Goal: Task Accomplishment & Management: Use online tool/utility

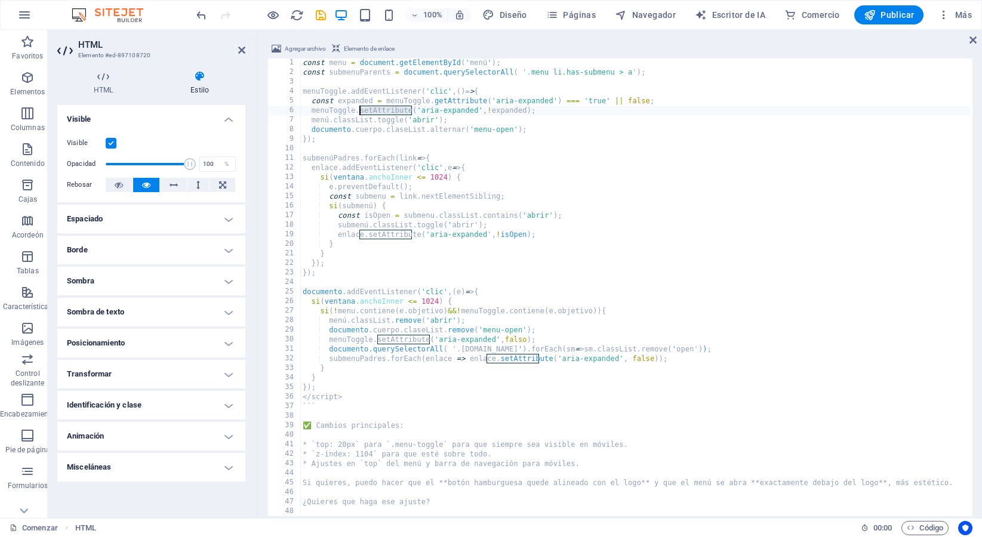
type textarea "¿Quieres que haga ese ajuste?"
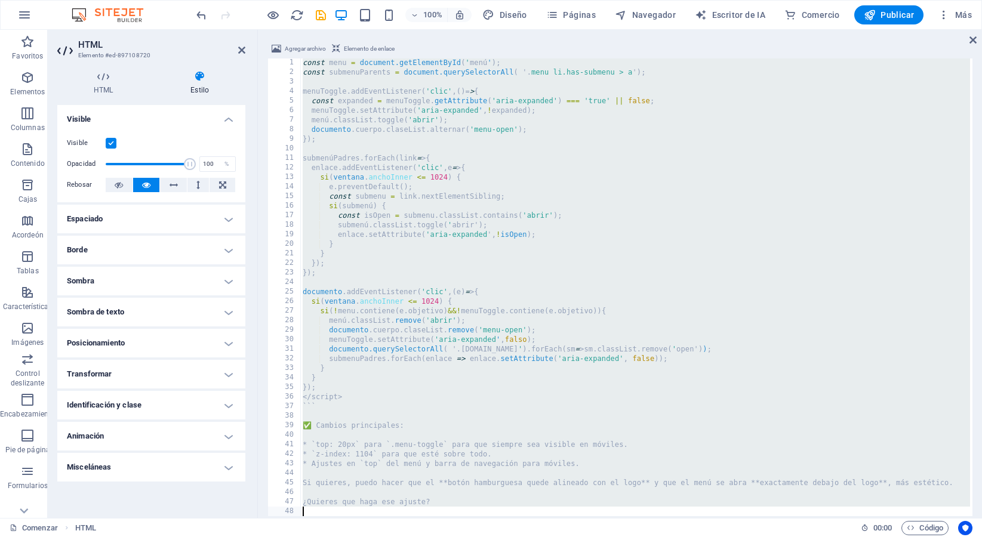
scroll to position [70, 0]
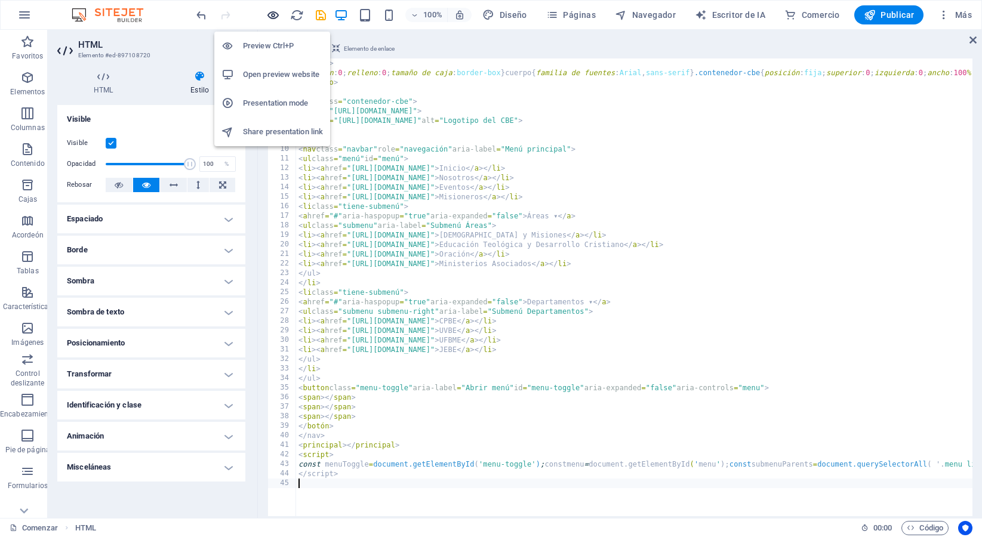
click at [277, 14] on icon "button" at bounding box center [273, 15] width 14 height 14
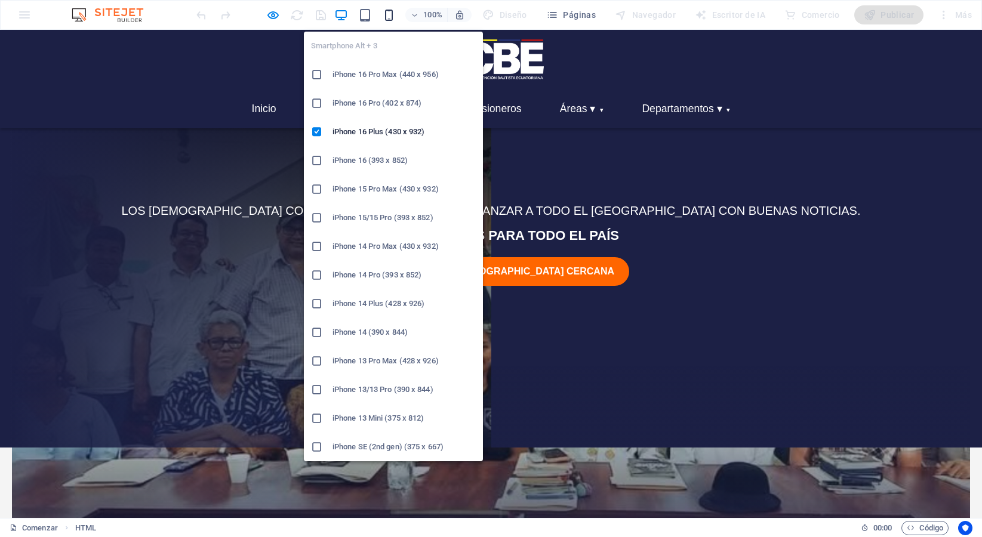
click at [396, 17] on icon "button" at bounding box center [389, 15] width 14 height 14
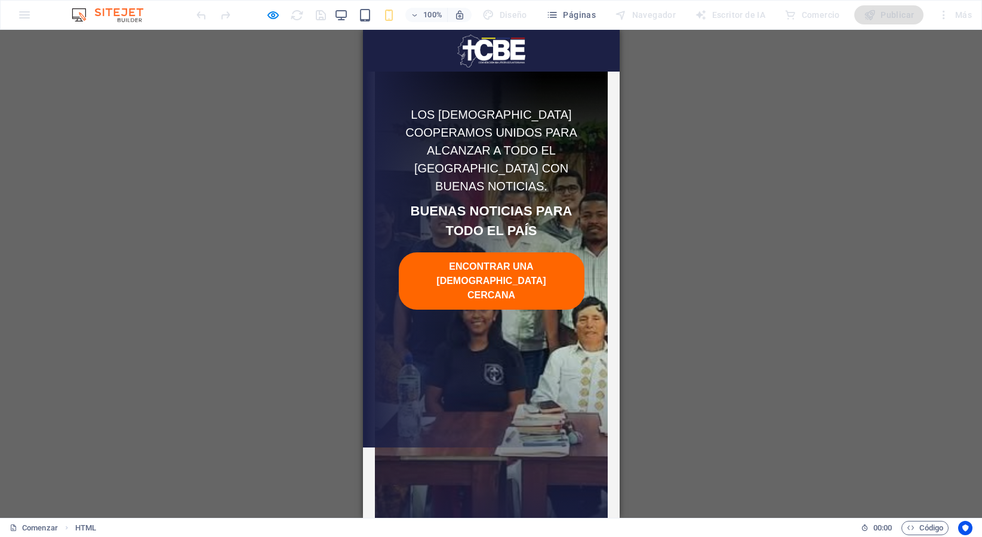
scroll to position [0, 0]
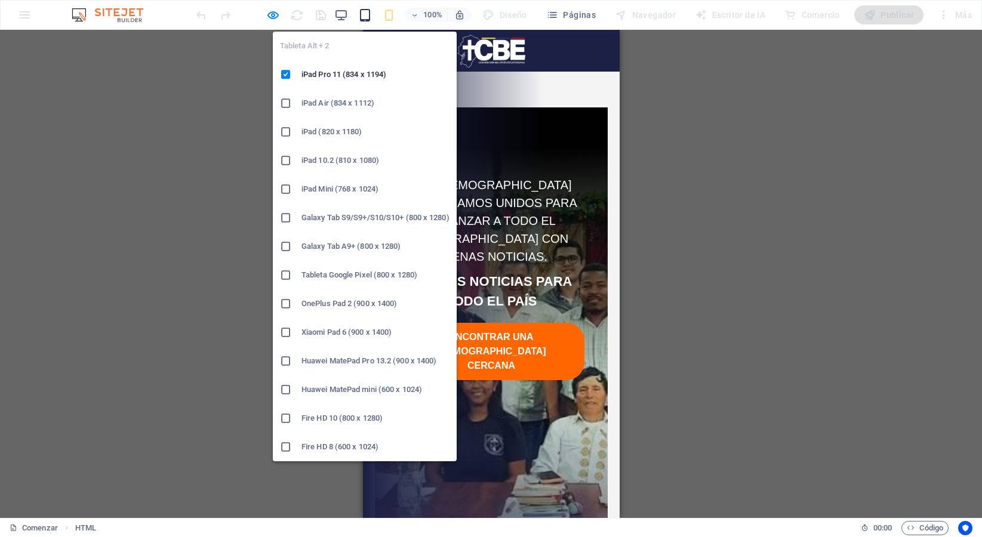
click at [367, 15] on icon "button" at bounding box center [365, 15] width 14 height 14
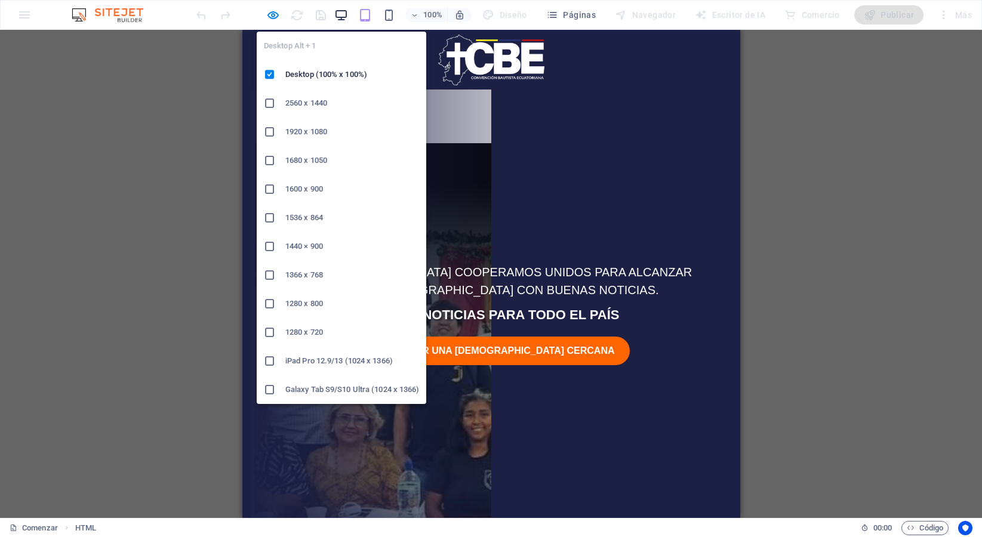
click at [341, 13] on icon "button" at bounding box center [341, 15] width 14 height 14
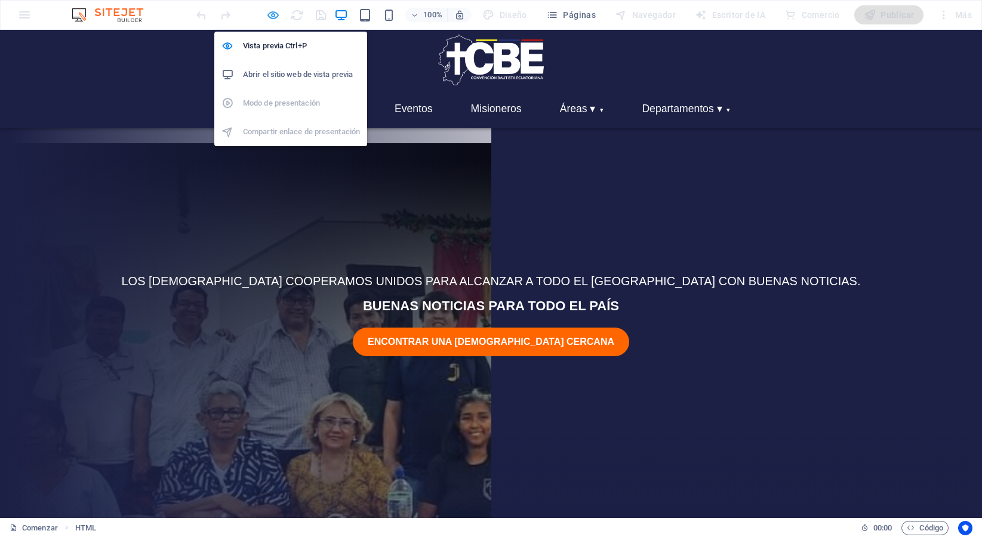
click at [272, 17] on icon "button" at bounding box center [273, 15] width 14 height 14
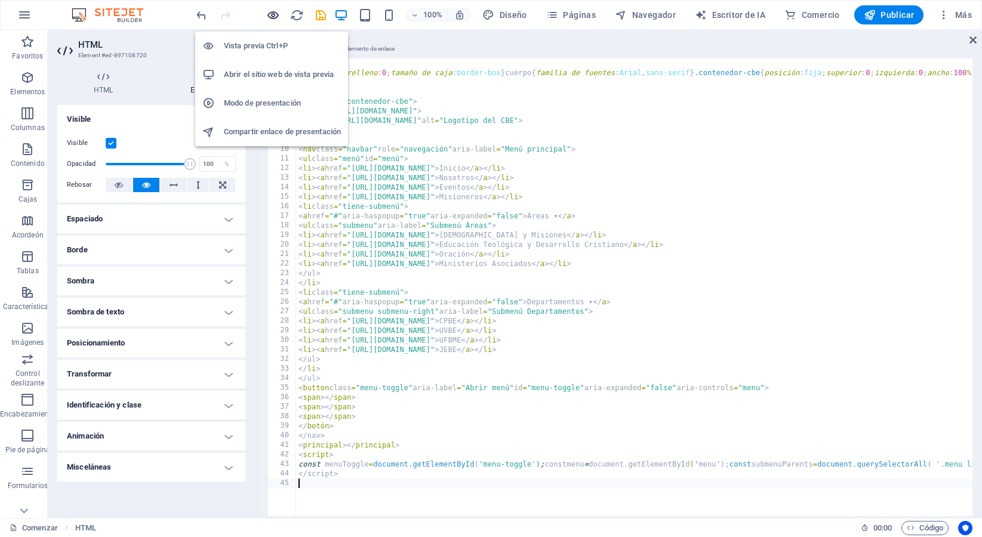
scroll to position [70, 0]
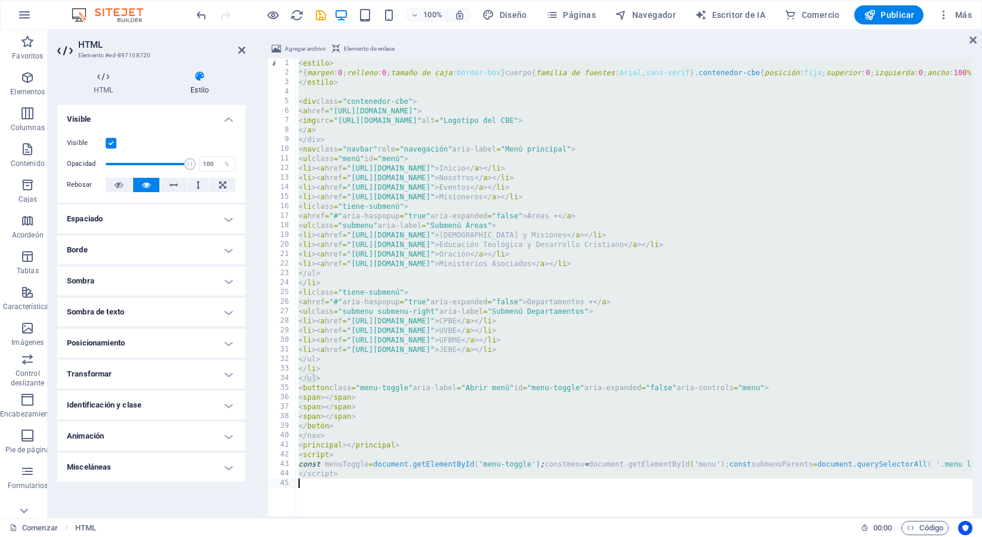
type textarea "</script>"
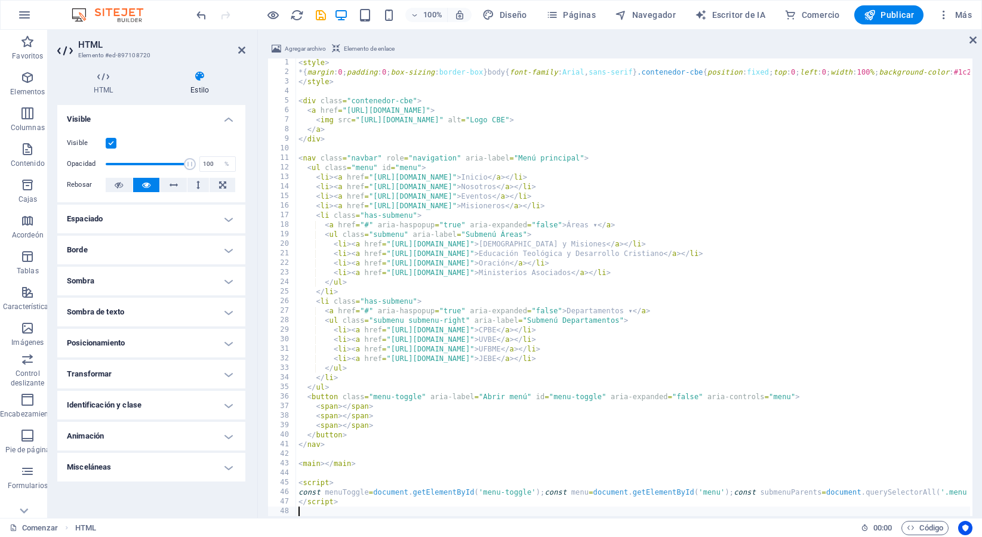
scroll to position [1, 0]
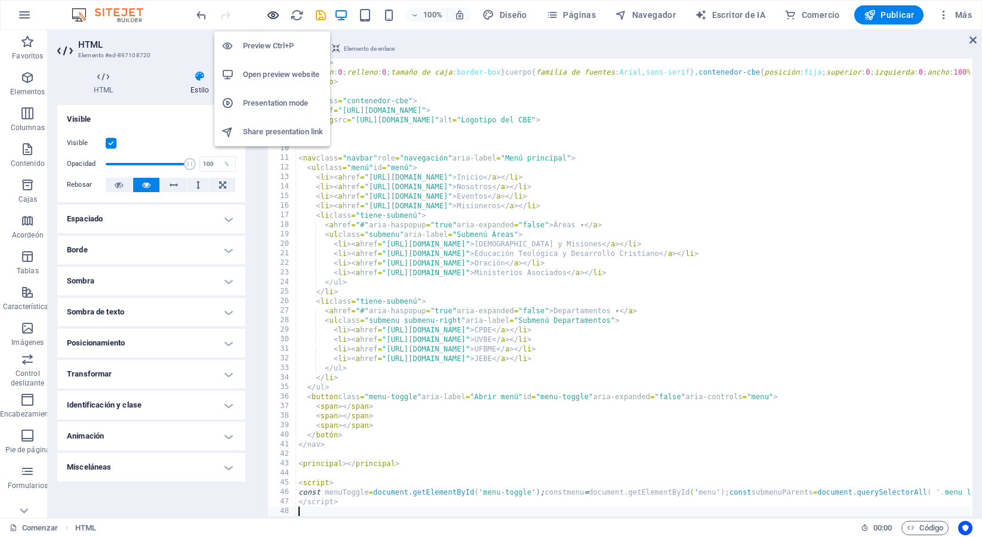
click at [273, 15] on icon "button" at bounding box center [273, 15] width 14 height 14
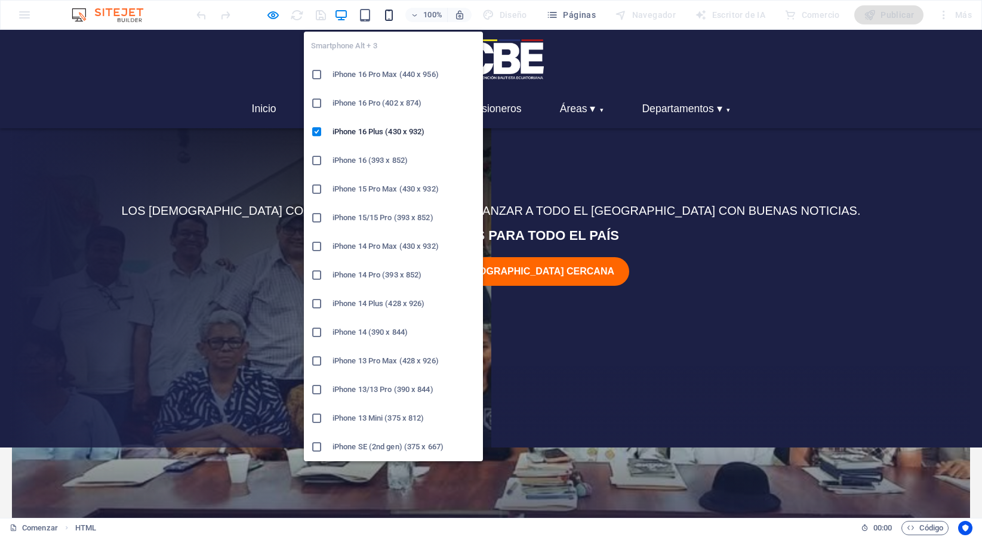
click at [388, 14] on icon "button" at bounding box center [389, 15] width 14 height 14
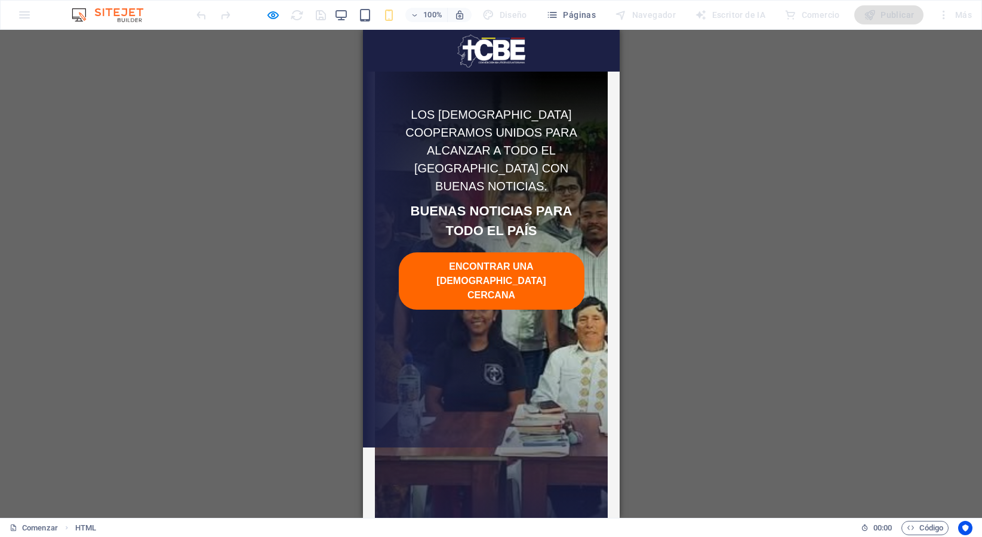
scroll to position [0, 0]
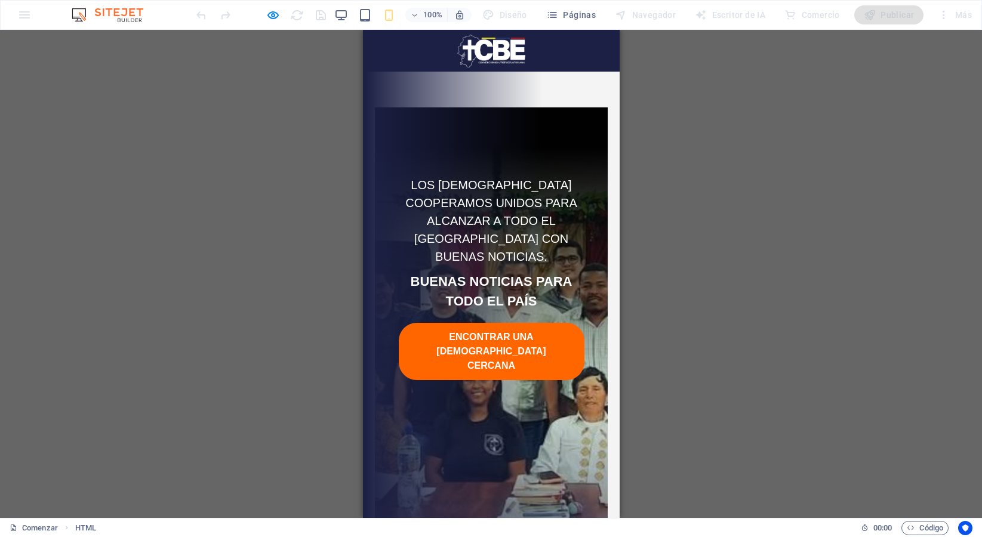
click at [484, 47] on img at bounding box center [491, 51] width 69 height 33
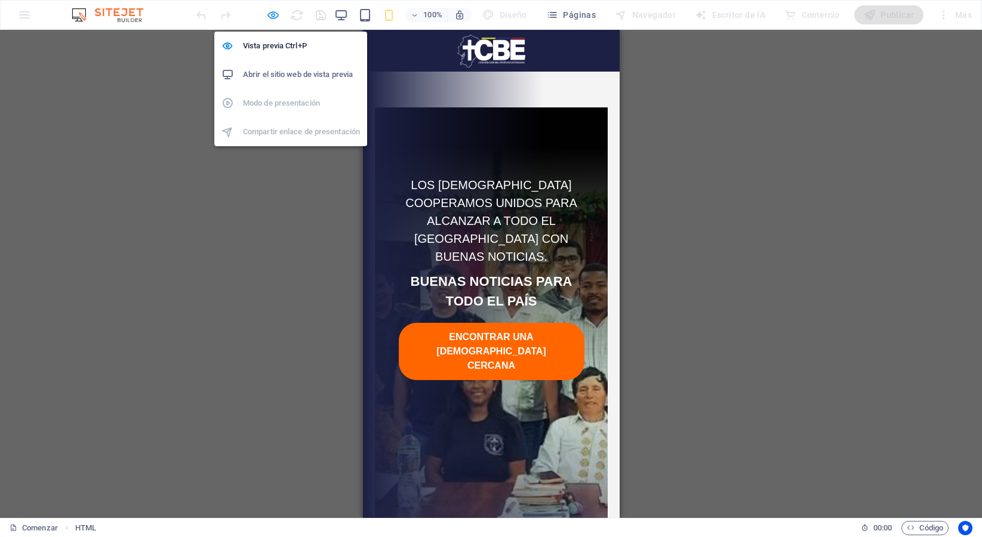
click at [270, 16] on icon "button" at bounding box center [273, 15] width 14 height 14
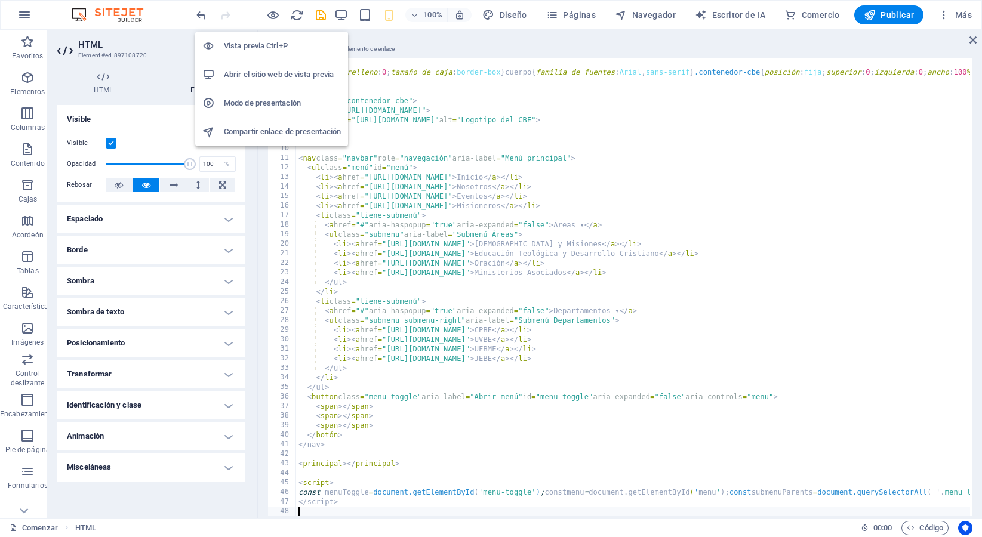
scroll to position [53, 0]
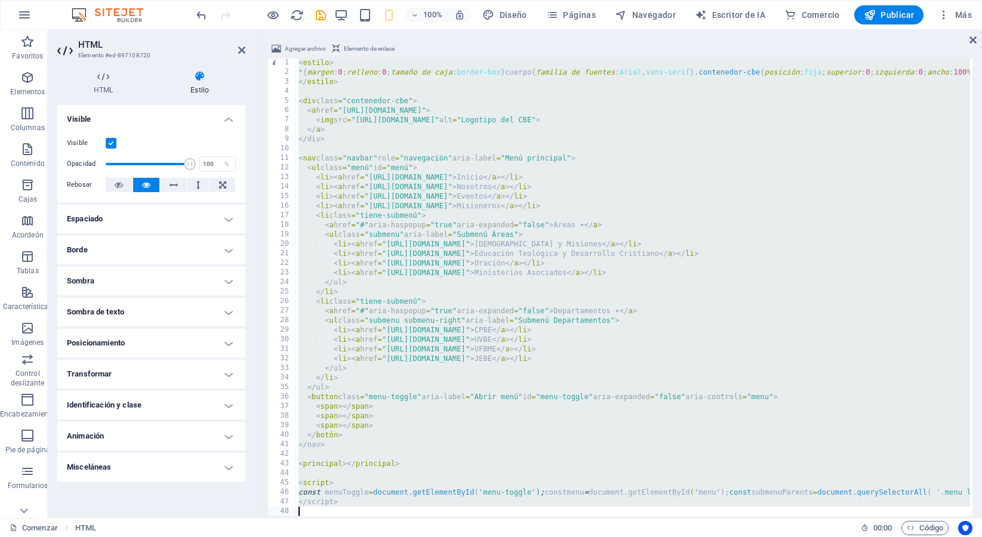
type textarea "</script>"
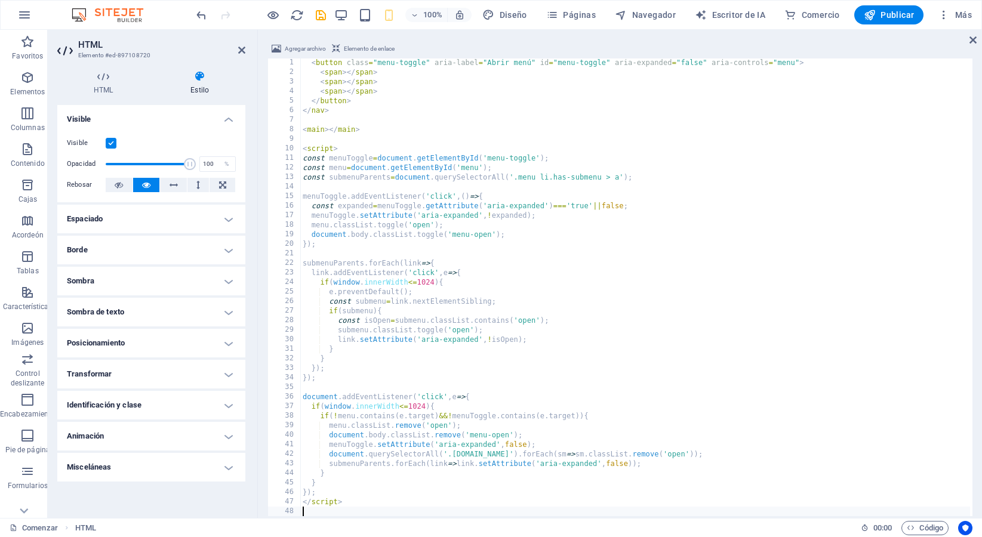
scroll to position [707, 0]
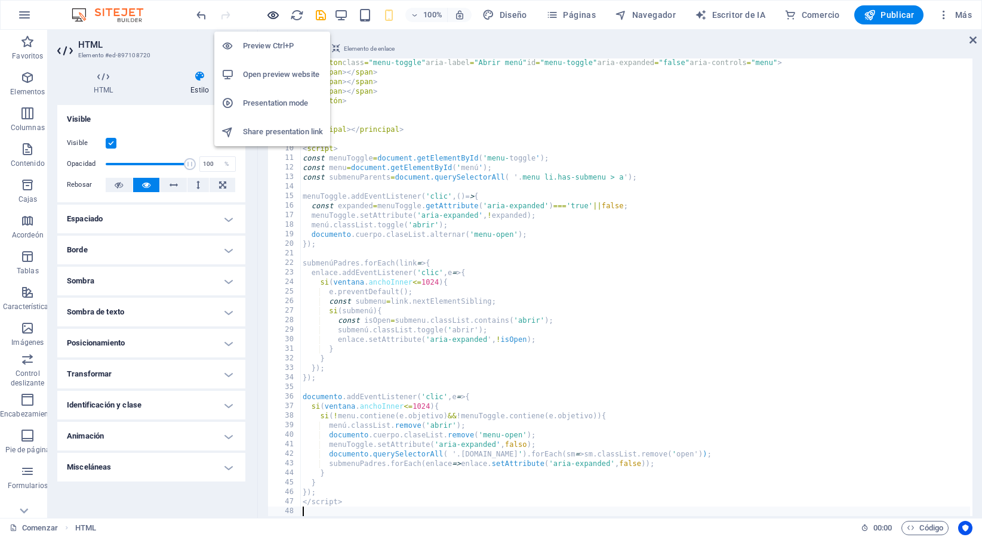
click at [273, 16] on icon "button" at bounding box center [273, 15] width 14 height 14
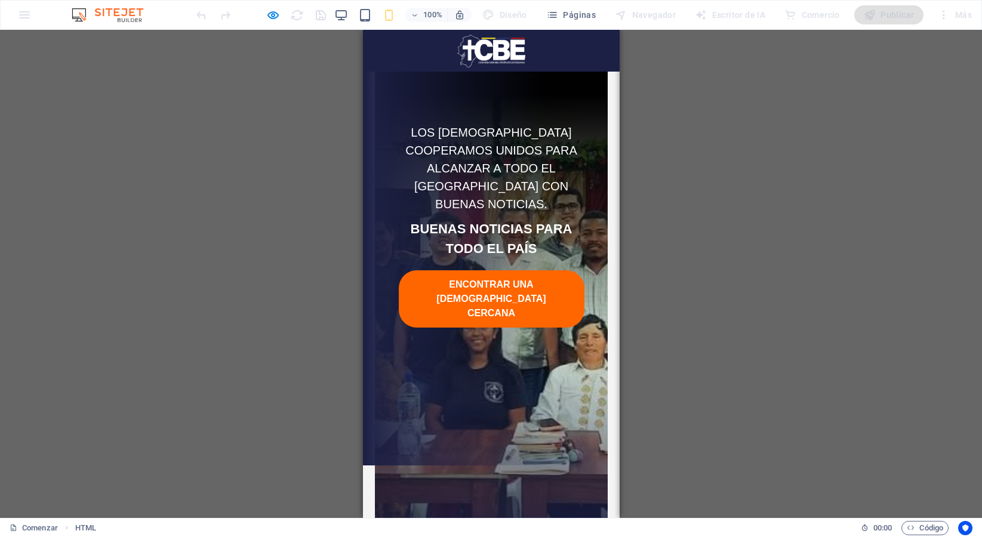
scroll to position [0, 0]
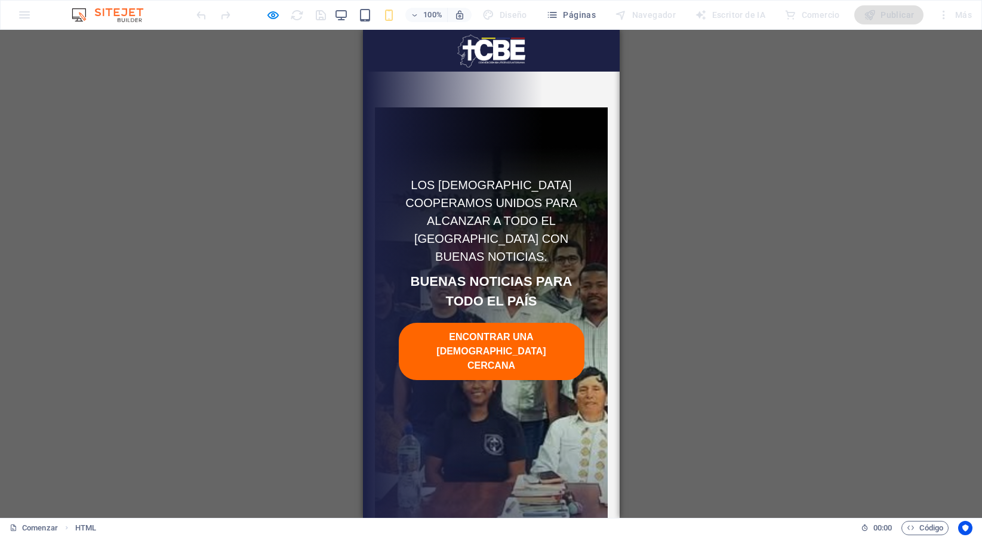
click at [493, 82] on main at bounding box center [490, 75] width 233 height 66
click at [584, 61] on div at bounding box center [490, 51] width 257 height 42
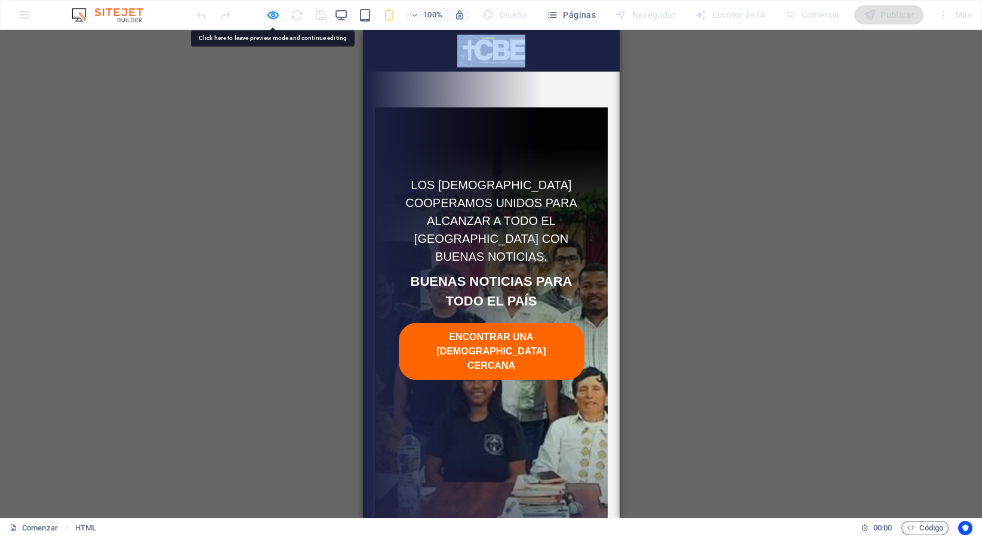
click at [584, 61] on div at bounding box center [490, 51] width 257 height 42
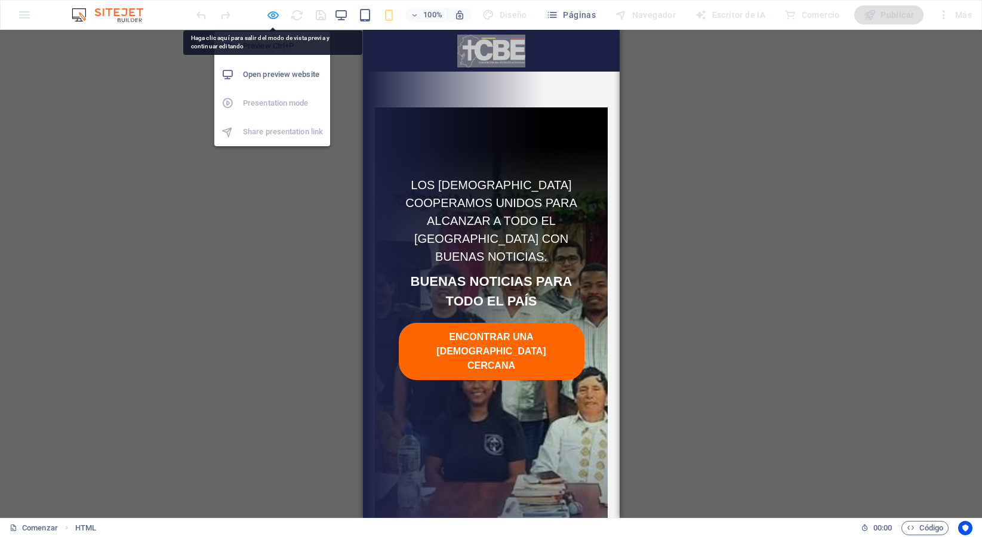
click at [271, 14] on icon "button" at bounding box center [273, 15] width 14 height 14
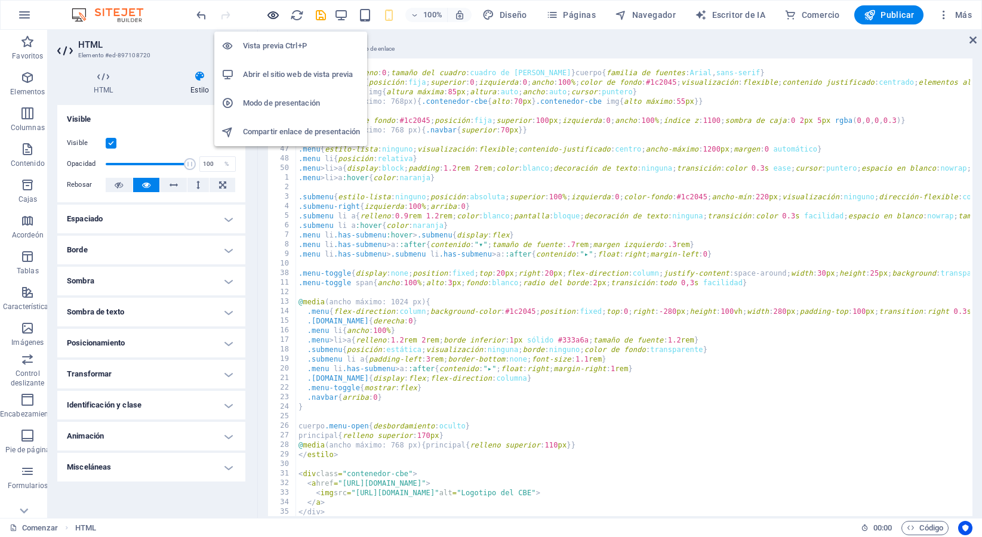
click at [270, 10] on icon "button" at bounding box center [273, 15] width 14 height 14
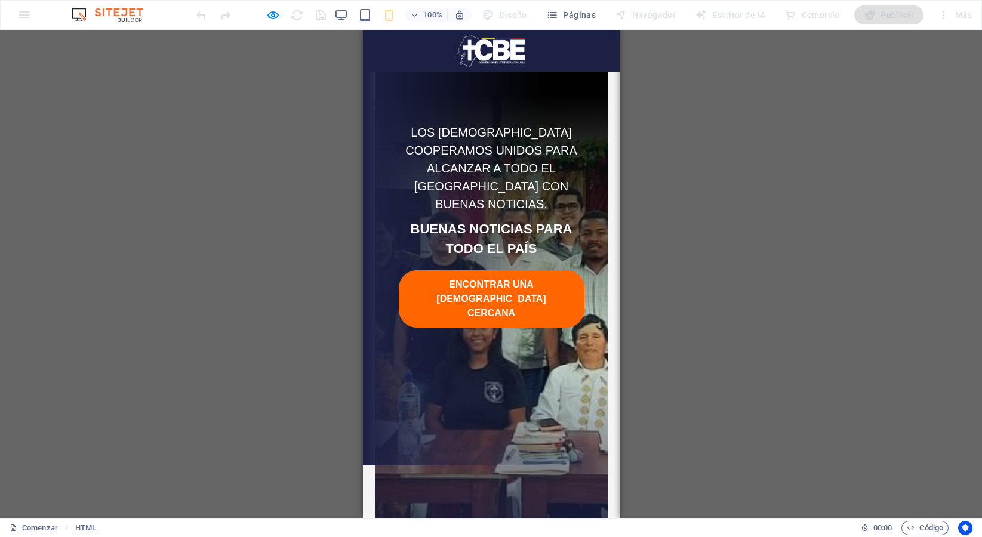
click at [340, 7] on div "100%" at bounding box center [403, 14] width 138 height 19
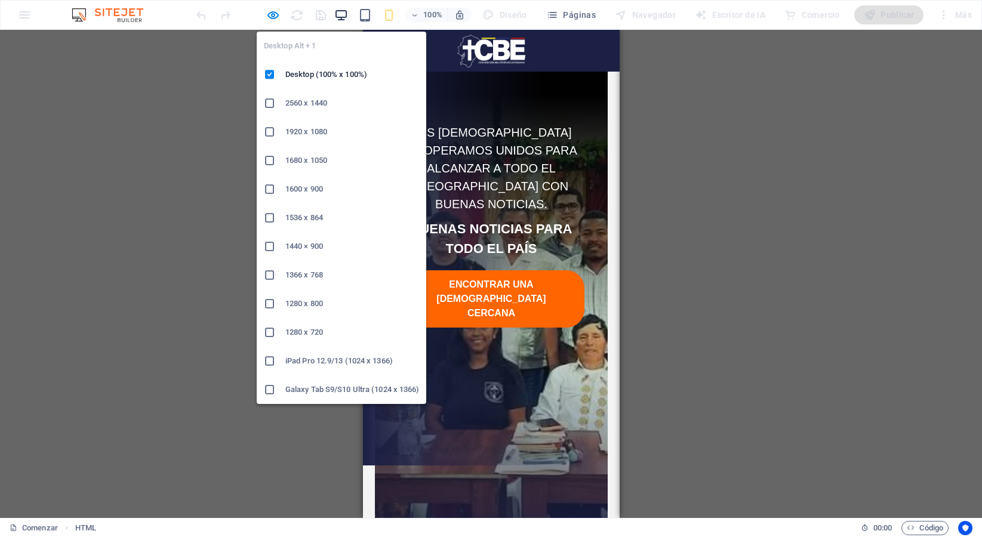
click at [346, 14] on icon "button" at bounding box center [341, 15] width 14 height 14
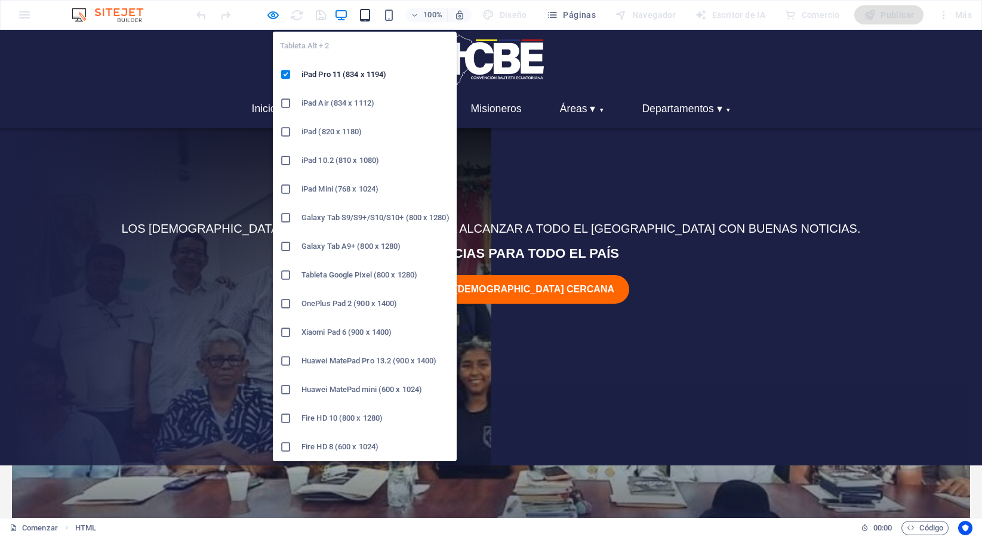
click at [367, 12] on icon "button" at bounding box center [365, 15] width 14 height 14
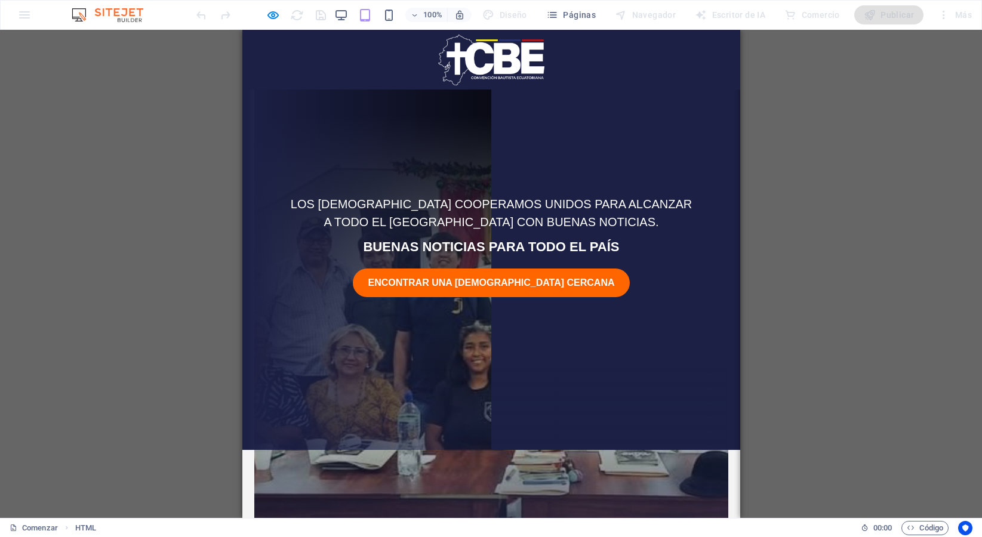
scroll to position [210, 0]
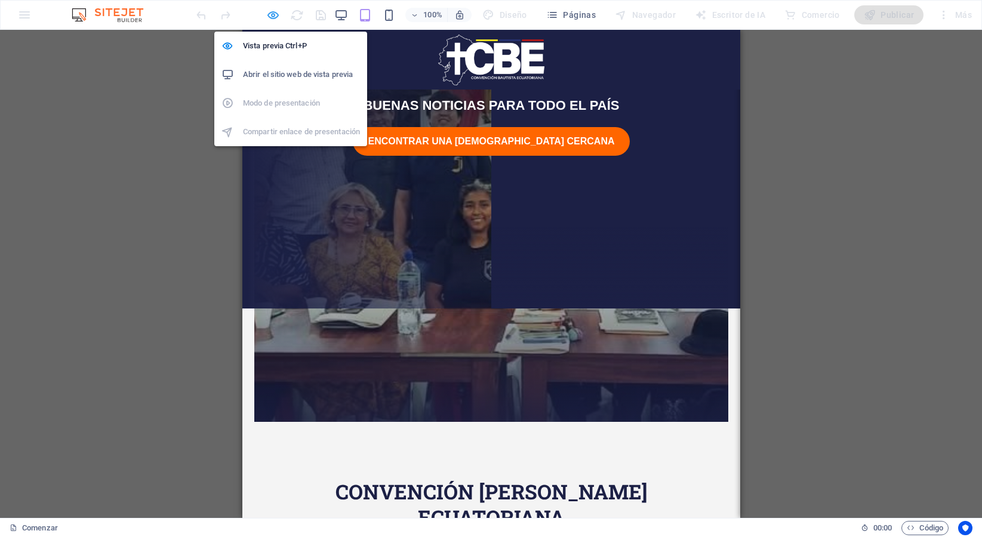
click at [269, 10] on icon "button" at bounding box center [273, 15] width 14 height 14
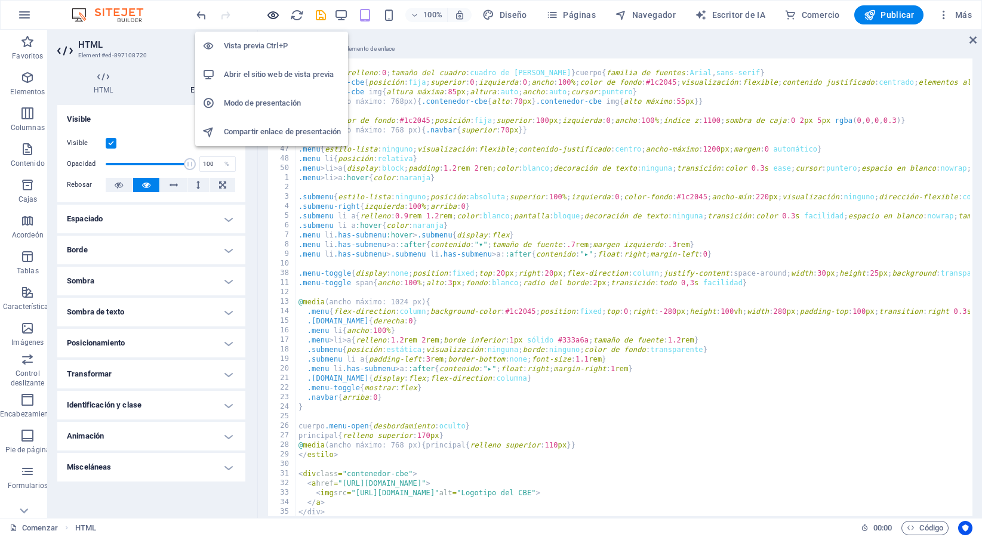
scroll to position [70, 0]
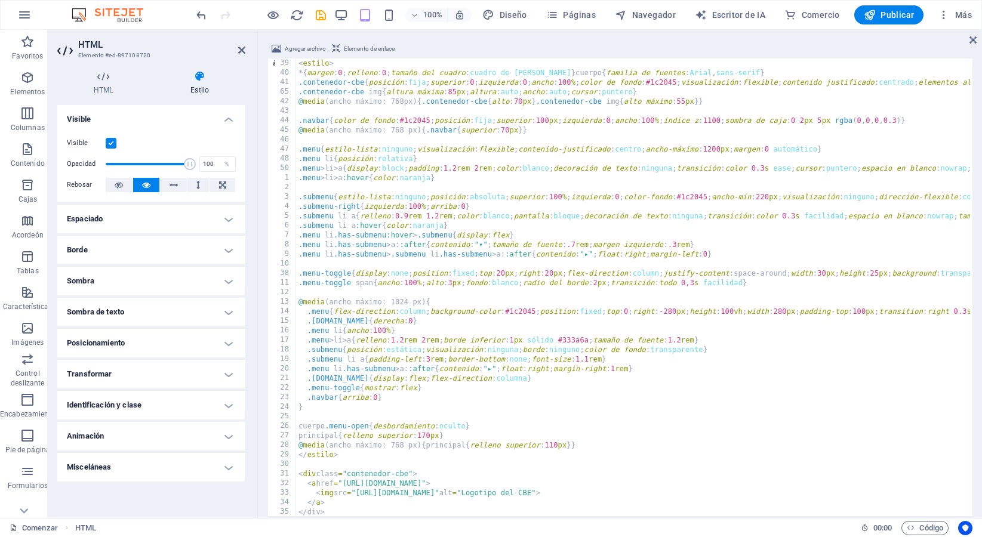
click at [340, 118] on div "< estilo > * { margen : 0 ; relleno : 0 ; tamaño del cuadro : cuadro de borde }…" at bounding box center [857, 295] width 1122 height 475
type textarea "</script>"
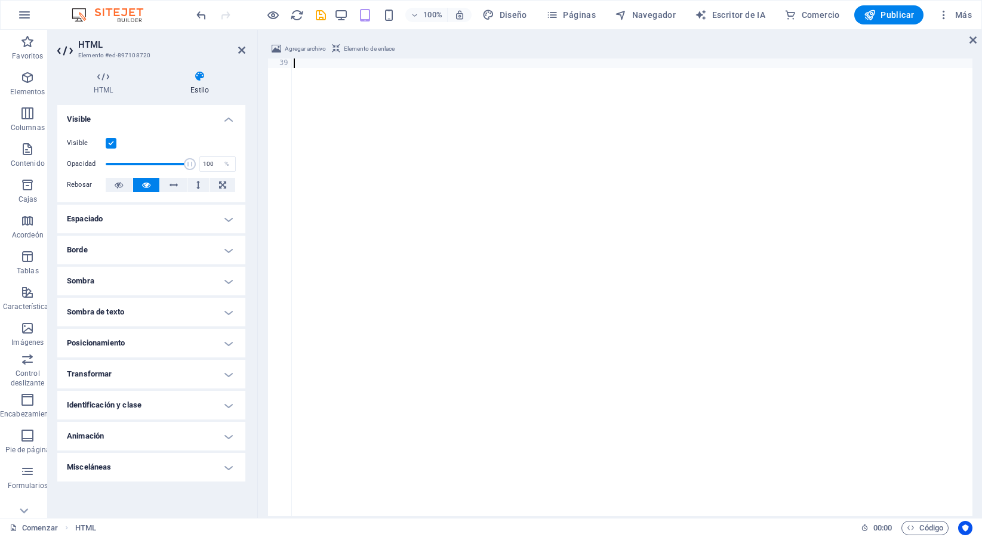
click at [334, 159] on div at bounding box center [631, 295] width 681 height 475
click at [287, 66] on font "39" at bounding box center [283, 62] width 9 height 8
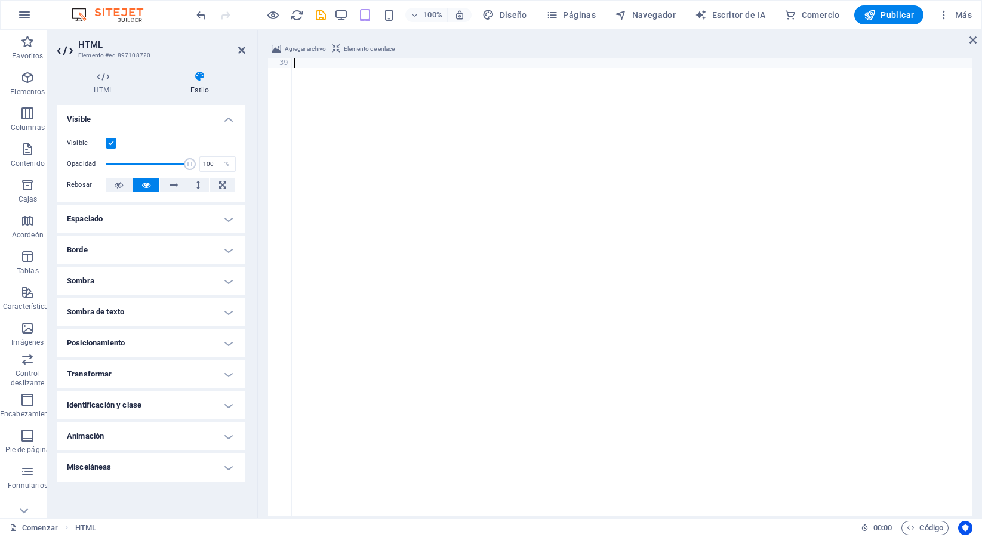
click at [318, 99] on div at bounding box center [631, 296] width 681 height 477
click at [975, 38] on icon at bounding box center [972, 40] width 7 height 10
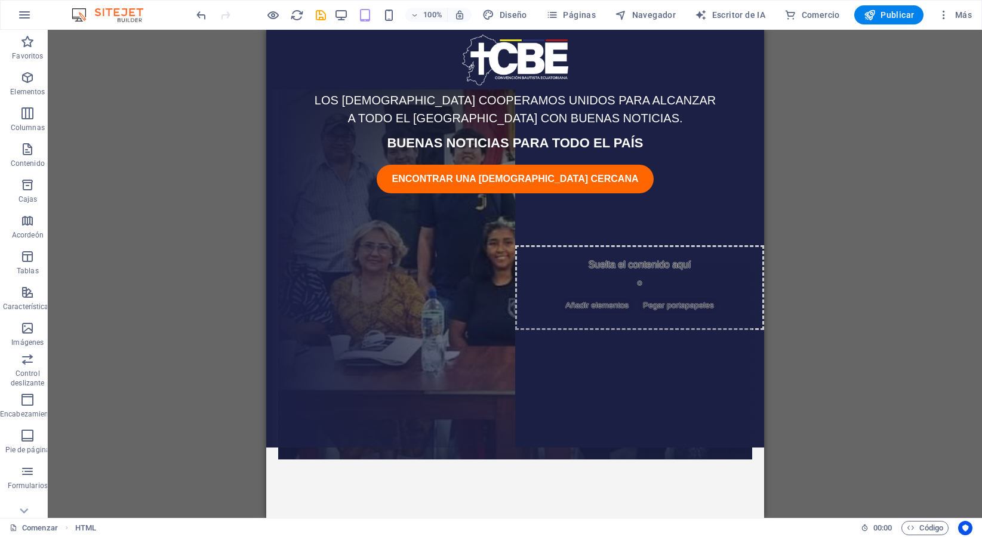
scroll to position [0, 0]
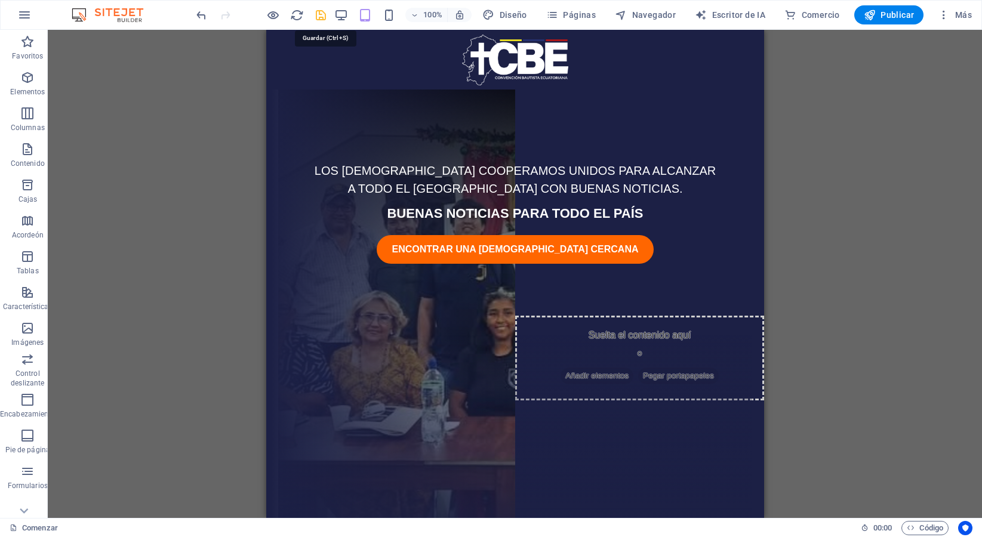
click at [315, 13] on icon "ahorrar" at bounding box center [321, 15] width 14 height 14
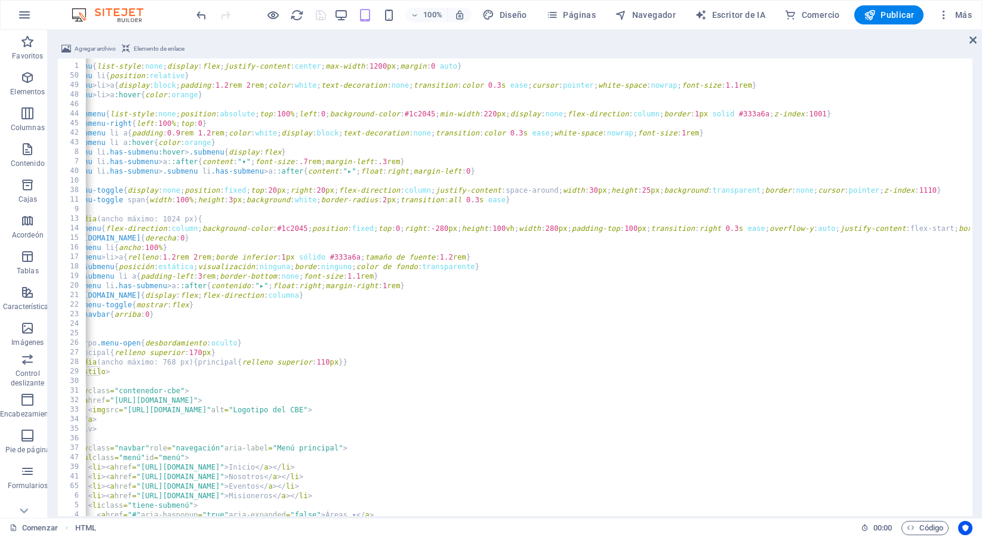
scroll to position [0, 29]
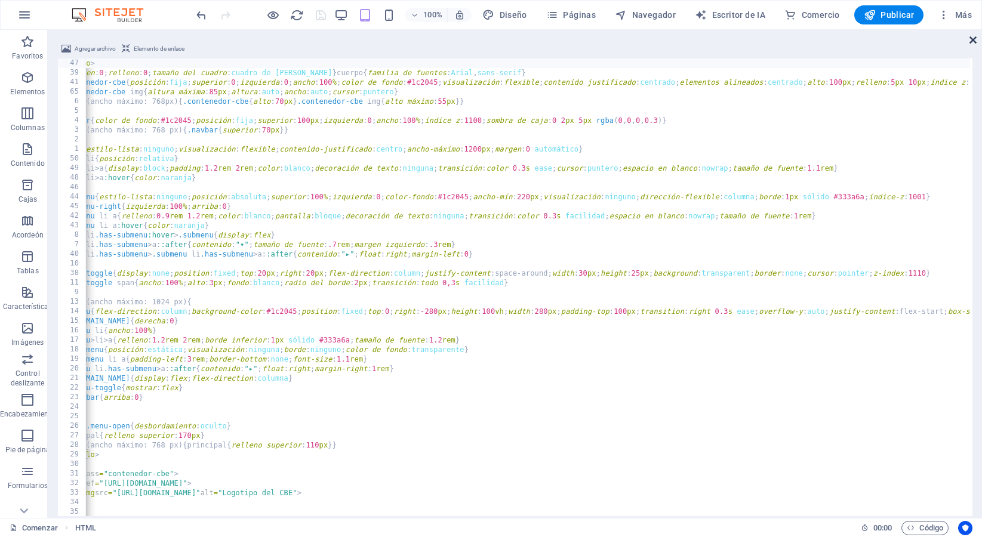
click at [971, 42] on icon at bounding box center [972, 40] width 7 height 10
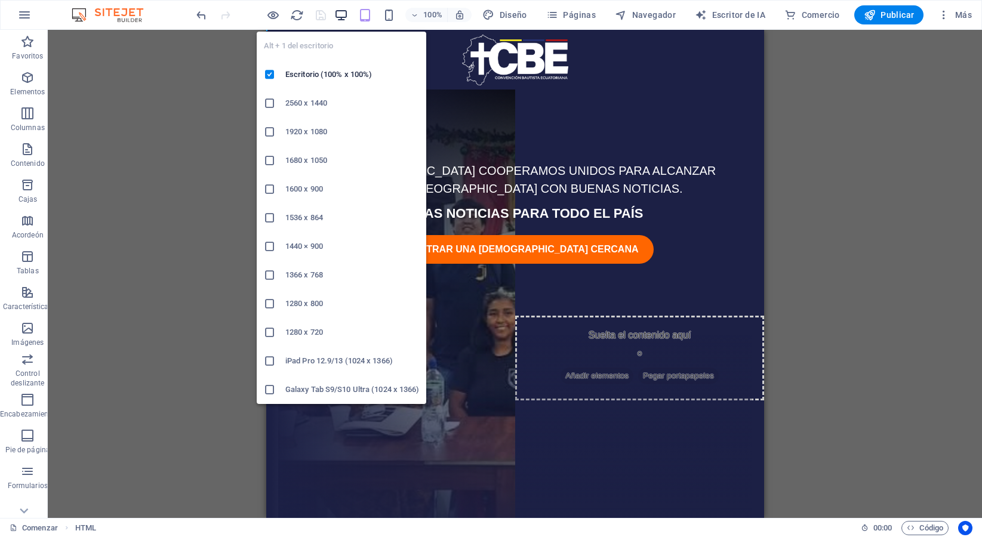
click at [347, 8] on icon "button" at bounding box center [341, 15] width 14 height 14
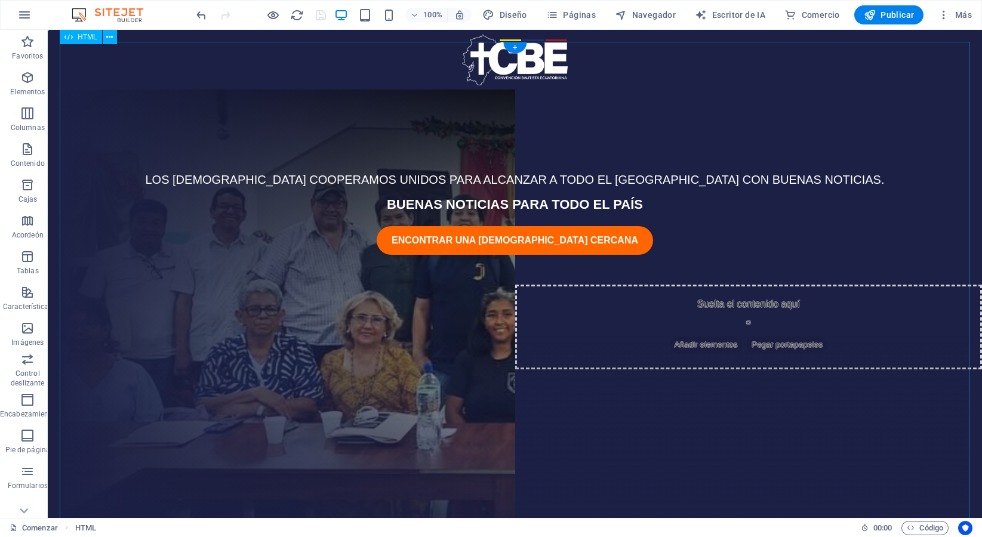
click at [181, 51] on div "LOS BAUTISTAS COOPERAMOS UNIDOS PARA ALCANZAR A TODO EL ECUADOR CON BUENAS NOTI…" at bounding box center [515, 286] width 910 height 488
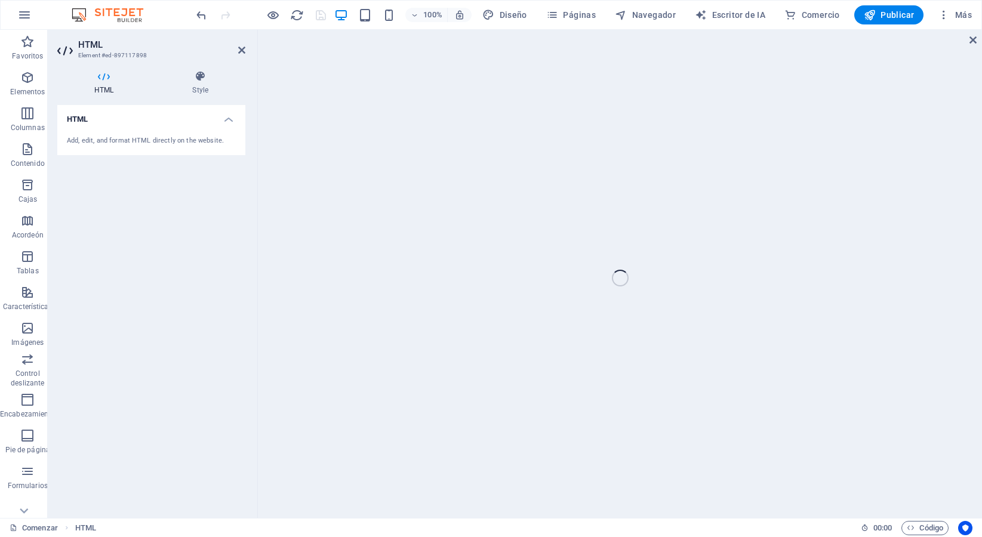
scroll to position [12, 0]
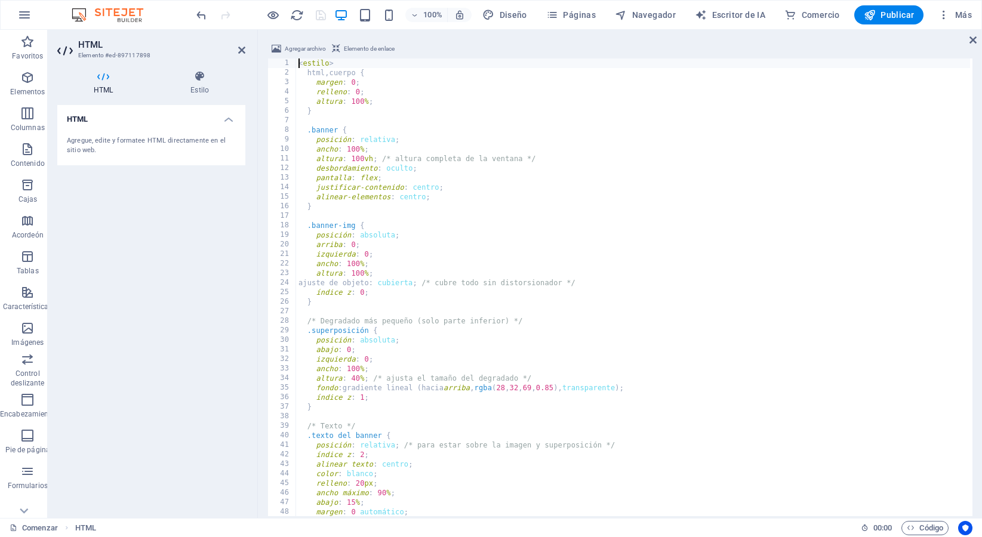
click at [307, 59] on div "< estilo > html , cuerpo { margen : 0 ; relleno : 0 ; altura : 100 % ; } .banne…" at bounding box center [828, 295] width 1065 height 475
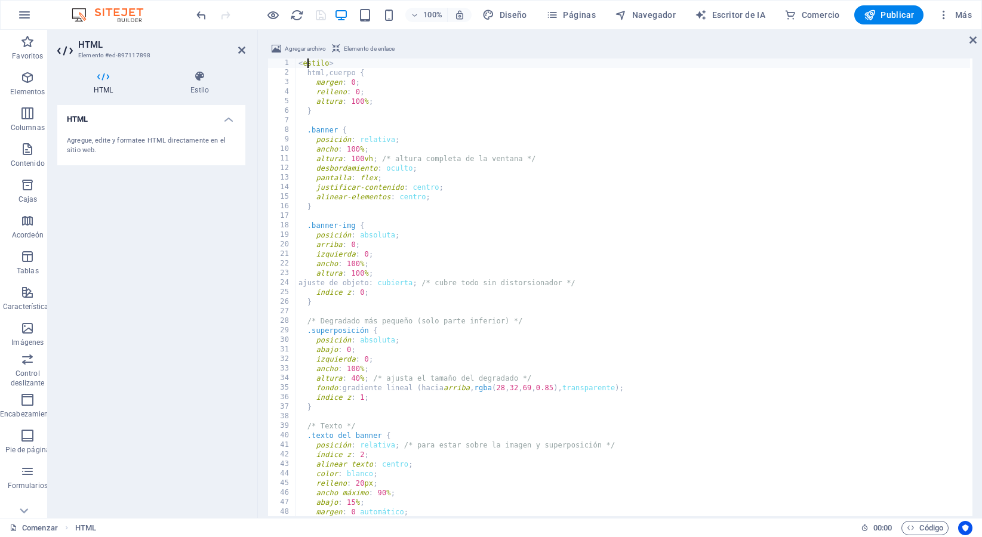
click at [307, 59] on div "< estilo > html , cuerpo { margen : 0 ; relleno : 0 ; altura : 100 % ; } .banne…" at bounding box center [828, 295] width 1065 height 475
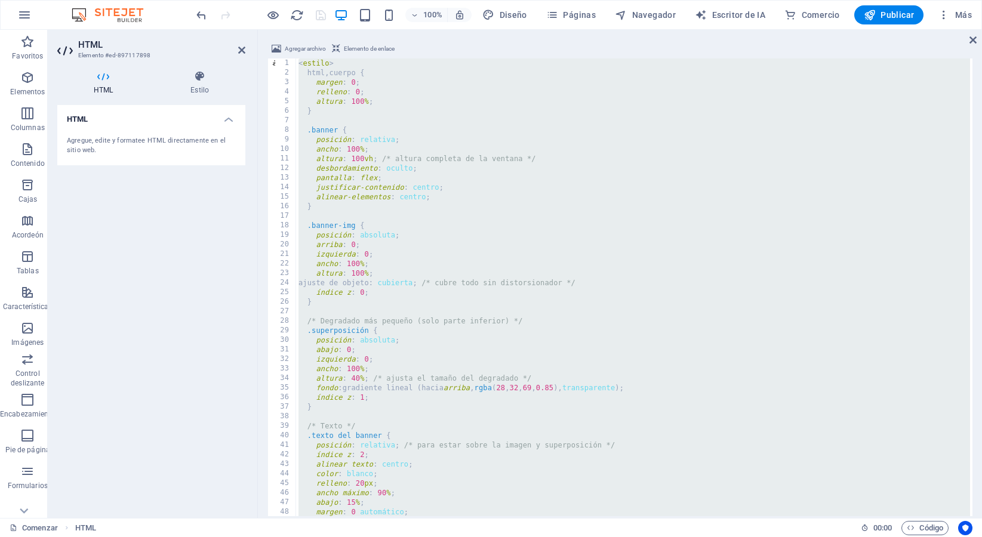
click at [307, 59] on div "< estilo > html , cuerpo { margen : 0 ; relleno : 0 ; altura : 100 % ; } .banne…" at bounding box center [828, 295] width 1065 height 475
type textarea "</div>"
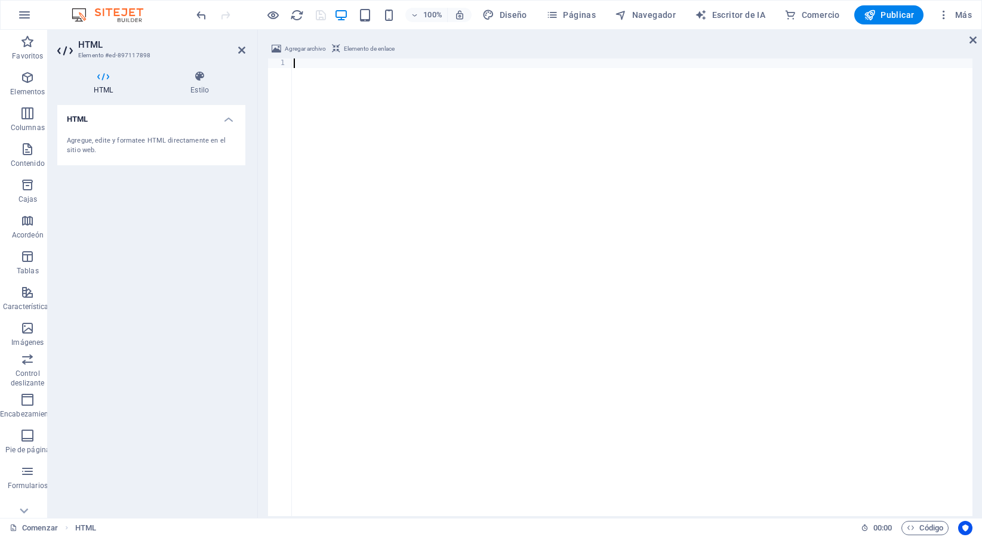
scroll to position [726, 0]
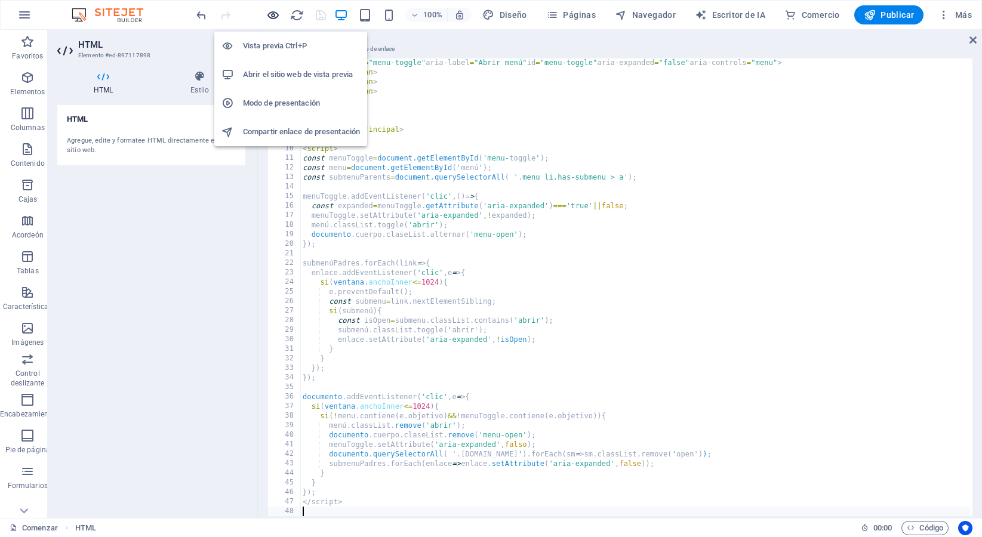
click at [275, 14] on icon "button" at bounding box center [273, 15] width 14 height 14
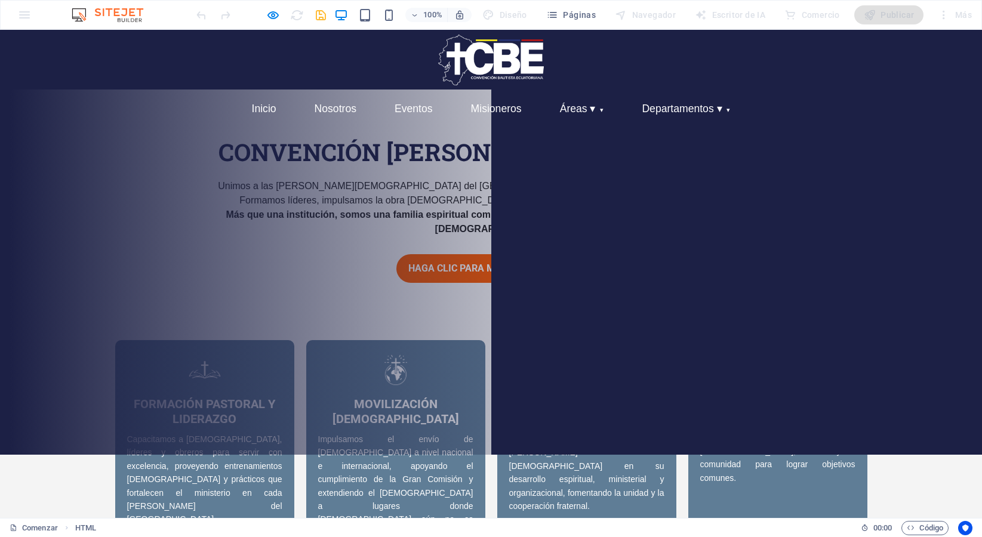
scroll to position [0, 0]
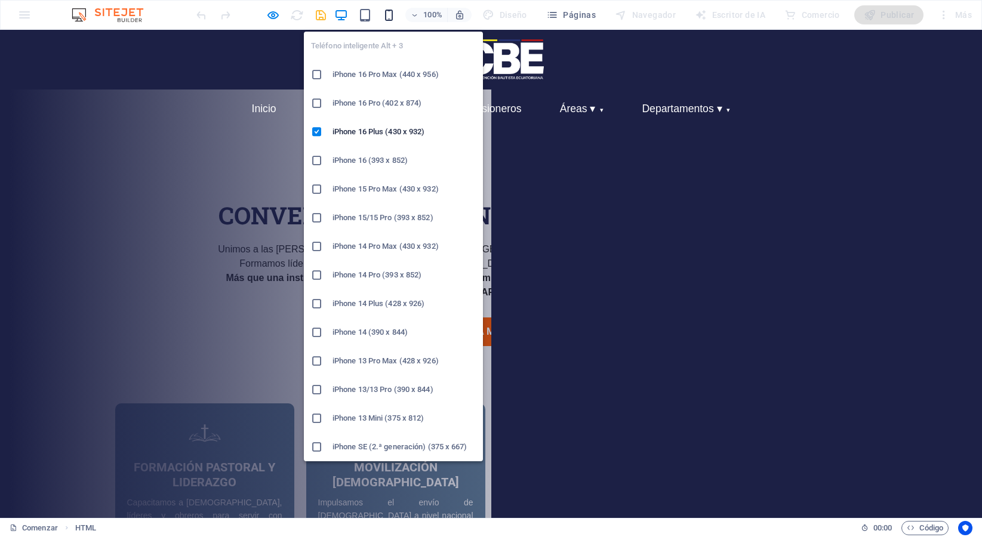
click at [393, 16] on icon "button" at bounding box center [389, 15] width 14 height 14
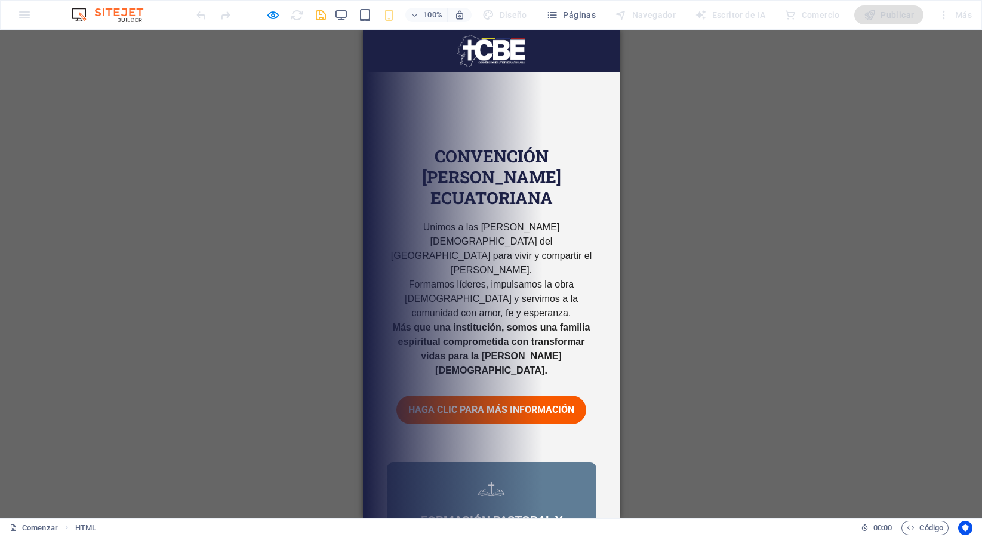
click at [518, 66] on img at bounding box center [491, 51] width 69 height 33
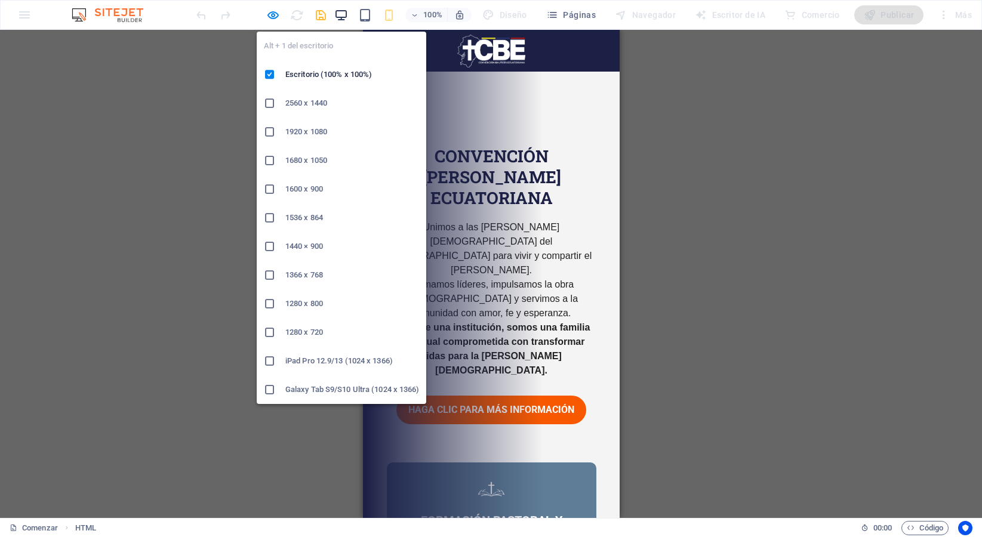
click at [344, 15] on icon "button" at bounding box center [341, 15] width 14 height 14
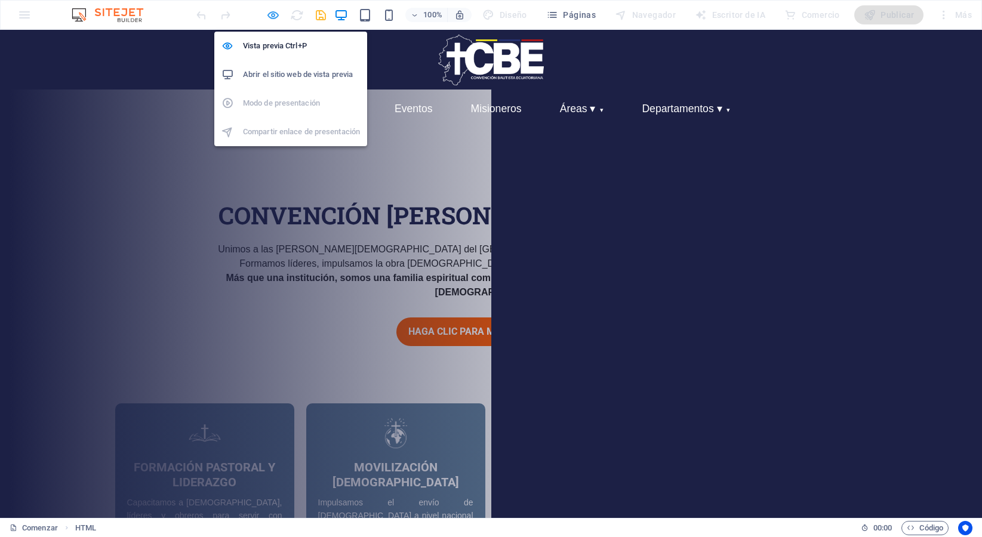
click at [271, 16] on icon "button" at bounding box center [273, 15] width 14 height 14
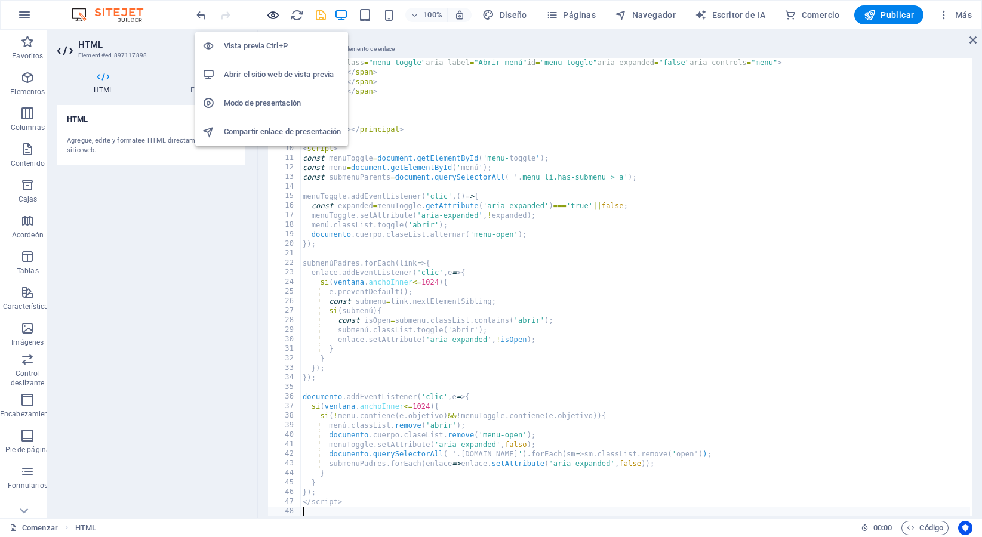
scroll to position [70, 0]
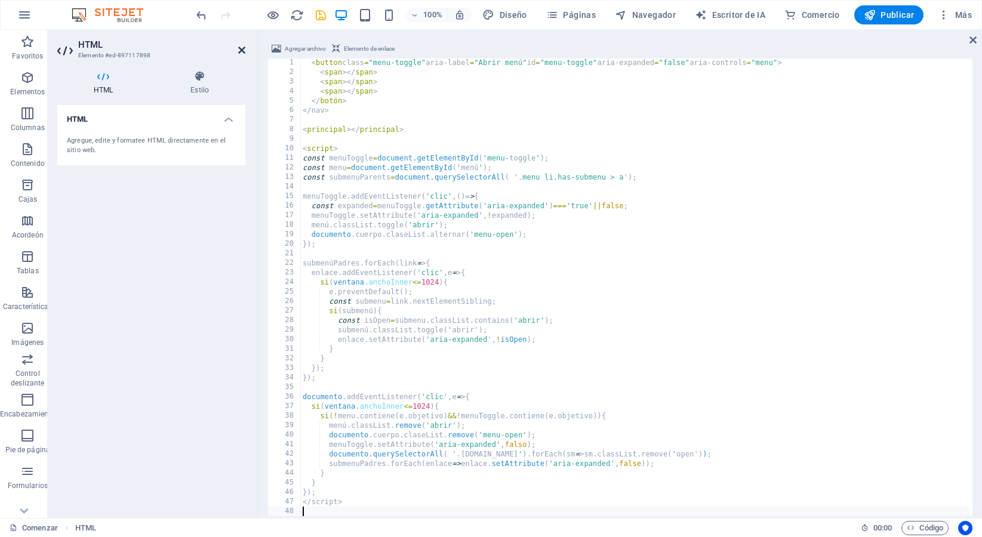
click at [241, 54] on icon at bounding box center [241, 50] width 7 height 10
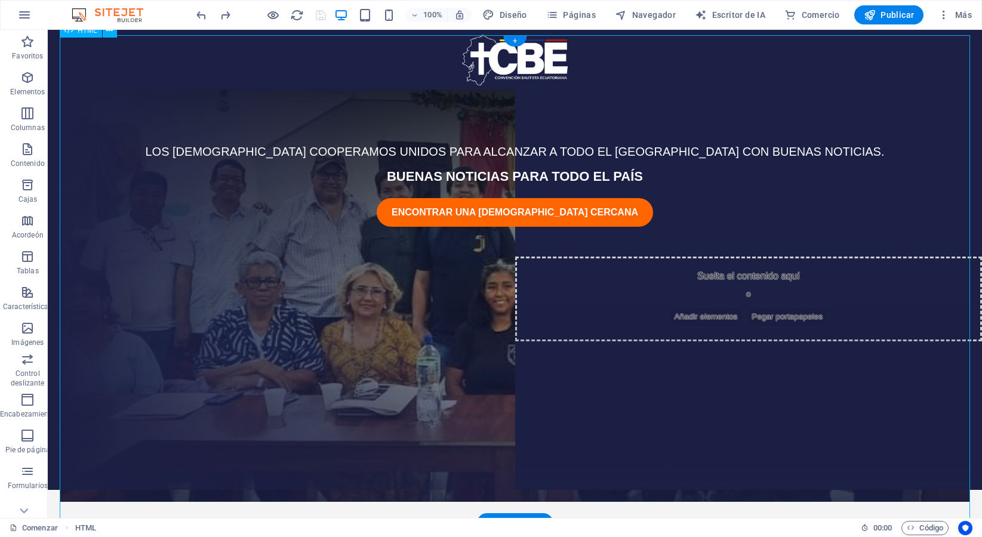
scroll to position [0, 0]
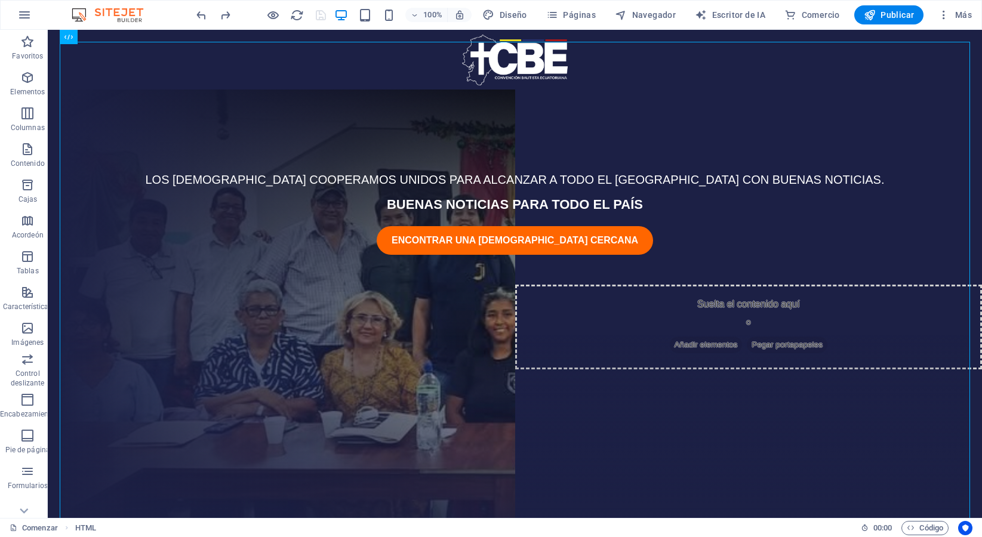
click at [340, 38] on body "Saltar al contenido principal LOS BAUTISTAS COOPERAMOS UNIDOS PARA ALCANZAR A T…" at bounding box center [515, 274] width 934 height 488
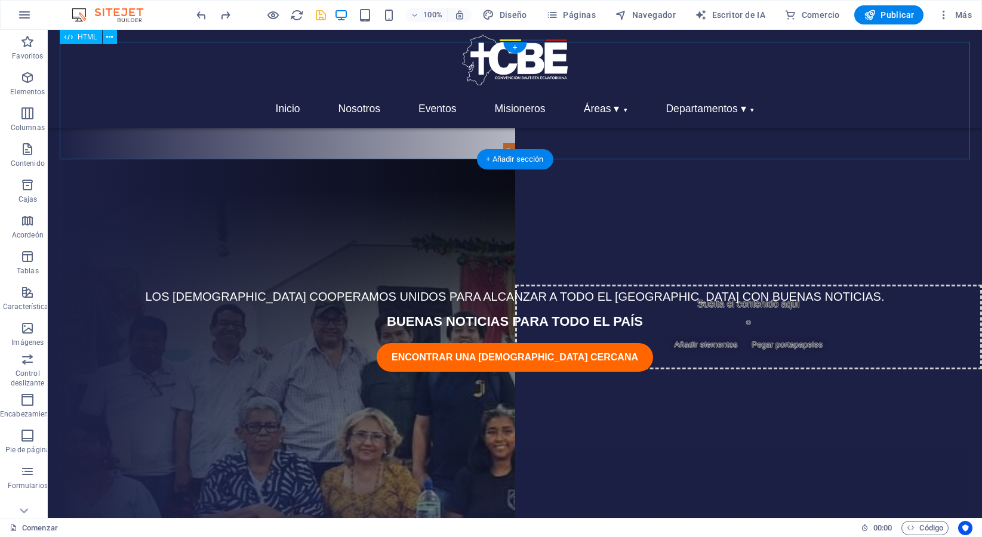
click at [248, 113] on div "Inicio Nosotros Eventos Misioneros Áreas ▾ Evangelismo y Misiones Educación Teo…" at bounding box center [515, 100] width 910 height 117
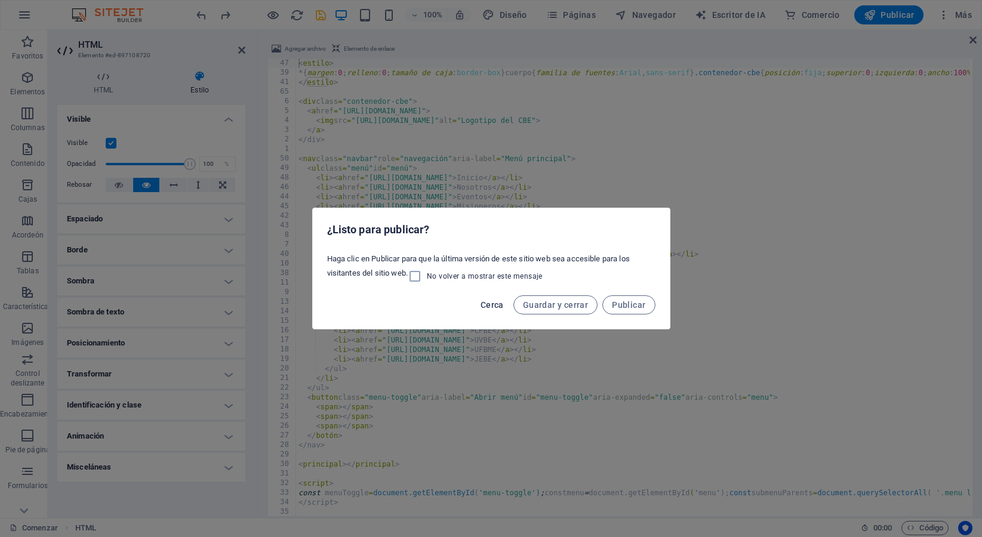
click at [500, 307] on font "Cerca" at bounding box center [492, 305] width 23 height 10
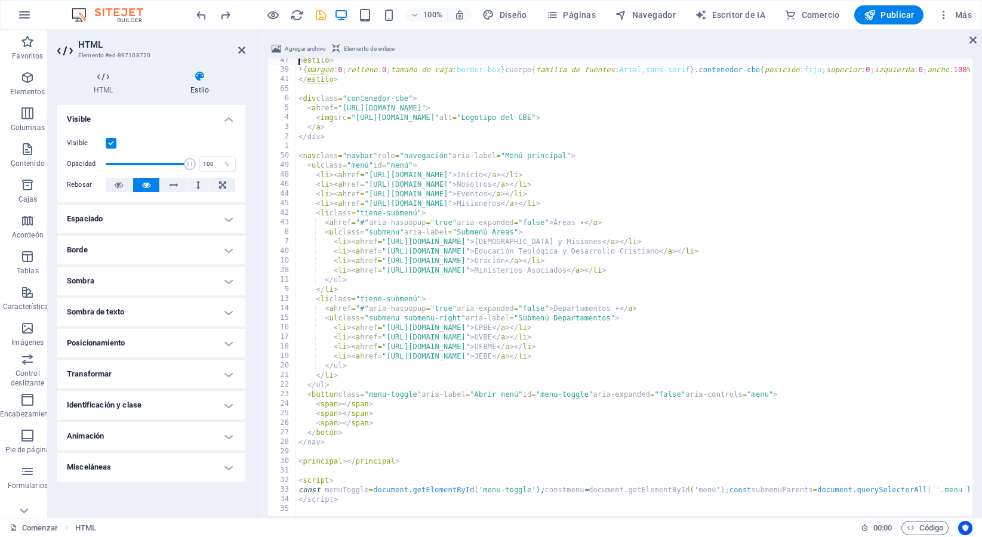
scroll to position [3, 0]
type textarea "</div>"
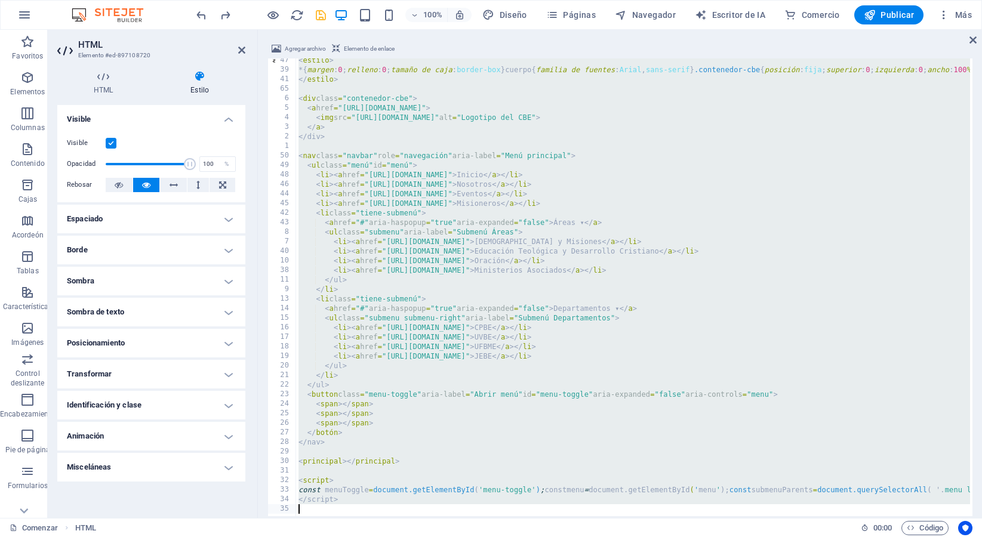
type textarea "</script>"
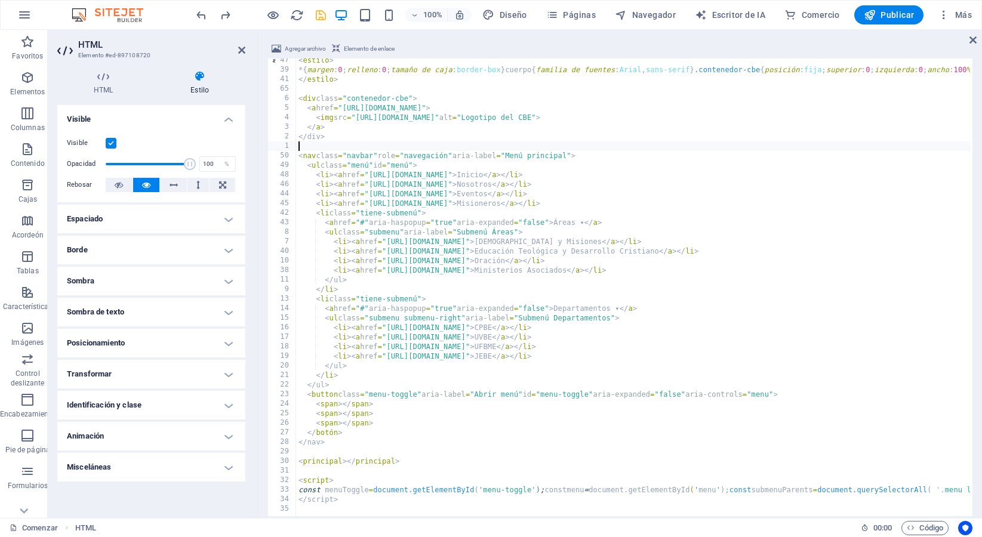
type textarea "</script>"
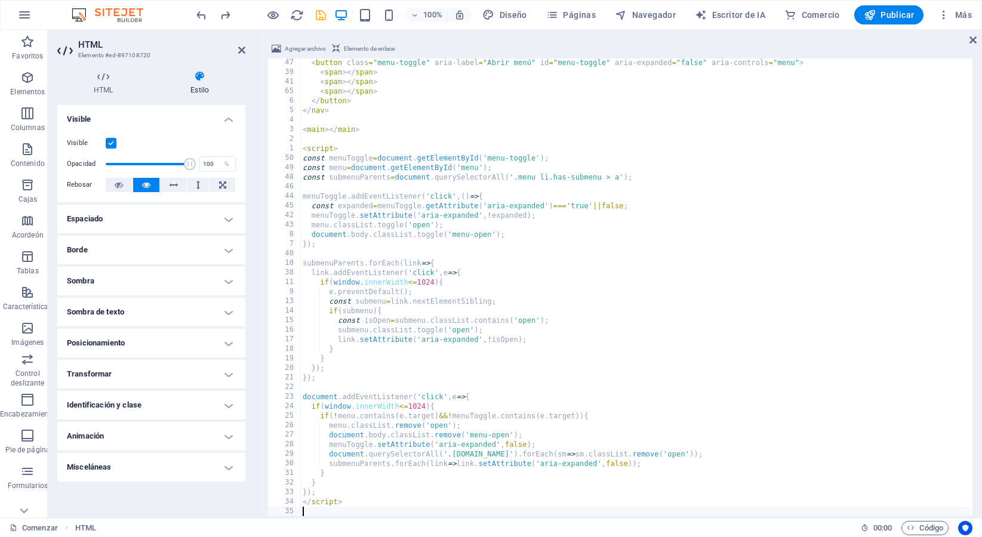
scroll to position [726, 0]
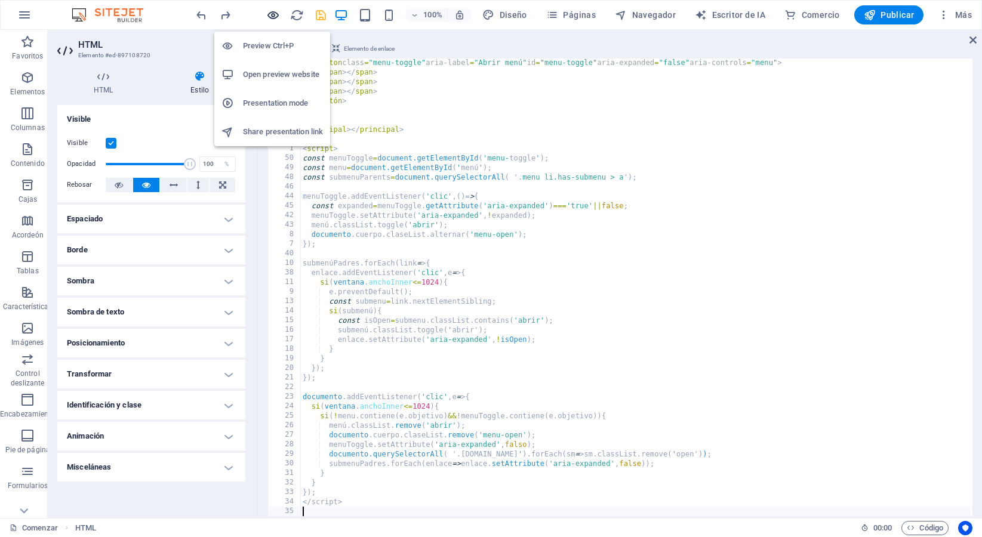
click at [267, 21] on icon "button" at bounding box center [273, 15] width 14 height 14
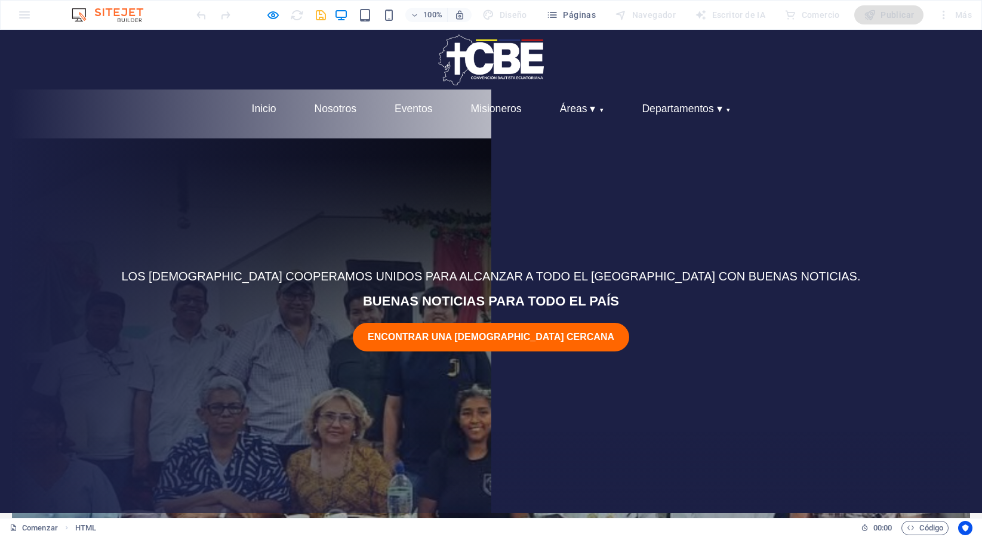
scroll to position [0, 0]
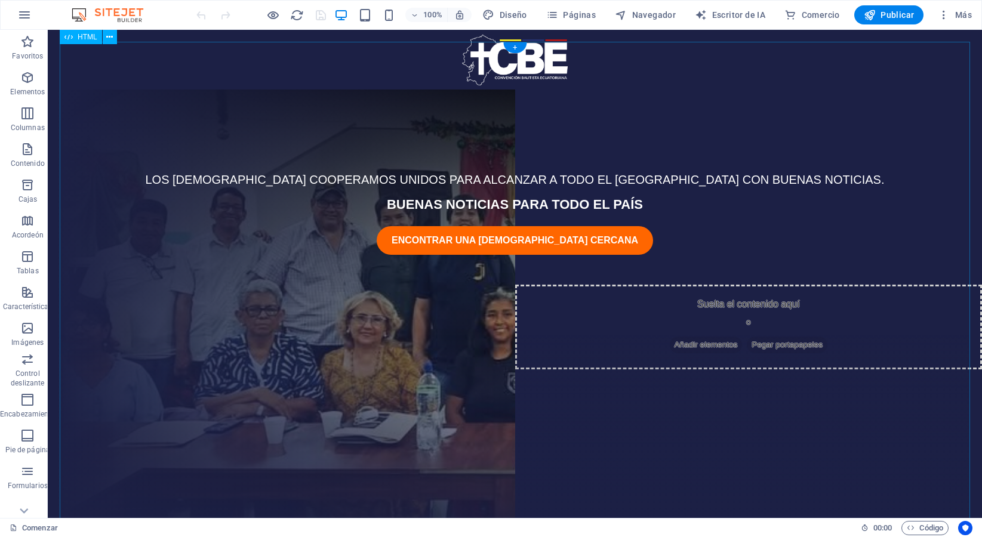
click at [110, 115] on div "LOS [DEMOGRAPHIC_DATA] COOPERAMOS UNIDOS PARA ALCANZAR A TODO EL [GEOGRAPHIC_DA…" at bounding box center [515, 286] width 910 height 488
click at [53, 59] on body "Saltar al contenido principal LOS [DEMOGRAPHIC_DATA] COOPERAMOS UNIDOS PARA ALC…" at bounding box center [515, 274] width 934 height 488
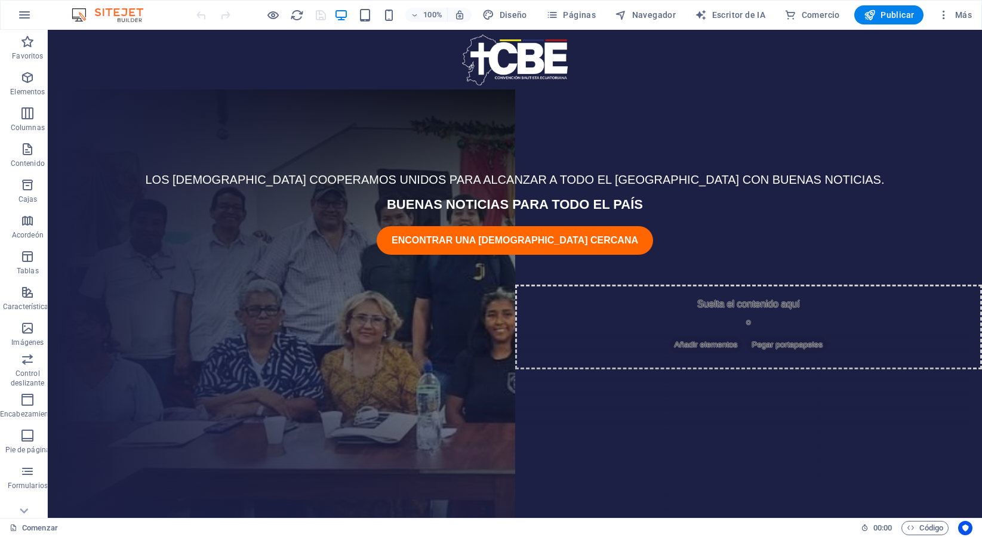
click at [53, 59] on body "Saltar al contenido principal LOS [DEMOGRAPHIC_DATA] COOPERAMOS UNIDOS PARA ALC…" at bounding box center [515, 274] width 934 height 488
click at [53, 59] on body "Saltar al contenido principal LOS BAUTISTAS COOPERAMOS UNIDOS PARA ALCANZAR A T…" at bounding box center [515, 274] width 934 height 488
click at [479, 39] on body "Saltar al contenido principal LOS BAUTISTAS COOPERAMOS UNIDOS PARA ALCANZAR A T…" at bounding box center [515, 274] width 934 height 488
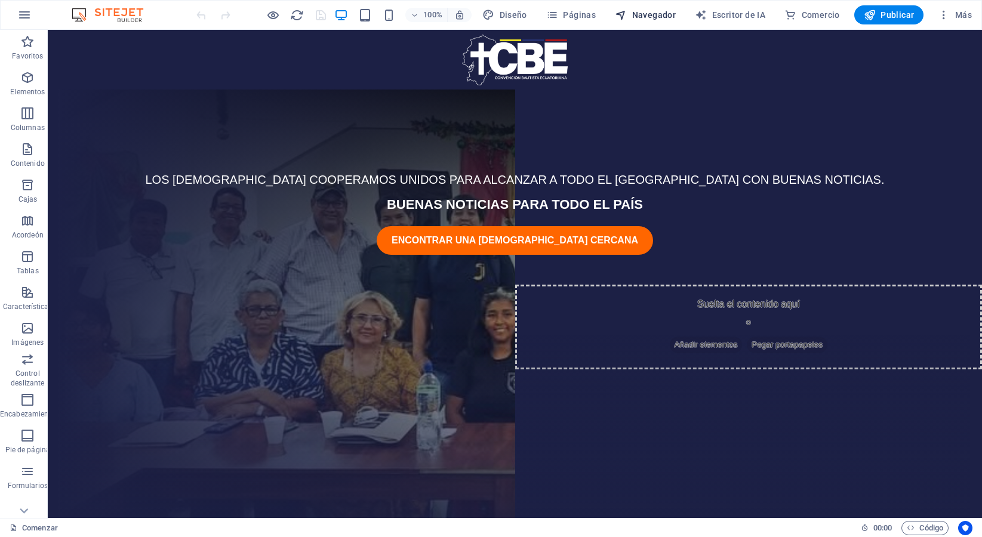
click at [654, 13] on font "Navegador" at bounding box center [654, 15] width 44 height 10
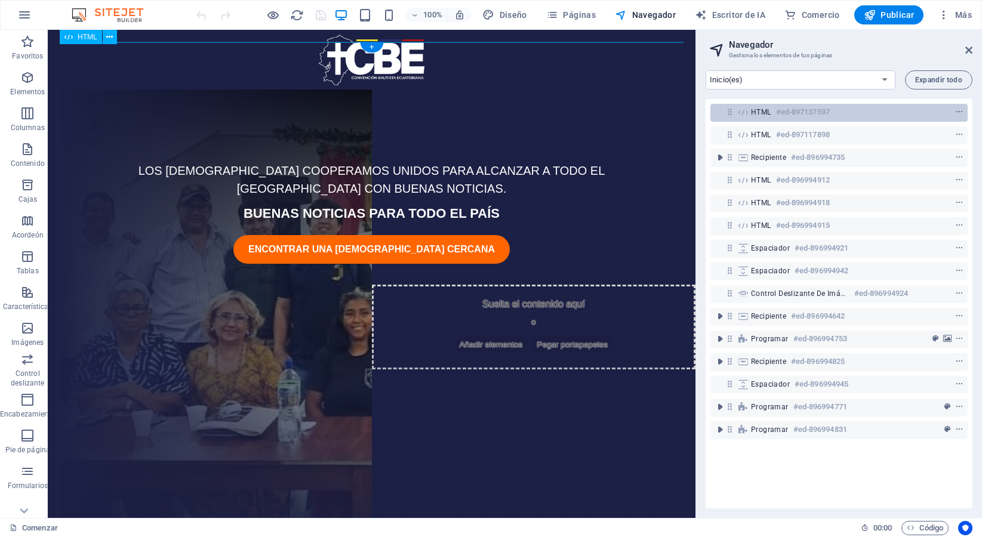
click at [729, 114] on icon at bounding box center [730, 112] width 10 height 10
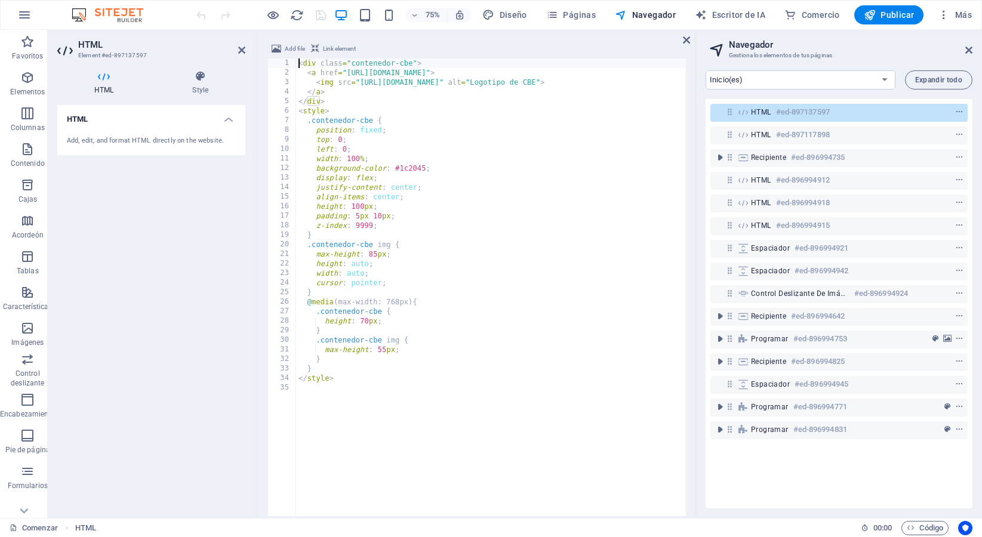
scroll to position [12, 0]
click at [688, 43] on icon at bounding box center [686, 40] width 7 height 10
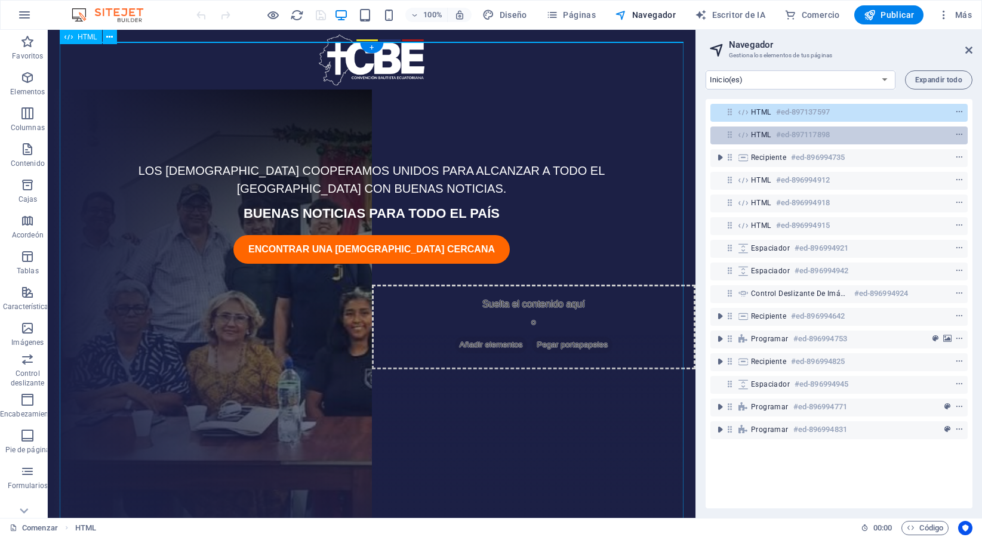
click at [768, 133] on font "HTML" at bounding box center [761, 135] width 20 height 8
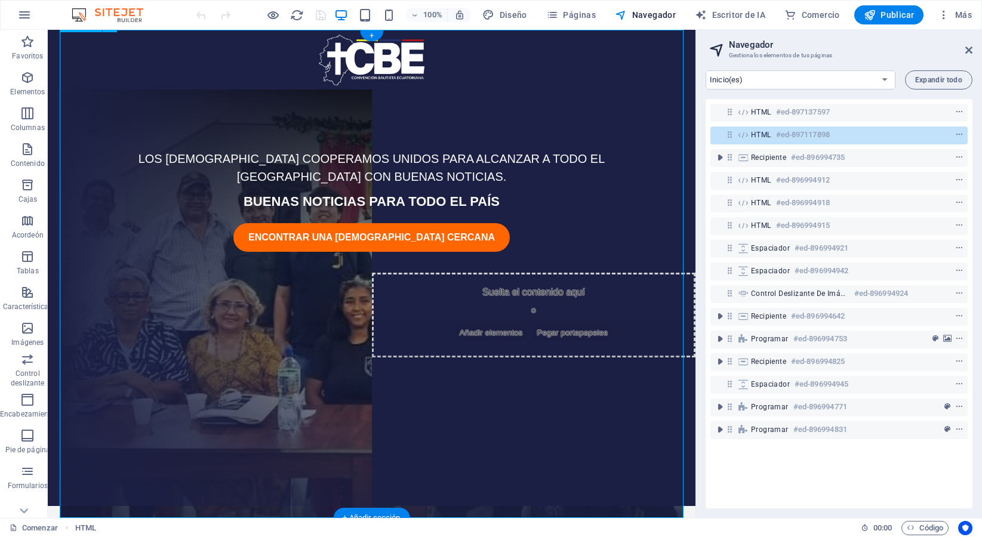
click at [768, 133] on font "HTML" at bounding box center [761, 135] width 20 height 8
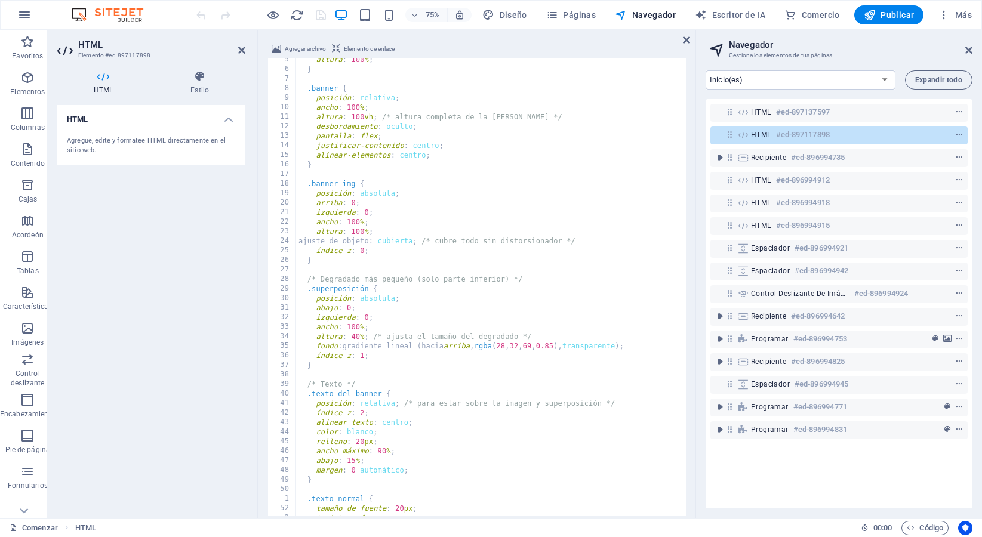
scroll to position [42, 0]
click at [971, 48] on icon at bounding box center [968, 50] width 7 height 10
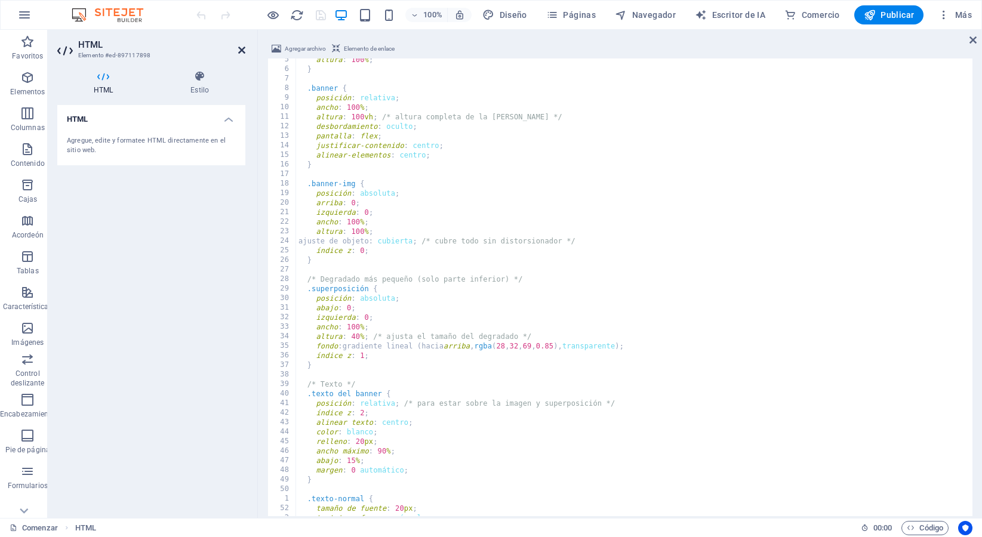
click at [244, 50] on icon at bounding box center [241, 50] width 7 height 10
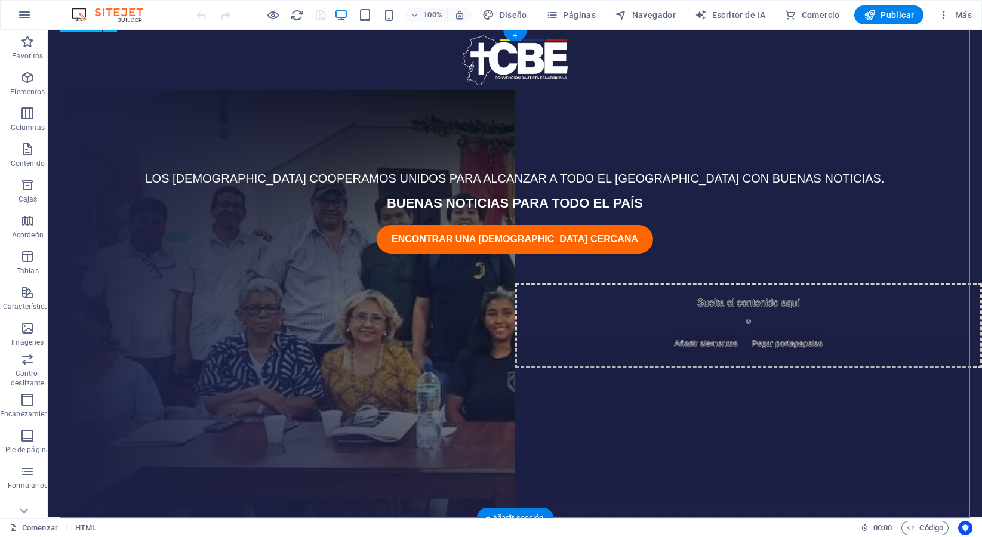
scroll to position [0, 0]
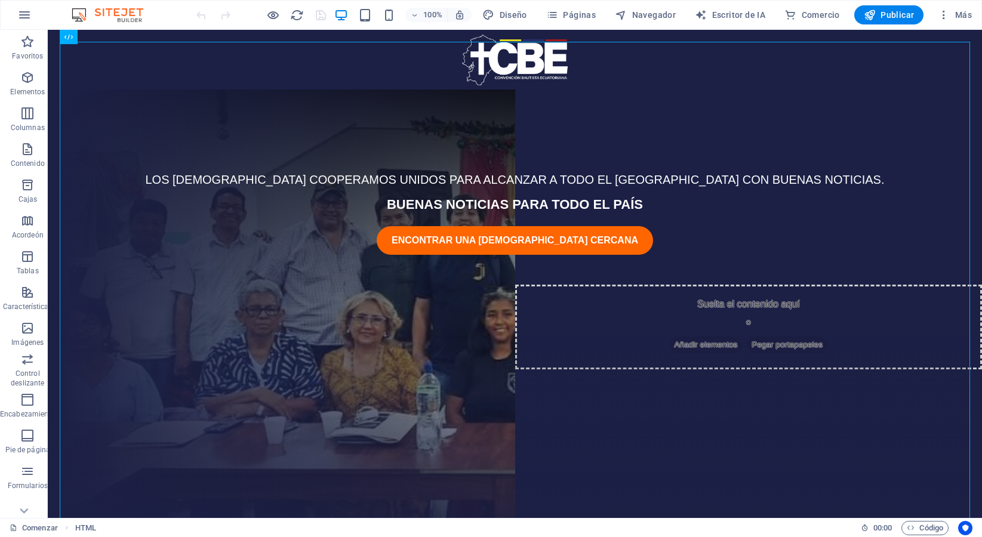
click at [214, 37] on body "Saltar al contenido principal LOS BAUTISTAS COOPERAMOS UNIDOS PARA ALCANZAR A T…" at bounding box center [515, 274] width 934 height 488
click at [185, 37] on body "Saltar al contenido principal LOS BAUTISTAS COOPERAMOS UNIDOS PARA ALCANZAR A T…" at bounding box center [515, 274] width 934 height 488
click at [22, 88] on font "Elementos" at bounding box center [27, 92] width 35 height 8
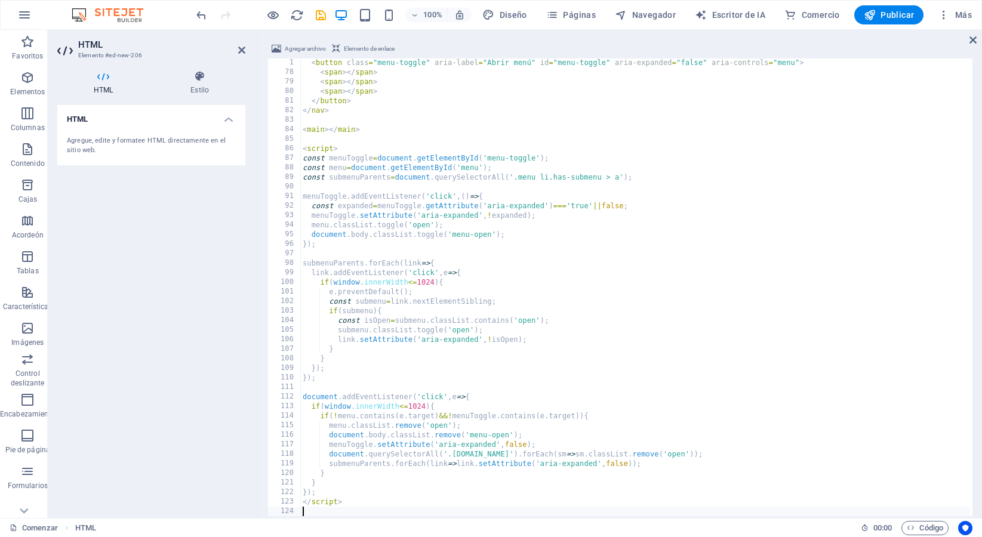
scroll to position [726, 0]
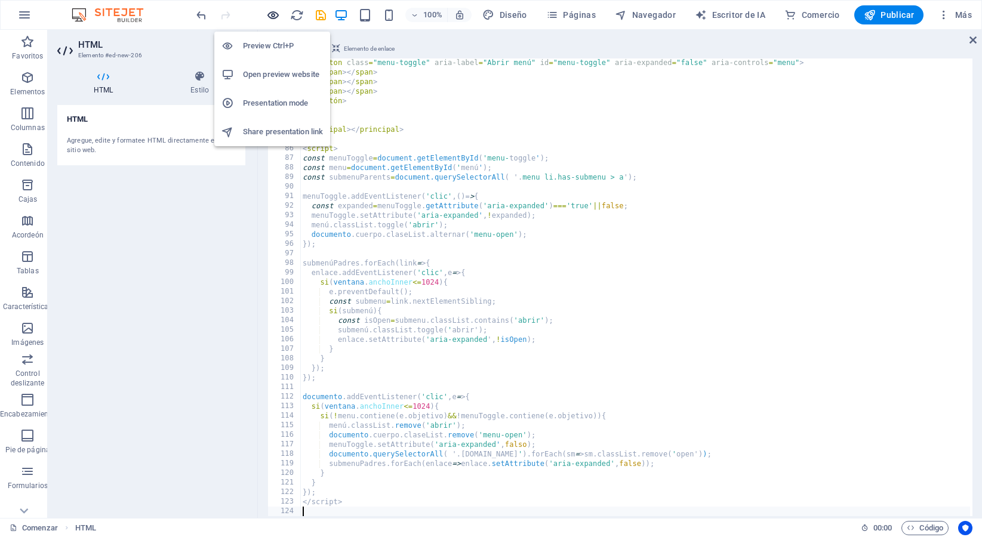
click at [272, 8] on button "button" at bounding box center [273, 15] width 14 height 14
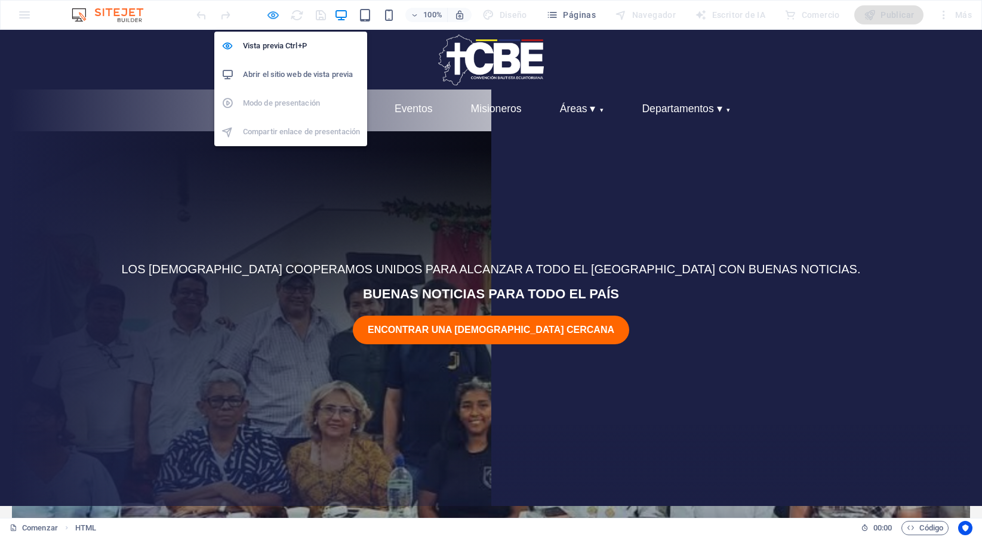
click at [277, 13] on icon "button" at bounding box center [273, 15] width 14 height 14
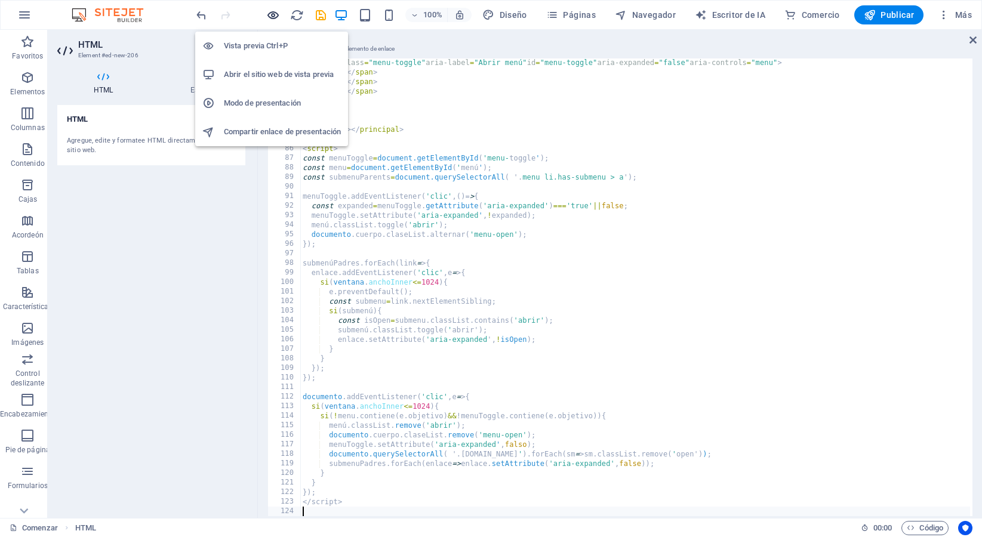
scroll to position [70, 0]
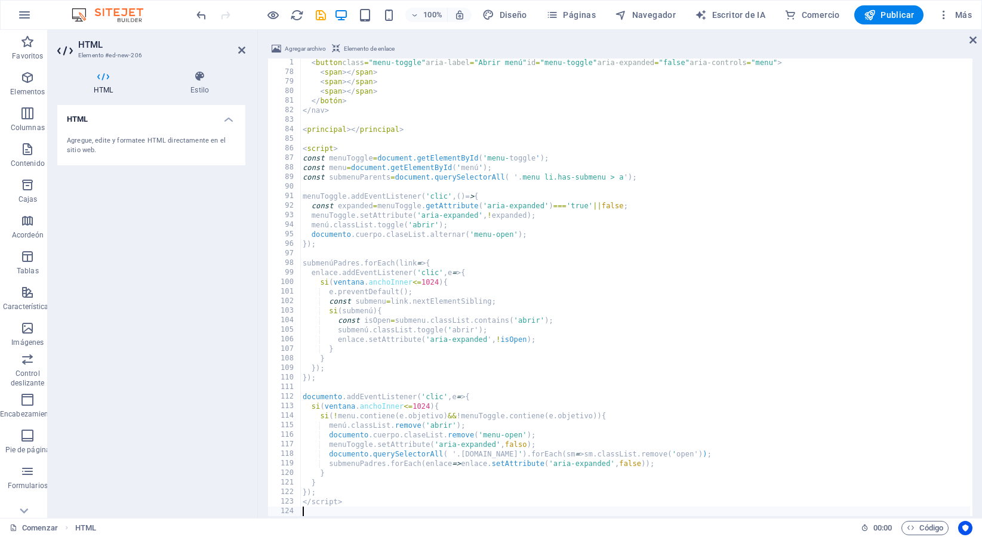
click at [364, 140] on div "< button class = "menu-toggle" aria-label = "Abrir menú" id = "menu-toggle" ari…" at bounding box center [740, 295] width 881 height 475
type textarea "</script>"
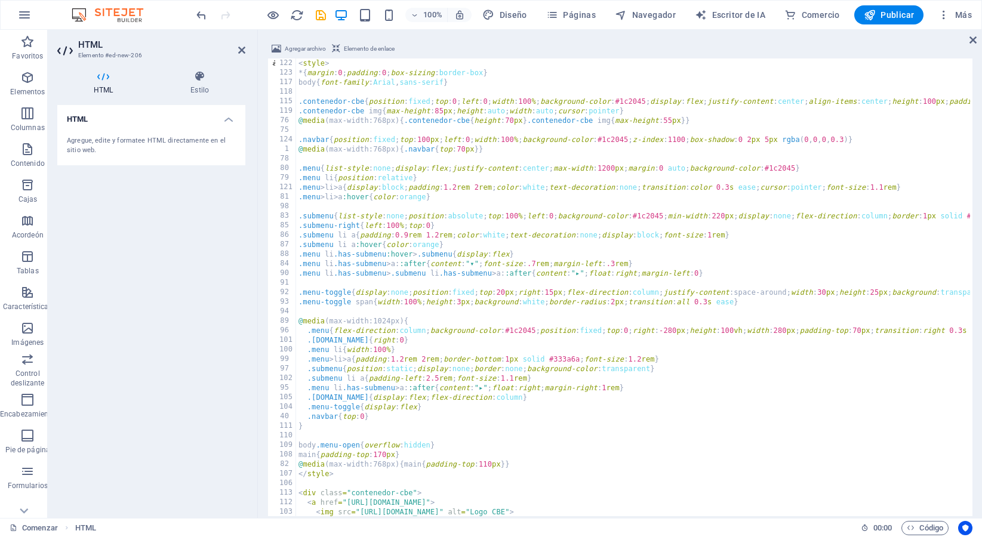
scroll to position [0, 0]
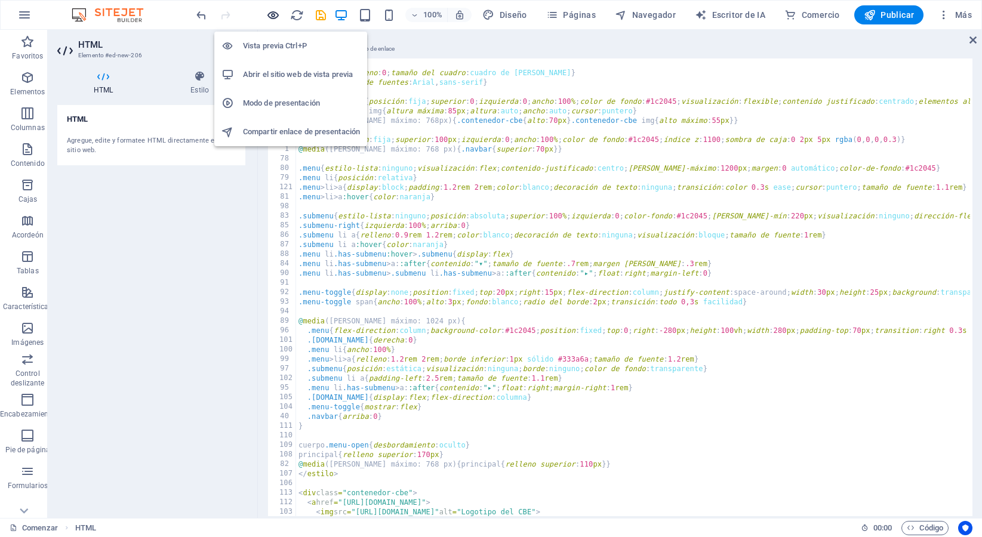
click at [273, 17] on icon "button" at bounding box center [273, 15] width 14 height 14
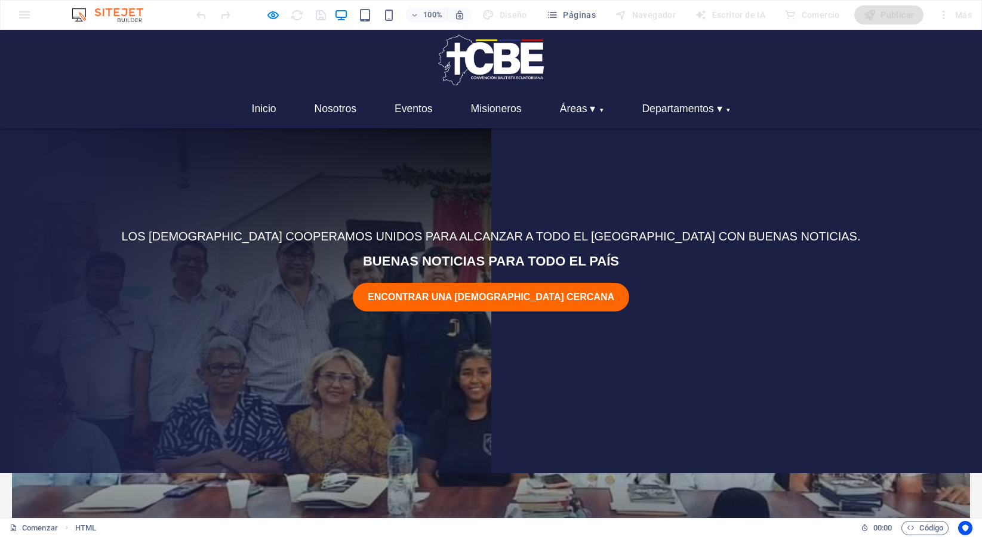
scroll to position [37, 0]
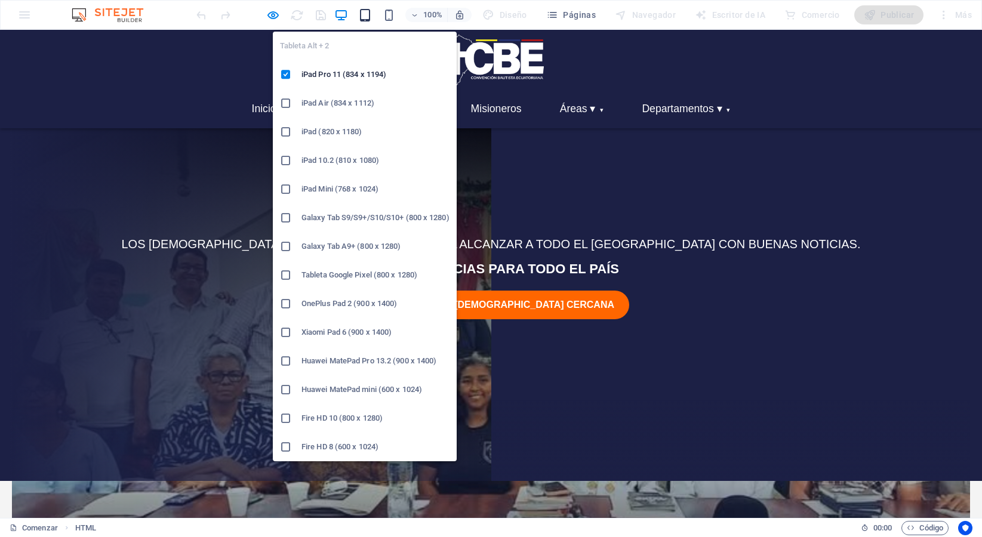
click at [365, 17] on icon "button" at bounding box center [365, 15] width 14 height 14
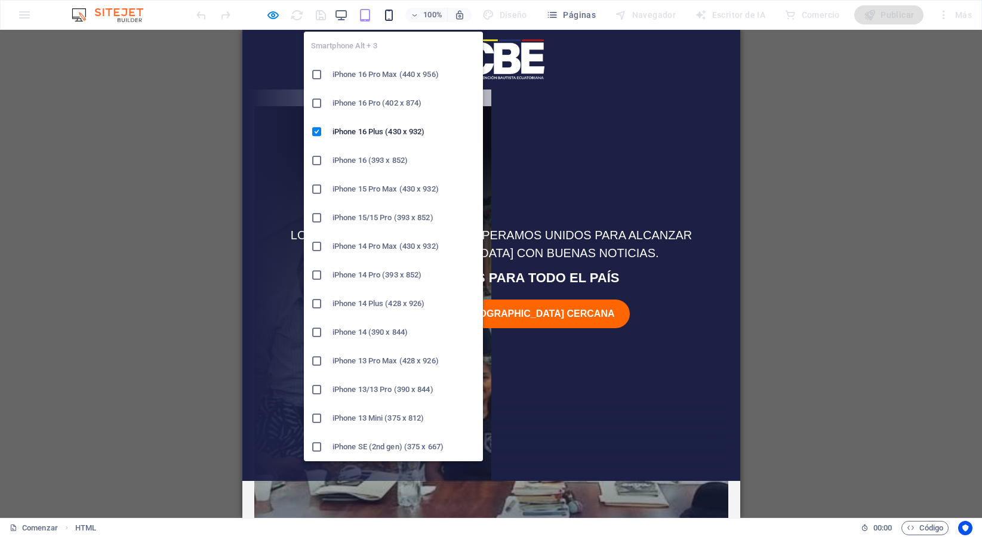
click at [396, 18] on icon "button" at bounding box center [389, 15] width 14 height 14
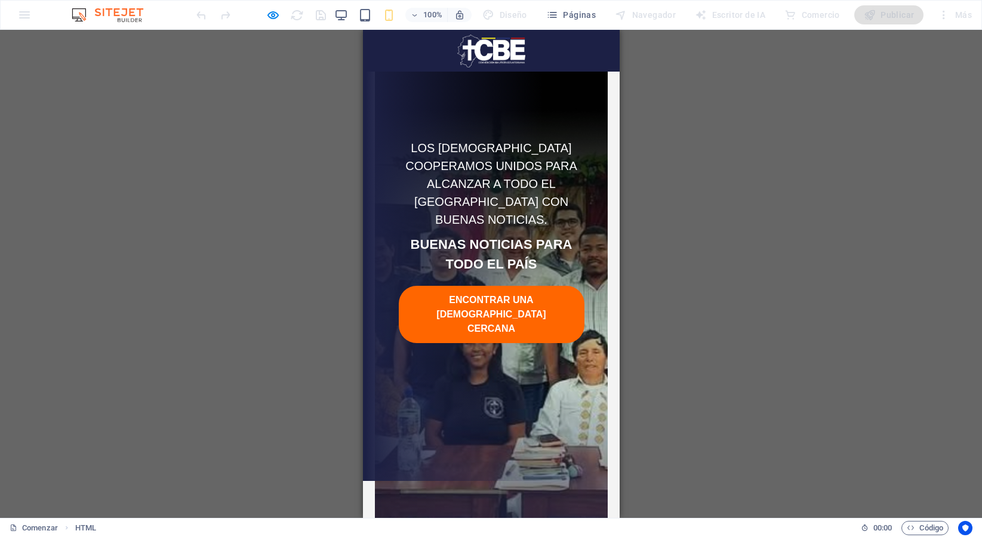
scroll to position [0, 0]
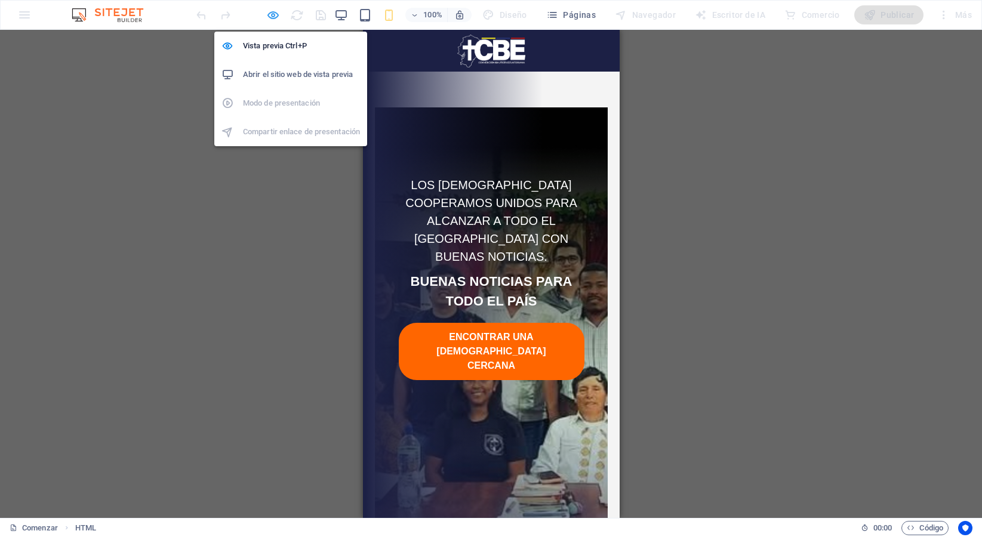
click at [270, 13] on icon "button" at bounding box center [273, 15] width 14 height 14
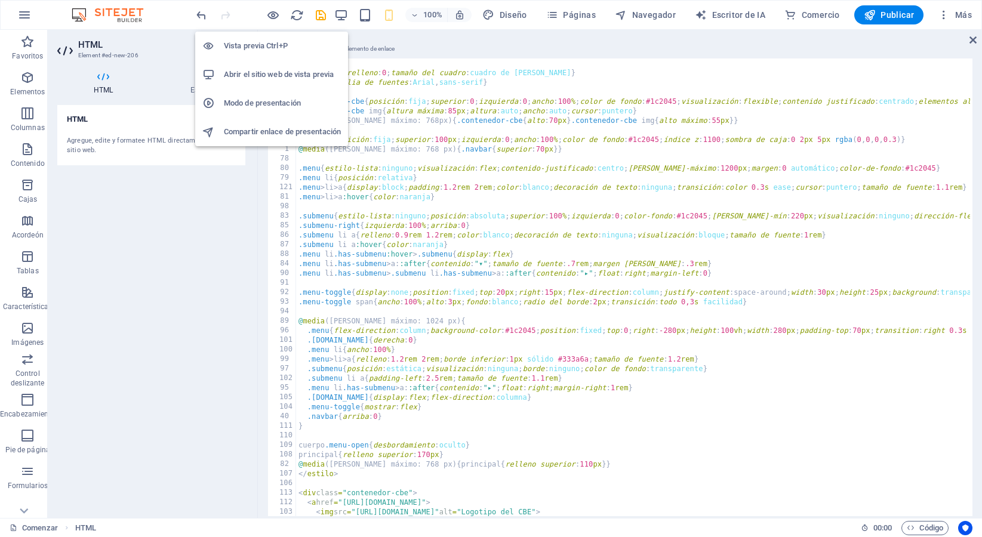
scroll to position [53, 0]
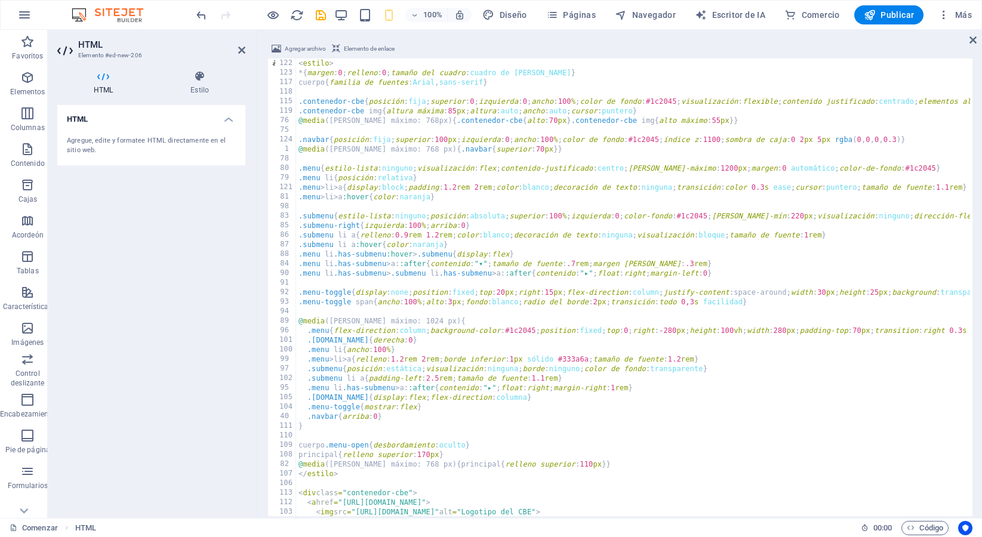
click at [891, 28] on div "100% Diseño Páginas Navegador Escritor de IA Comercio Publicar Más" at bounding box center [491, 15] width 981 height 29
click at [885, 21] on button "Publicar" at bounding box center [889, 14] width 70 height 19
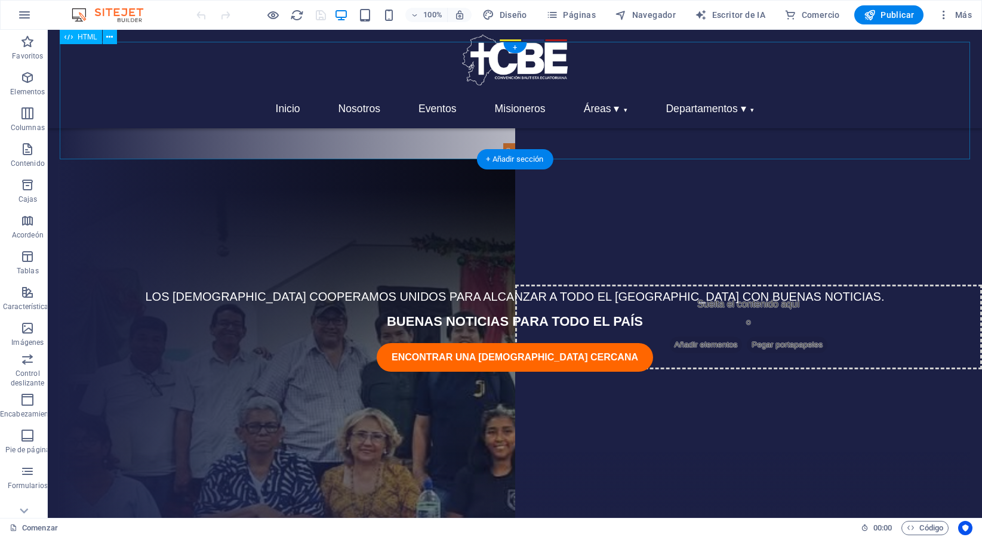
click at [200, 82] on div "Inicio Nosotros Eventos Misioneros Áreas ▾ [DEMOGRAPHIC_DATA] y Misiones Educac…" at bounding box center [515, 100] width 910 height 117
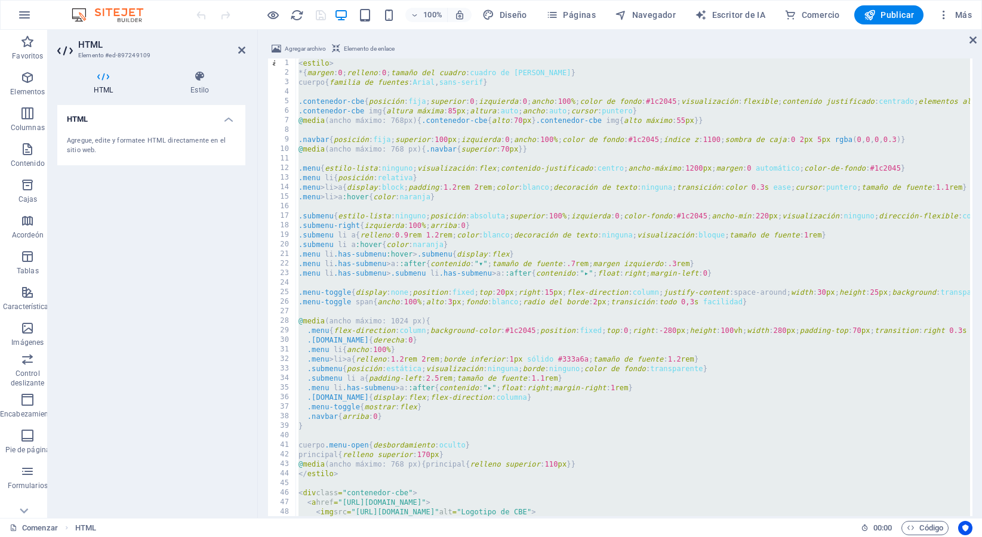
type textarea "</script>"
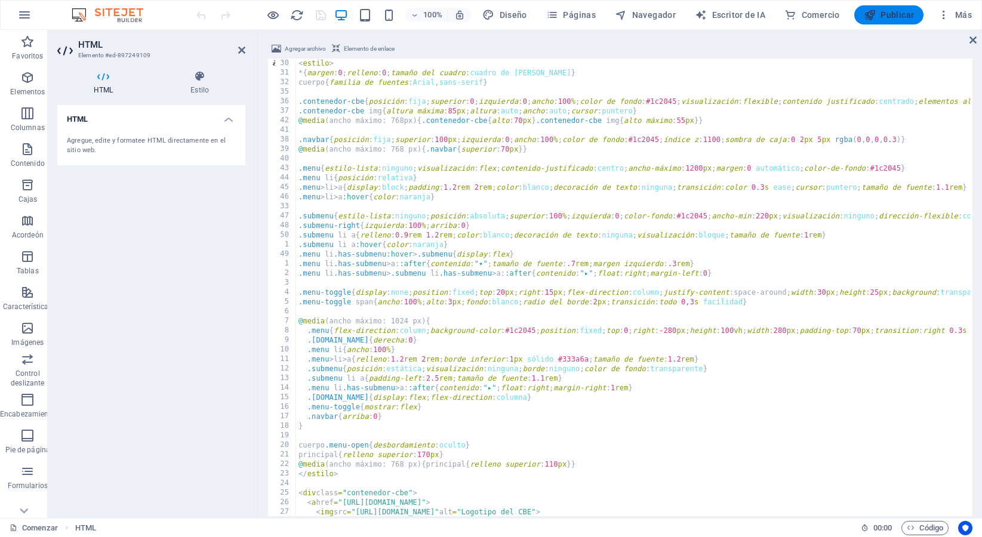
click at [874, 20] on icon "button" at bounding box center [870, 15] width 12 height 12
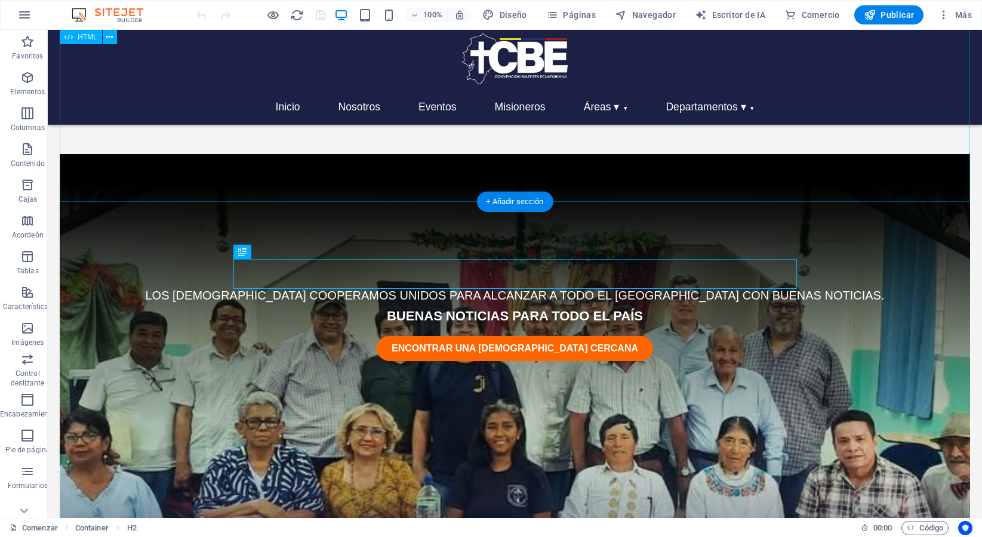
scroll to position [445, 0]
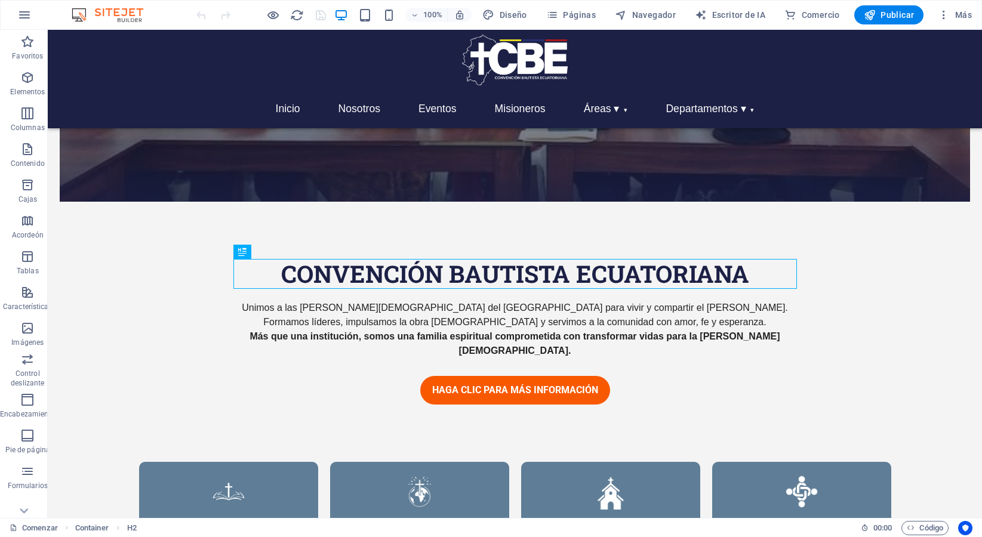
click at [374, 18] on div "100%" at bounding box center [403, 14] width 138 height 19
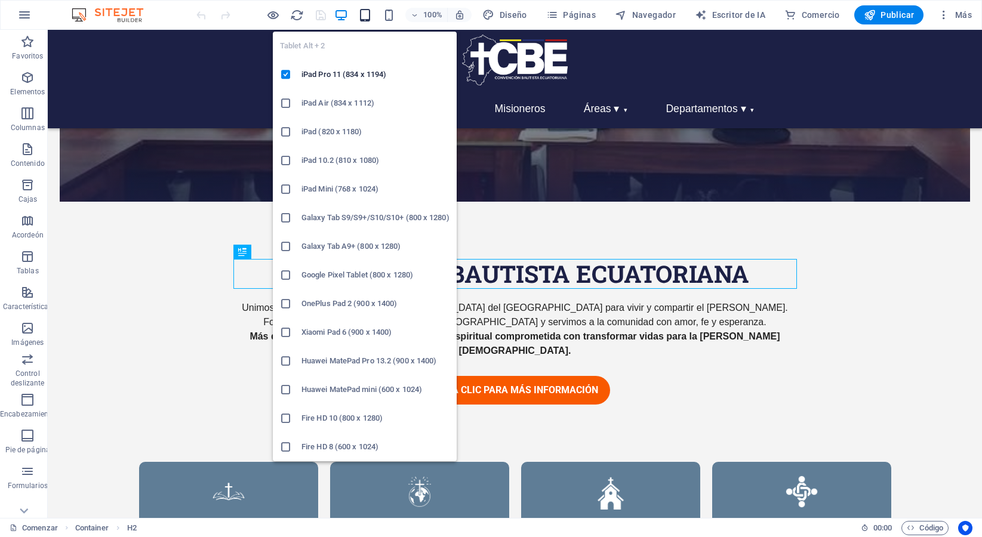
click at [364, 19] on icon "button" at bounding box center [365, 15] width 14 height 14
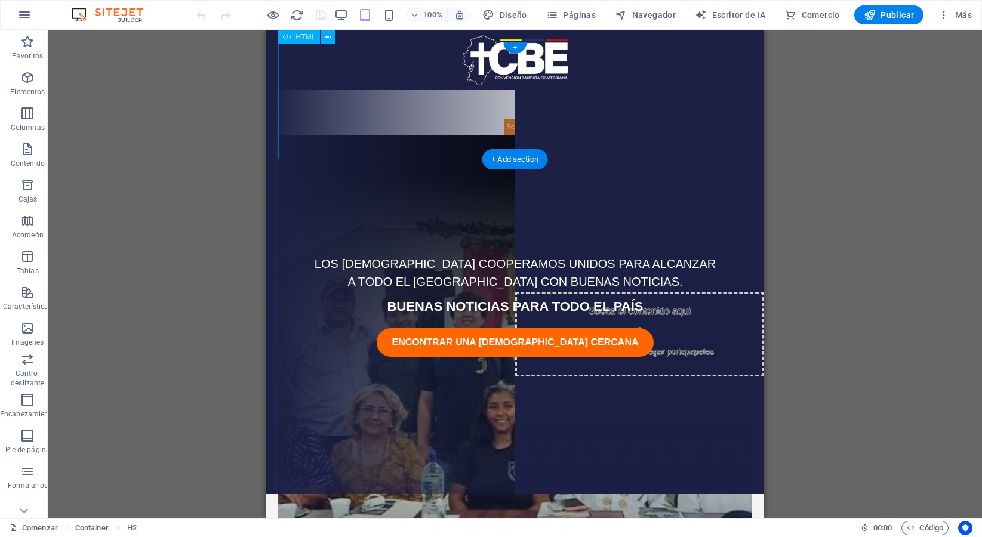
scroll to position [0, 0]
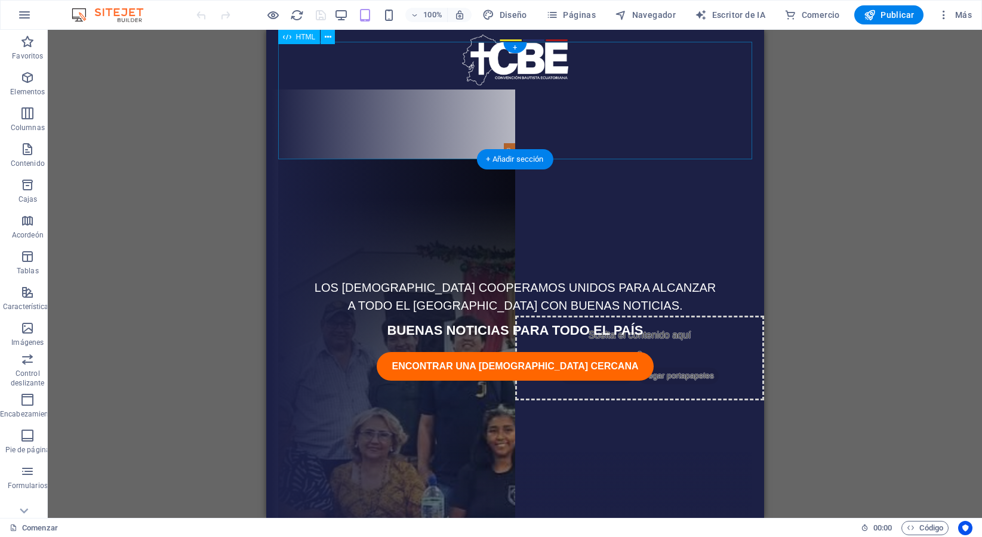
click at [562, 125] on div "Inicio Nosotros Eventos Misioneros Áreas ▾ [DEMOGRAPHIC_DATA] y Misiones Educac…" at bounding box center [515, 100] width 474 height 117
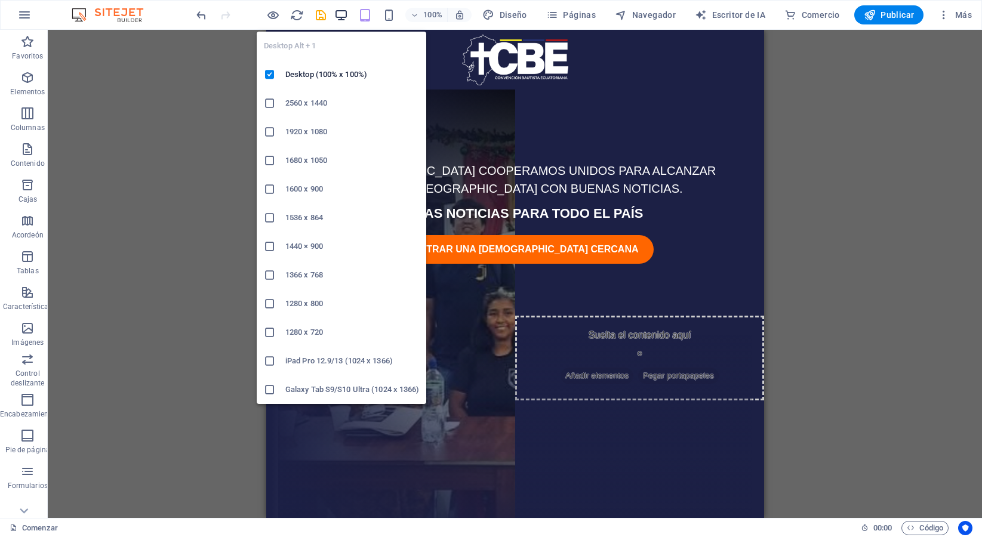
click at [344, 18] on icon "button" at bounding box center [341, 15] width 14 height 14
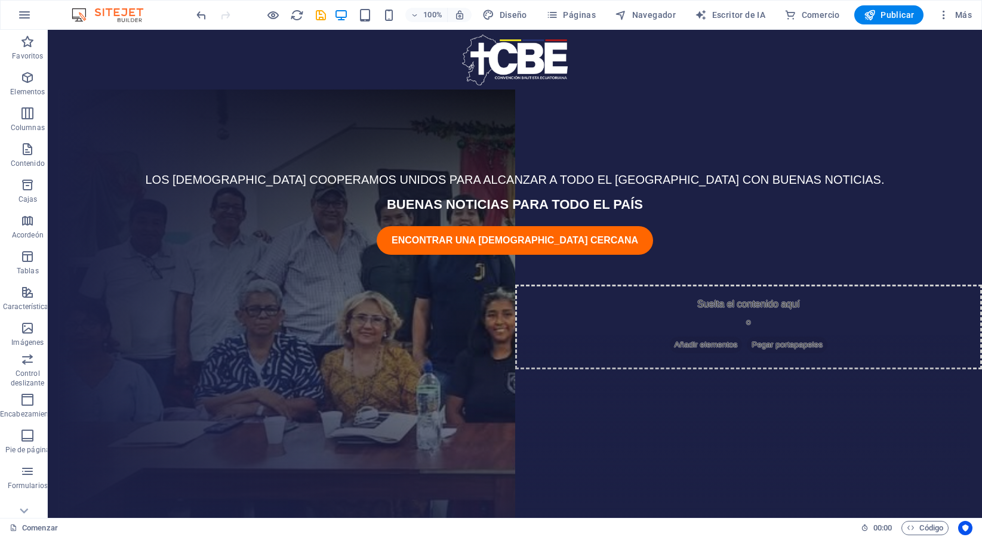
click at [430, 37] on body "Saltar al contenido principal LOS [DEMOGRAPHIC_DATA] COOPERAMOS UNIDOS PARA ALC…" at bounding box center [515, 274] width 934 height 488
click at [53, 72] on body "Saltar al contenido principal LOS [DEMOGRAPHIC_DATA] COOPERAMOS UNIDOS PARA ALC…" at bounding box center [515, 274] width 934 height 488
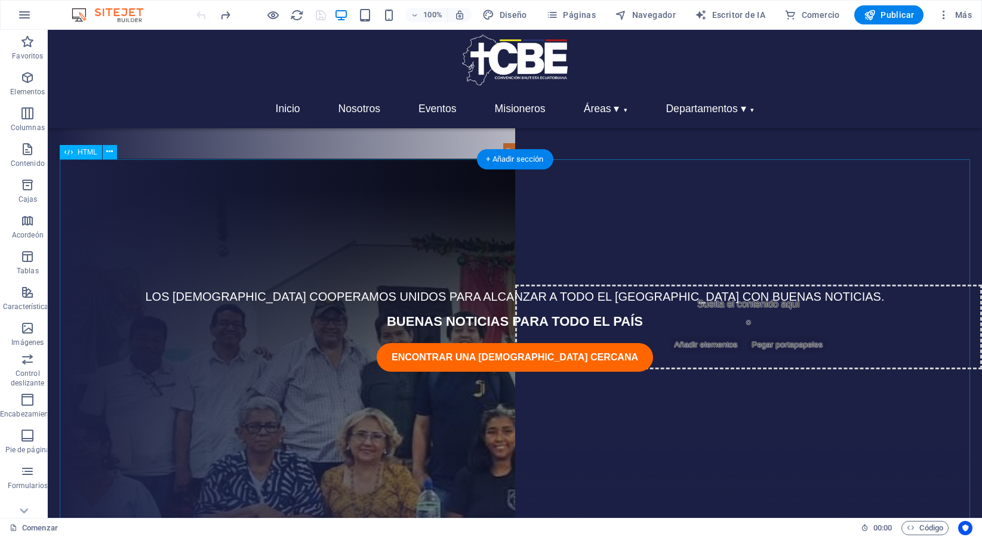
click at [346, 166] on div "LOS [DEMOGRAPHIC_DATA] COOPERAMOS UNIDOS PARA ALCANZAR A TODO EL [GEOGRAPHIC_DA…" at bounding box center [515, 403] width 910 height 488
click at [365, 151] on div "Inicio Nosotros Eventos Misioneros Áreas ▾ [DEMOGRAPHIC_DATA] y Misiones Educac…" at bounding box center [515, 100] width 910 height 117
drag, startPoint x: 365, startPoint y: 151, endPoint x: 430, endPoint y: 151, distance: 65.1
click at [430, 151] on div "Inicio Nosotros Eventos Misioneros Áreas ▾ [DEMOGRAPHIC_DATA] y Misiones Educac…" at bounding box center [515, 100] width 910 height 117
click at [430, 150] on div "Inicio Nosotros Eventos Misioneros Áreas ▾ [DEMOGRAPHIC_DATA] y Misiones Educac…" at bounding box center [515, 100] width 910 height 117
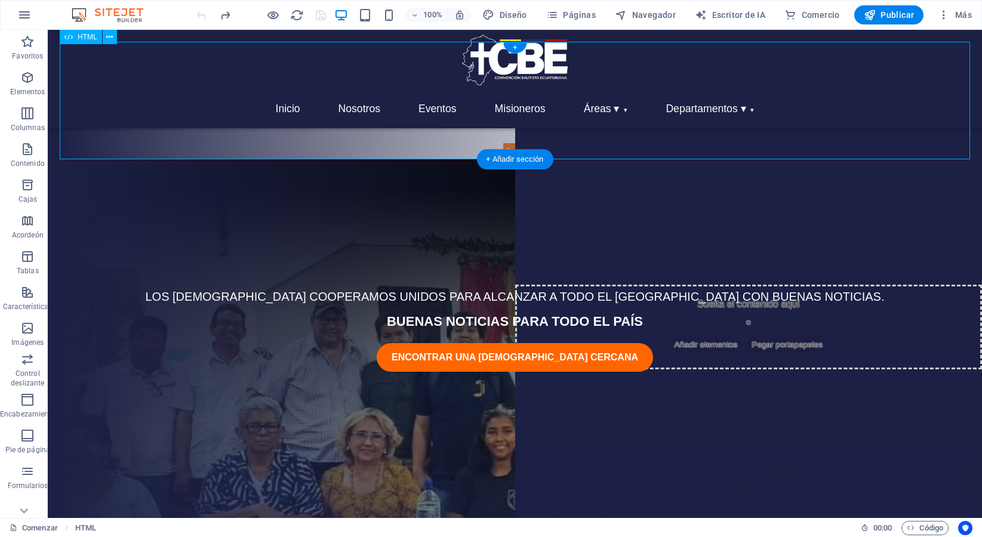
click at [430, 150] on div "Inicio Nosotros Eventos Misioneros Áreas ▾ [DEMOGRAPHIC_DATA] y Misiones Educac…" at bounding box center [515, 100] width 910 height 117
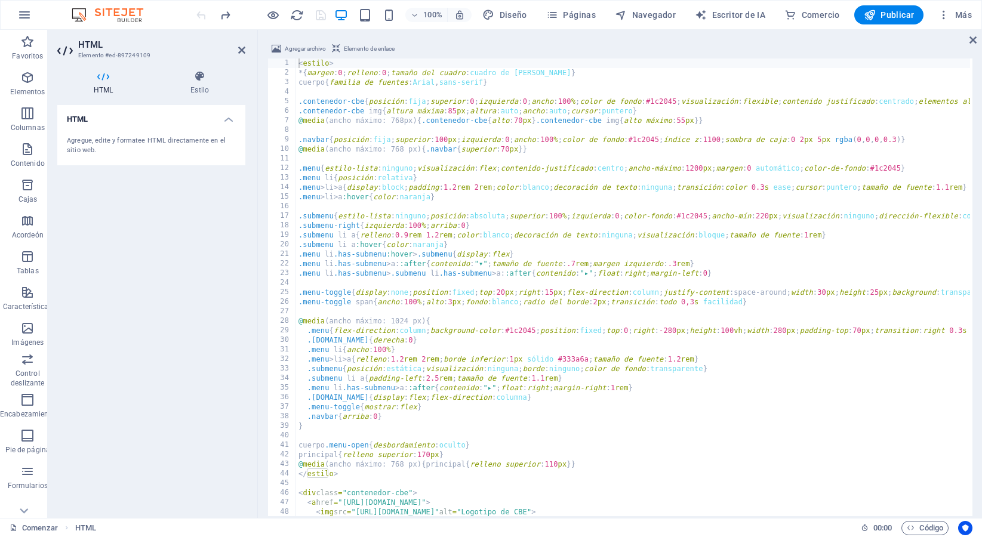
click at [244, 45] on h2 "HTML" at bounding box center [161, 44] width 167 height 11
click at [243, 47] on icon at bounding box center [241, 50] width 7 height 10
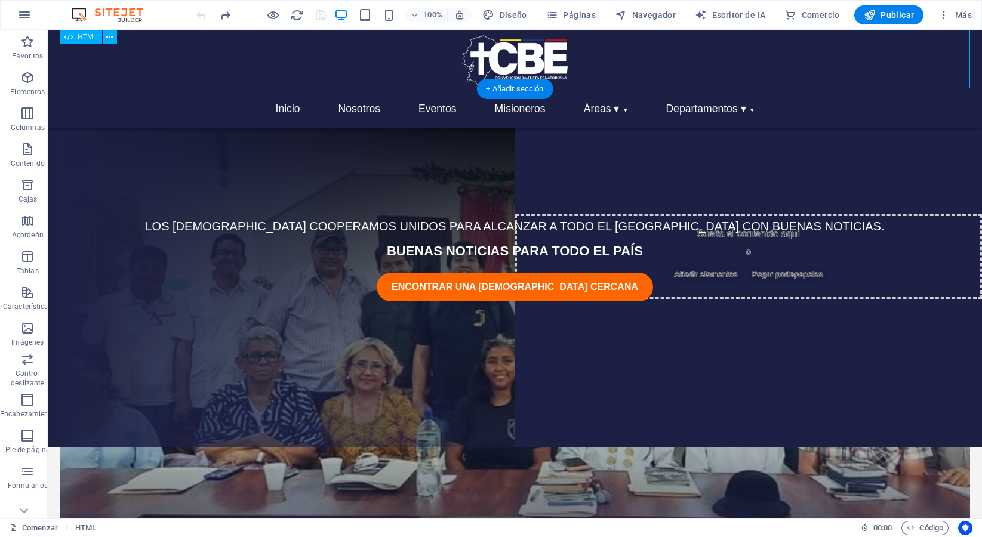
click at [349, 73] on div "Inicio Nosotros Eventos Misioneros Áreas ▾ Evangelismo y Misiones Educación Teo…" at bounding box center [515, 29] width 910 height 117
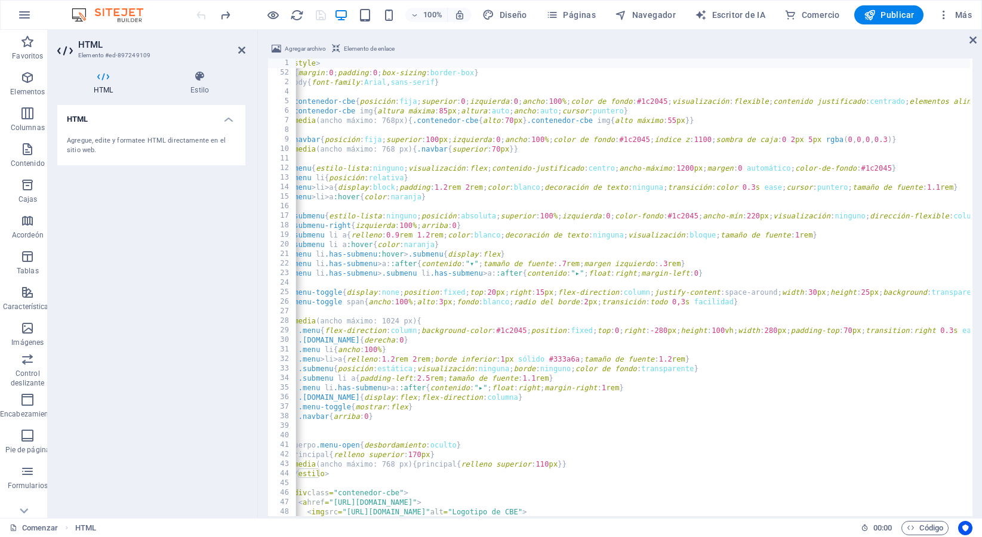
scroll to position [0, 9]
click at [242, 51] on icon at bounding box center [241, 50] width 7 height 10
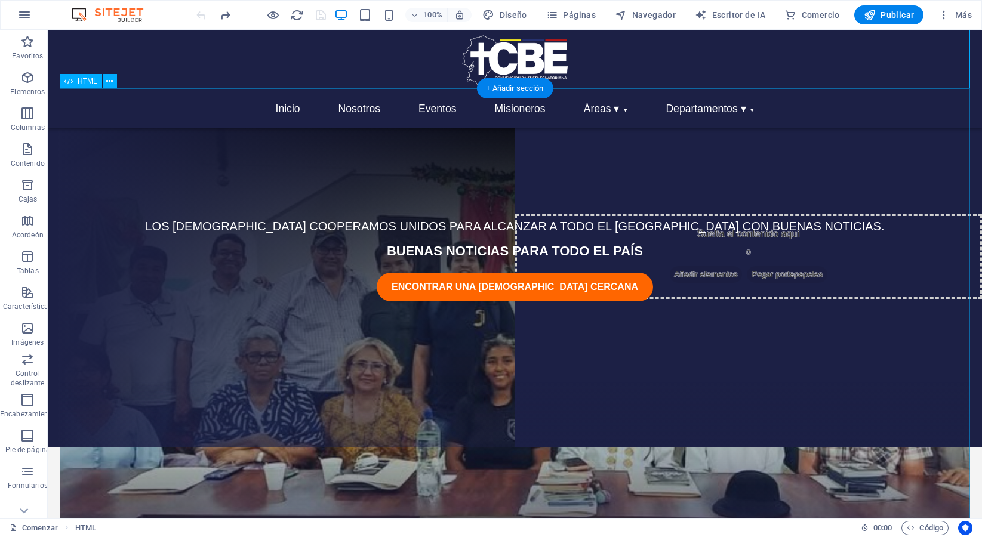
click at [327, 112] on div "LOS BAUTISTAS COOPERAMOS UNIDOS PARA ALCANZAR A TODO EL ECUADOR CON BUENAS NOTI…" at bounding box center [515, 332] width 910 height 488
click at [326, 112] on div "LOS BAUTISTAS COOPERAMOS UNIDOS PARA ALCANZAR A TODO EL ECUADOR CON BUENAS NOTI…" at bounding box center [515, 332] width 910 height 488
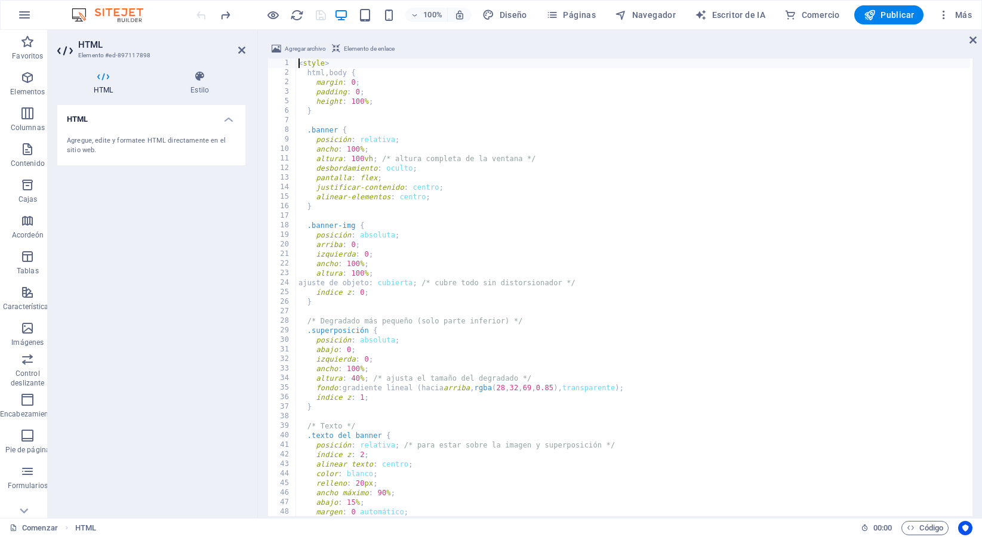
scroll to position [0, 0]
click at [245, 48] on aside "HTML Elemento #ed-897117898 HTML Estilo HTML Agregue, edite y formatee HTML dir…" at bounding box center [153, 274] width 210 height 488
click at [236, 48] on h2 "HTML" at bounding box center [161, 44] width 167 height 11
click at [242, 49] on icon at bounding box center [241, 50] width 7 height 10
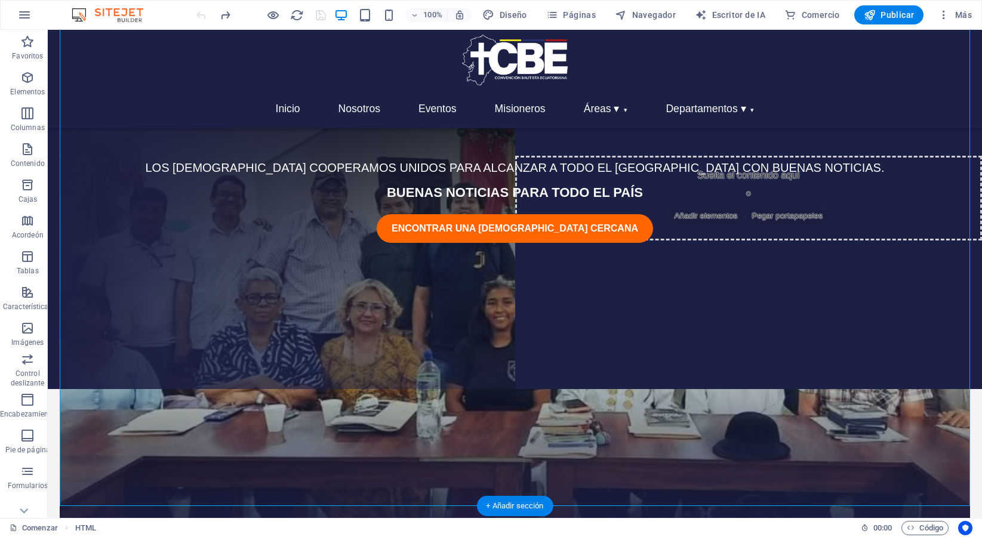
scroll to position [150, 0]
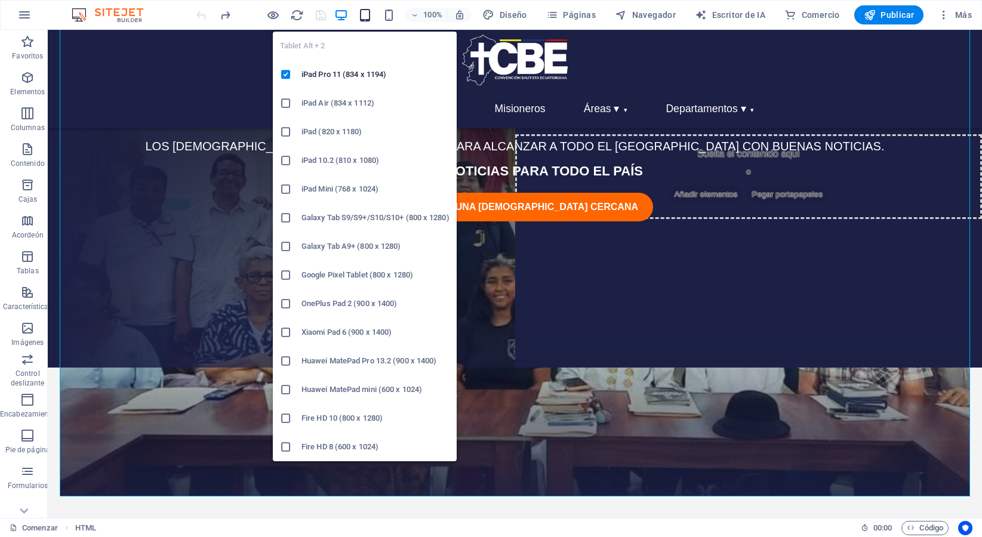
click at [359, 17] on icon "button" at bounding box center [365, 15] width 14 height 14
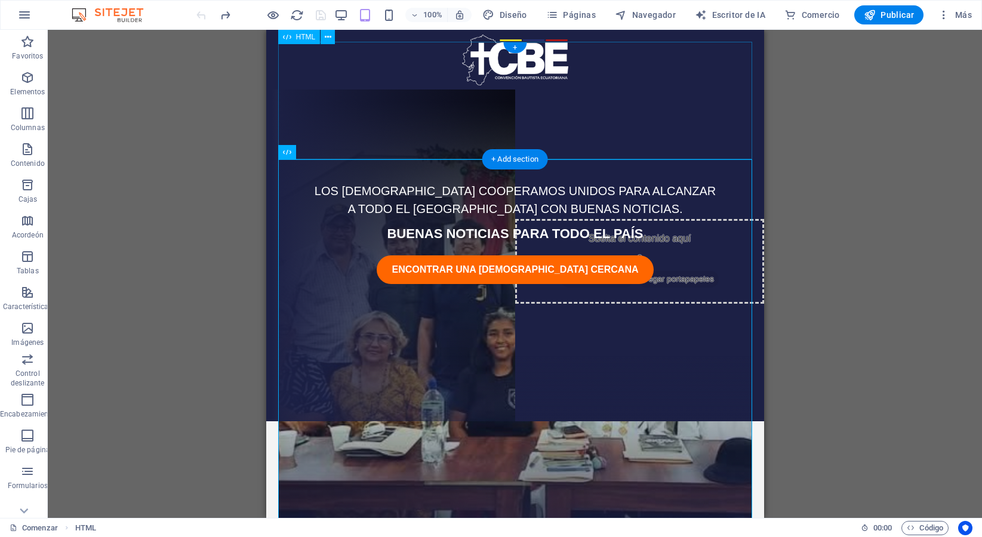
scroll to position [0, 0]
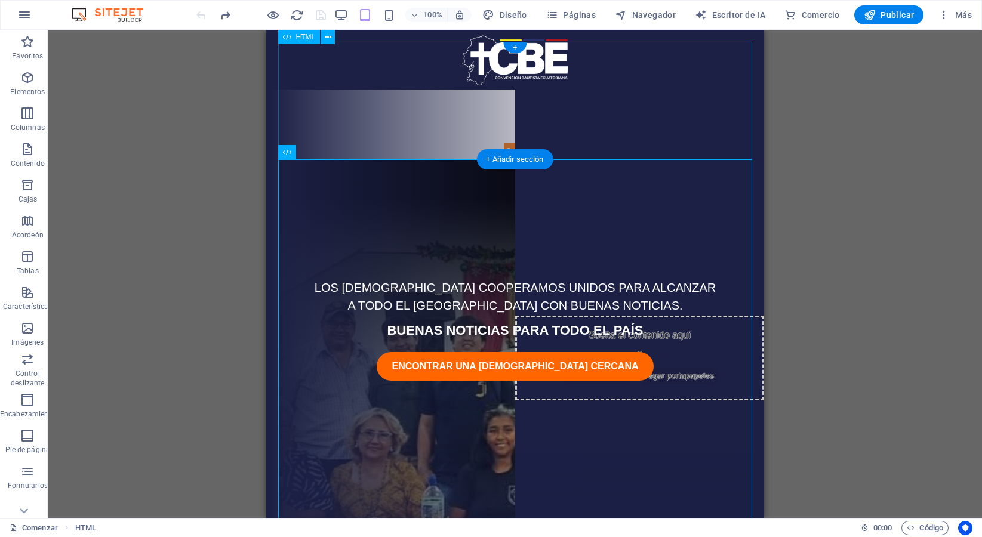
click at [519, 148] on div "Inicio Nosotros Eventos Misioneros Áreas ▾ Evangelismo y Misiones Educación Teo…" at bounding box center [515, 100] width 474 height 117
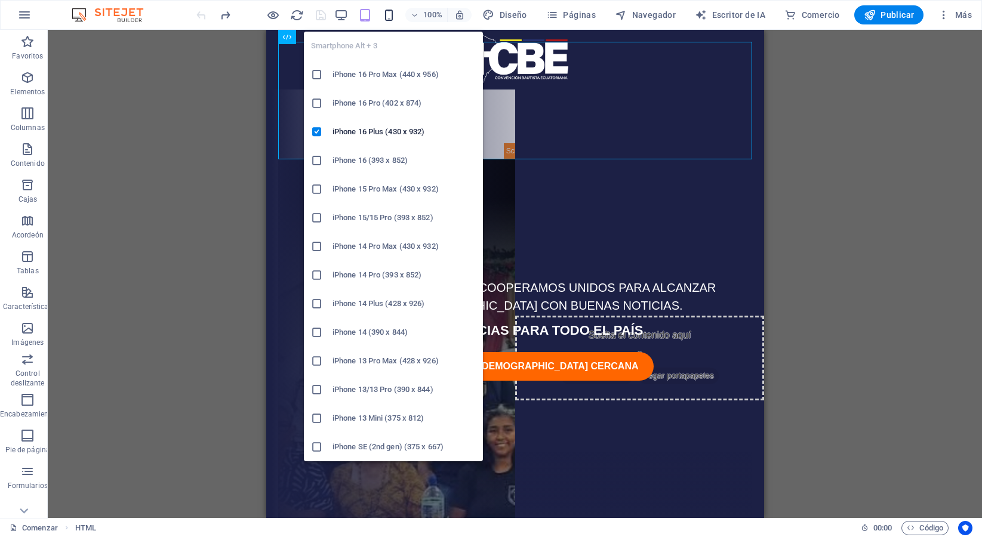
click at [392, 18] on icon "button" at bounding box center [389, 15] width 14 height 14
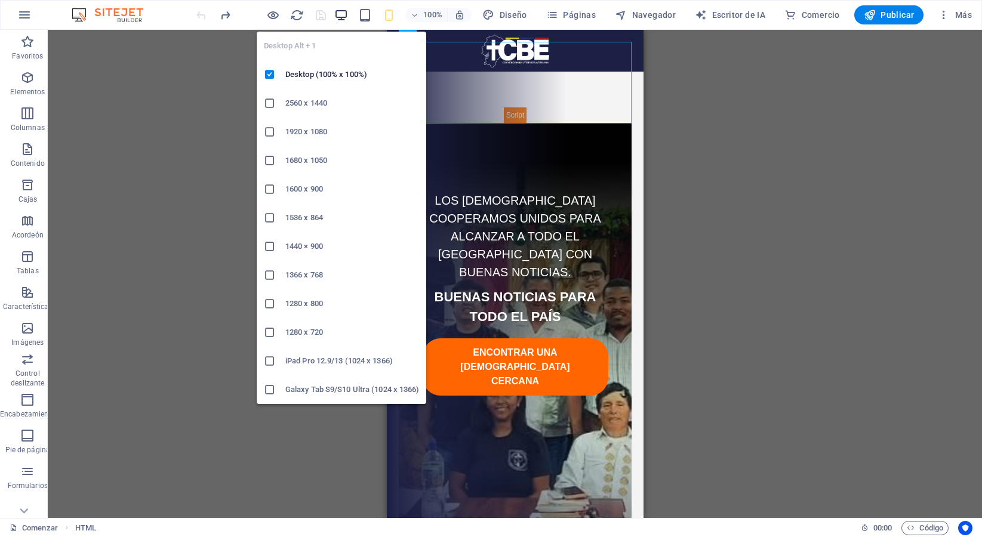
click at [338, 17] on icon "button" at bounding box center [341, 15] width 14 height 14
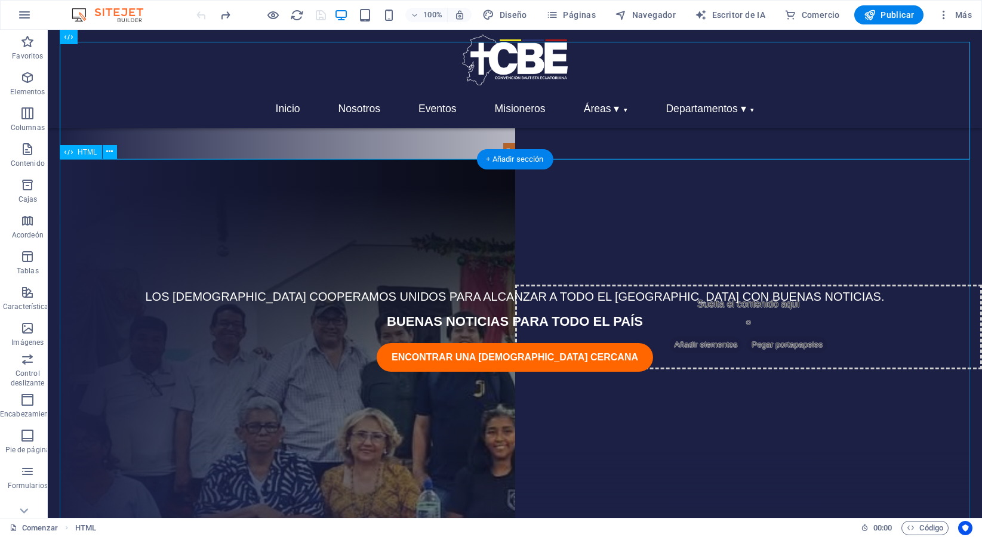
click at [121, 304] on div "LOS BAUTISTAS COOPERAMOS UNIDOS PARA ALCANZAR A TODO EL ECUADOR CON BUENAS NOTI…" at bounding box center [515, 403] width 910 height 488
click at [114, 153] on button at bounding box center [110, 152] width 14 height 14
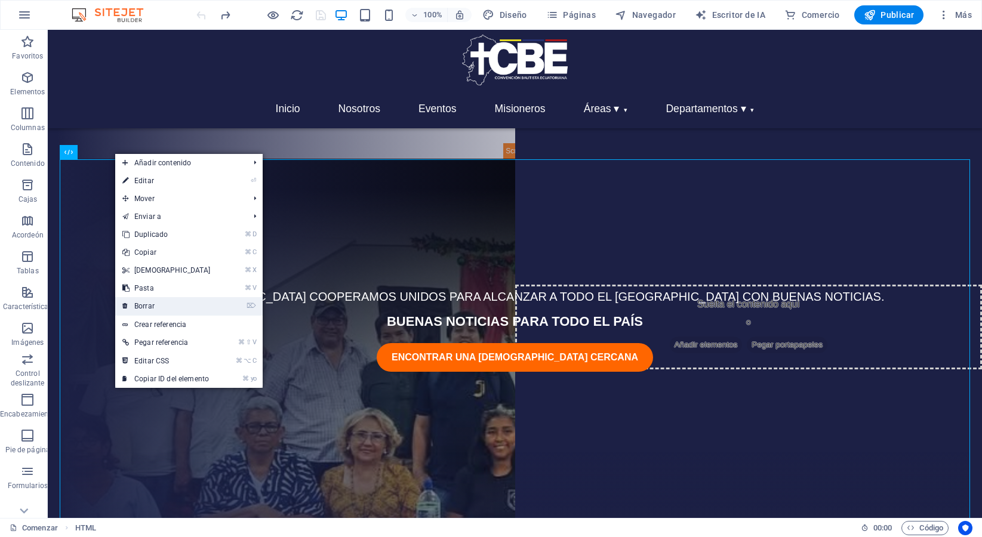
click at [150, 305] on font "Borrar" at bounding box center [144, 306] width 20 height 8
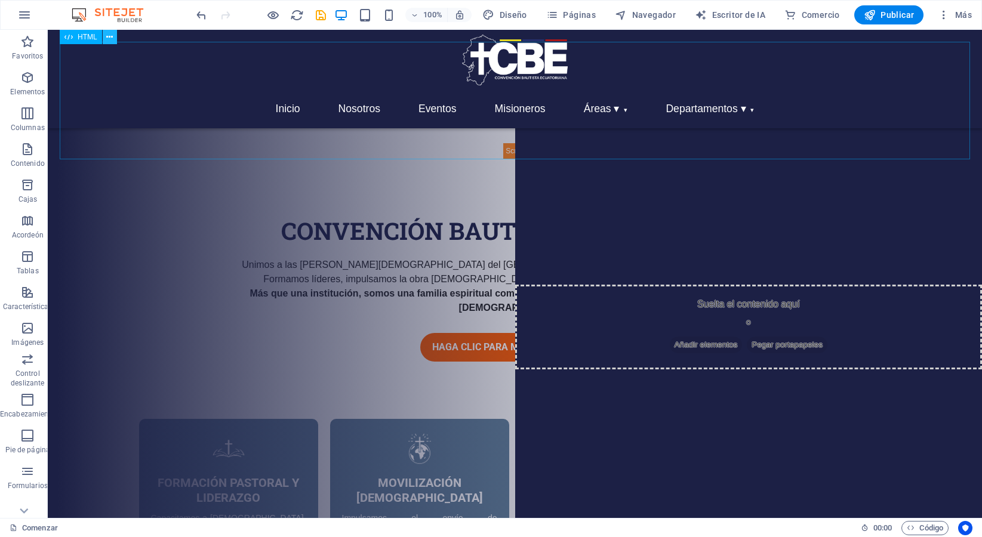
click at [112, 40] on icon at bounding box center [109, 37] width 7 height 13
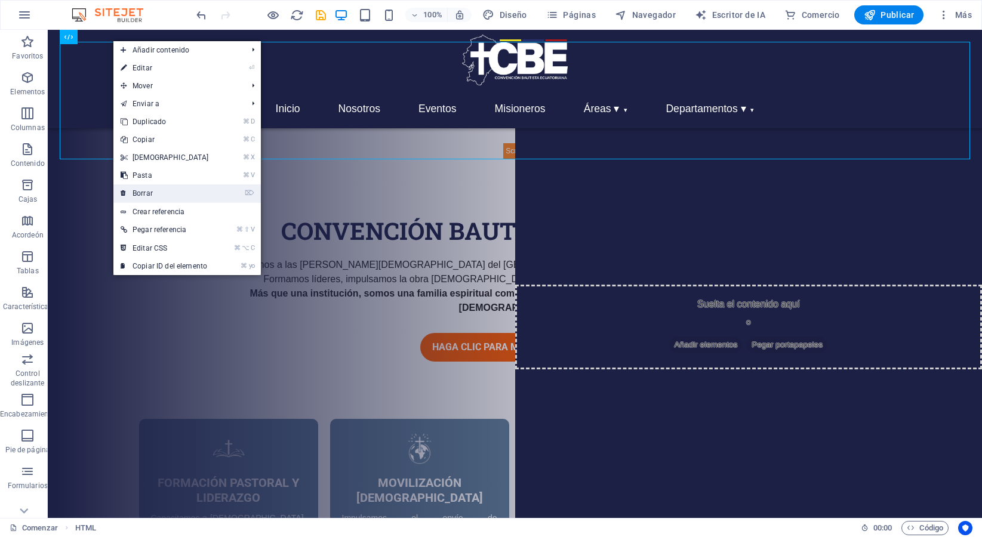
click at [143, 193] on font "Borrar" at bounding box center [143, 193] width 20 height 8
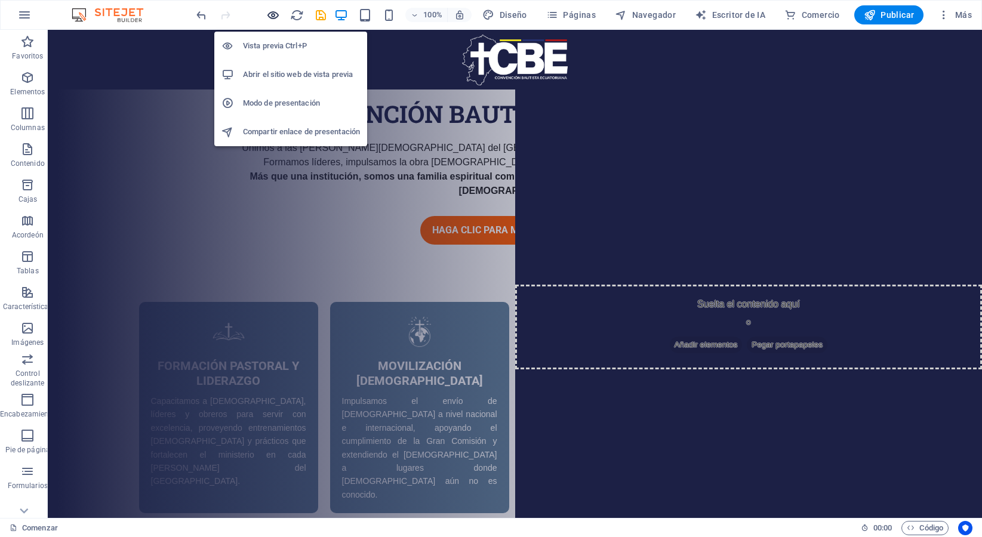
click at [273, 13] on icon "button" at bounding box center [273, 15] width 14 height 14
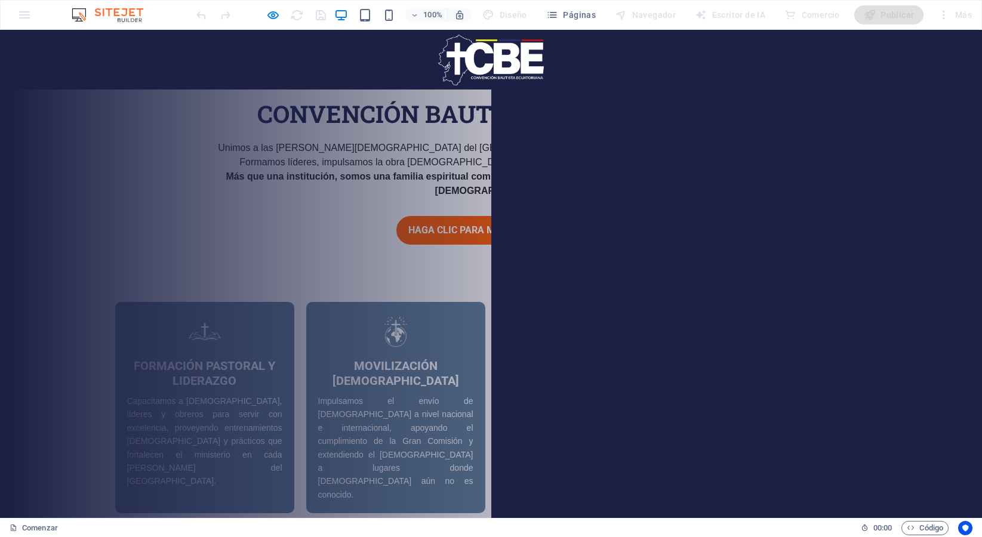
click at [460, 61] on img at bounding box center [491, 60] width 106 height 51
click at [167, 55] on div at bounding box center [491, 60] width 982 height 60
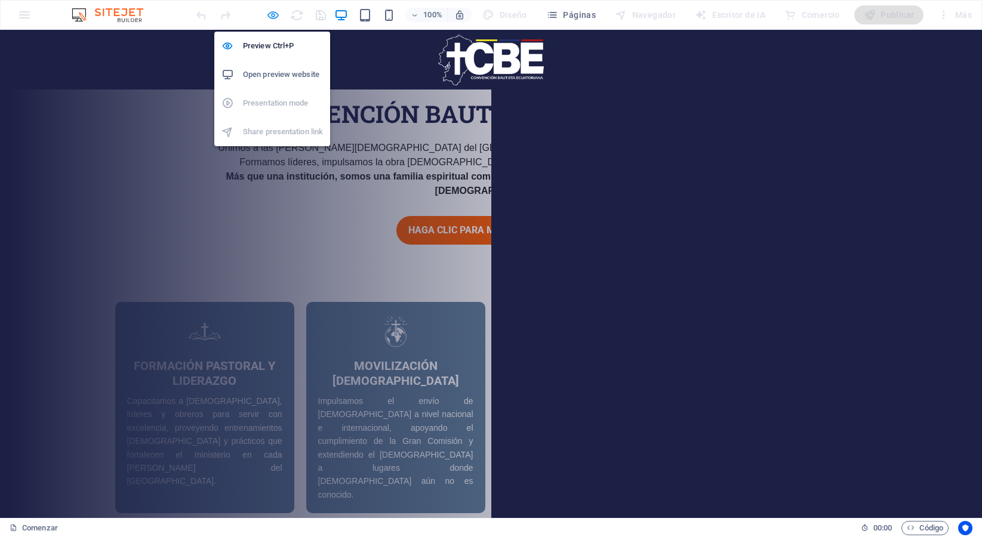
click at [273, 17] on icon "button" at bounding box center [273, 15] width 14 height 14
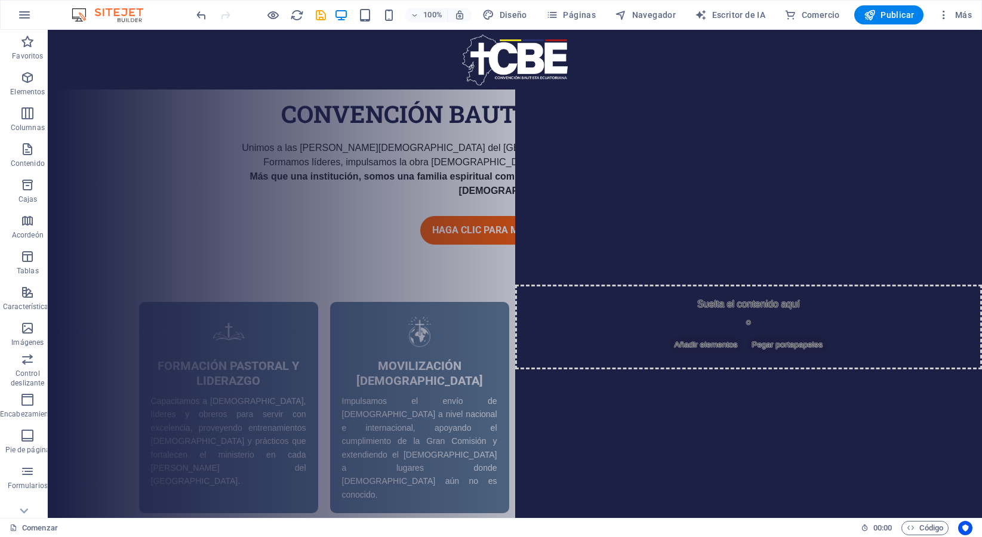
click at [33, 90] on font "Elementos" at bounding box center [27, 92] width 35 height 8
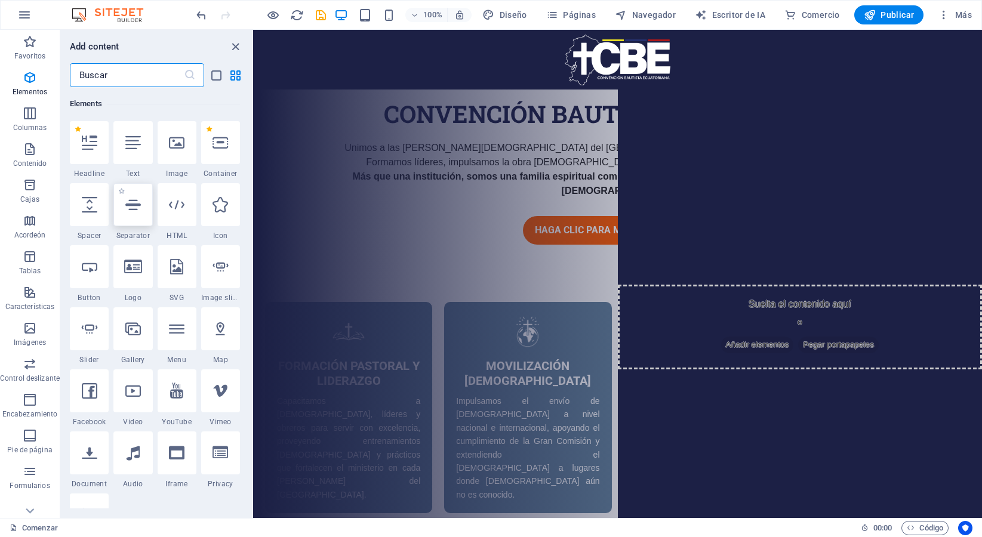
scroll to position [225, 0]
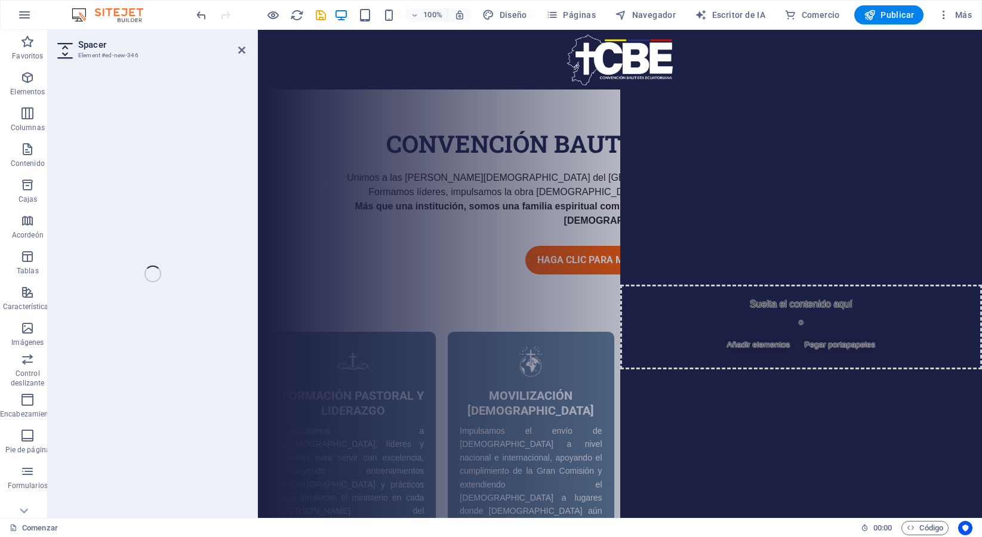
select select "px"
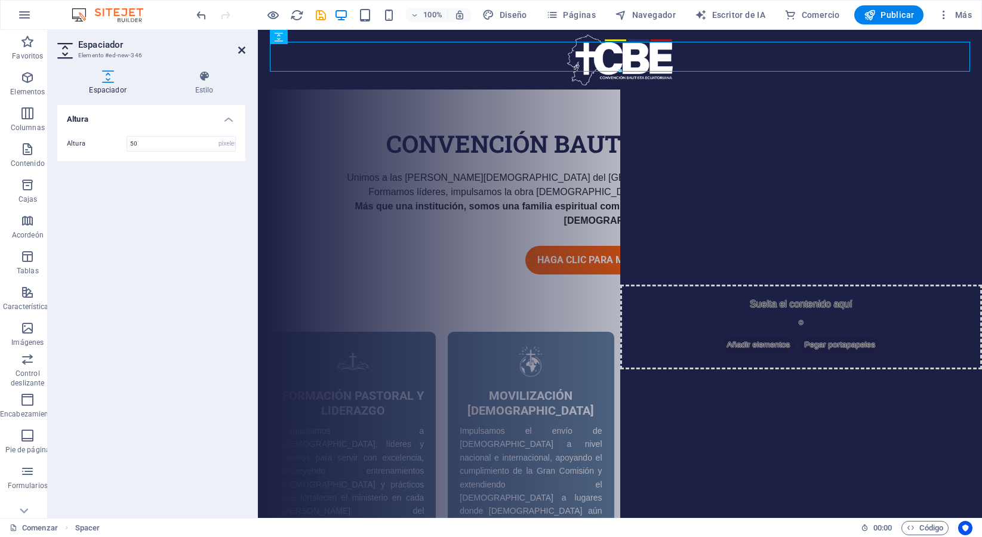
click at [243, 51] on icon at bounding box center [241, 50] width 7 height 10
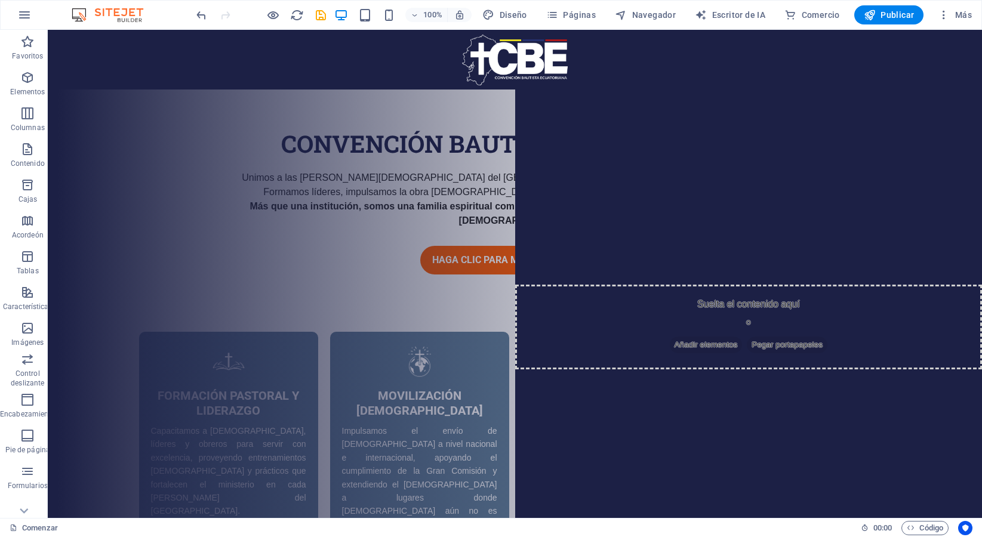
click at [648, 17] on font "Navegador" at bounding box center [654, 15] width 44 height 10
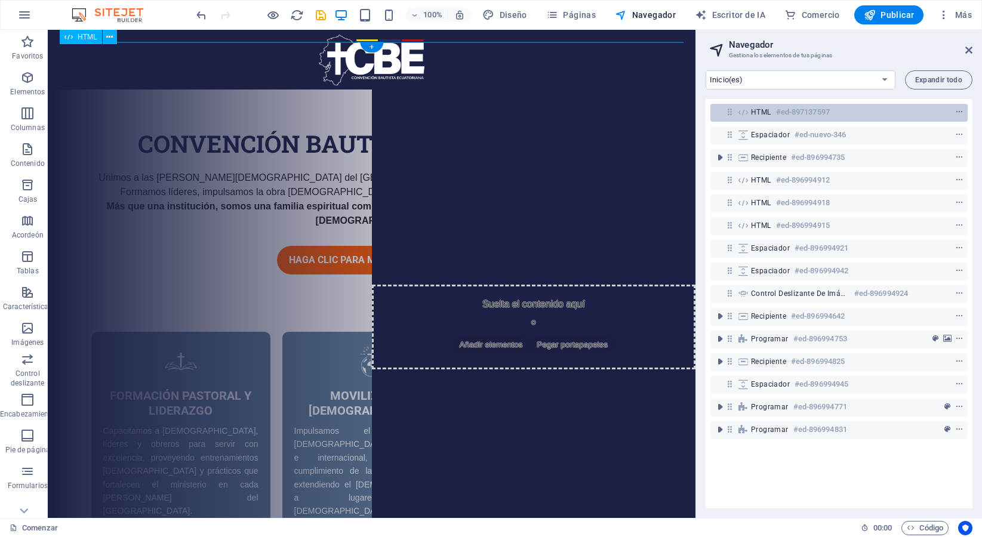
click at [775, 113] on div "HTML #ed-897137597" at bounding box center [829, 112] width 157 height 14
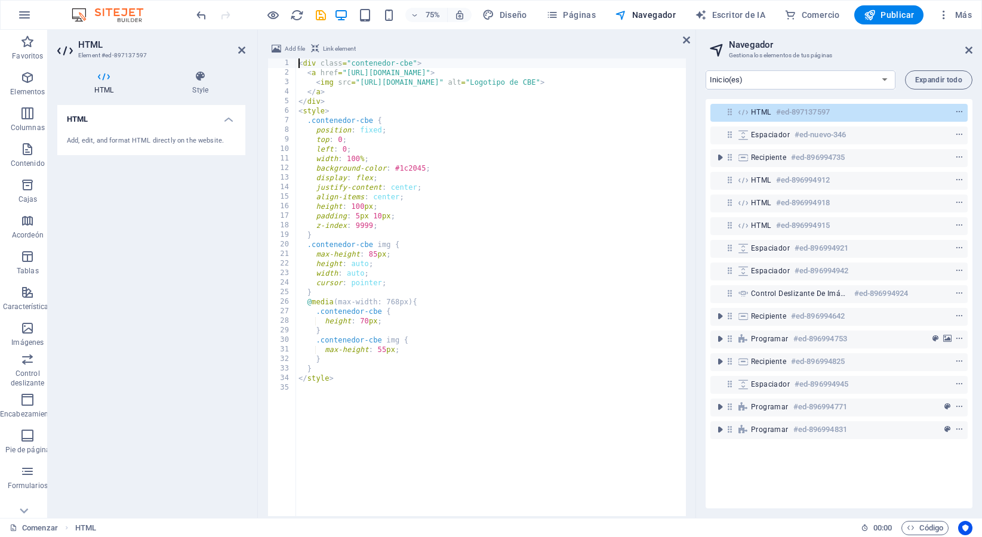
scroll to position [12, 0]
click at [961, 113] on span "menú contextual" at bounding box center [959, 112] width 12 height 8
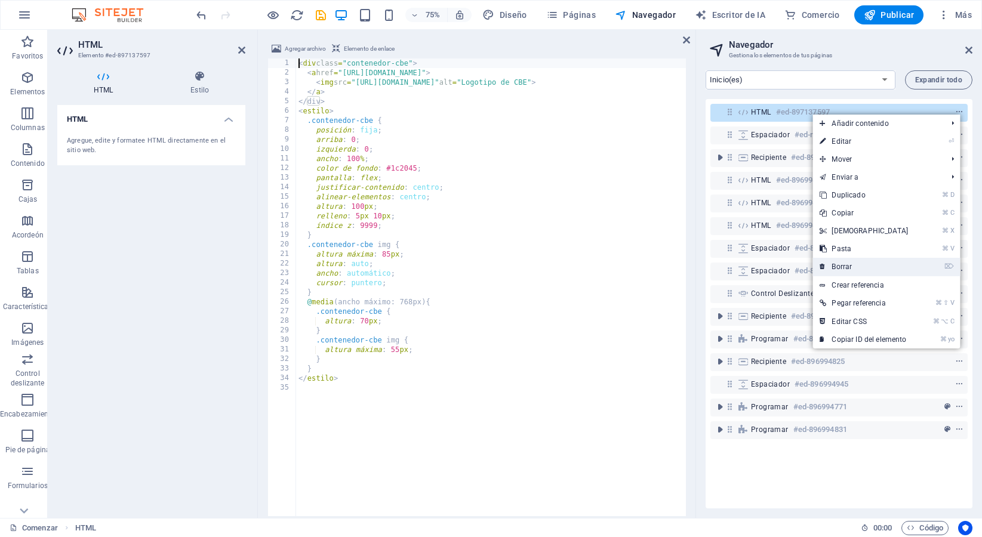
click at [852, 270] on font "Borrar" at bounding box center [842, 267] width 20 height 8
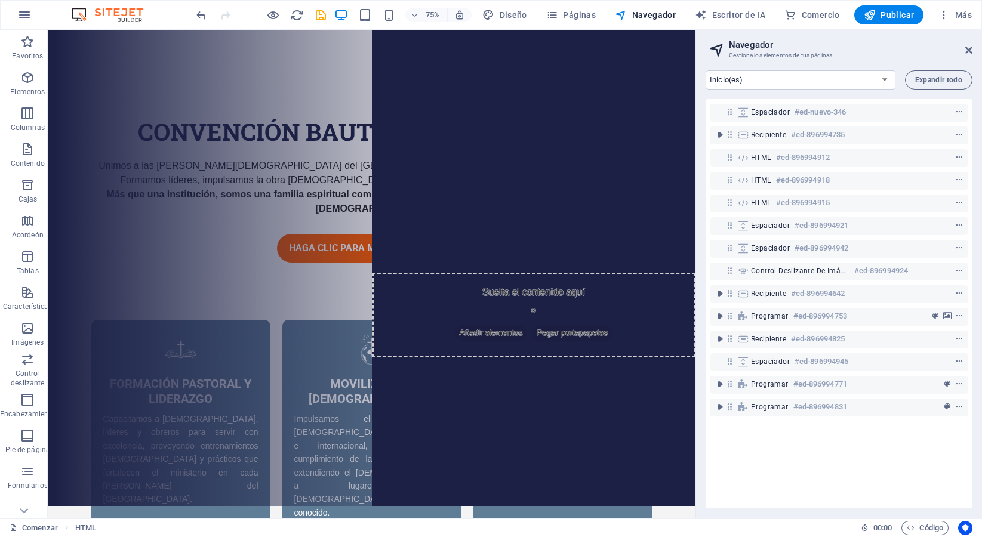
scroll to position [0, 0]
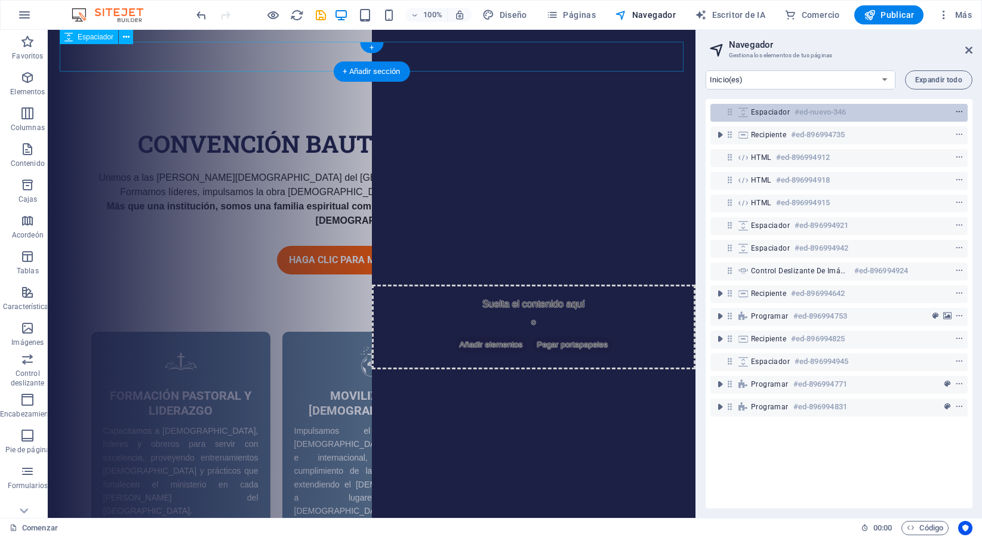
click at [955, 113] on icon "menú contextual" at bounding box center [959, 112] width 8 height 8
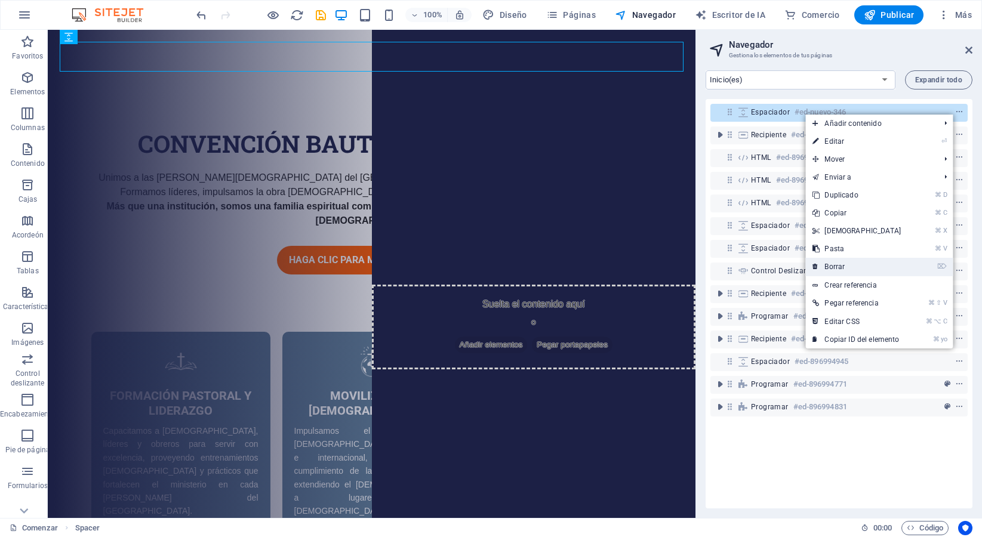
click at [859, 260] on link "⌦ Borrar" at bounding box center [856, 267] width 103 height 18
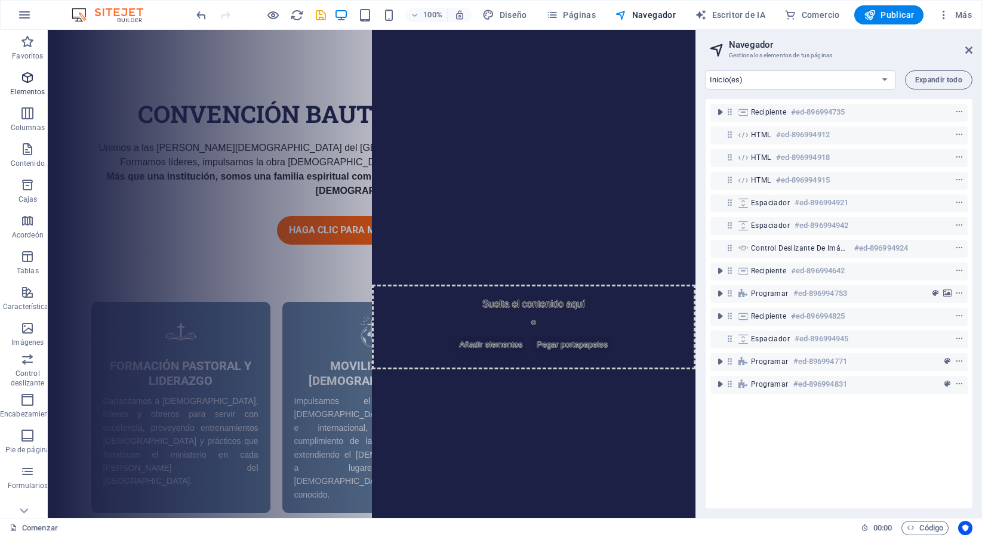
click at [24, 93] on font "Elementos" at bounding box center [27, 92] width 35 height 8
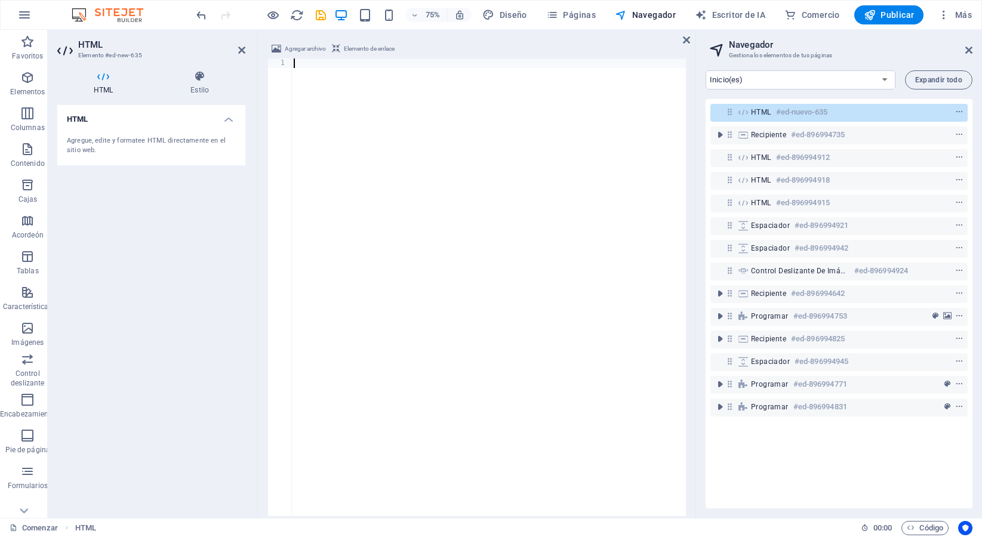
scroll to position [726, 0]
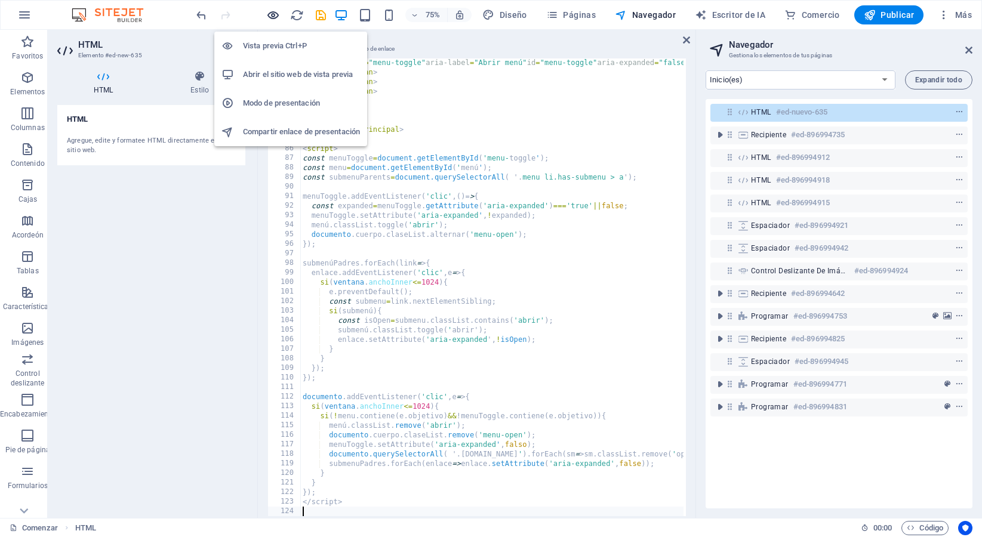
click at [272, 16] on icon "button" at bounding box center [273, 15] width 14 height 14
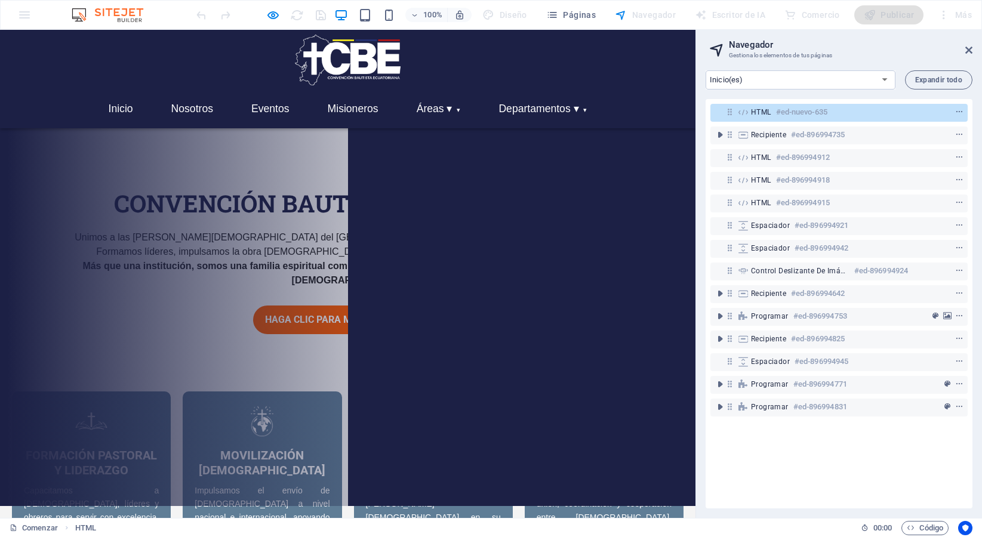
click at [371, 23] on div "100%" at bounding box center [403, 14] width 138 height 19
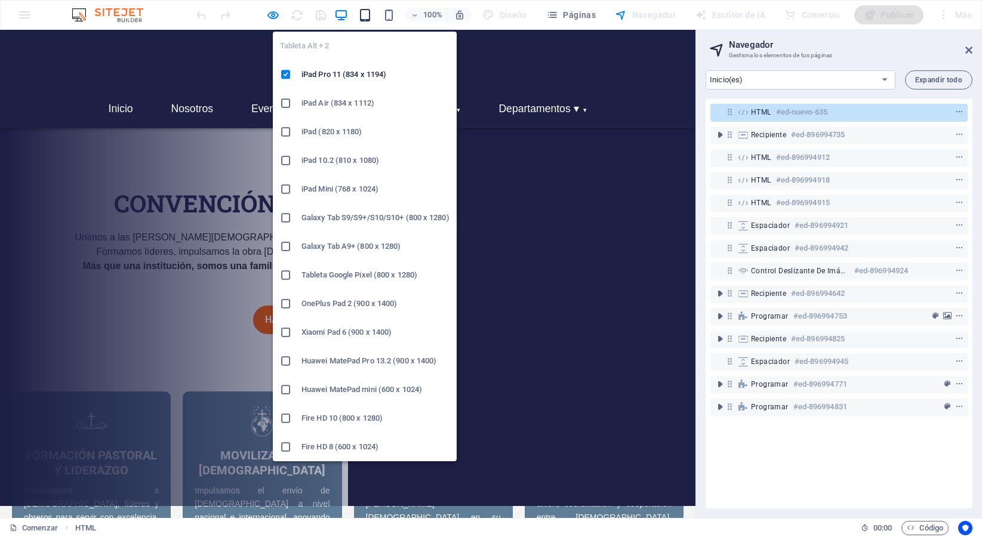
click at [367, 16] on icon "button" at bounding box center [365, 15] width 14 height 14
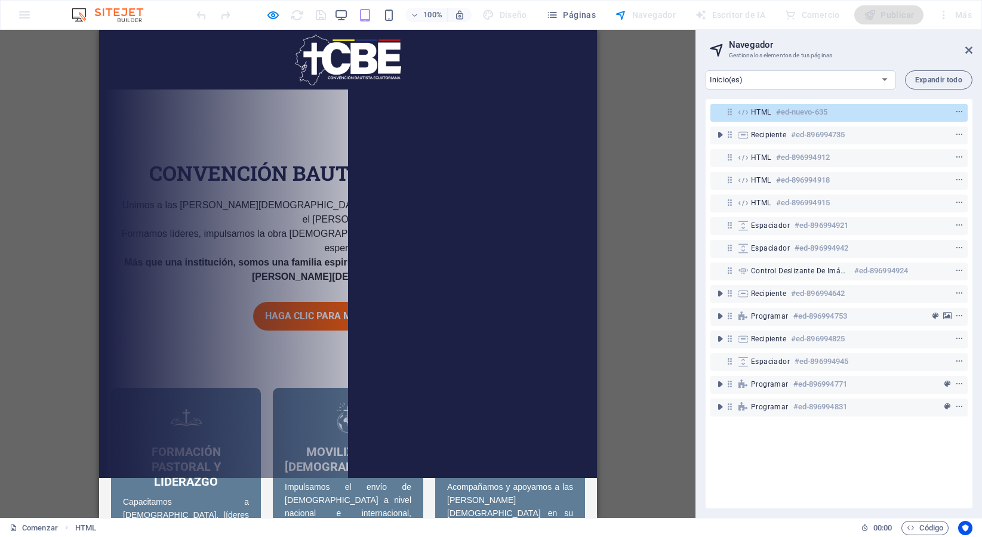
scroll to position [0, 0]
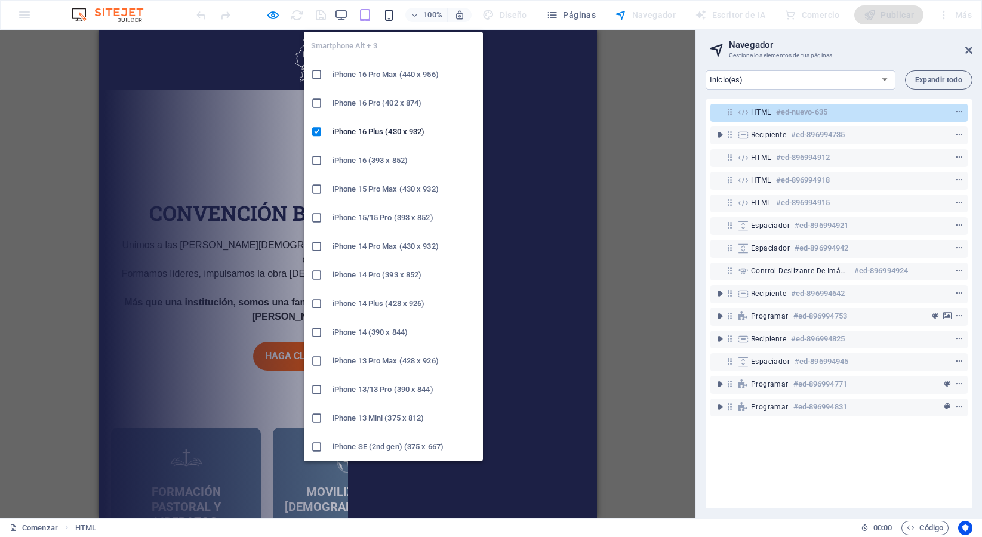
click at [392, 20] on icon "button" at bounding box center [389, 15] width 14 height 14
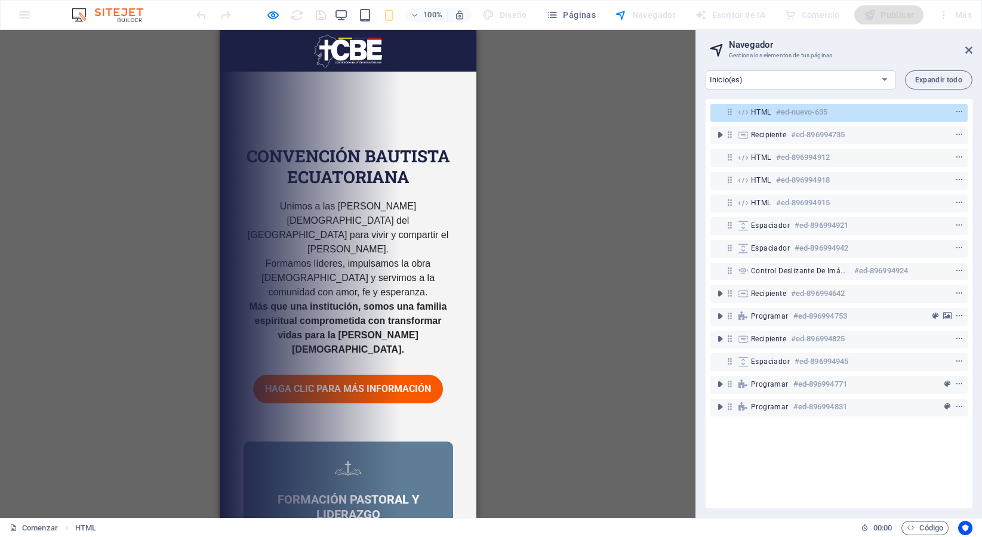
click at [282, 52] on div at bounding box center [347, 51] width 257 height 42
click at [353, 117] on div "convención bautista ecuatoriana Unimos a las iglesias bautistas del Ecuador par…" at bounding box center [347, 274] width 233 height 334
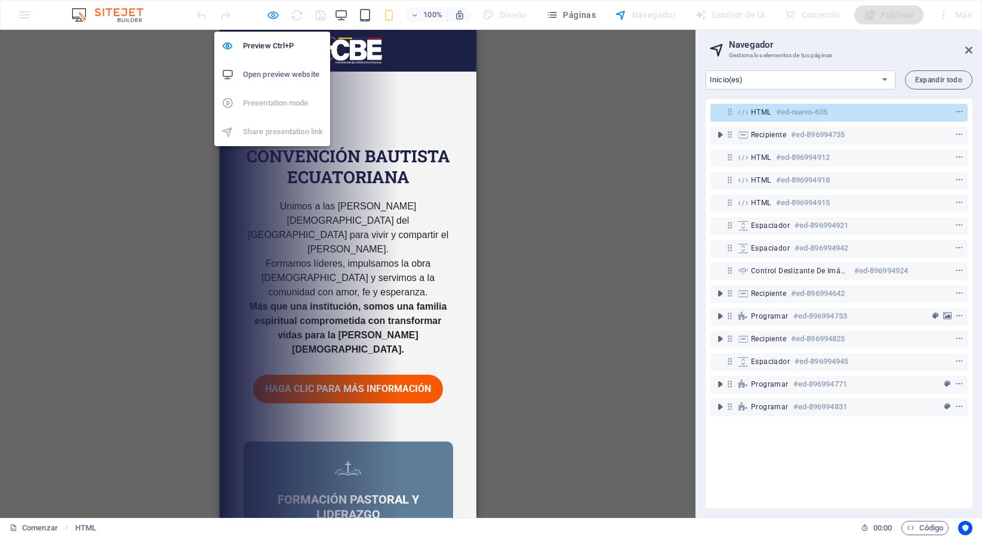
click at [275, 17] on icon "button" at bounding box center [273, 15] width 14 height 14
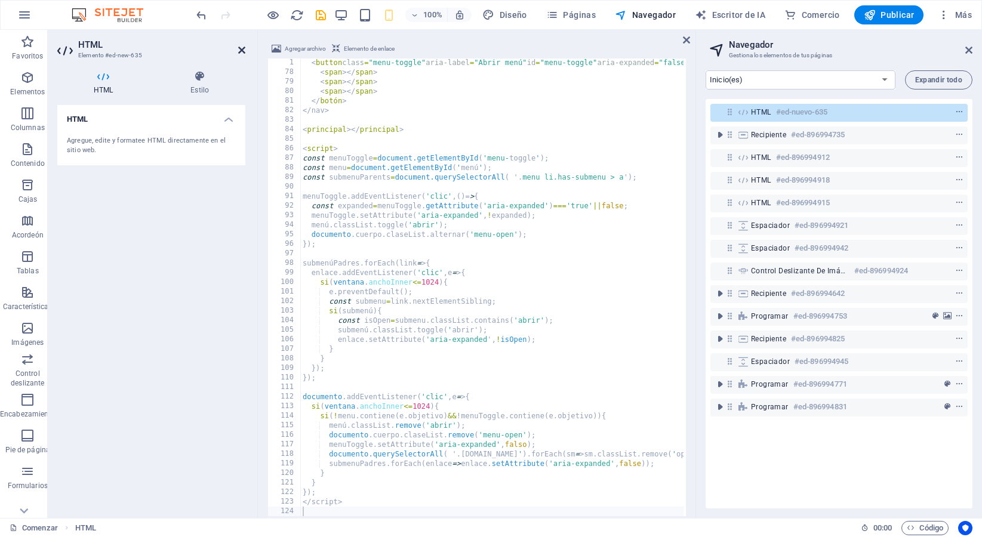
click at [239, 47] on icon at bounding box center [241, 50] width 7 height 10
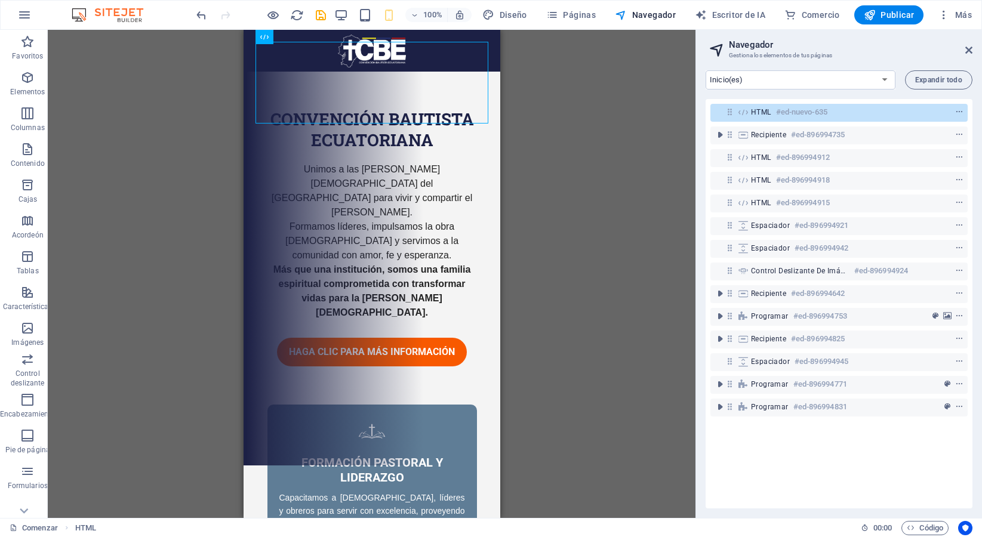
scroll to position [0, 0]
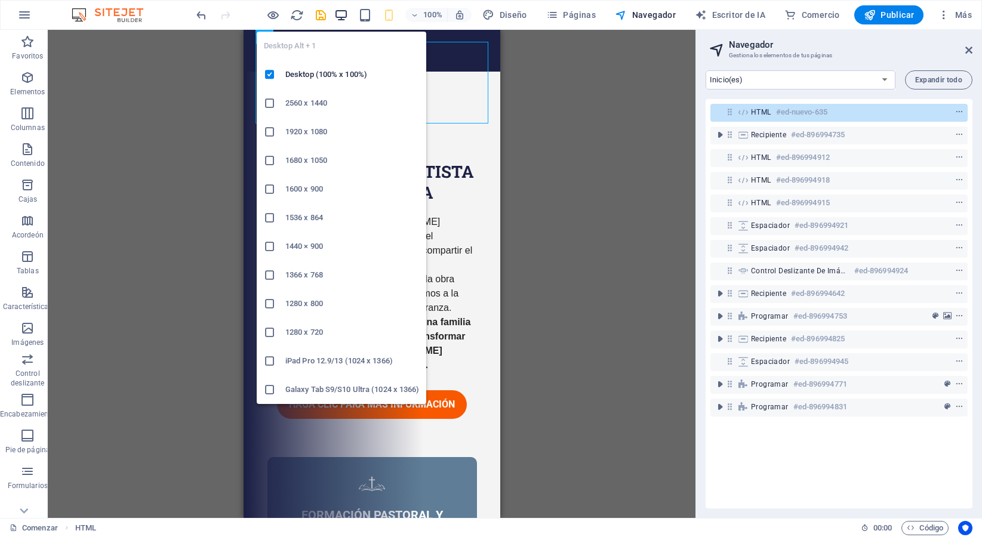
click at [348, 20] on icon "button" at bounding box center [341, 15] width 14 height 14
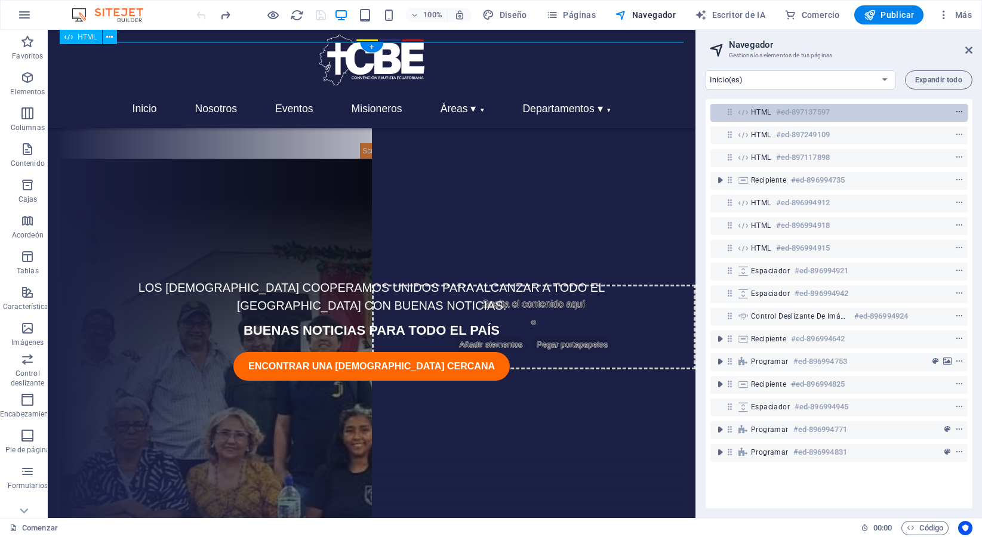
click at [956, 110] on icon "menú contextual" at bounding box center [959, 112] width 8 height 8
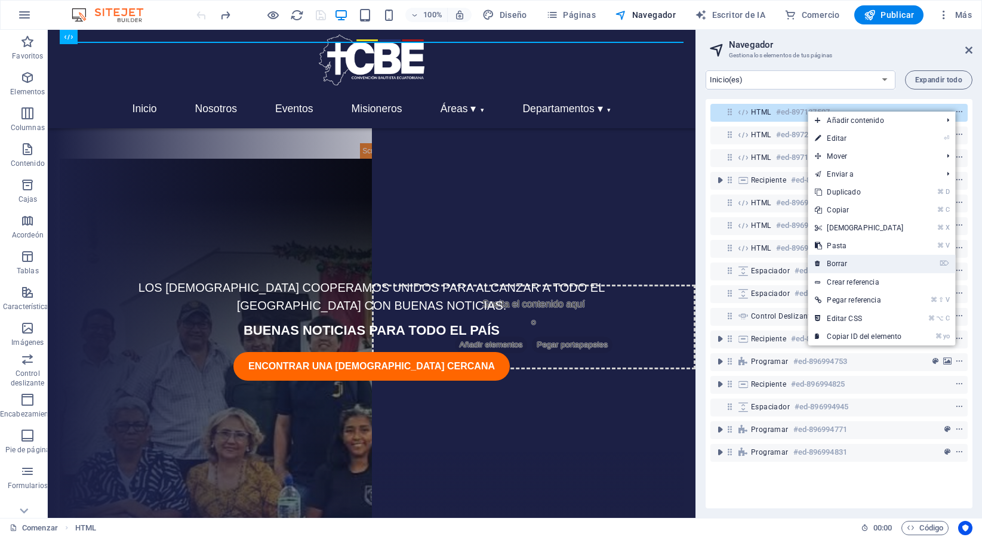
click at [854, 272] on link "⌦ Borrar" at bounding box center [859, 264] width 103 height 18
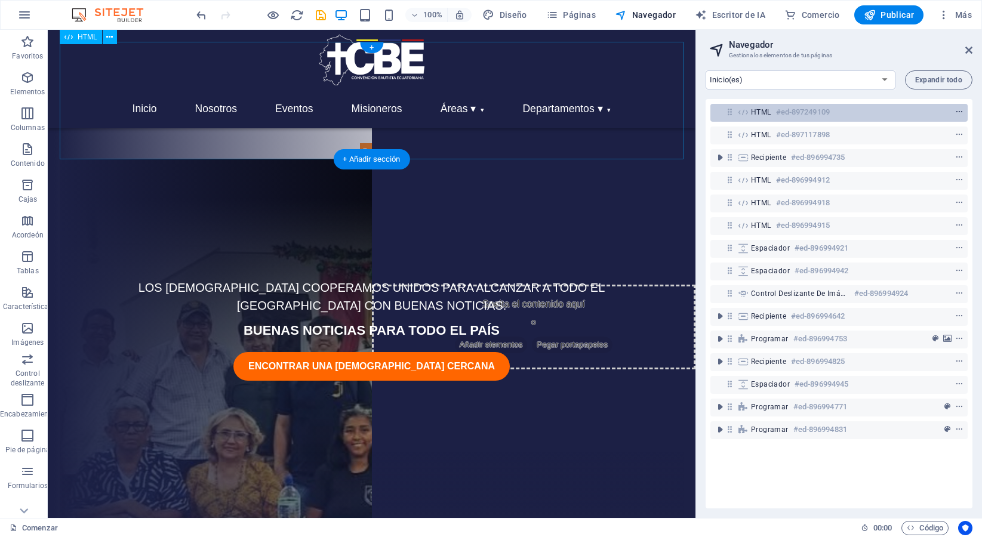
click at [956, 111] on icon "menú contextual" at bounding box center [959, 112] width 8 height 8
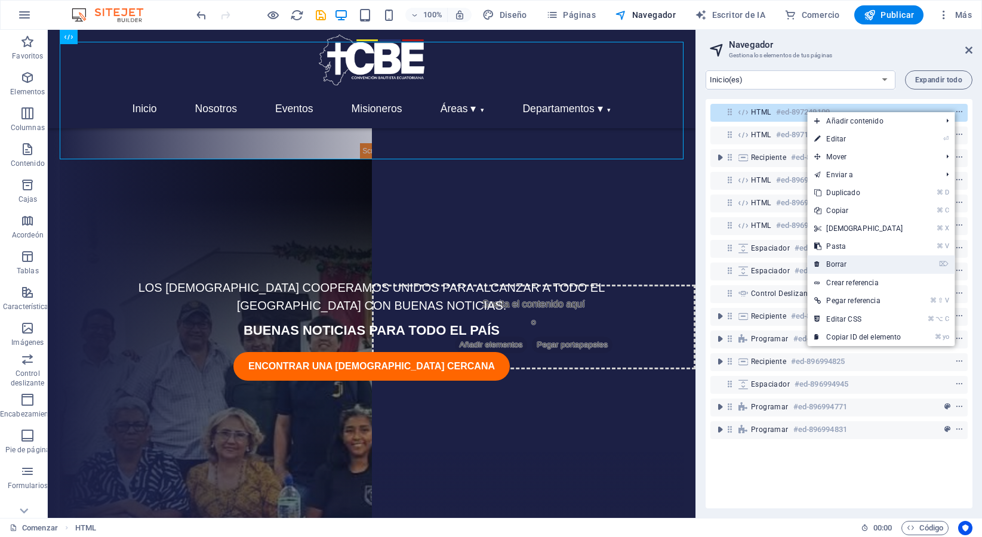
click at [839, 259] on link "⌦ Borrar" at bounding box center [858, 264] width 103 height 18
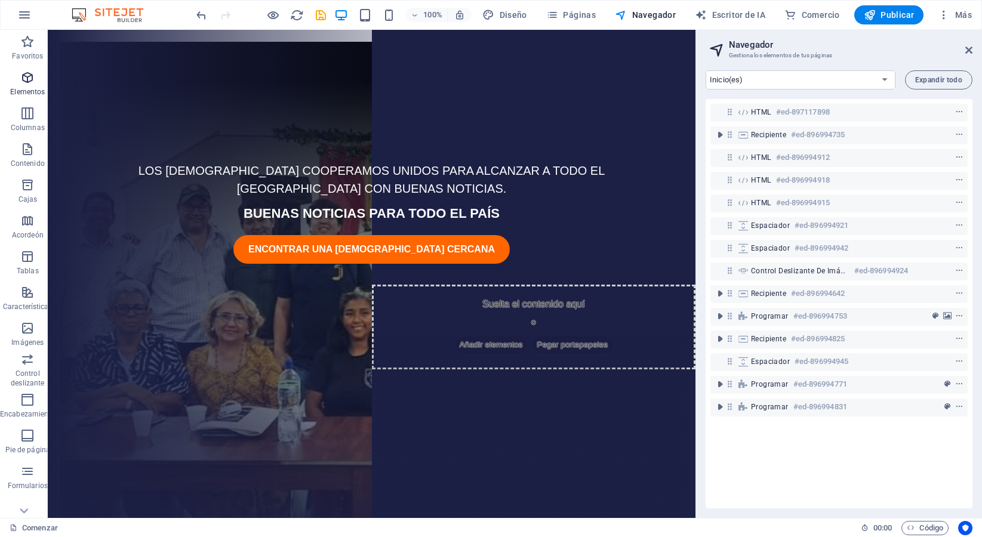
click at [23, 81] on icon "button" at bounding box center [27, 77] width 14 height 14
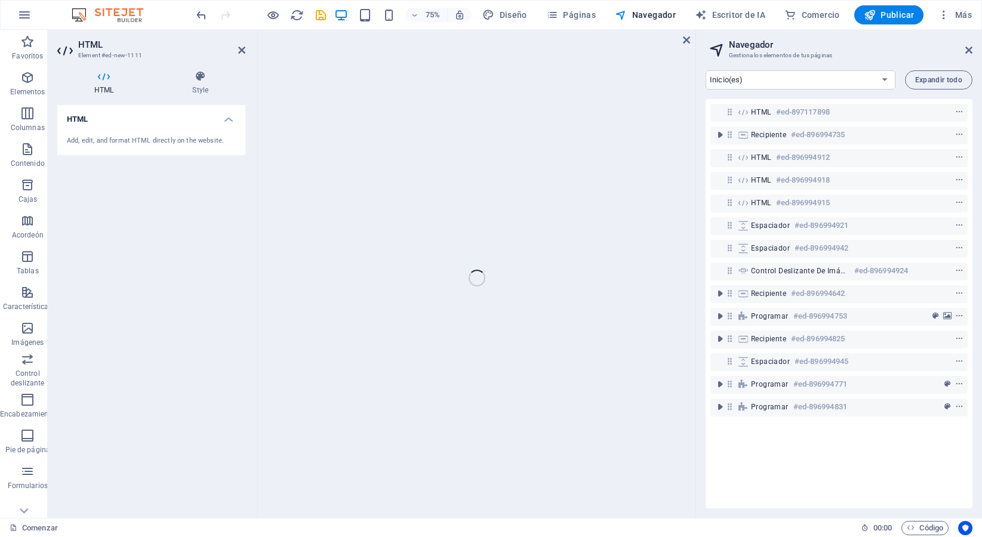
scroll to position [12, 0]
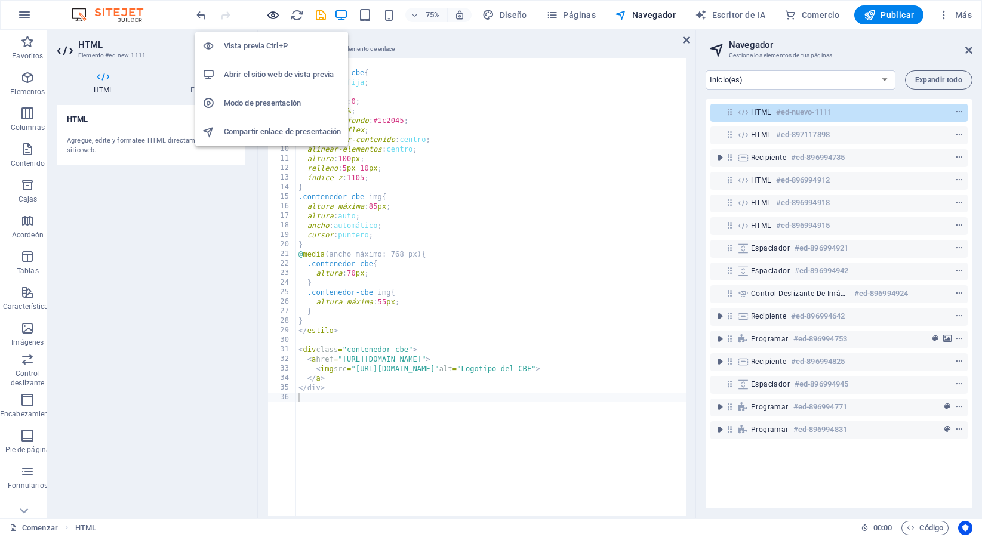
click at [271, 15] on icon "button" at bounding box center [273, 15] width 14 height 14
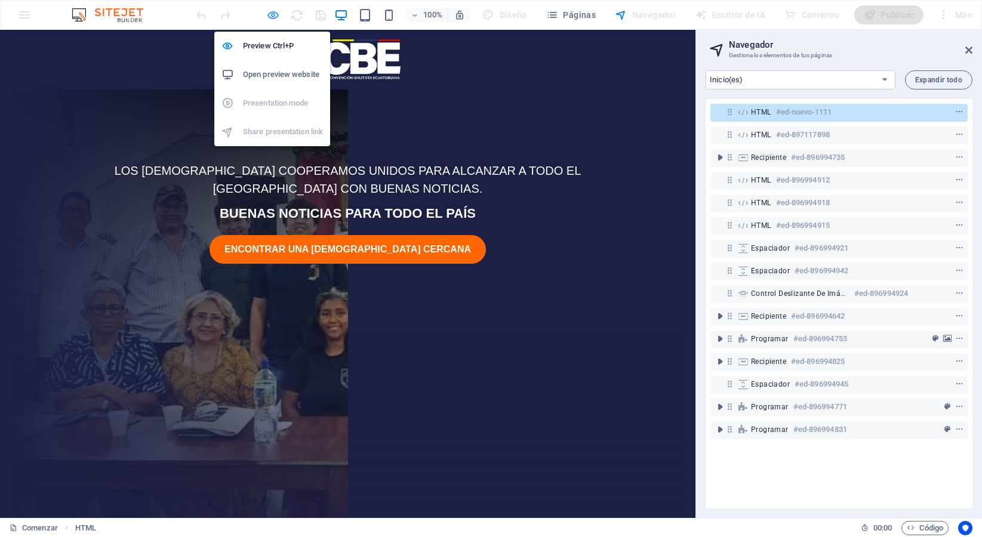
click at [268, 20] on icon "button" at bounding box center [273, 15] width 14 height 14
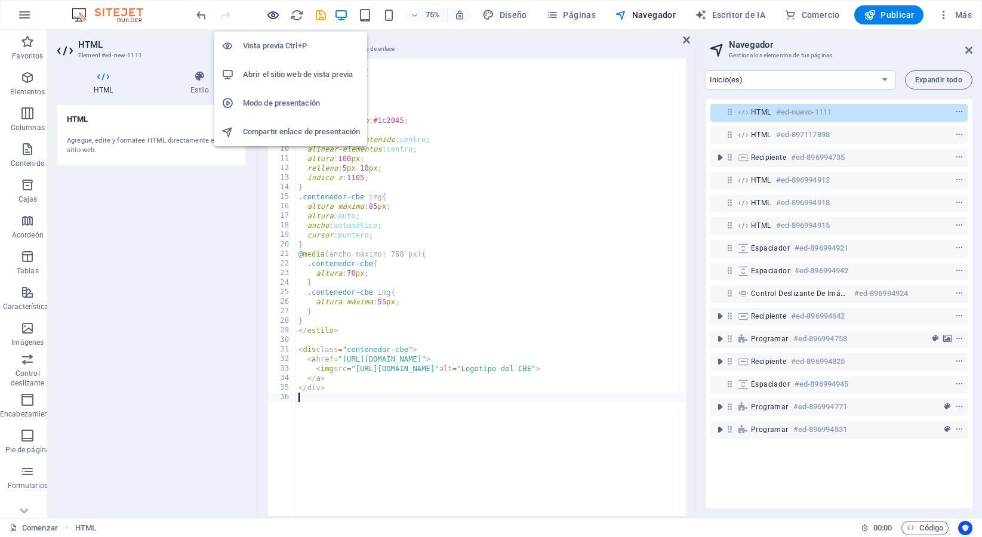
scroll to position [12, 0]
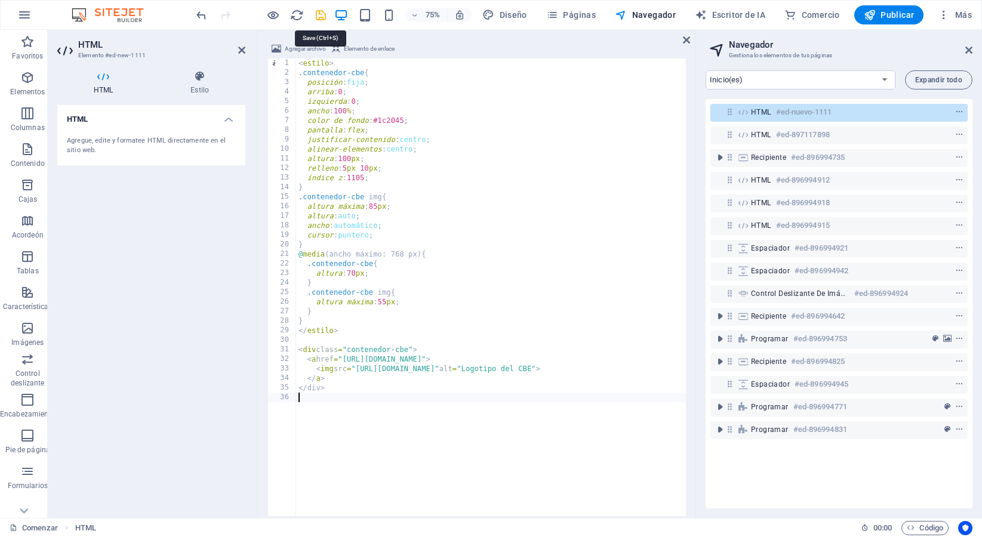
click at [318, 12] on icon "ahorrar" at bounding box center [321, 15] width 14 height 14
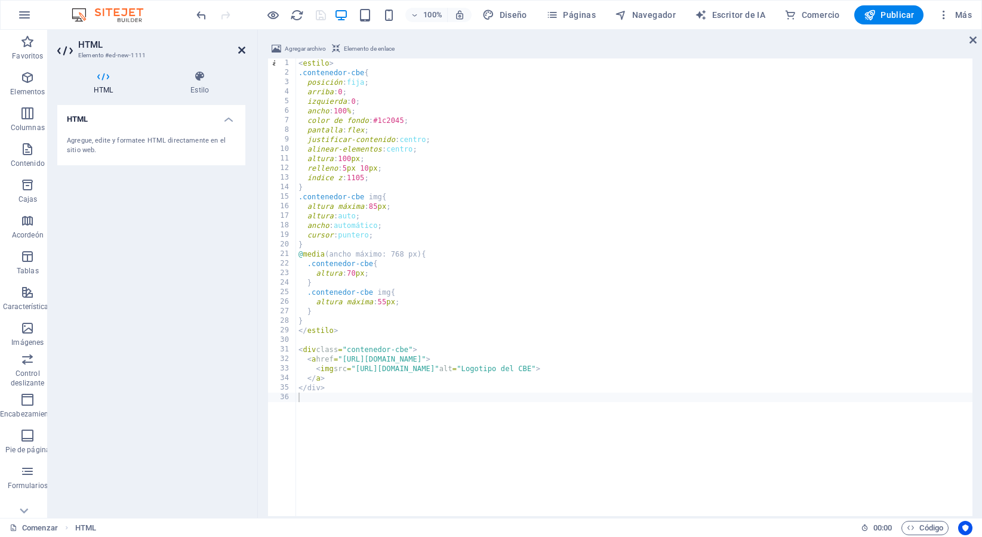
click at [242, 48] on icon at bounding box center [241, 50] width 7 height 10
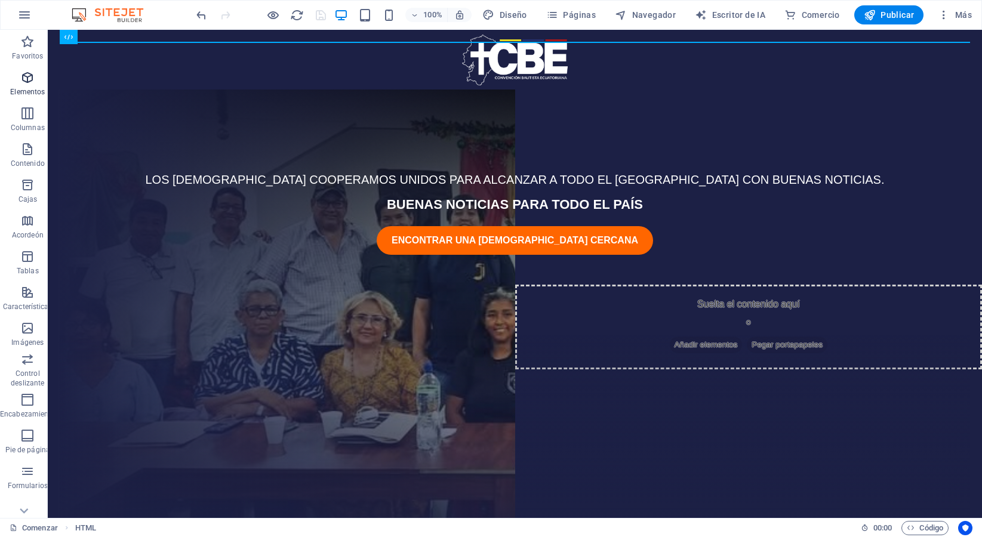
click at [30, 89] on font "Elementos" at bounding box center [27, 92] width 35 height 8
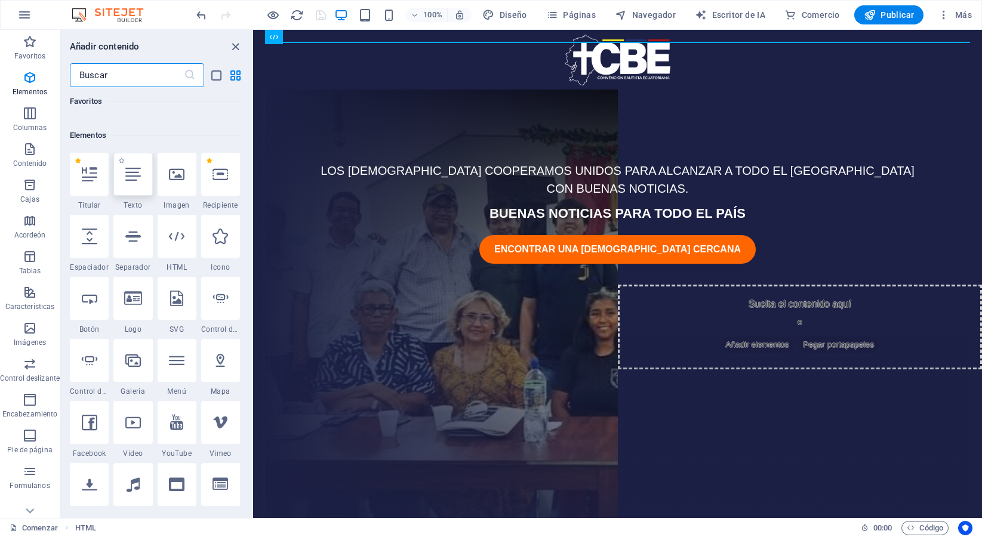
scroll to position [225, 0]
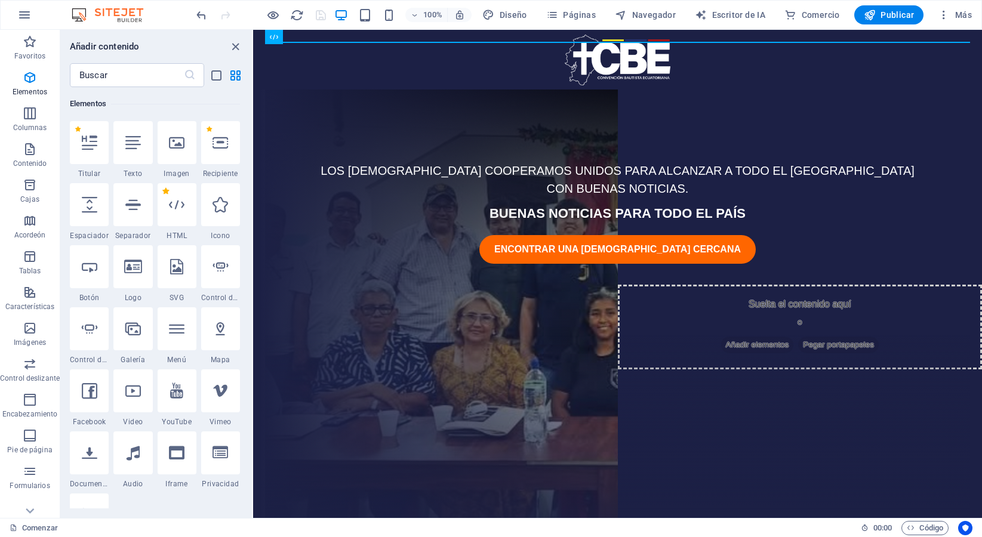
drag, startPoint x: 174, startPoint y: 218, endPoint x: 165, endPoint y: 192, distance: 27.7
click at [235, 48] on icon "cerrar panel" at bounding box center [236, 47] width 14 height 14
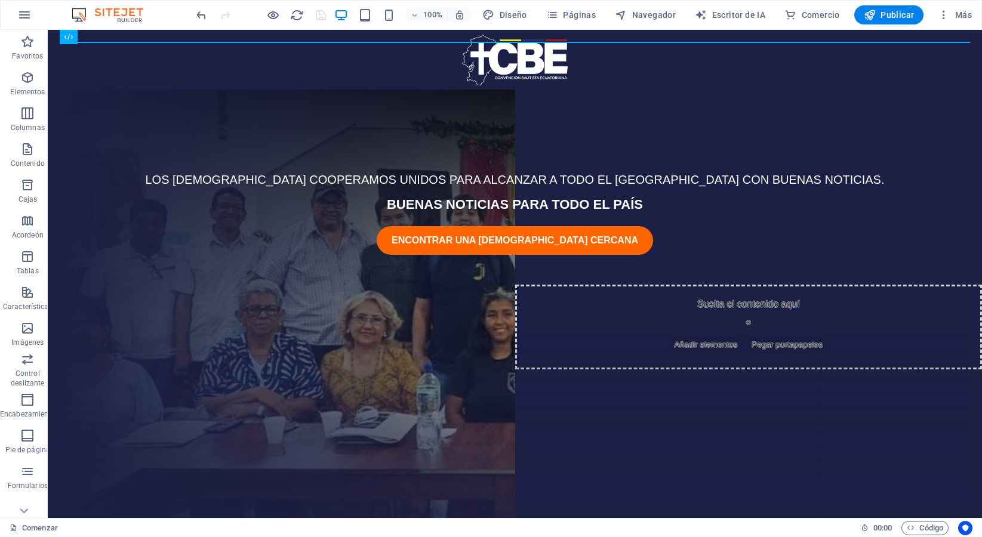
click at [57, 125] on body "Saltar al contenido principal LOS BAUTISTAS COOPERAMOS UNIDOS PARA ALCANZAR A T…" at bounding box center [515, 274] width 934 height 488
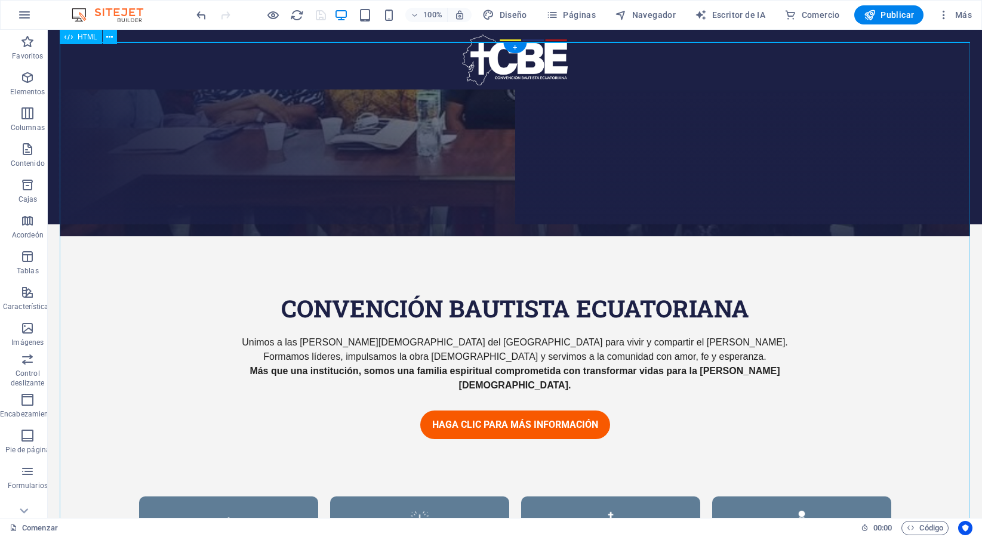
scroll to position [0, 0]
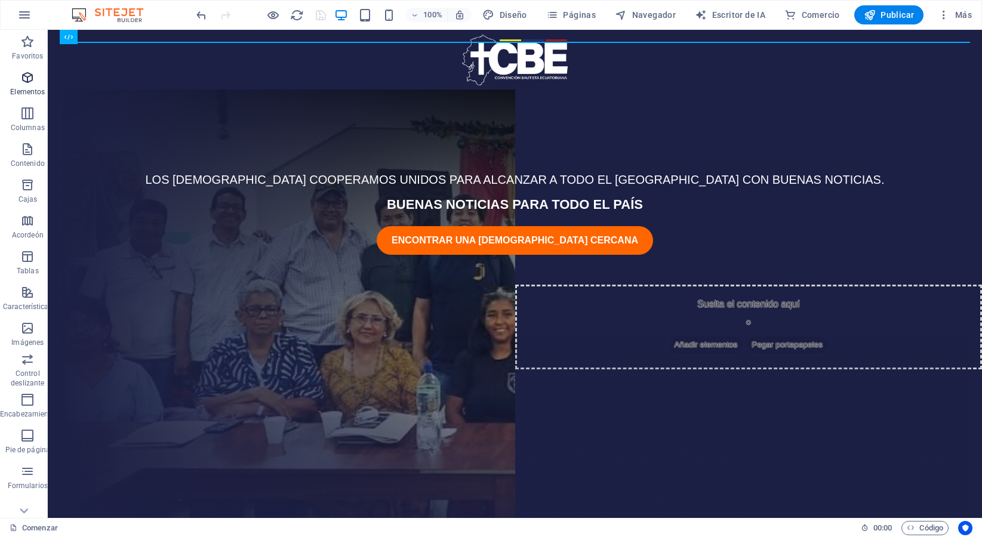
click at [29, 82] on icon "button" at bounding box center [27, 77] width 14 height 14
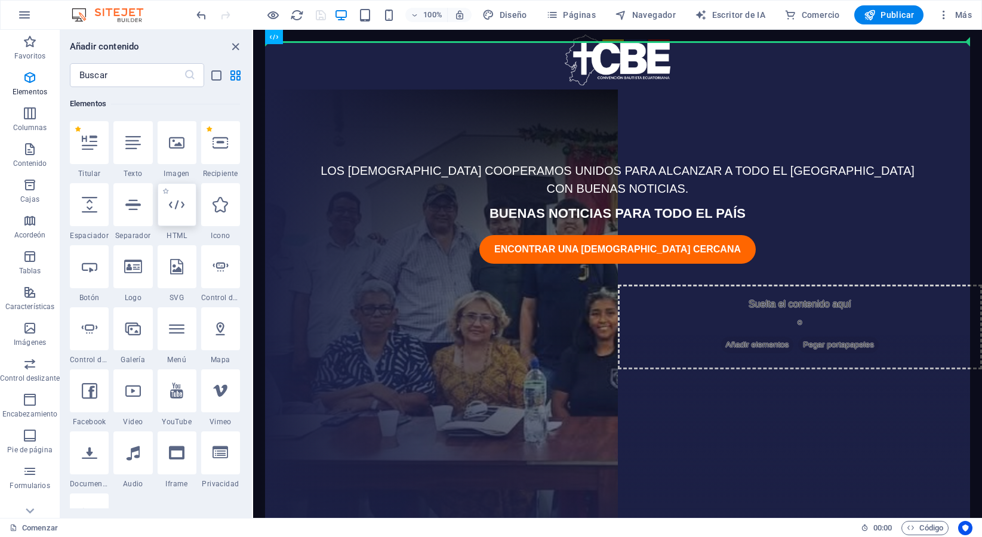
scroll to position [12, 0]
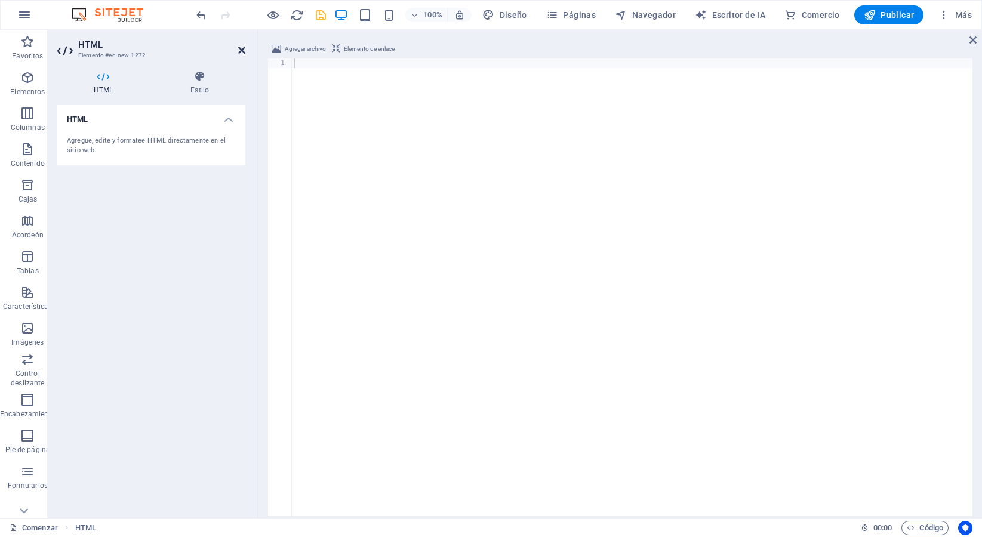
click at [238, 51] on icon at bounding box center [241, 50] width 7 height 10
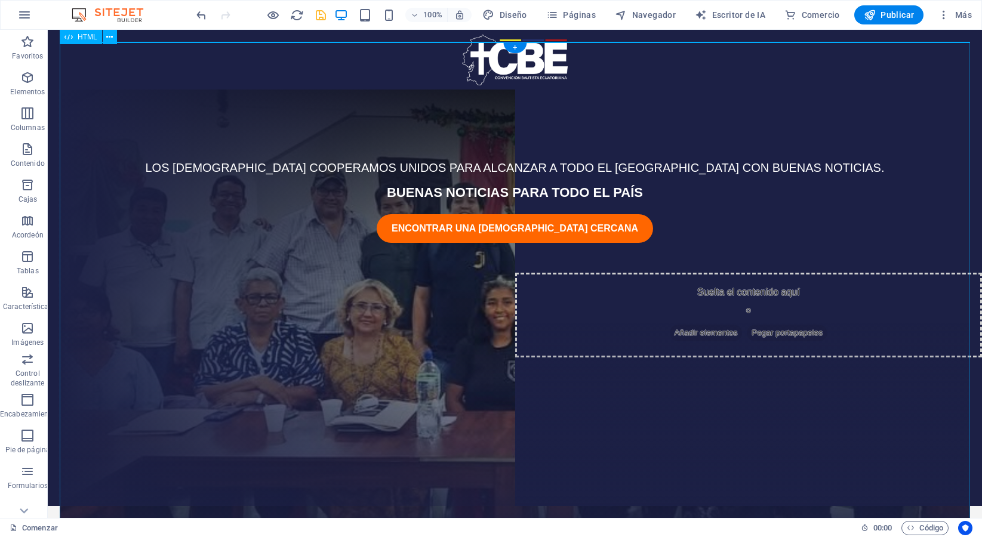
scroll to position [0, 0]
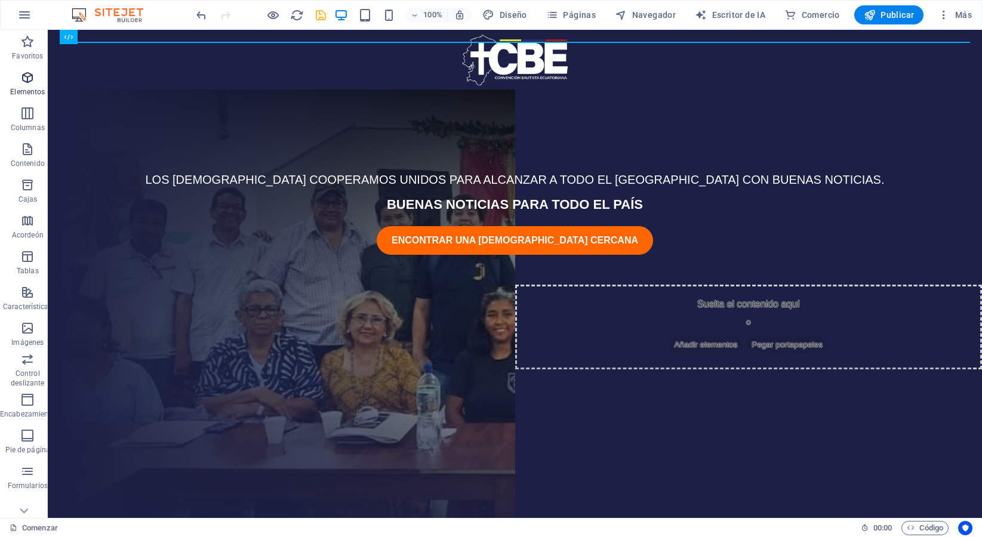
click at [23, 82] on icon "button" at bounding box center [27, 77] width 14 height 14
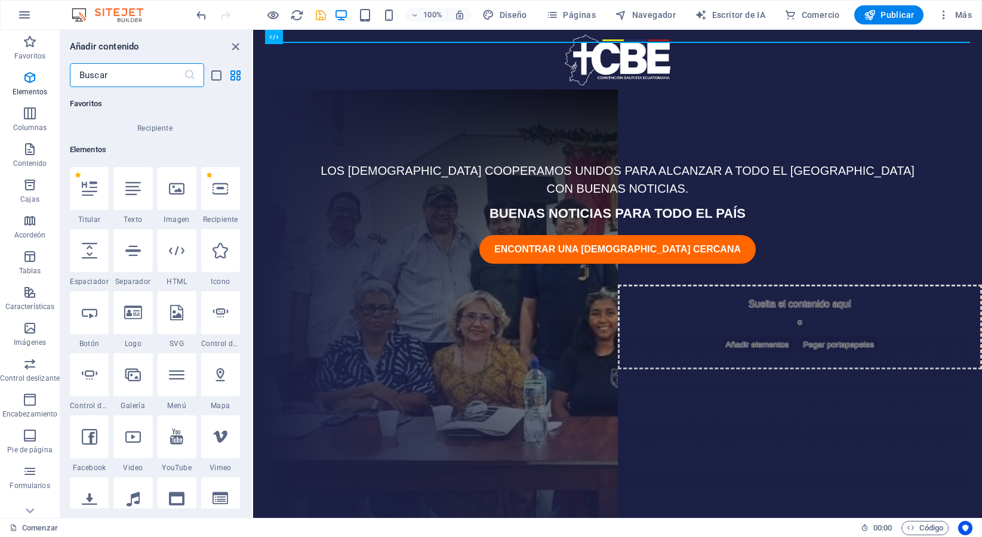
scroll to position [225, 0]
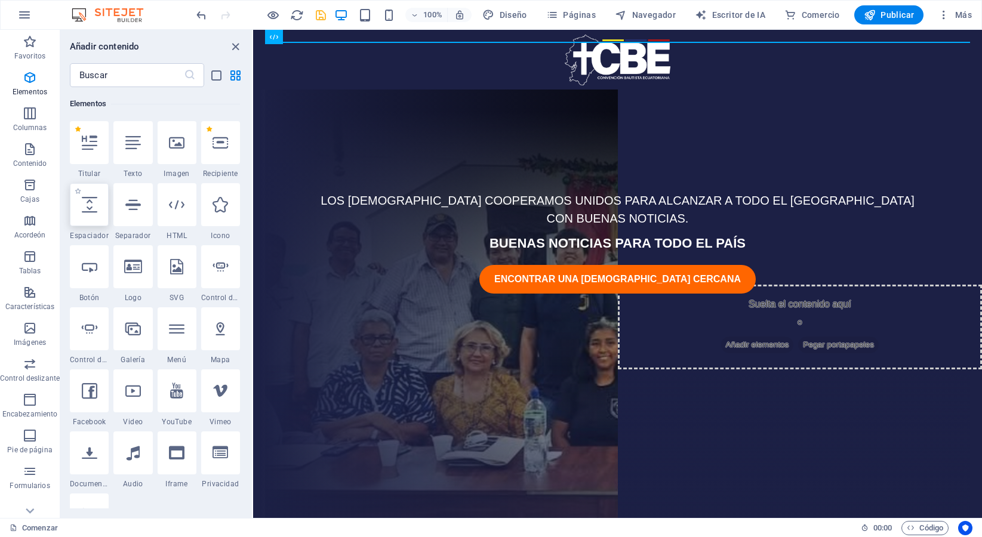
select select "px"
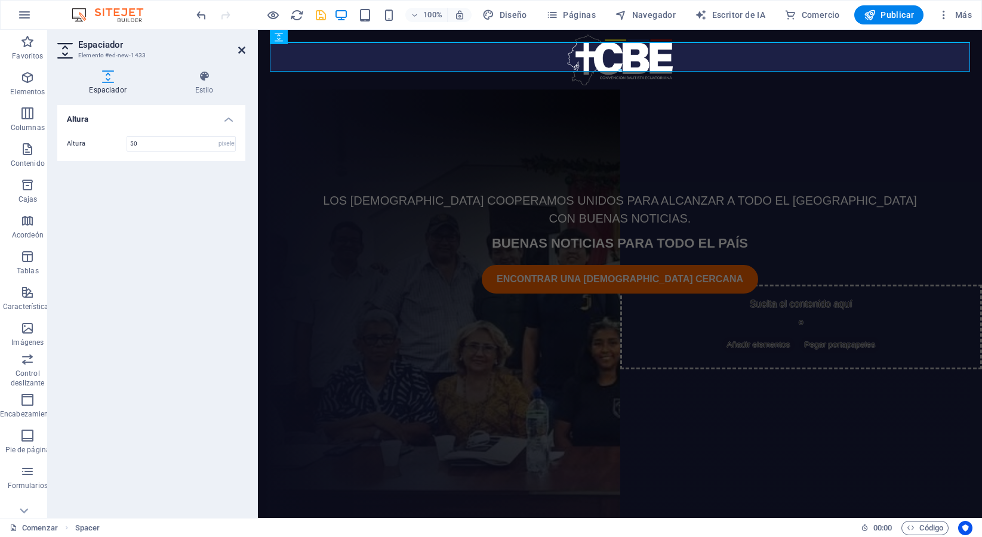
click at [242, 54] on icon at bounding box center [241, 50] width 7 height 10
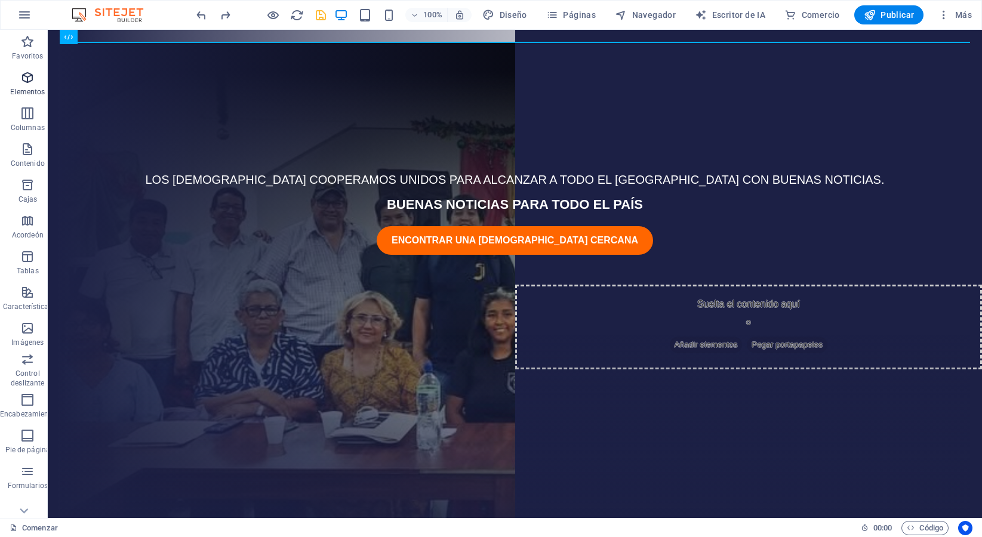
click at [33, 88] on font "Elementos" at bounding box center [27, 92] width 35 height 8
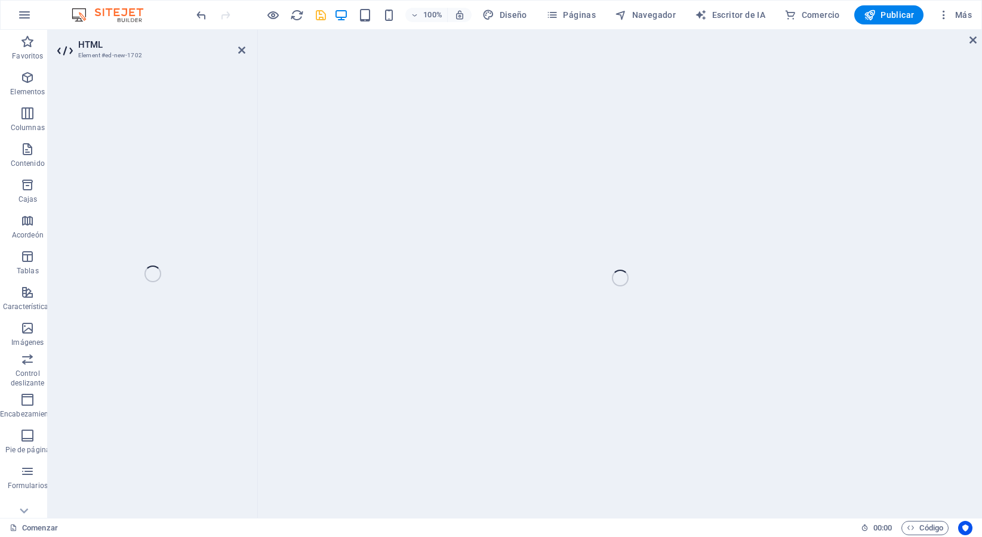
scroll to position [12, 0]
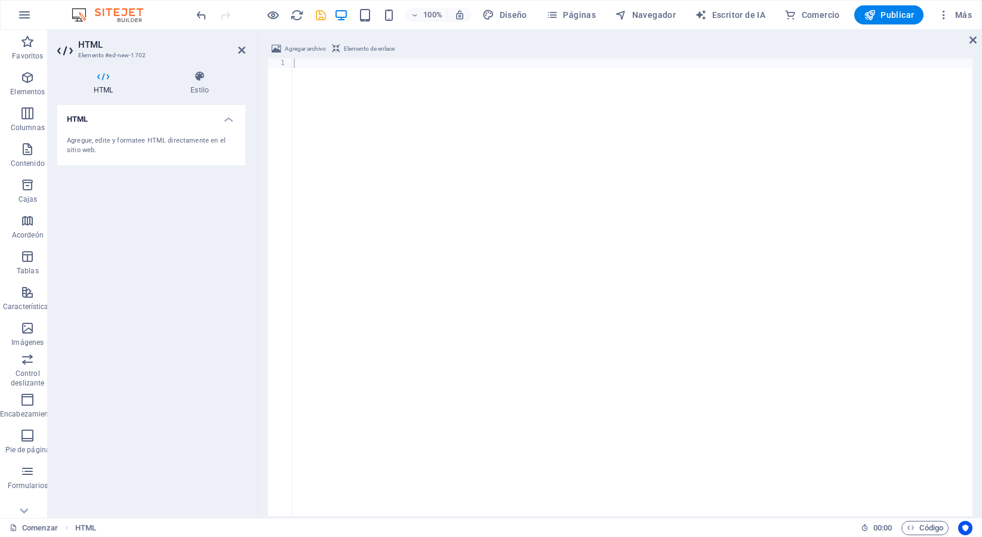
click at [245, 53] on aside "HTML Elemento #ed-new-1702 HTML Estilo HTML Agregue, edite y formatee HTML dire…" at bounding box center [153, 274] width 210 height 488
click at [243, 52] on icon at bounding box center [241, 50] width 7 height 10
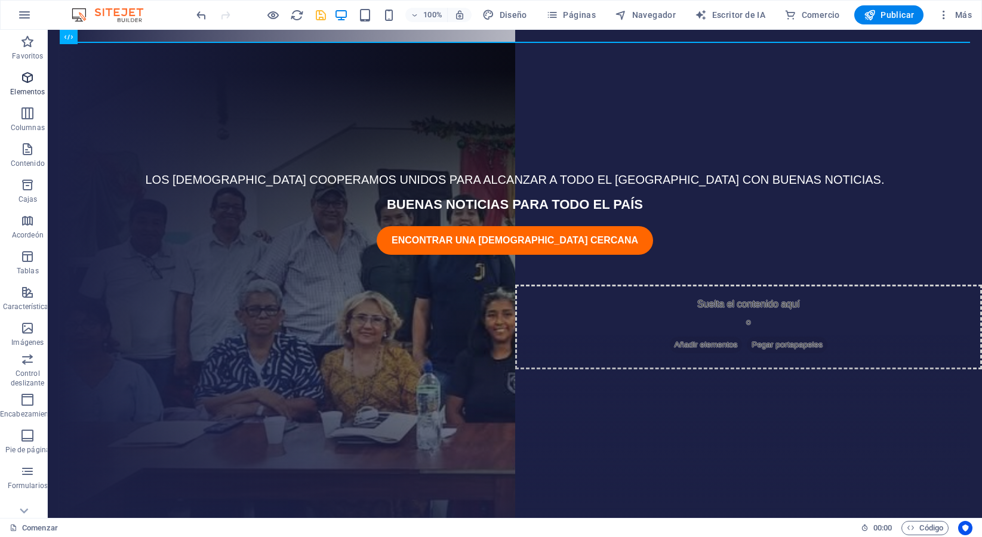
click at [36, 85] on span "Elementos" at bounding box center [28, 84] width 56 height 29
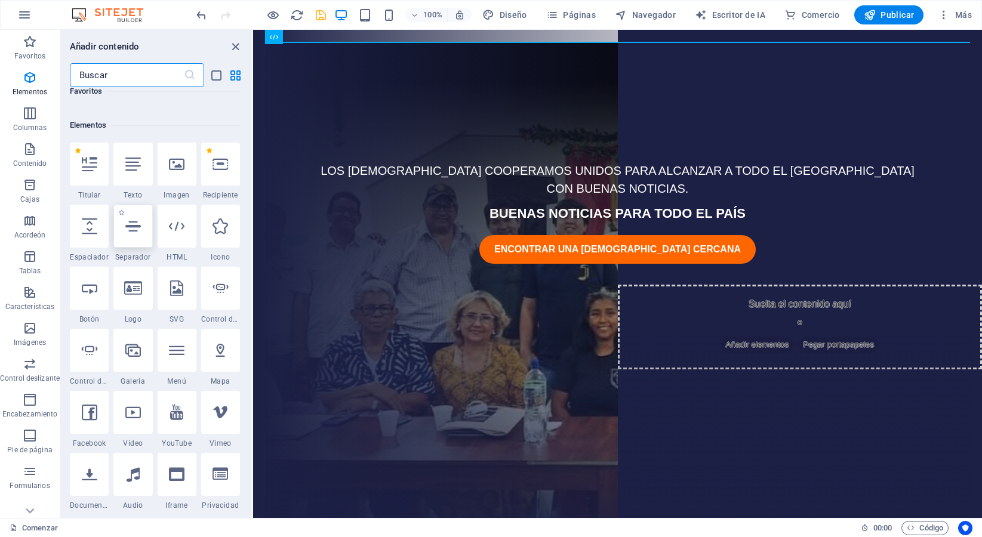
scroll to position [225, 0]
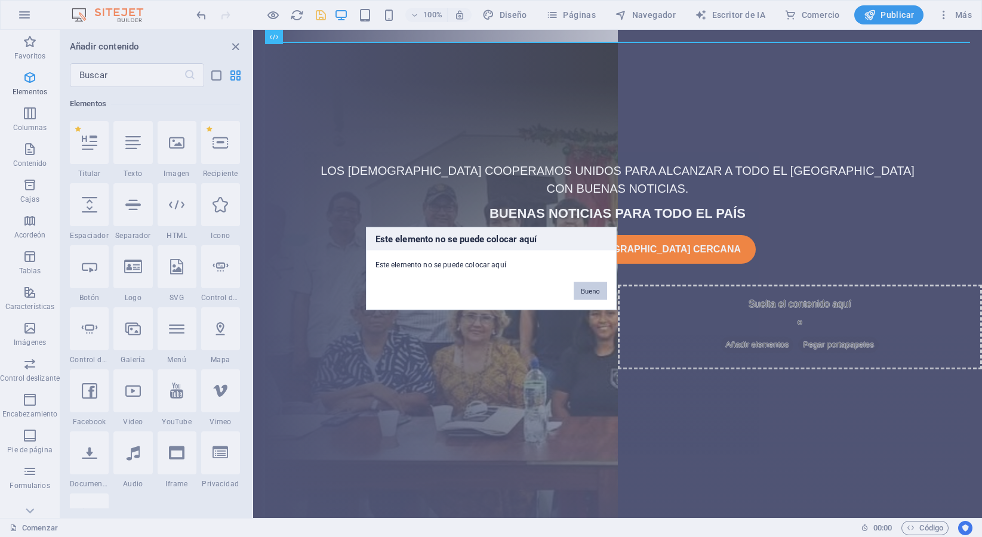
click at [594, 297] on button "Bueno" at bounding box center [590, 291] width 33 height 18
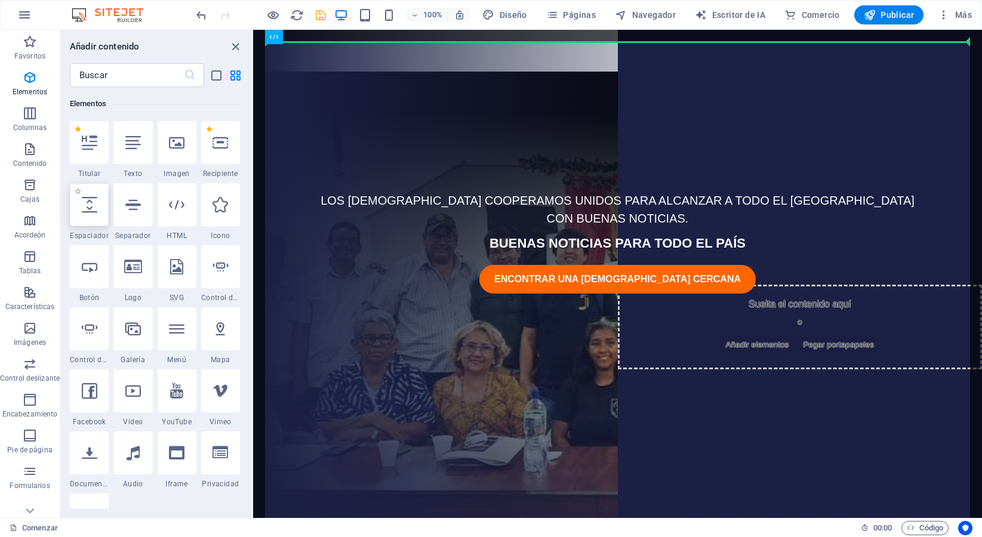
select select "px"
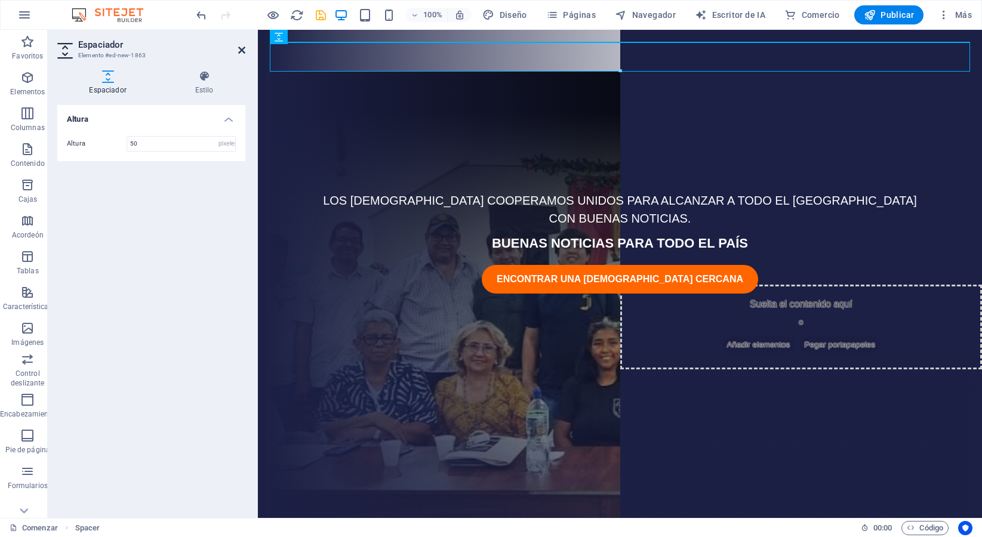
click at [239, 50] on icon at bounding box center [241, 50] width 7 height 10
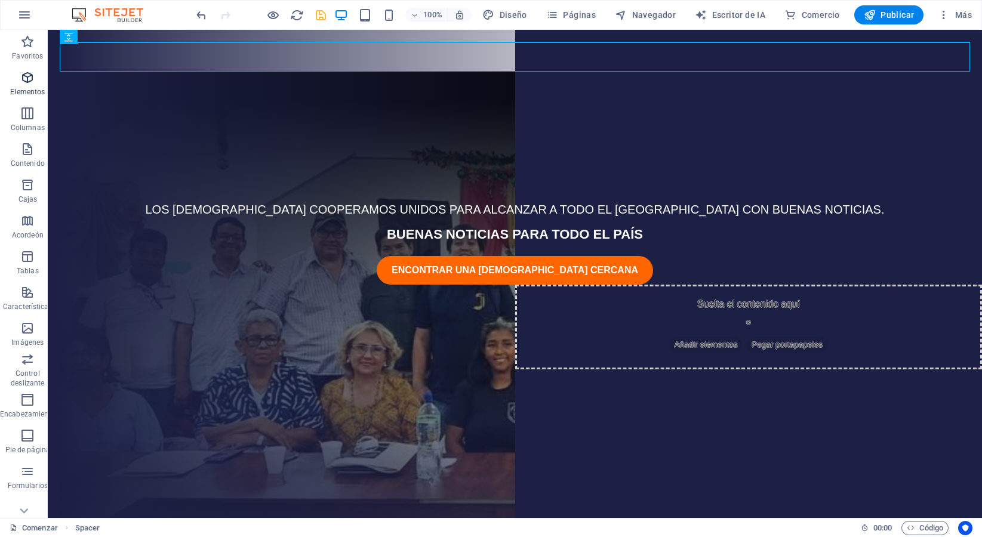
click at [35, 83] on span "Elementos" at bounding box center [28, 84] width 56 height 29
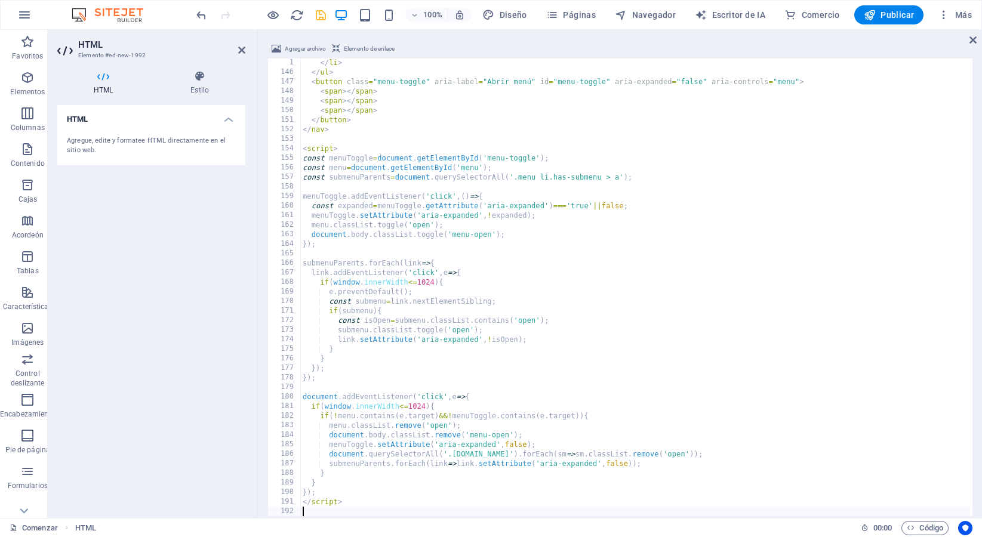
scroll to position [1376, 0]
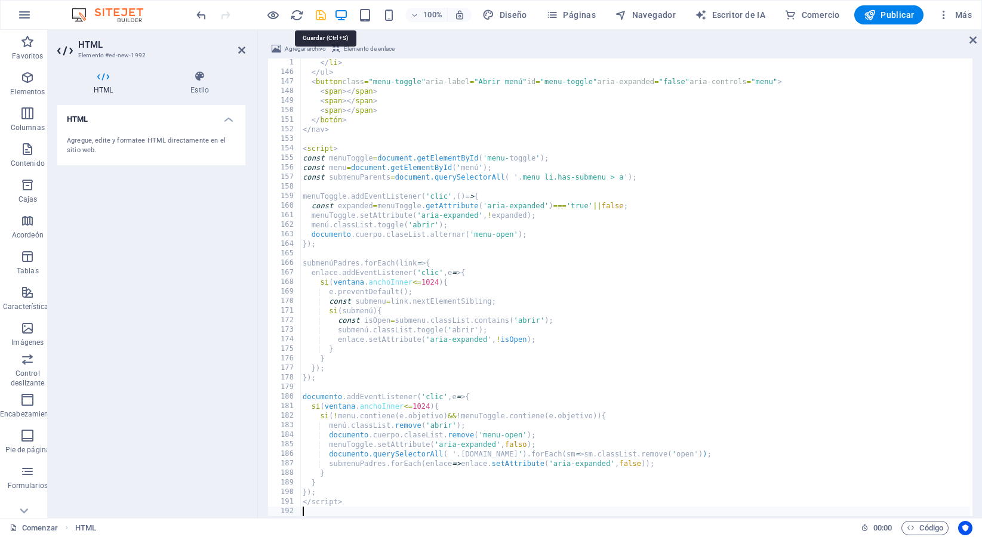
click at [320, 21] on icon "ahorrar" at bounding box center [321, 15] width 14 height 14
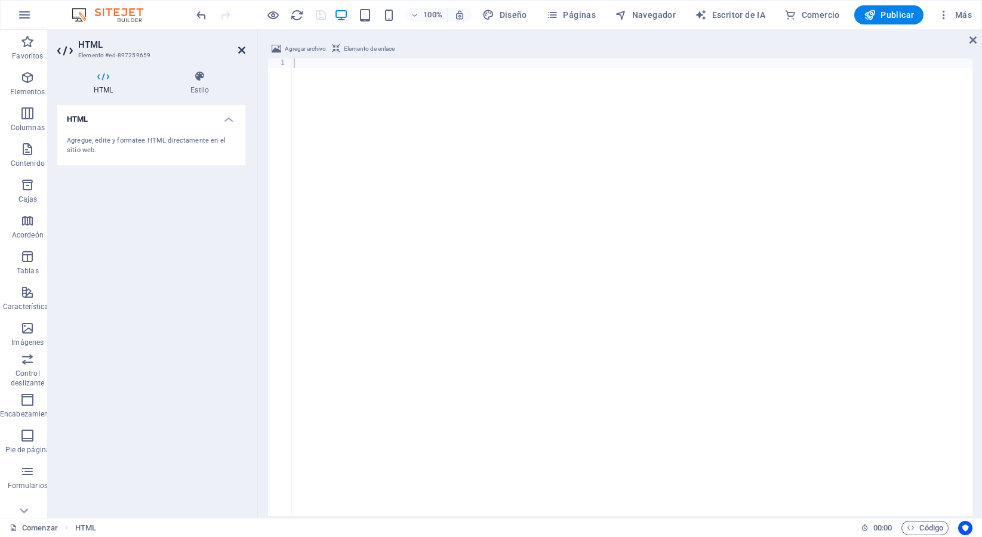
click at [239, 50] on icon at bounding box center [241, 50] width 7 height 10
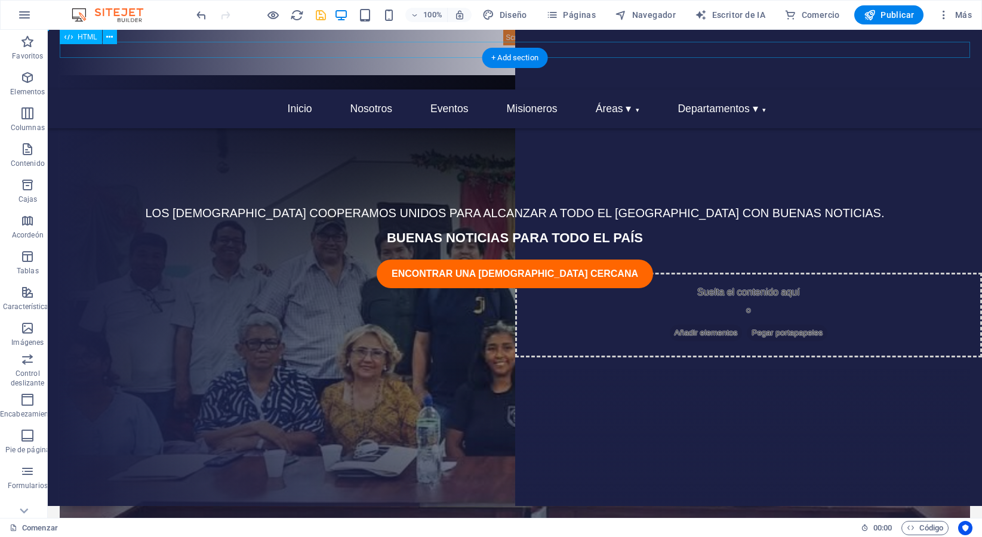
scroll to position [0, 0]
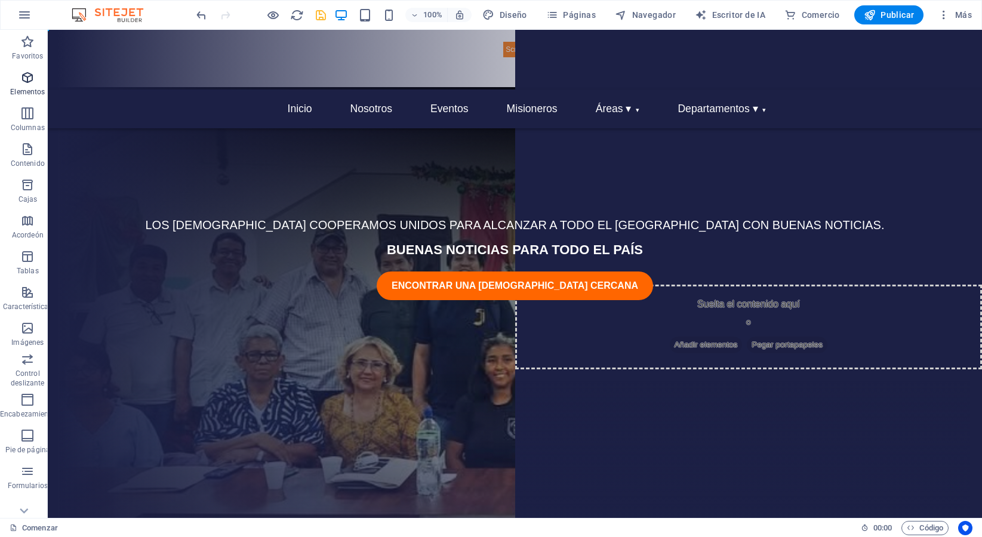
click at [26, 83] on icon "button" at bounding box center [27, 77] width 14 height 14
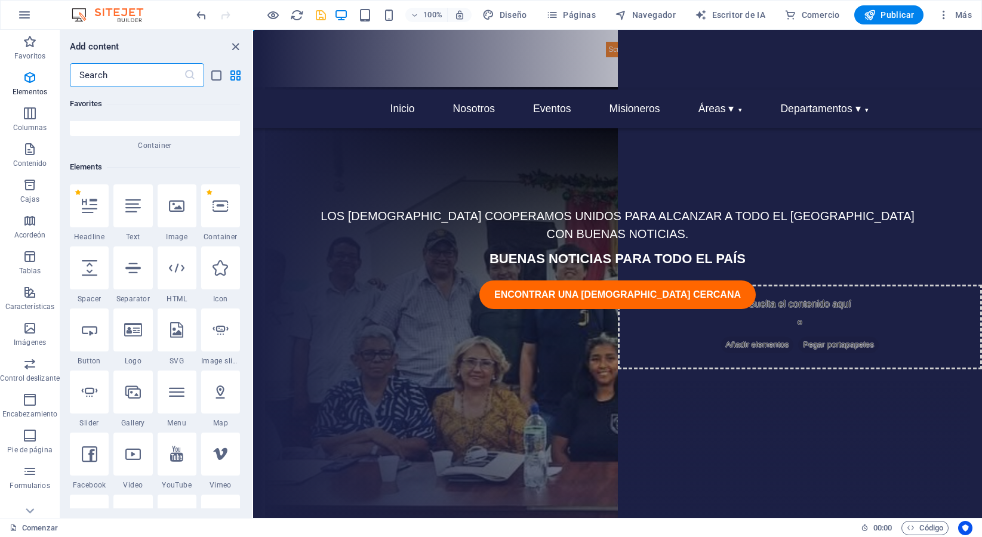
scroll to position [225, 0]
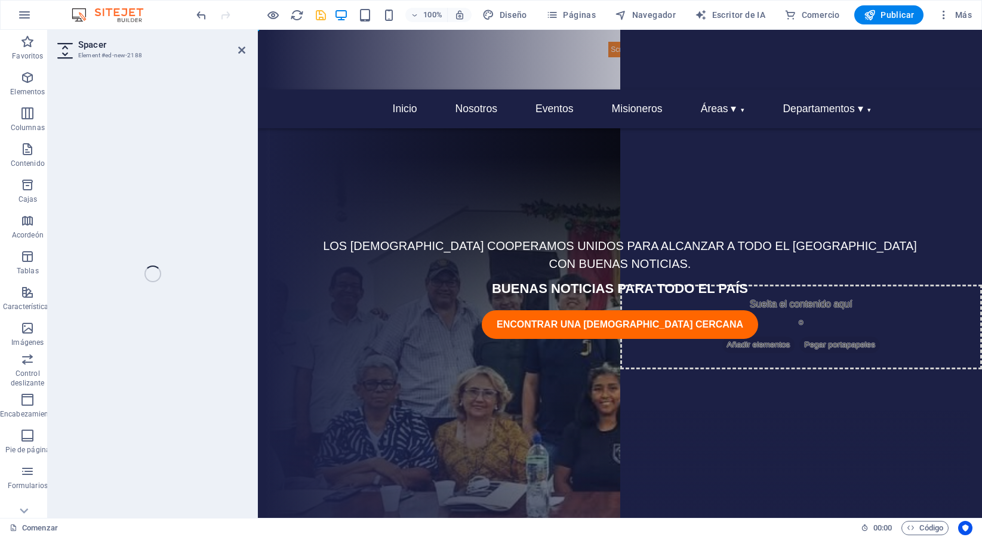
select select "px"
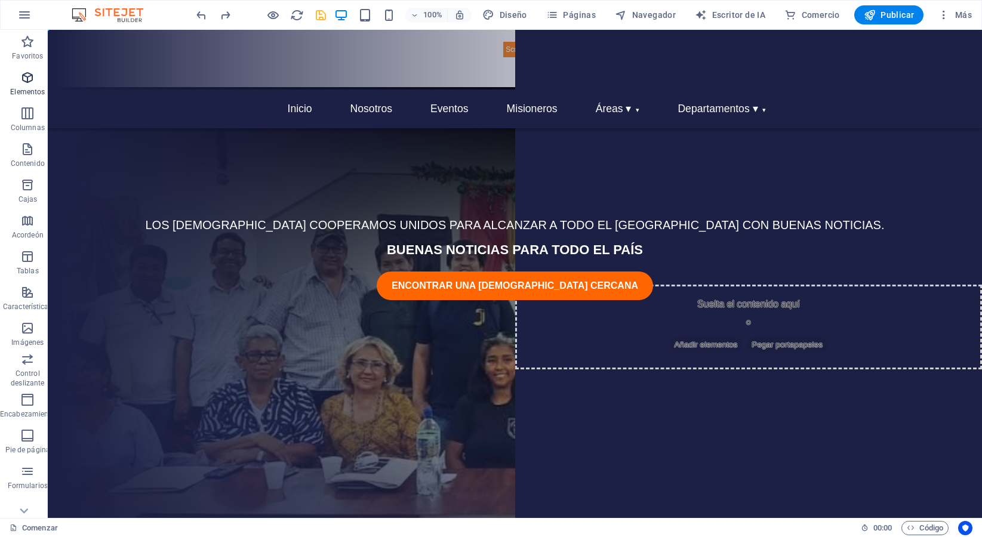
click at [34, 92] on font "Elementos" at bounding box center [27, 92] width 35 height 8
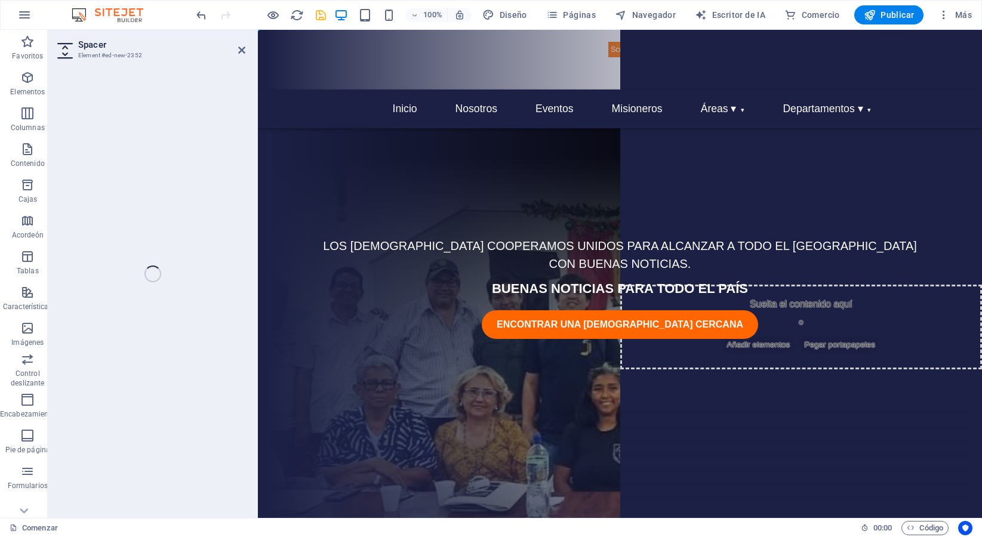
select select "px"
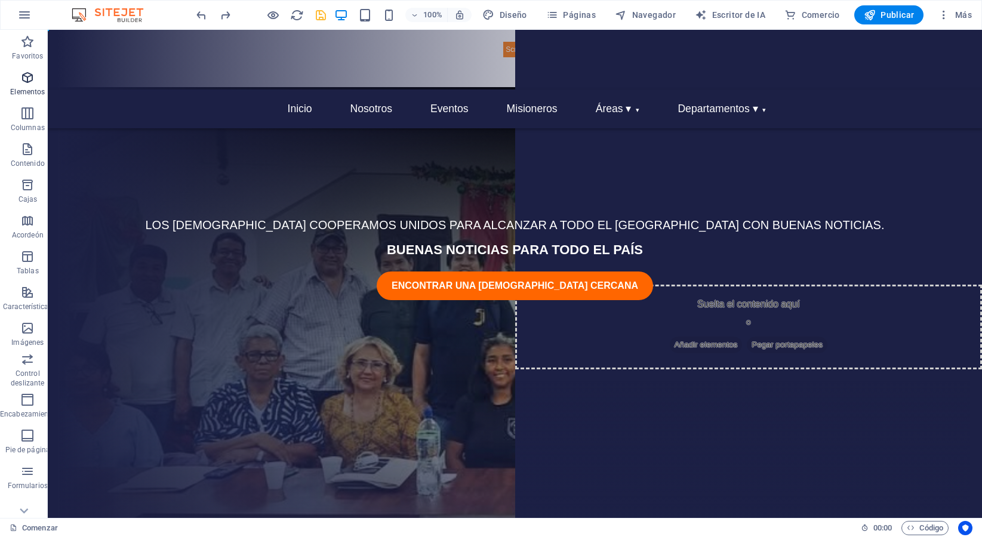
click at [32, 82] on icon "button" at bounding box center [27, 77] width 14 height 14
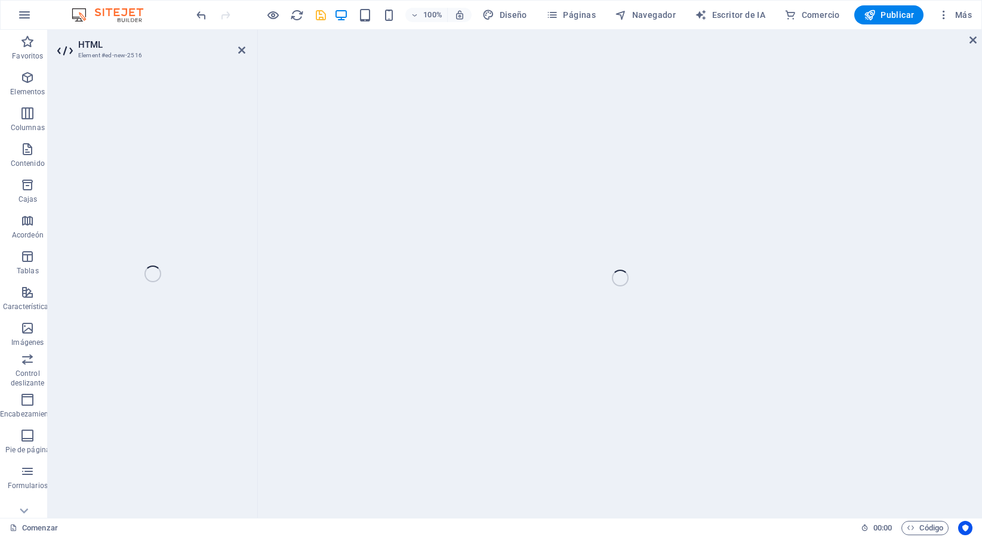
scroll to position [57, 0]
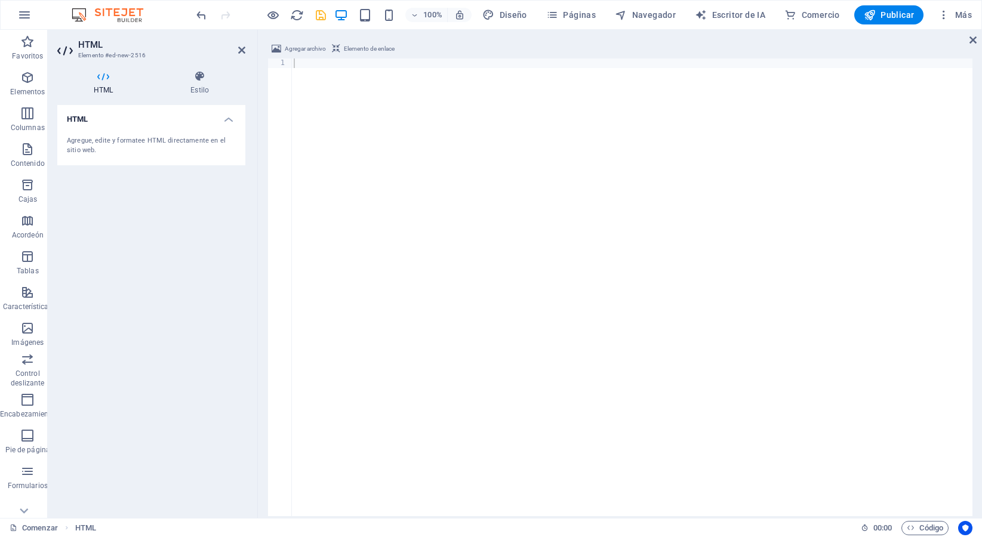
drag, startPoint x: 171, startPoint y: 210, endPoint x: 326, endPoint y: 5, distance: 256.9
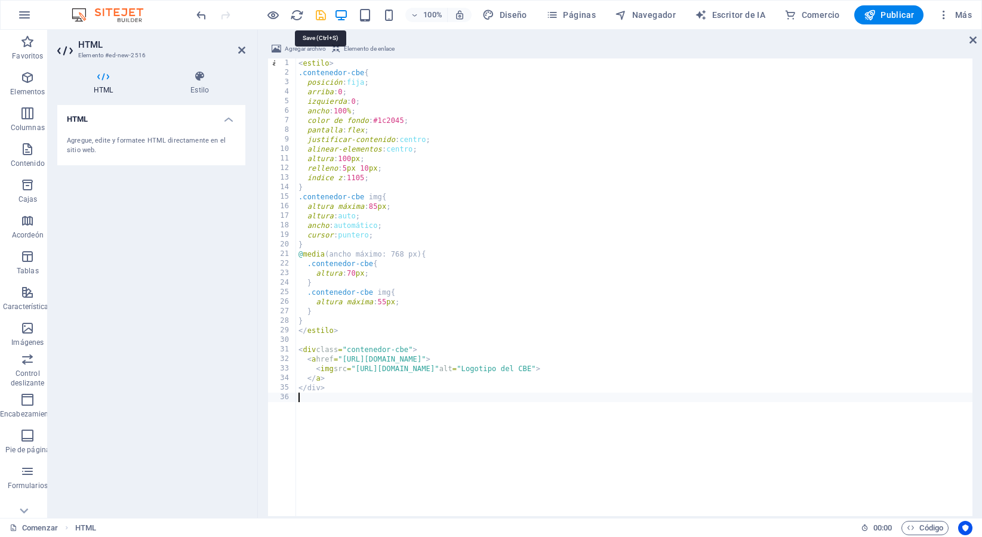
click at [322, 13] on icon "ahorrar" at bounding box center [321, 15] width 14 height 14
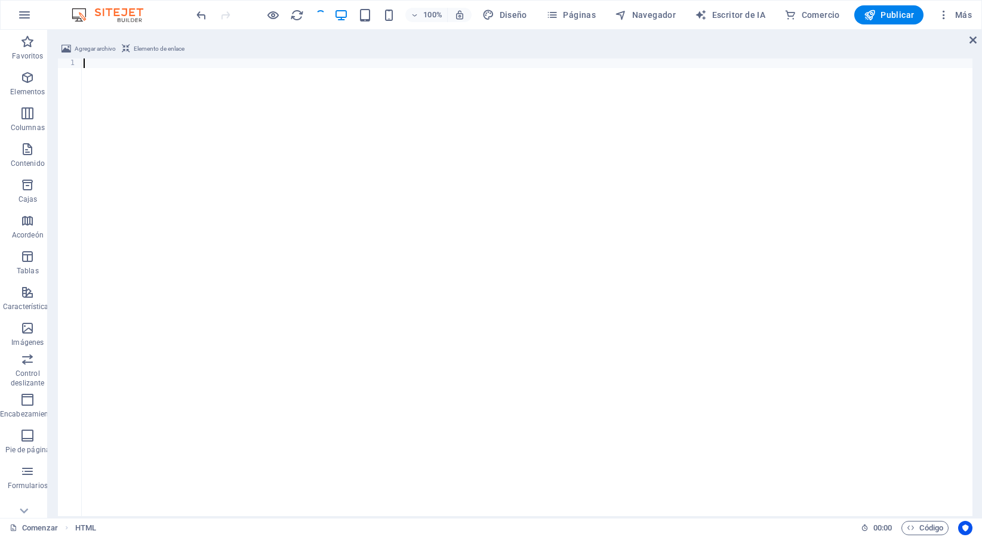
scroll to position [0, 0]
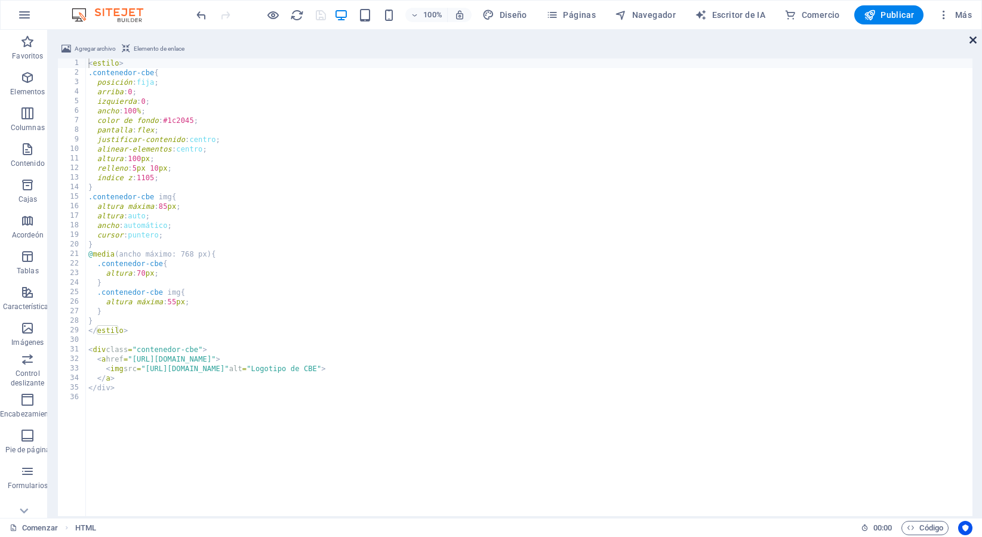
click at [974, 44] on icon at bounding box center [972, 40] width 7 height 10
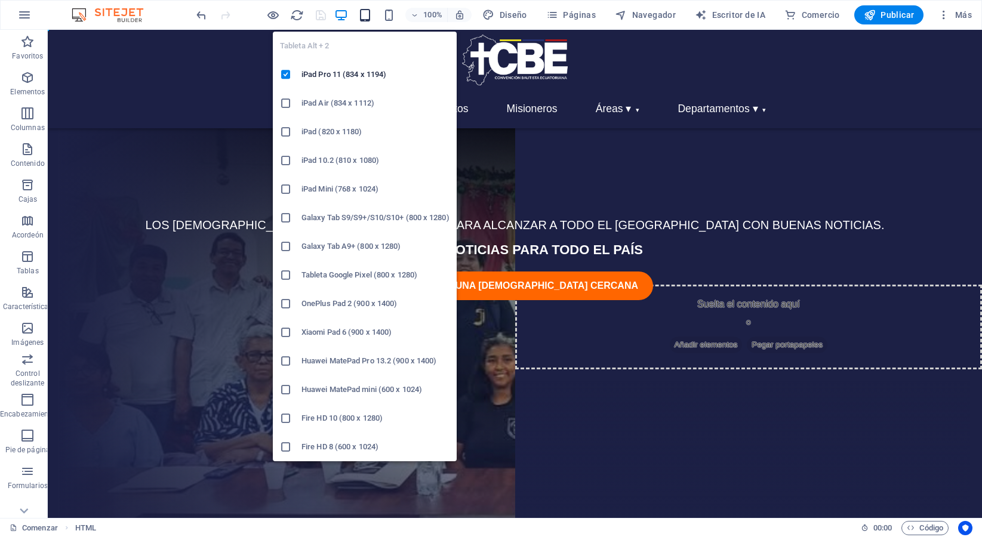
click at [369, 16] on icon "button" at bounding box center [365, 15] width 14 height 14
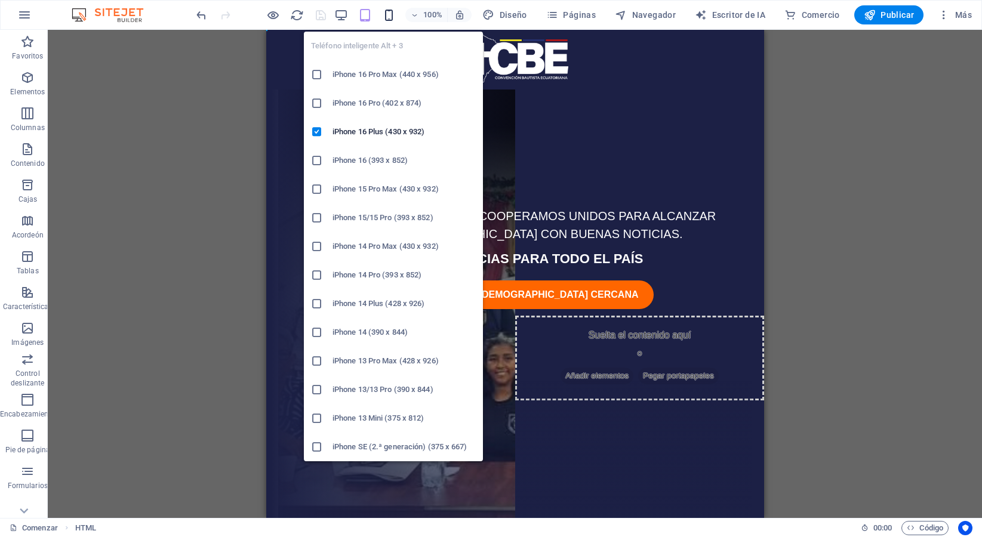
click at [393, 17] on icon "button" at bounding box center [389, 15] width 14 height 14
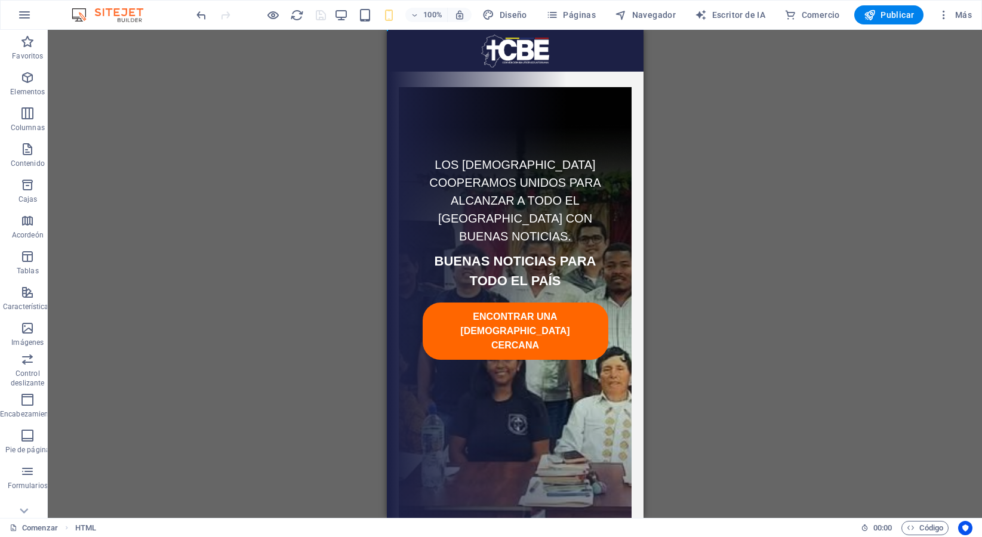
click at [683, 98] on div "H2 Recipiente HTML HTML Espaciador HTML Control deslizante de imágenes Spacer H…" at bounding box center [515, 274] width 934 height 488
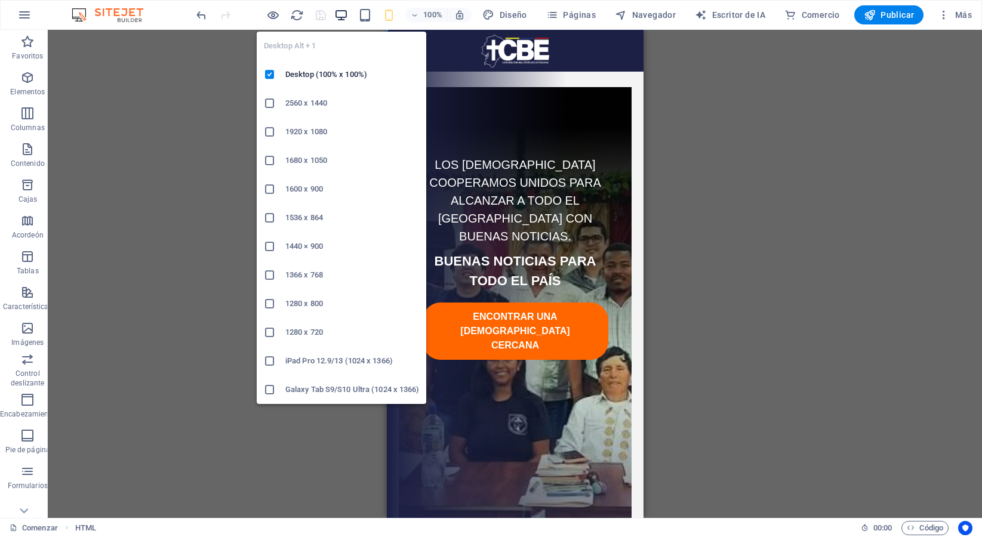
click at [338, 16] on icon "button" at bounding box center [341, 15] width 14 height 14
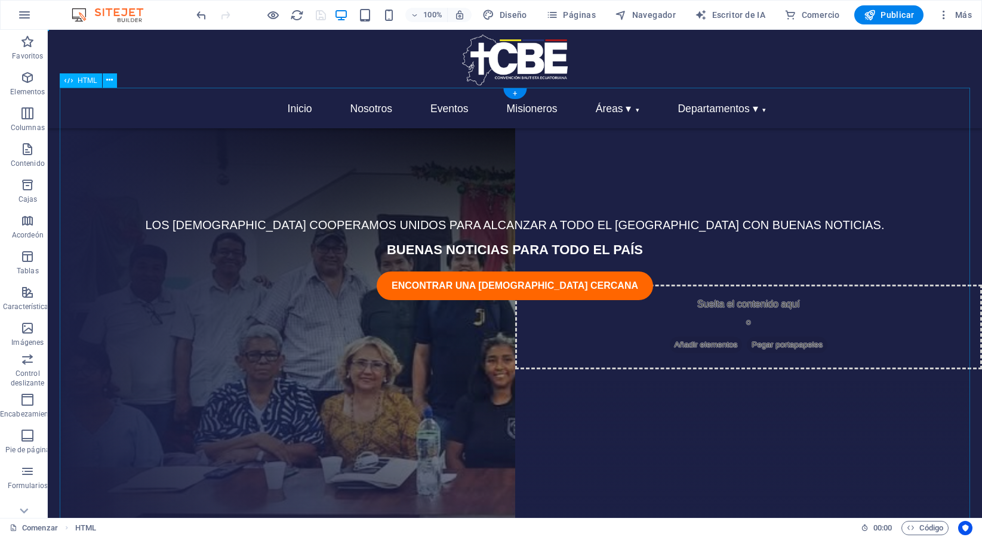
click at [244, 115] on div "LOS BAUTISTAS COOPERAMOS UNIDOS PARA ALCANZAR A TODO EL ECUADOR CON BUENAS NOTI…" at bounding box center [515, 331] width 910 height 488
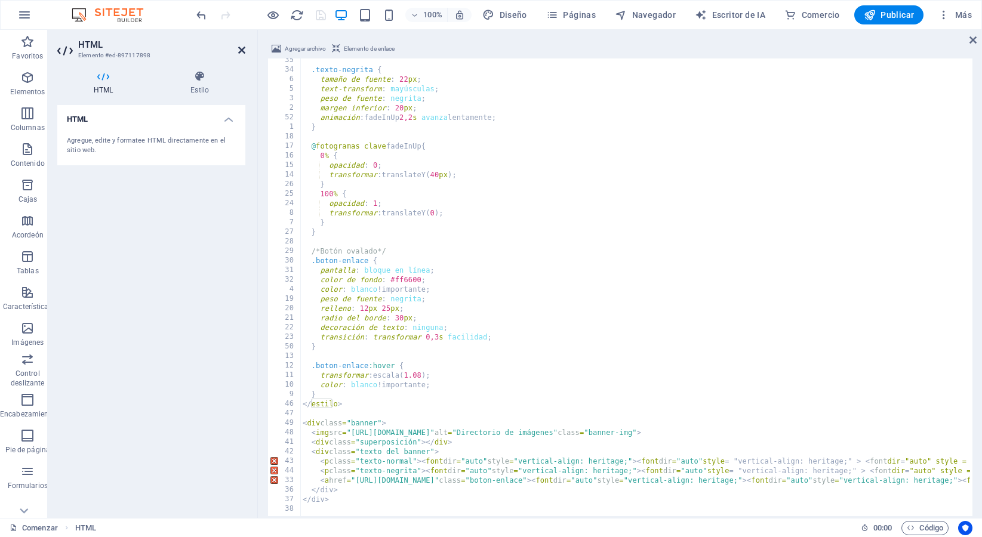
click at [242, 50] on icon at bounding box center [241, 50] width 7 height 10
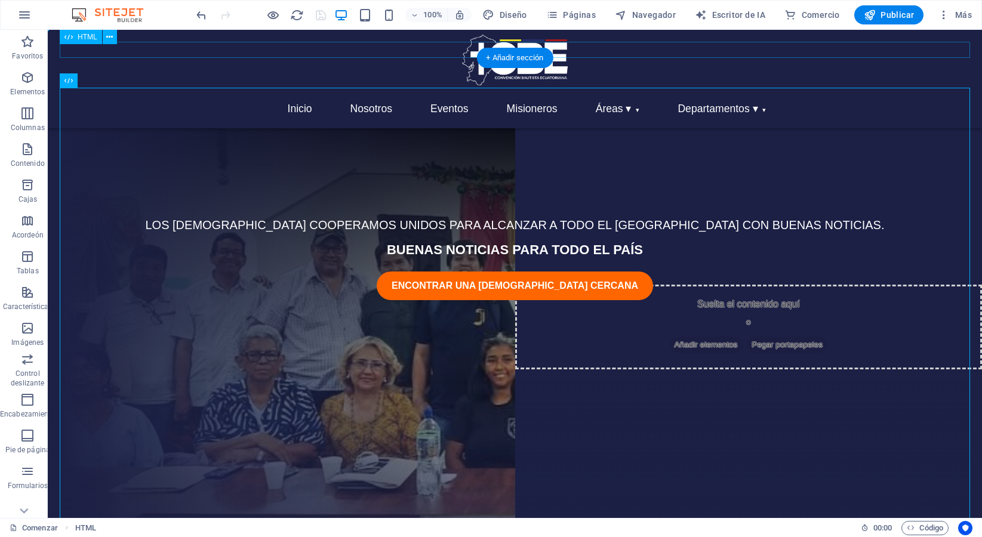
click at [271, 44] on div "Inicio Nosotros Eventos Misioneros Áreas ▾ Evangelismo y Misiones Educación Teo…" at bounding box center [515, 50] width 910 height 16
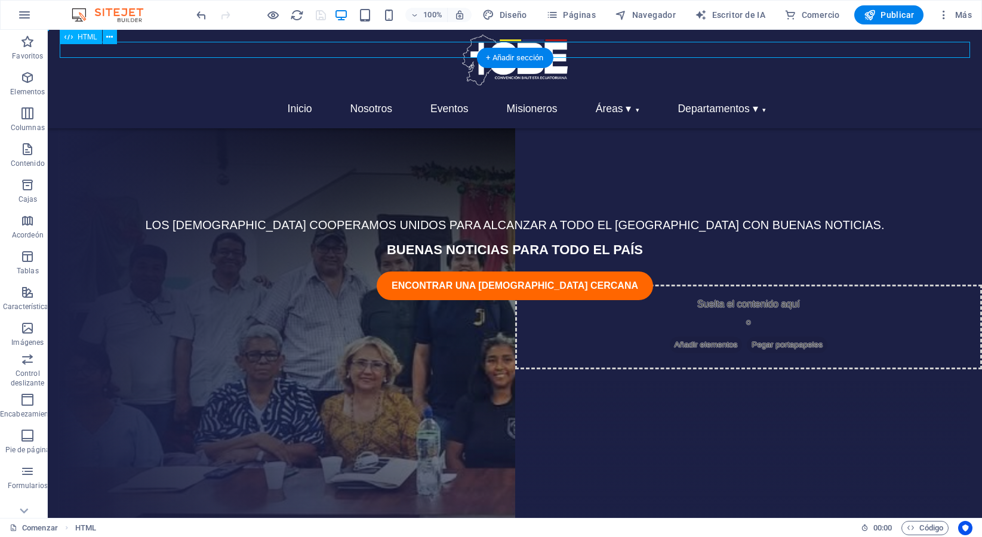
click at [271, 44] on div "Inicio Nosotros Eventos Misioneros Áreas ▾ Evangelismo y Misiones Educación Teo…" at bounding box center [515, 50] width 910 height 16
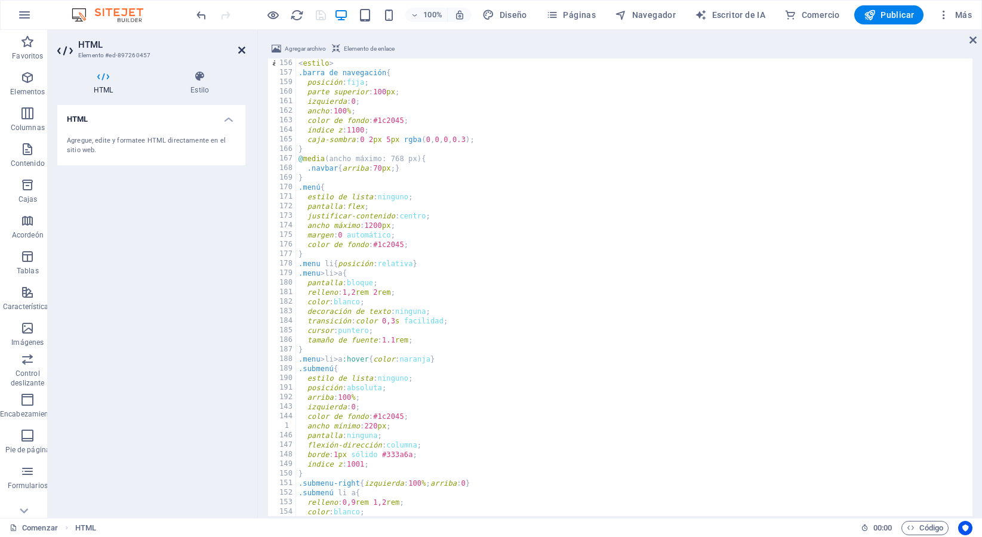
click at [242, 49] on icon at bounding box center [241, 50] width 7 height 10
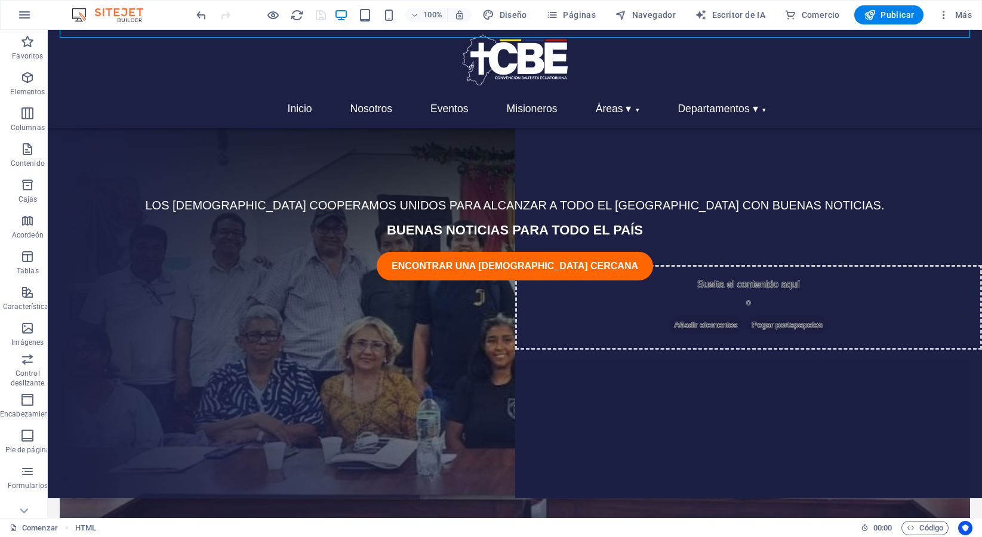
click at [52, 113] on body "Saltar al contenido principal Inicio Nosotros Eventos Misioneros Áreas ▾ Evange…" at bounding box center [515, 254] width 934 height 488
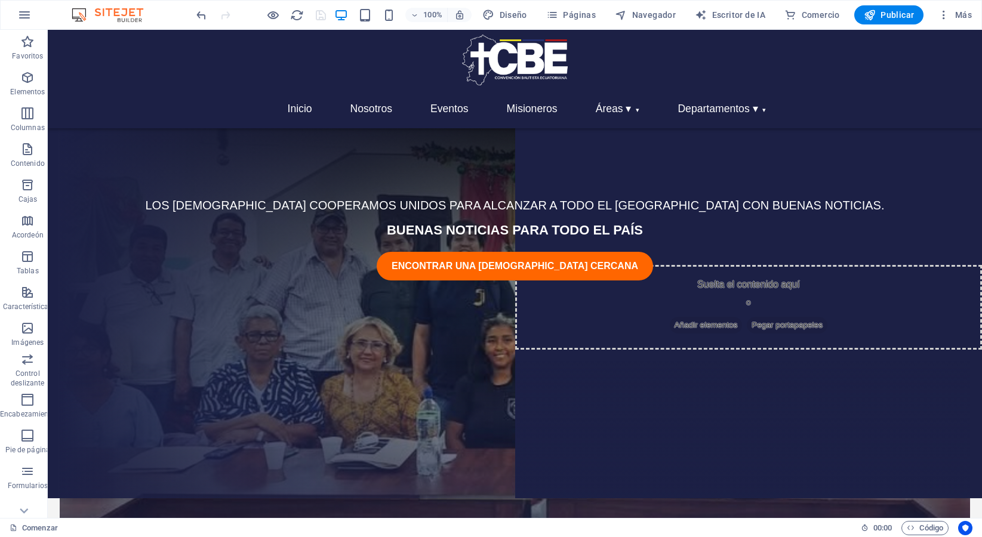
click at [52, 113] on body "Saltar al contenido principal Inicio Nosotros Eventos Misioneros Áreas ▾ Evange…" at bounding box center [515, 254] width 934 height 488
click at [573, 10] on font "Páginas" at bounding box center [579, 15] width 33 height 10
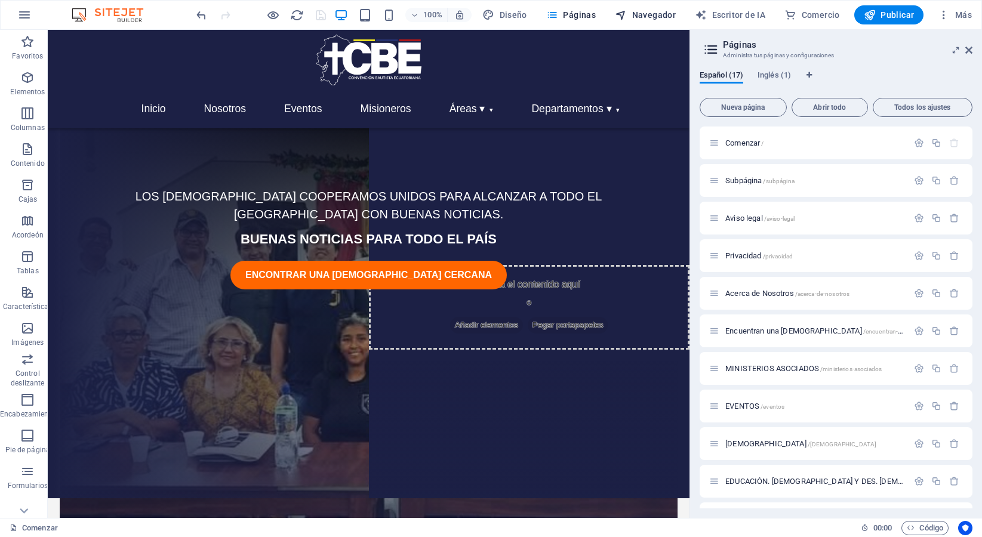
click at [658, 11] on font "Navegador" at bounding box center [654, 15] width 44 height 10
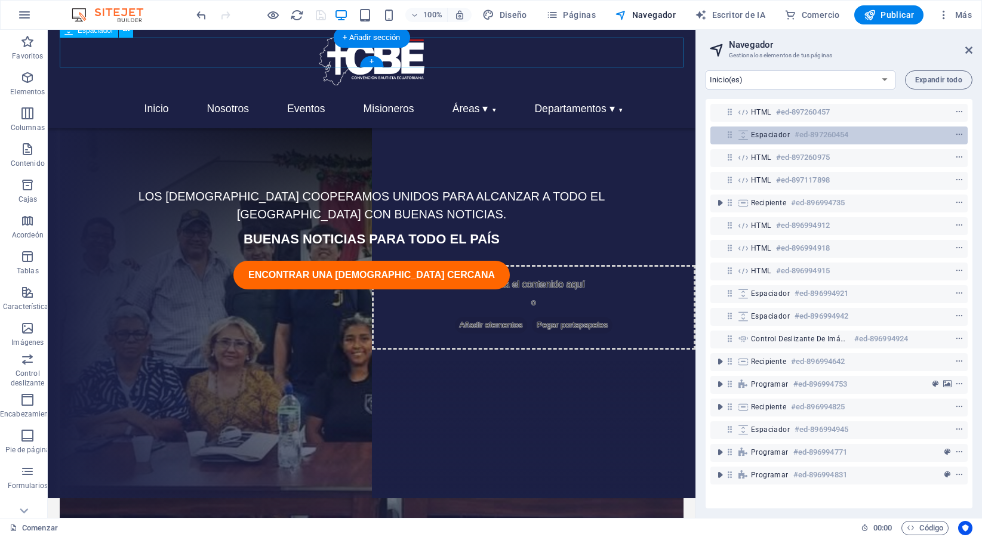
click at [776, 131] on font "Espaciador" at bounding box center [770, 135] width 39 height 8
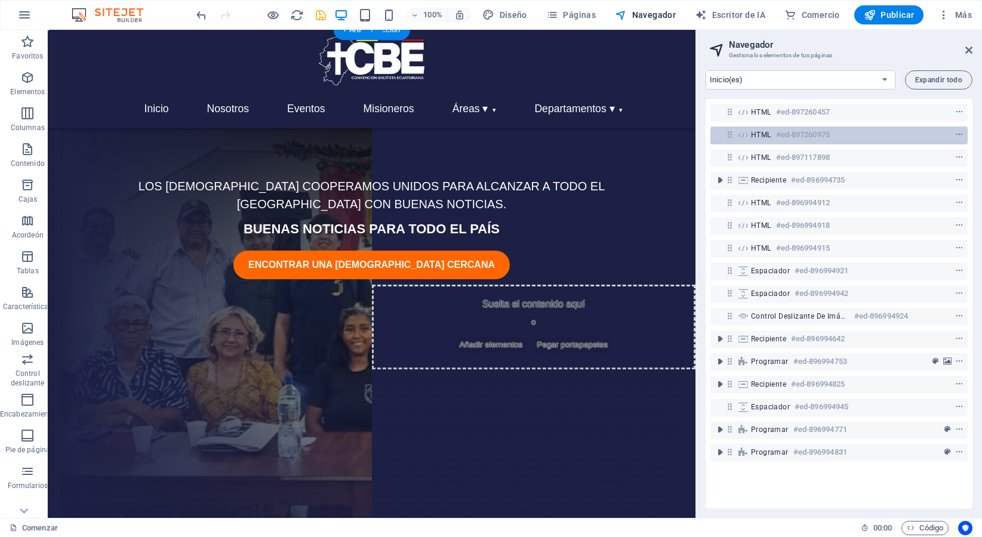
click at [762, 137] on font "HTML" at bounding box center [761, 135] width 20 height 8
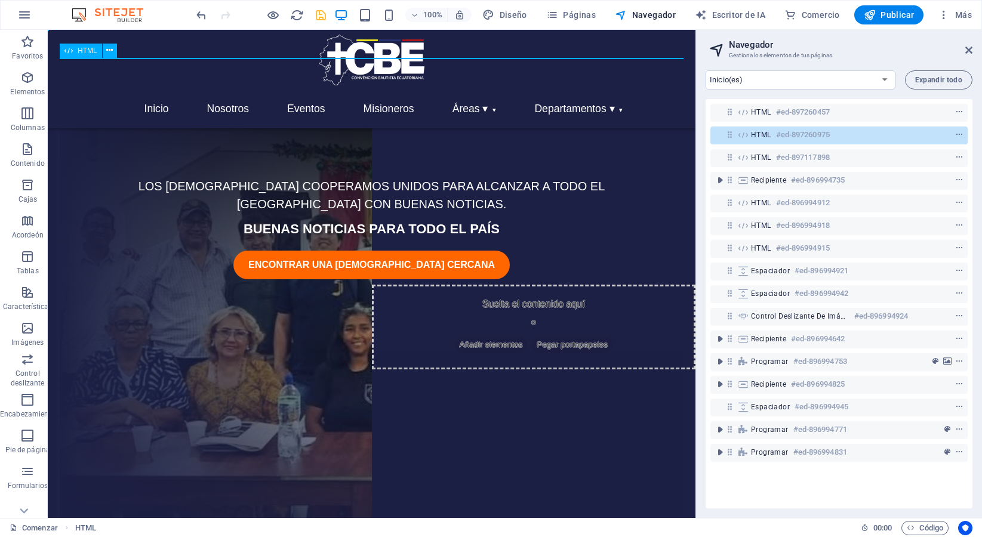
click at [761, 137] on font "HTML" at bounding box center [761, 135] width 20 height 8
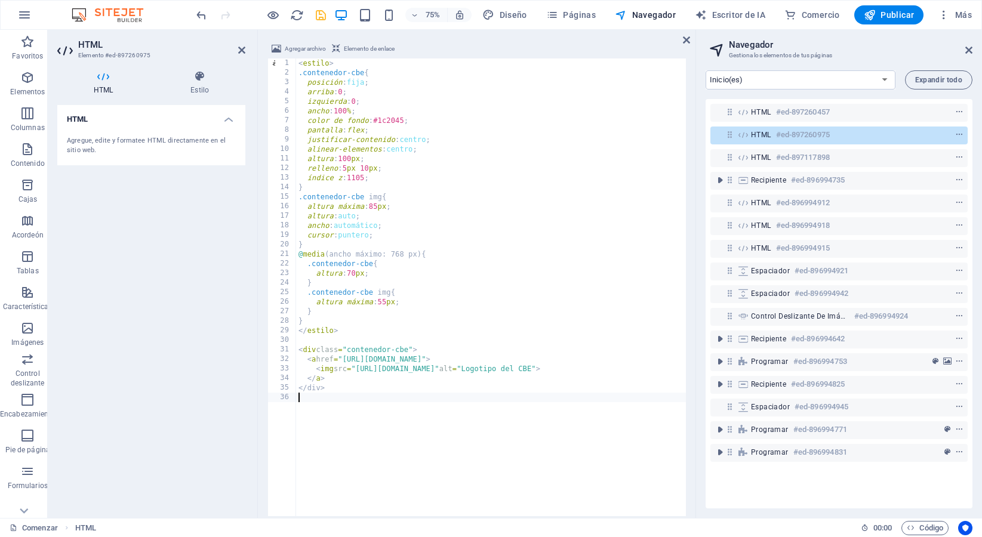
type textarea "@media(max-width:768px){"
click at [518, 255] on div "< estilo > .contenedor-cbe { posición : fija ; arriba : 0 ; izquierda : 0 ; anc…" at bounding box center [535, 296] width 478 height 477
click at [686, 44] on icon at bounding box center [686, 40] width 7 height 10
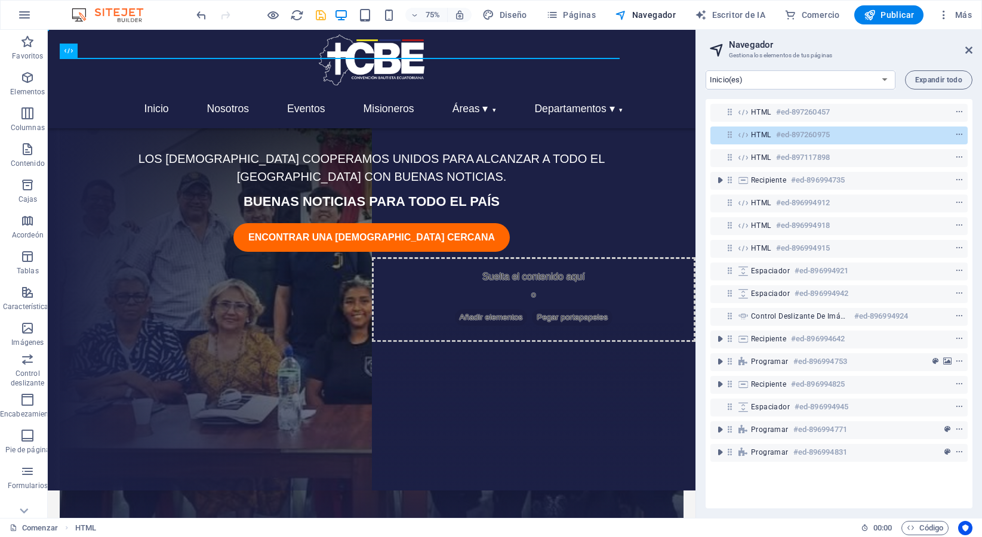
scroll to position [0, 0]
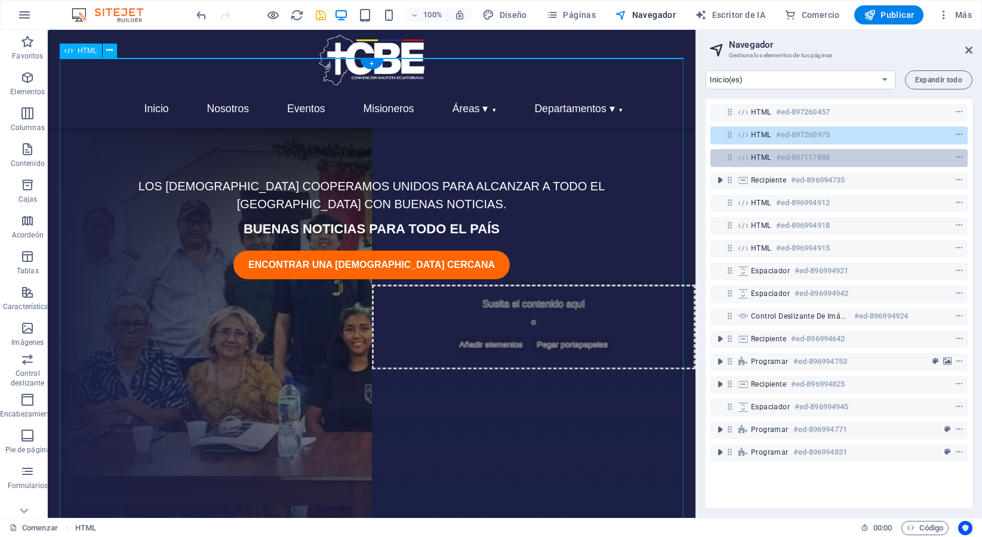
click at [778, 161] on font "#ed-897117898" at bounding box center [803, 157] width 54 height 9
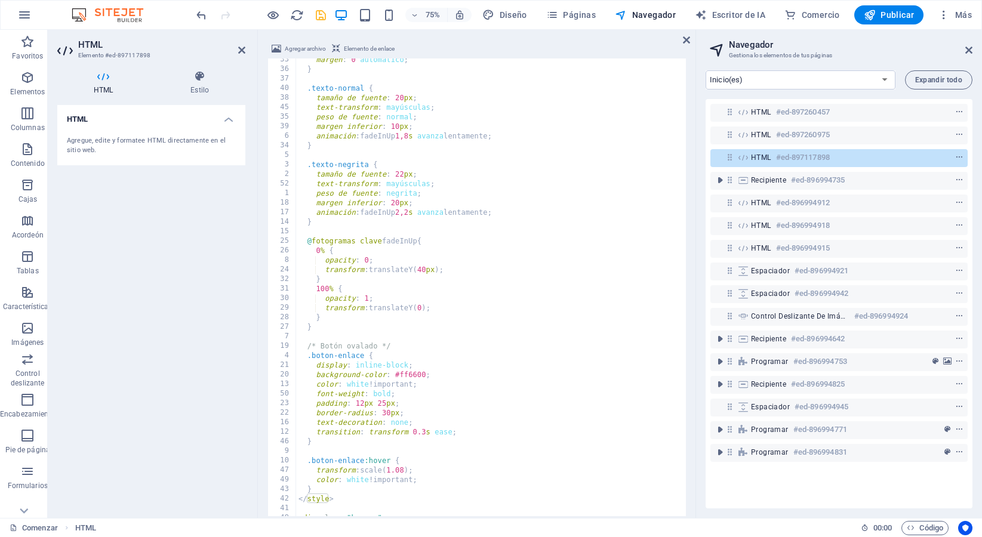
scroll to position [457, 0]
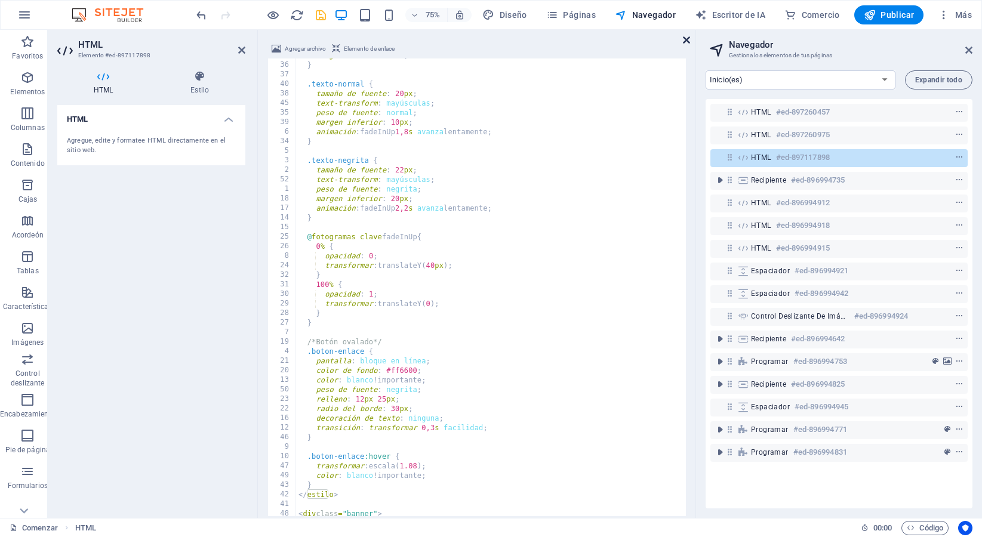
click at [684, 39] on icon at bounding box center [686, 40] width 7 height 10
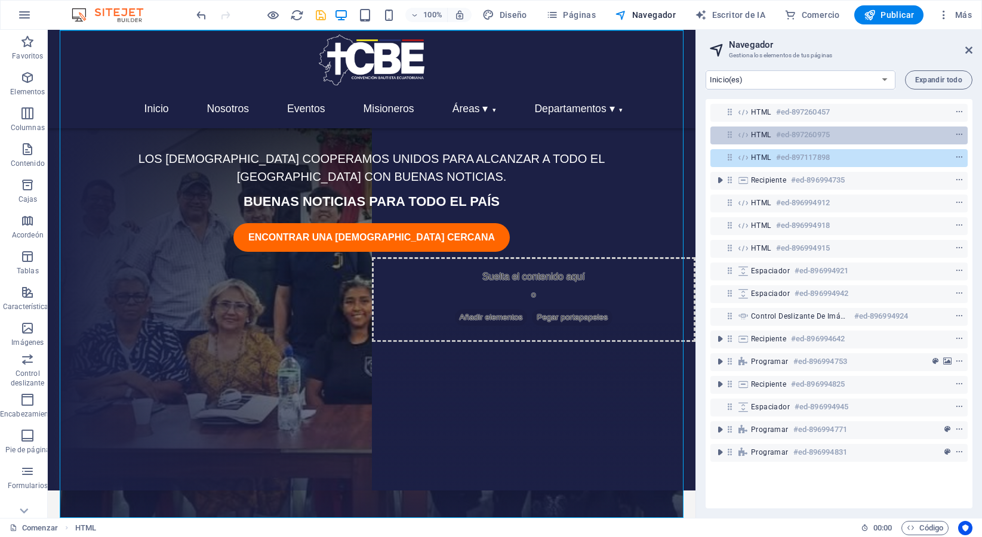
click at [777, 136] on font "#ed-897260975" at bounding box center [803, 134] width 54 height 9
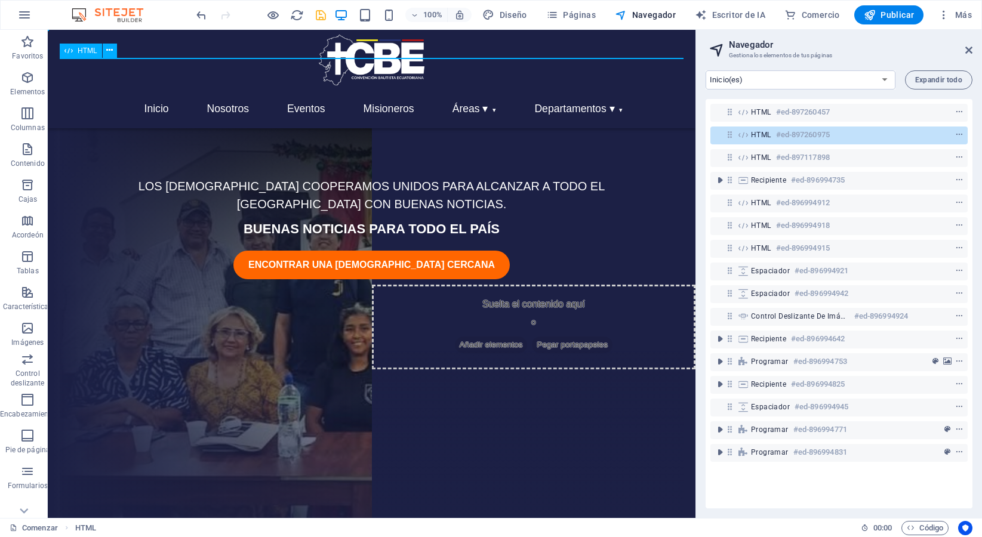
click at [777, 136] on font "#ed-897260975" at bounding box center [803, 134] width 54 height 9
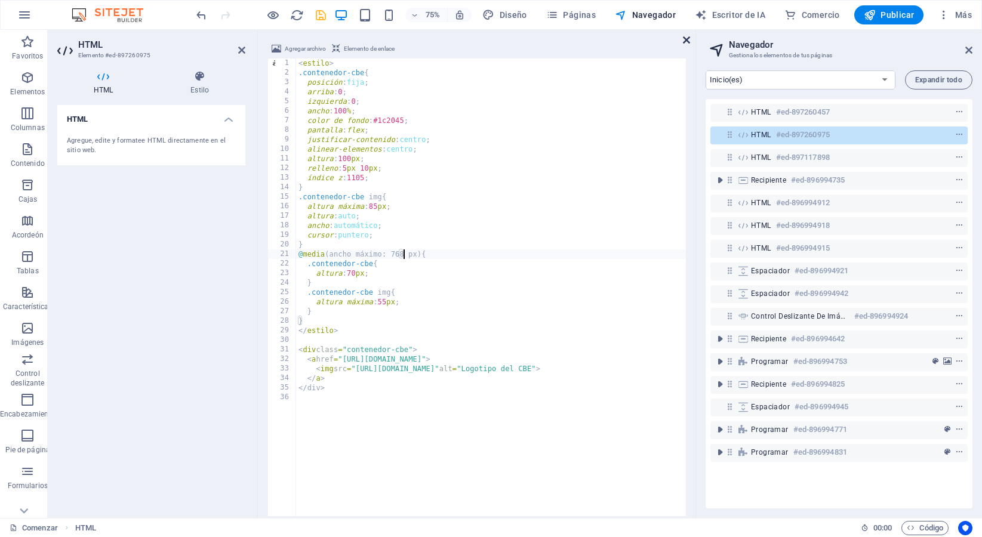
click at [685, 39] on icon at bounding box center [686, 40] width 7 height 10
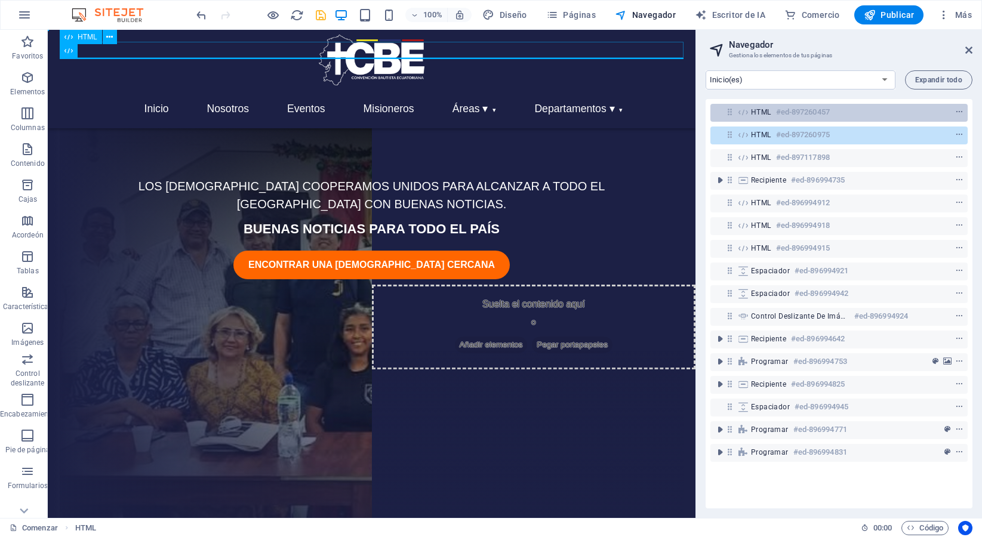
click at [759, 114] on font "HTML" at bounding box center [761, 112] width 20 height 8
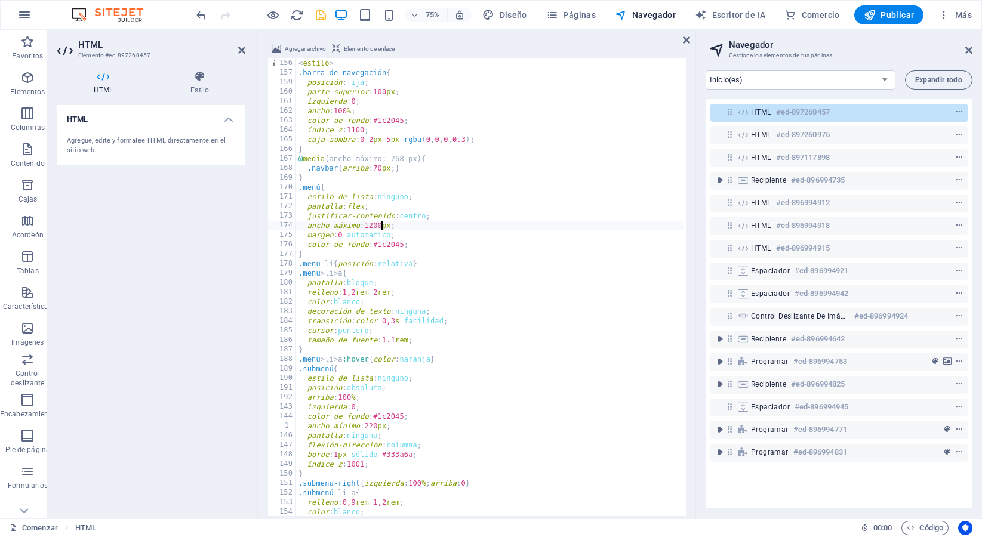
click at [387, 224] on div "< estilo > .barra de navegación { posición : fija ; parte superior : 100 px ; i…" at bounding box center [605, 296] width 618 height 477
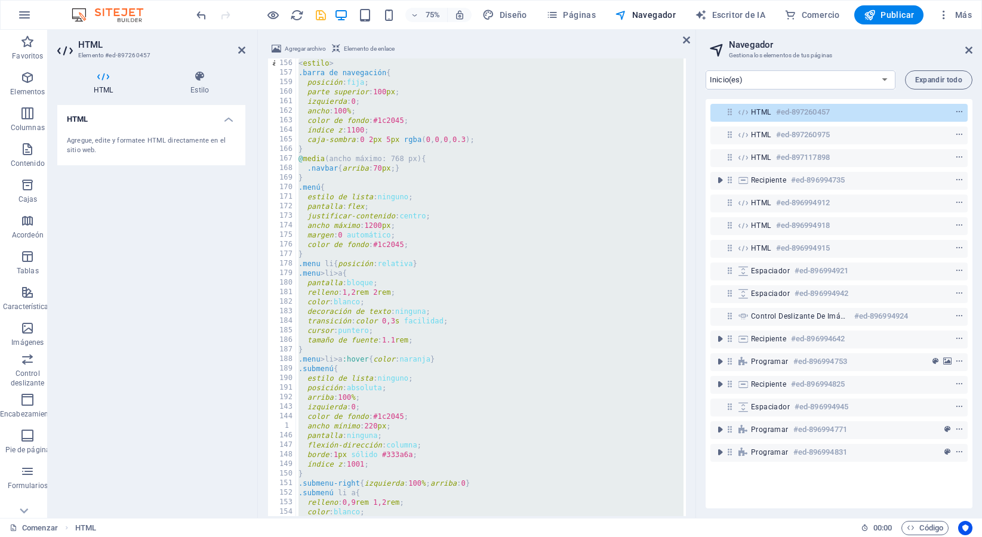
click at [387, 224] on div "< estilo > .barra de navegación { posición : fija ; parte superior : 100 px ; i…" at bounding box center [605, 296] width 618 height 477
type textarea "</script>"
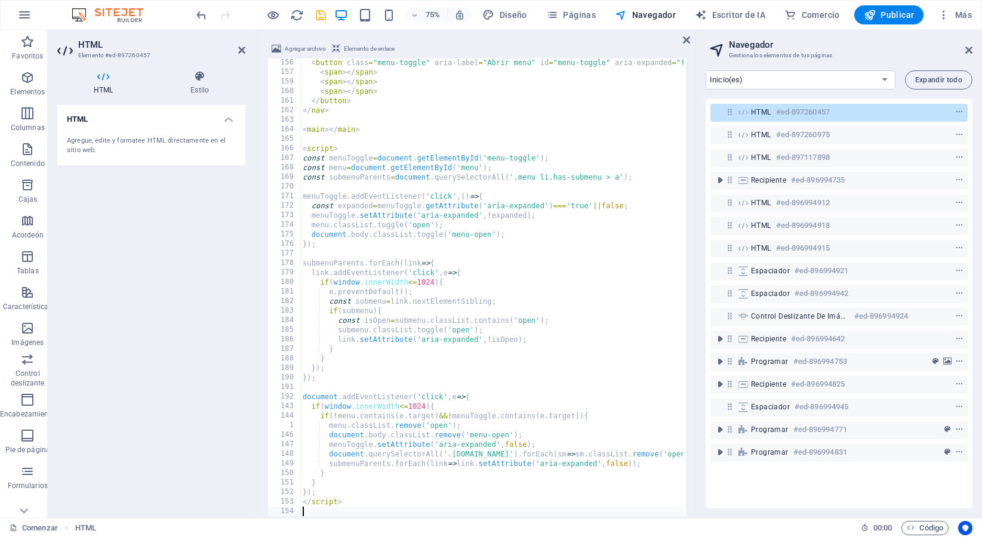
scroll to position [1739, 0]
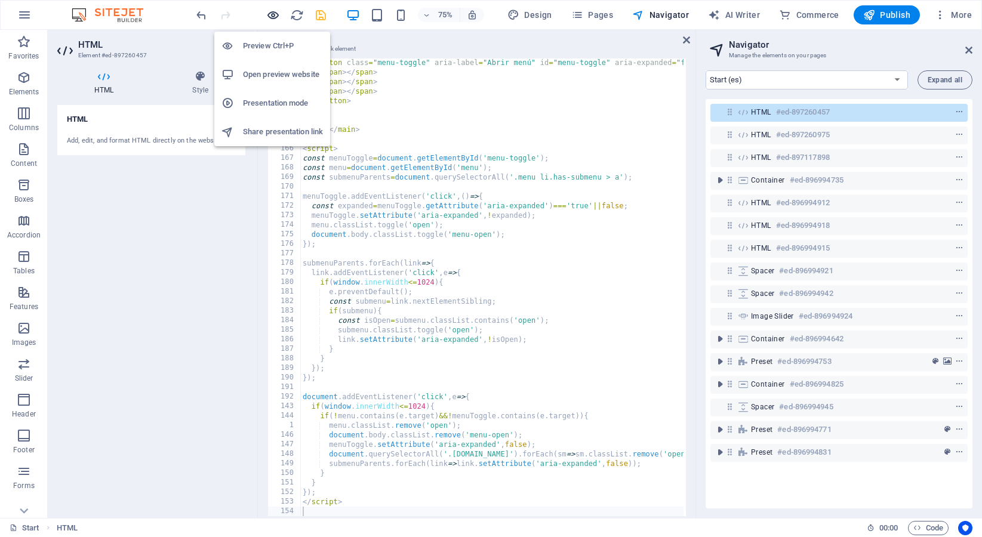
click at [272, 18] on icon "button" at bounding box center [273, 15] width 14 height 14
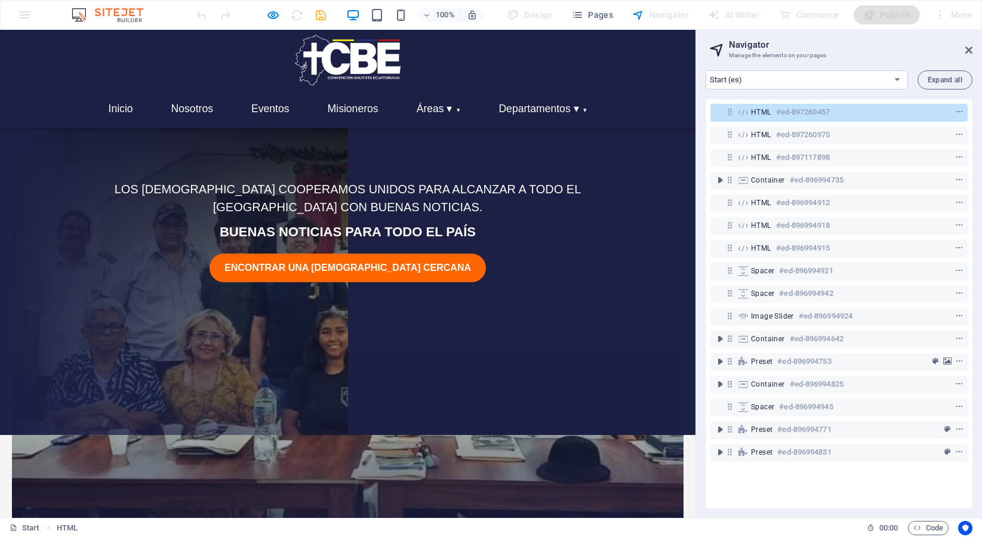
scroll to position [0, 0]
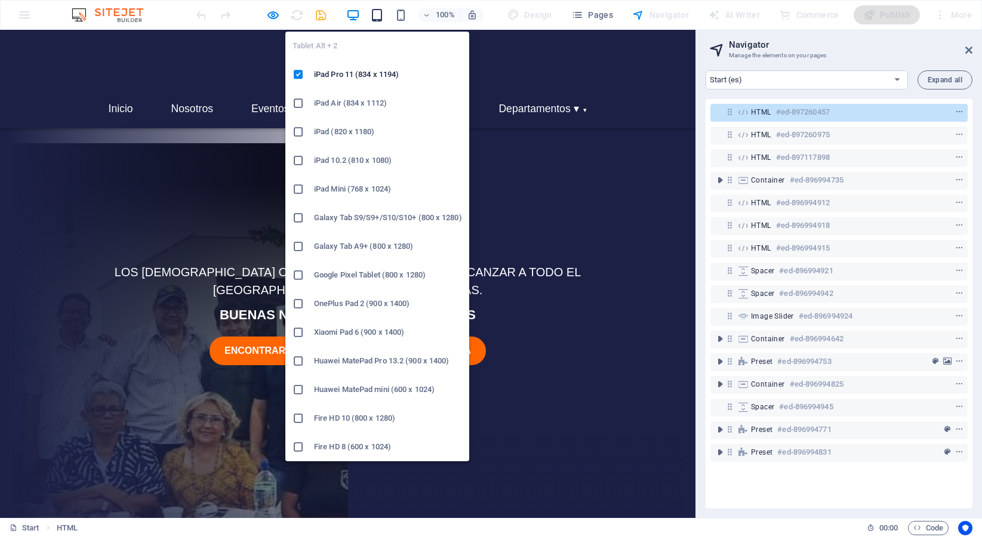
click at [378, 15] on icon "button" at bounding box center [377, 15] width 14 height 14
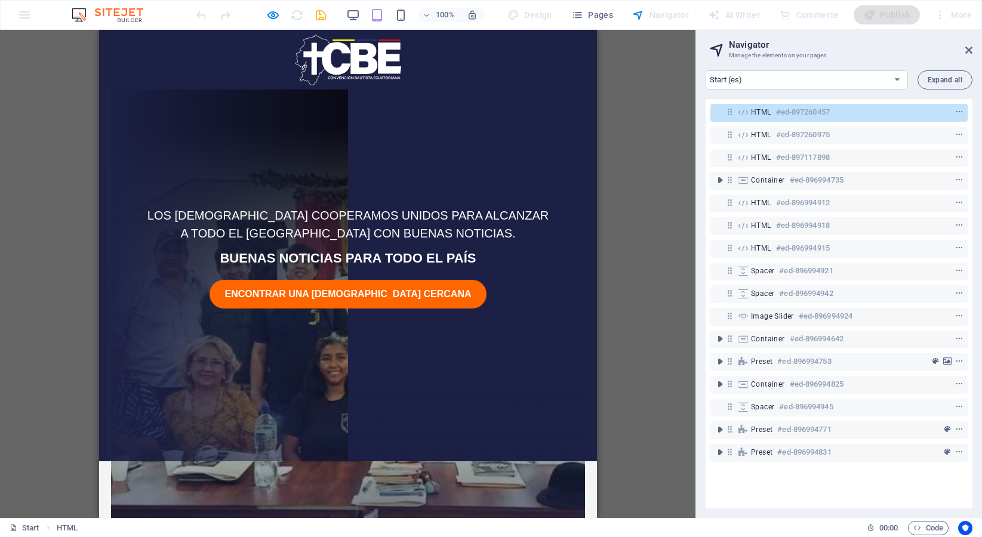
scroll to position [64, 0]
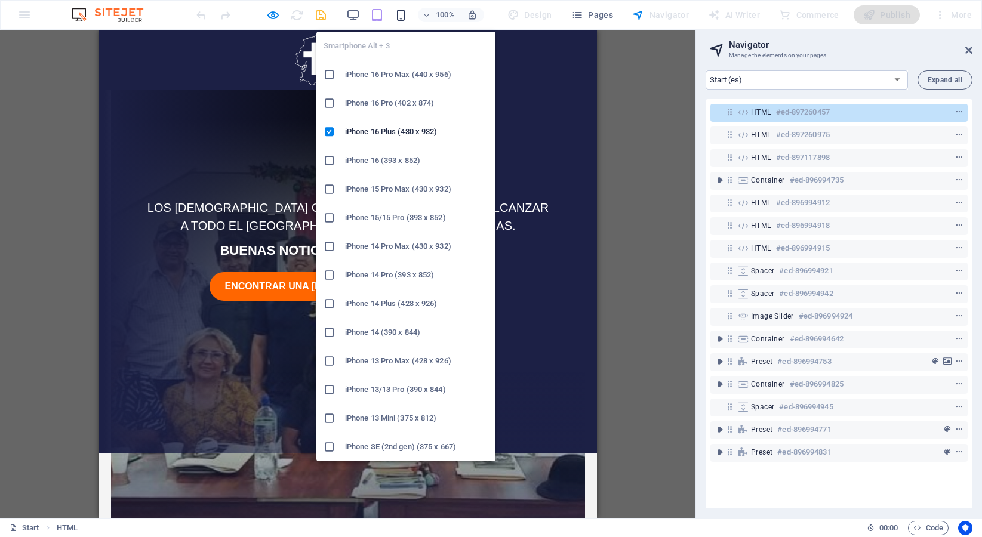
click at [408, 15] on icon "button" at bounding box center [401, 15] width 14 height 14
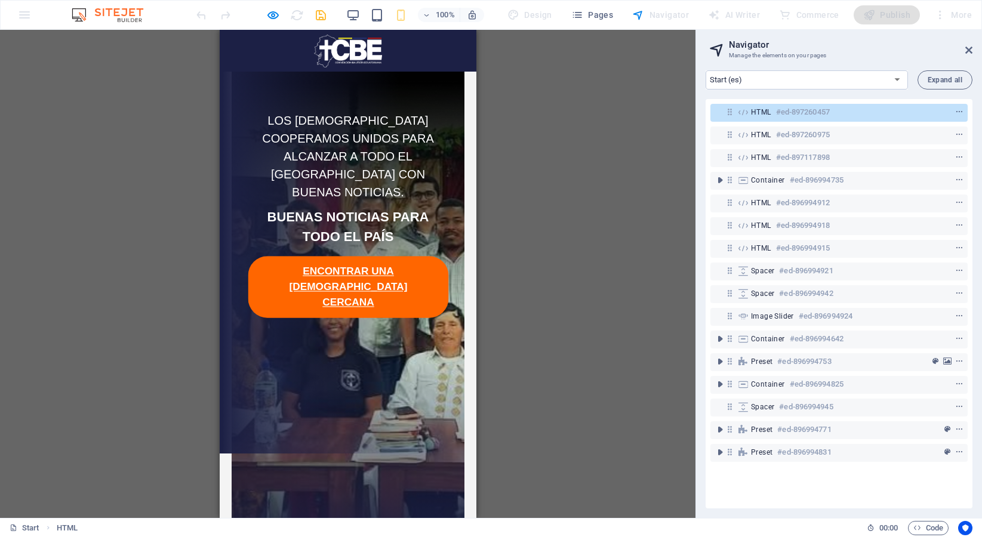
scroll to position [0, 0]
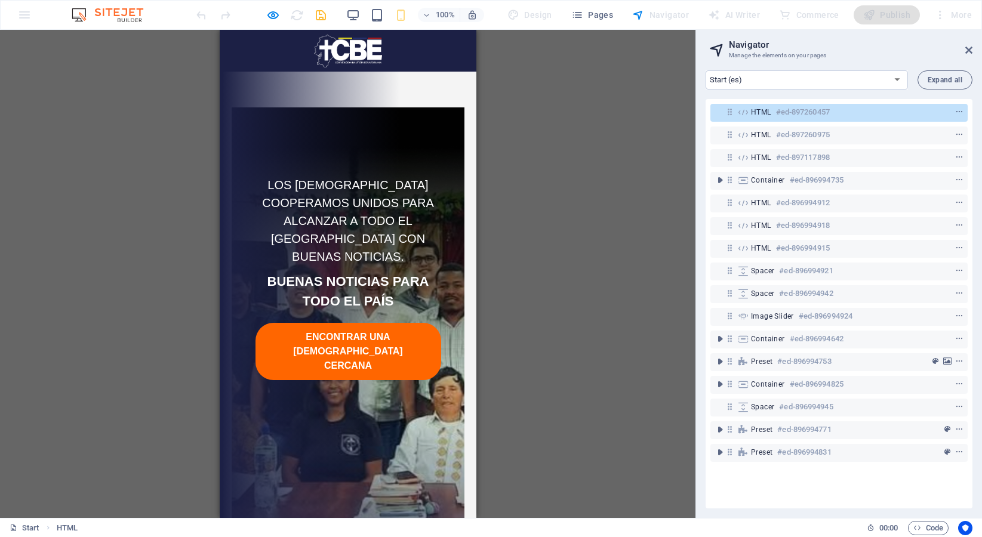
click at [398, 90] on main at bounding box center [347, 75] width 233 height 66
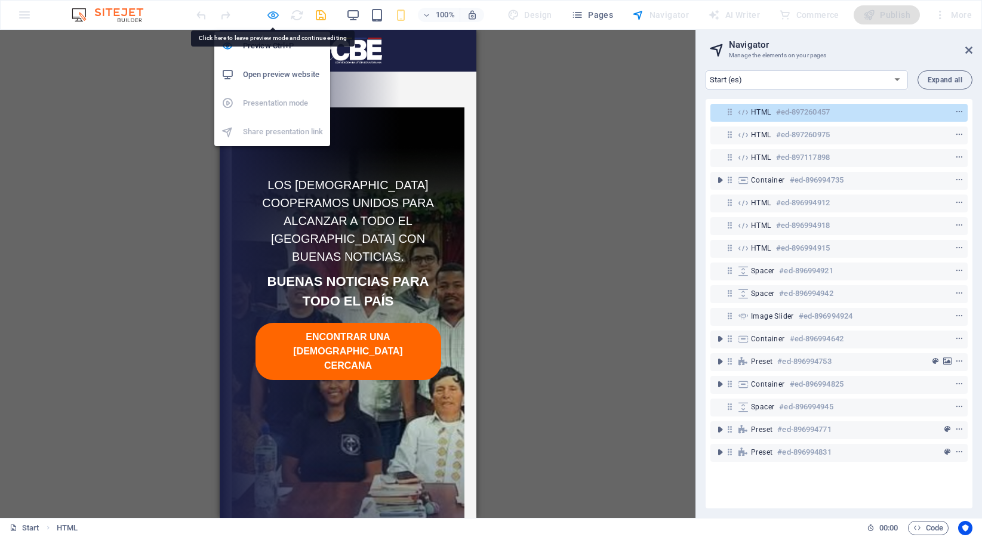
click at [275, 12] on icon "button" at bounding box center [273, 15] width 14 height 14
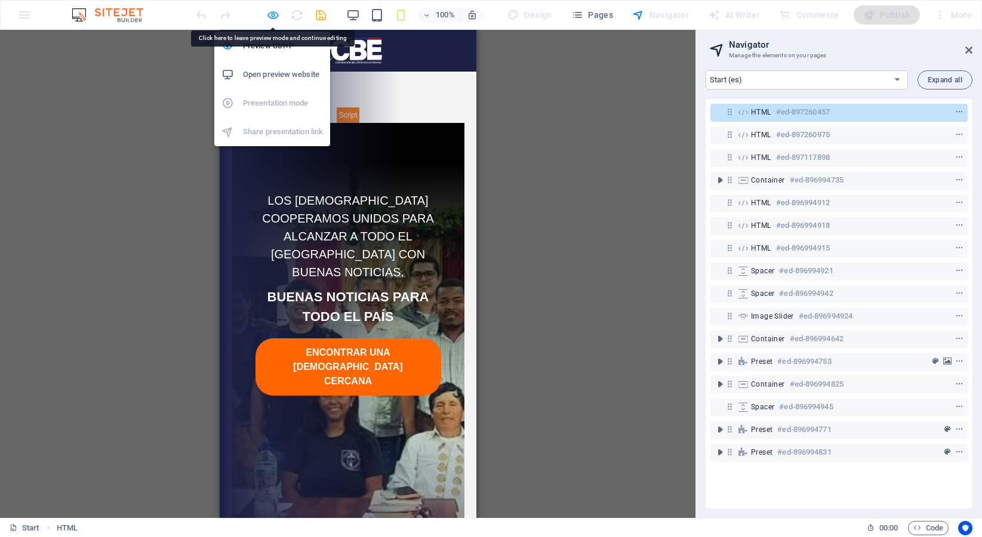
scroll to position [53, 0]
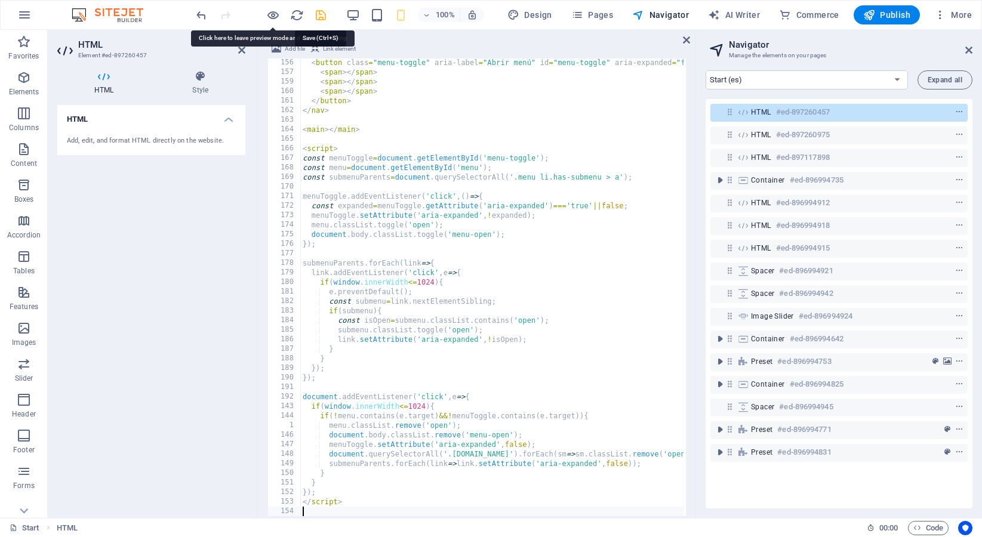
click at [318, 17] on icon "save" at bounding box center [321, 15] width 14 height 14
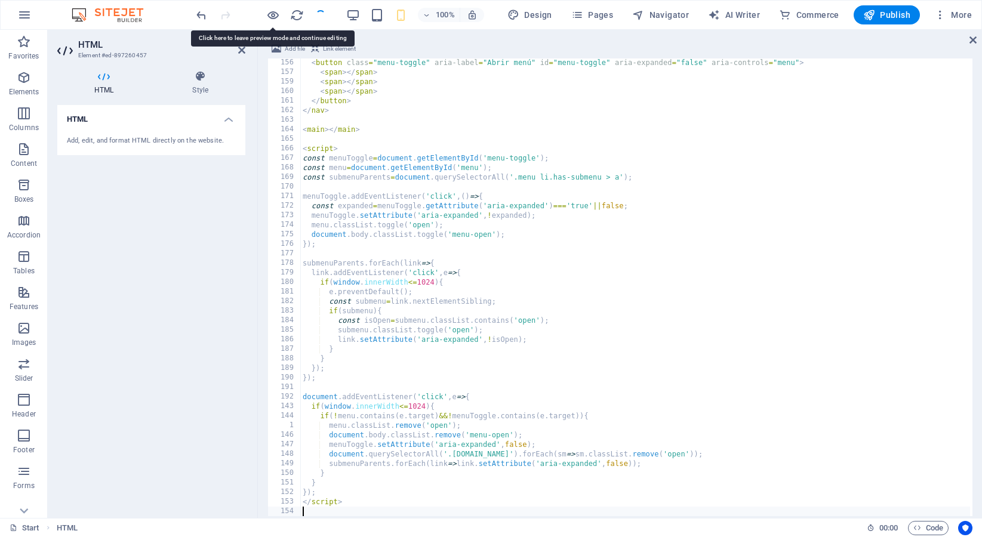
scroll to position [1739, 0]
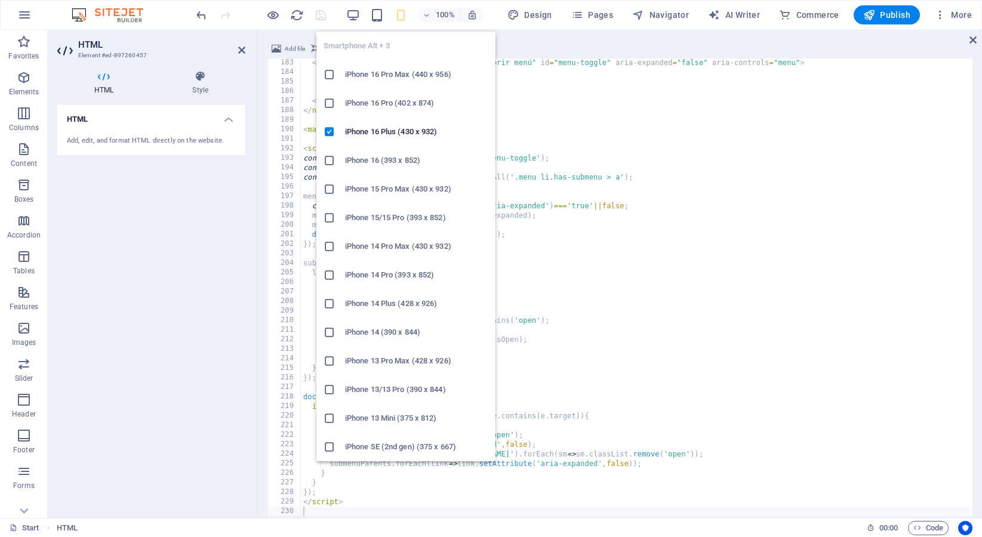
click at [398, 15] on icon "button" at bounding box center [401, 15] width 14 height 14
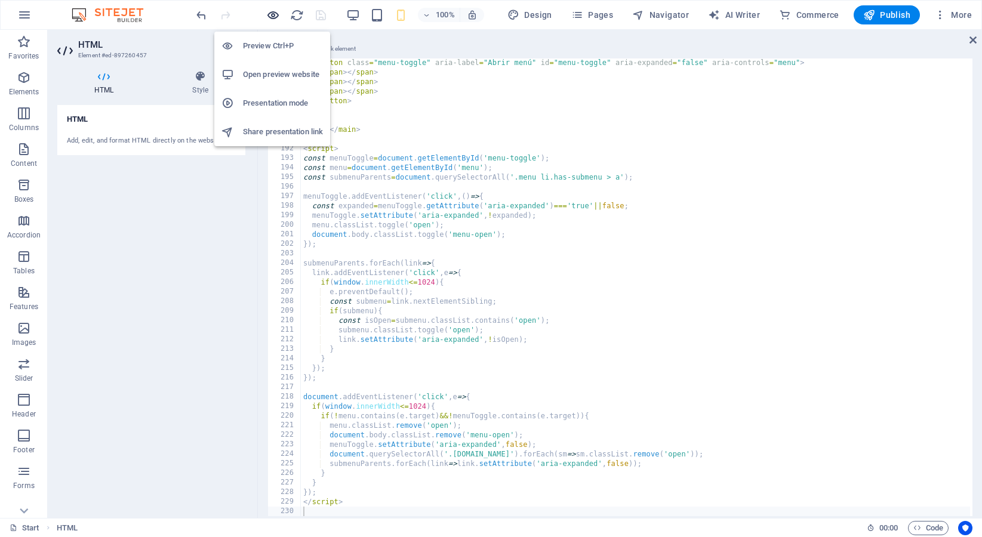
click at [267, 11] on icon "button" at bounding box center [273, 15] width 14 height 14
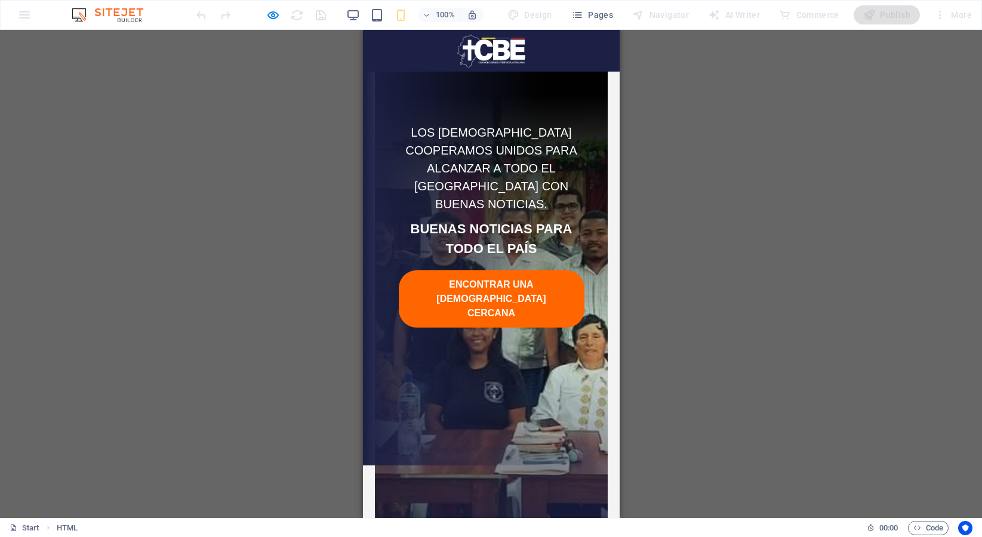
scroll to position [0, 0]
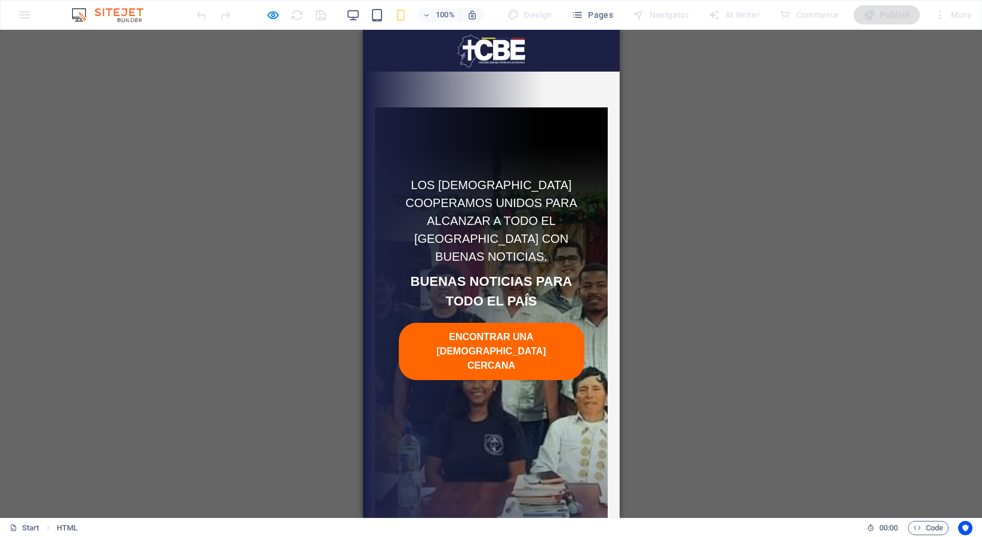
click at [498, 92] on main at bounding box center [490, 75] width 233 height 66
click at [423, 93] on main at bounding box center [490, 75] width 233 height 66
drag, startPoint x: 423, startPoint y: 93, endPoint x: 488, endPoint y: 99, distance: 65.9
click at [428, 93] on main at bounding box center [490, 75] width 233 height 66
click at [544, 100] on main at bounding box center [490, 75] width 233 height 66
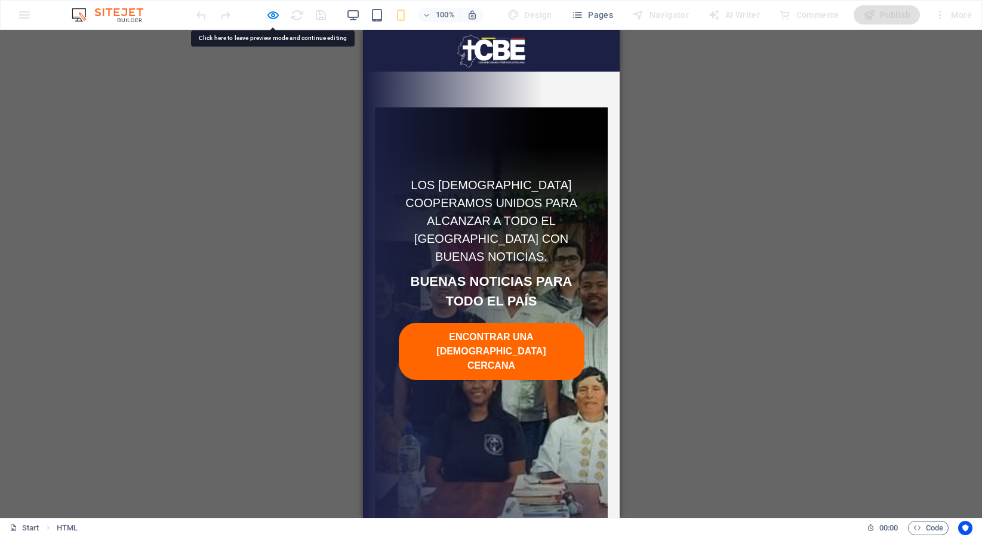
click at [544, 99] on main at bounding box center [490, 75] width 233 height 66
click at [544, 98] on main at bounding box center [490, 75] width 233 height 66
click at [663, 186] on div "H2 Container HTML HTML Spacer HTML Image slider Spacer HTML HTML Text HTML Butt…" at bounding box center [491, 274] width 982 height 488
click at [758, 282] on div "H2 Container HTML HTML Spacer HTML Image slider Spacer HTML HTML Text HTML Butt…" at bounding box center [491, 274] width 982 height 488
click at [165, 163] on div "H2 Container HTML HTML Spacer HTML Image slider Spacer HTML HTML Text HTML Butt…" at bounding box center [491, 274] width 982 height 488
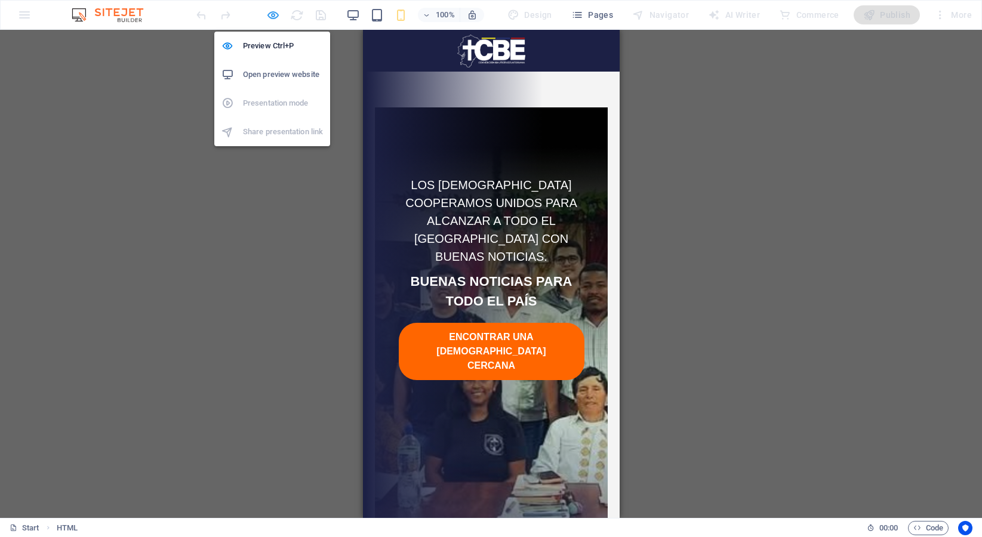
click at [275, 19] on icon "button" at bounding box center [273, 15] width 14 height 14
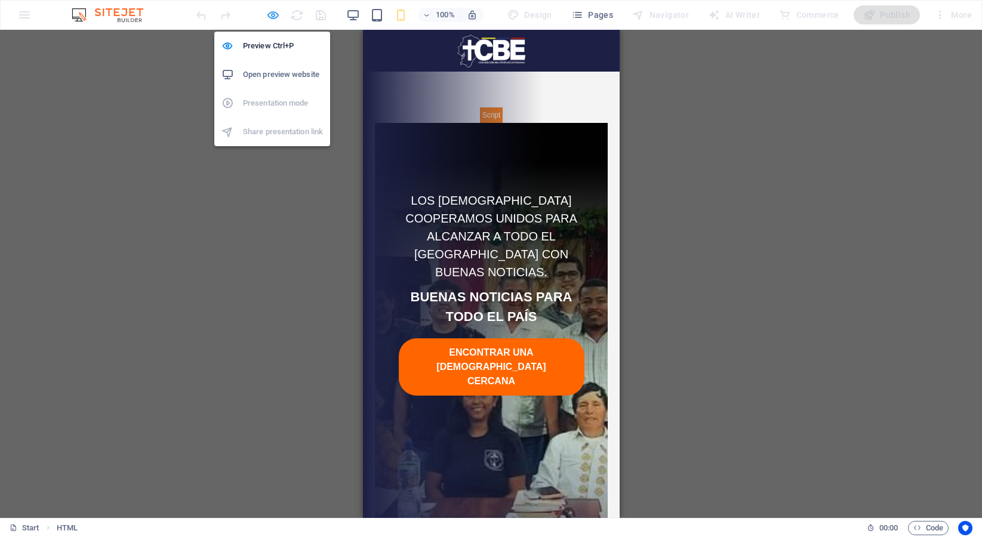
scroll to position [53, 0]
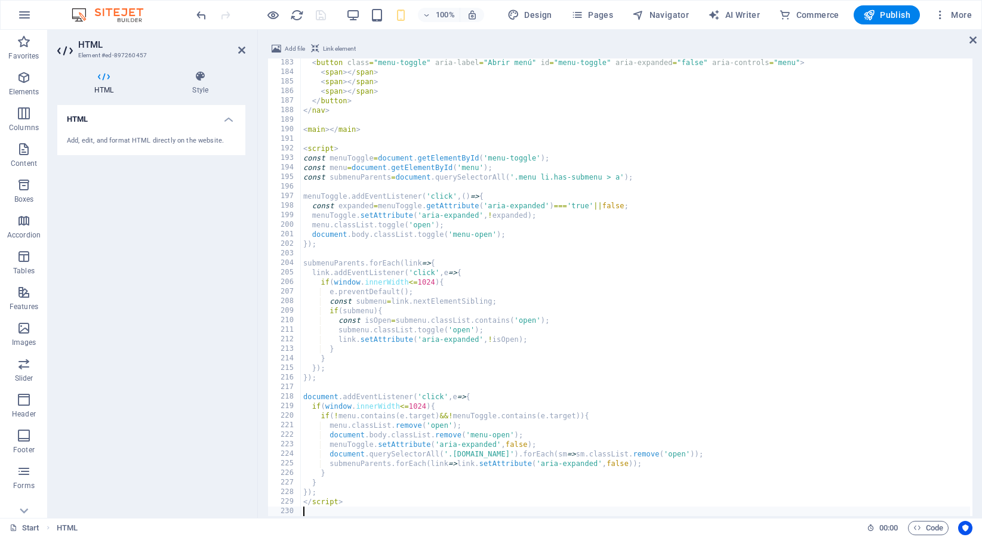
click at [350, 126] on div "< button class = "menu-toggle" aria-label = "Abrir menú" id = "menu-toggle" ari…" at bounding box center [635, 295] width 669 height 475
type textarea "</script>"
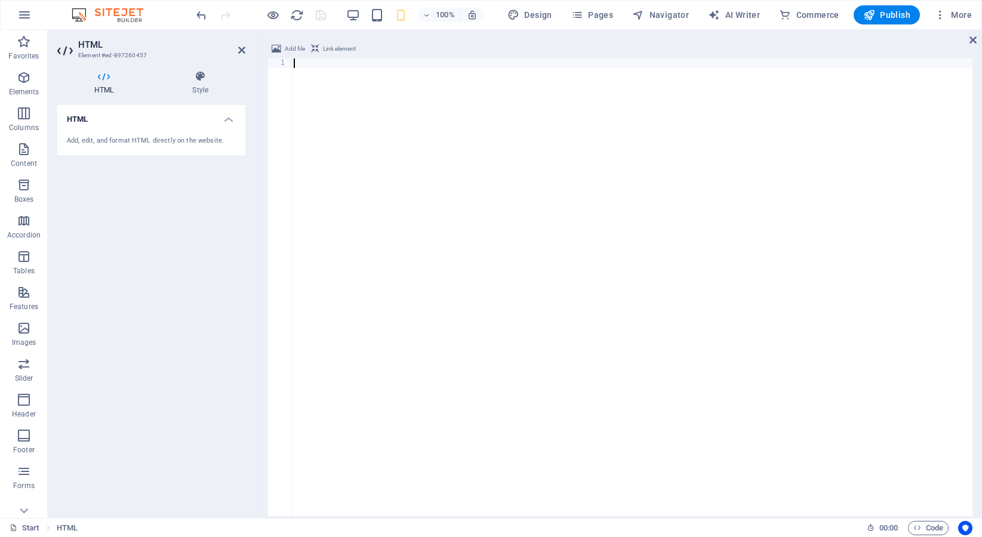
scroll to position [1605, 0]
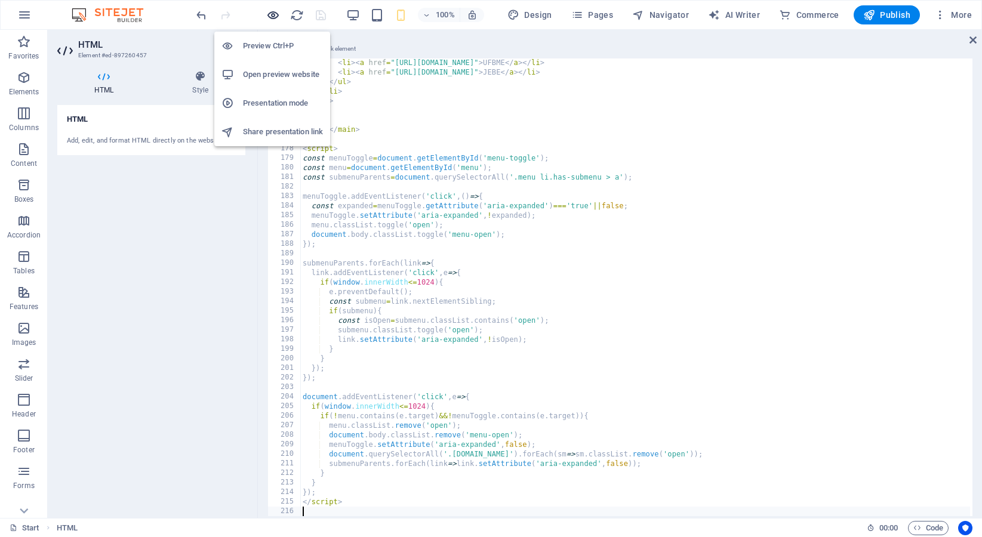
click at [276, 11] on icon "button" at bounding box center [273, 15] width 14 height 14
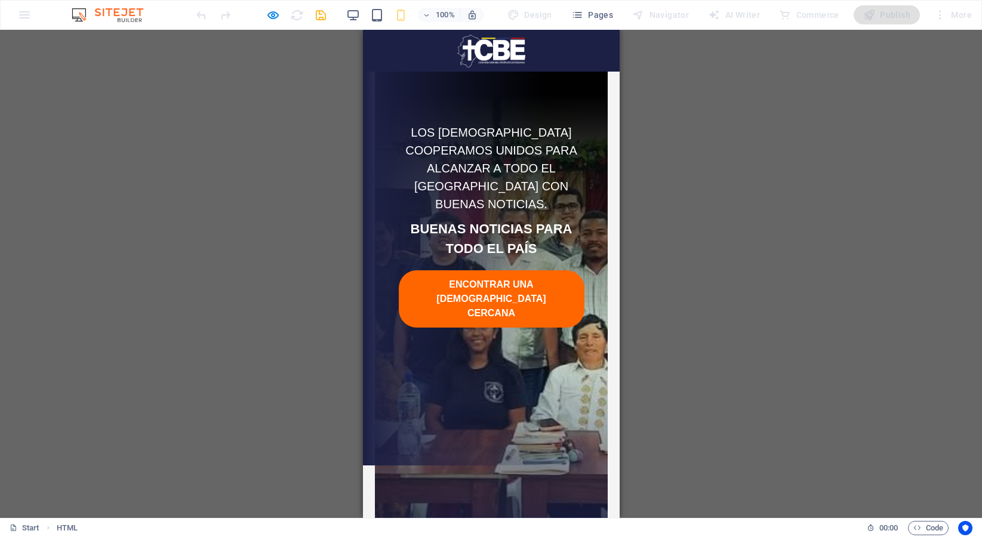
scroll to position [0, 0]
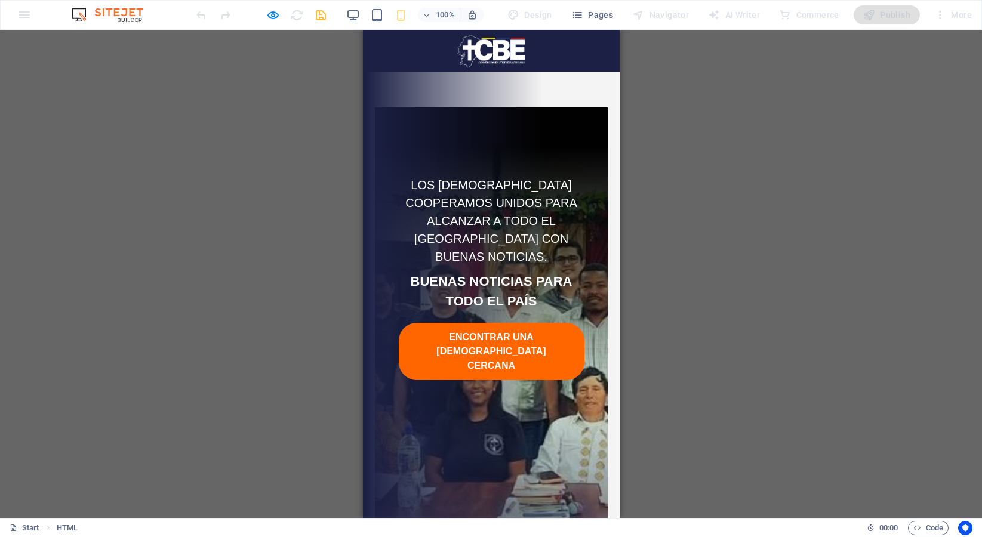
click at [491, 85] on main at bounding box center [490, 75] width 233 height 66
click at [413, 52] on div at bounding box center [490, 51] width 257 height 42
click at [399, 55] on div at bounding box center [490, 51] width 257 height 42
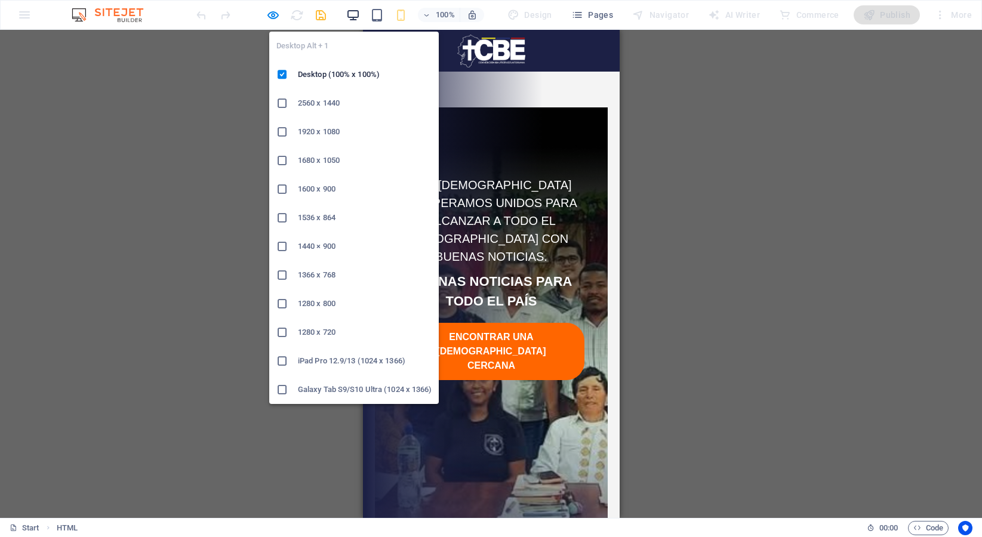
click at [356, 17] on icon "button" at bounding box center [353, 15] width 14 height 14
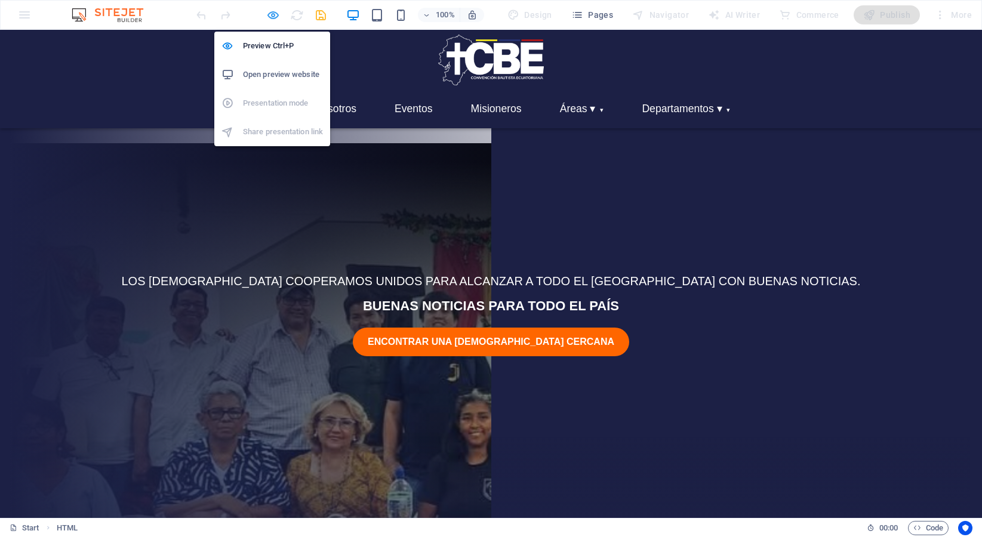
click at [279, 16] on icon "button" at bounding box center [273, 15] width 14 height 14
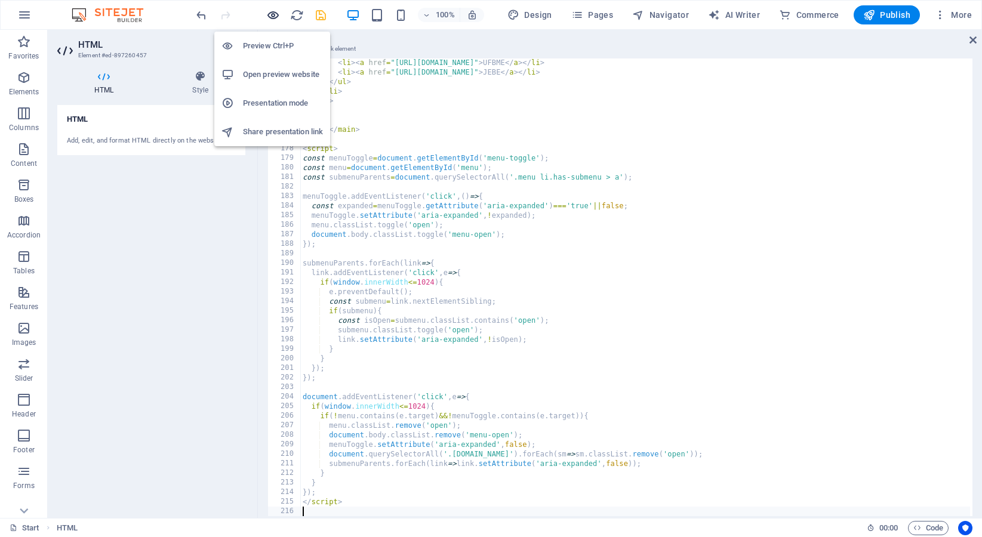
scroll to position [70, 0]
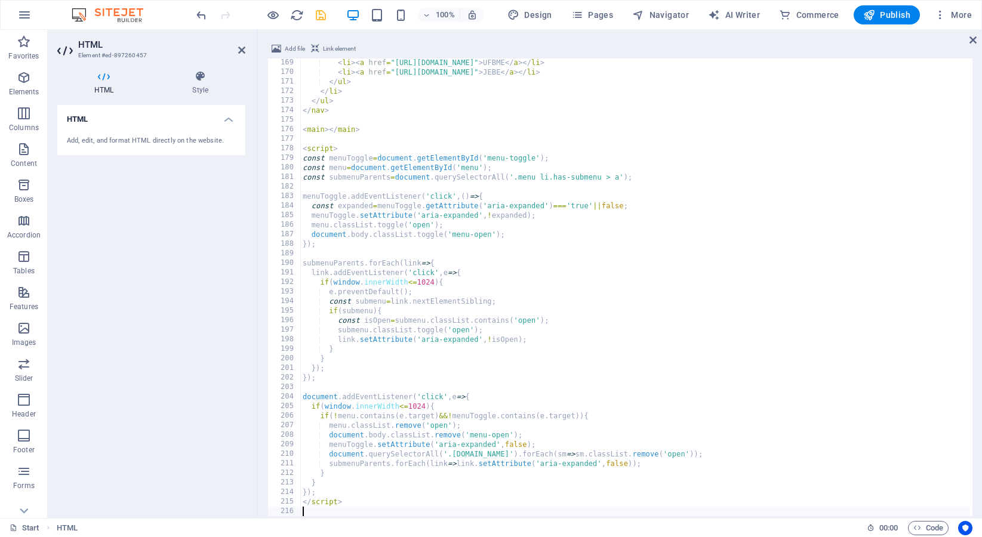
click at [347, 121] on div "< li > < a href = "https://convencionbautistaec.com/es/ufbme/" > UFBME </ a > <…" at bounding box center [635, 296] width 670 height 477
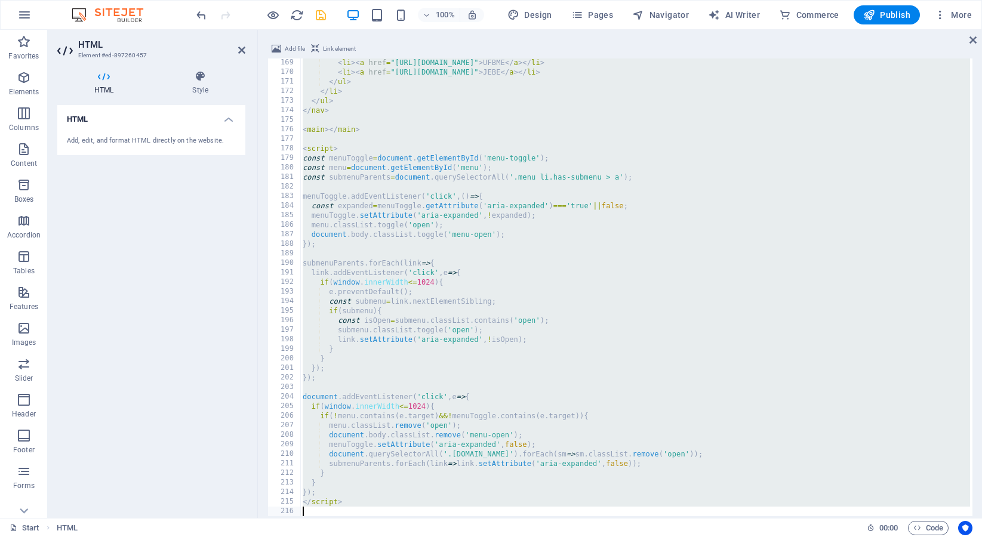
click at [347, 121] on div "< li > < a href = "https://convencionbautistaec.com/es/ufbme/" > UFBME </ a > <…" at bounding box center [635, 296] width 670 height 477
type textarea "</script>"
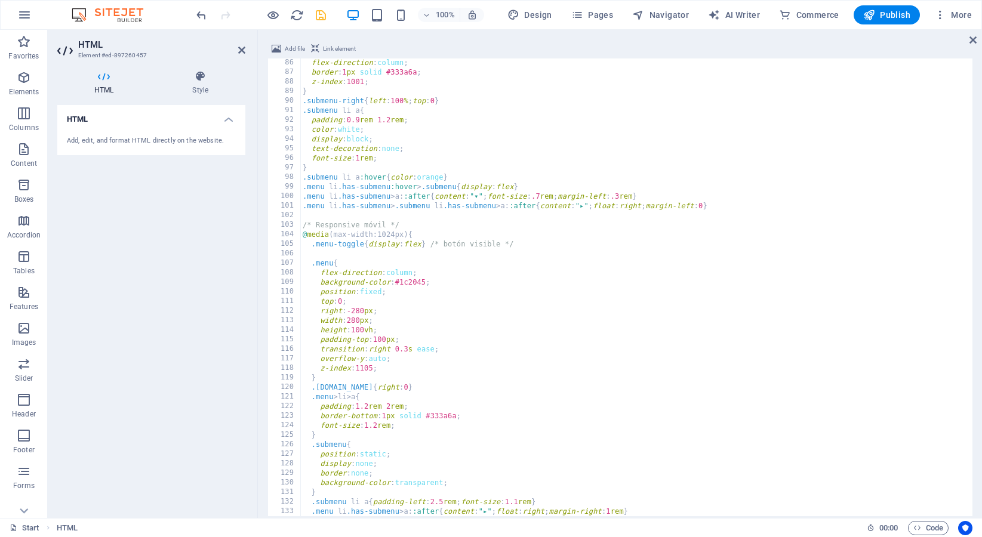
scroll to position [0, 0]
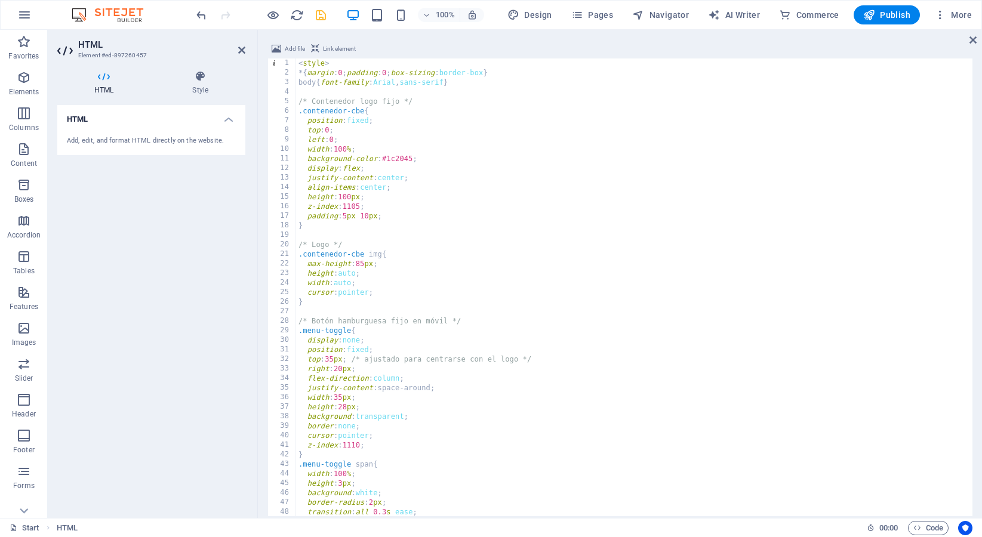
click at [281, 17] on div at bounding box center [261, 14] width 134 height 19
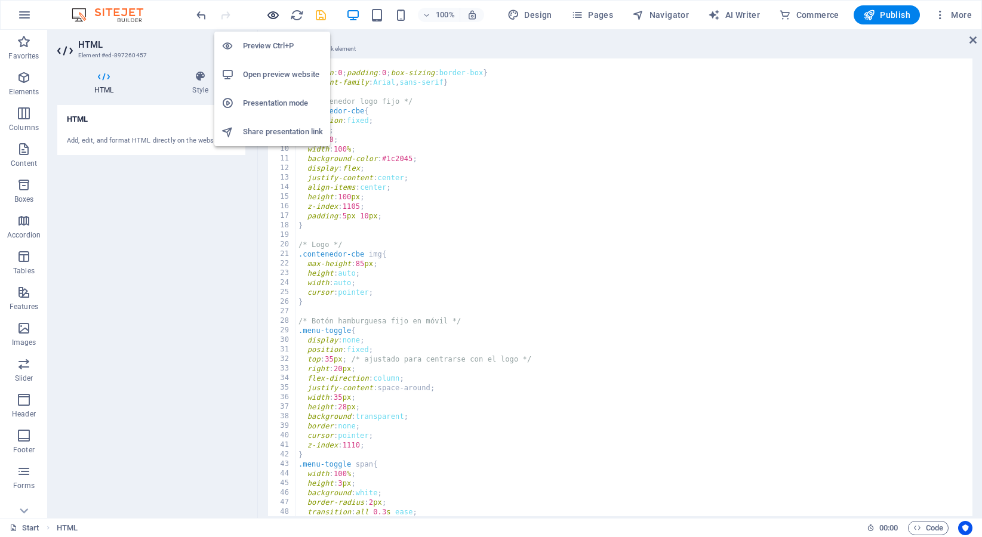
click at [276, 16] on icon "button" at bounding box center [273, 15] width 14 height 14
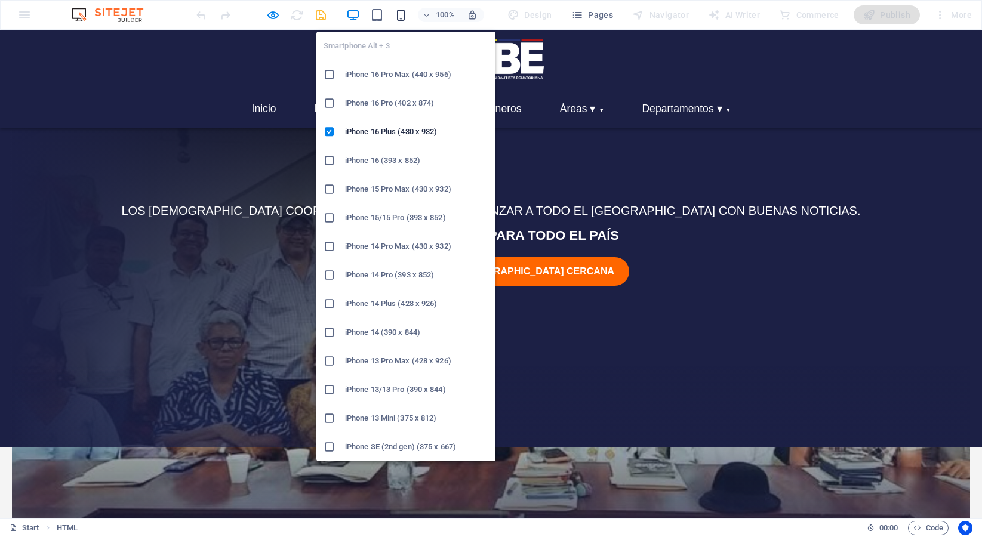
click at [401, 10] on icon "button" at bounding box center [401, 15] width 14 height 14
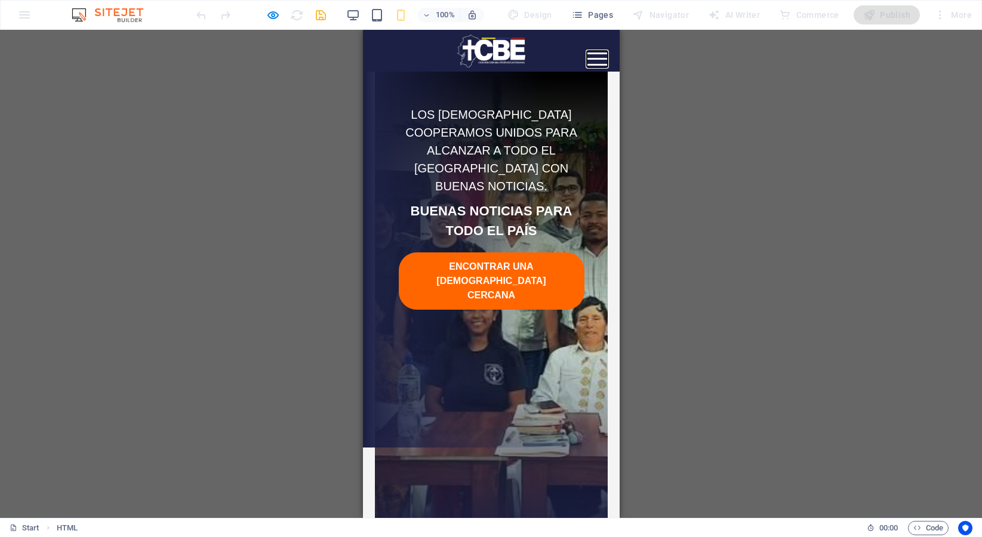
click at [604, 58] on span "Abrir menú" at bounding box center [596, 59] width 21 height 2
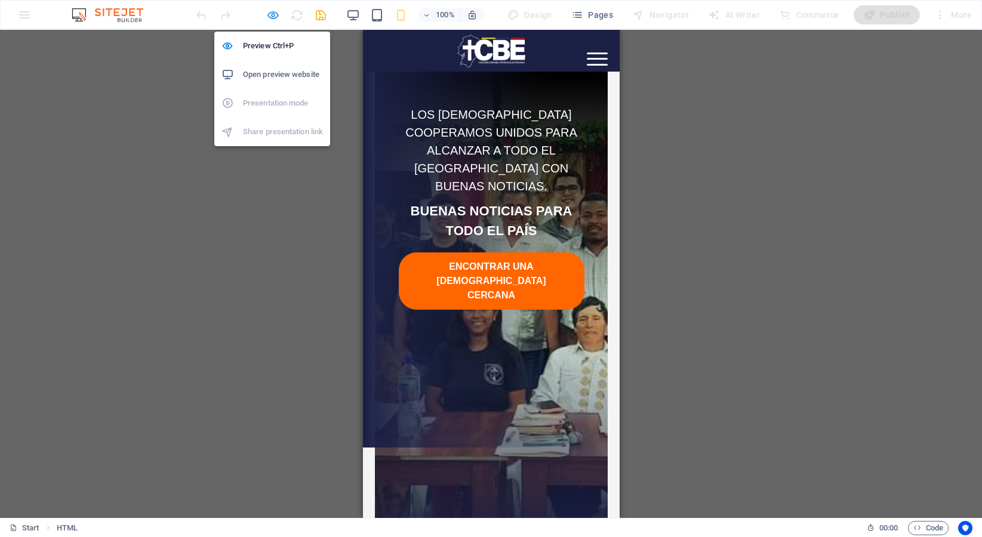
click at [268, 16] on icon "button" at bounding box center [273, 15] width 14 height 14
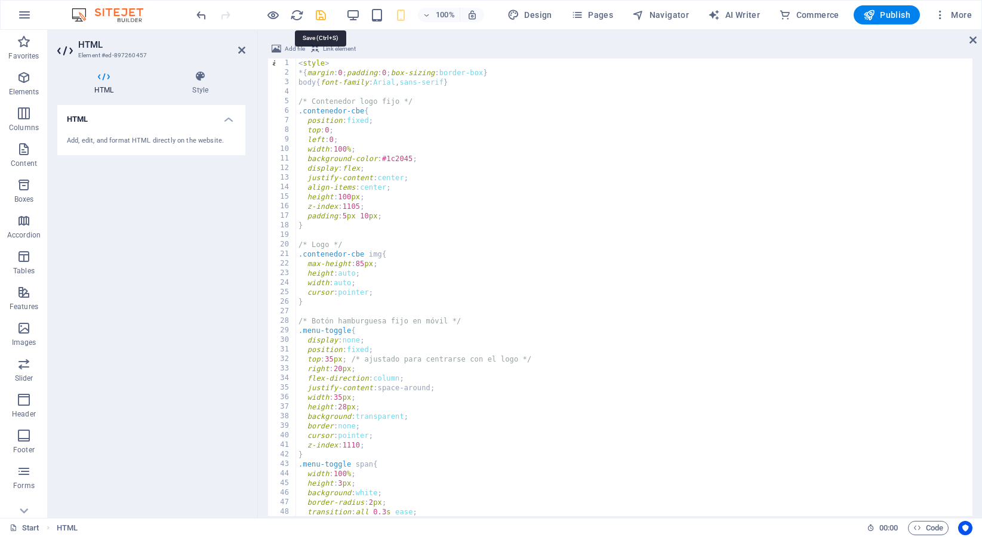
click at [322, 19] on icon "save" at bounding box center [321, 15] width 14 height 14
click at [886, 20] on span "Publish" at bounding box center [886, 15] width 47 height 12
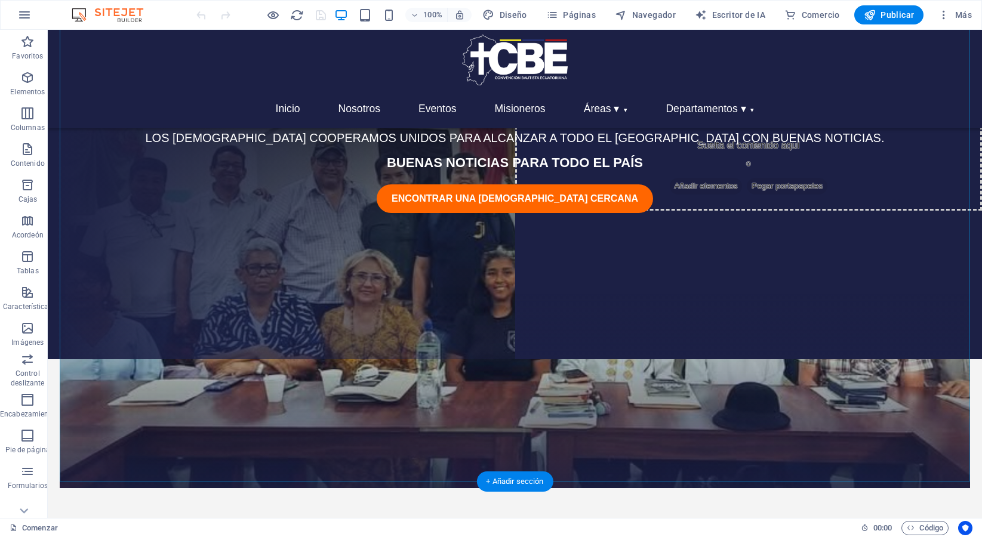
scroll to position [167, 0]
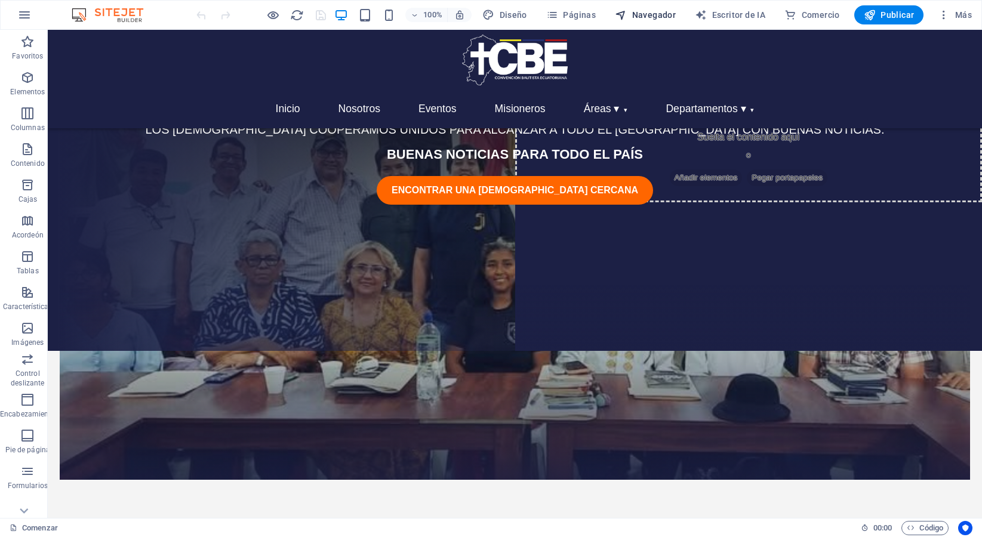
click at [667, 19] on font "Navegador" at bounding box center [654, 15] width 44 height 10
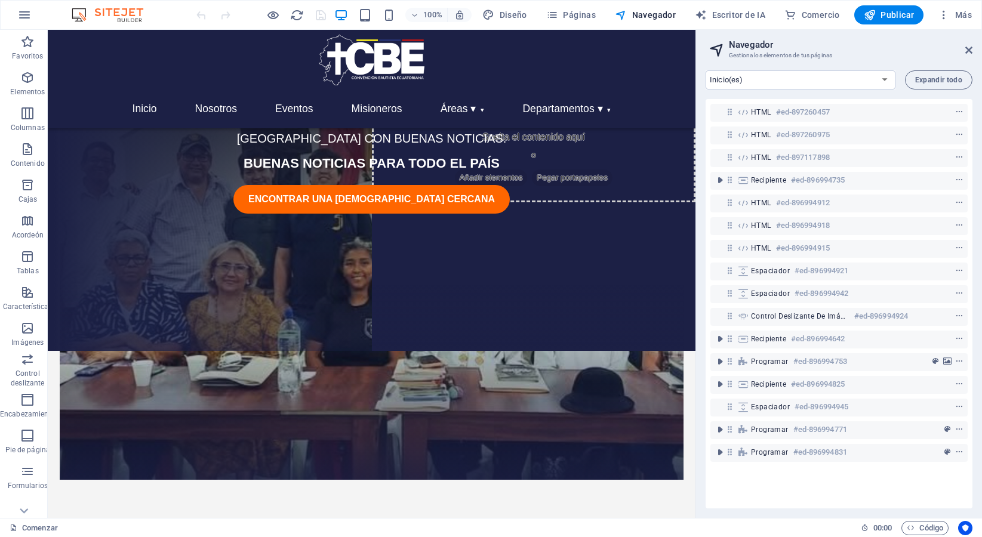
click at [781, 148] on div "HTML #ed-897117898" at bounding box center [838, 158] width 257 height 23
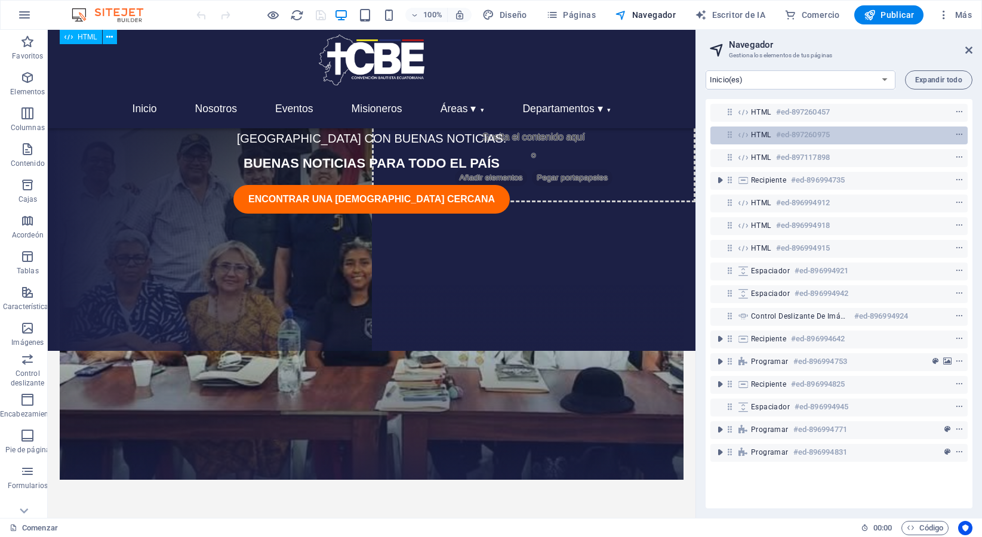
click at [785, 139] on h6 "#ed-897260975" at bounding box center [803, 135] width 54 height 14
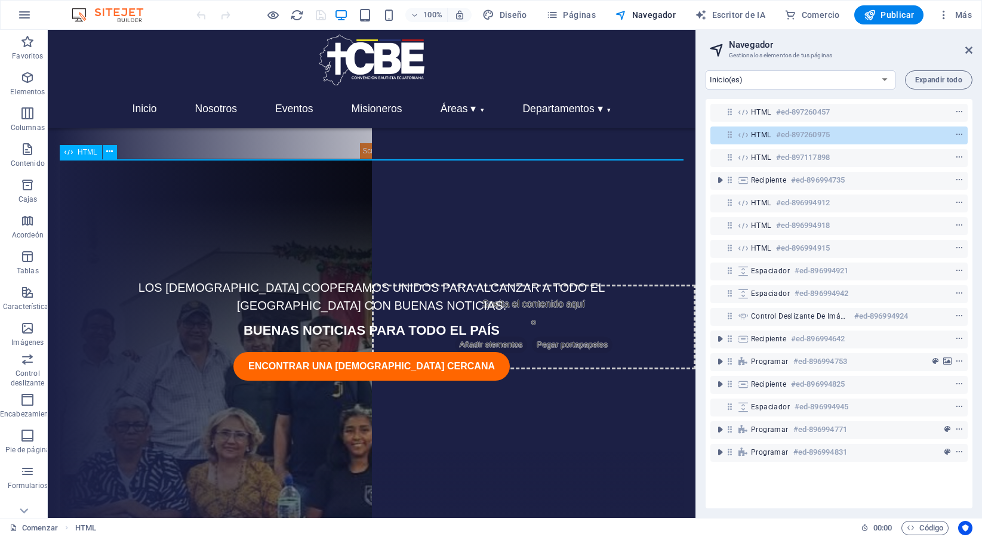
click at [785, 139] on h6 "#ed-897260975" at bounding box center [803, 135] width 54 height 14
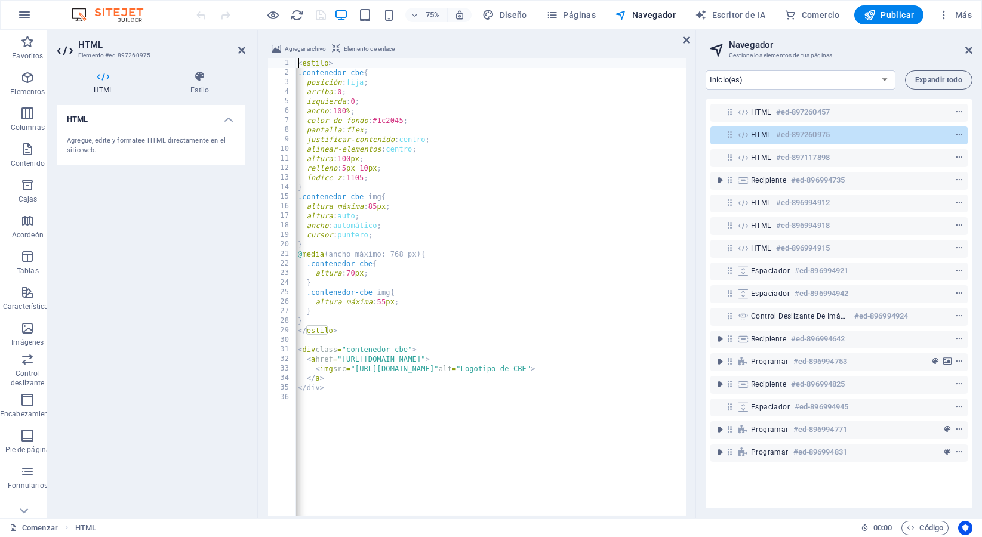
scroll to position [0, 1]
click at [769, 109] on font "HTML" at bounding box center [761, 112] width 20 height 8
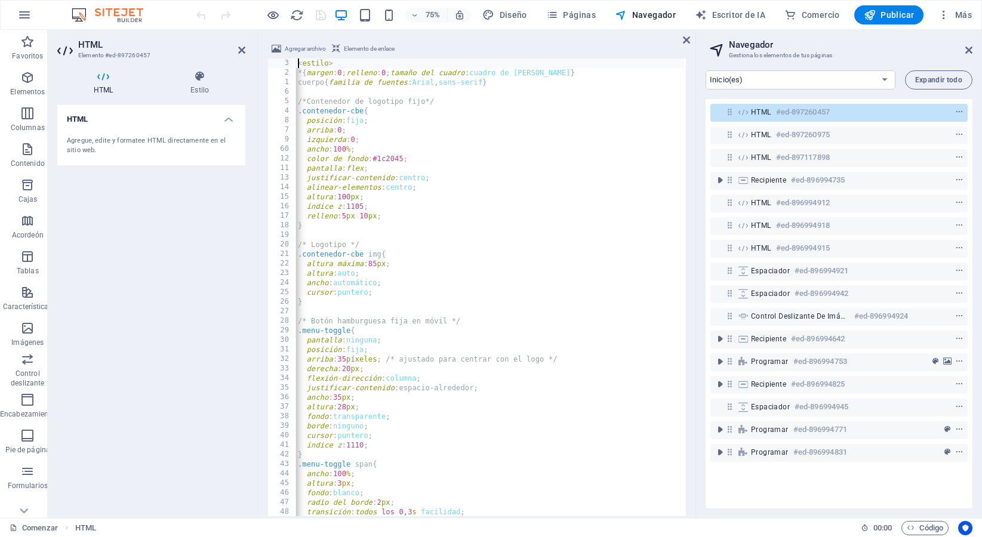
scroll to position [0, 0]
click at [344, 85] on div "< estilo > * { margen : 0 ; relleno : 0 ; tamaño del cuadro : cuadro de borde }…" at bounding box center [854, 295] width 1117 height 475
type textarea "body{font-family:[PERSON_NAME],sans-serif}"
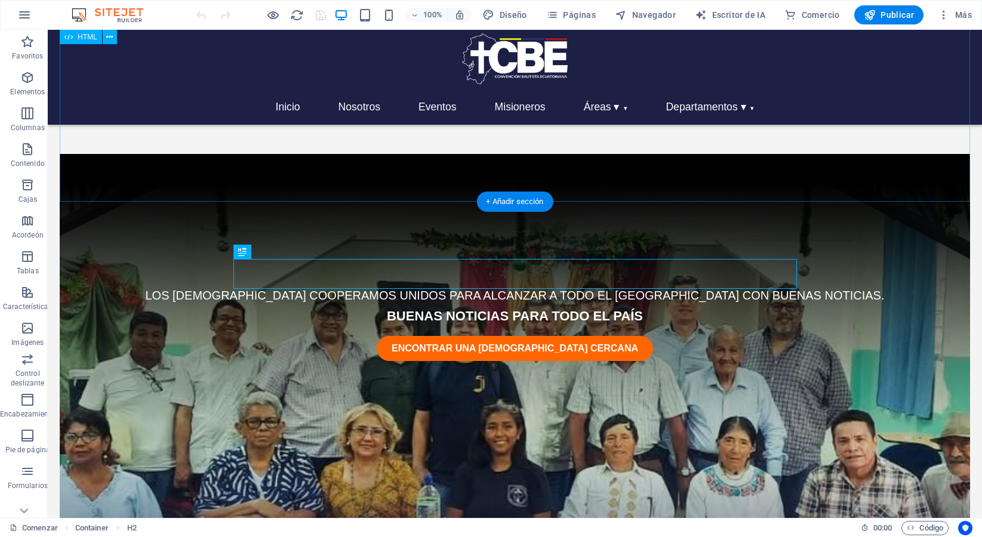
scroll to position [445, 0]
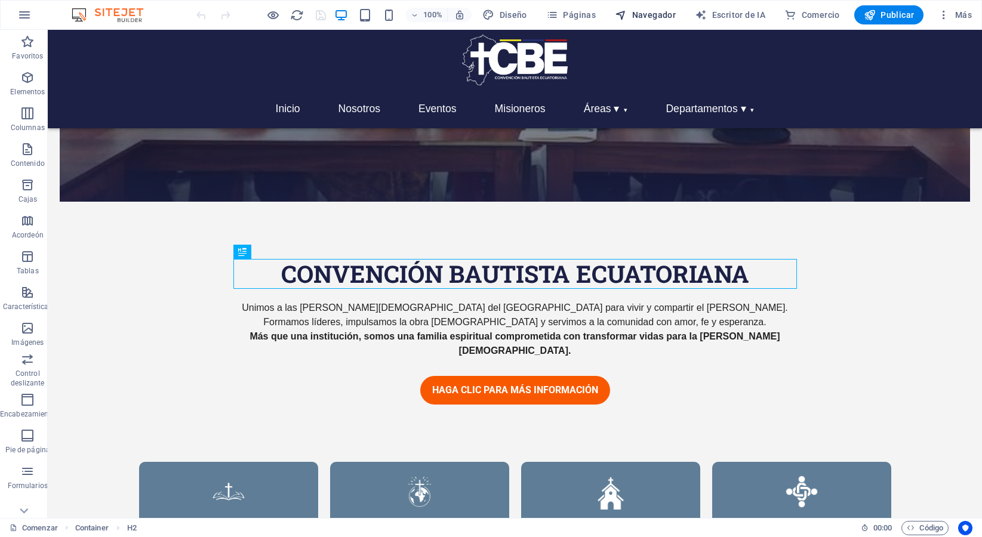
click at [650, 14] on font "Navegador" at bounding box center [654, 15] width 44 height 10
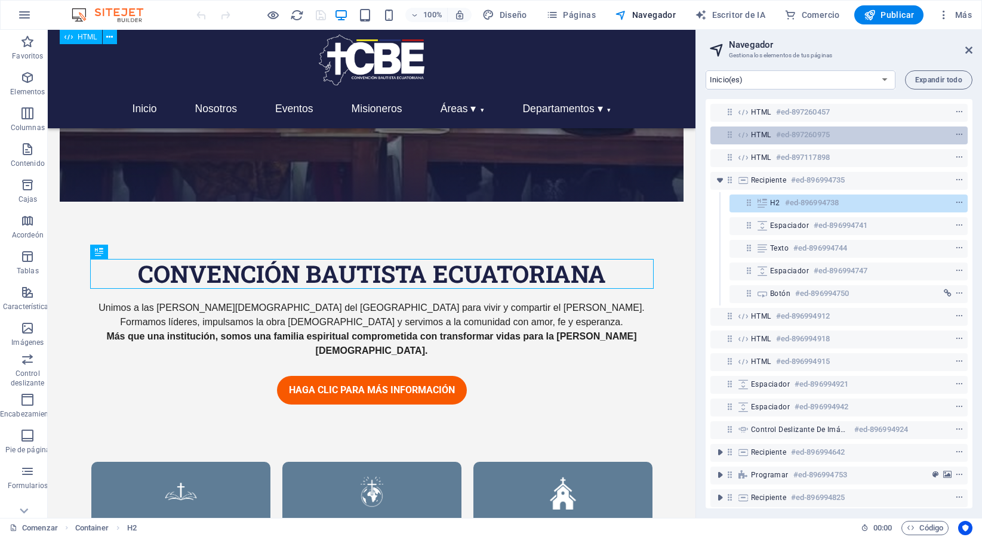
click at [790, 128] on h6 "#ed-897260975" at bounding box center [803, 135] width 54 height 14
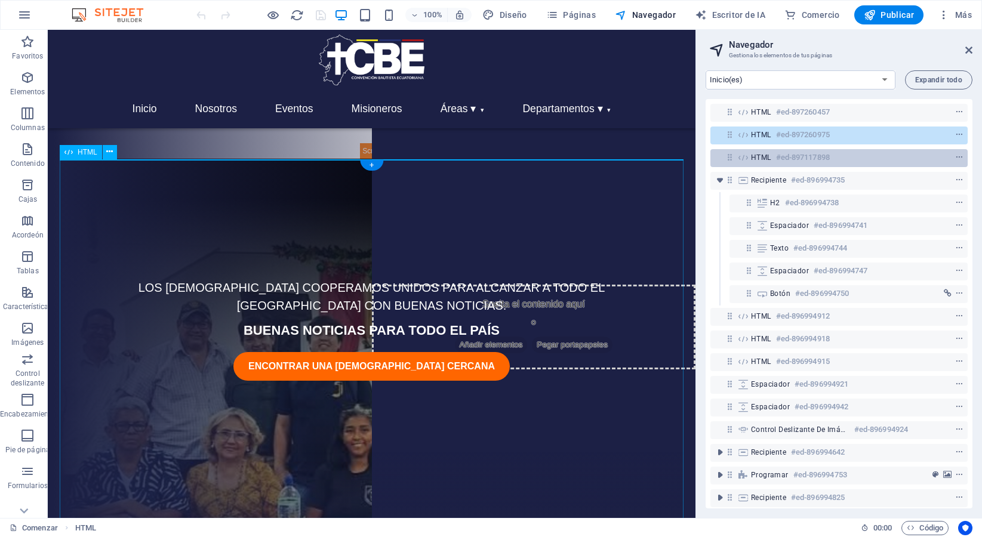
click at [802, 162] on h6 "#ed-897117898" at bounding box center [803, 157] width 54 height 14
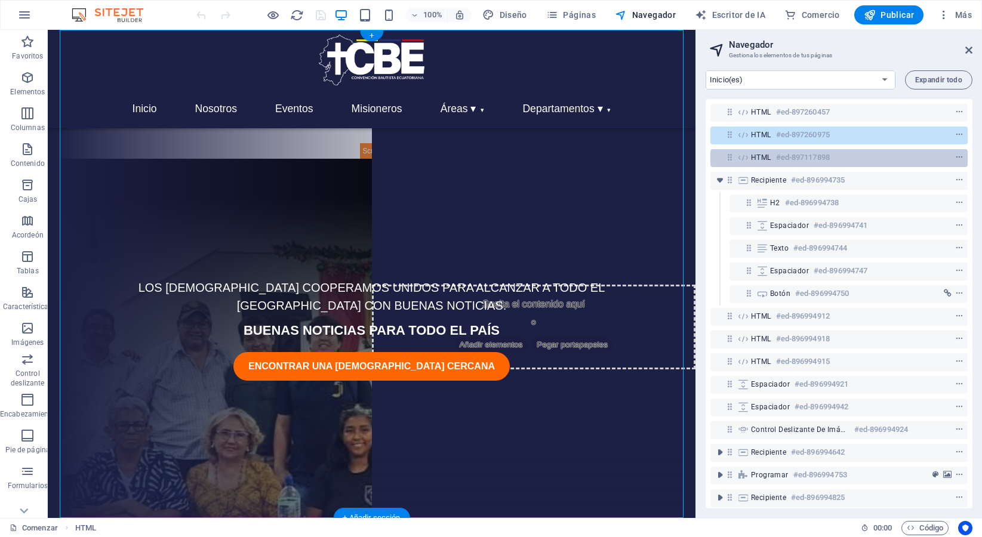
scroll to position [129, 0]
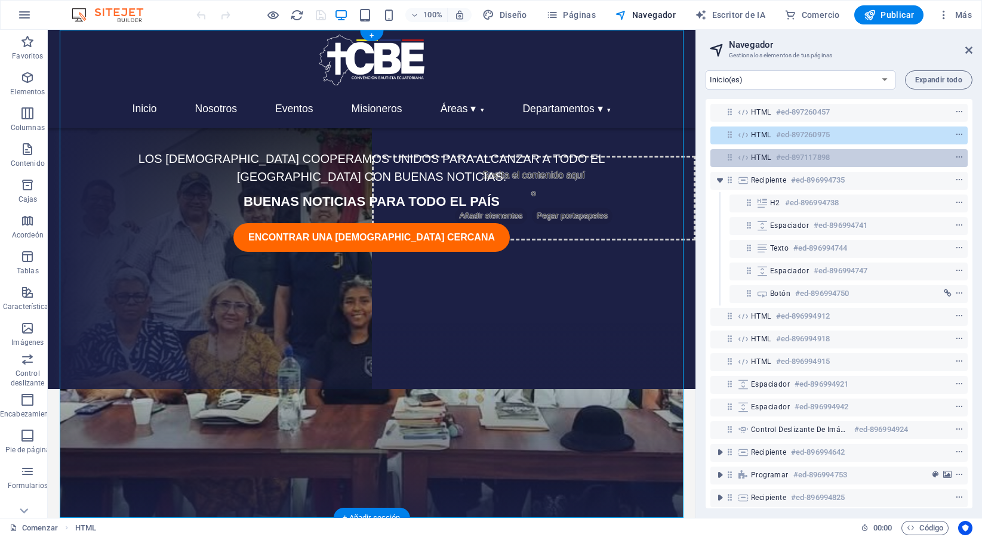
click at [802, 162] on h6 "#ed-897117898" at bounding box center [803, 157] width 54 height 14
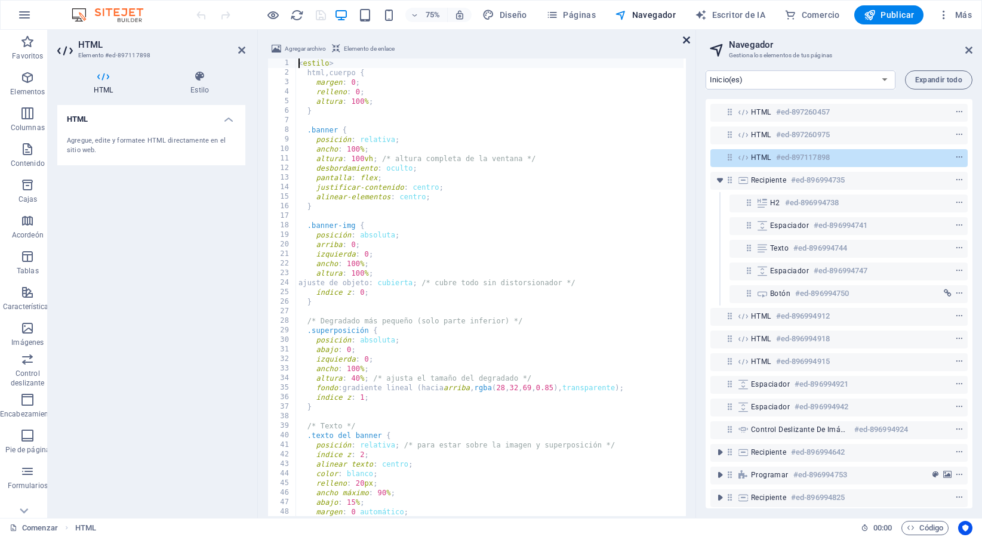
click at [686, 41] on icon at bounding box center [686, 40] width 7 height 10
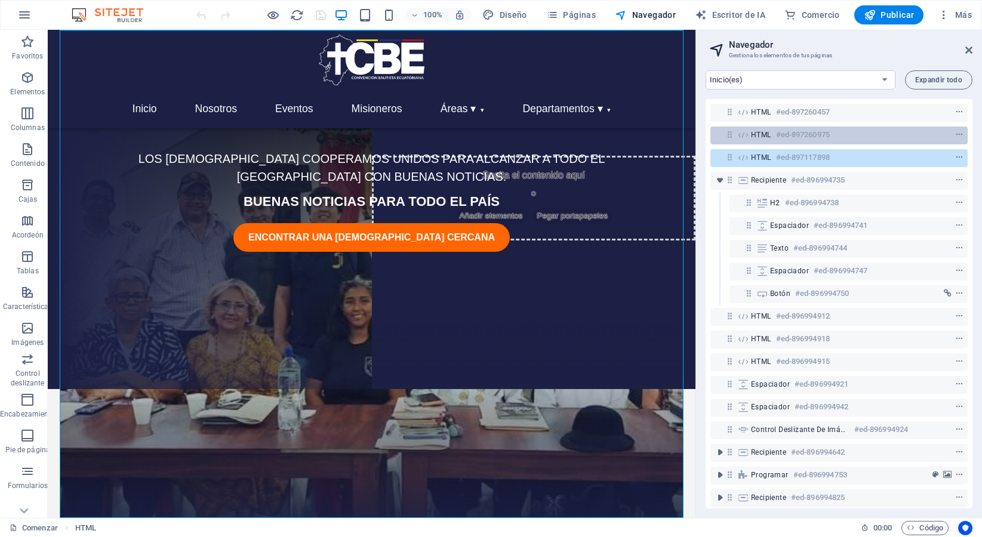
click at [774, 140] on div "HTML #ed-897260975" at bounding box center [829, 135] width 157 height 14
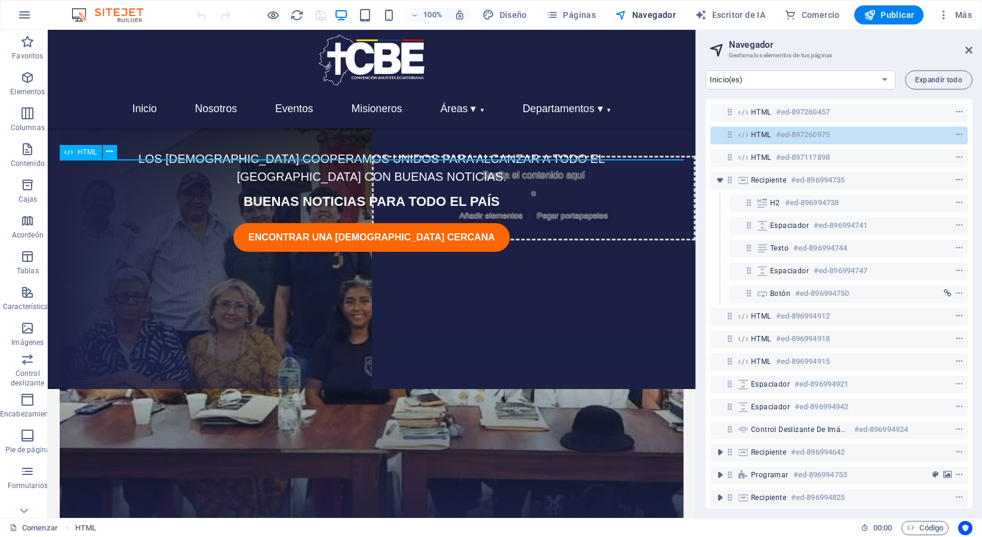
scroll to position [0, 0]
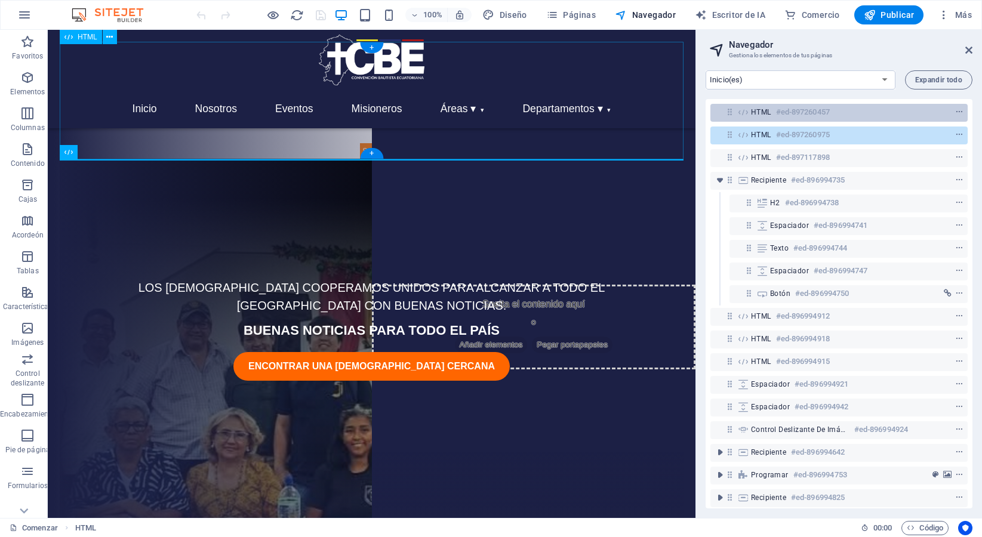
click at [772, 110] on div "HTML #ed-897260457" at bounding box center [829, 112] width 157 height 14
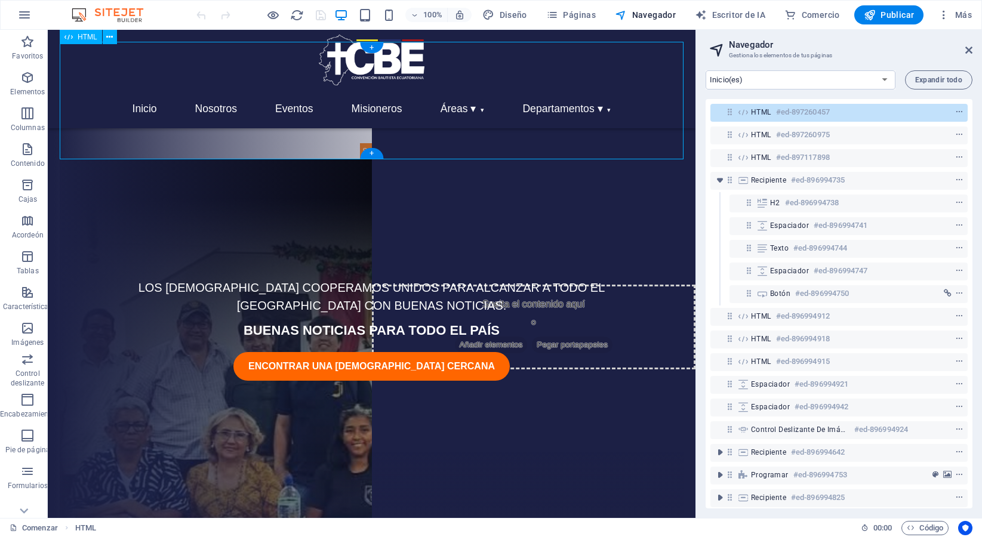
click at [772, 110] on div "HTML #ed-897260457" at bounding box center [829, 112] width 157 height 14
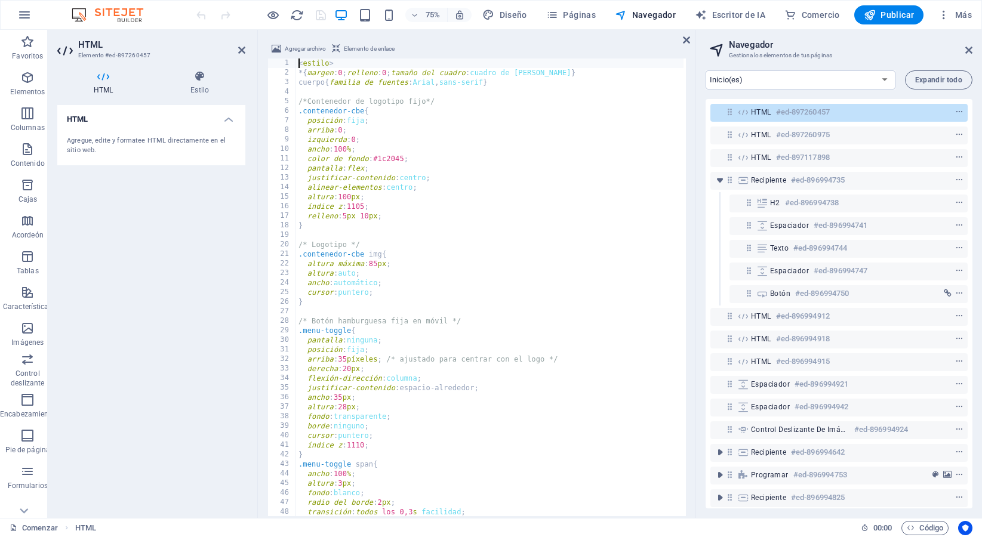
click at [312, 68] on div "< estilo > * { margen : 0 ; relleno : 0 ; tamaño del cuadro : cuadro de borde }…" at bounding box center [854, 295] width 1117 height 475
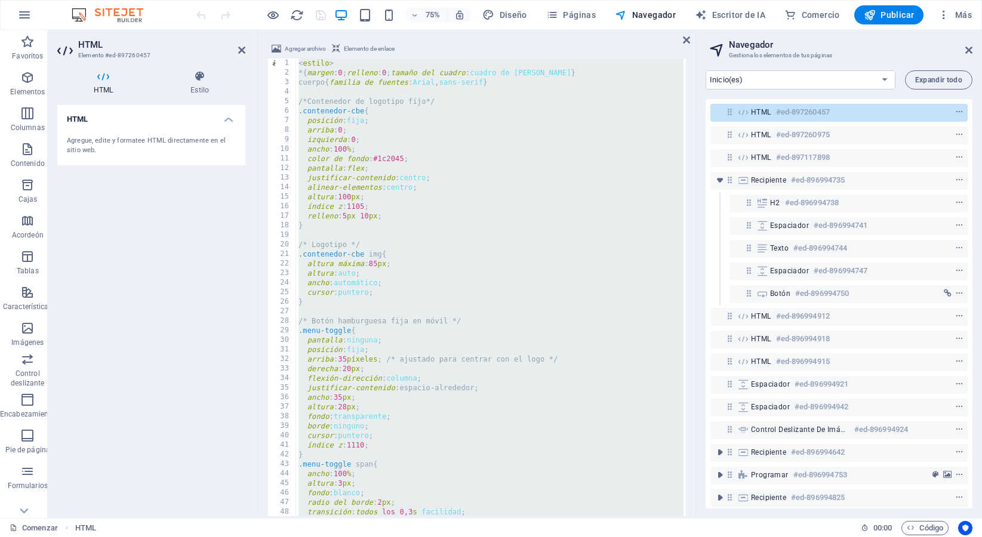
click at [312, 68] on div "< estilo > * { margen : 0 ; relleno : 0 ; tamaño del cuadro : cuadro de borde }…" at bounding box center [854, 295] width 1117 height 475
type textarea "</script>"
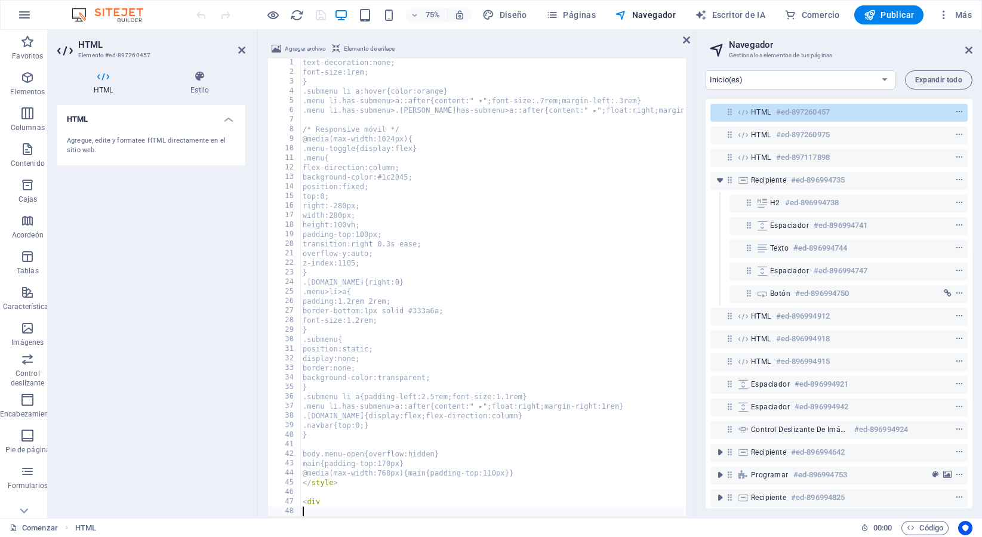
scroll to position [898, 0]
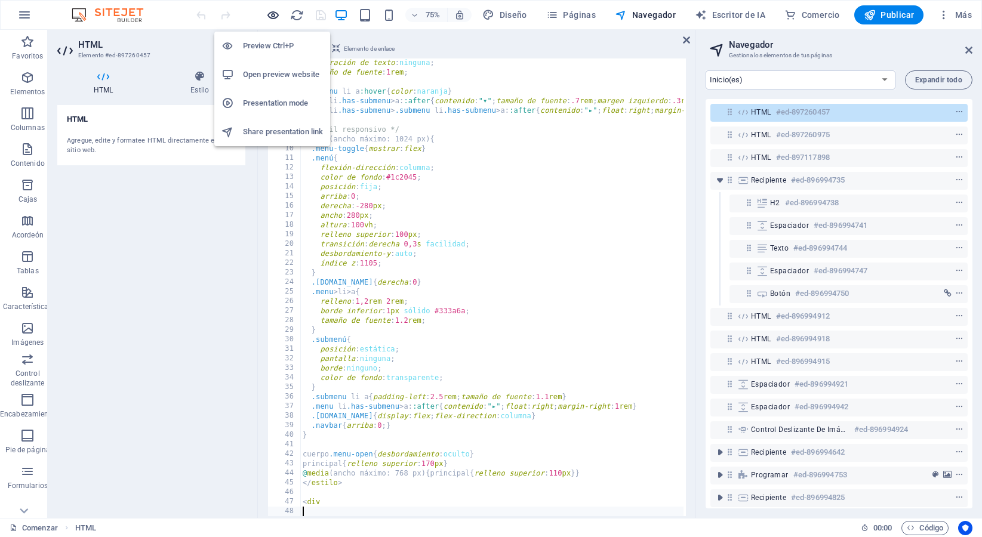
click at [276, 17] on icon "button" at bounding box center [273, 15] width 14 height 14
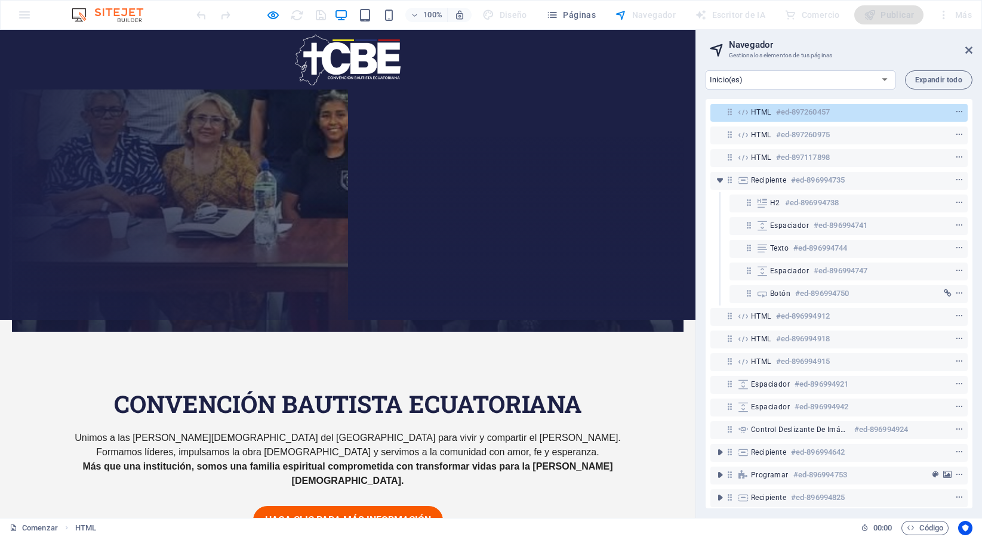
scroll to position [0, 0]
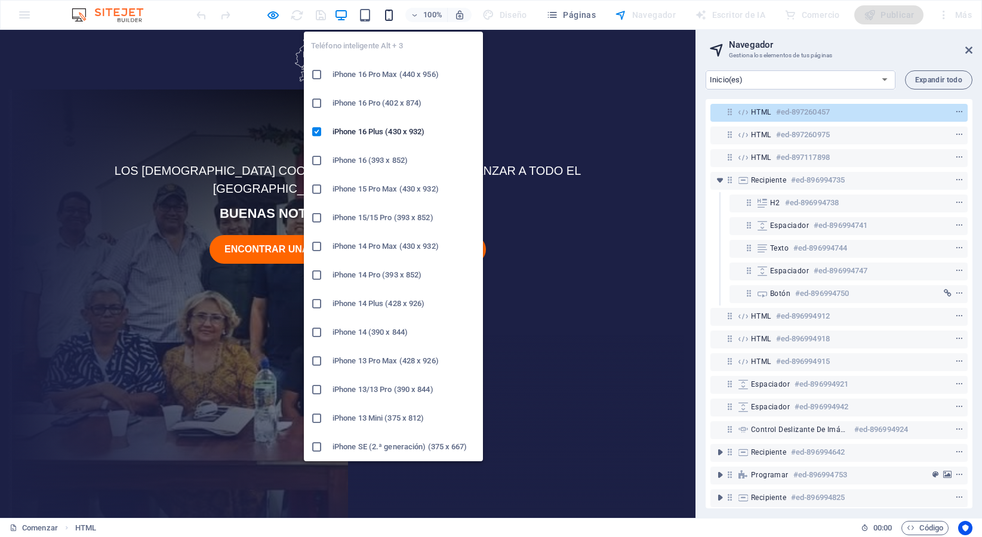
click at [387, 15] on icon "button" at bounding box center [389, 15] width 14 height 14
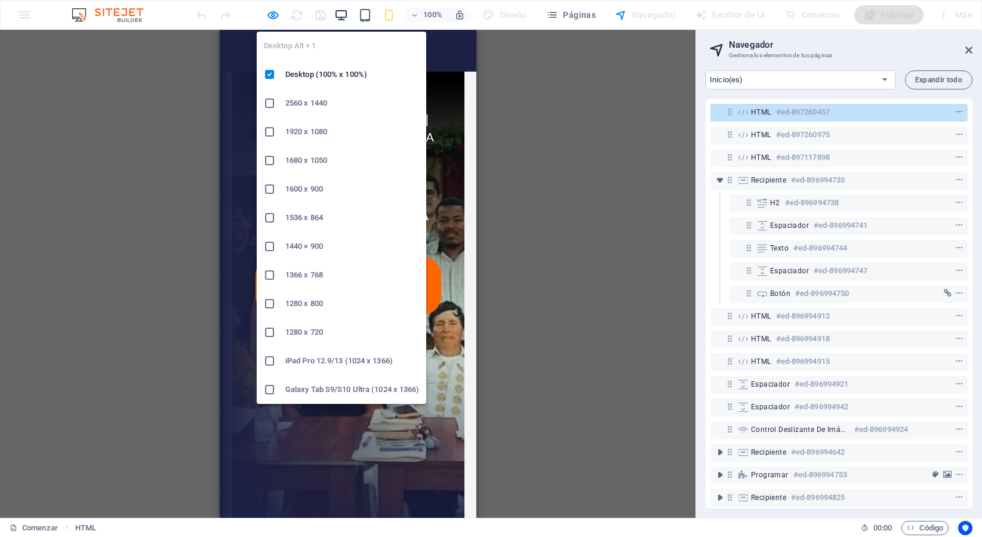
click at [344, 15] on icon "button" at bounding box center [341, 15] width 14 height 14
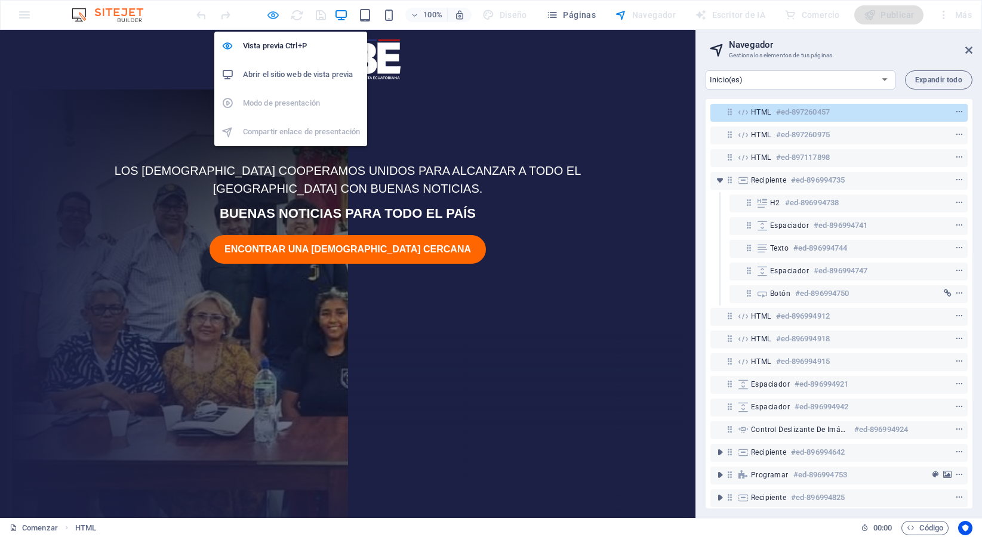
click at [273, 16] on icon "button" at bounding box center [273, 15] width 14 height 14
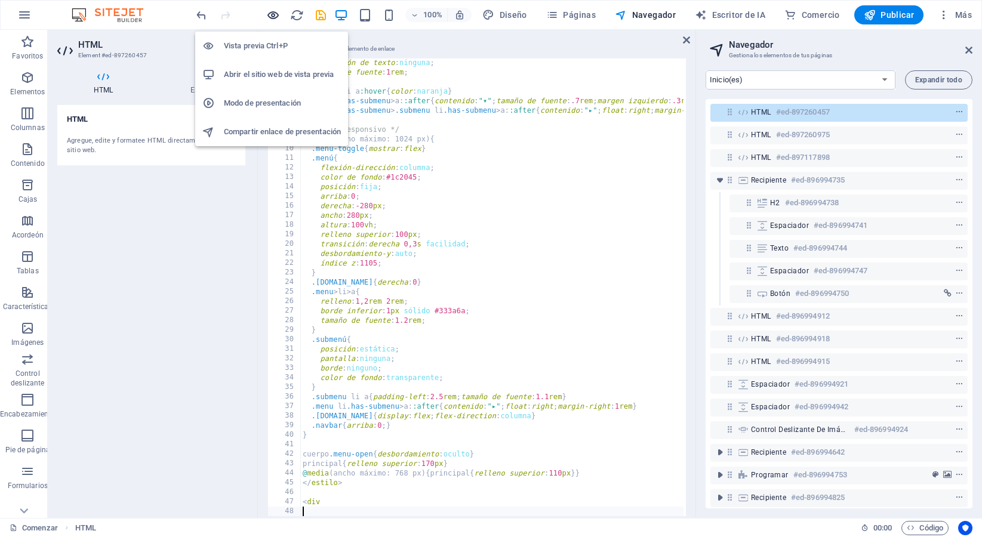
scroll to position [12, 0]
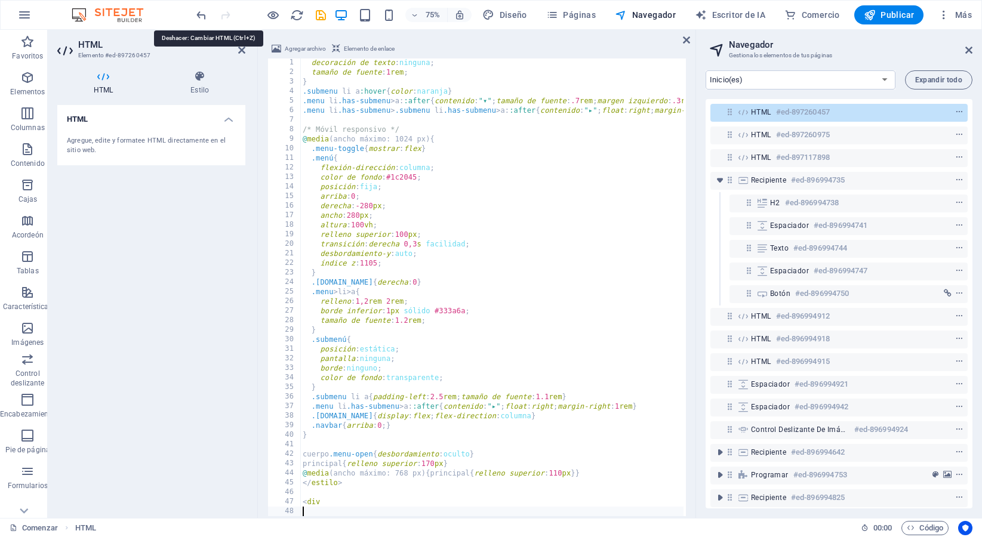
click at [204, 20] on icon "deshacer" at bounding box center [202, 15] width 14 height 14
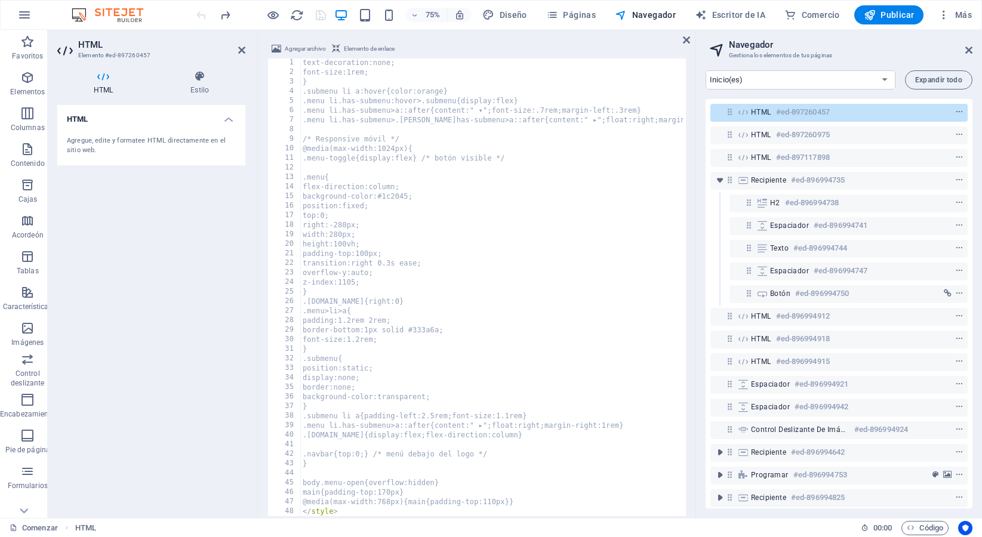
scroll to position [898, 0]
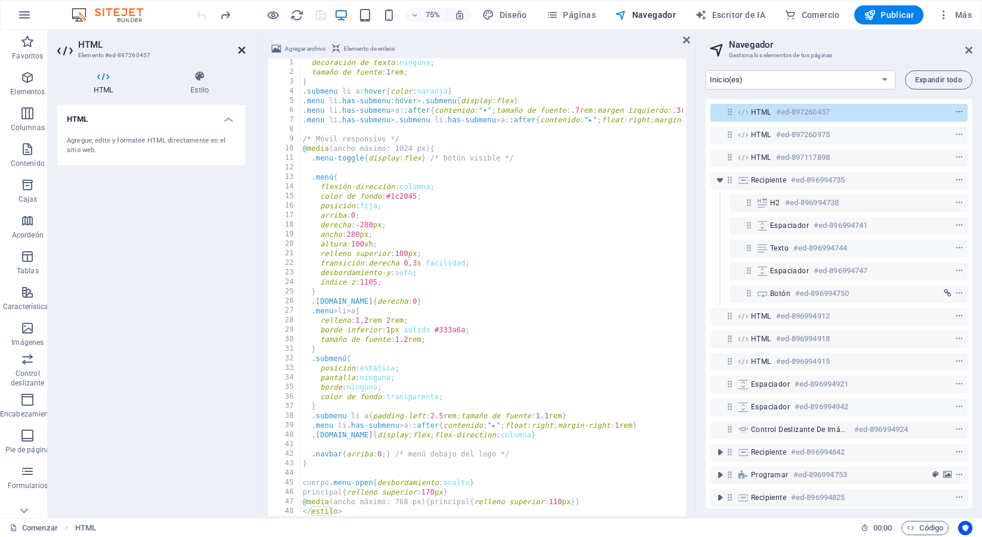
click at [241, 47] on icon at bounding box center [241, 50] width 7 height 10
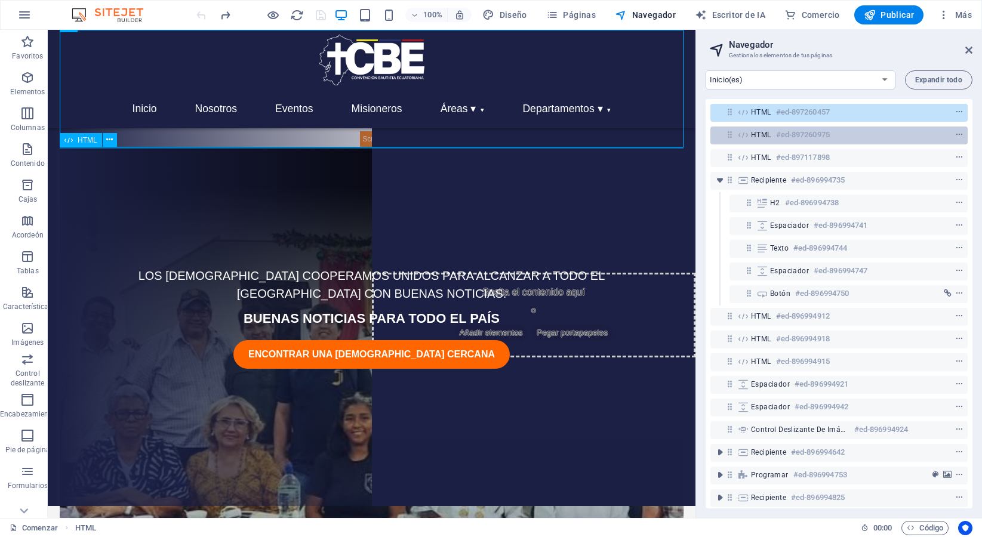
click at [785, 140] on h6 "#ed-897260975" at bounding box center [803, 135] width 54 height 14
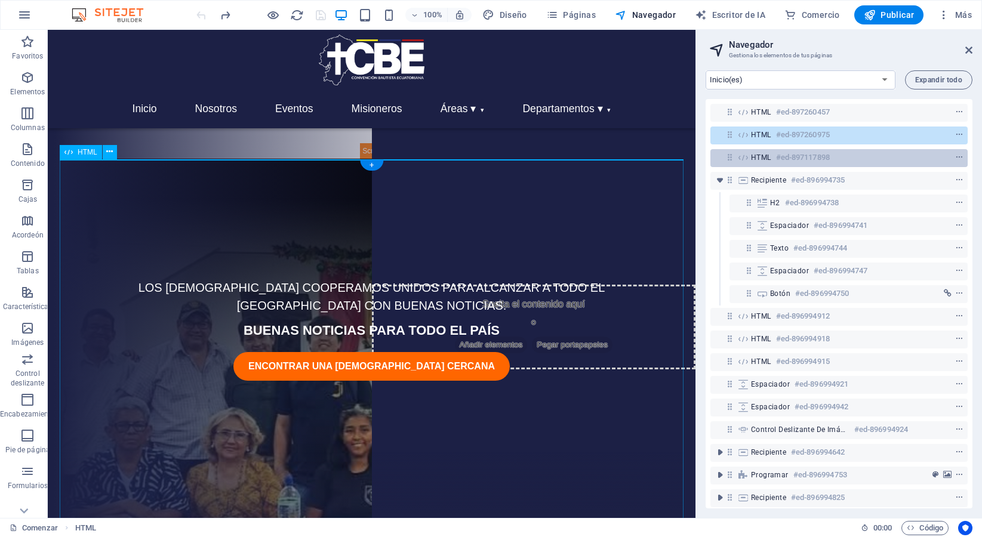
click at [783, 154] on font "#ed-897117898" at bounding box center [803, 157] width 54 height 9
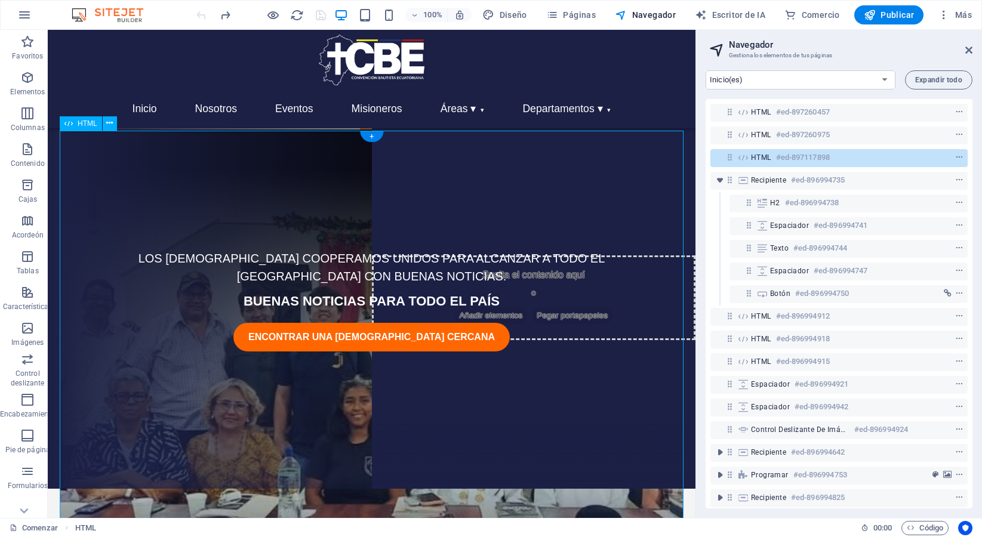
scroll to position [29, 0]
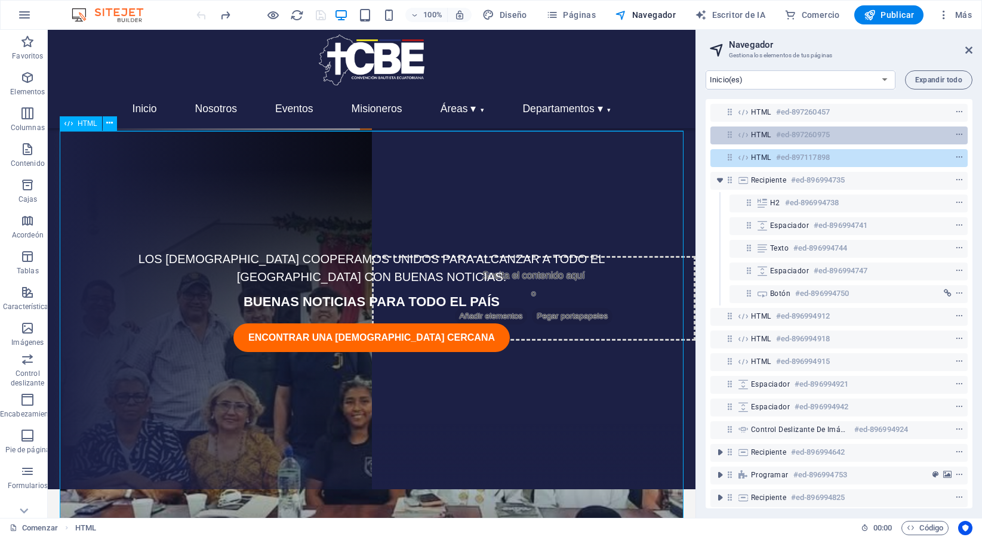
click at [764, 134] on font "HTML" at bounding box center [761, 135] width 20 height 8
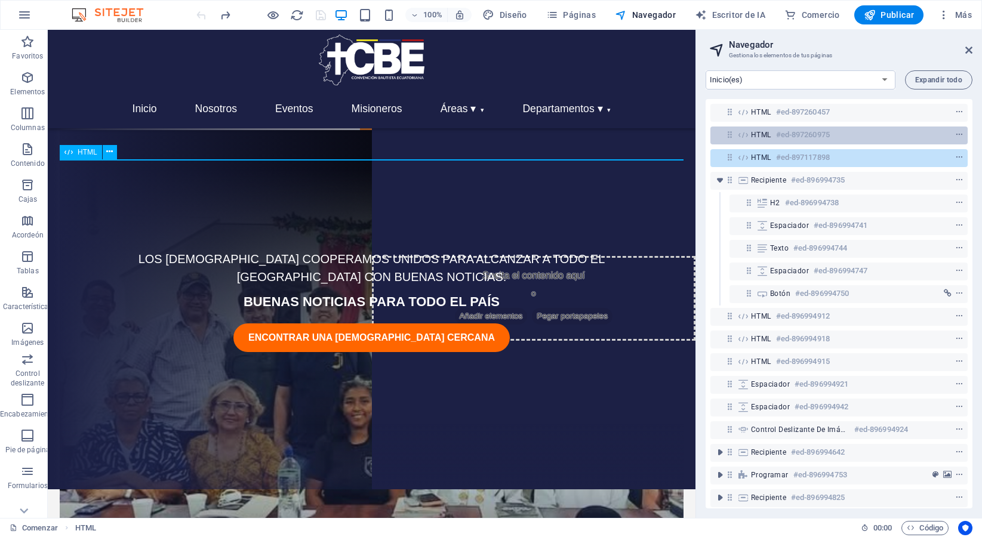
scroll to position [0, 0]
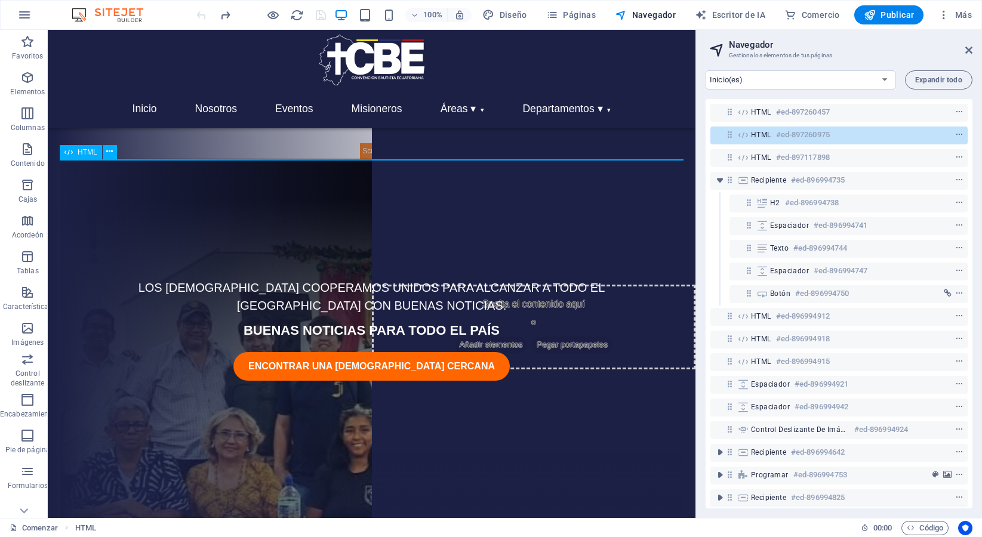
click at [764, 134] on font "HTML" at bounding box center [761, 135] width 20 height 8
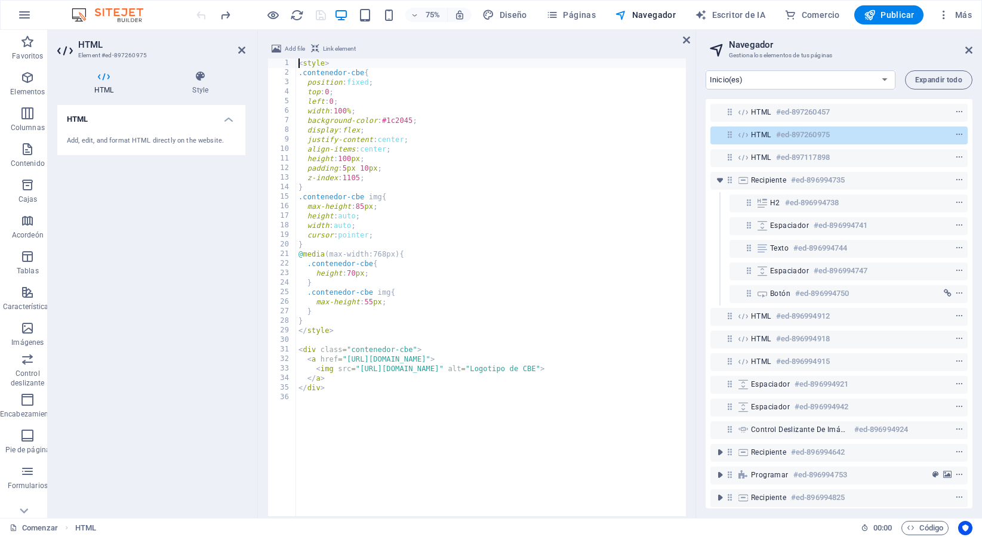
scroll to position [129, 0]
click at [242, 50] on icon at bounding box center [241, 50] width 7 height 10
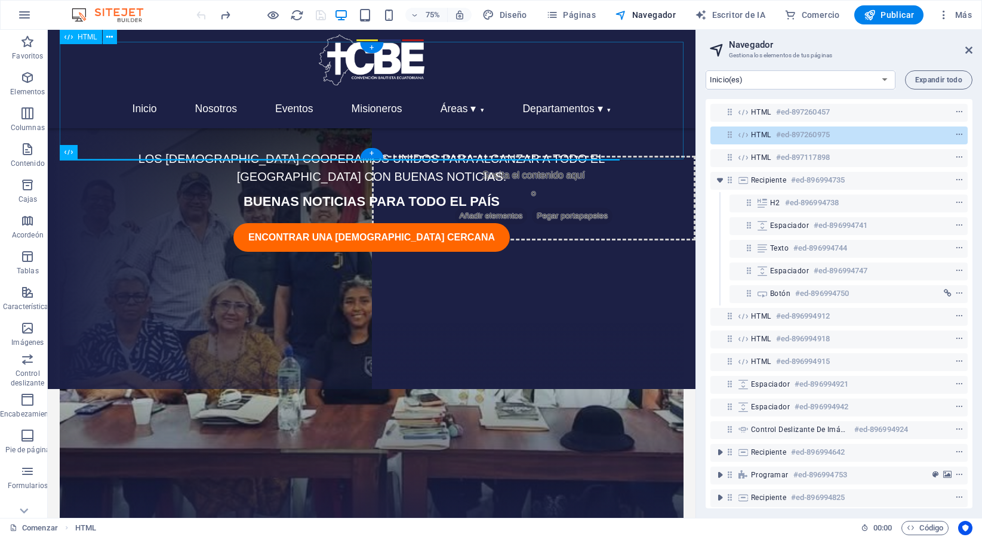
scroll to position [0, 0]
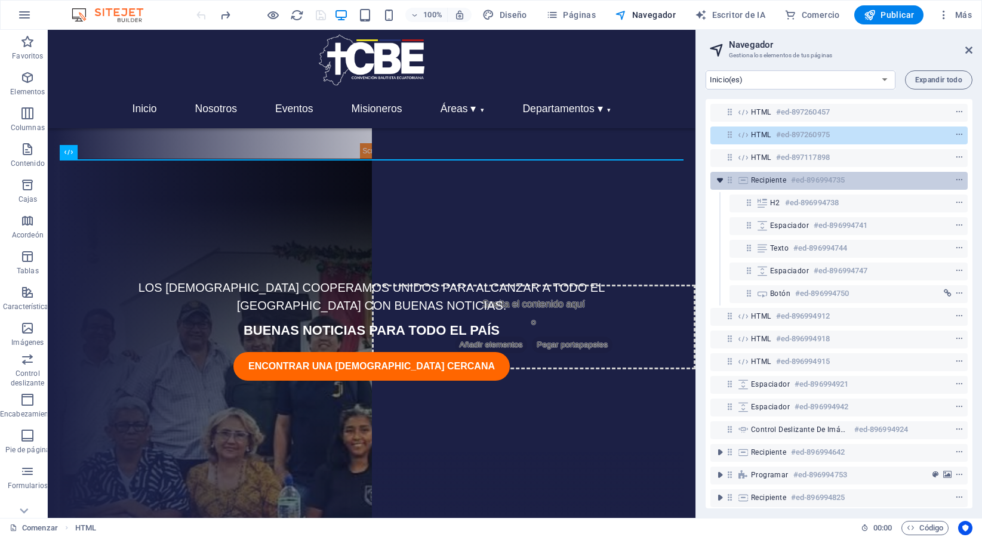
click at [720, 182] on icon "alternar-expandir" at bounding box center [720, 180] width 12 height 12
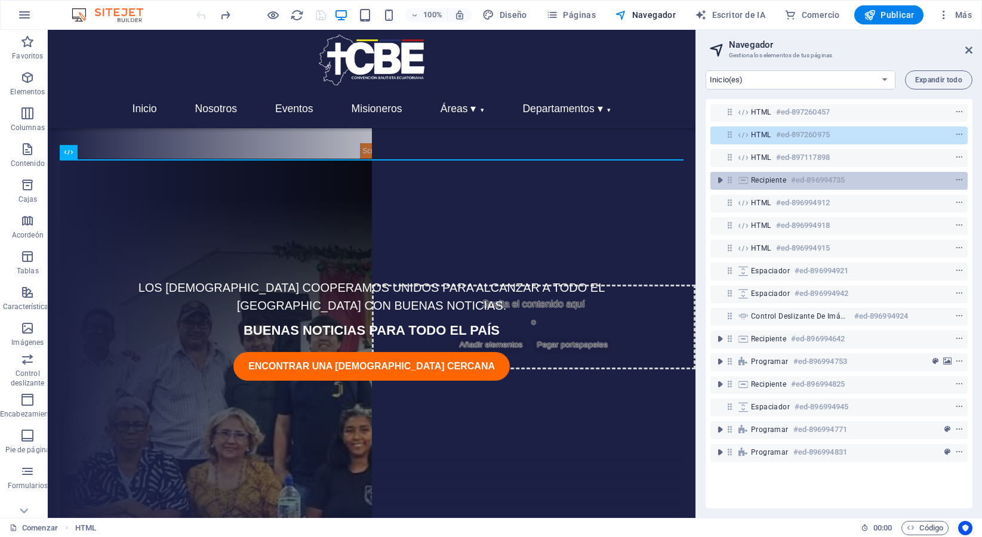
click at [767, 178] on font "Recipiente" at bounding box center [768, 180] width 35 height 8
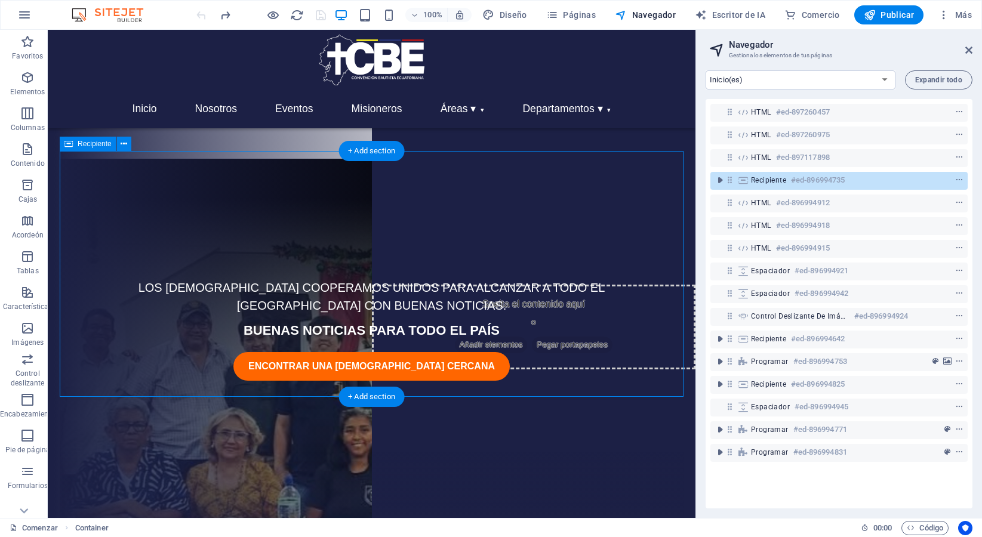
scroll to position [496, 0]
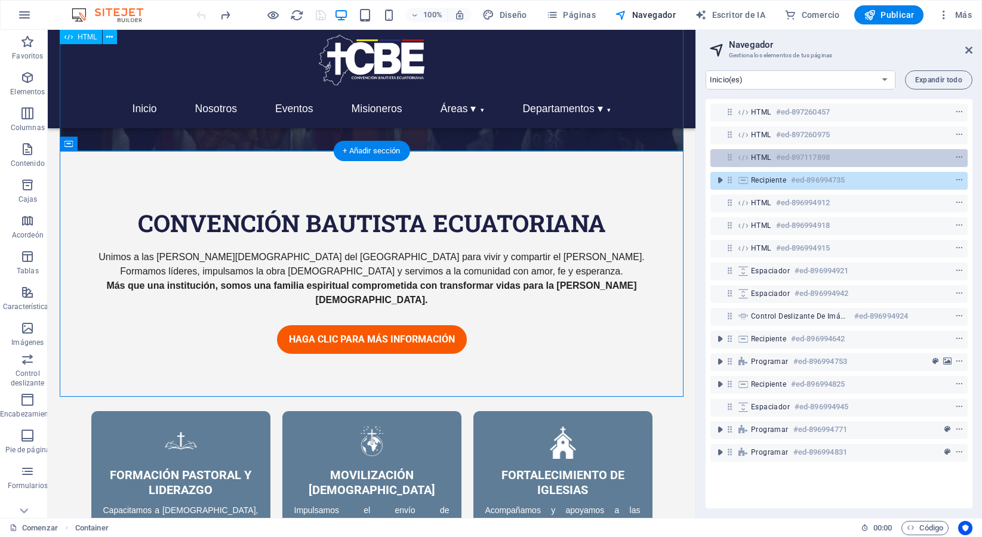
click at [769, 159] on font "HTML" at bounding box center [761, 157] width 20 height 8
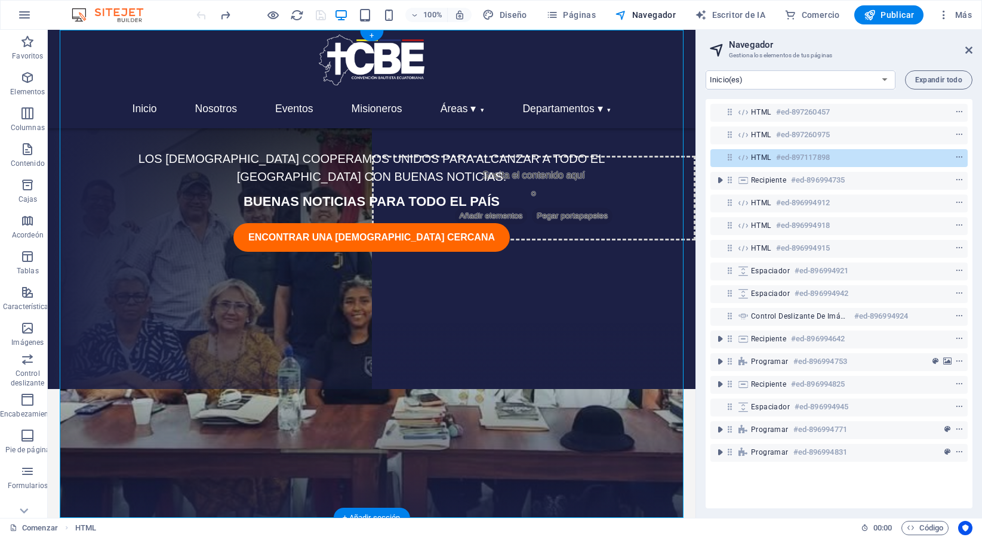
click at [769, 159] on font "HTML" at bounding box center [761, 157] width 20 height 8
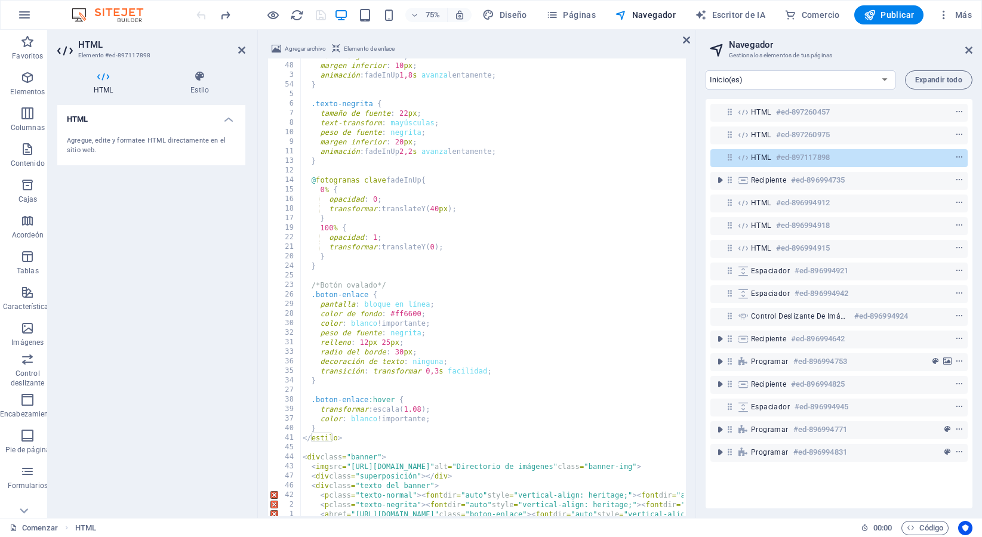
scroll to position [513, 0]
click at [239, 48] on icon at bounding box center [241, 50] width 7 height 10
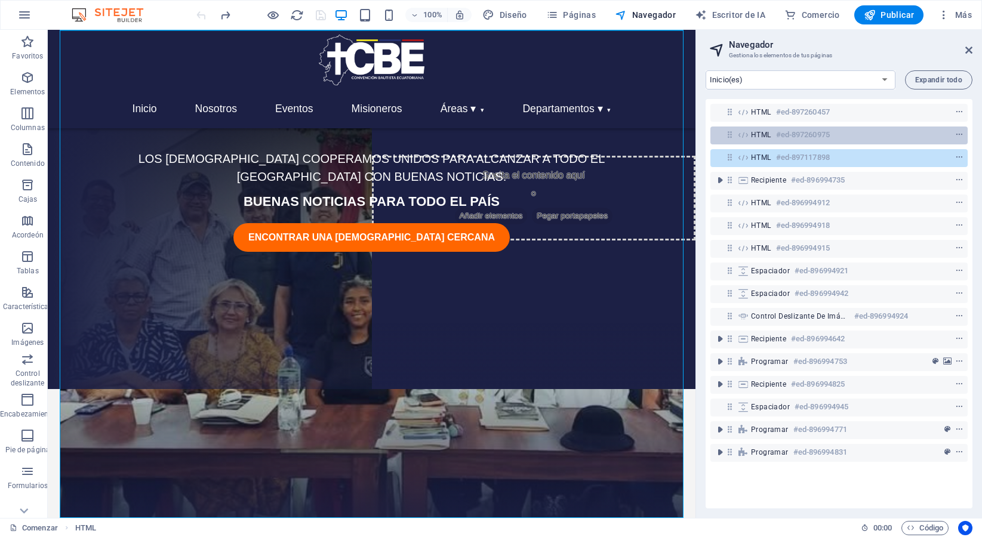
click at [752, 134] on font "HTML" at bounding box center [761, 135] width 20 height 8
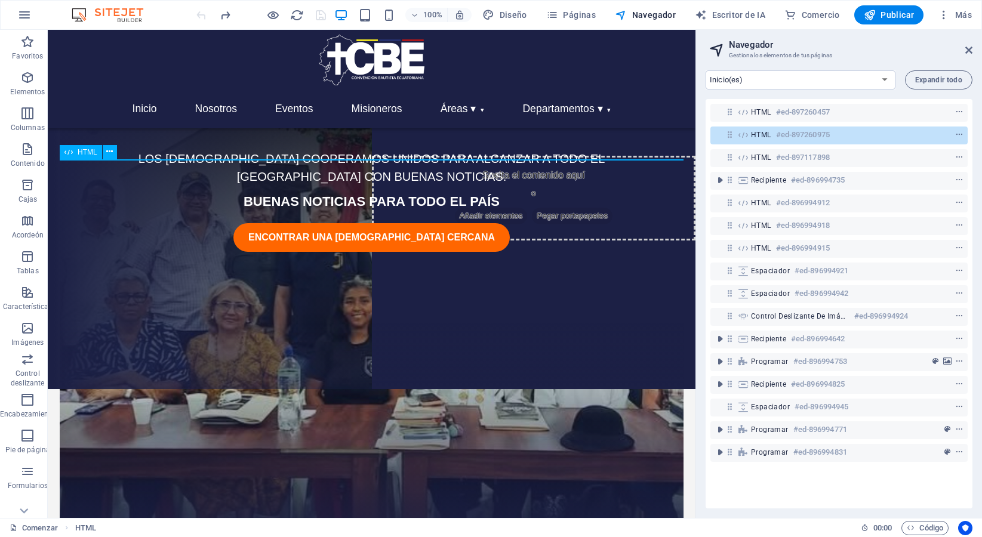
scroll to position [0, 0]
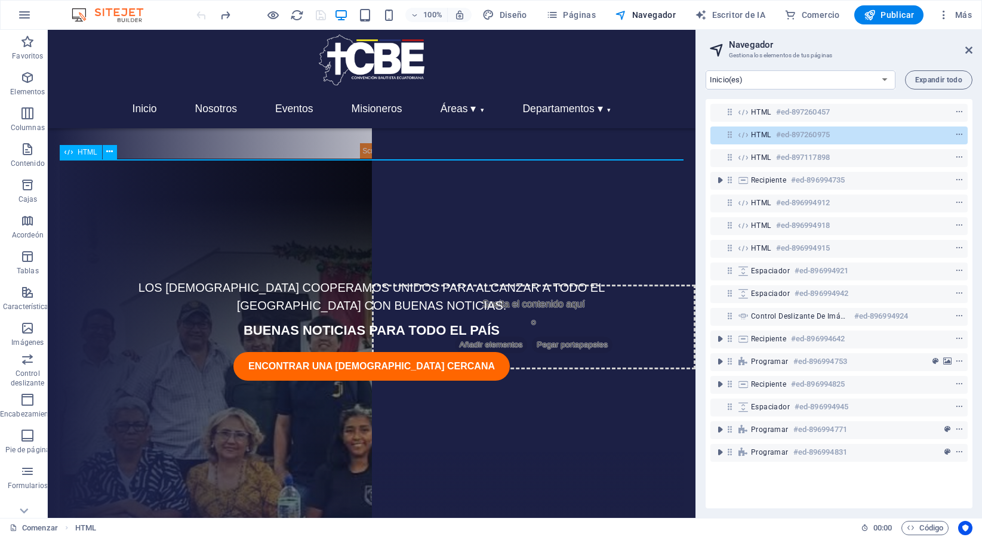
click at [752, 134] on font "HTML" at bounding box center [761, 135] width 20 height 8
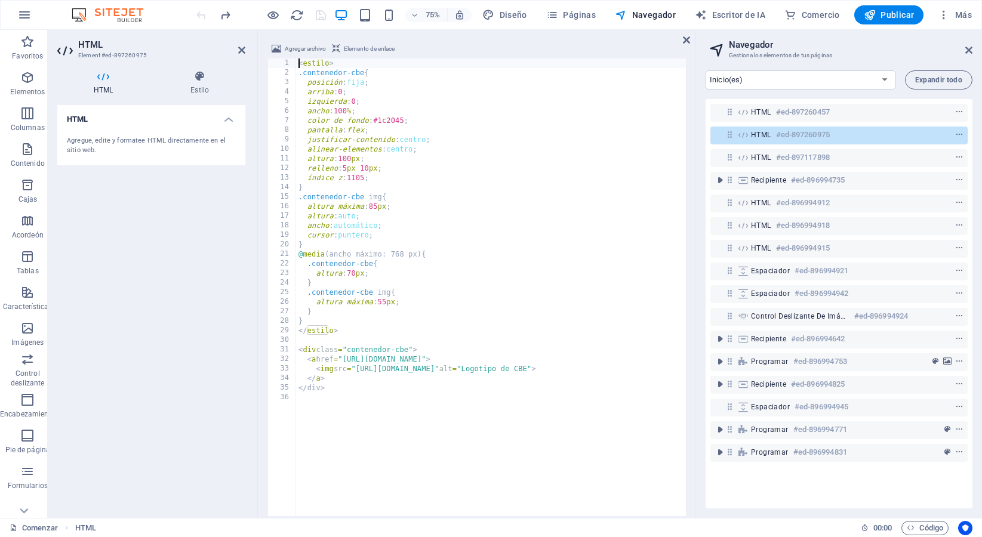
scroll to position [129, 0]
click at [764, 110] on font "HTML" at bounding box center [761, 112] width 20 height 8
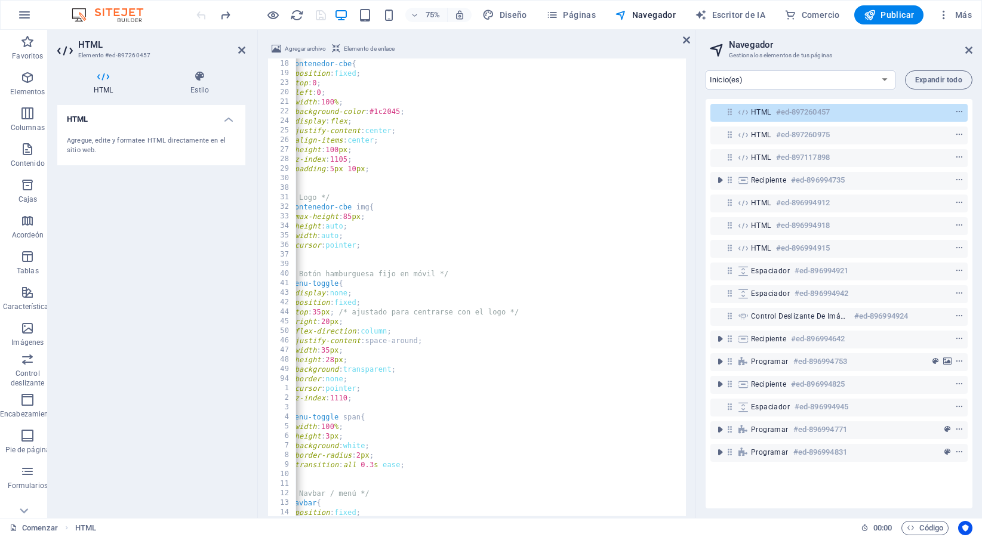
scroll to position [47, 0]
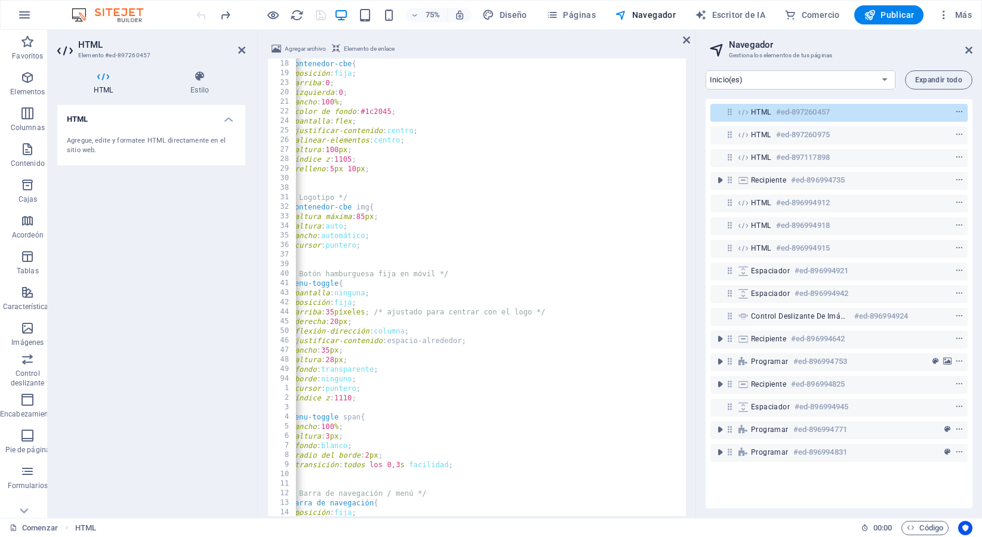
click at [241, 56] on header "HTML Elemento #ed-897260457" at bounding box center [151, 45] width 188 height 31
click at [241, 51] on icon at bounding box center [241, 50] width 7 height 10
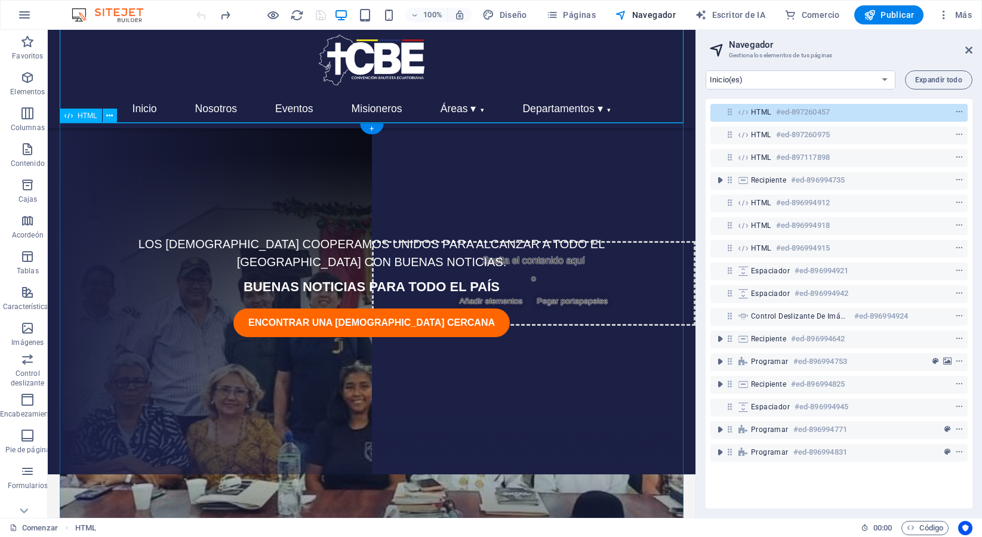
scroll to position [0, 0]
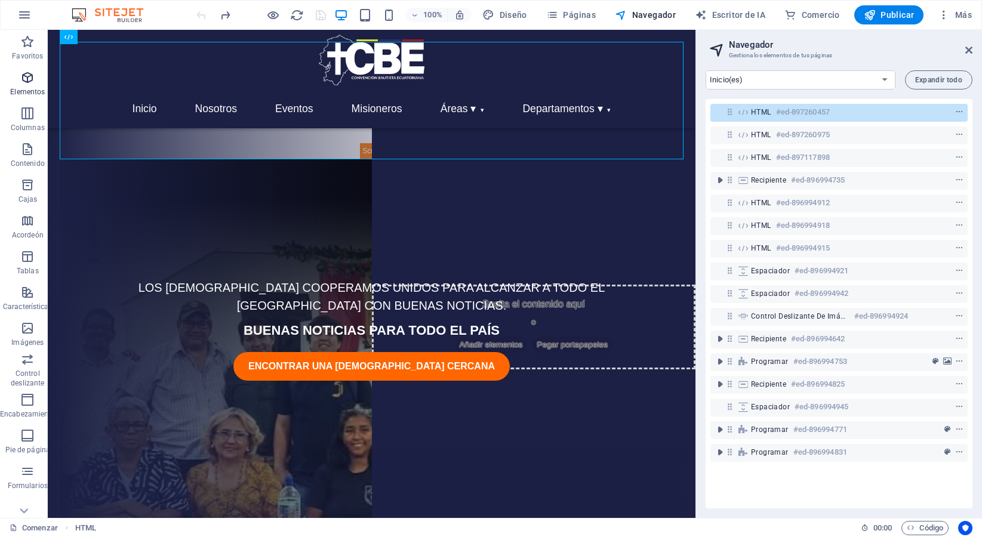
click at [25, 84] on icon "button" at bounding box center [27, 77] width 14 height 14
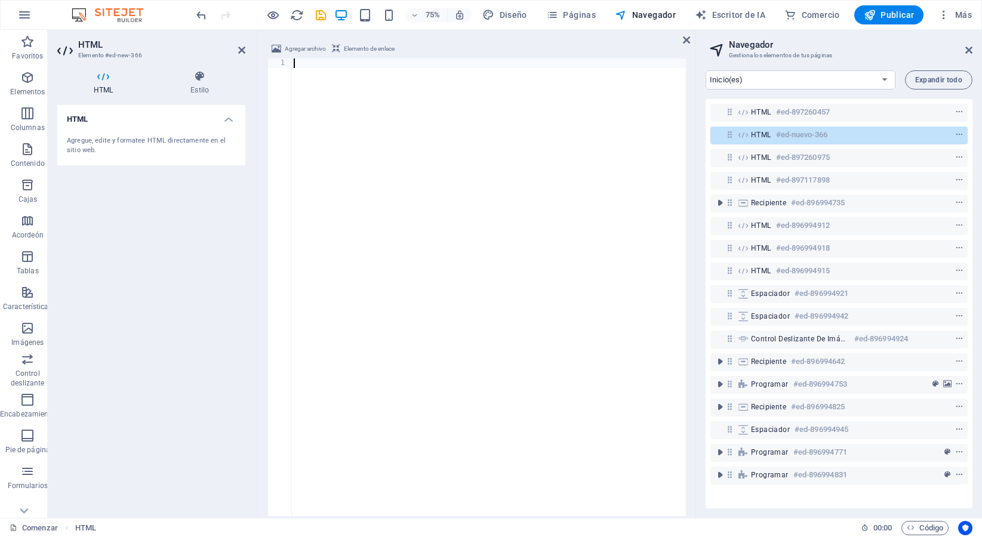
scroll to position [898, 0]
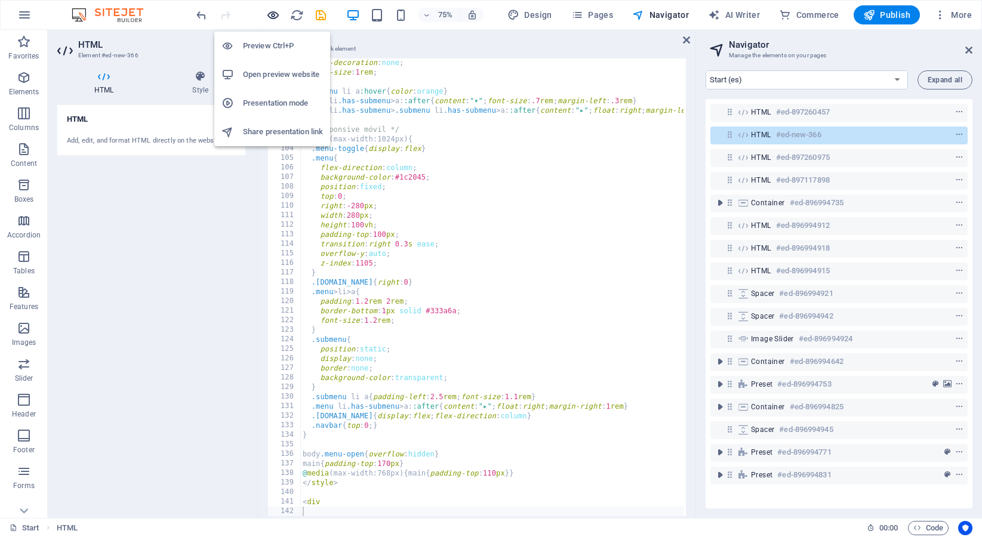
click at [272, 18] on icon "button" at bounding box center [273, 15] width 14 height 14
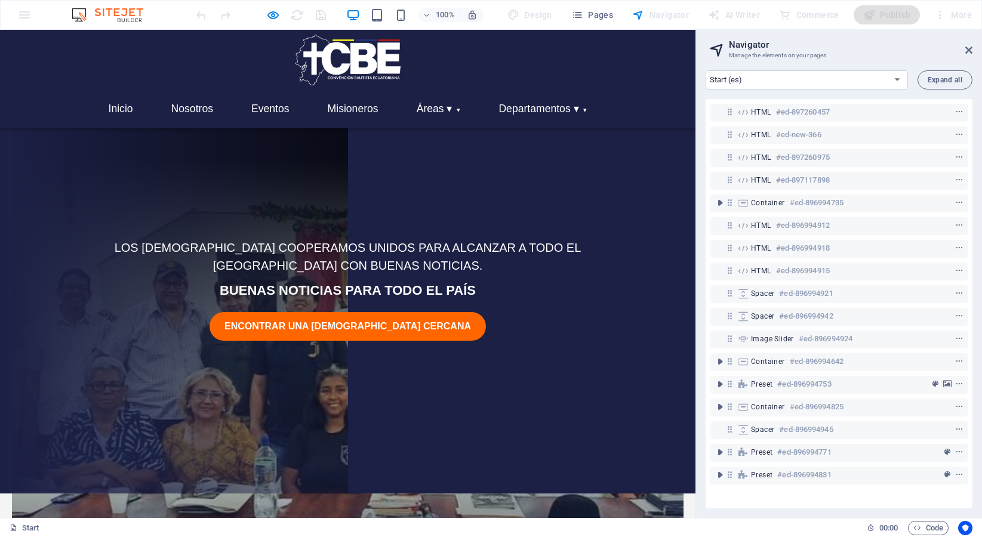
scroll to position [0, 0]
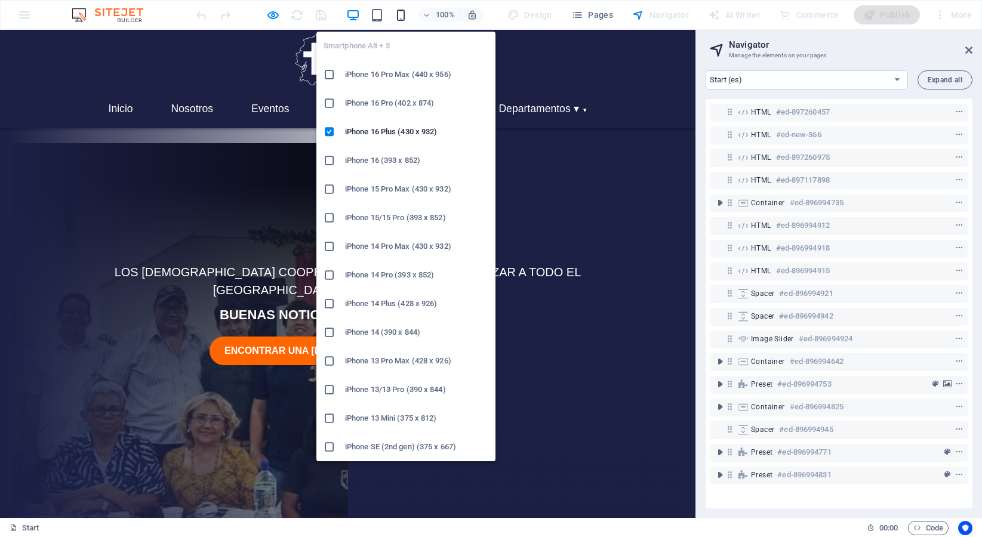
click at [402, 15] on icon "button" at bounding box center [401, 15] width 14 height 14
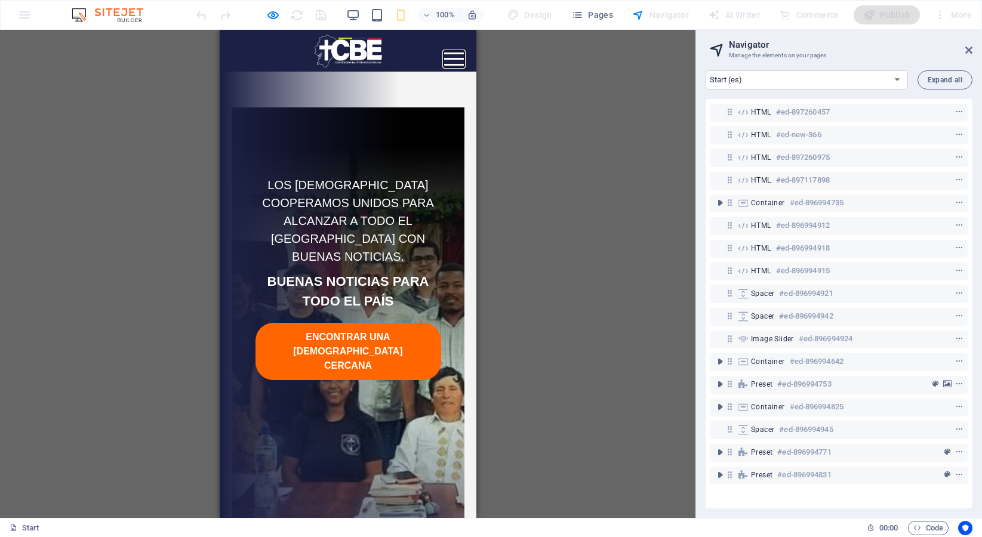
click at [455, 61] on button "Abrir menú" at bounding box center [453, 59] width 21 height 17
click at [343, 19] on div "100% Design Pages Navigator AI Writer Commerce Publish More" at bounding box center [585, 14] width 783 height 19
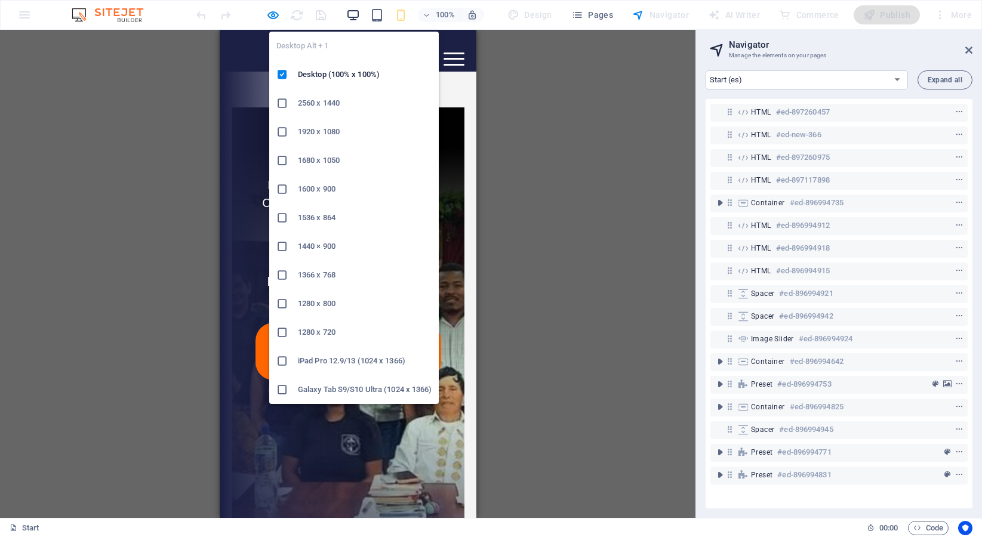
click at [354, 20] on icon "button" at bounding box center [353, 15] width 14 height 14
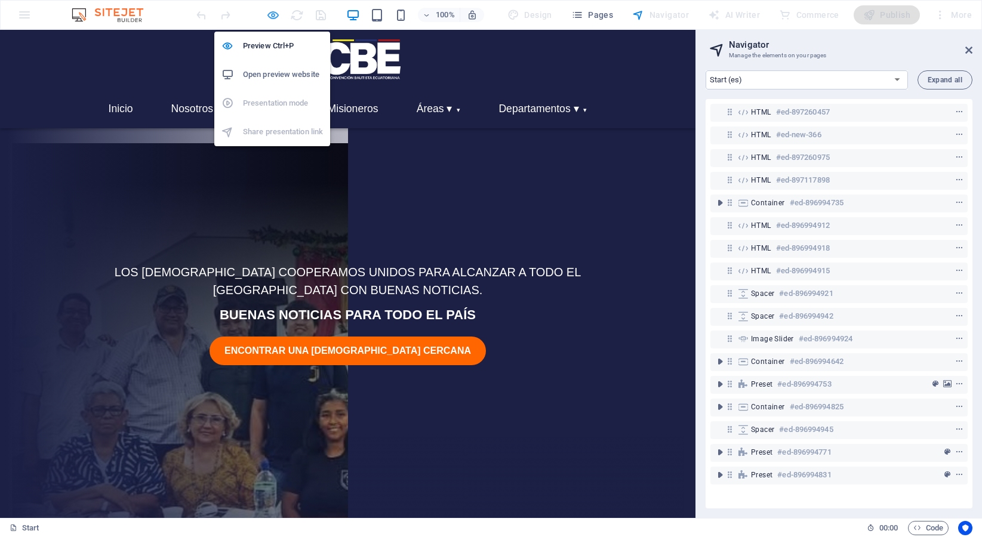
click at [275, 18] on icon "button" at bounding box center [273, 15] width 14 height 14
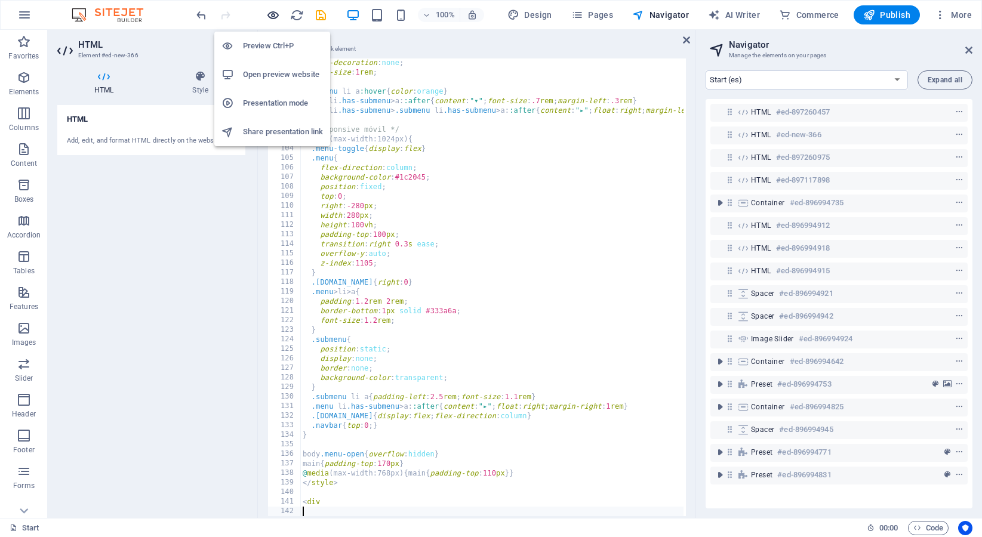
scroll to position [129, 0]
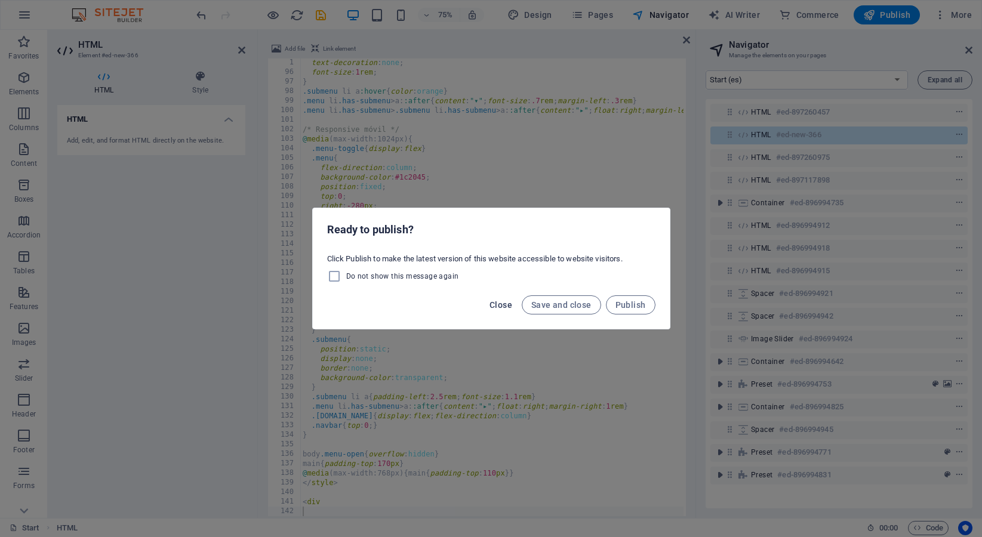
click at [500, 307] on span "Close" at bounding box center [500, 305] width 23 height 10
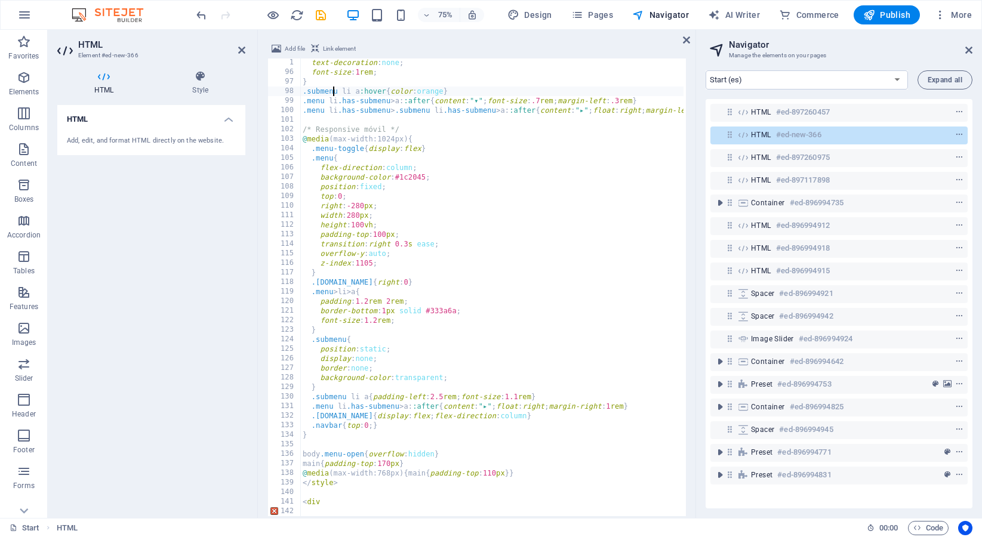
click at [332, 91] on div "text-decoration : none ; font-size : 1 rem ; } .submenu li a :hover { color : o…" at bounding box center [506, 295] width 412 height 475
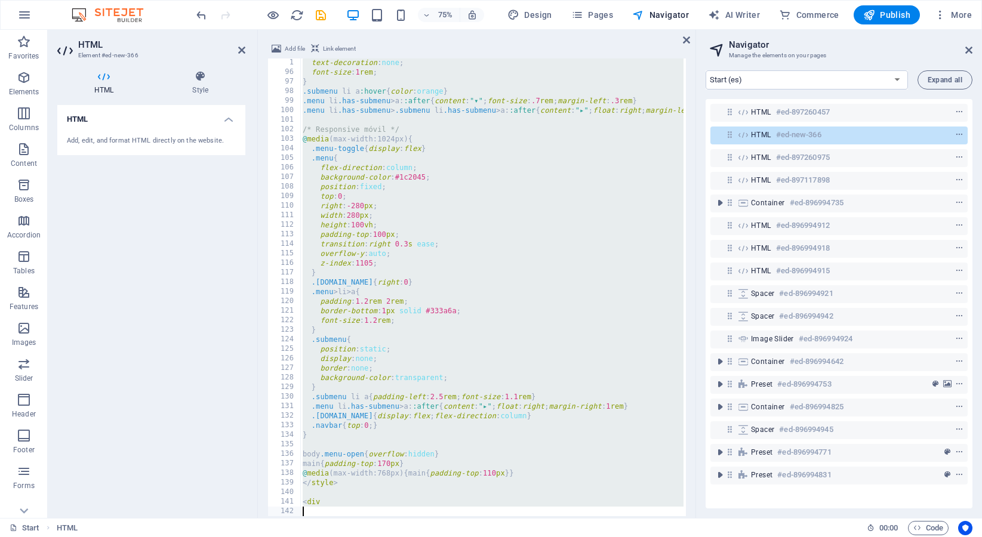
click at [332, 91] on div "text-decoration : none ; font-size : 1 rem ; } .submenu li a :hover { color : o…" at bounding box center [506, 295] width 412 height 475
type textarea "<div"
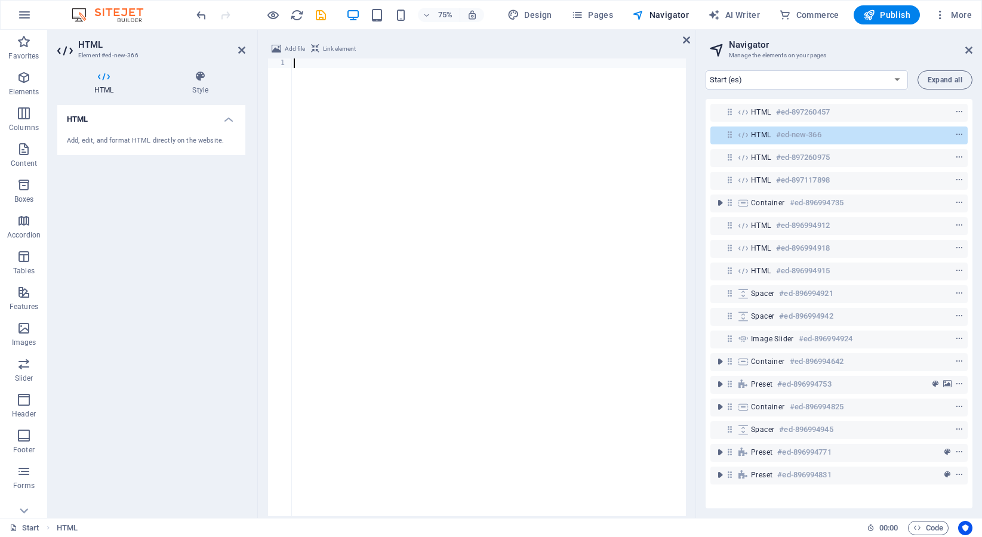
scroll to position [1825, 0]
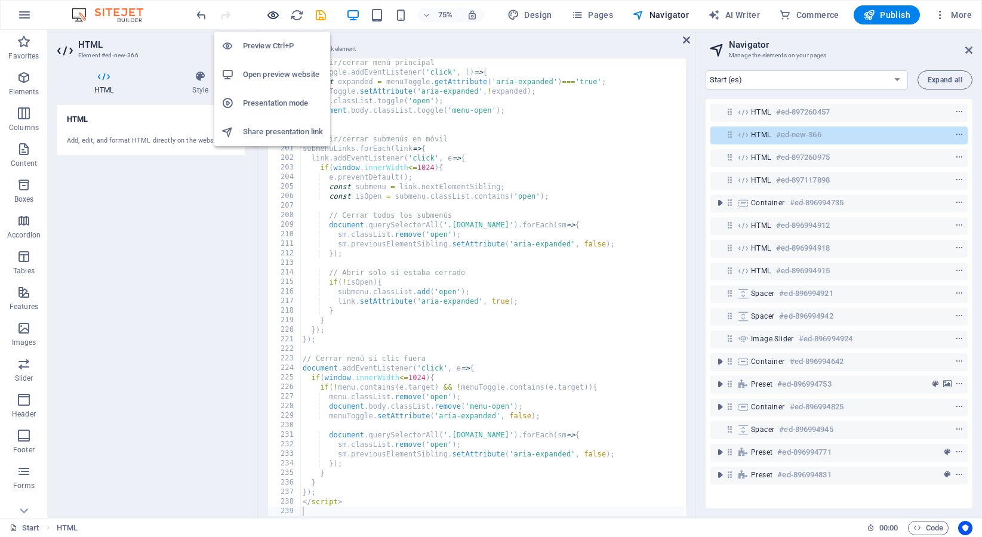
click at [272, 18] on icon "button" at bounding box center [273, 15] width 14 height 14
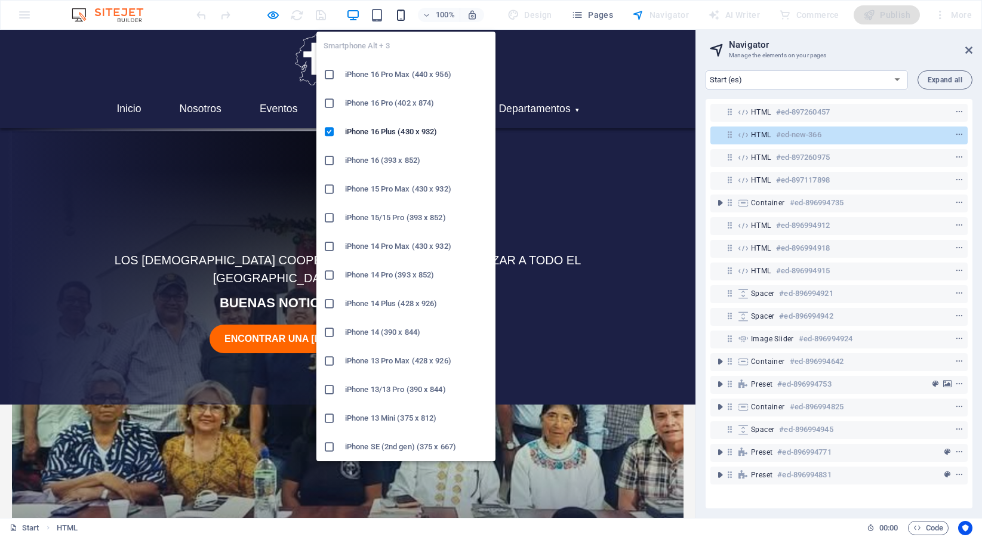
click at [401, 13] on icon "button" at bounding box center [401, 15] width 14 height 14
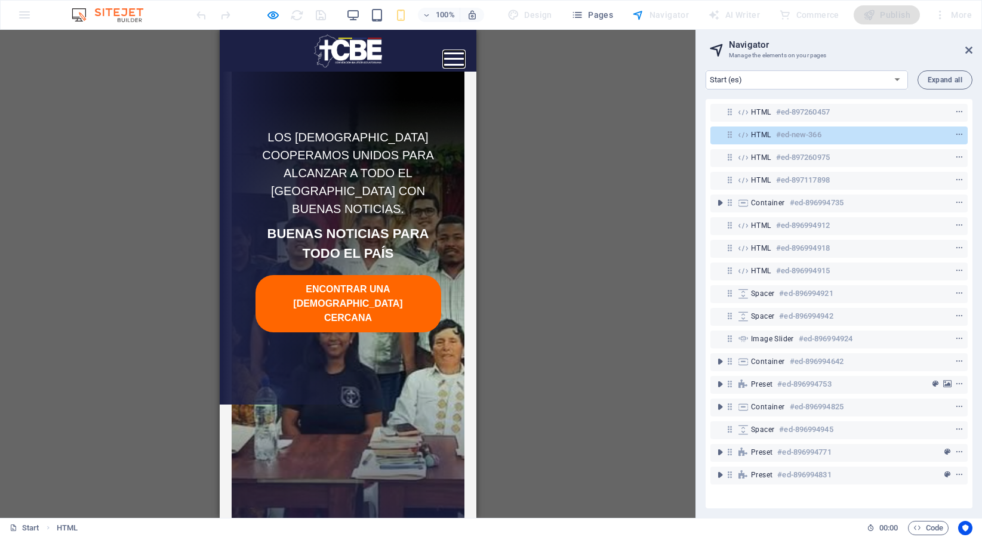
click at [455, 64] on span "Abrir menú" at bounding box center [453, 65] width 21 height 2
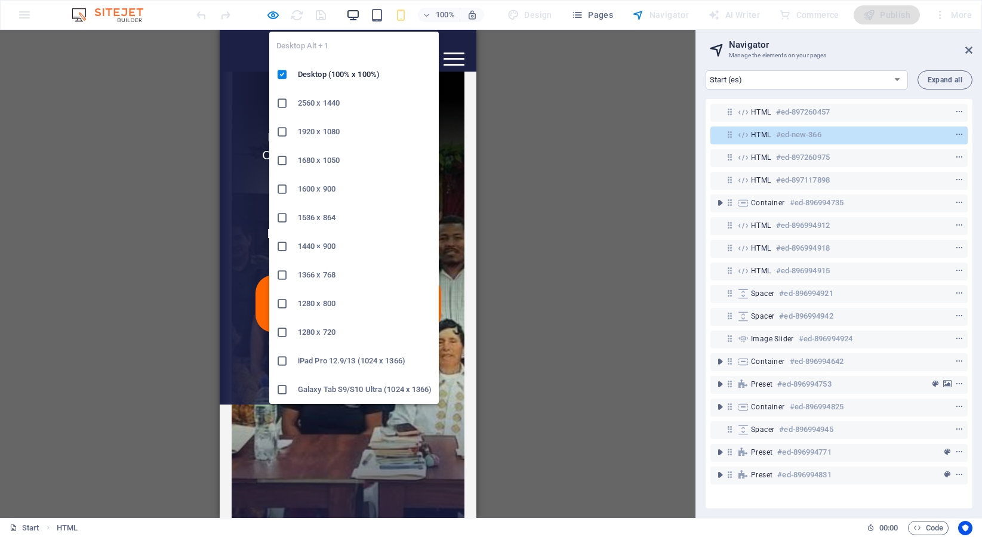
click at [356, 15] on icon "button" at bounding box center [353, 15] width 14 height 14
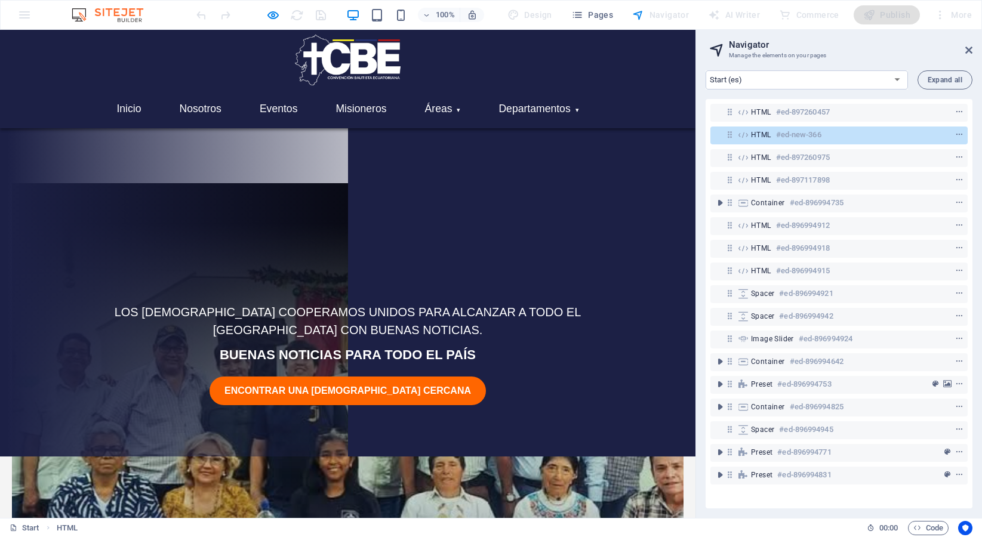
scroll to position [63, 0]
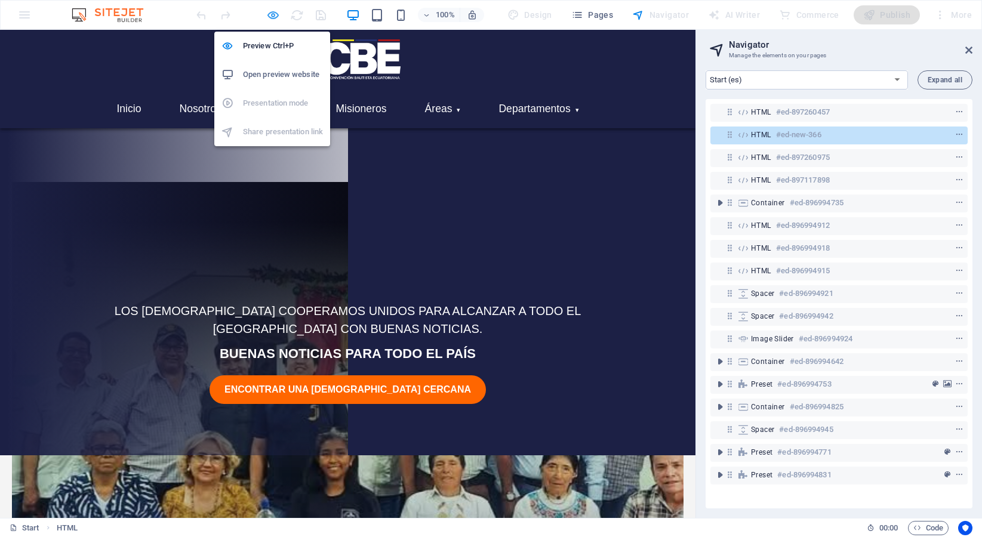
click at [272, 17] on icon "button" at bounding box center [273, 15] width 14 height 14
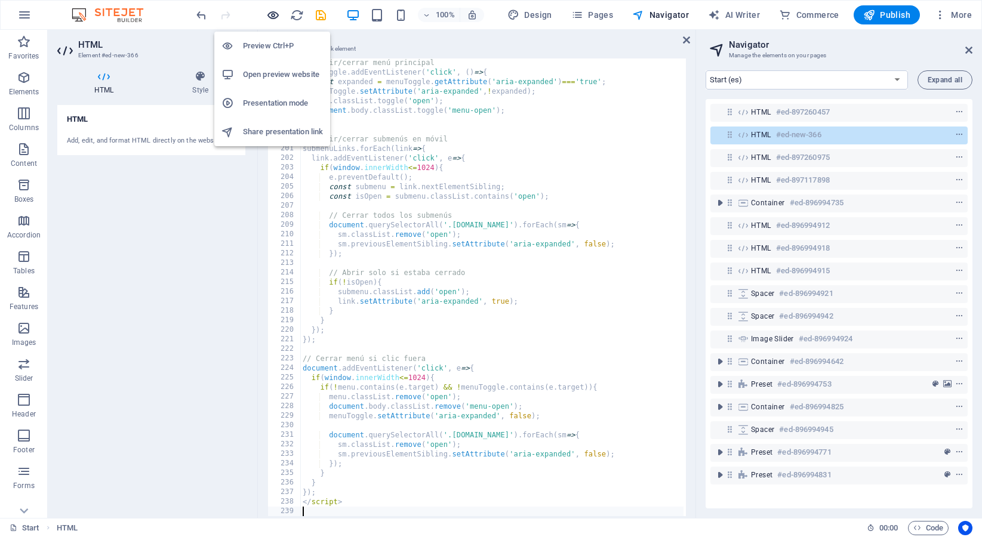
scroll to position [188, 0]
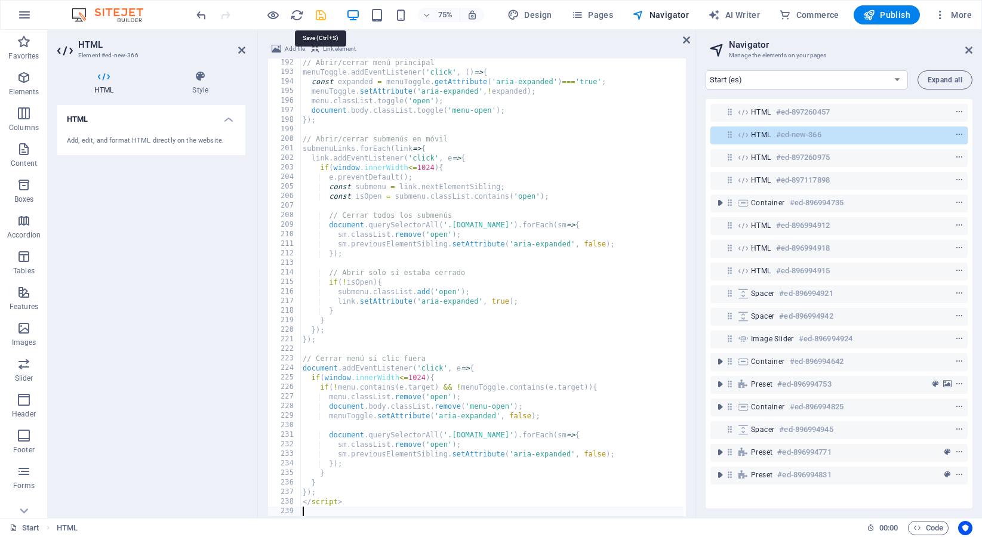
click at [323, 16] on icon "save" at bounding box center [321, 15] width 14 height 14
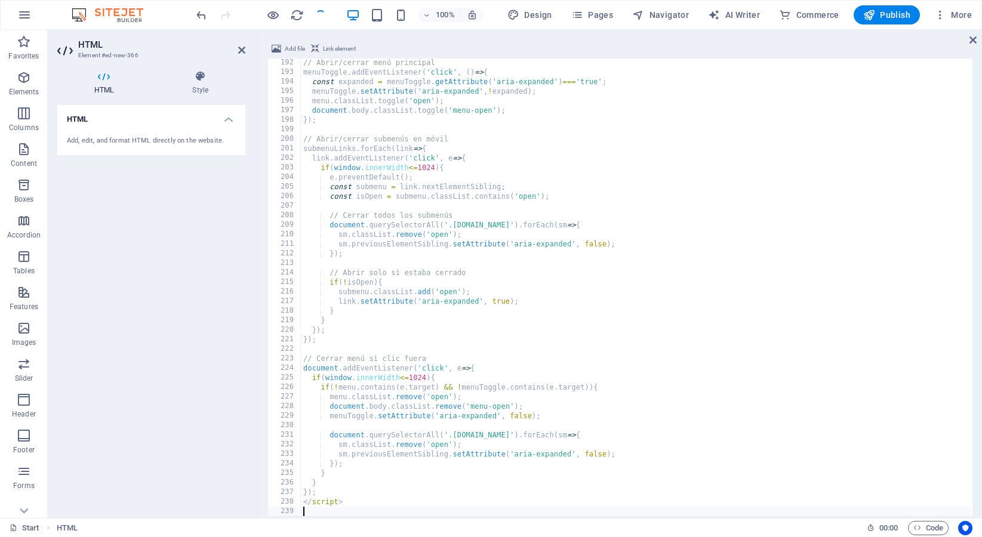
scroll to position [1825, 0]
click at [903, 13] on span "Publish" at bounding box center [886, 15] width 47 height 12
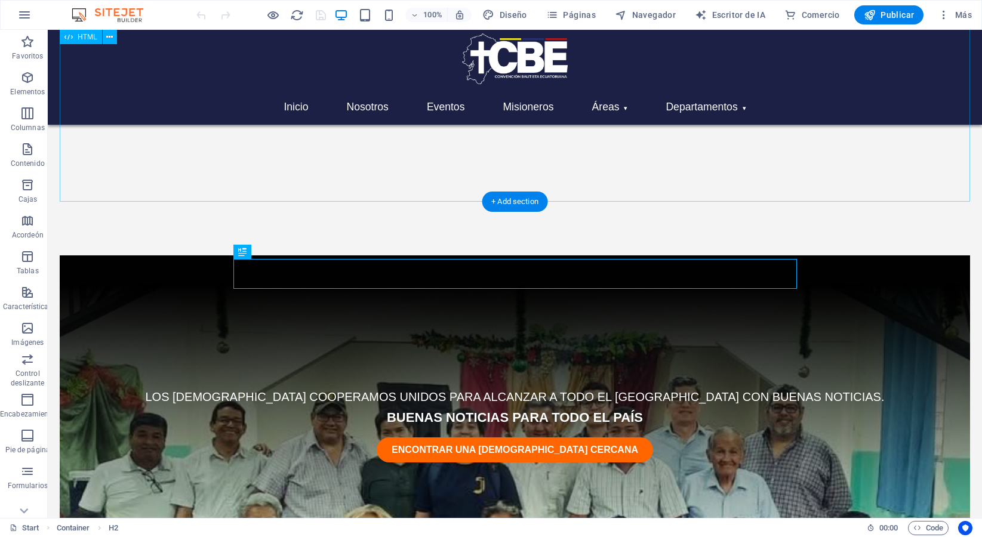
scroll to position [563, 0]
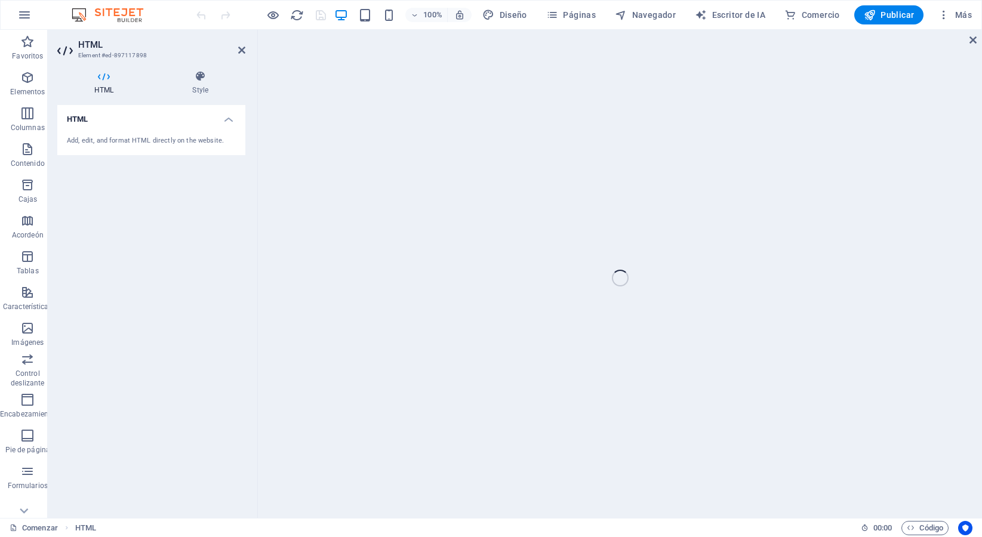
scroll to position [247, 0]
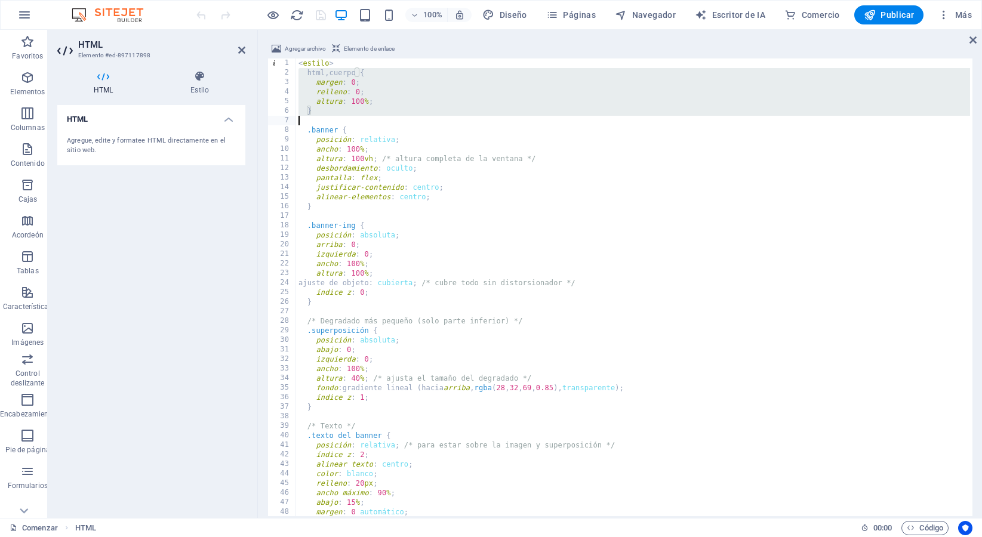
type textarea "</div>"
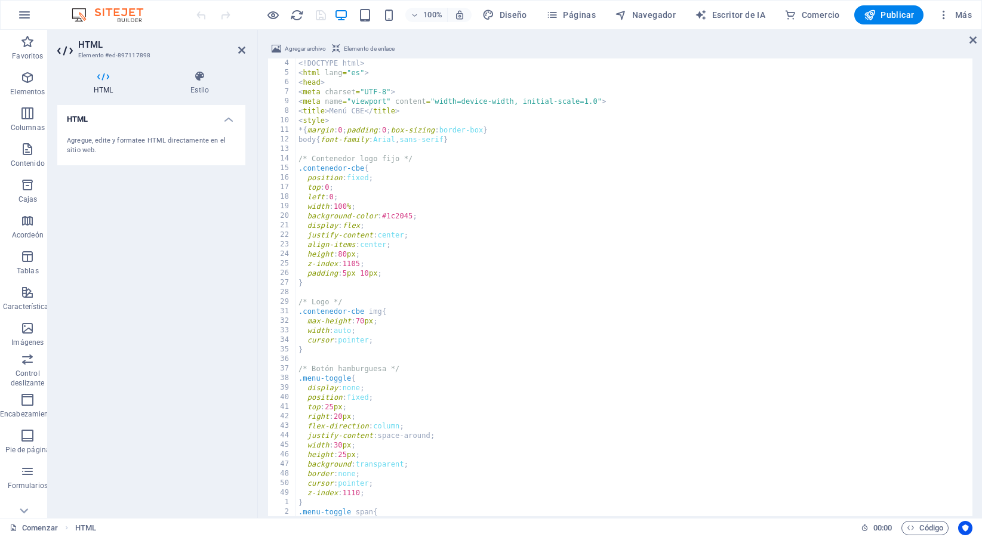
scroll to position [0, 0]
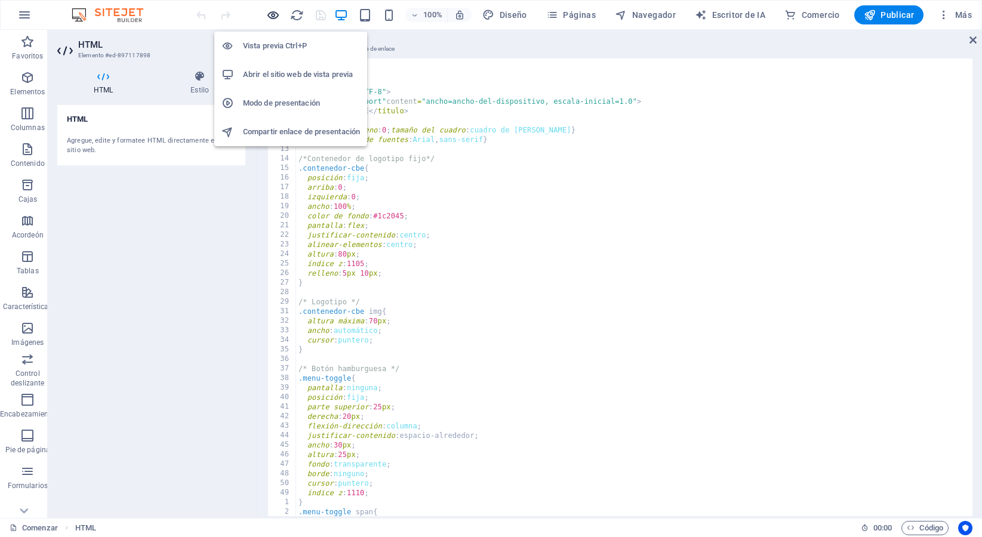
click at [272, 18] on icon "button" at bounding box center [273, 15] width 14 height 14
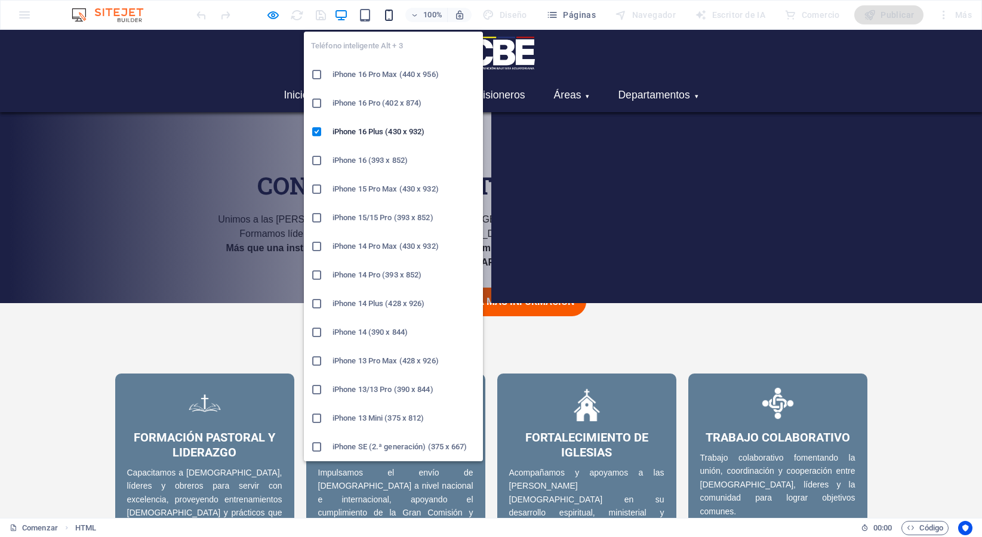
click at [386, 14] on icon "button" at bounding box center [389, 15] width 14 height 14
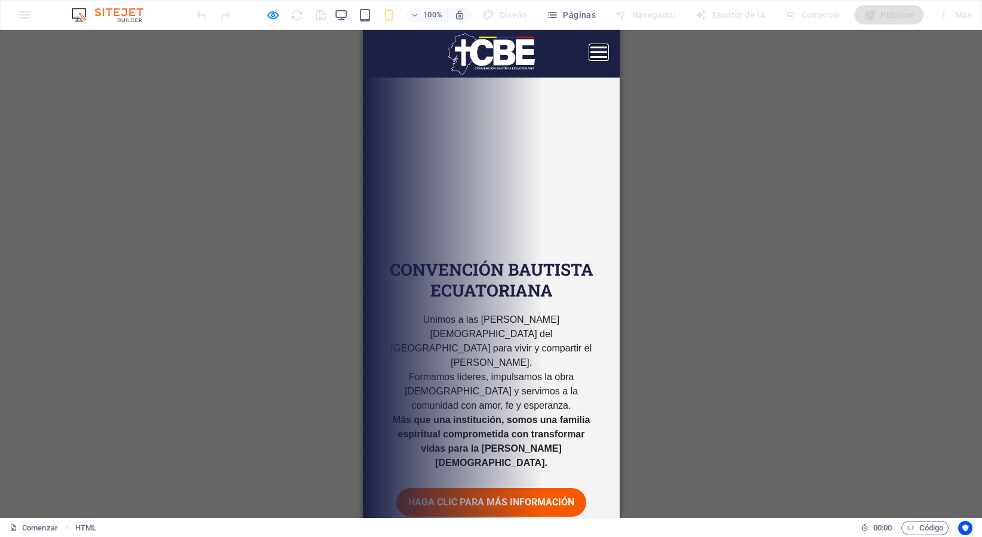
click at [602, 57] on span "Abrir menú" at bounding box center [598, 57] width 18 height 2
click at [600, 56] on button "Abrir menú" at bounding box center [598, 52] width 18 height 15
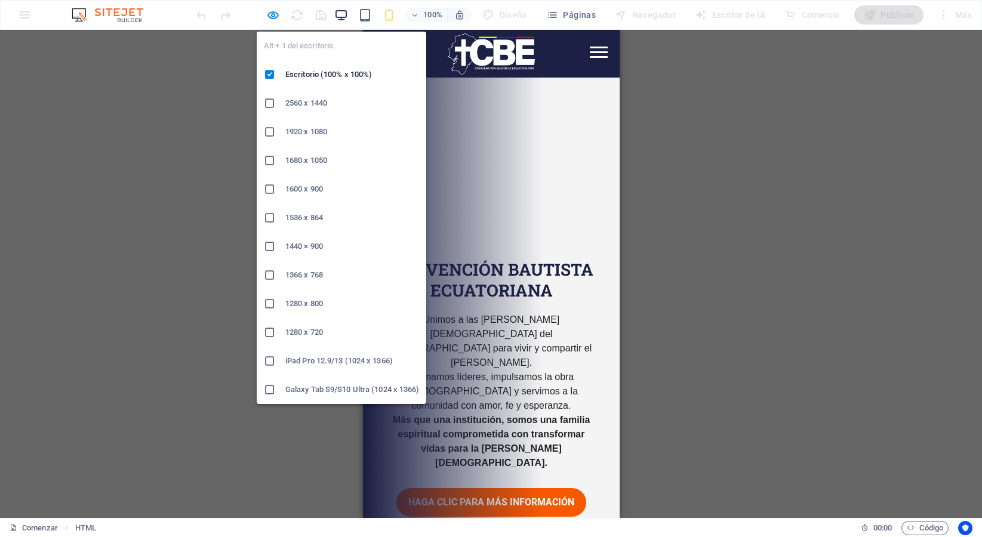
click at [344, 15] on icon "button" at bounding box center [341, 15] width 14 height 14
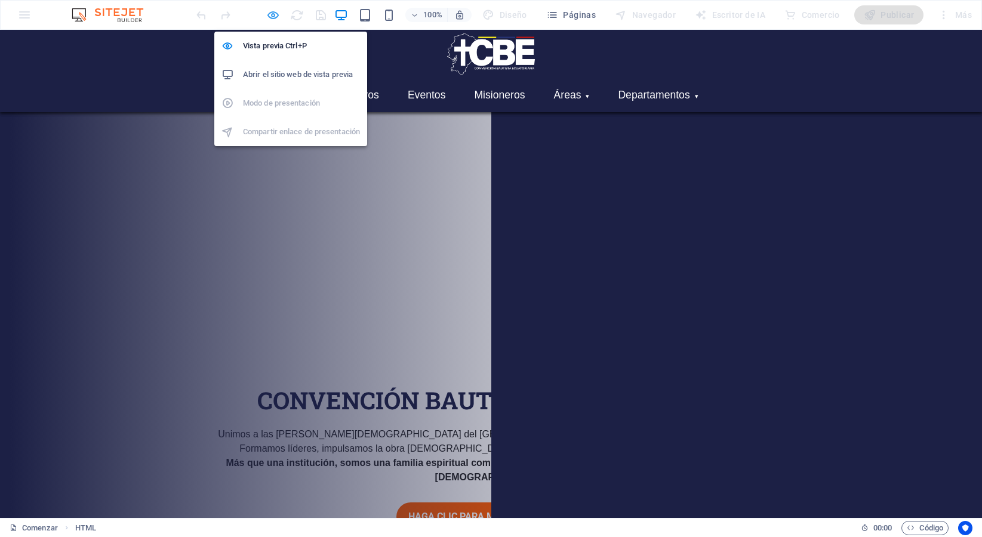
click at [278, 17] on icon "button" at bounding box center [273, 15] width 14 height 14
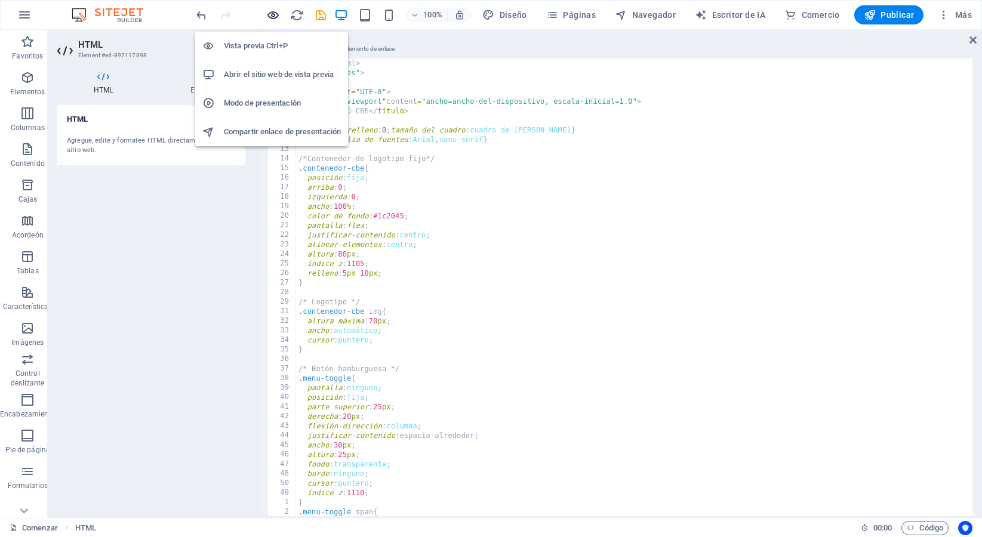
scroll to position [290, 0]
click at [274, 14] on icon "button" at bounding box center [273, 15] width 14 height 14
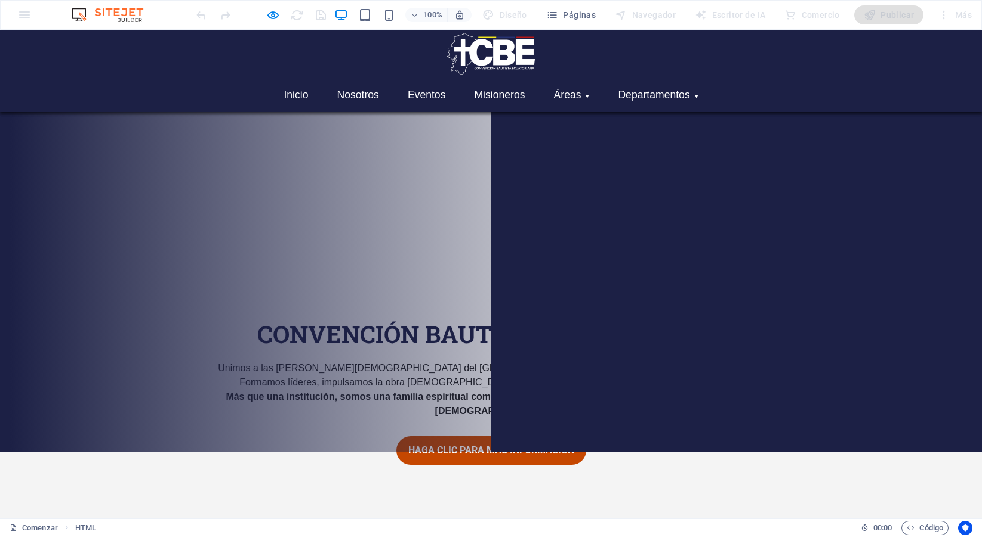
scroll to position [0, 0]
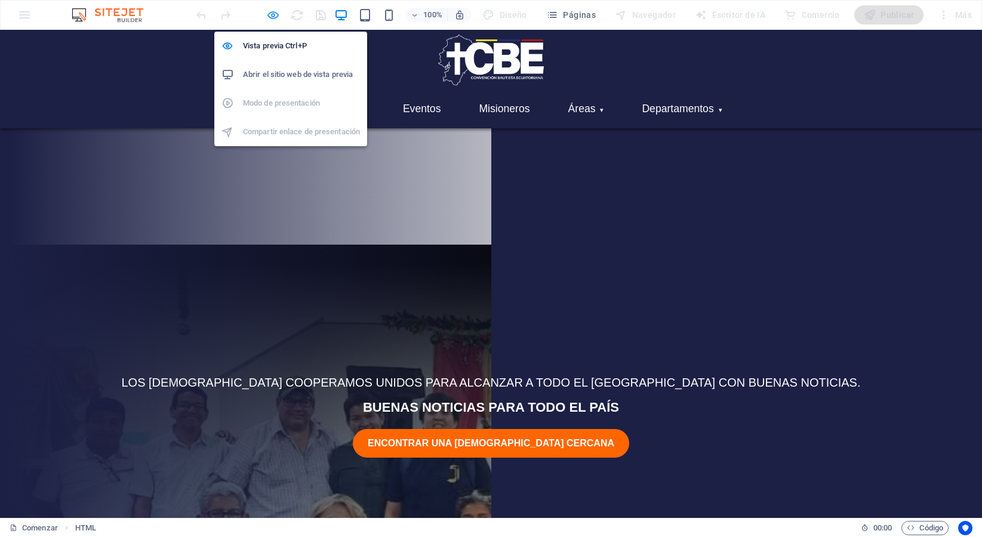
click at [273, 17] on icon "button" at bounding box center [273, 15] width 14 height 14
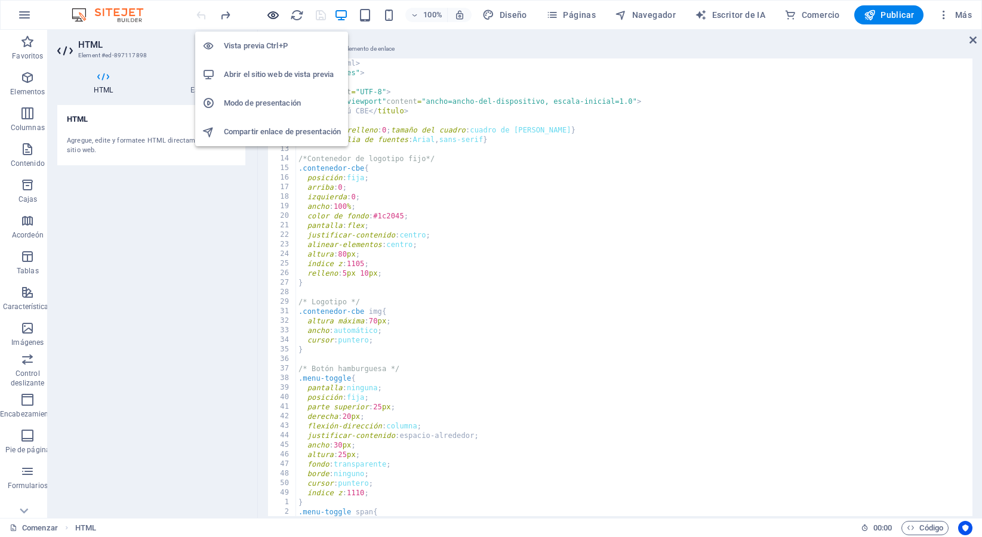
scroll to position [247, 0]
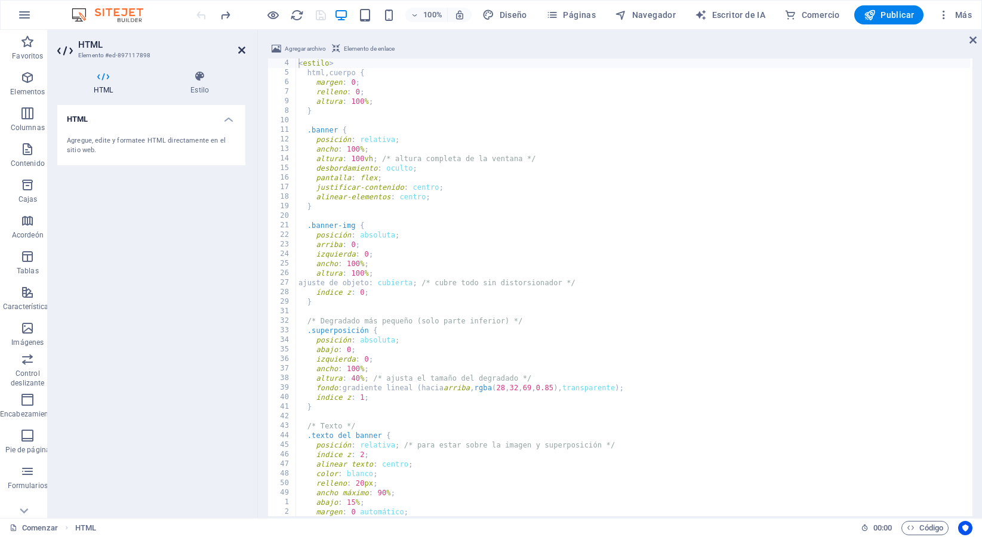
click at [241, 48] on icon at bounding box center [241, 50] width 7 height 10
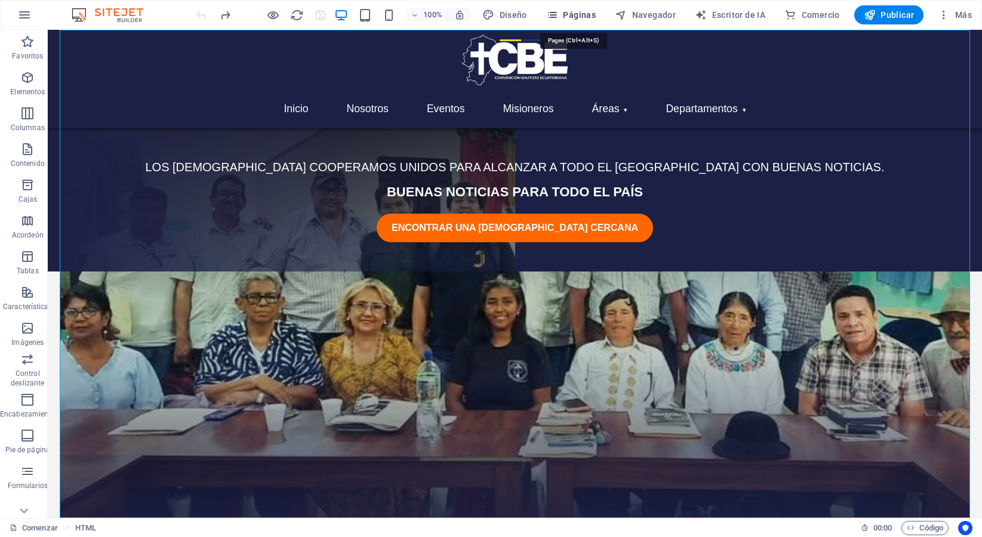
click at [574, 18] on font "Páginas" at bounding box center [579, 15] width 33 height 10
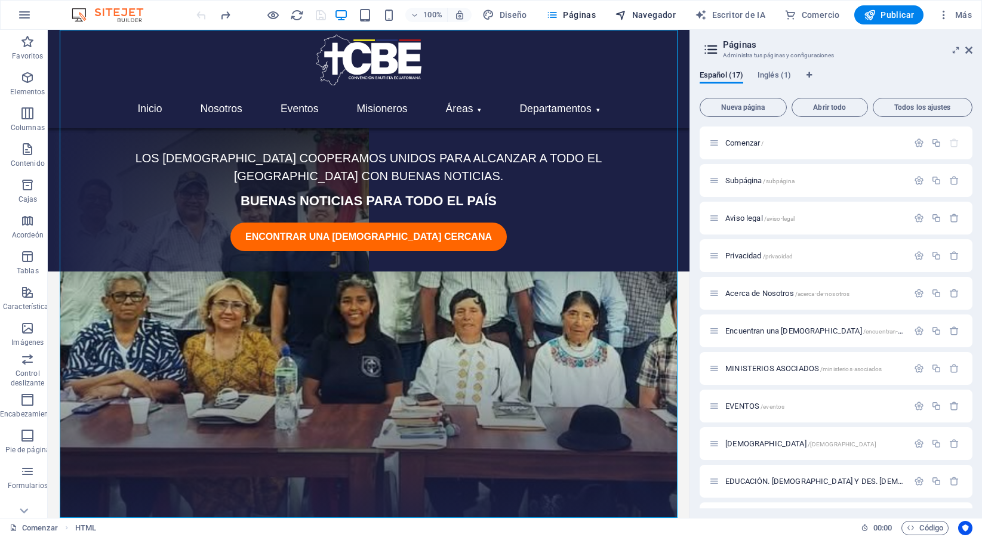
click at [627, 14] on icon "button" at bounding box center [621, 15] width 12 height 12
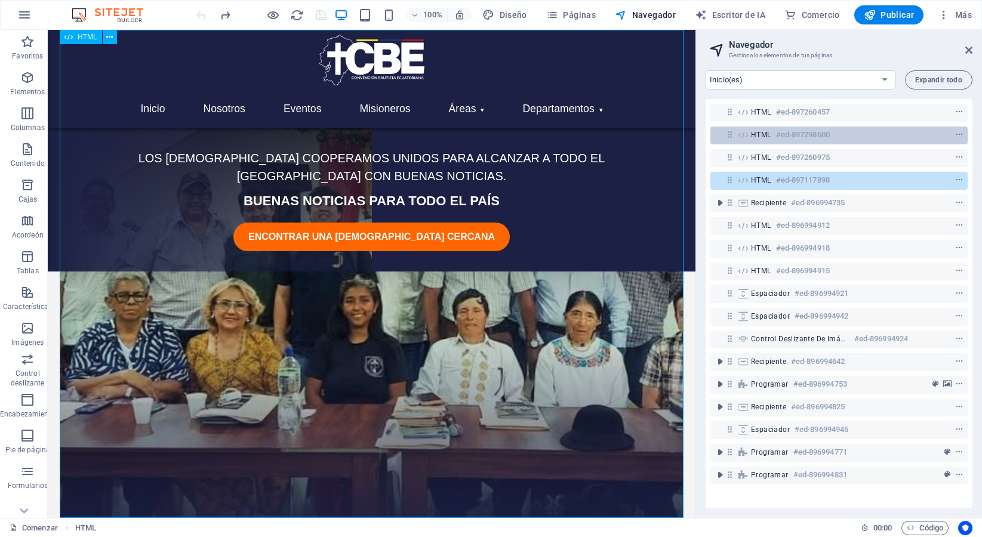
click at [776, 136] on font "#ed-897298600" at bounding box center [803, 134] width 54 height 9
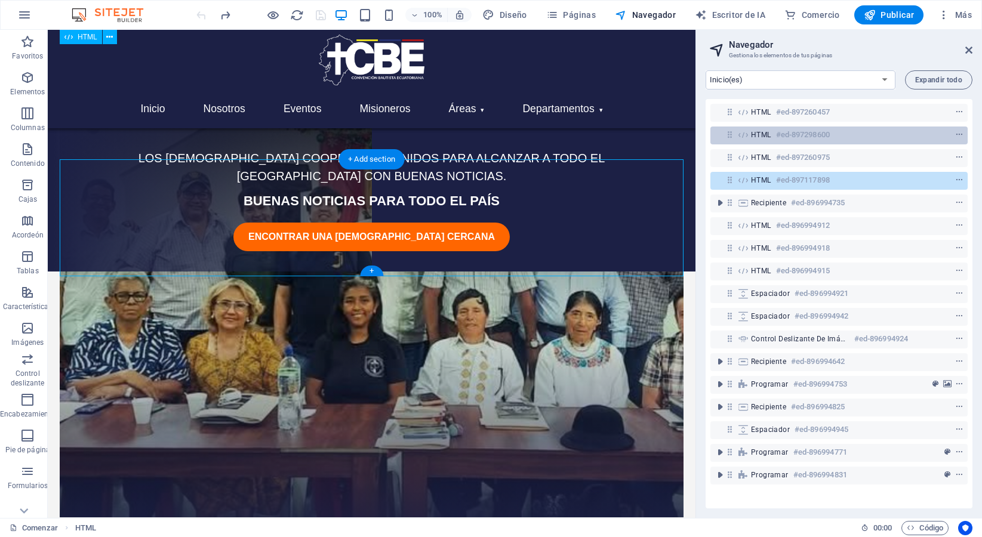
scroll to position [0, 0]
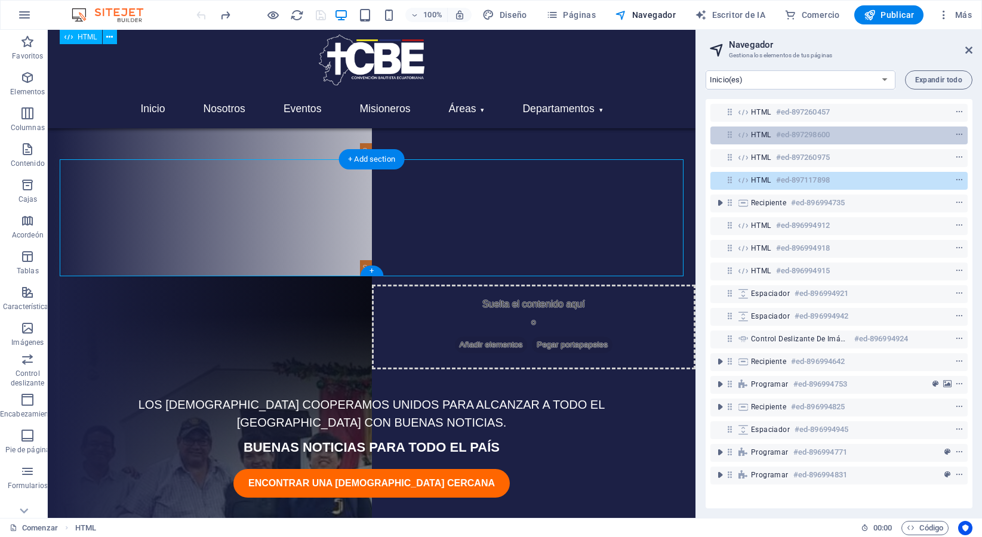
click at [776, 136] on font "#ed-897298600" at bounding box center [803, 134] width 54 height 9
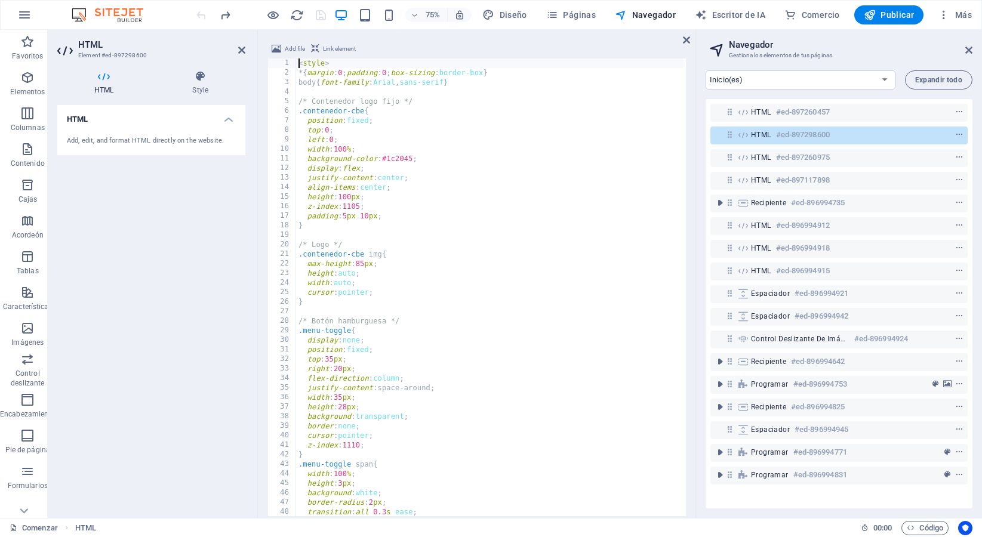
scroll to position [188, 0]
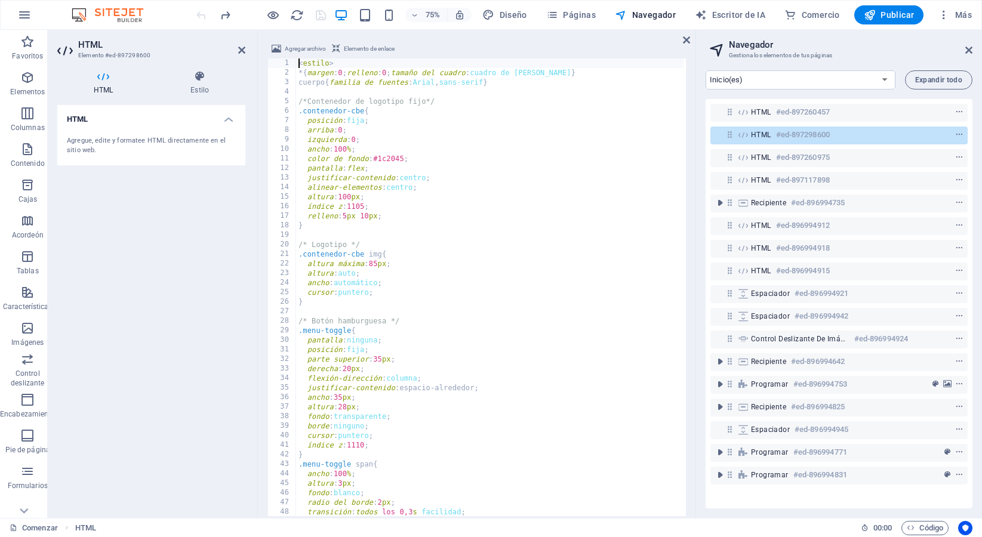
click at [319, 81] on div "< estilo > * { margen : 0 ; relleno : 0 ; tamaño del cuadro : cuadro de borde }…" at bounding box center [854, 295] width 1117 height 475
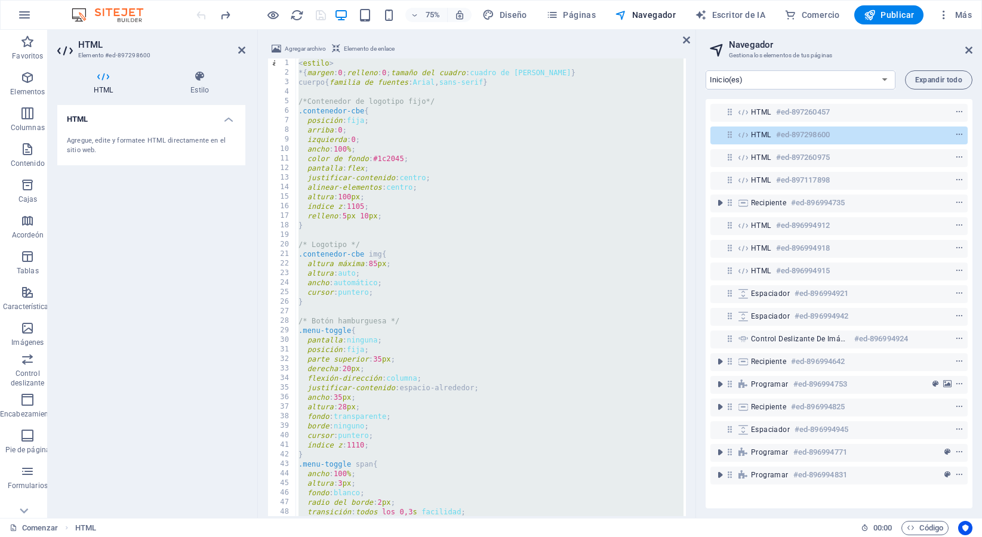
type textarea "</script>"
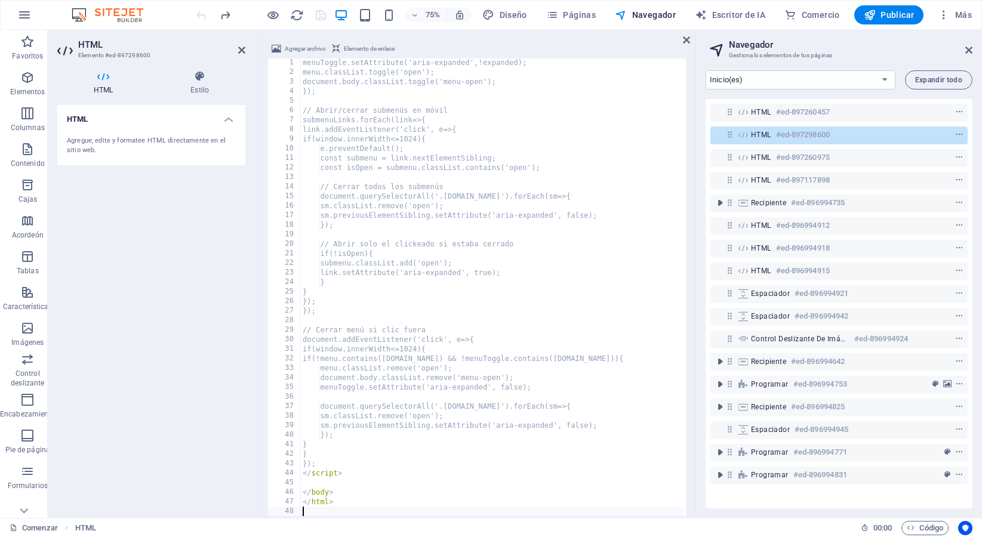
scroll to position [1920, 0]
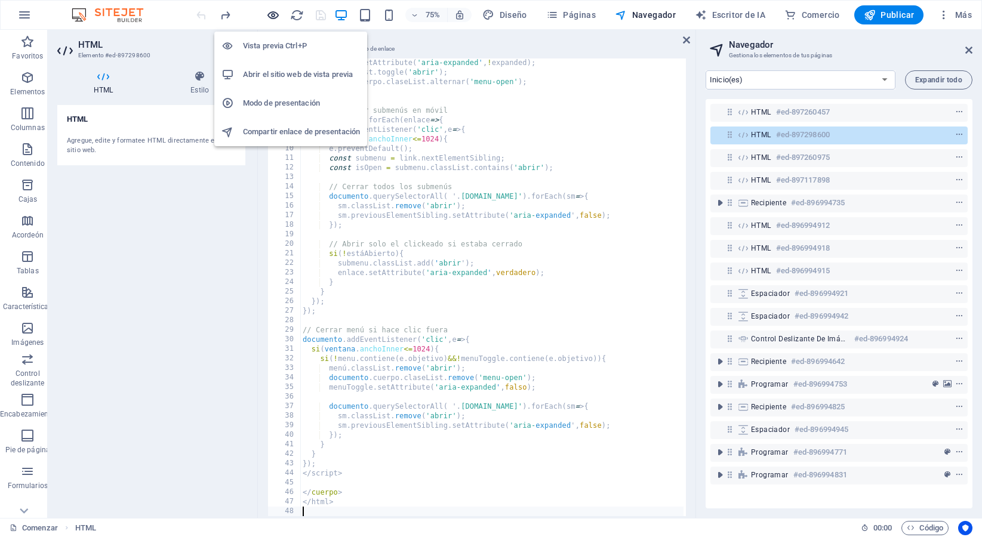
click at [271, 21] on icon "button" at bounding box center [273, 15] width 14 height 14
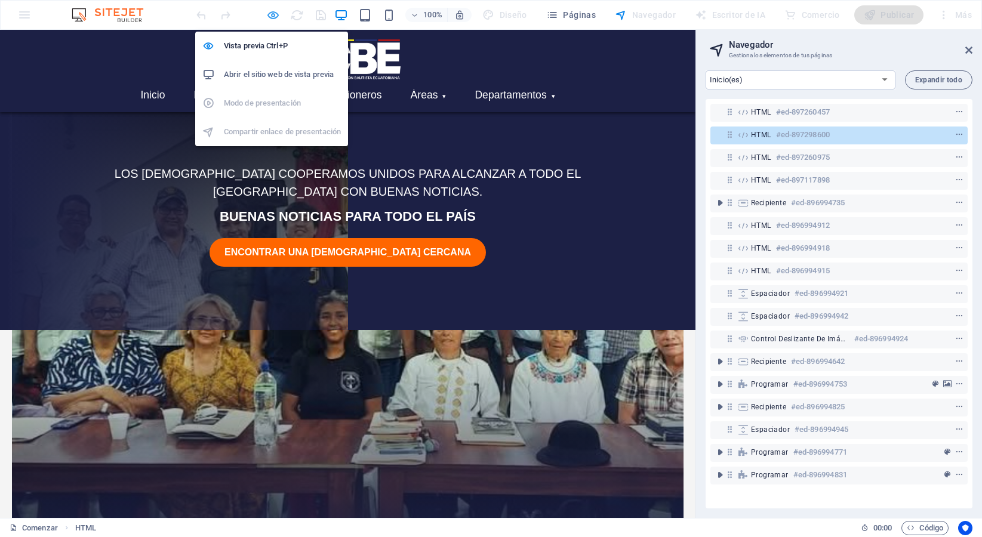
scroll to position [172, 0]
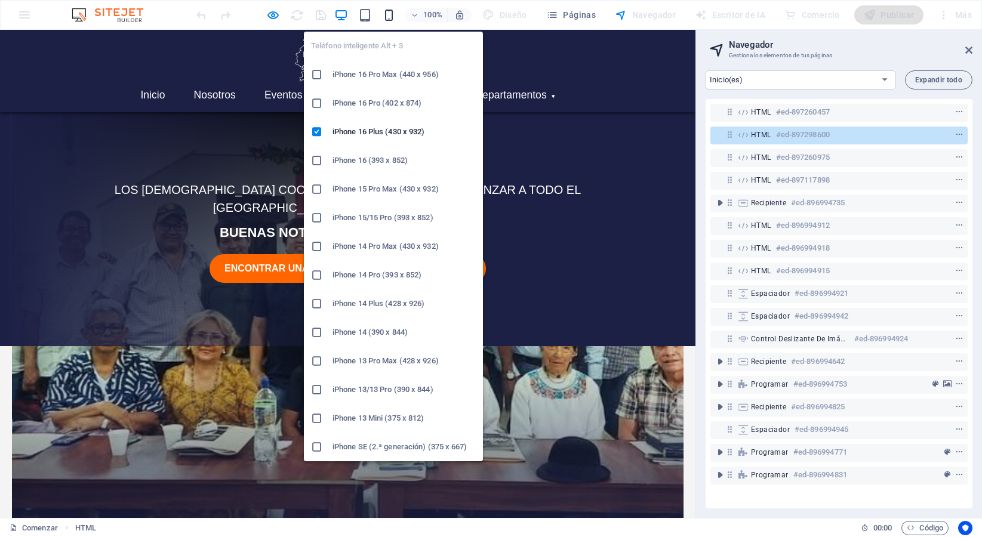
click at [389, 17] on icon "button" at bounding box center [389, 15] width 14 height 14
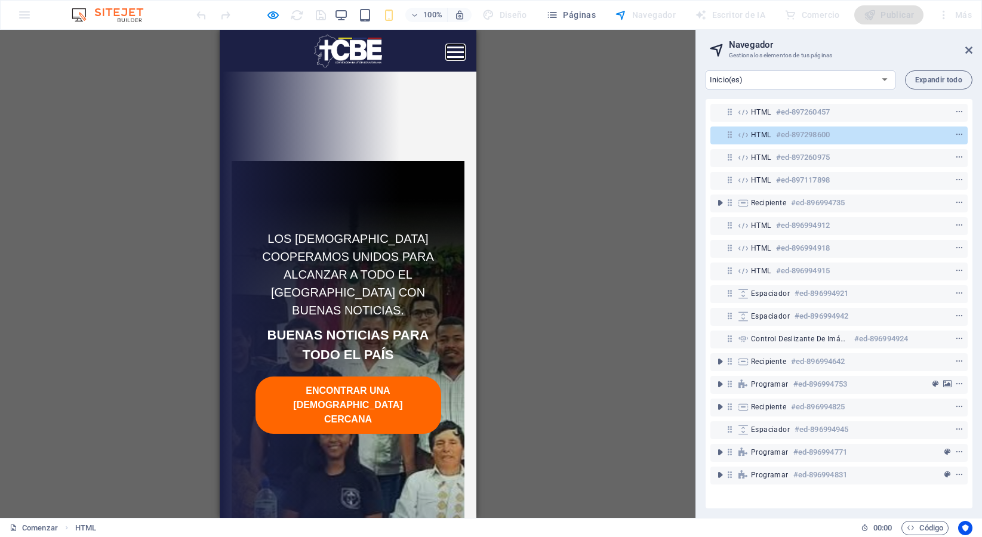
click at [453, 51] on span "Abrir menú" at bounding box center [455, 52] width 18 height 2
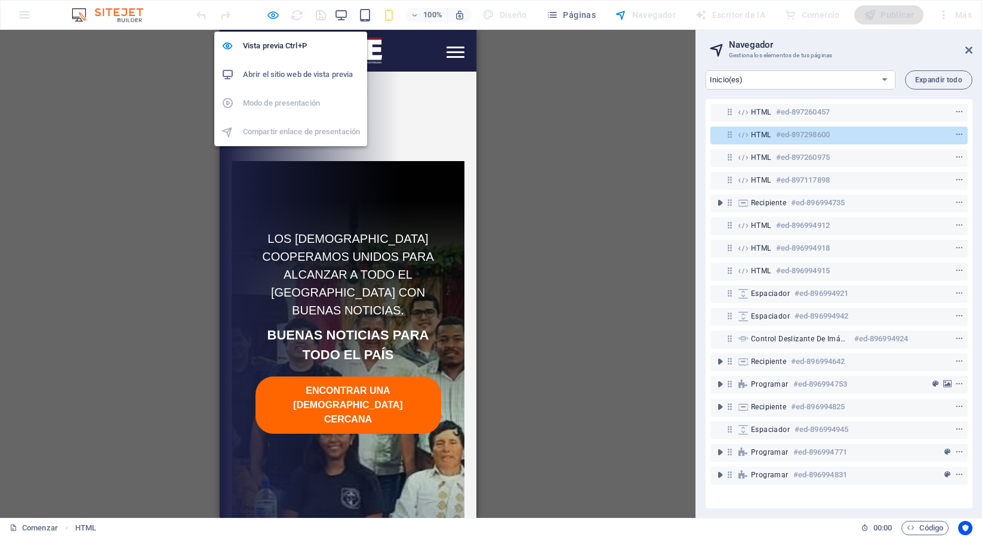
click at [271, 14] on icon "button" at bounding box center [273, 15] width 14 height 14
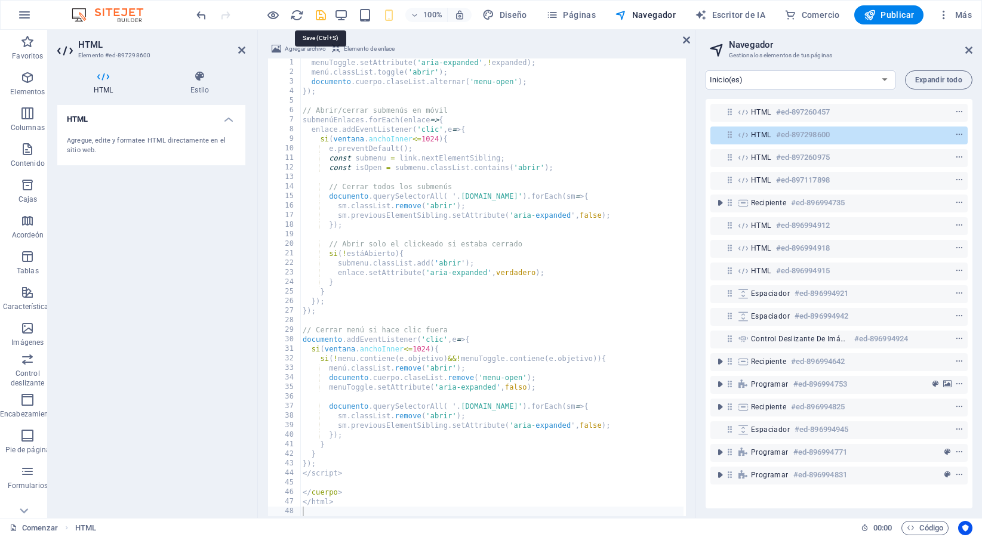
click at [320, 13] on icon "ahorrar" at bounding box center [321, 15] width 14 height 14
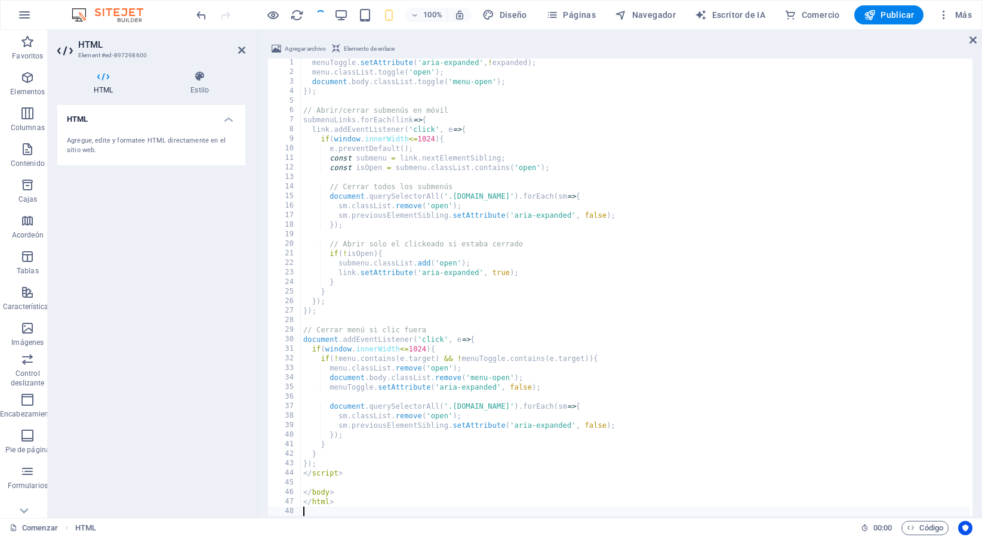
scroll to position [1920, 0]
click at [882, 13] on font "Publicar" at bounding box center [896, 15] width 33 height 10
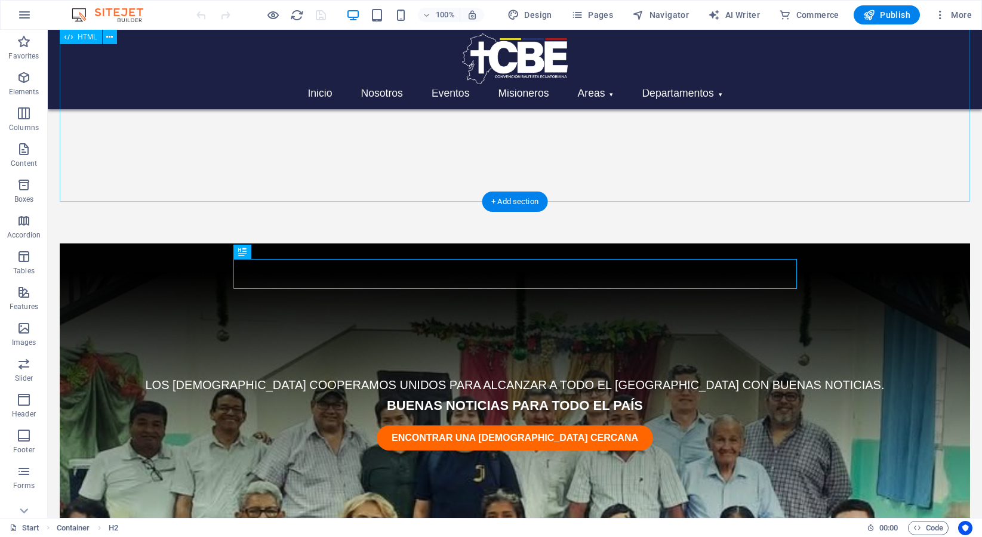
scroll to position [551, 0]
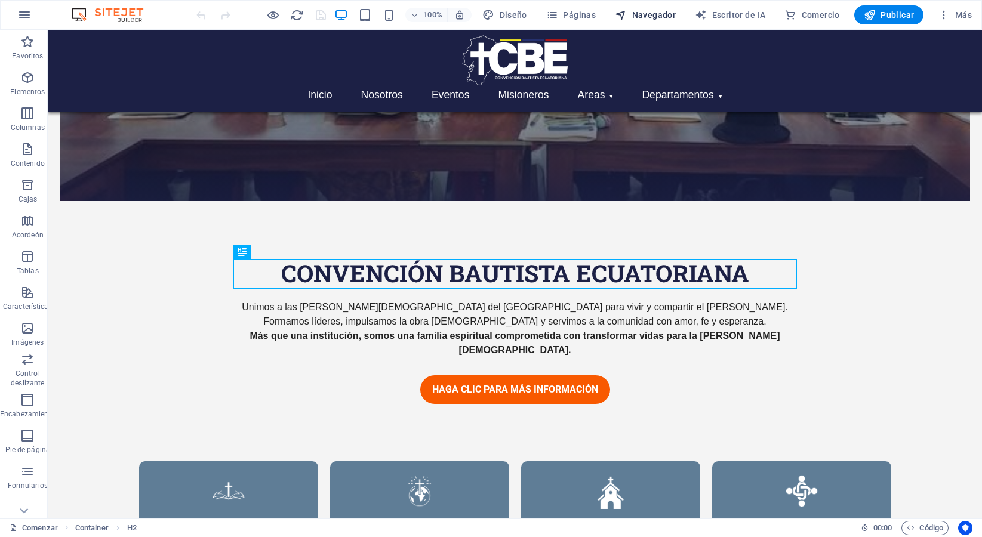
click at [643, 8] on button "Navegador" at bounding box center [645, 14] width 70 height 19
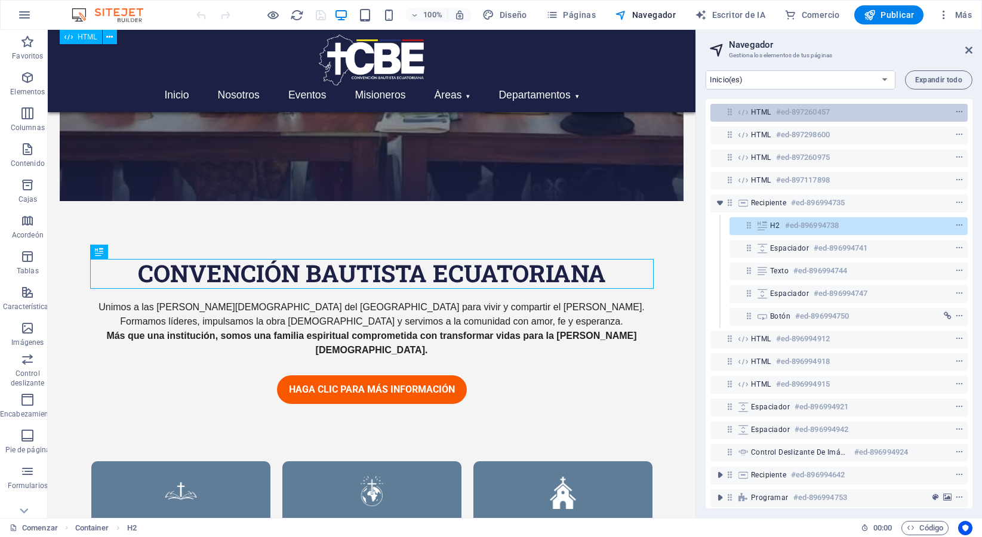
click at [763, 110] on font "HTML" at bounding box center [761, 112] width 20 height 8
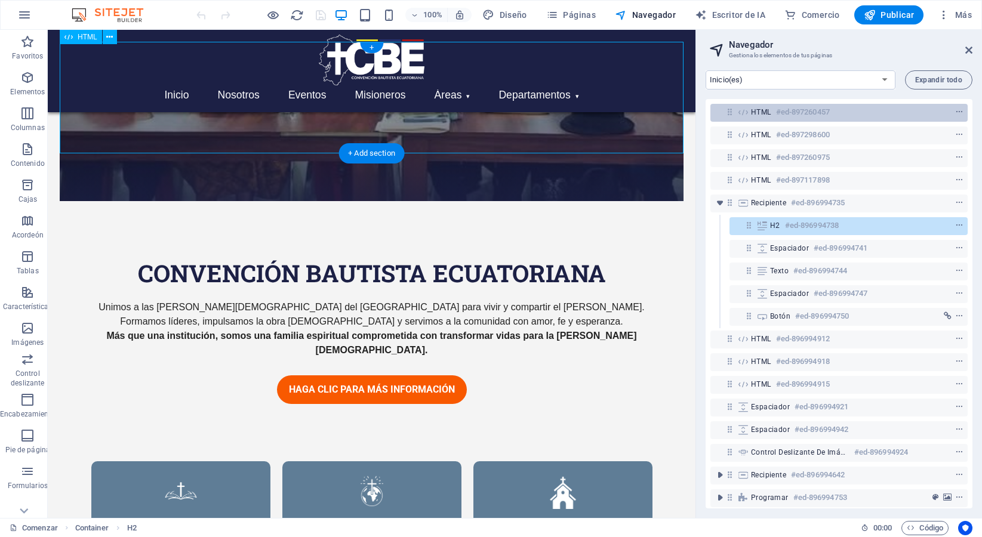
scroll to position [0, 0]
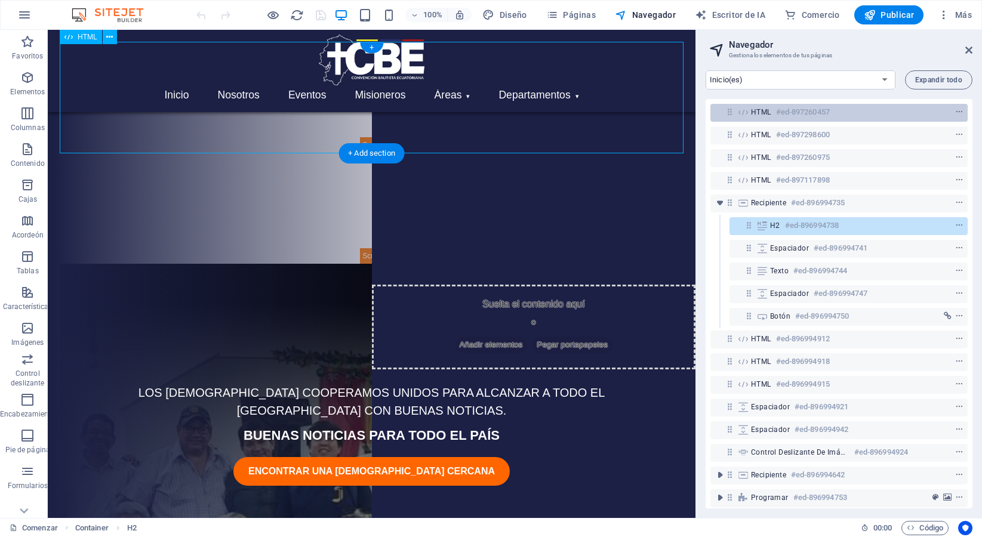
click at [763, 110] on font "HTML" at bounding box center [761, 112] width 20 height 8
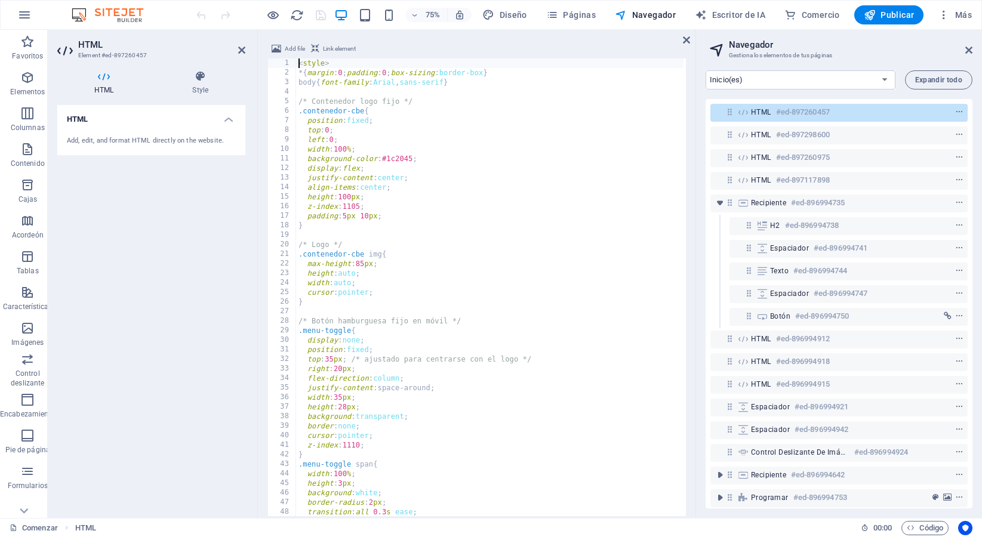
scroll to position [67, 0]
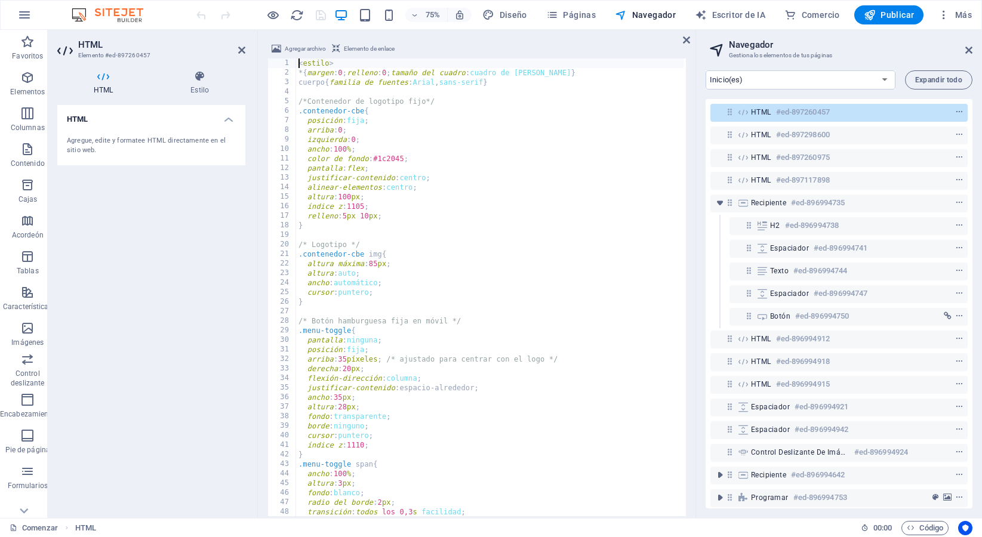
type textarea "</script>"
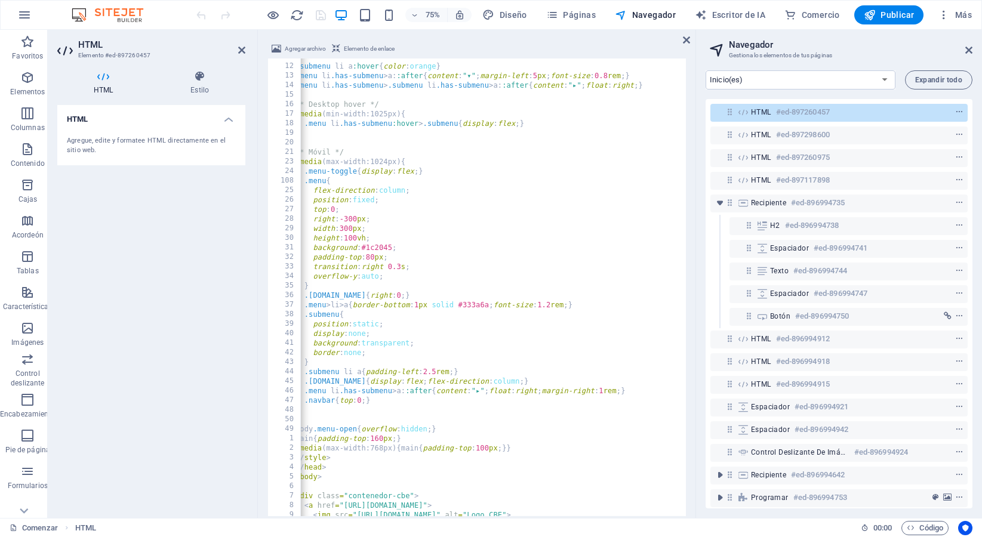
scroll to position [0, 0]
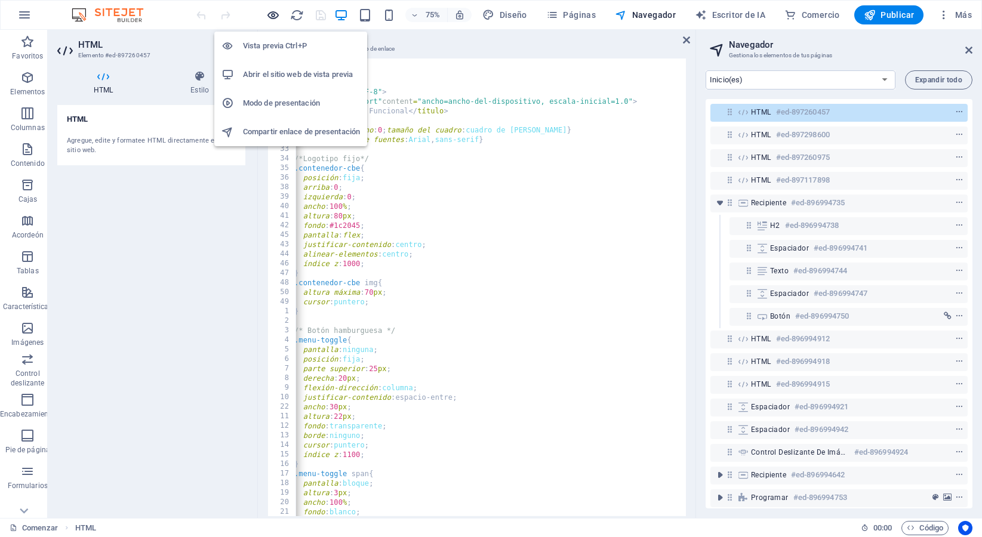
click at [267, 17] on icon "button" at bounding box center [273, 15] width 14 height 14
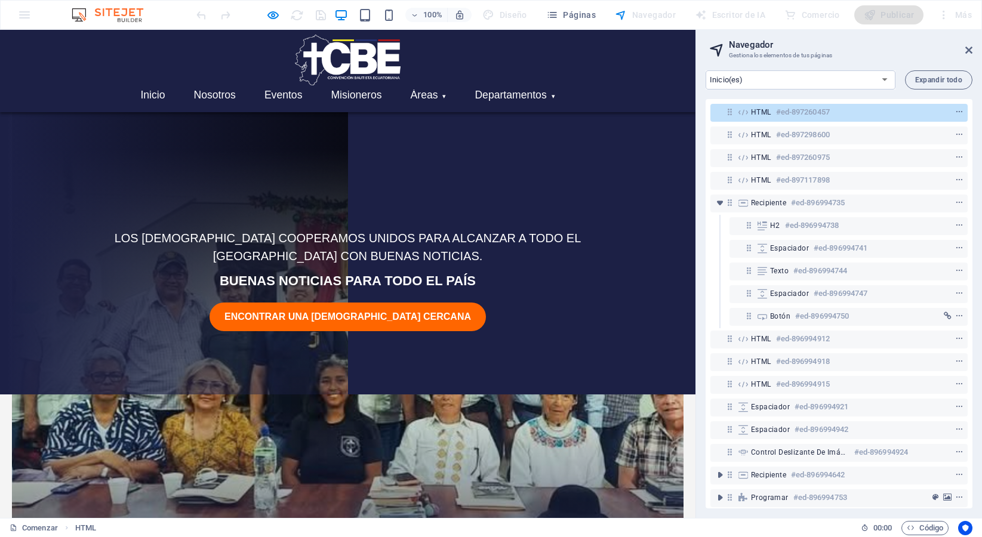
scroll to position [118, 0]
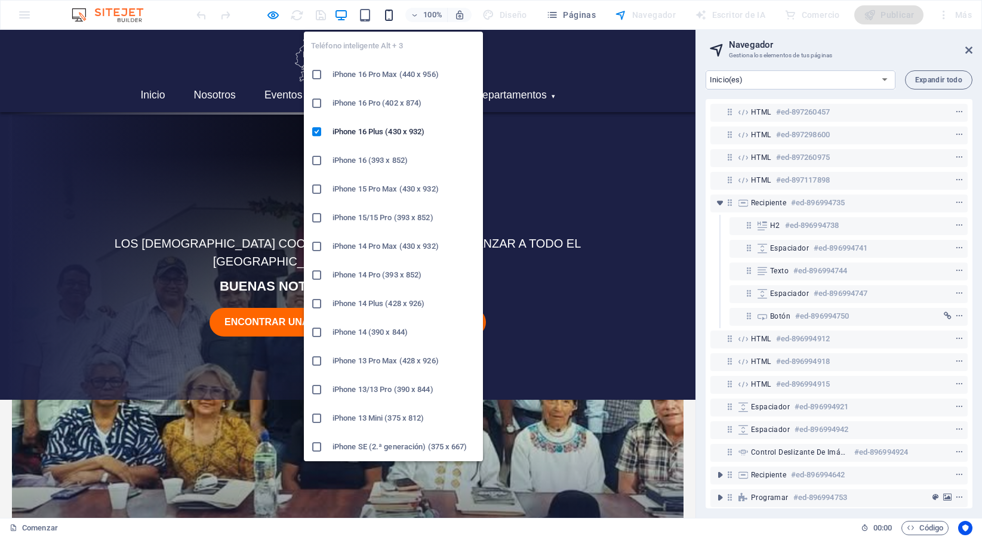
click at [386, 11] on icon "button" at bounding box center [389, 15] width 14 height 14
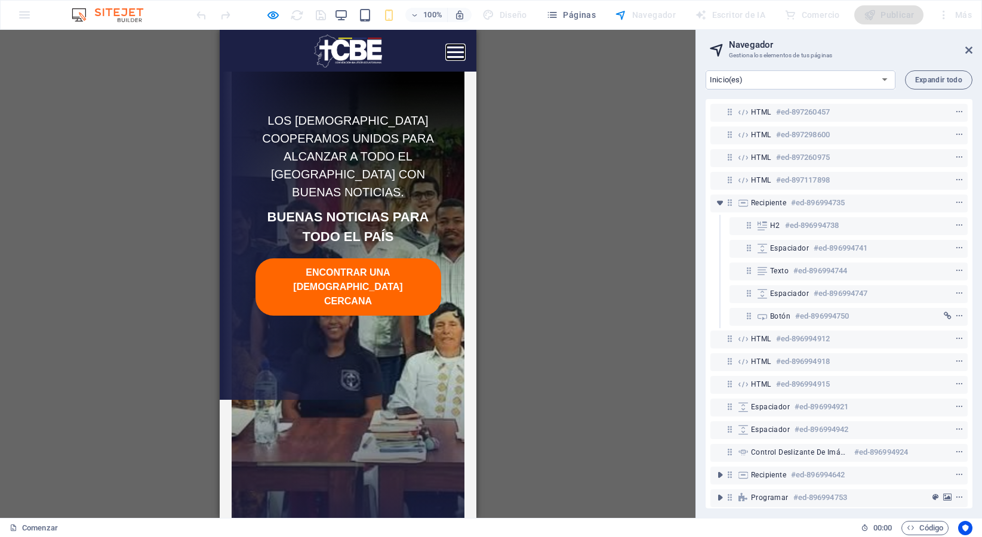
click at [458, 50] on button "Abrir menú" at bounding box center [455, 52] width 18 height 15
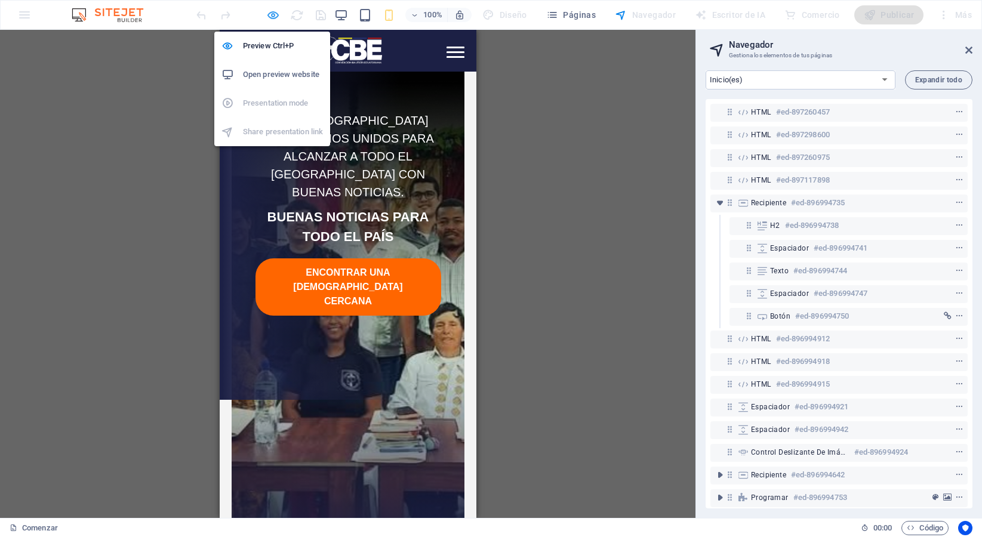
click at [273, 19] on icon "button" at bounding box center [273, 15] width 14 height 14
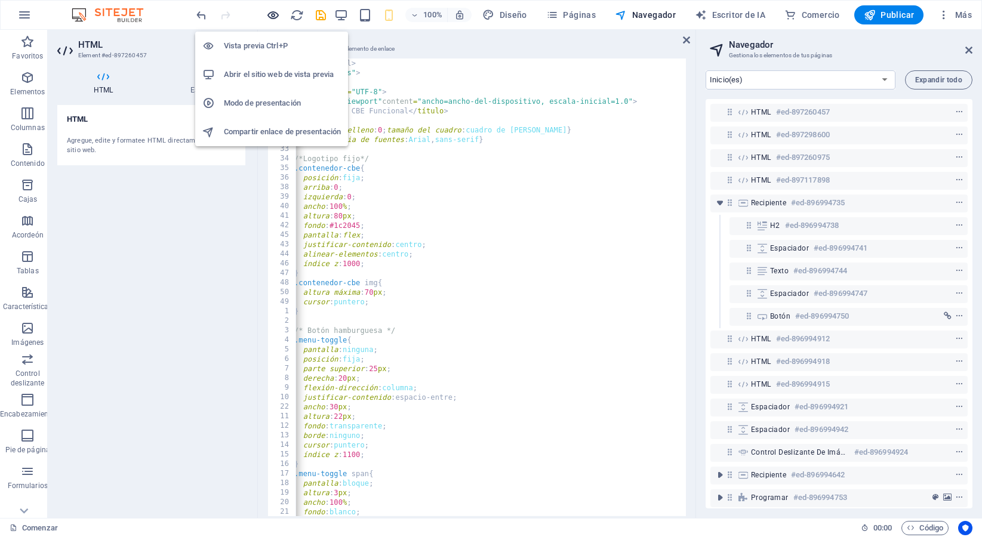
scroll to position [50, 0]
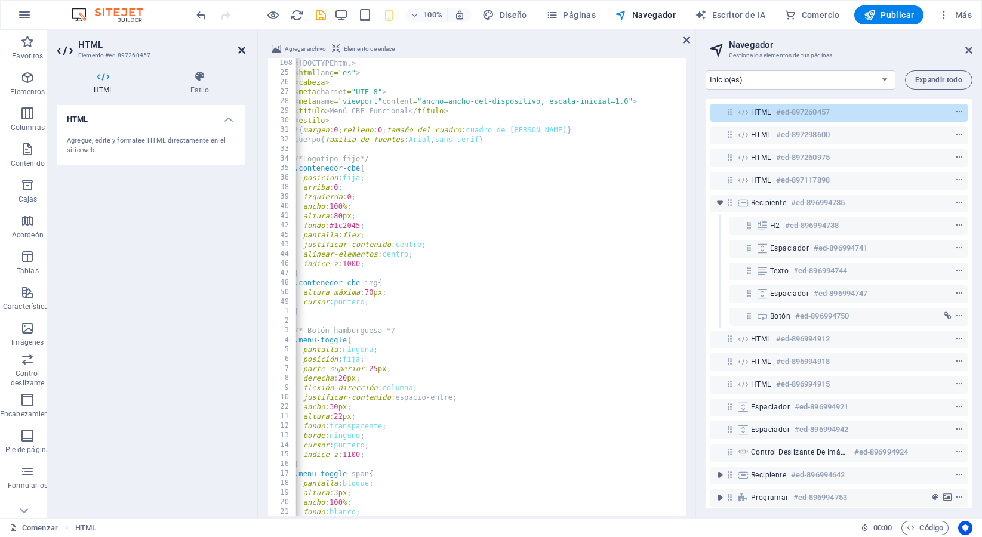
click at [241, 51] on icon at bounding box center [241, 50] width 7 height 10
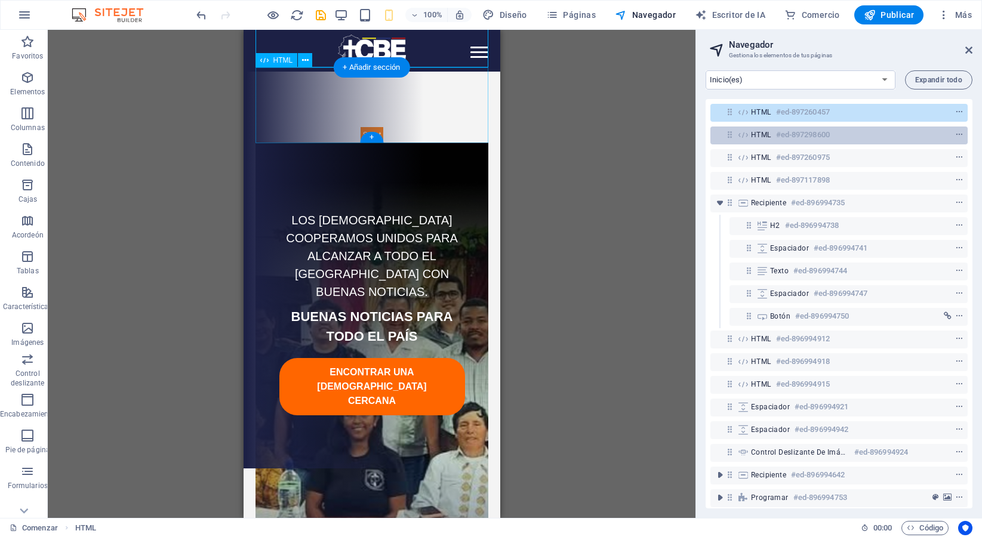
click at [782, 133] on font "#ed-897298600" at bounding box center [803, 134] width 54 height 9
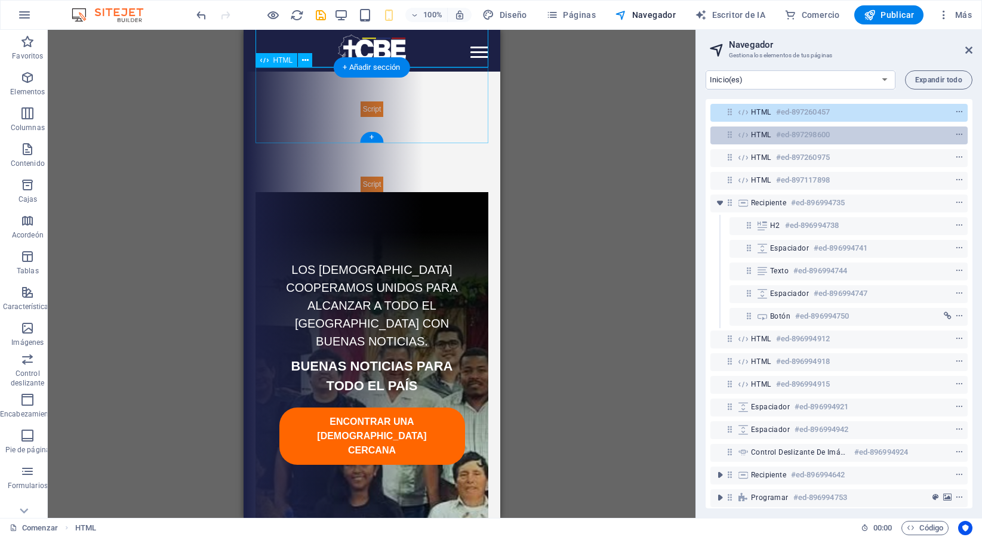
click at [782, 133] on font "#ed-897298600" at bounding box center [803, 134] width 54 height 9
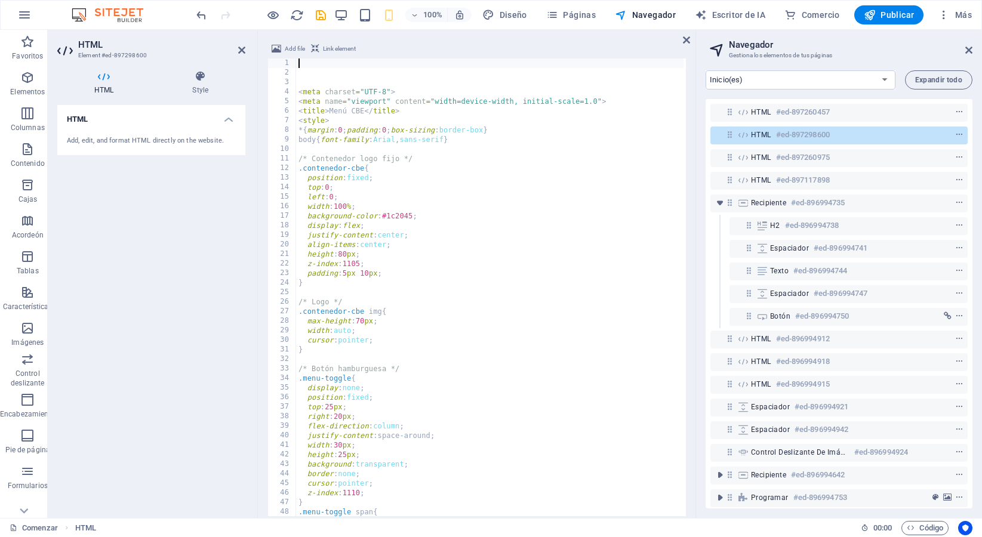
scroll to position [125, 0]
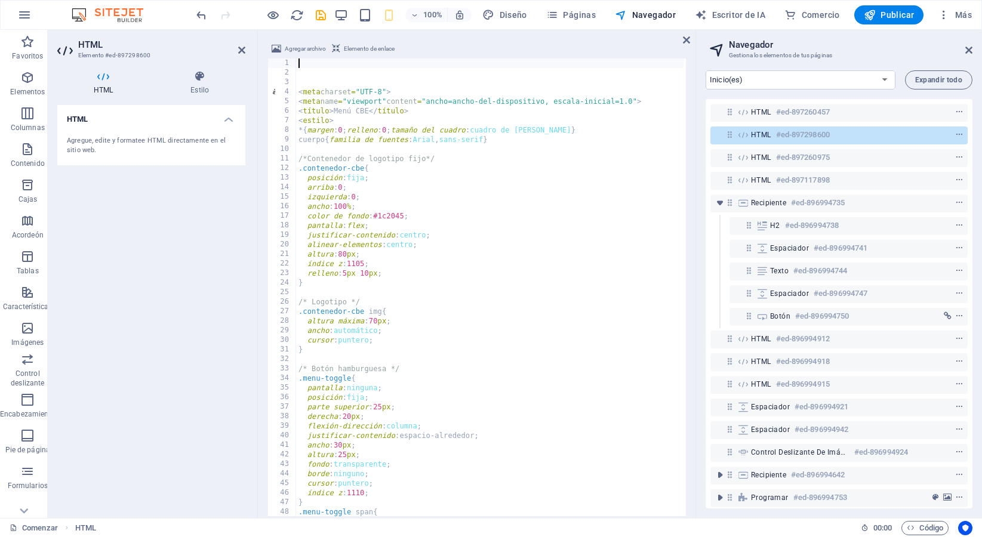
click at [237, 49] on h2 "HTML" at bounding box center [161, 44] width 167 height 11
click at [239, 50] on icon at bounding box center [241, 50] width 7 height 10
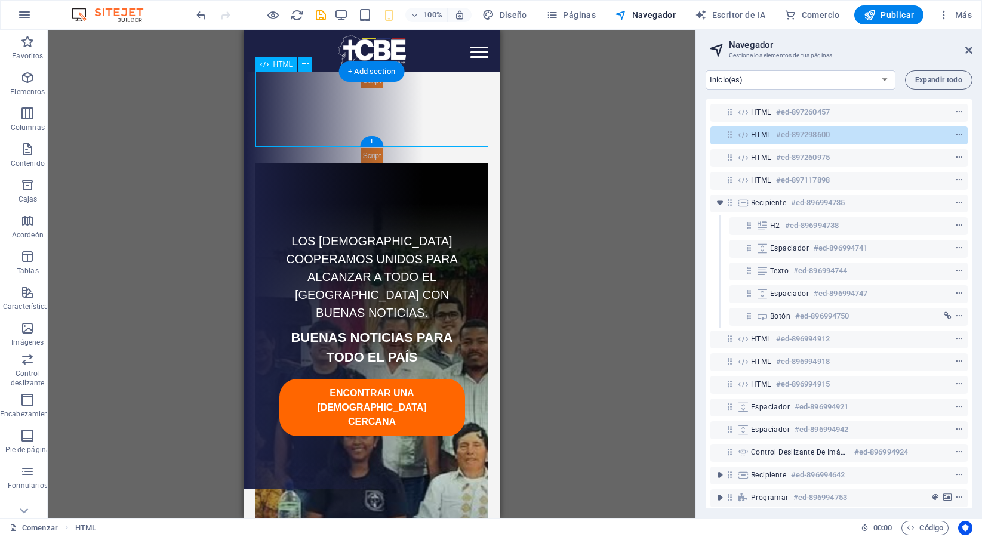
scroll to position [0, 0]
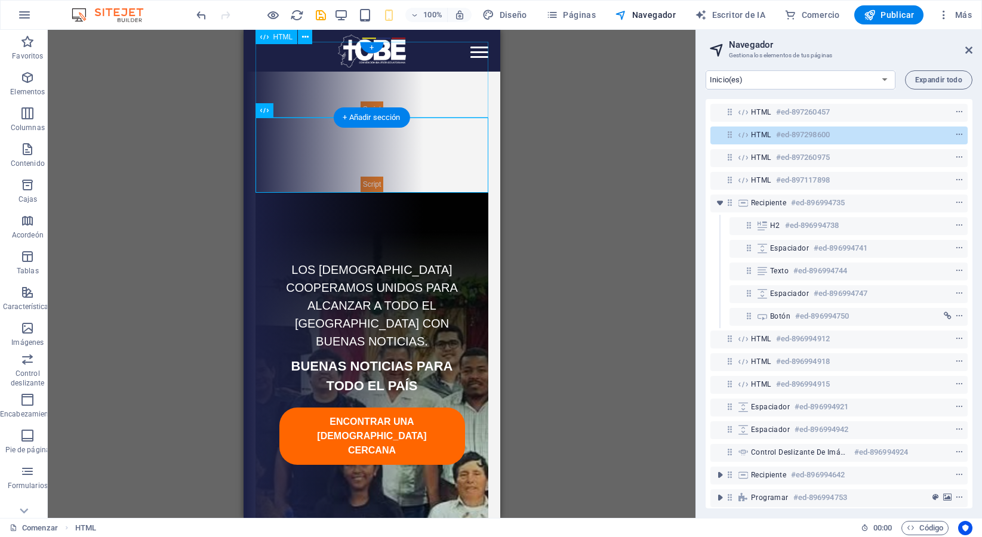
click at [448, 97] on div "Menú CBE Funcional Inicio Nosotros Eventos Misioneros Áreas [DEMOGRAPHIC_DATA] …" at bounding box center [371, 79] width 233 height 75
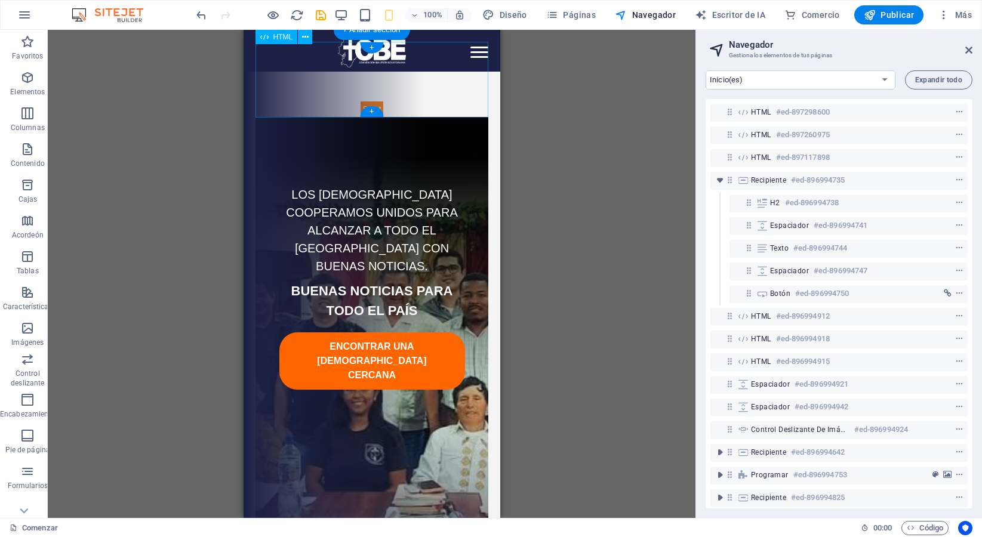
click at [448, 97] on div "Menú CBE Inicio Nosotros Eventos Misioneros Áreas [DEMOGRAPHIC_DATA] y Misiones…" at bounding box center [371, 79] width 233 height 75
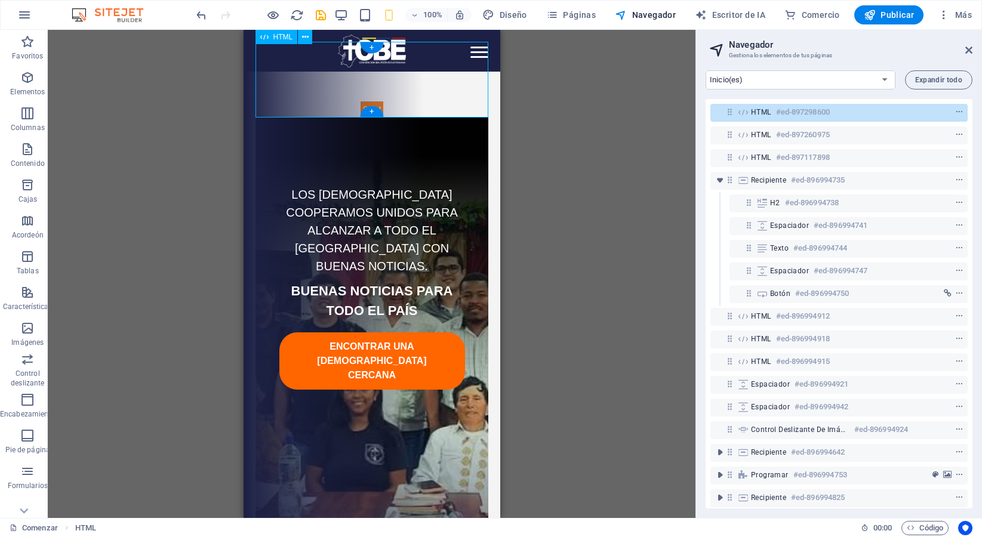
click at [774, 116] on div "HTML #ed-897298600" at bounding box center [829, 112] width 157 height 14
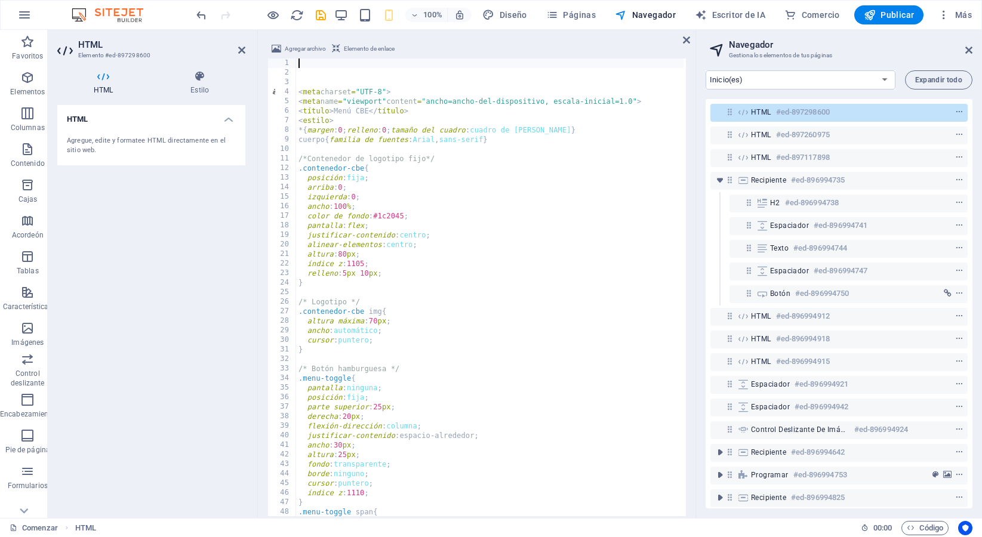
type textarea "<title>Menú CBE</title> <style>"
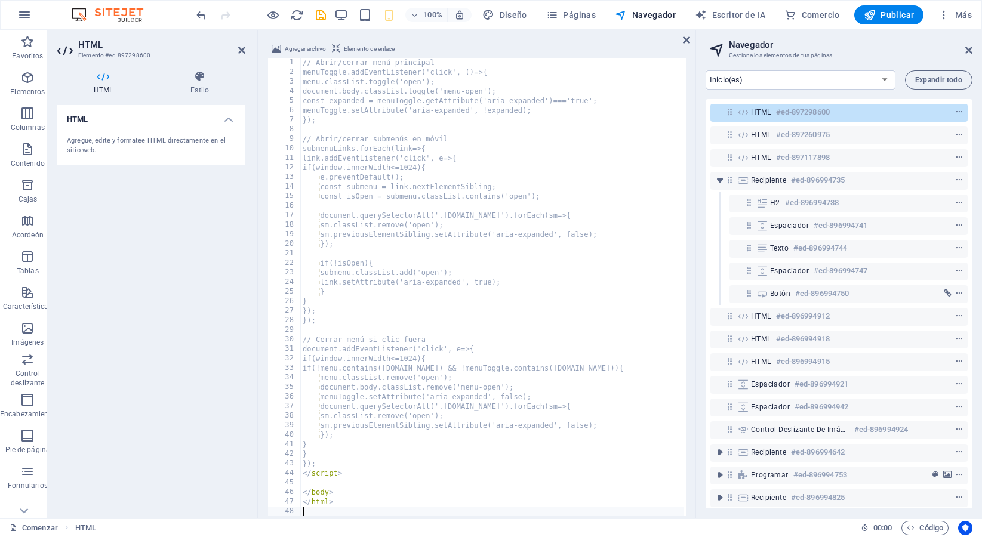
scroll to position [1758, 0]
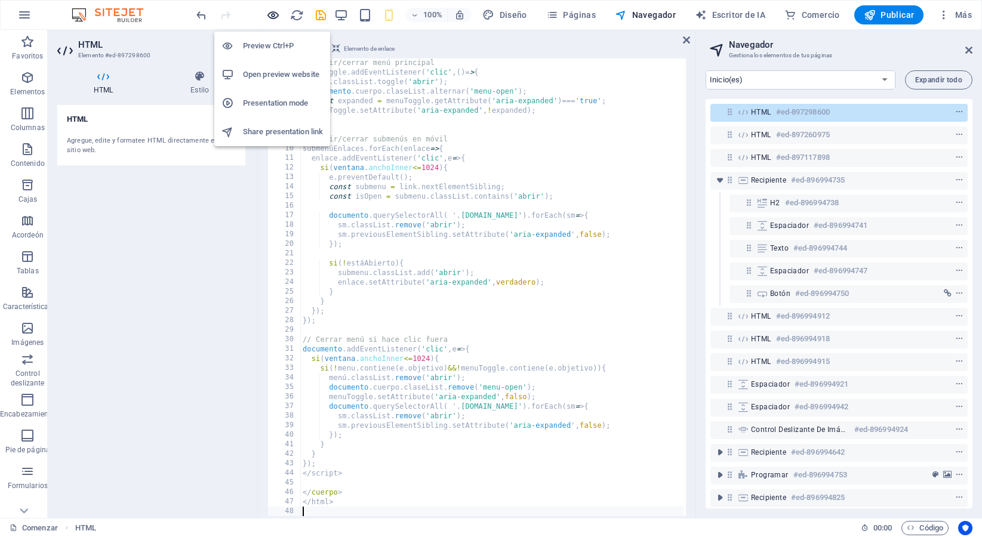
click at [274, 16] on icon "button" at bounding box center [273, 15] width 14 height 14
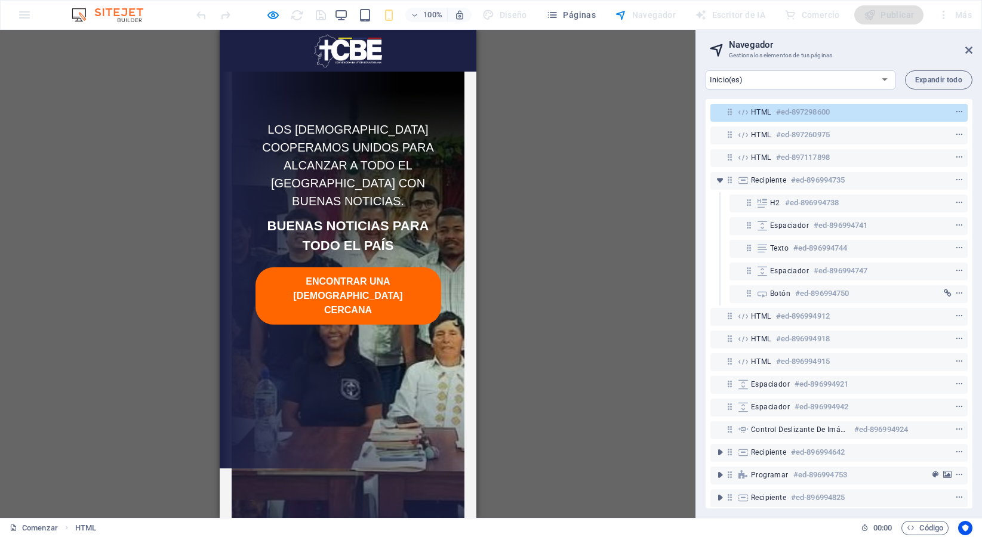
scroll to position [0, 0]
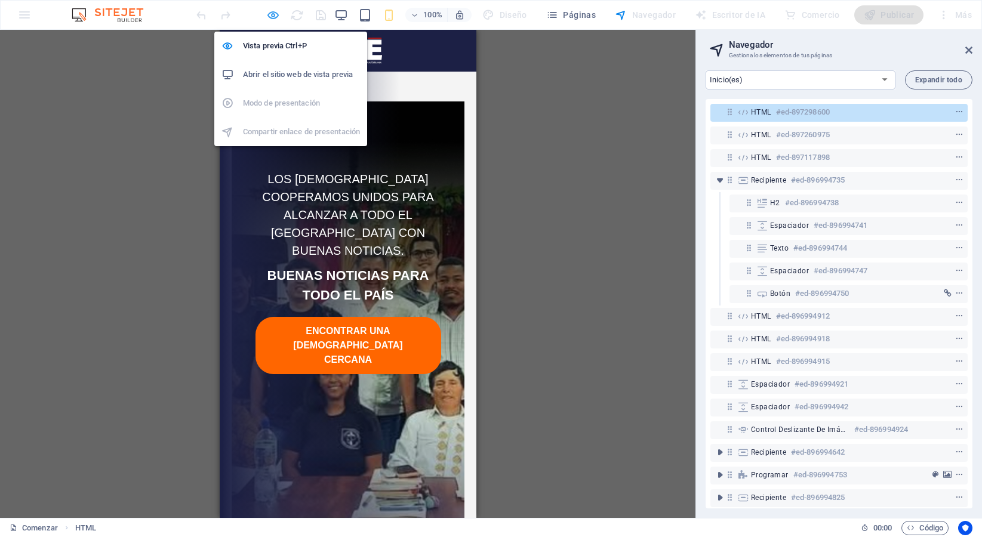
click at [273, 13] on icon "button" at bounding box center [273, 15] width 14 height 14
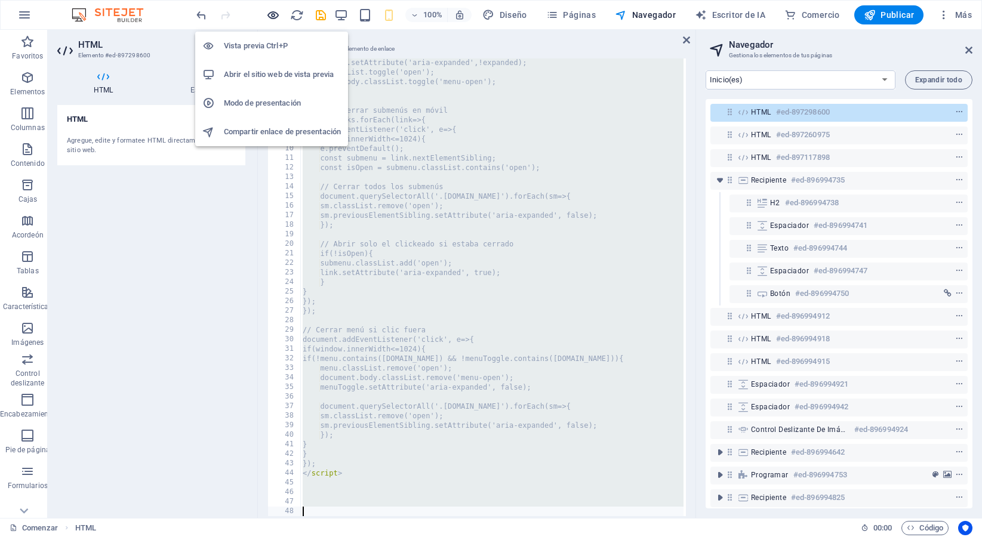
scroll to position [1920, 0]
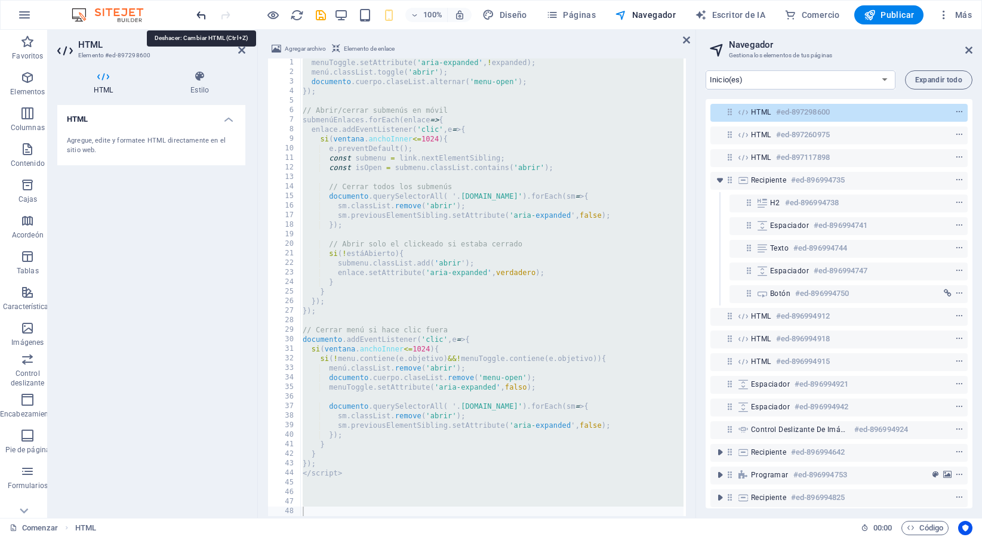
click at [205, 16] on icon "deshacer" at bounding box center [202, 15] width 14 height 14
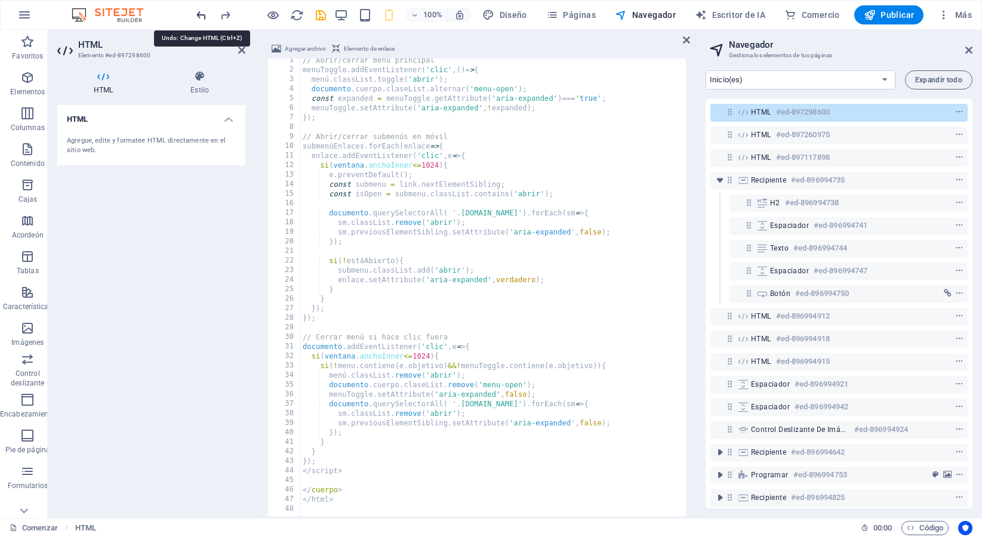
click at [207, 14] on icon "deshacer" at bounding box center [202, 15] width 14 height 14
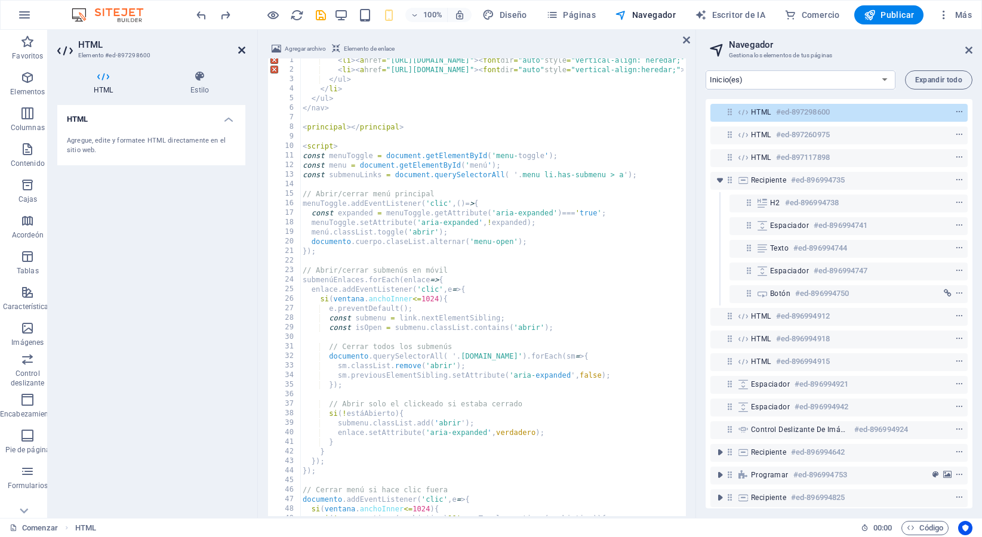
click at [239, 51] on icon at bounding box center [241, 50] width 7 height 10
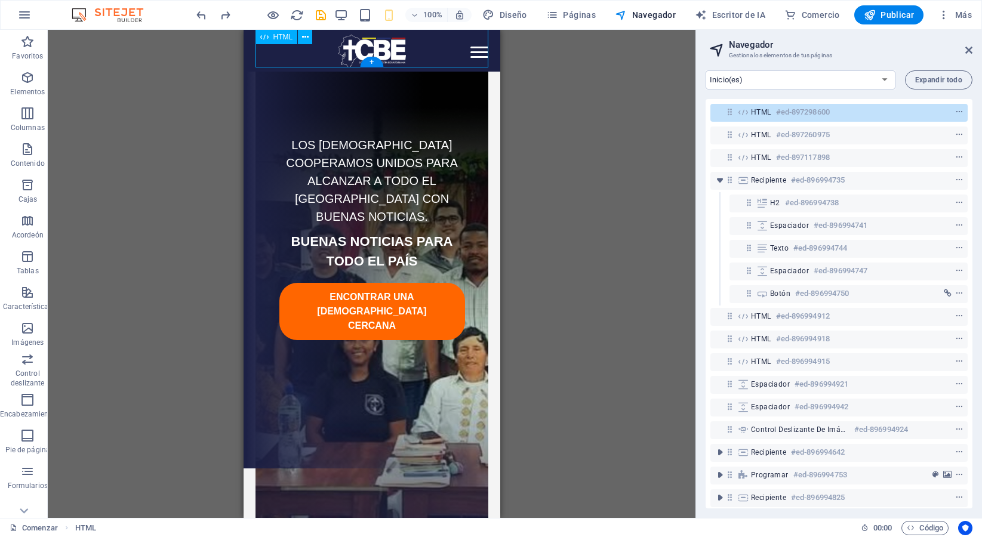
click at [475, 57] on div "Menú CBE Inicio Nosotros Eventos Misioneros Áreas Evangelismo y Misiones Educac…" at bounding box center [371, 29] width 233 height 75
click at [321, 16] on icon "ahorrar" at bounding box center [321, 15] width 14 height 14
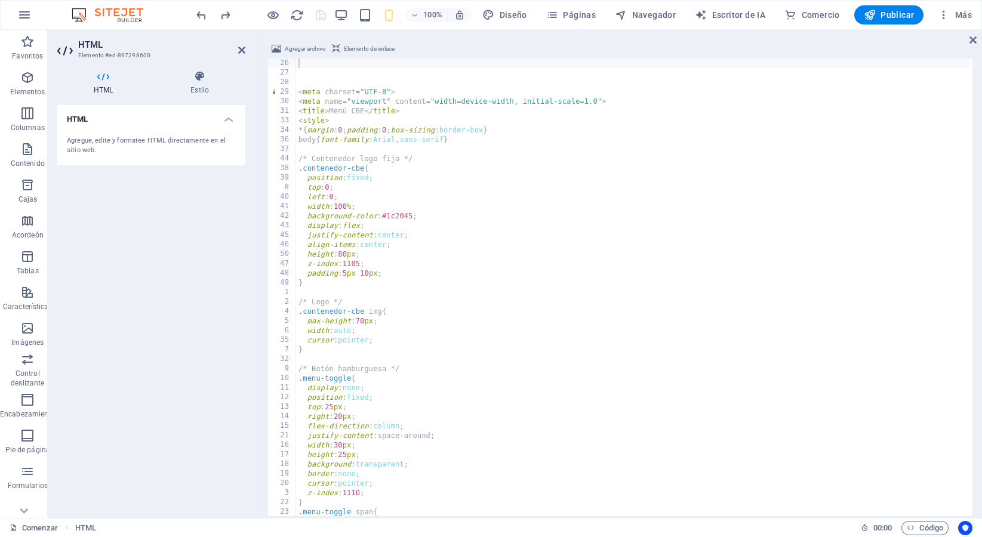
scroll to position [0, 0]
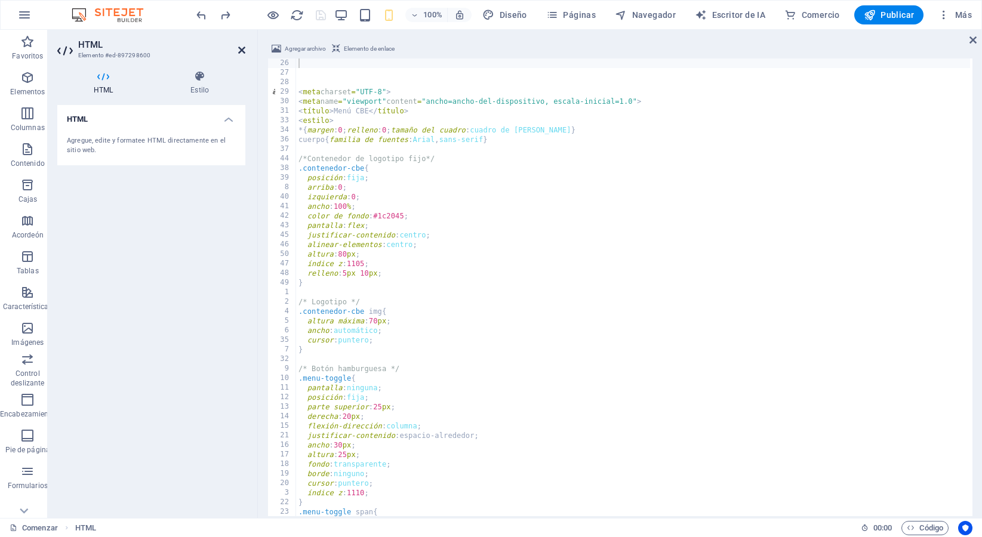
click at [241, 50] on icon at bounding box center [241, 50] width 7 height 10
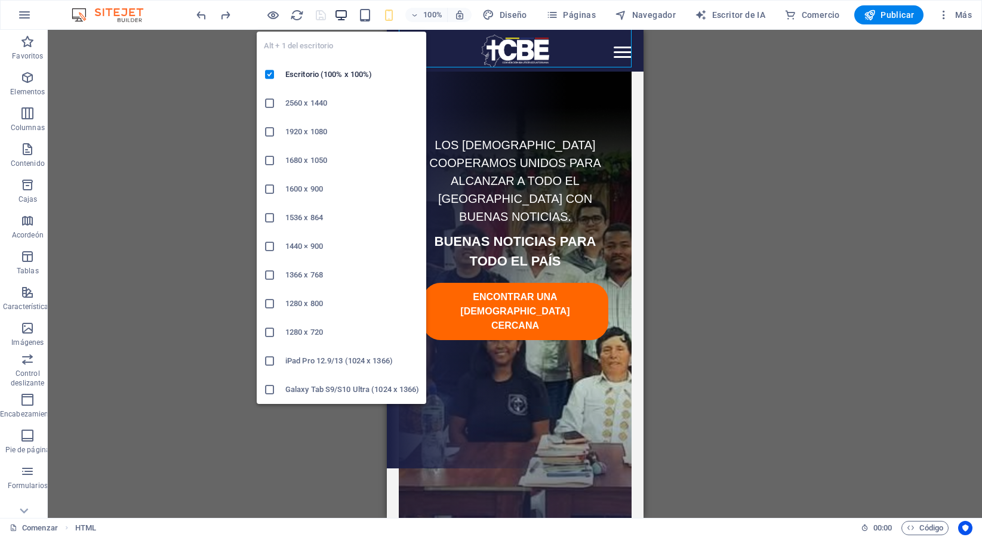
click at [341, 16] on icon "button" at bounding box center [341, 15] width 14 height 14
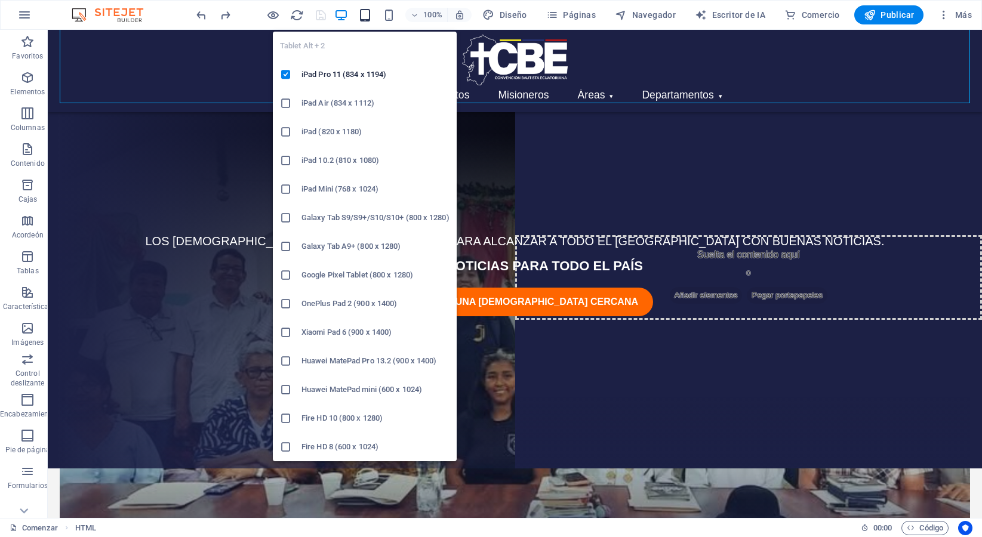
click at [368, 17] on icon "button" at bounding box center [365, 15] width 14 height 14
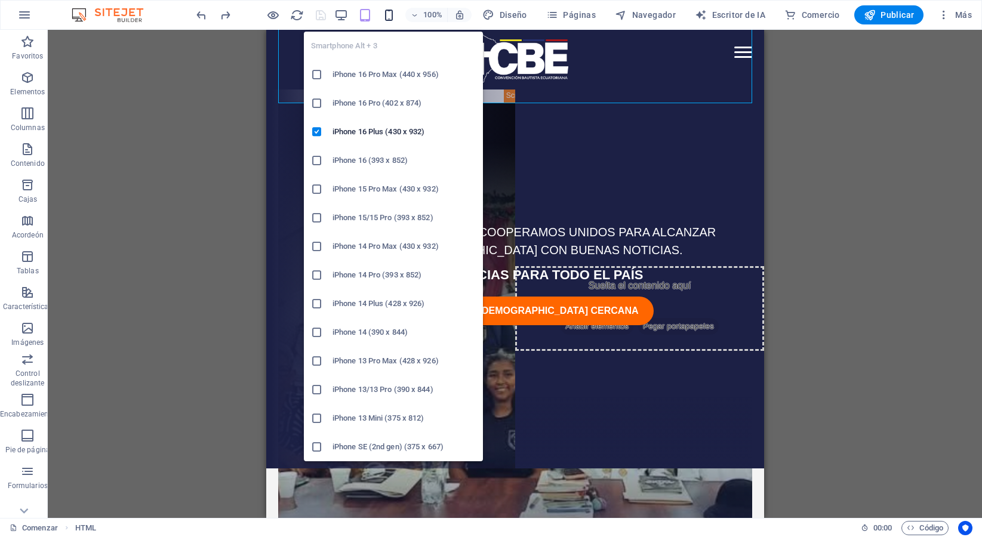
click at [391, 17] on icon "button" at bounding box center [389, 15] width 14 height 14
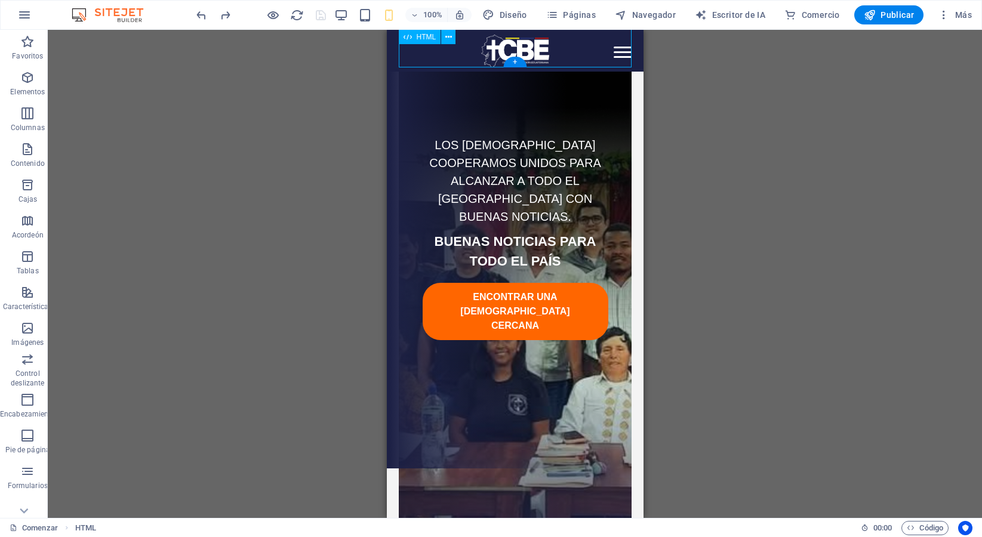
click at [624, 51] on div "Menú CBE Inicio Nosotros Eventos Misioneros Áreas Evangelismo y Misiones Educac…" at bounding box center [514, 29] width 233 height 75
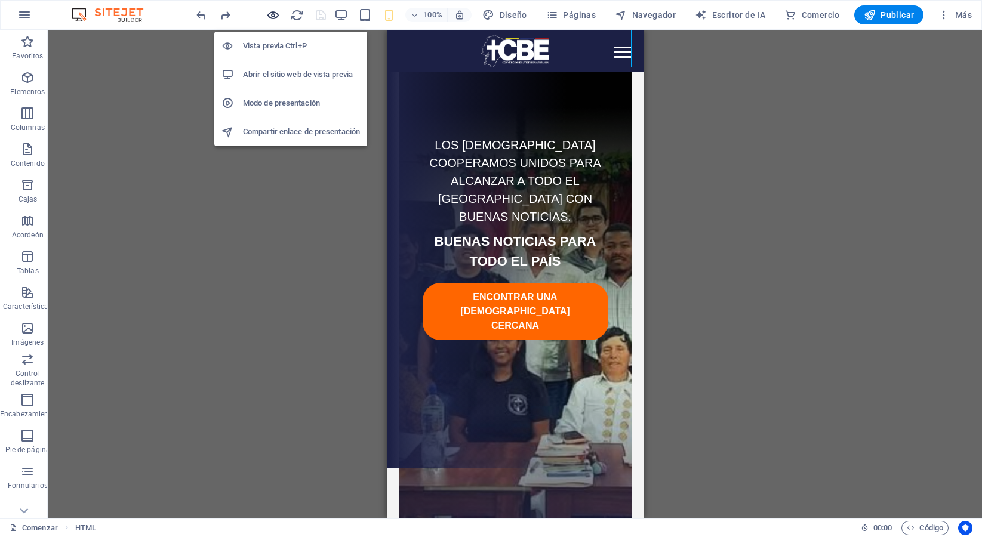
click at [275, 16] on icon "button" at bounding box center [273, 15] width 14 height 14
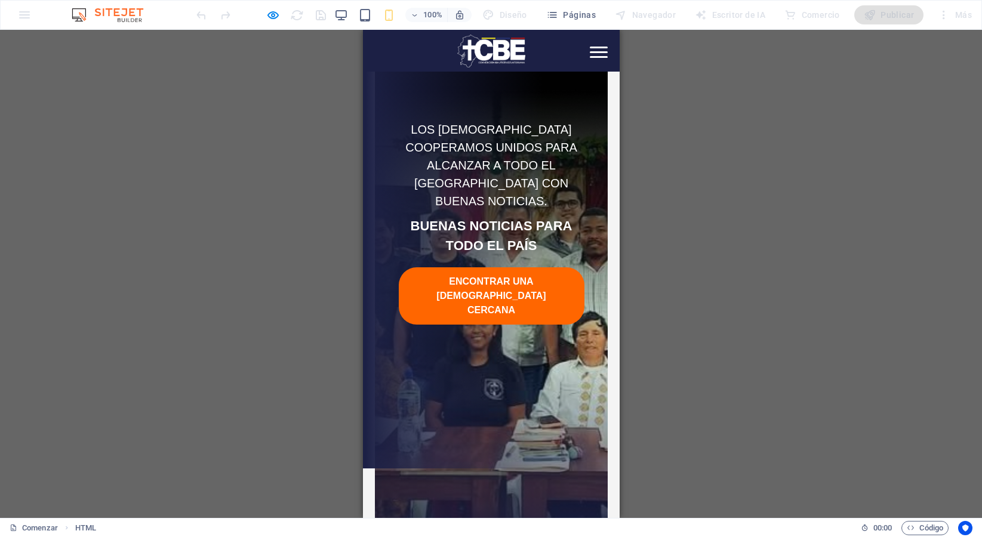
click at [601, 60] on div at bounding box center [490, 51] width 257 height 42
click at [602, 56] on button "Abrir menú" at bounding box center [598, 52] width 18 height 15
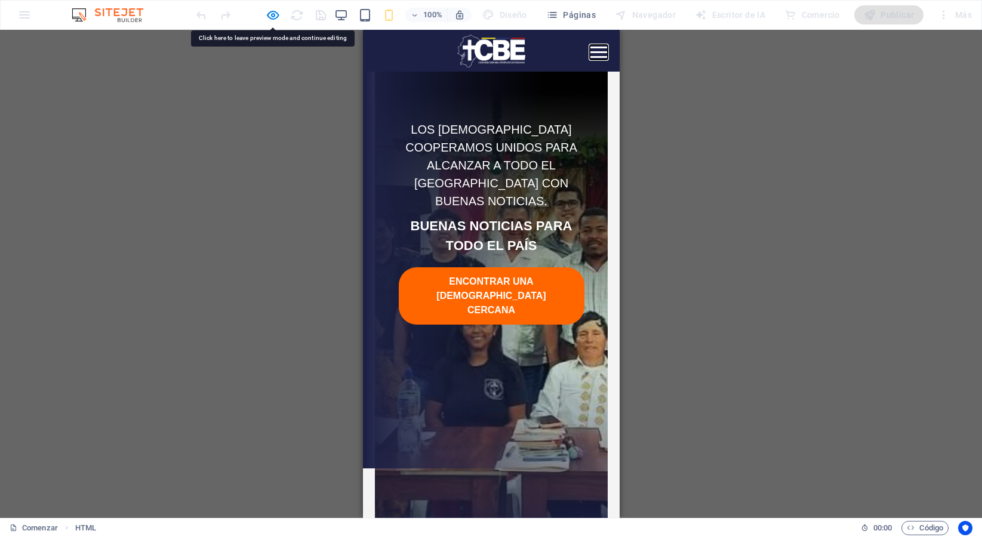
click at [602, 56] on button "Abrir menú" at bounding box center [598, 52] width 18 height 15
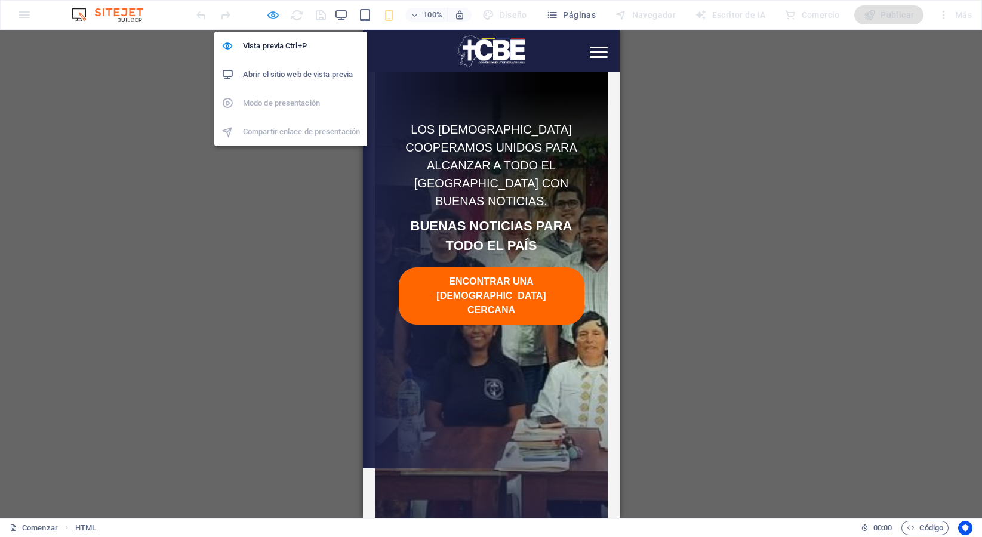
click at [273, 17] on icon "button" at bounding box center [273, 15] width 14 height 14
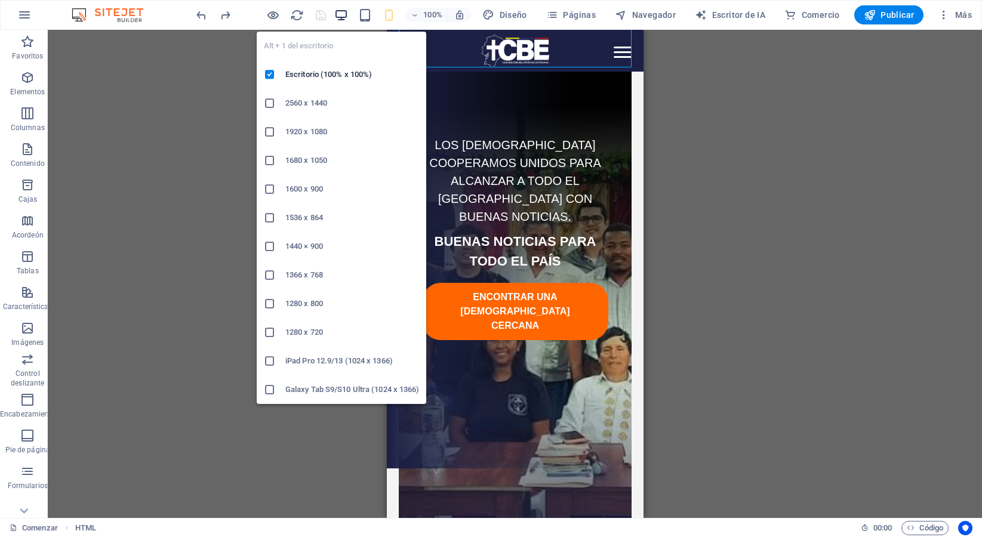
click at [341, 14] on icon "button" at bounding box center [341, 15] width 14 height 14
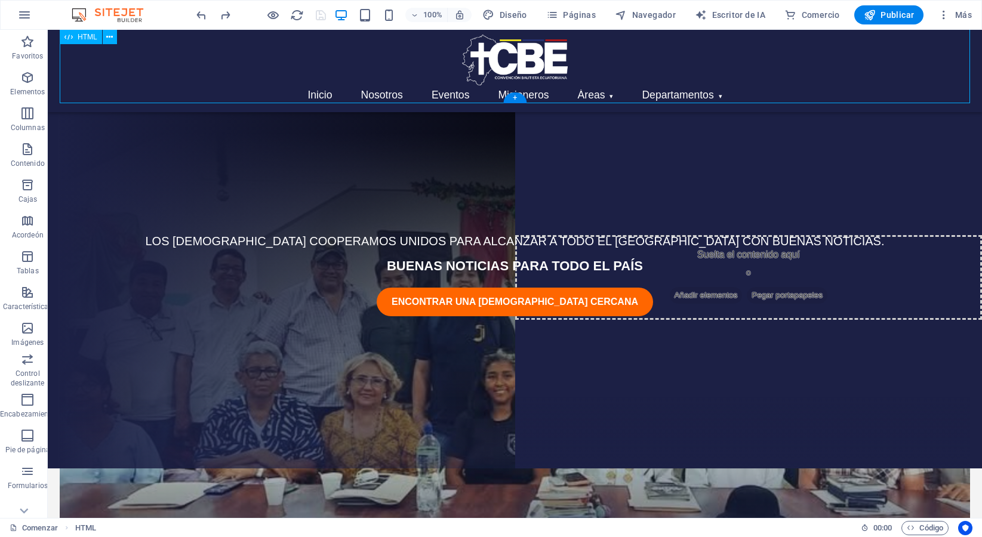
click at [390, 85] on div "Menú CBE Inicio Nosotros Eventos Misioneros Áreas Evangelismo y Misiones Educac…" at bounding box center [515, 47] width 910 height 111
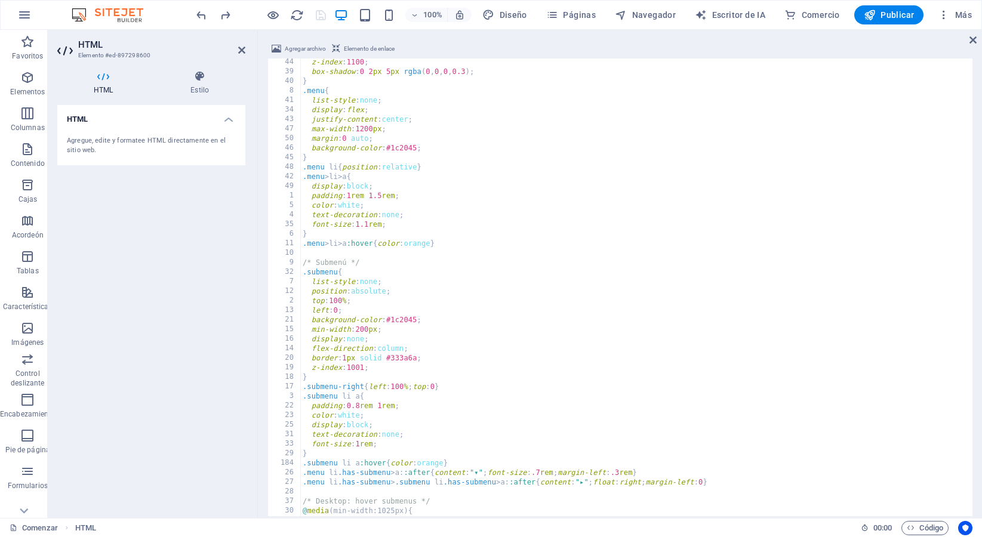
scroll to position [593, 0]
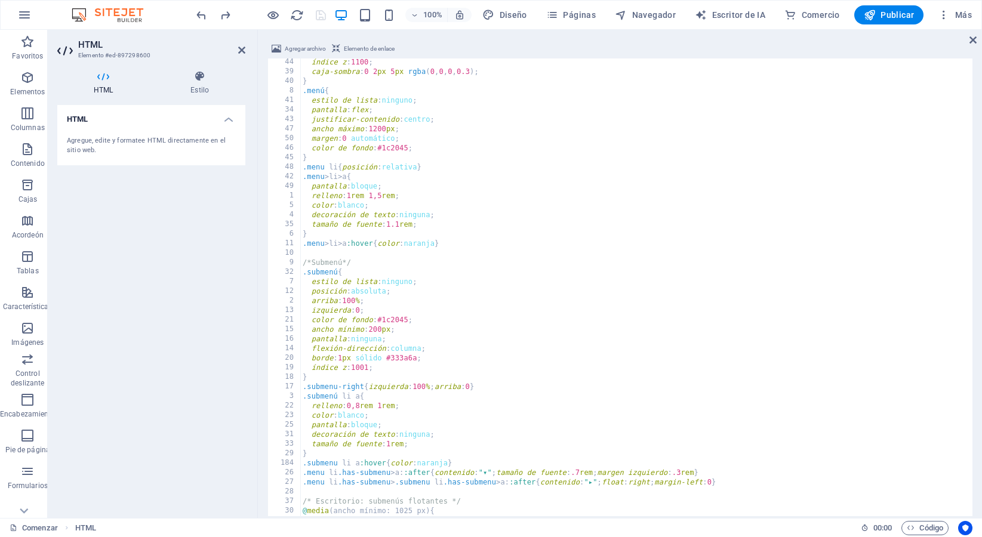
type textarea "justify-content:center; max-width:1200px;"
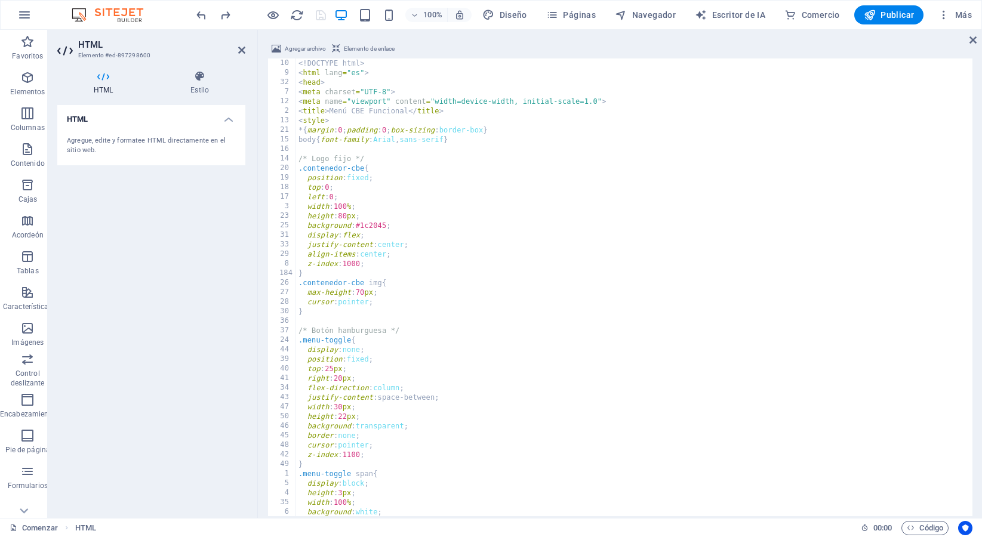
scroll to position [0, 0]
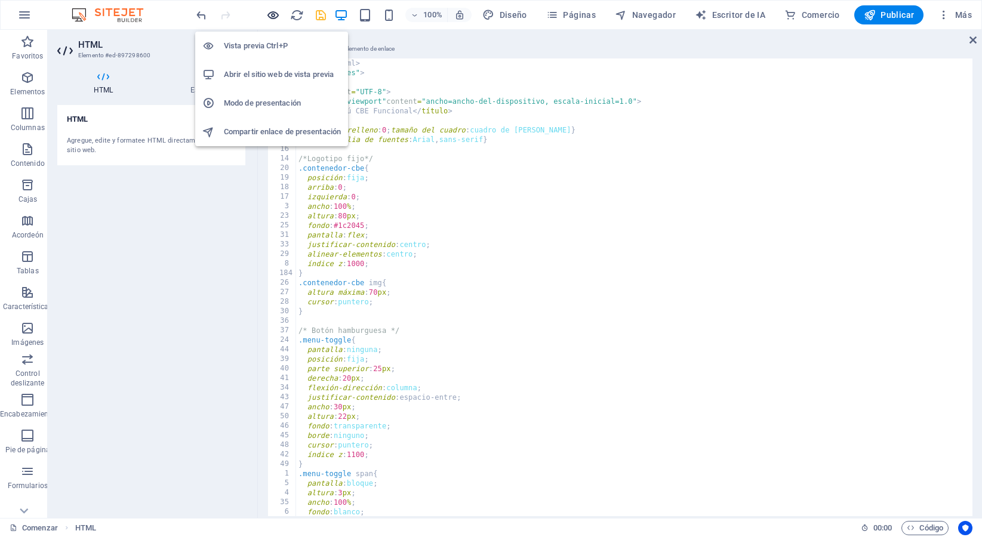
click at [276, 16] on icon "button" at bounding box center [273, 15] width 14 height 14
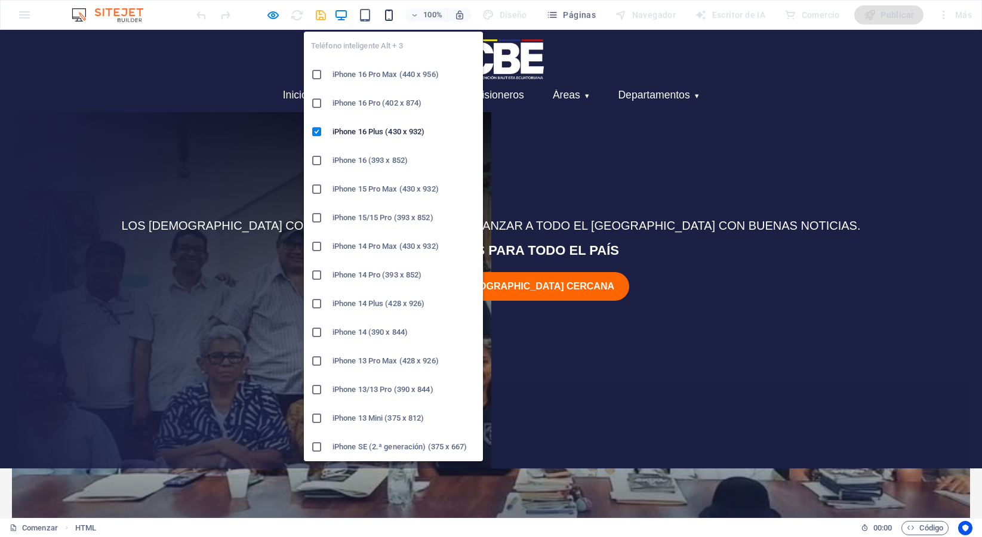
click at [392, 17] on icon "button" at bounding box center [389, 15] width 14 height 14
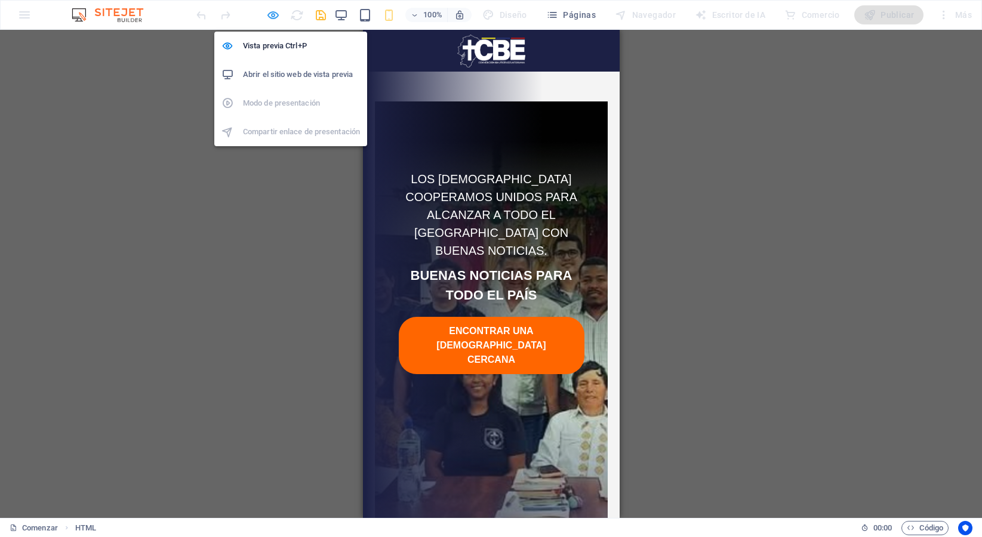
click at [269, 11] on icon "button" at bounding box center [273, 15] width 14 height 14
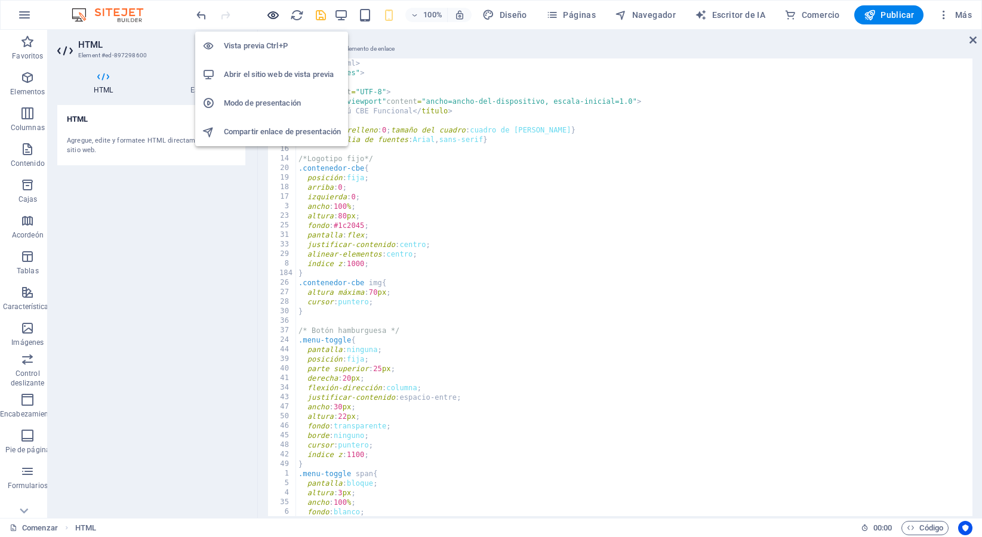
scroll to position [50, 0]
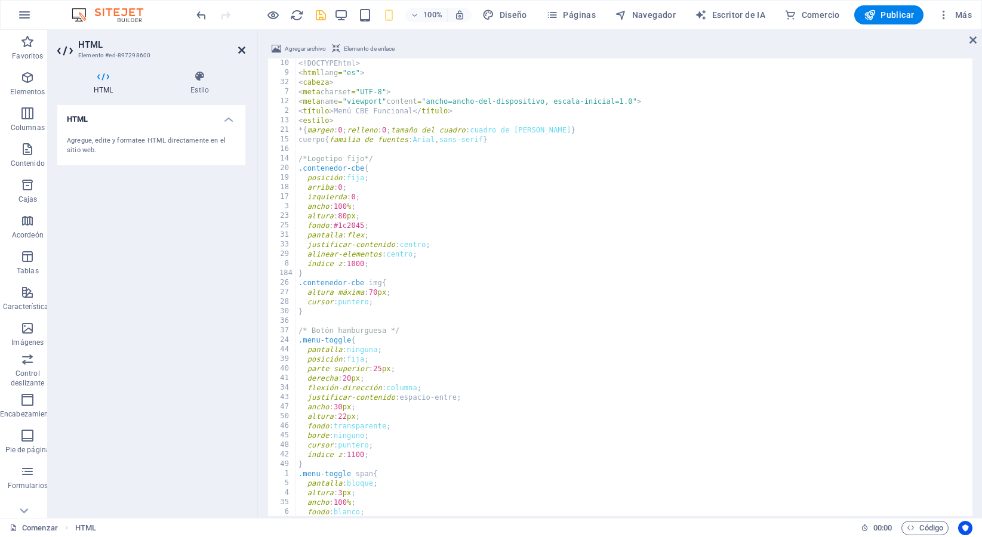
click at [244, 50] on icon at bounding box center [241, 50] width 7 height 10
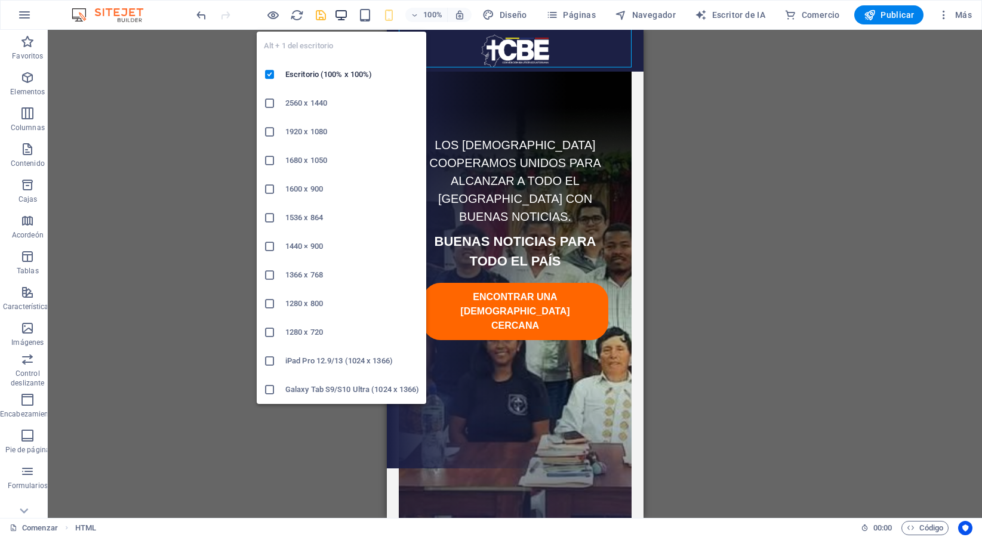
click at [344, 17] on icon "button" at bounding box center [341, 15] width 14 height 14
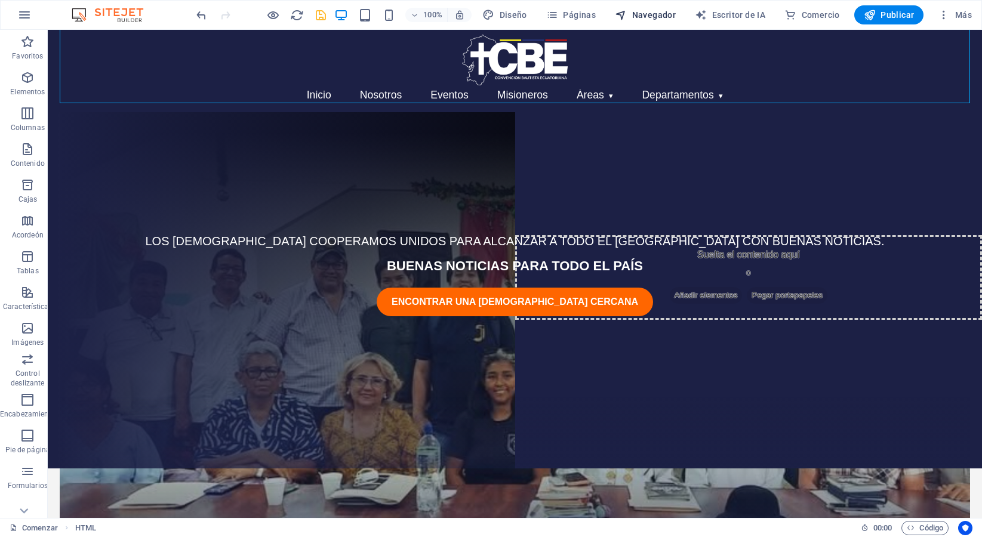
click at [646, 16] on font "Navegador" at bounding box center [654, 15] width 44 height 10
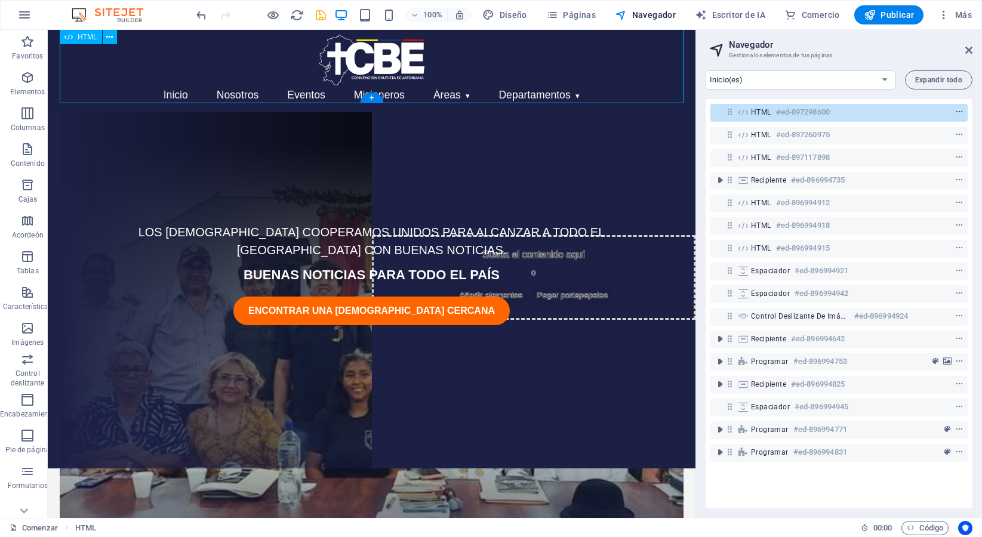
click at [957, 112] on icon "menú contextual" at bounding box center [959, 112] width 8 height 8
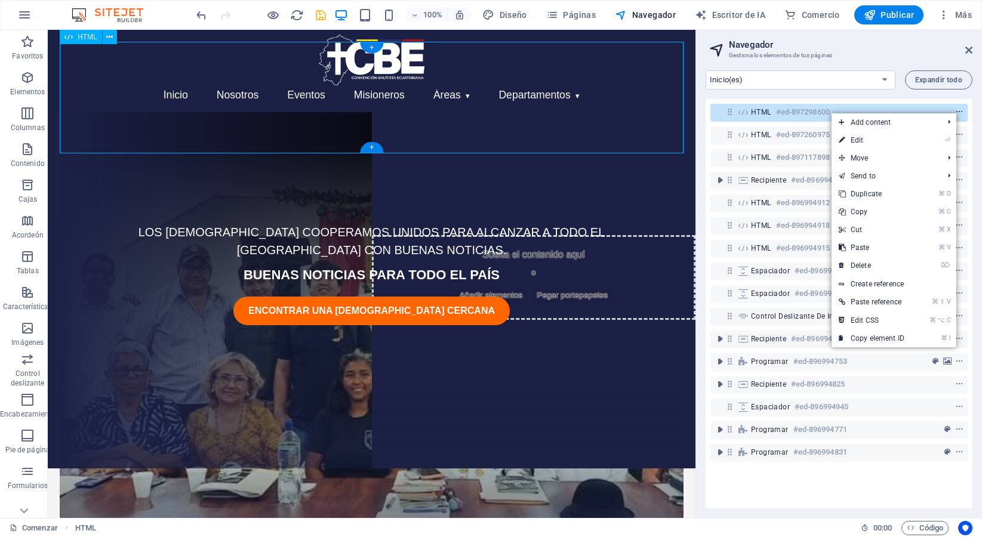
scroll to position [0, 0]
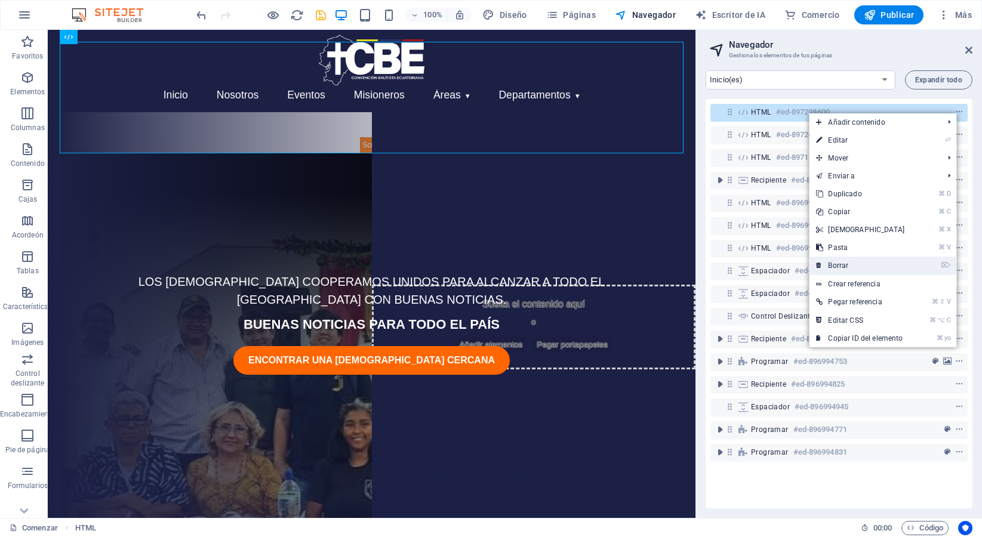
click at [857, 257] on link "⌦ Borrar" at bounding box center [860, 266] width 103 height 18
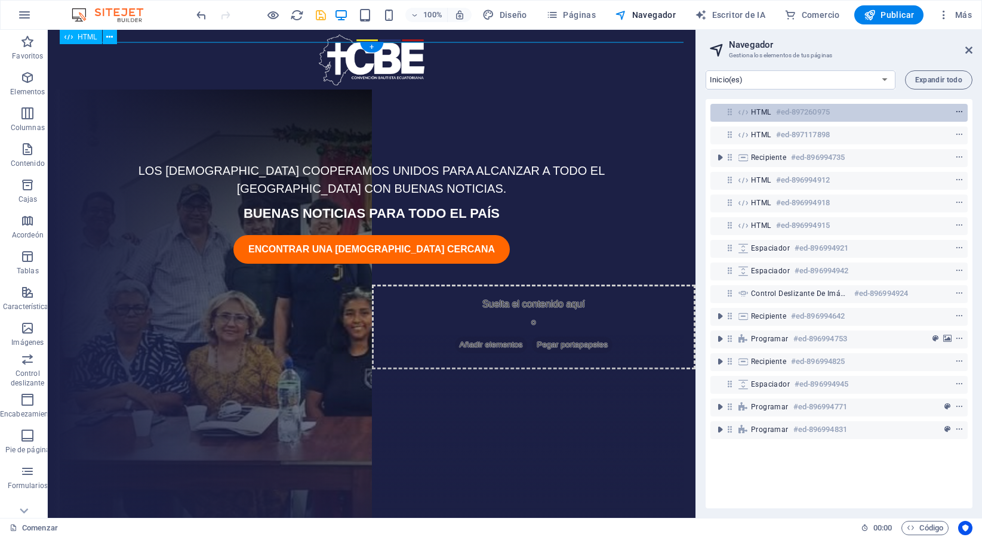
click at [955, 110] on icon "menú contextual" at bounding box center [959, 112] width 8 height 8
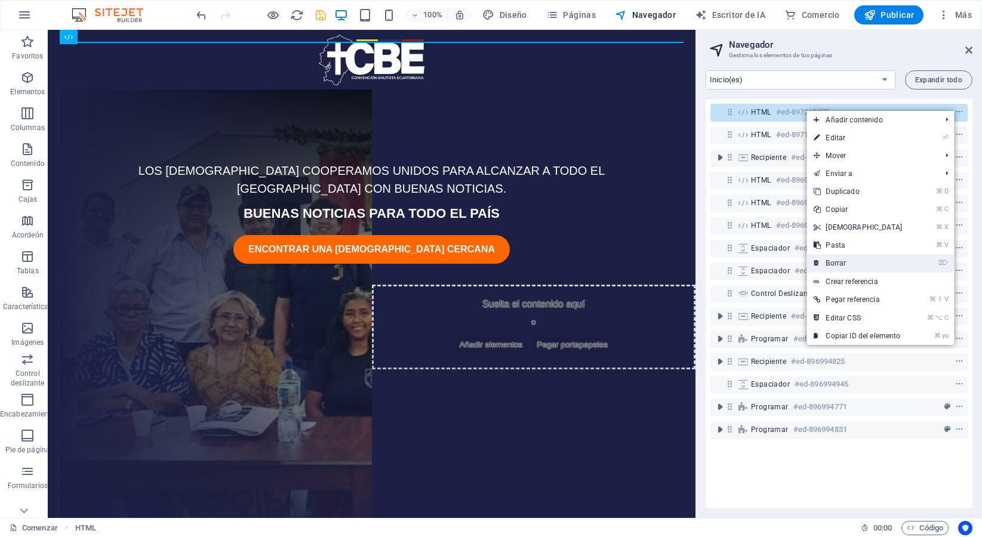
click at [846, 257] on link "⌦ Borrar" at bounding box center [857, 263] width 103 height 18
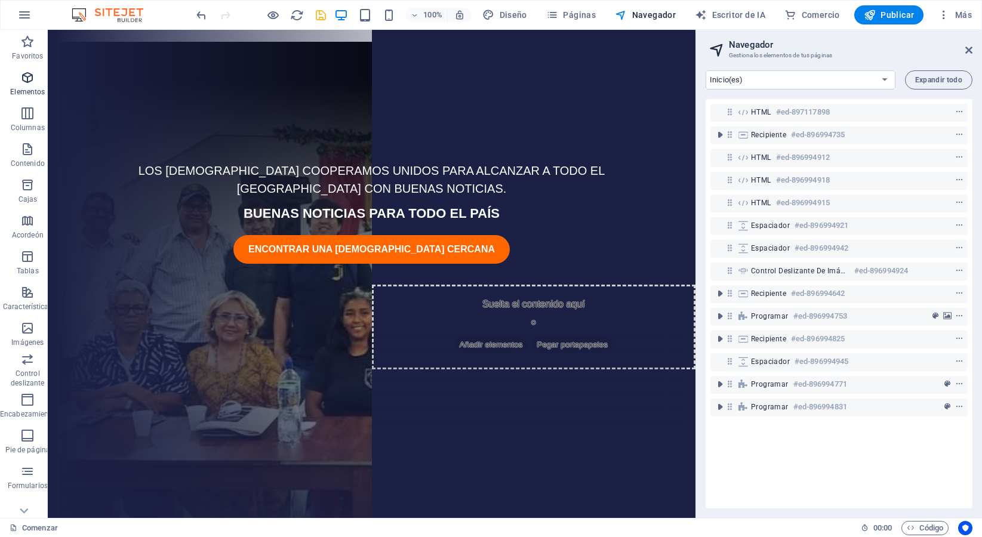
click at [30, 84] on icon "button" at bounding box center [27, 77] width 14 height 14
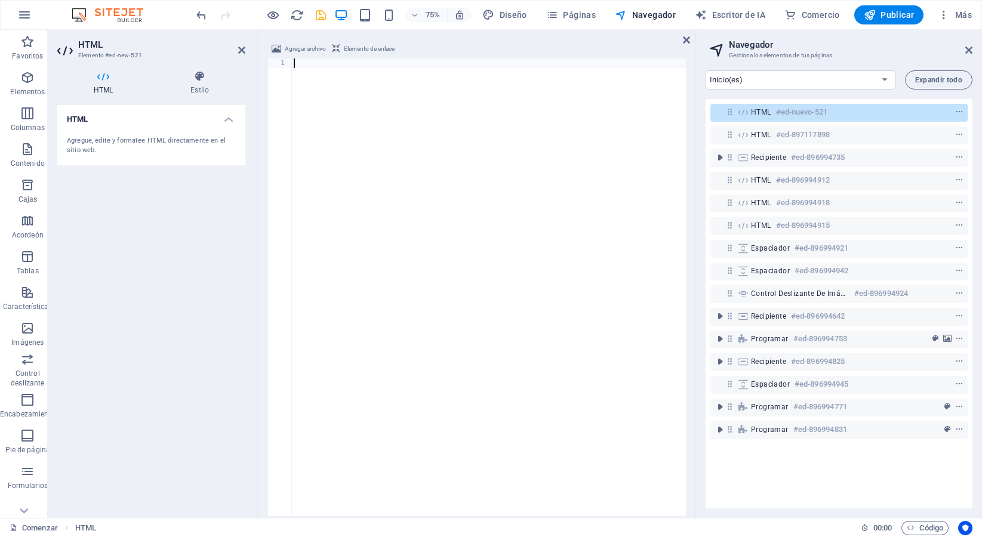
scroll to position [1758, 0]
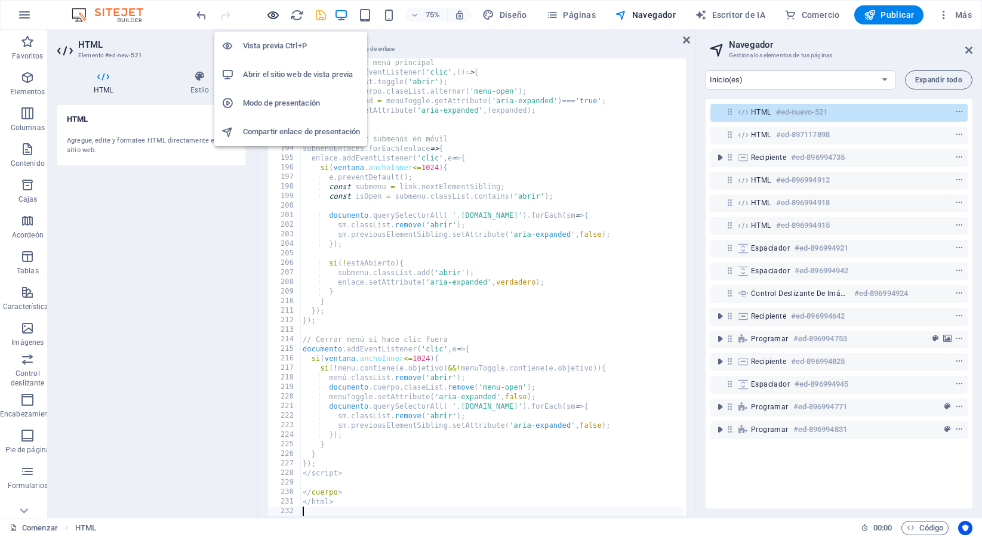
click at [274, 19] on icon "button" at bounding box center [273, 15] width 14 height 14
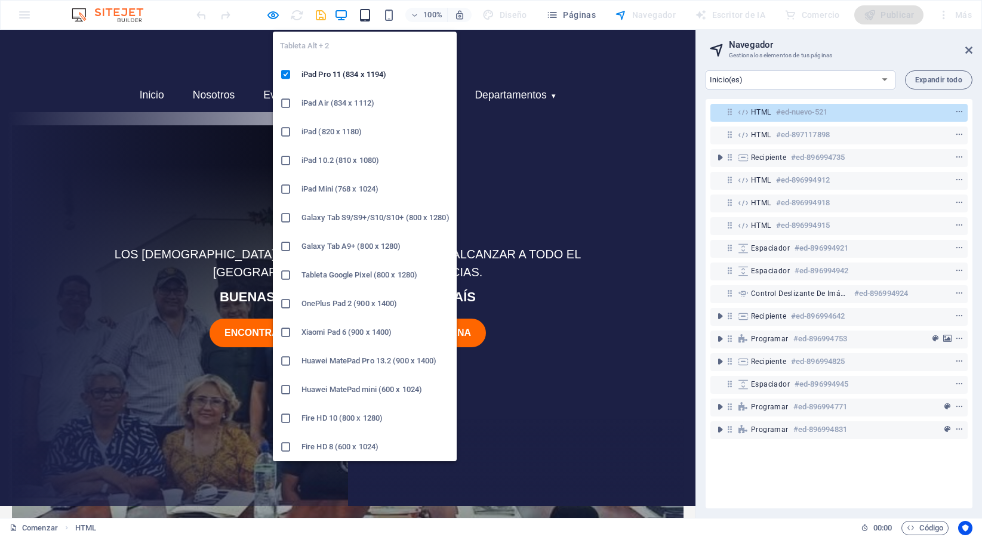
click at [366, 11] on icon "button" at bounding box center [365, 15] width 14 height 14
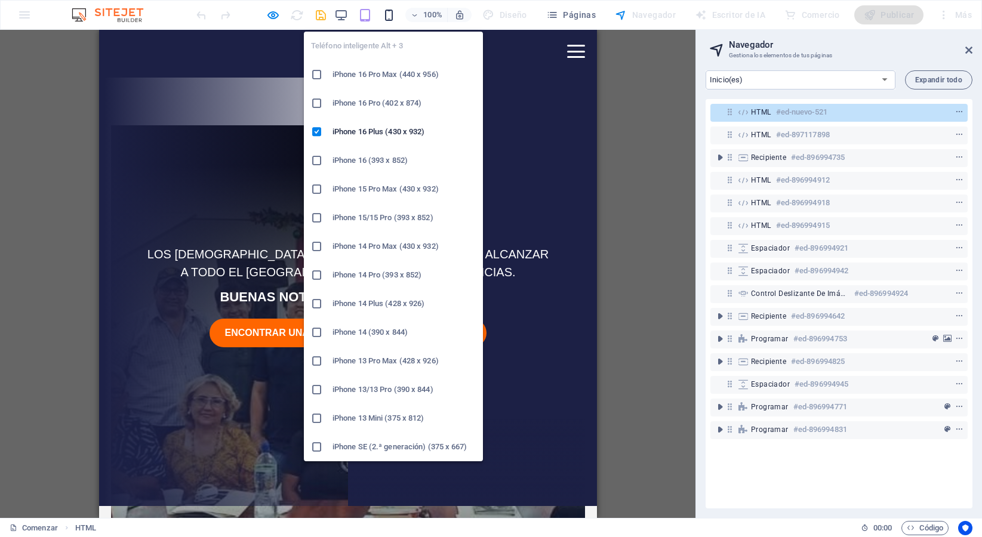
click at [388, 14] on icon "button" at bounding box center [389, 15] width 14 height 14
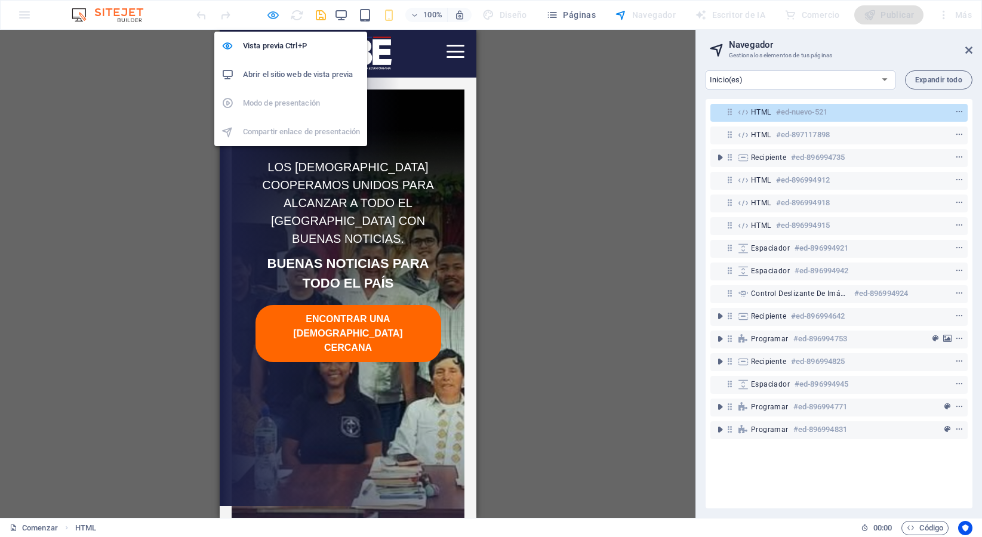
click at [273, 16] on icon "button" at bounding box center [273, 15] width 14 height 14
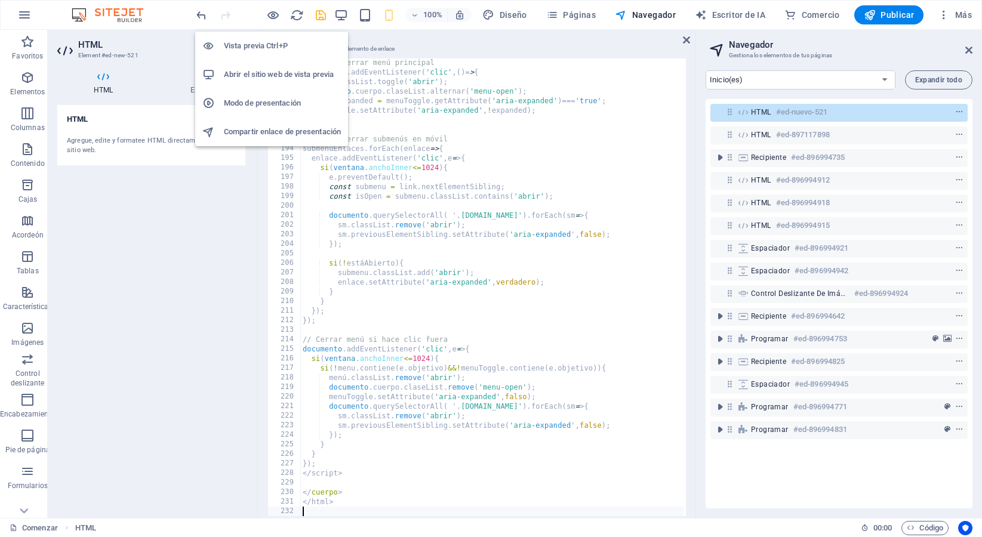
scroll to position [50, 0]
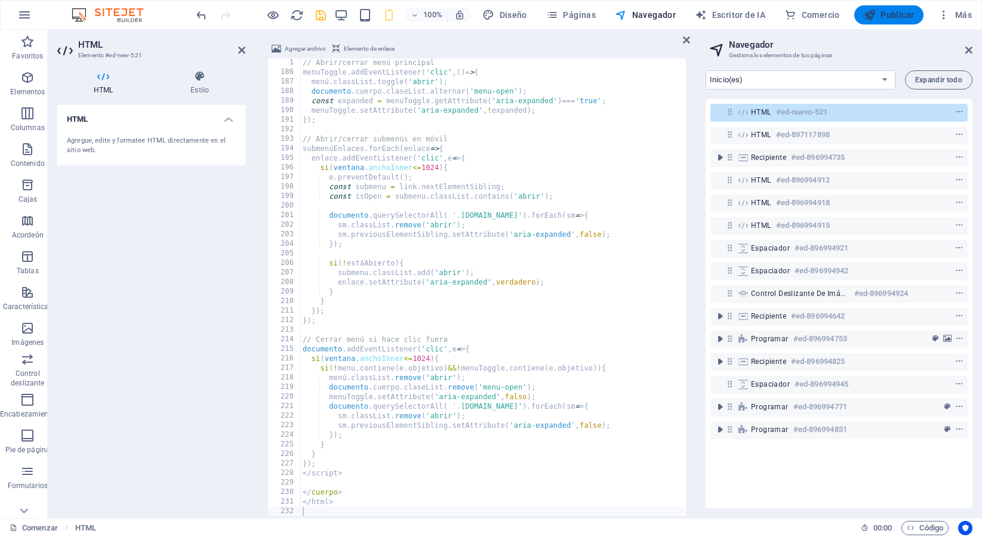
click at [891, 19] on font "Publicar" at bounding box center [896, 15] width 33 height 10
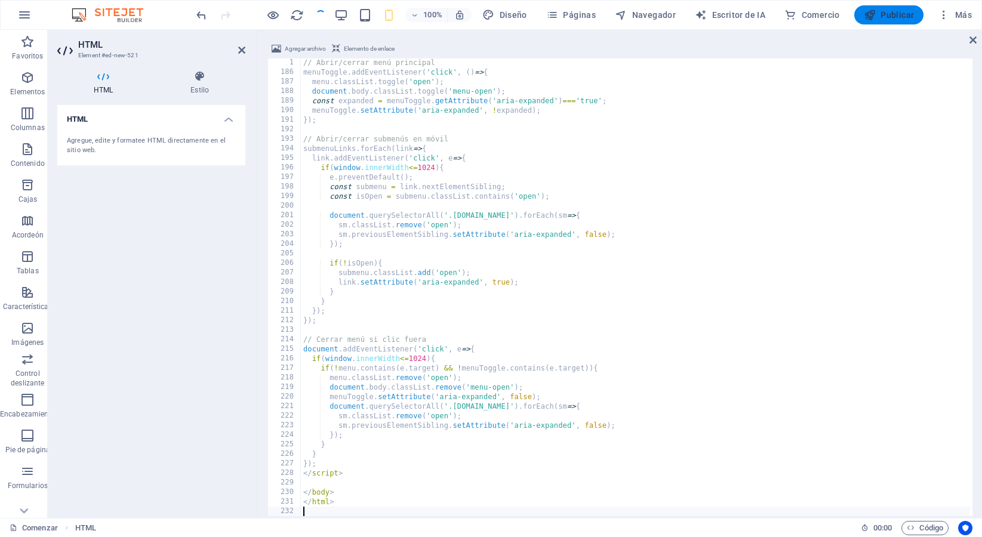
scroll to position [1758, 0]
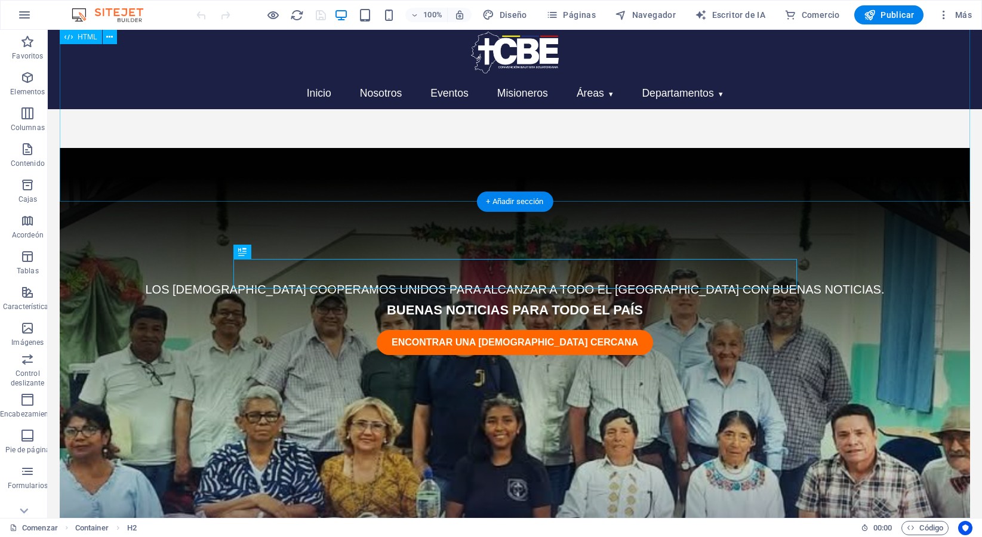
scroll to position [439, 0]
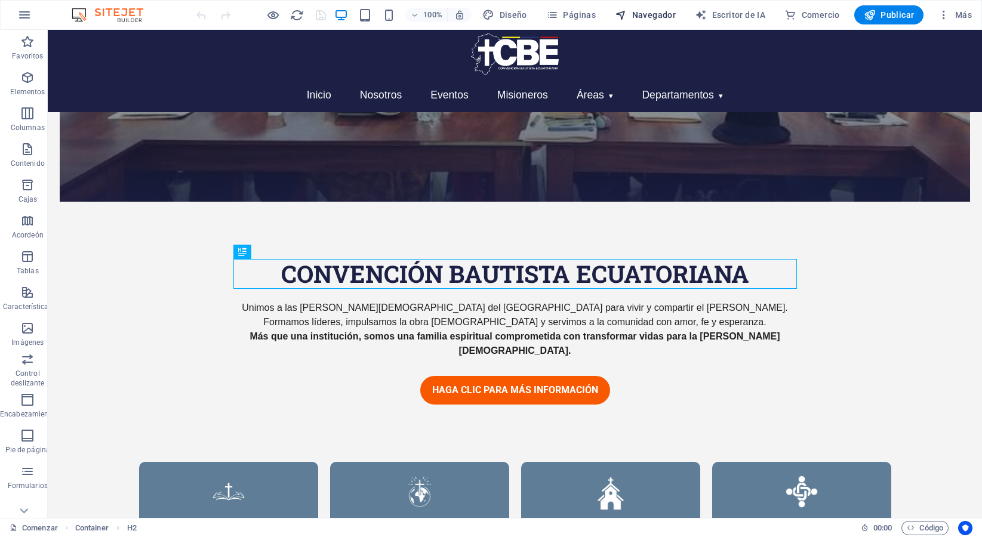
click at [644, 11] on font "Navegador" at bounding box center [654, 15] width 44 height 10
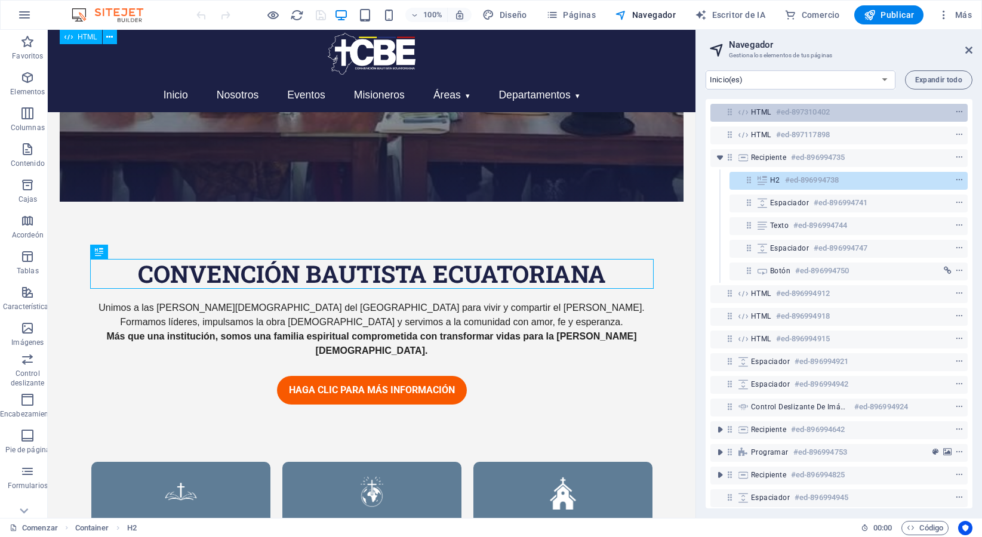
click at [771, 110] on font "HTML" at bounding box center [761, 112] width 20 height 8
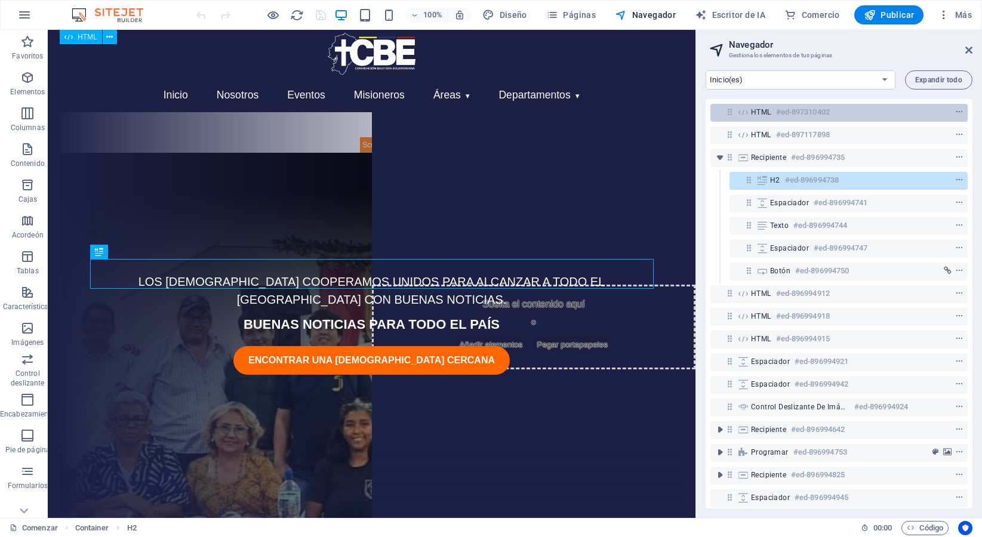
click at [771, 110] on font "HTML" at bounding box center [761, 112] width 20 height 8
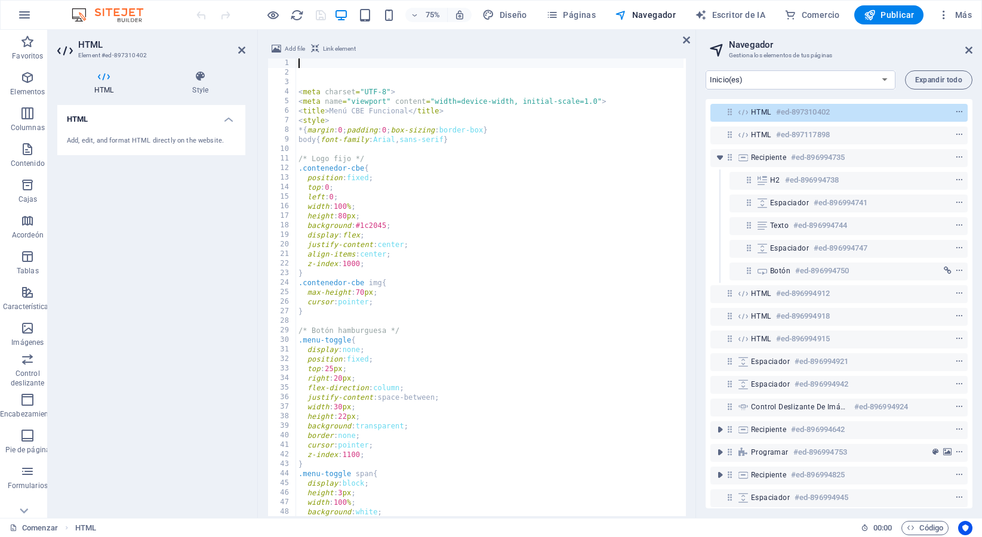
scroll to position [67, 0]
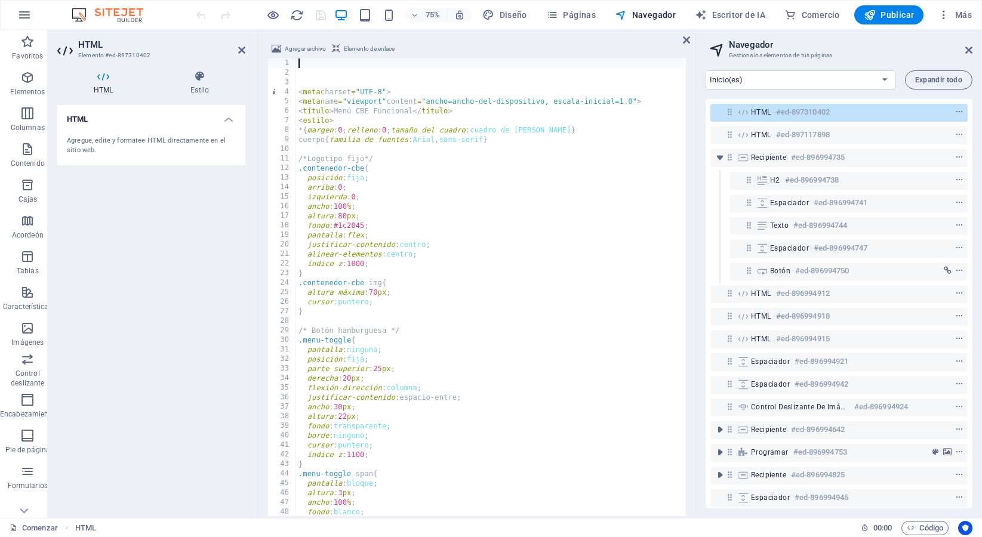
type textarea "<meta charset="UTF-8"> <meta name="viewport" content="width=device-width, initi…"
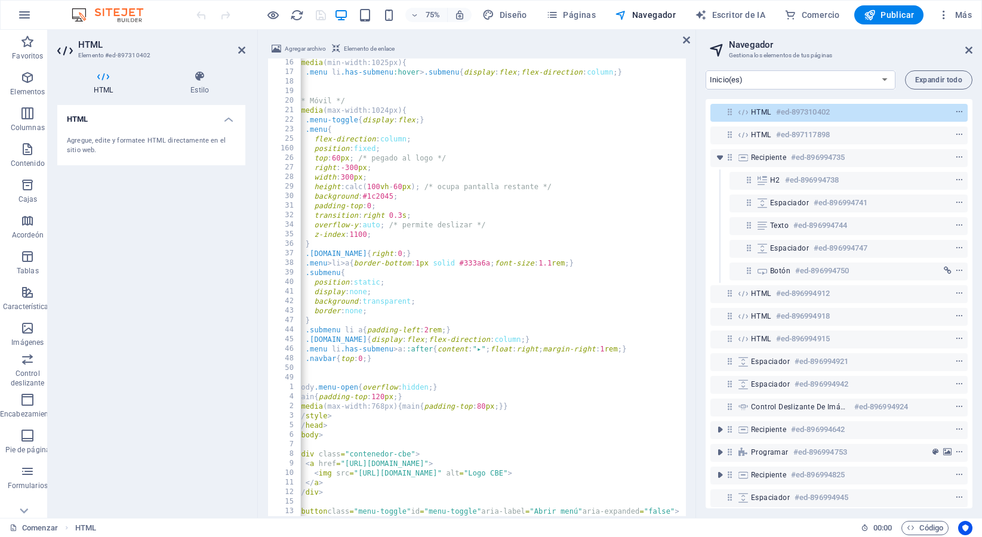
scroll to position [956, 0]
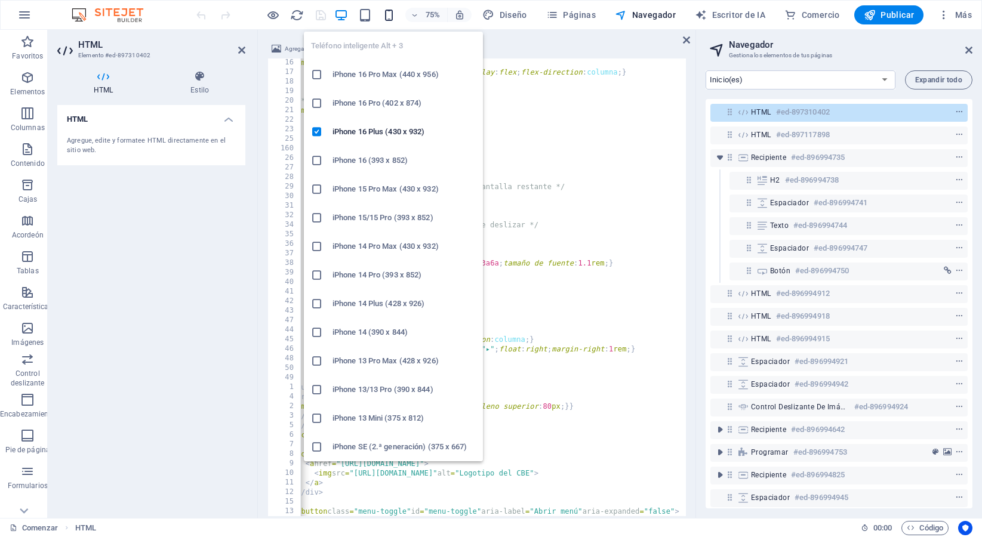
click at [391, 13] on icon "button" at bounding box center [389, 15] width 14 height 14
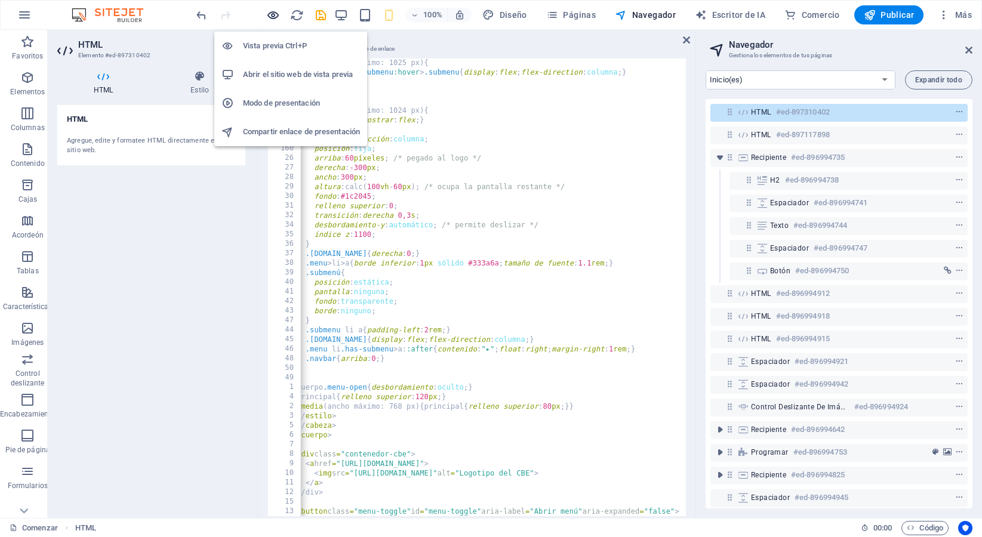
click at [269, 16] on icon "button" at bounding box center [273, 15] width 14 height 14
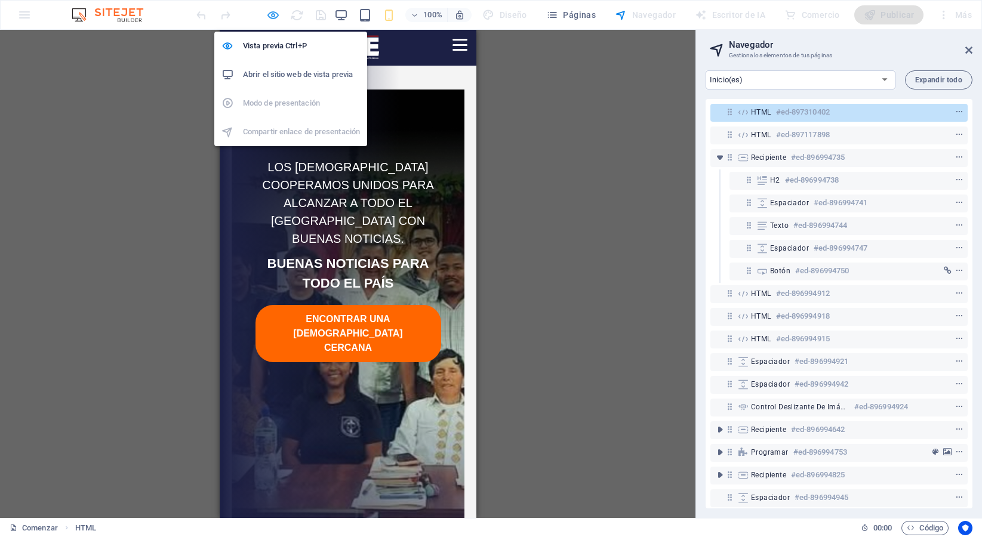
click at [275, 14] on icon "button" at bounding box center [273, 15] width 14 height 14
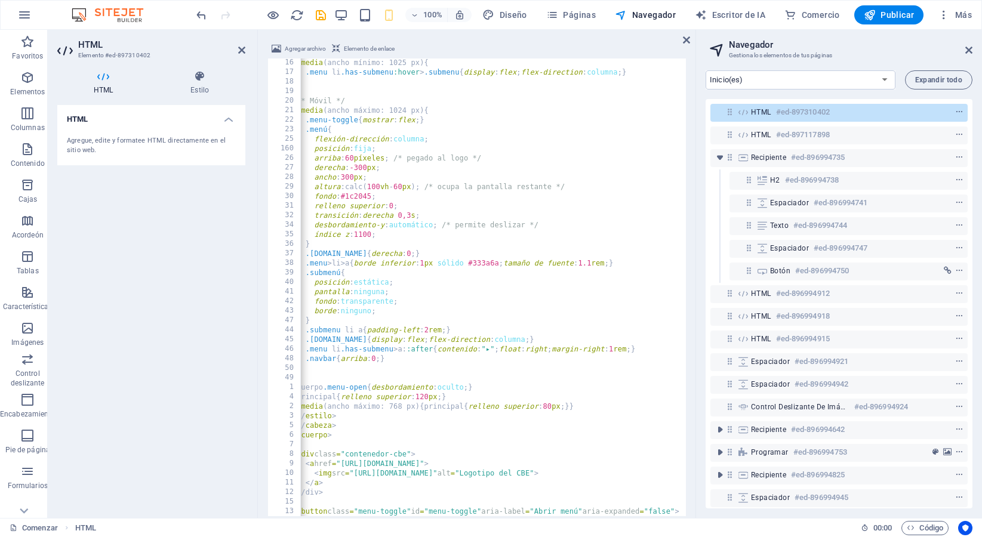
click at [350, 13] on div "100%" at bounding box center [403, 14] width 138 height 19
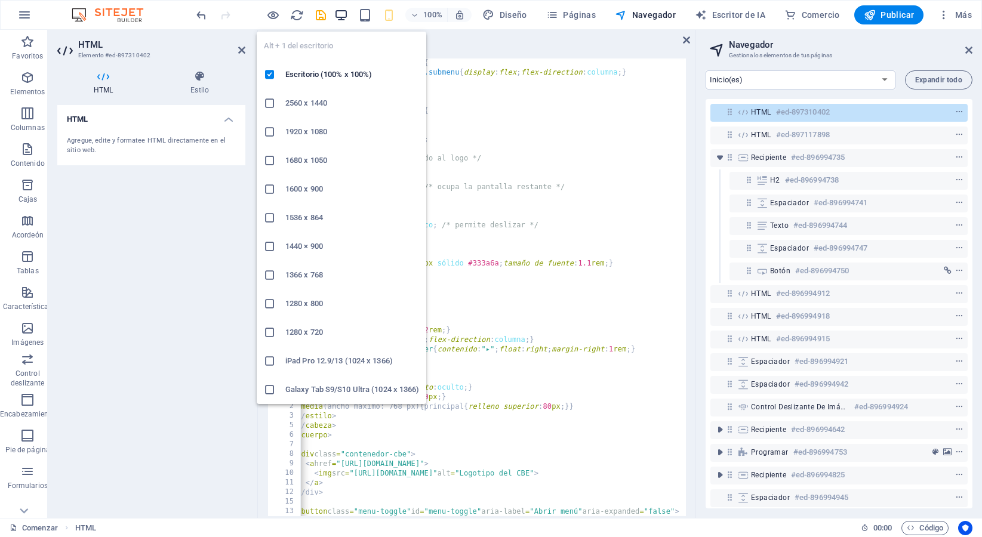
click at [343, 11] on icon "button" at bounding box center [341, 15] width 14 height 14
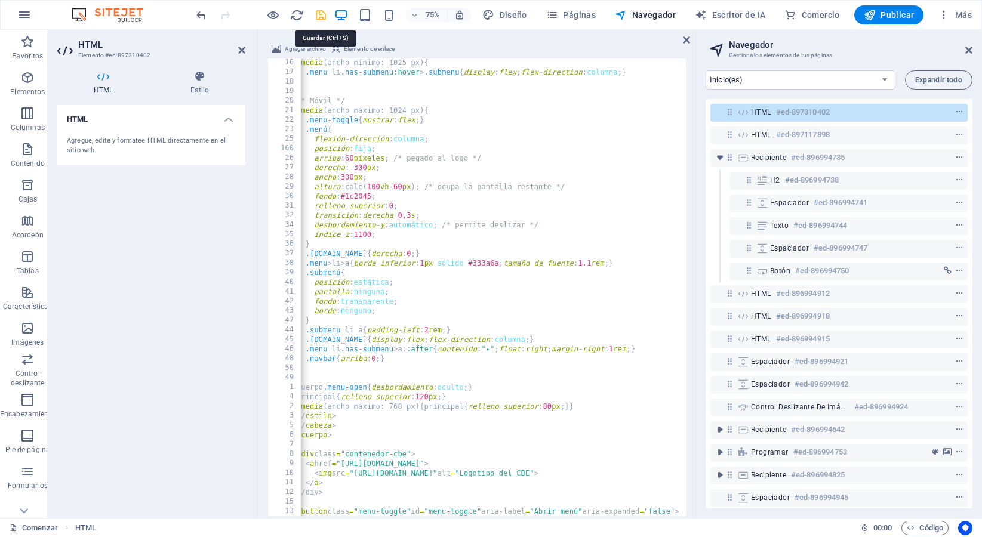
click at [321, 19] on icon "ahorrar" at bounding box center [321, 15] width 14 height 14
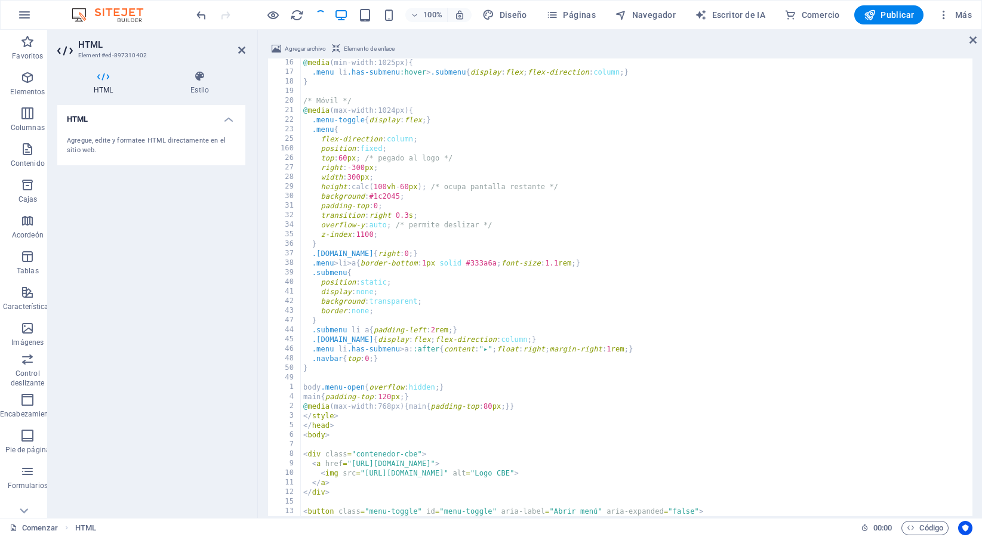
scroll to position [956, 0]
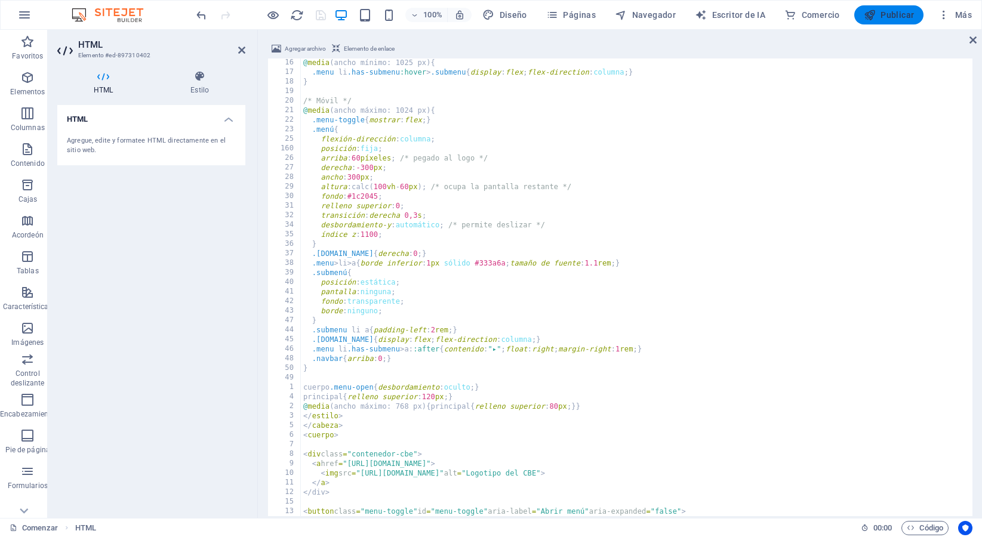
click at [872, 19] on icon "button" at bounding box center [870, 15] width 12 height 12
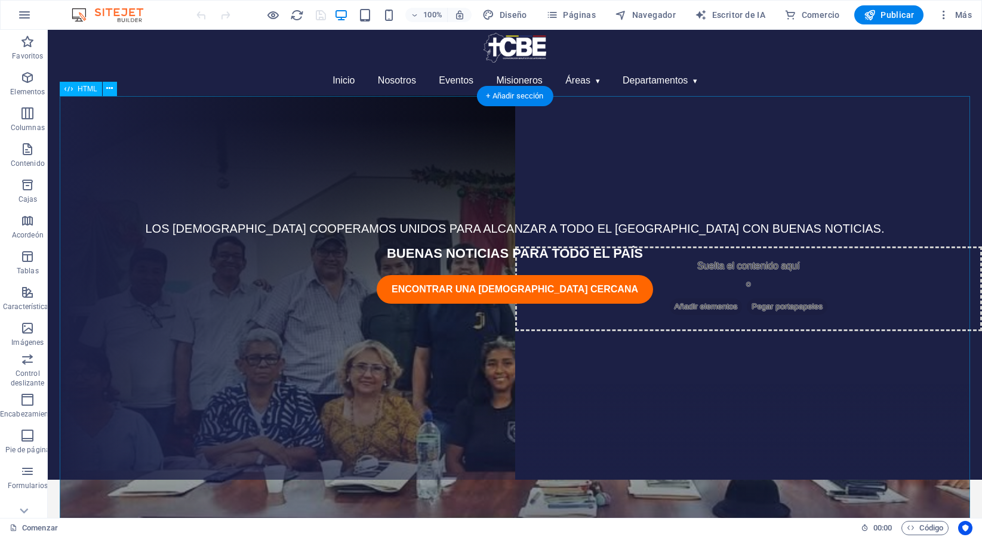
scroll to position [24, 0]
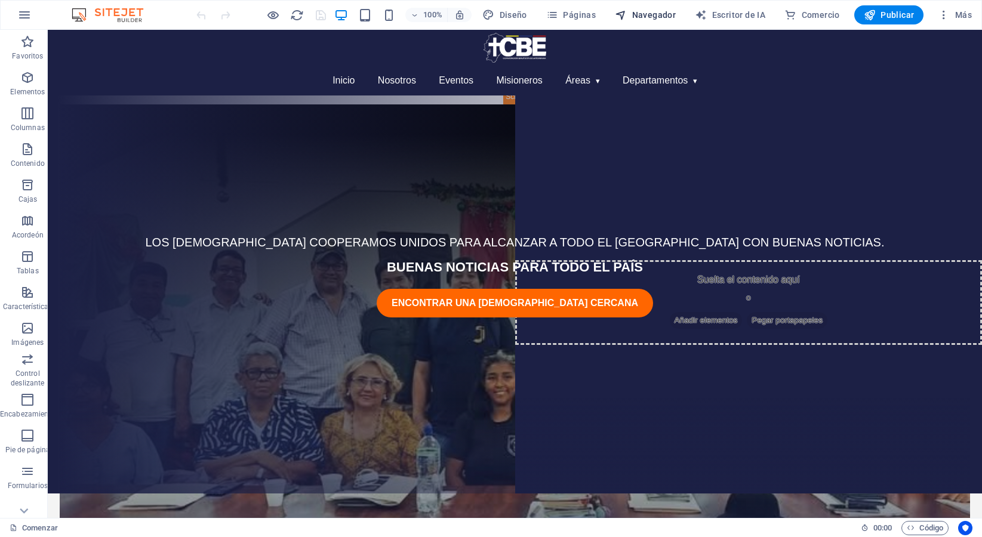
click at [631, 21] on button "Navegador" at bounding box center [645, 14] width 70 height 19
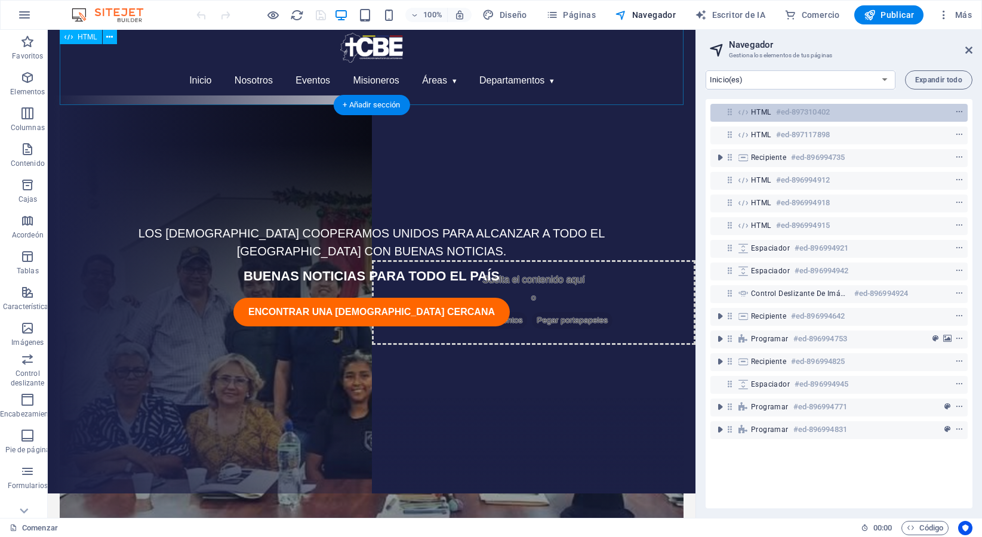
click at [760, 110] on font "HTML" at bounding box center [761, 112] width 20 height 8
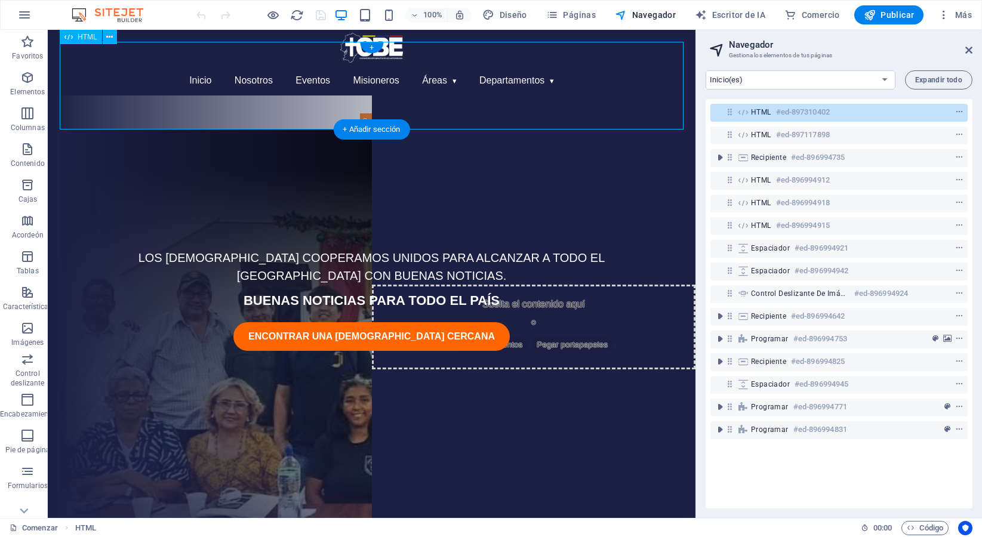
click at [760, 110] on font "HTML" at bounding box center [761, 112] width 20 height 8
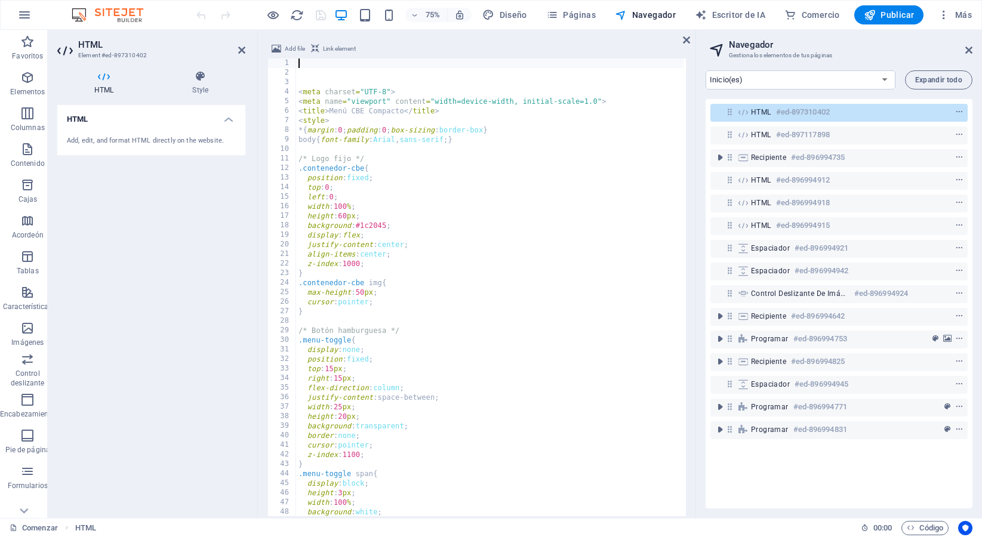
scroll to position [56, 0]
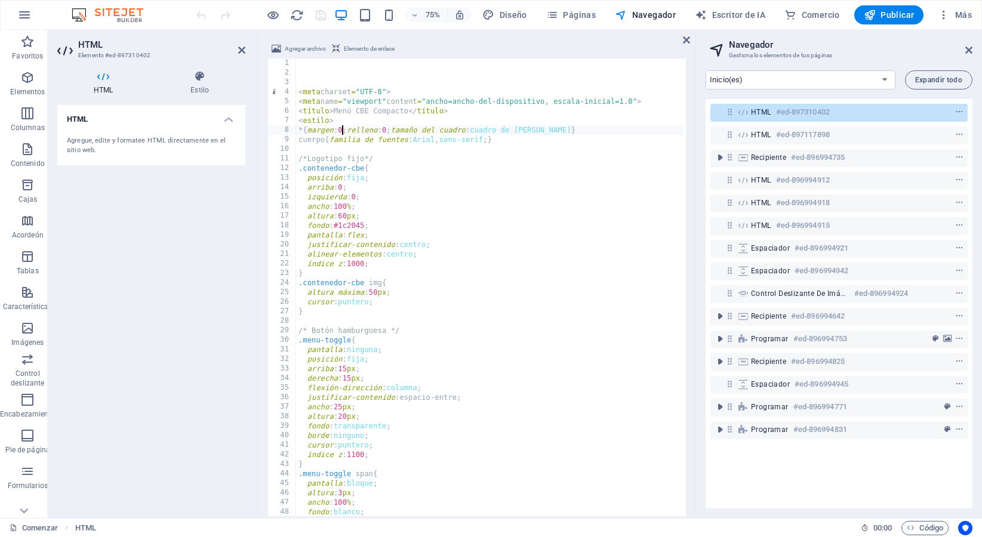
type textarea "*{margin:0;padding:0;box-sizing:border-box} body{font-family:Arial,sans-serif;}"
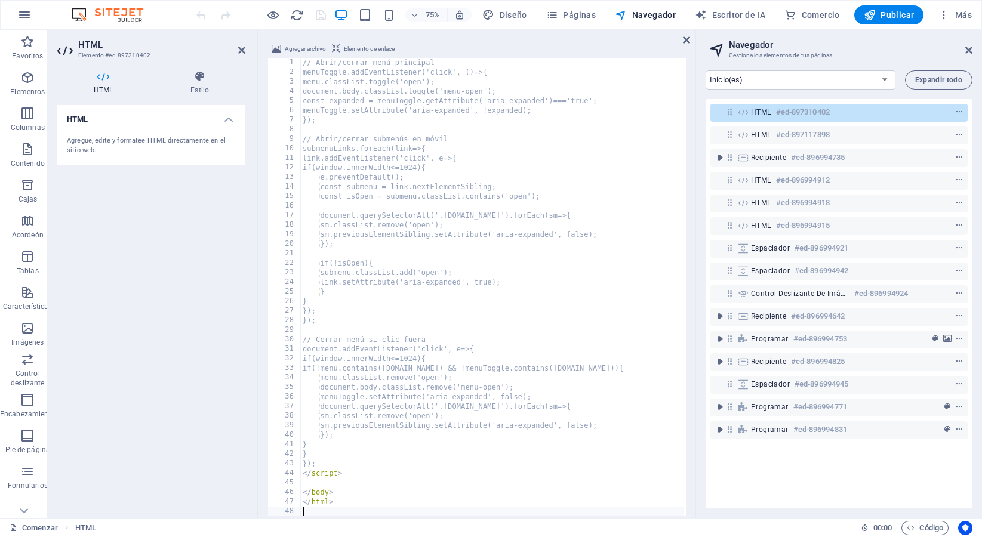
scroll to position [1768, 0]
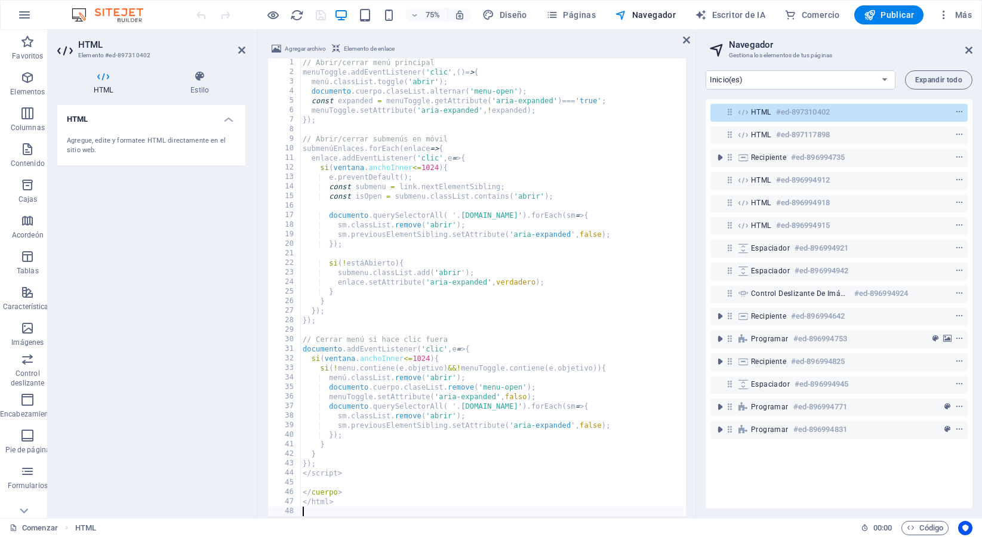
click at [319, 16] on div at bounding box center [261, 14] width 134 height 19
click at [319, 16] on icon "ahorrar" at bounding box center [321, 15] width 14 height 14
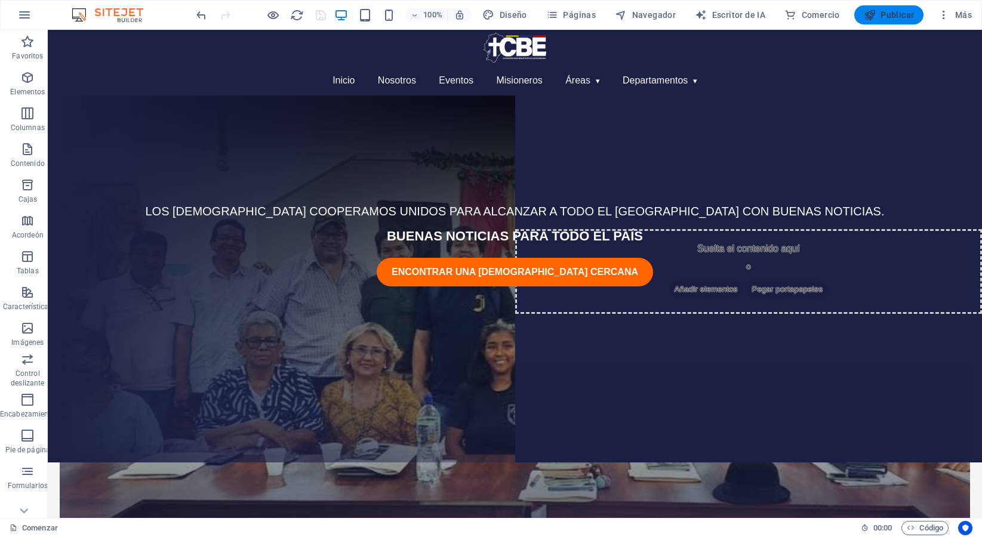
click at [863, 20] on button "Publicar" at bounding box center [889, 14] width 70 height 19
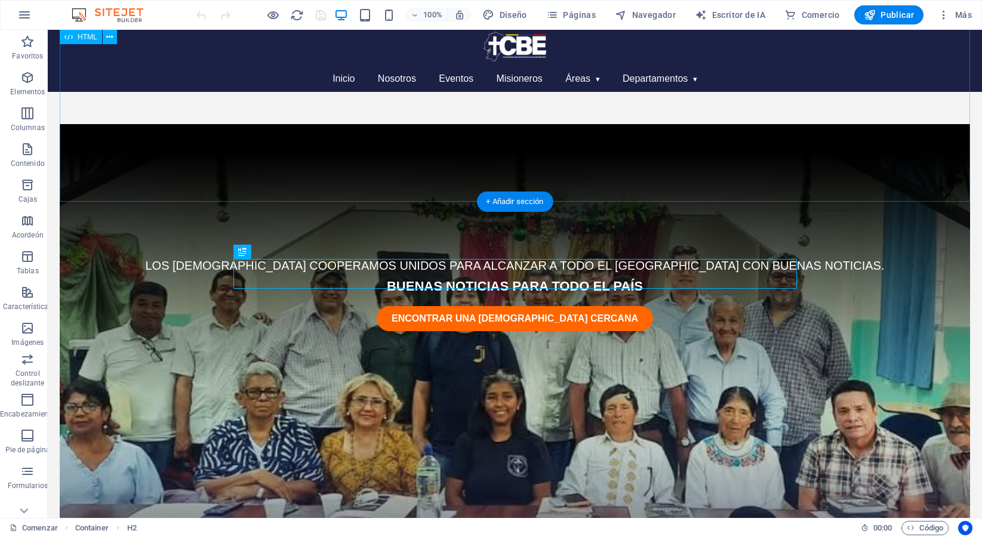
scroll to position [415, 0]
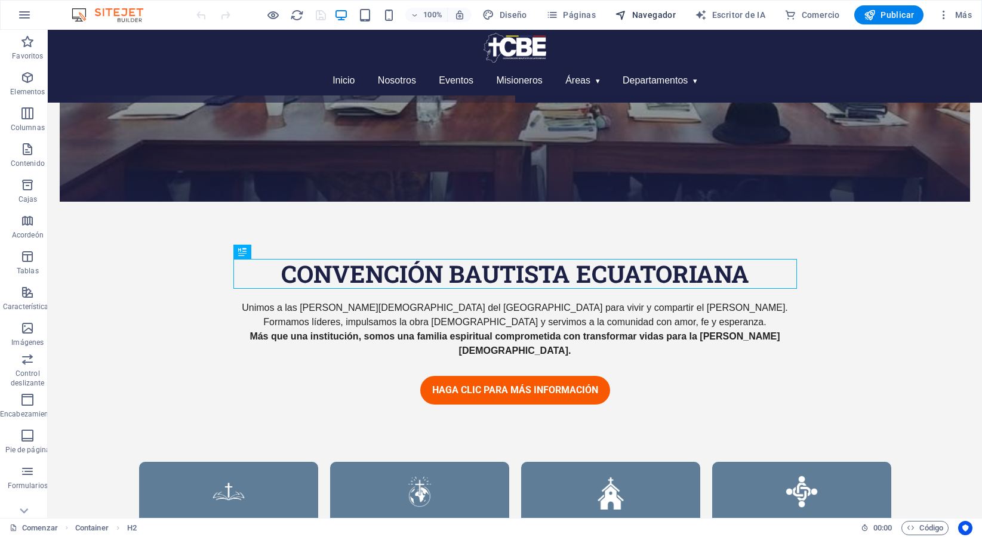
click at [657, 8] on button "Navegador" at bounding box center [645, 14] width 70 height 19
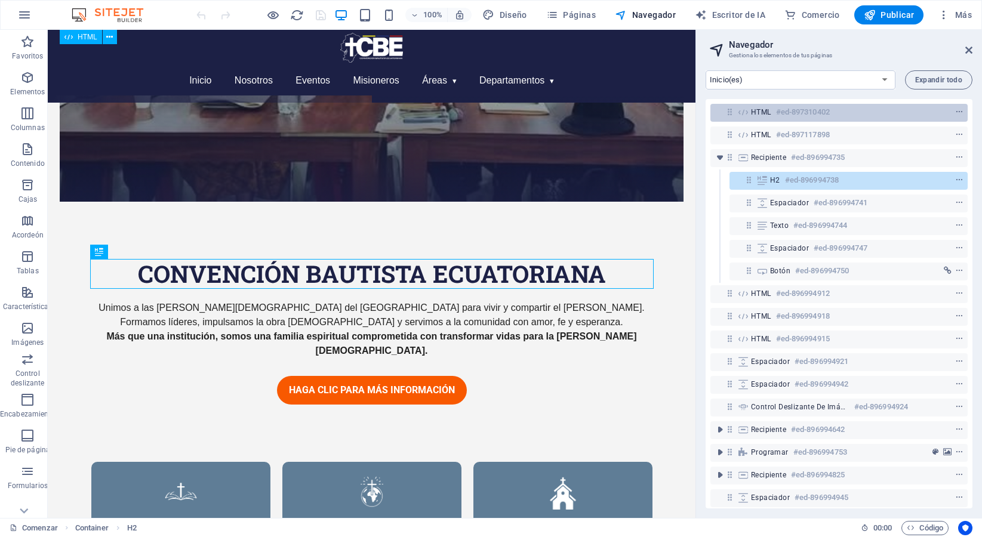
click at [798, 118] on h6 "#ed-897310402" at bounding box center [803, 112] width 54 height 14
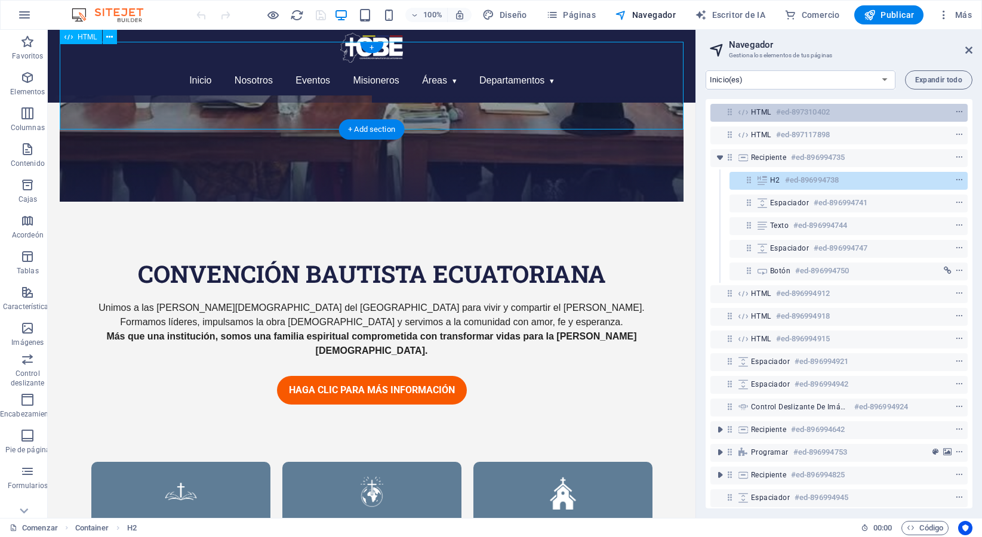
scroll to position [0, 0]
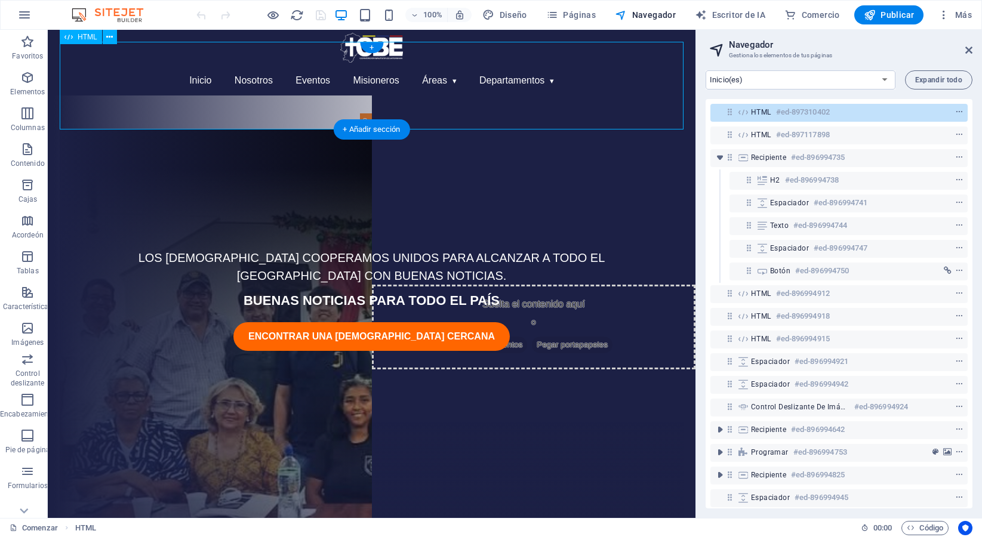
click at [798, 115] on font "#ed-897310402" at bounding box center [803, 111] width 54 height 9
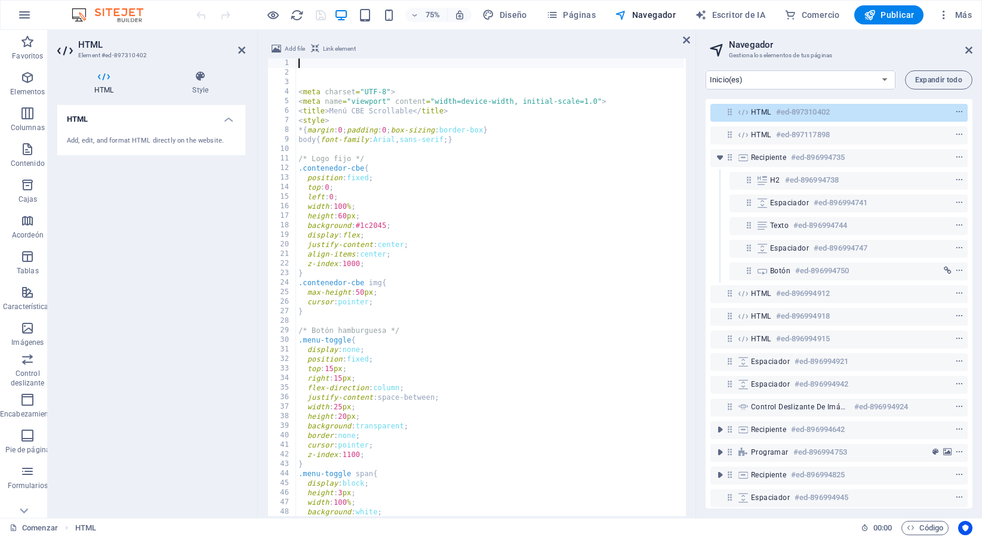
scroll to position [56, 0]
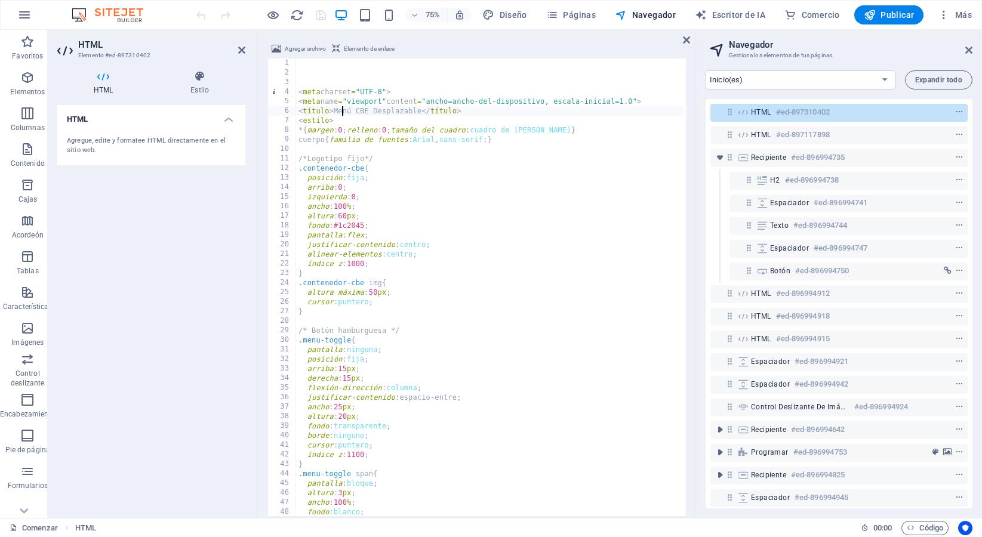
click at [343, 107] on div "< meta charset = "UTF-8" > < meta name = "viewport" content = "ancho=ancho-del-…" at bounding box center [854, 295] width 1117 height 475
type textarea "<title>Menú CBE Scrollable</title> <style>"
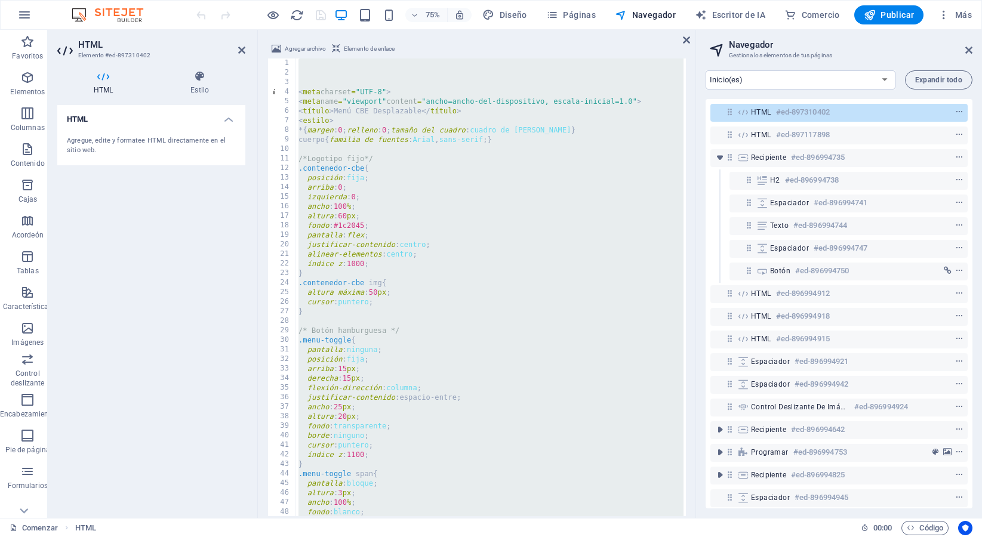
click at [343, 107] on div "< meta charset = "UTF-8" > < meta name = "viewport" content = "ancho=ancho-del-…" at bounding box center [854, 295] width 1117 height 475
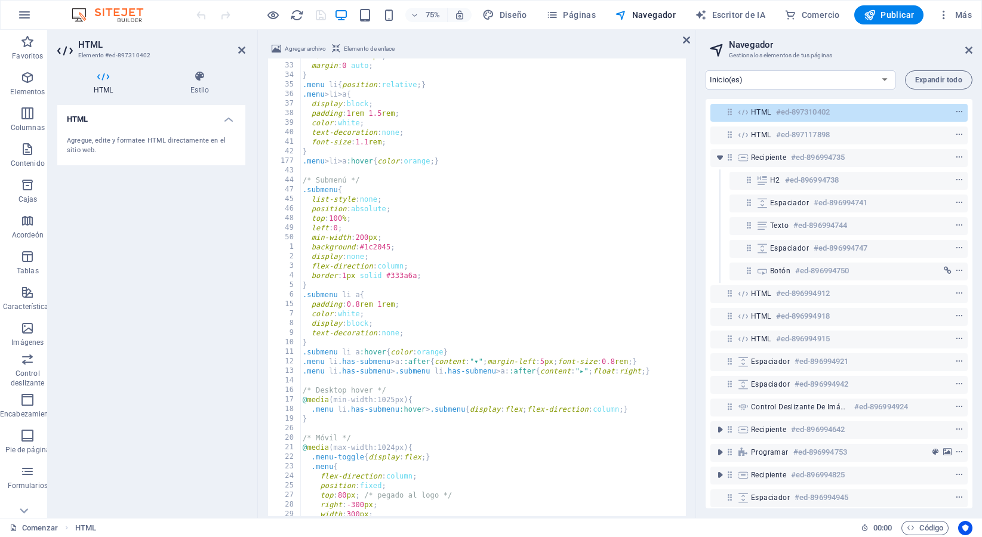
scroll to position [114, 0]
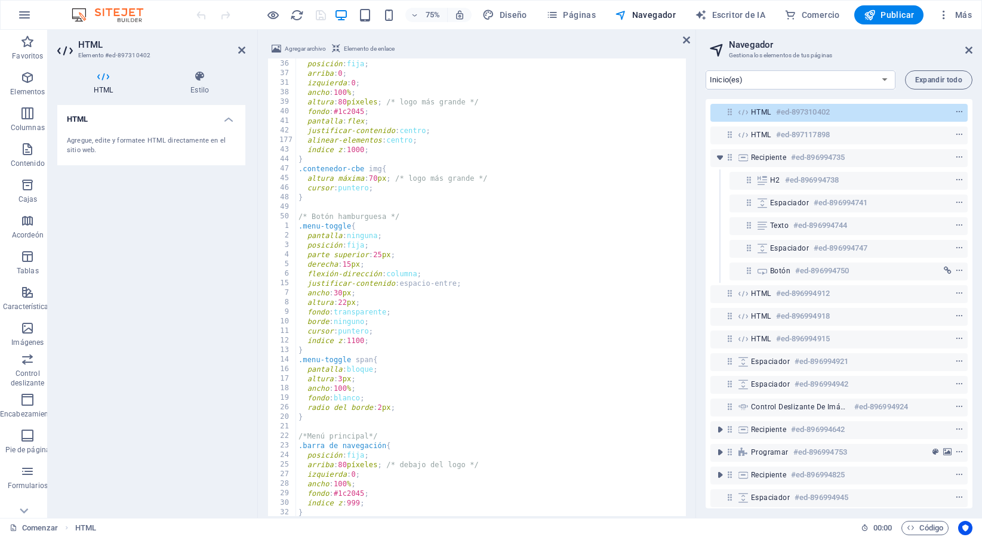
click at [277, 23] on div at bounding box center [261, 14] width 134 height 19
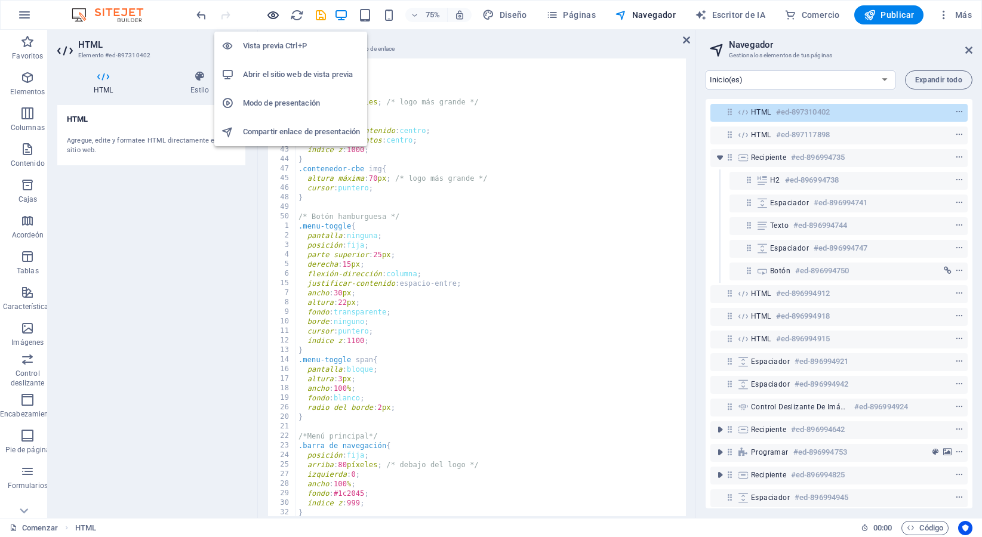
click at [275, 16] on icon "button" at bounding box center [273, 15] width 14 height 14
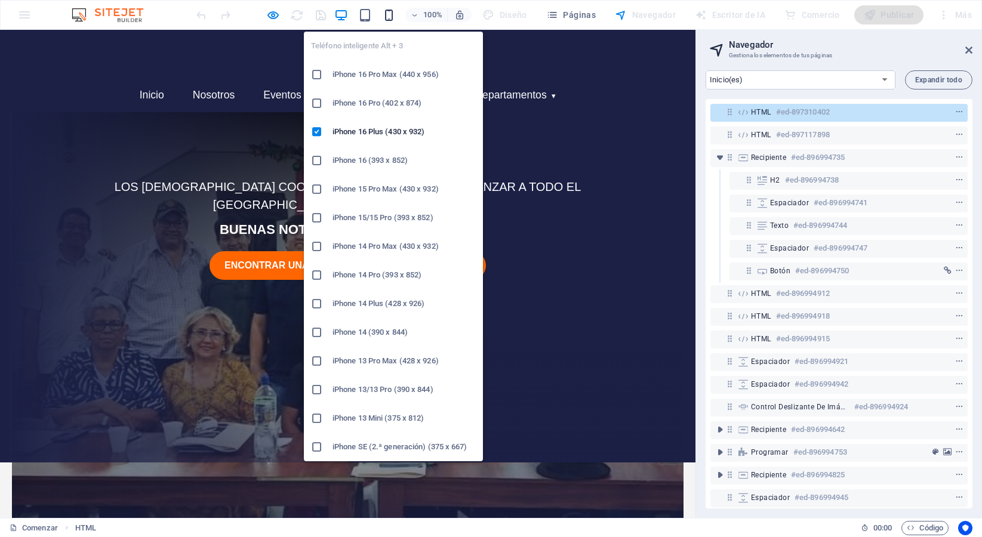
click at [392, 12] on icon "button" at bounding box center [389, 15] width 14 height 14
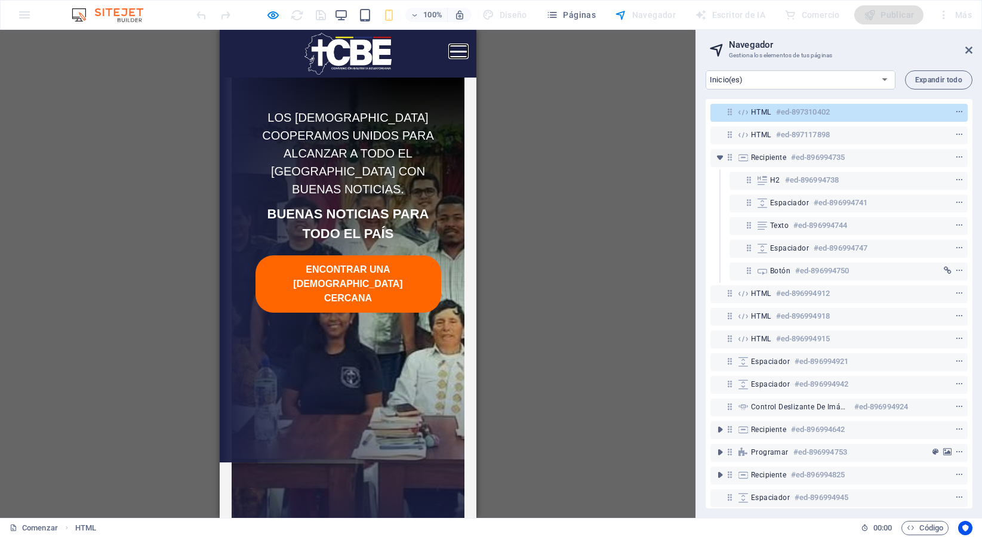
click at [461, 53] on button "Abrir menú" at bounding box center [458, 51] width 18 height 13
click at [427, 15] on font "100%" at bounding box center [432, 14] width 19 height 9
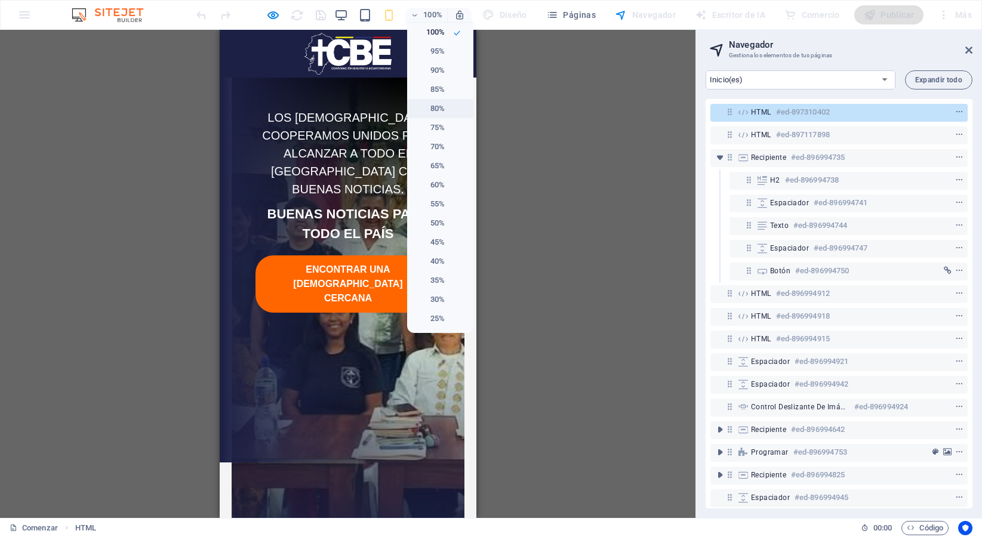
click at [447, 103] on li "80%" at bounding box center [440, 108] width 66 height 19
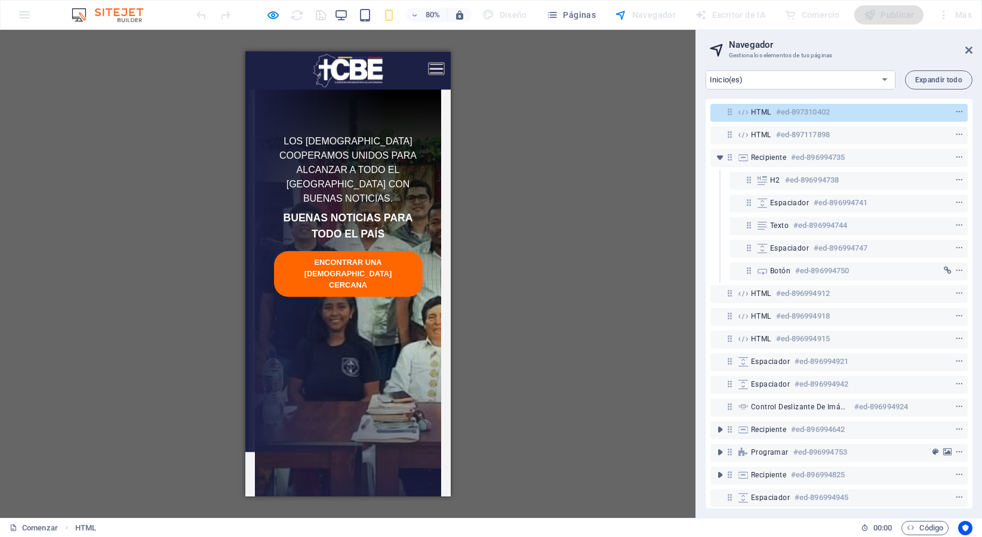
click at [491, 69] on button "Abrir menú" at bounding box center [484, 72] width 18 height 13
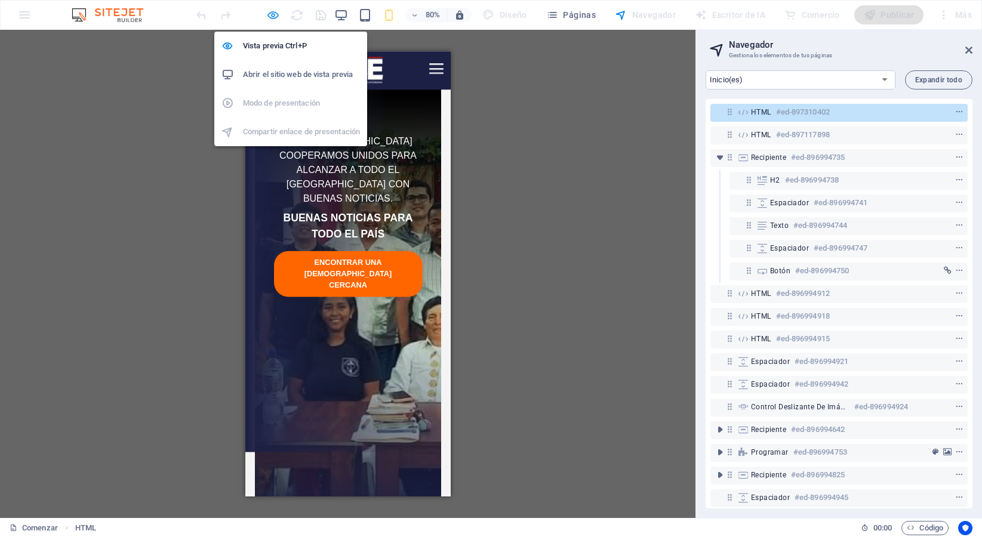
click at [270, 14] on icon "button" at bounding box center [273, 15] width 14 height 14
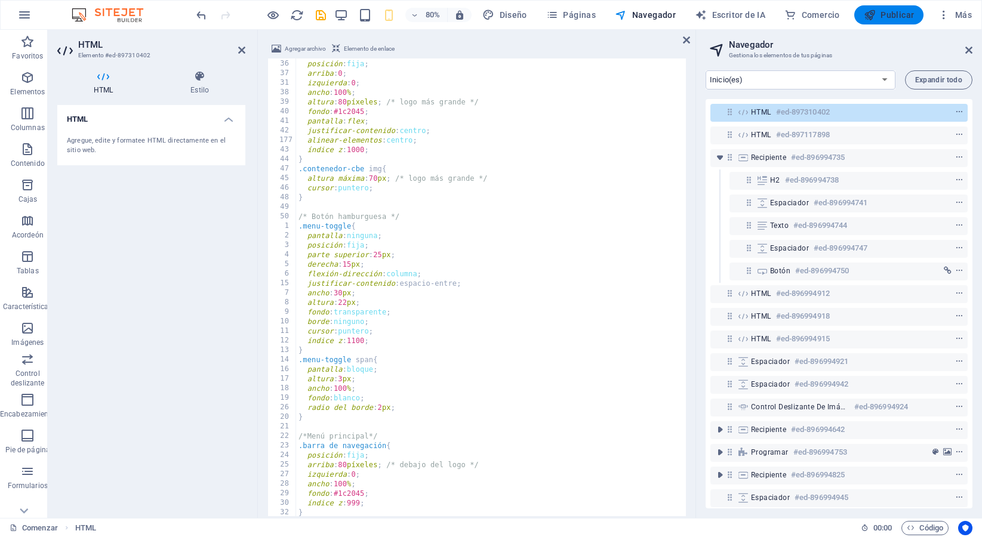
click at [893, 21] on button "Publicar" at bounding box center [889, 14] width 70 height 19
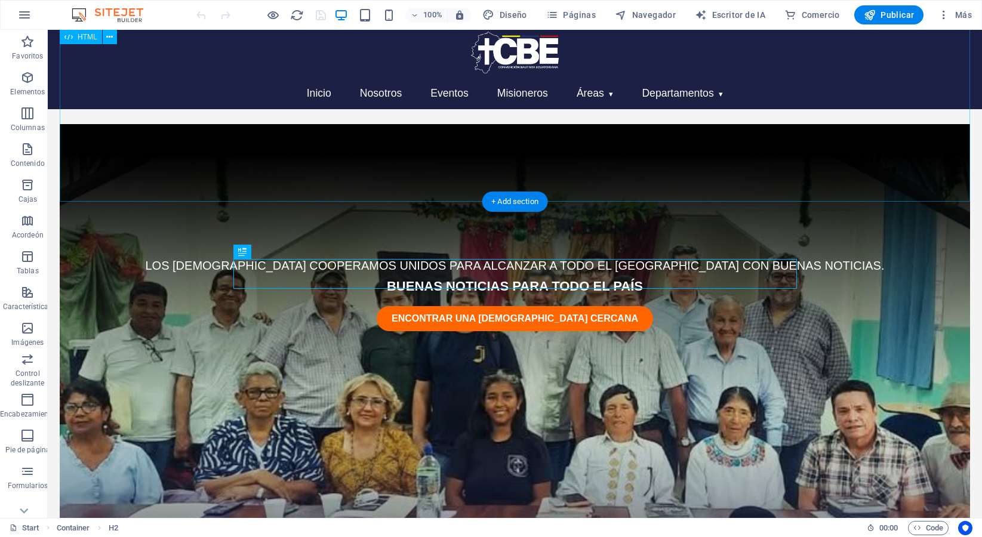
scroll to position [415, 0]
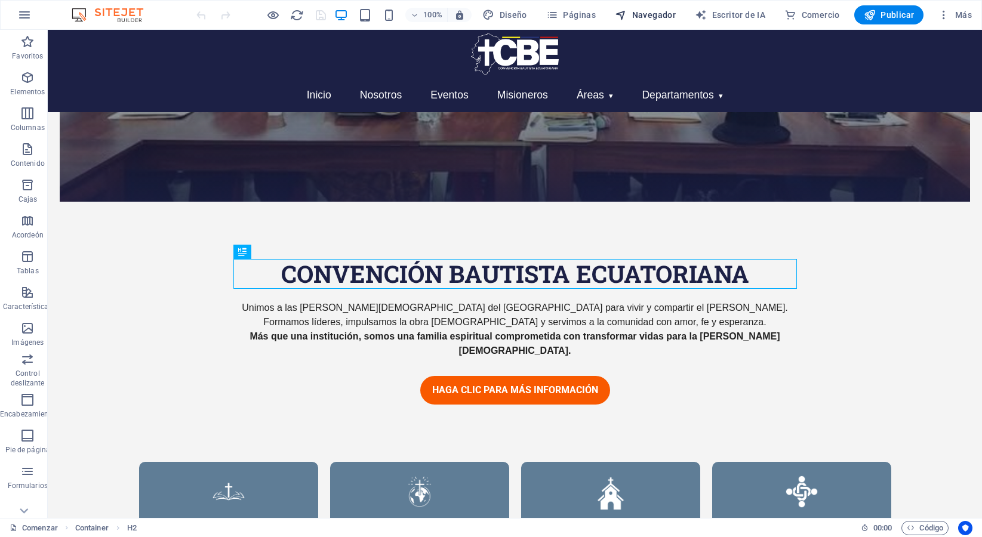
click at [620, 16] on icon "button" at bounding box center [621, 15] width 12 height 12
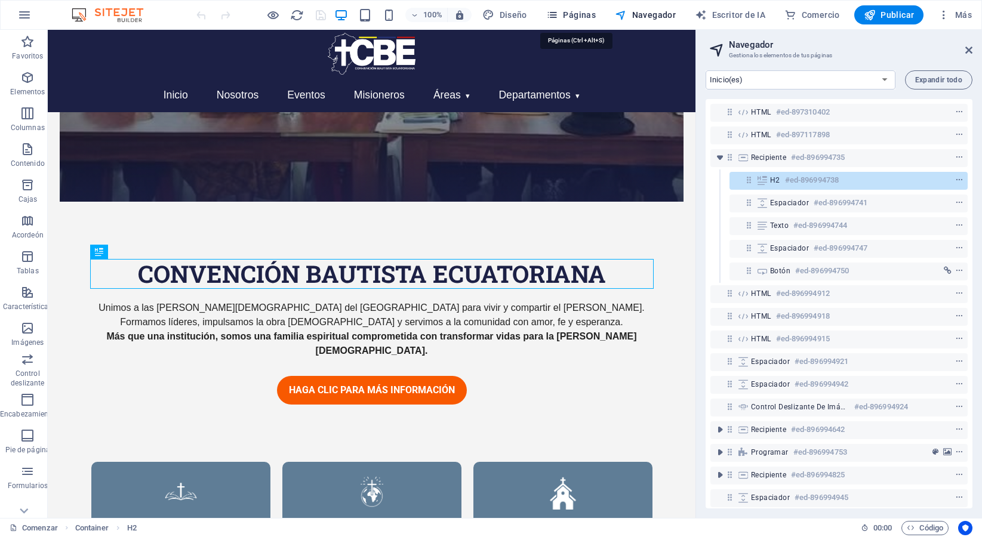
click at [578, 14] on font "Páginas" at bounding box center [579, 15] width 33 height 10
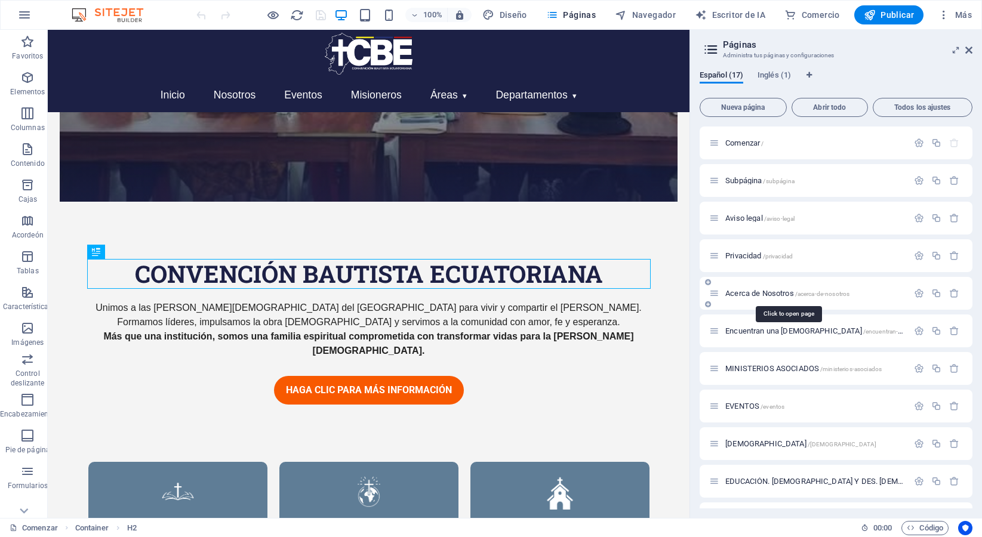
click at [750, 292] on font "Acerca de Nosotros" at bounding box center [759, 293] width 69 height 9
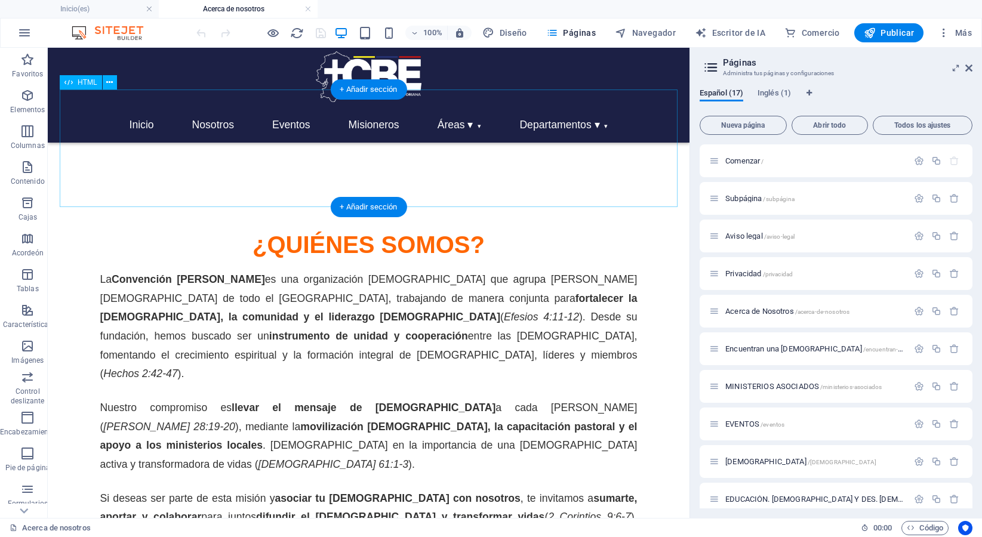
scroll to position [0, 0]
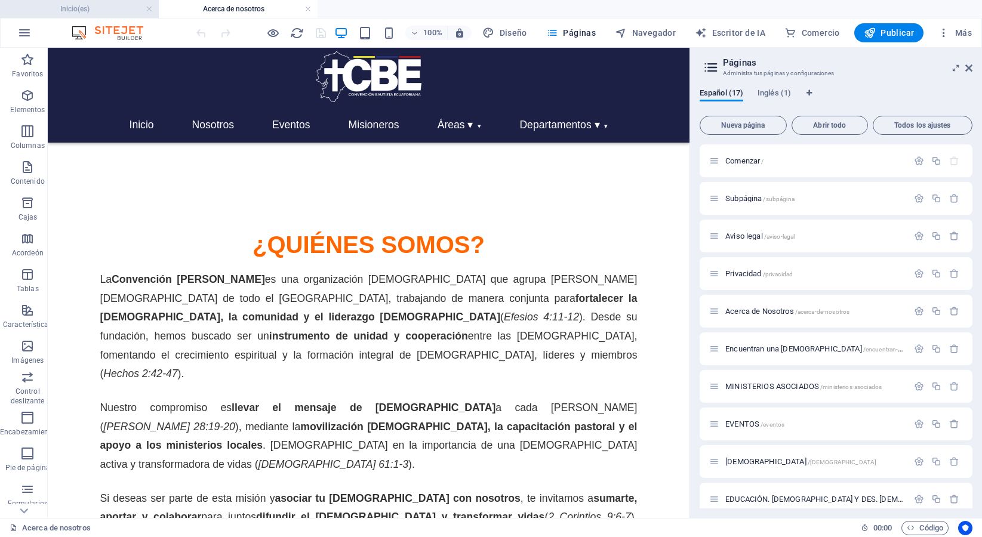
click at [75, 13] on font "Inicio(es)" at bounding box center [74, 9] width 29 height 8
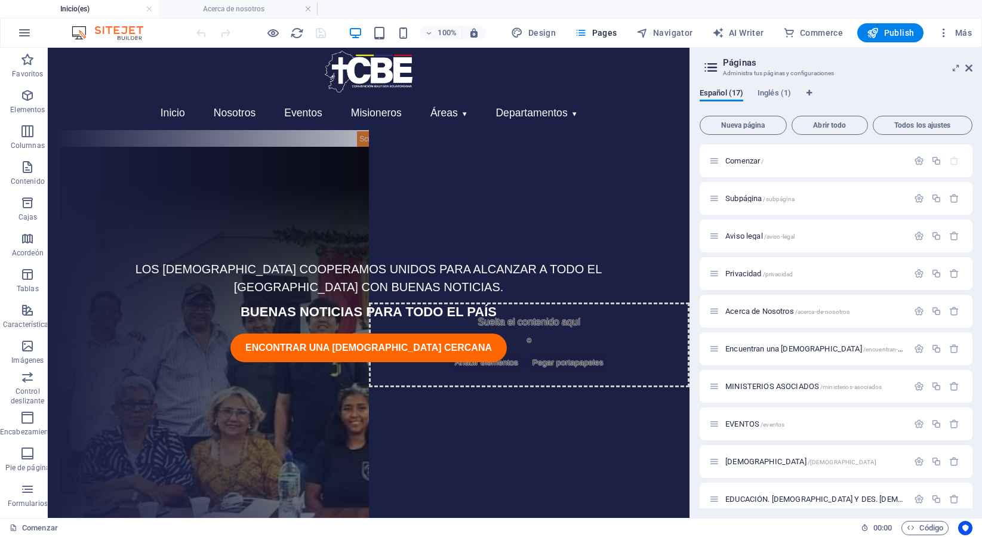
scroll to position [415, 0]
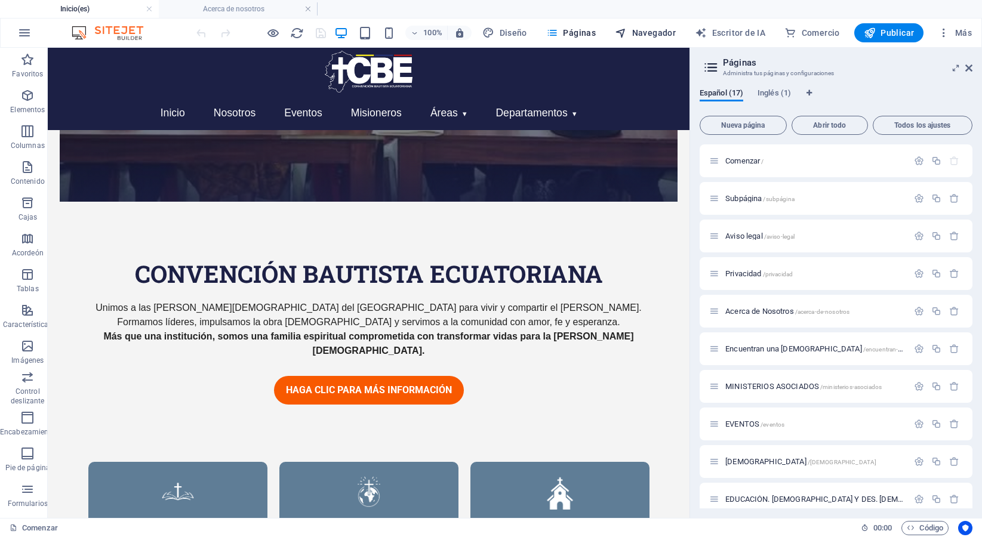
click at [646, 33] on font "Navegador" at bounding box center [654, 33] width 44 height 10
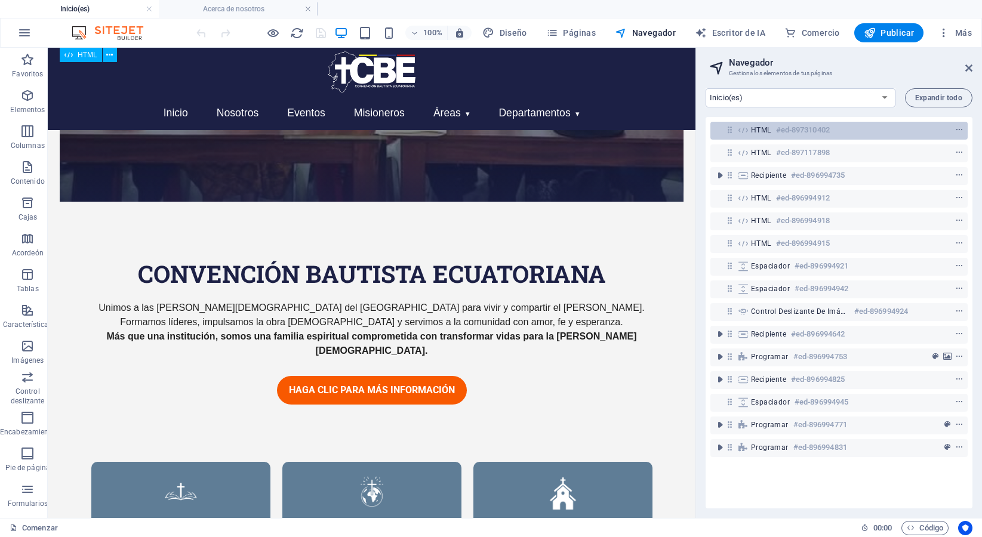
click at [767, 134] on span "HTML" at bounding box center [761, 130] width 20 height 10
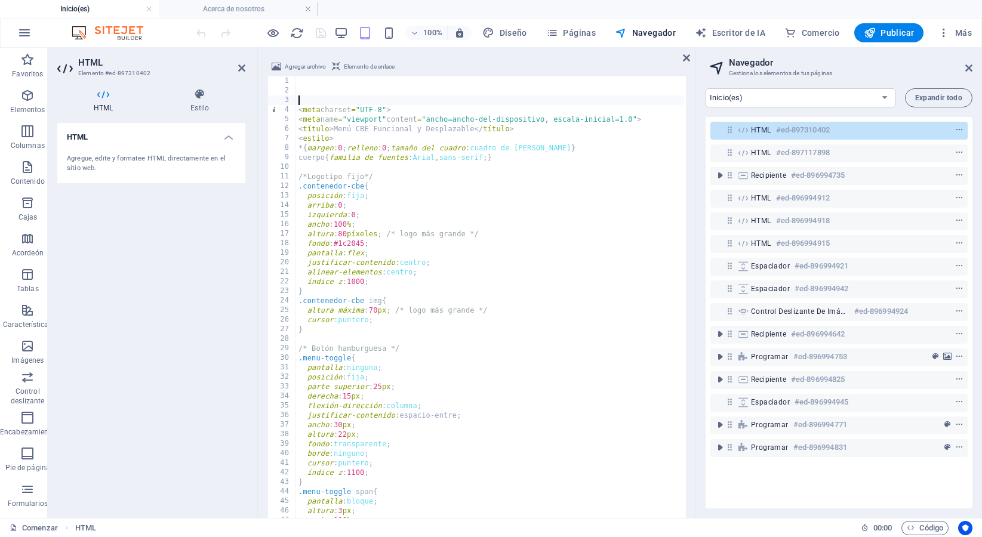
type textarea "<meta charset="UTF-8">"
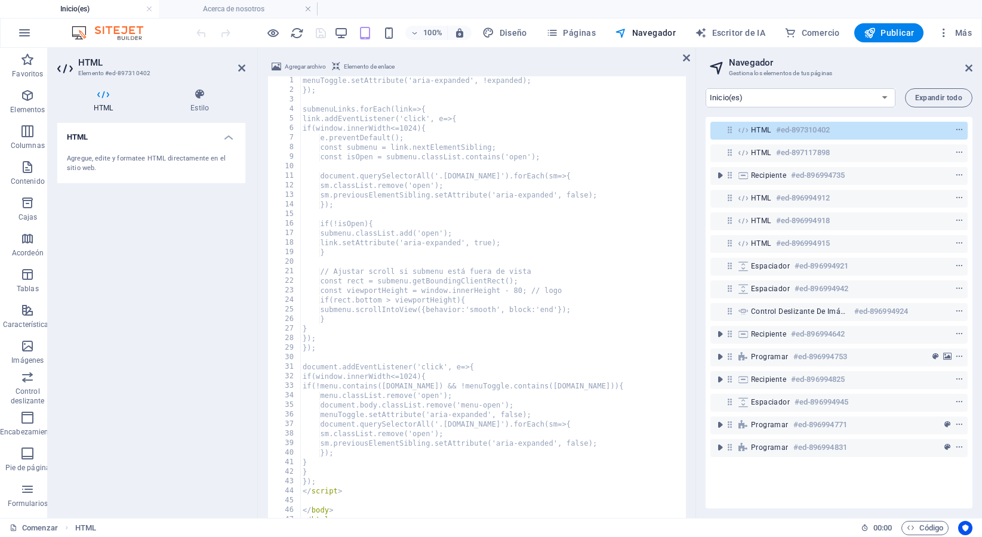
scroll to position [1796, 0]
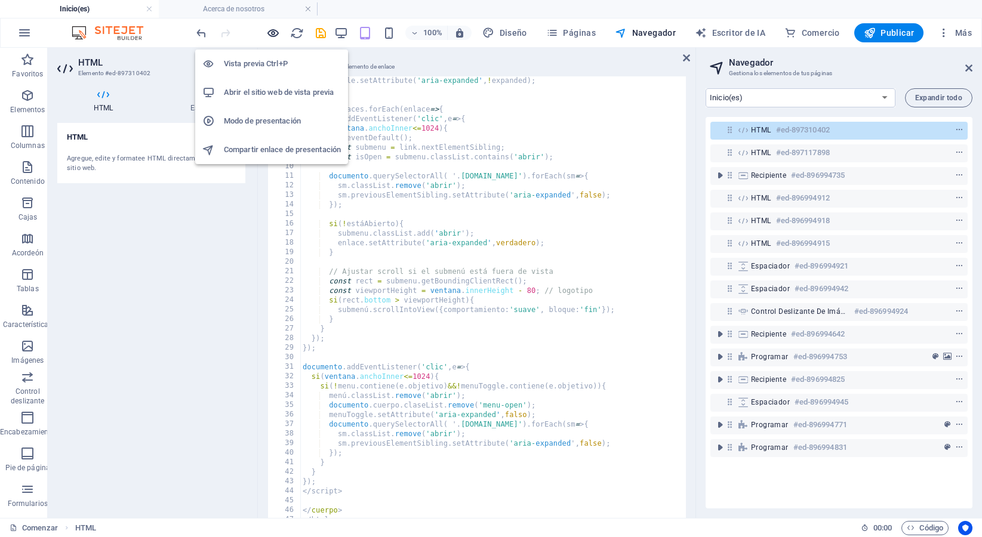
click at [269, 33] on icon "button" at bounding box center [273, 33] width 14 height 14
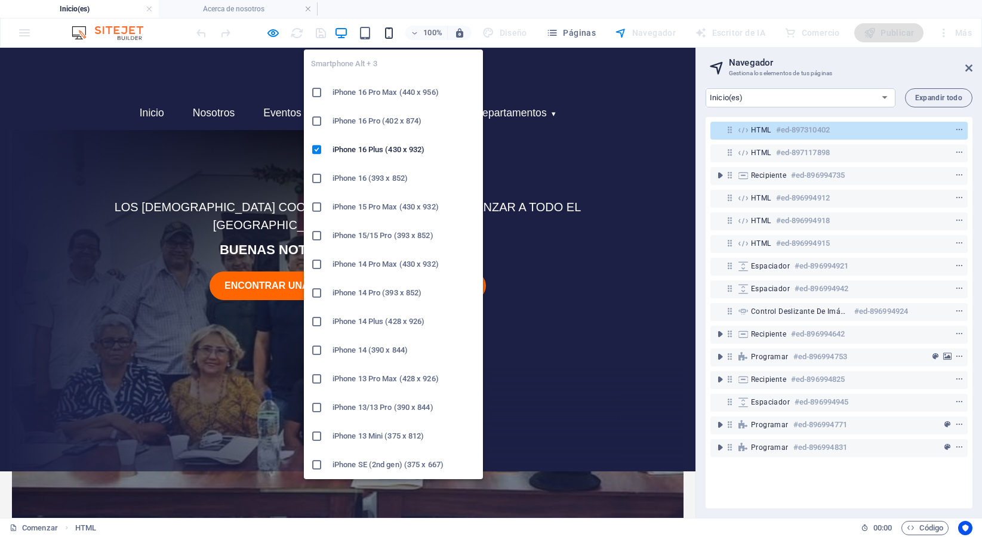
click at [395, 37] on icon "button" at bounding box center [389, 33] width 14 height 14
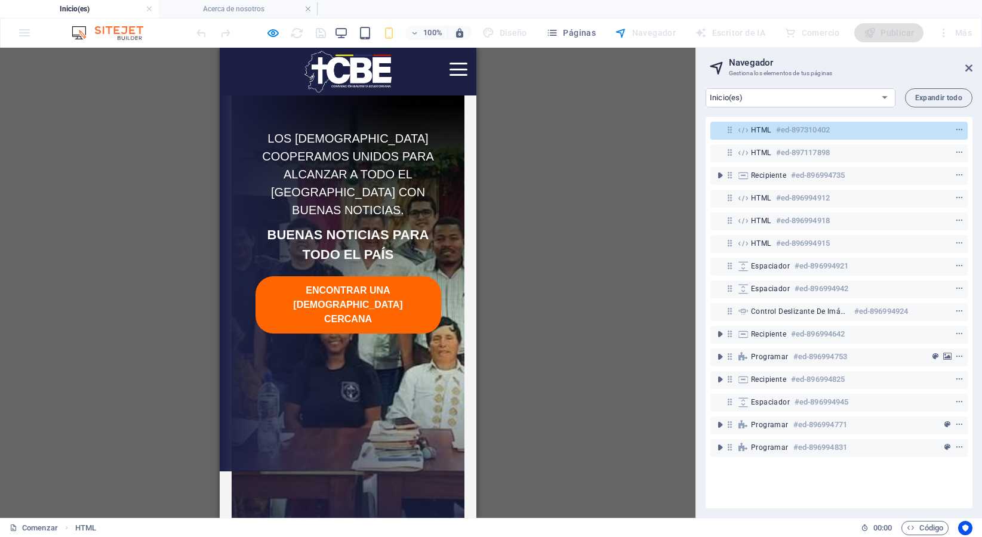
click at [462, 78] on div at bounding box center [347, 72] width 257 height 48
click at [461, 69] on span "Abrir menú" at bounding box center [458, 70] width 18 height 2
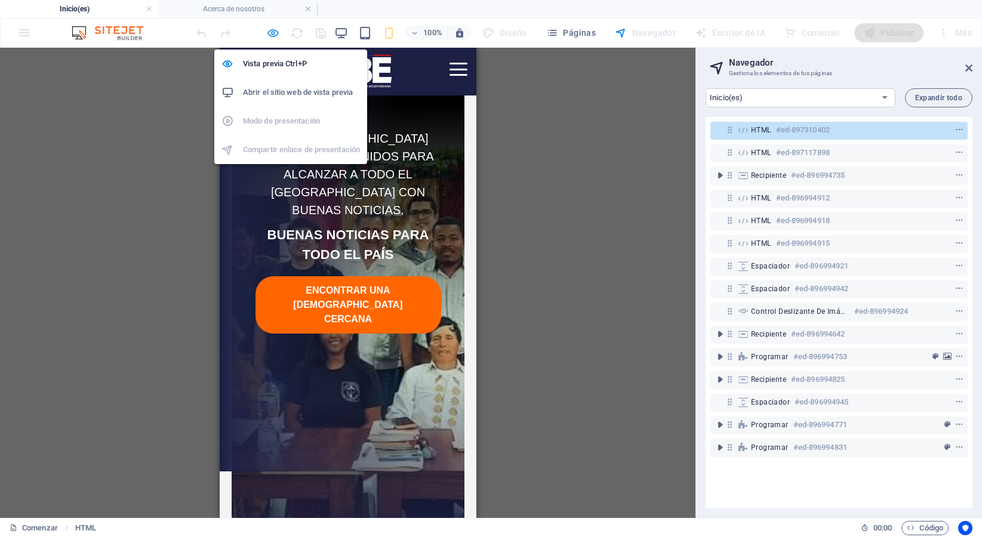
click at [270, 34] on icon "button" at bounding box center [273, 33] width 14 height 14
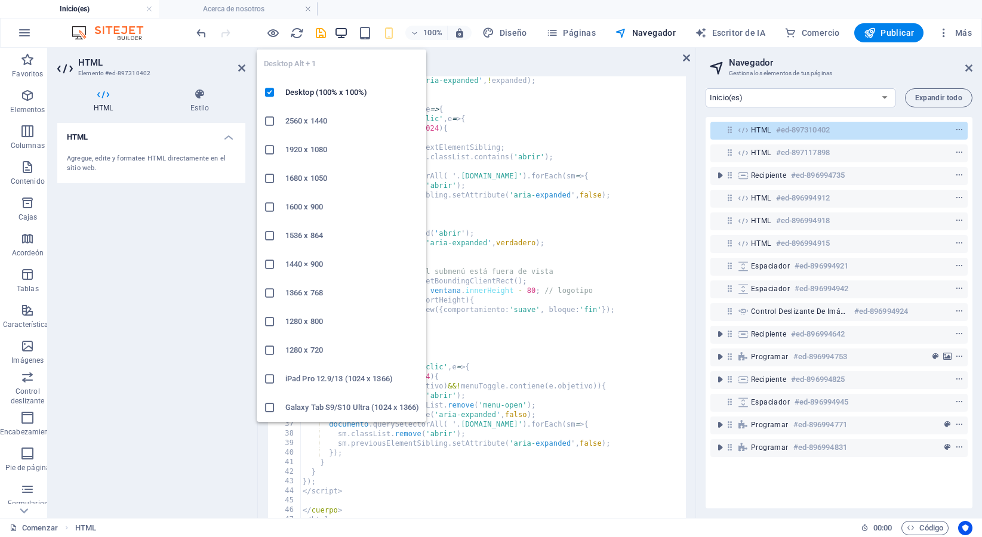
click at [339, 35] on icon "button" at bounding box center [341, 33] width 14 height 14
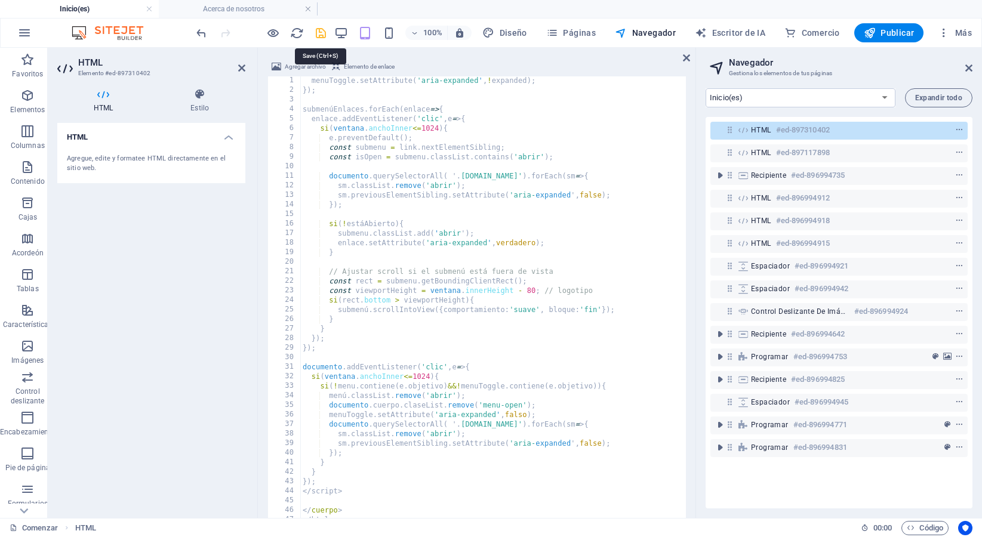
click at [322, 31] on icon "ahorrar" at bounding box center [321, 33] width 14 height 14
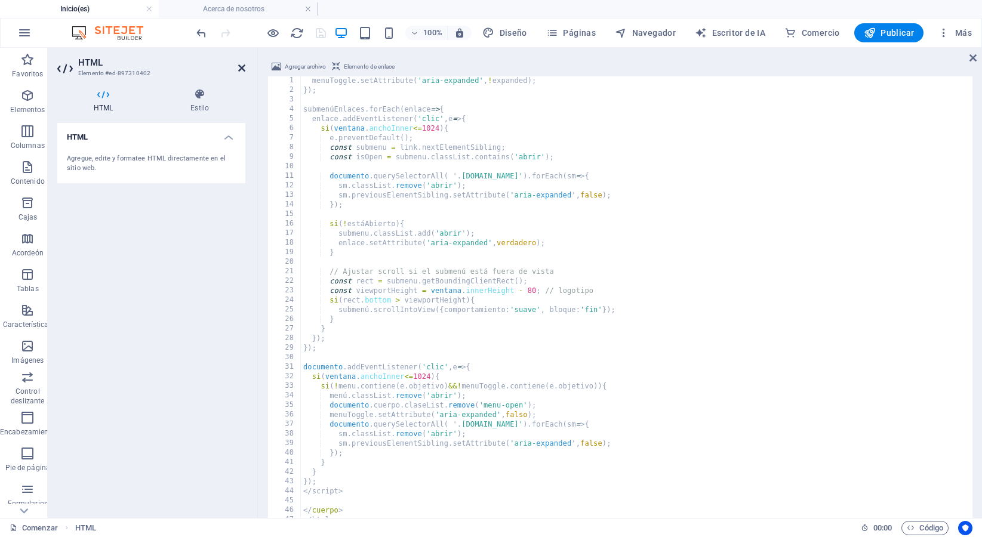
click at [239, 67] on icon at bounding box center [241, 68] width 7 height 10
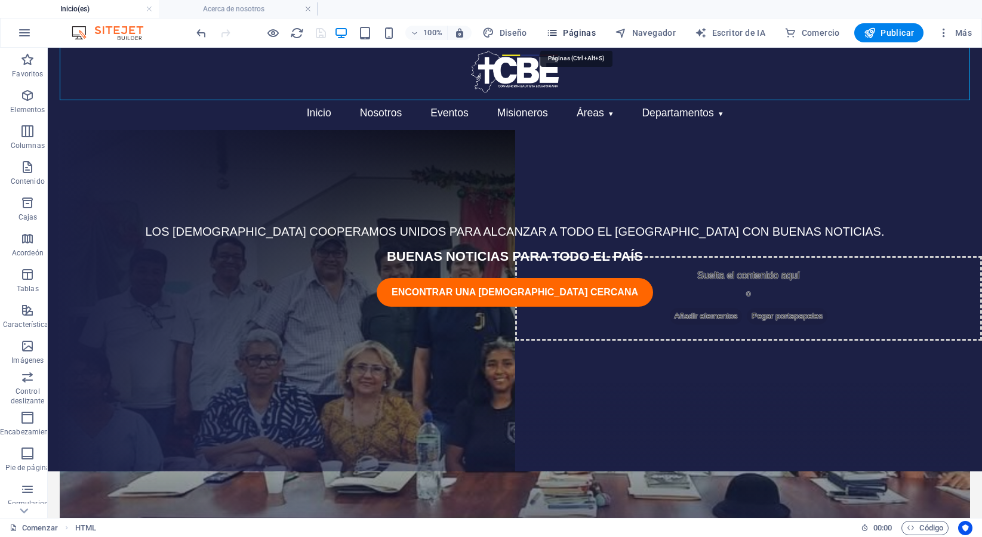
click at [594, 36] on font "Páginas" at bounding box center [579, 33] width 33 height 10
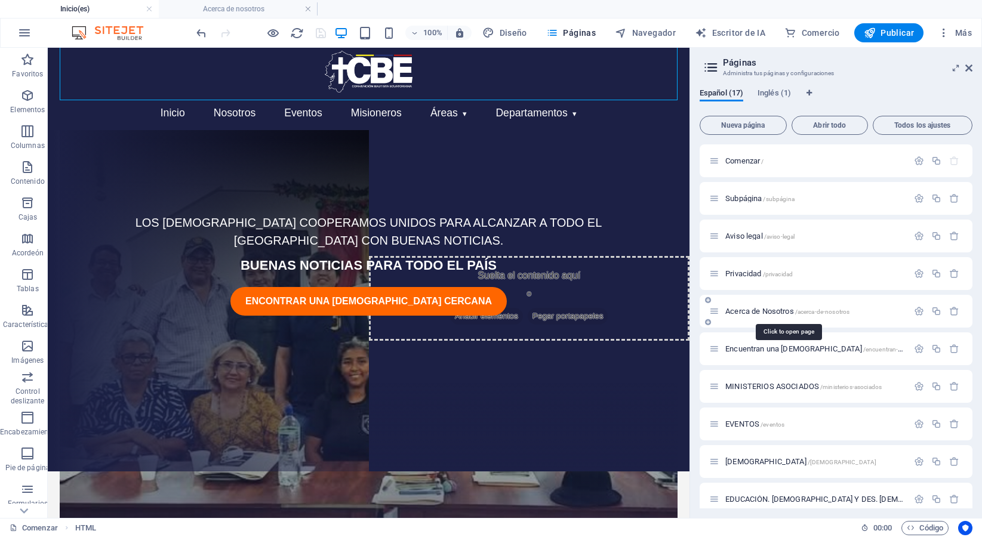
click at [765, 312] on font "Acerca de Nosotros" at bounding box center [759, 311] width 69 height 9
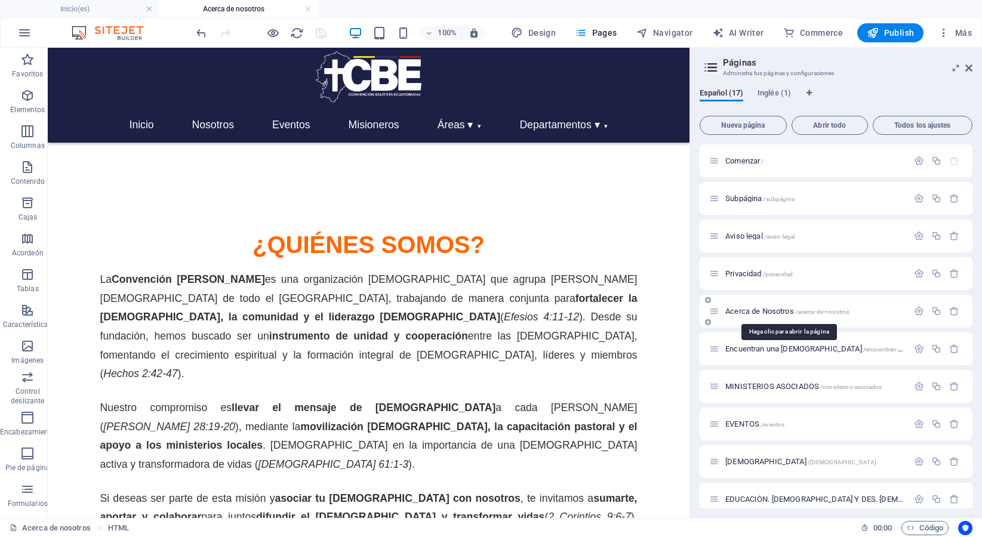
scroll to position [0, 0]
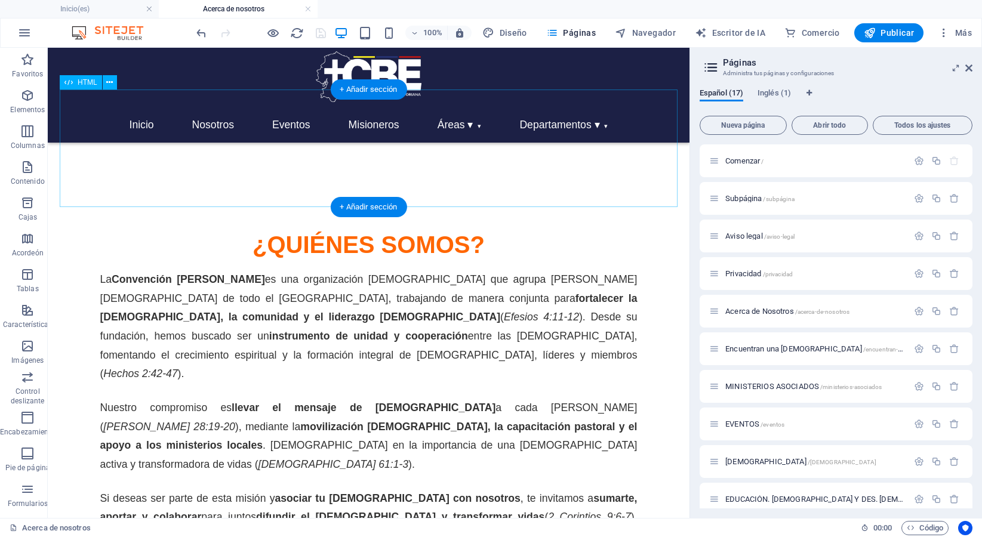
click at [479, 125] on div "Inicio Nosotros Eventos Misioneros Áreas ▾ [DEMOGRAPHIC_DATA] y Misiones Educac…" at bounding box center [369, 150] width 618 height 101
click at [629, 33] on span "Navegador" at bounding box center [645, 33] width 61 height 12
select select "16883676-es"
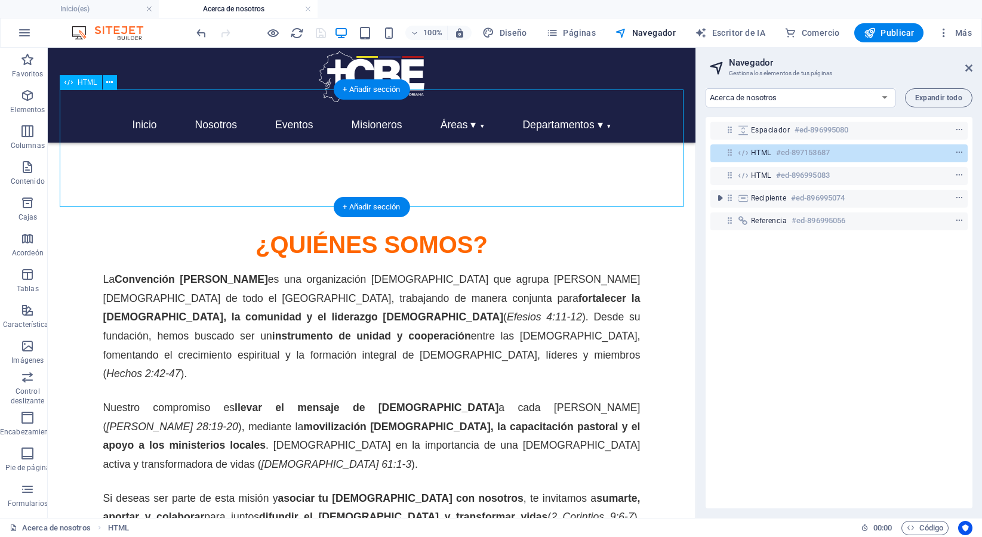
click at [773, 154] on div "HTML #ed-897153687" at bounding box center [829, 153] width 157 height 14
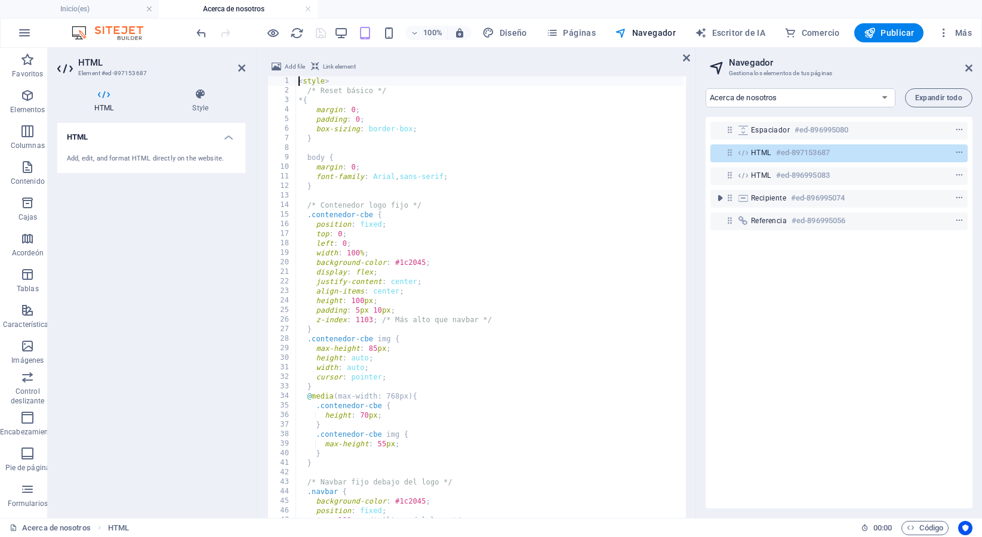
scroll to position [82, 0]
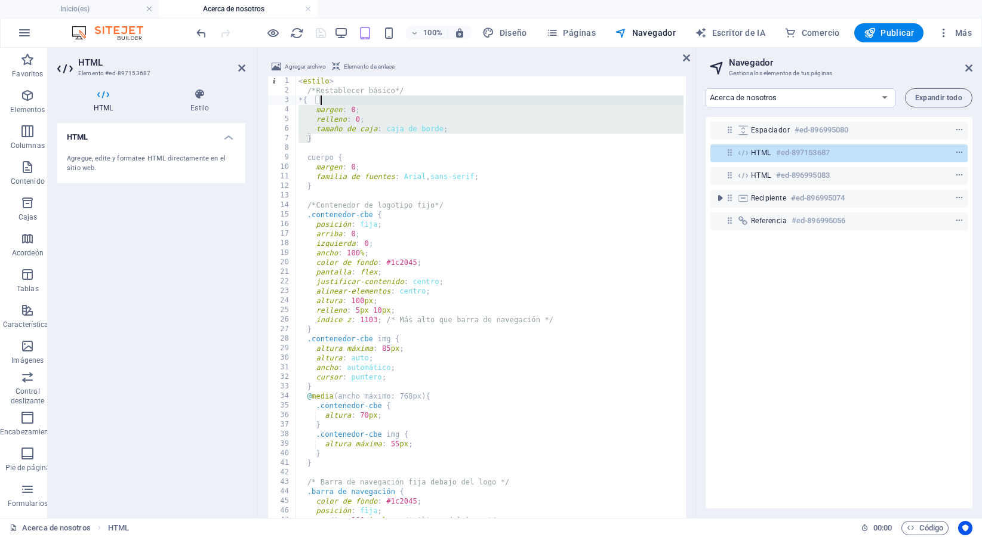
type textarea "}); </script>"
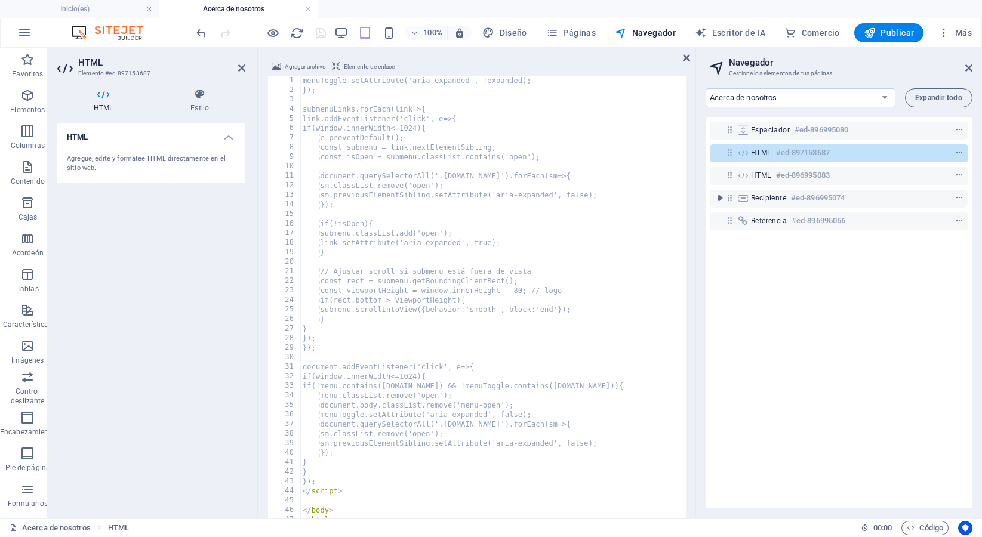
scroll to position [1796, 0]
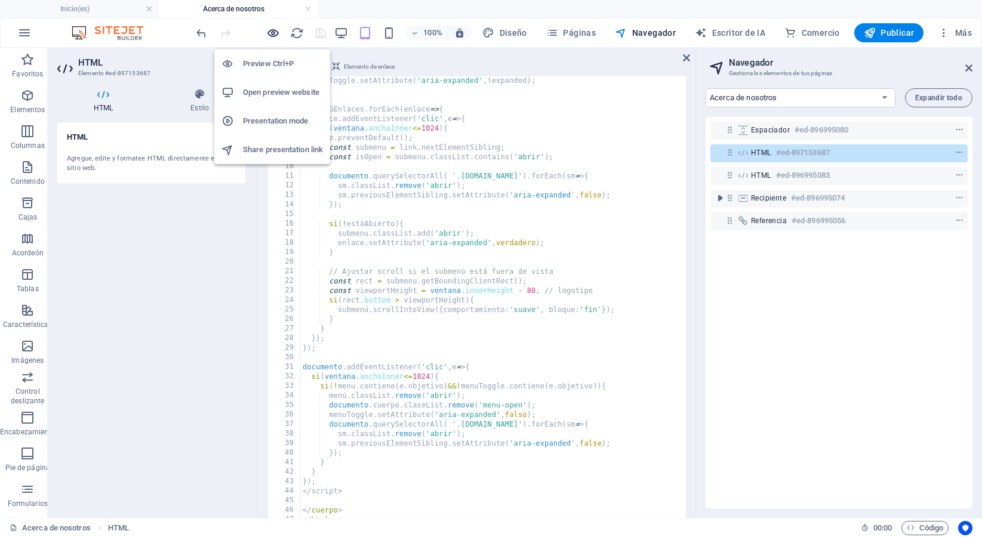
click at [277, 34] on icon "button" at bounding box center [273, 33] width 14 height 14
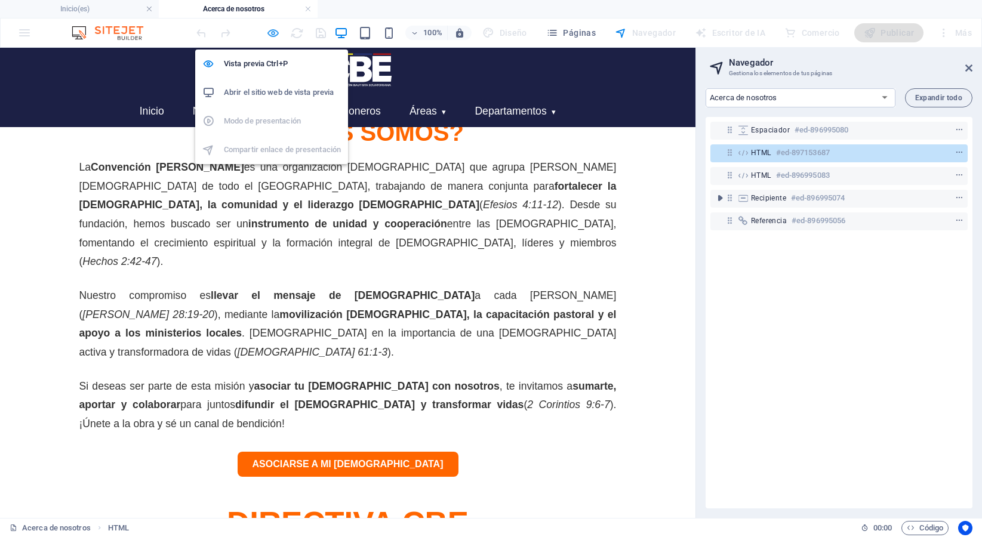
click at [277, 34] on icon "button" at bounding box center [273, 33] width 14 height 14
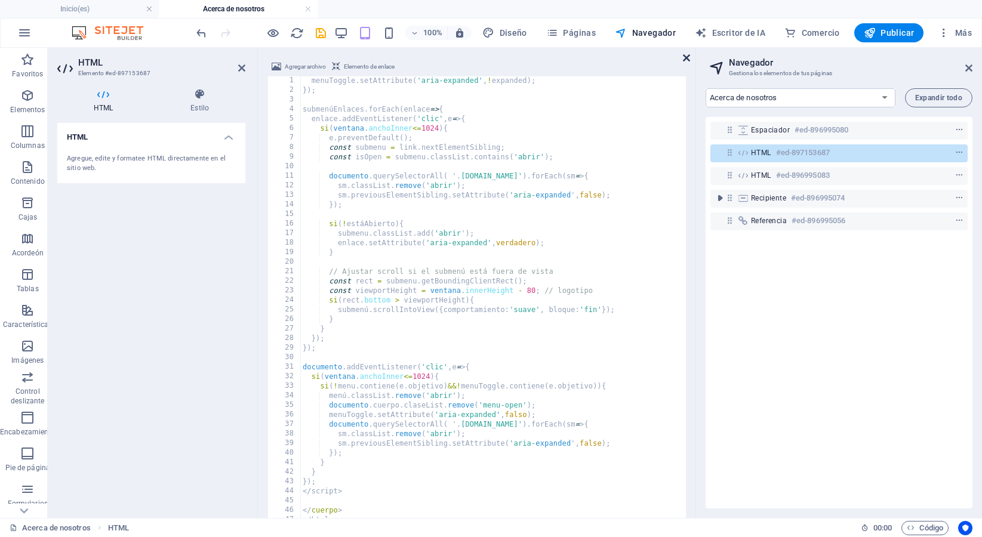
click at [686, 59] on icon at bounding box center [686, 58] width 7 height 10
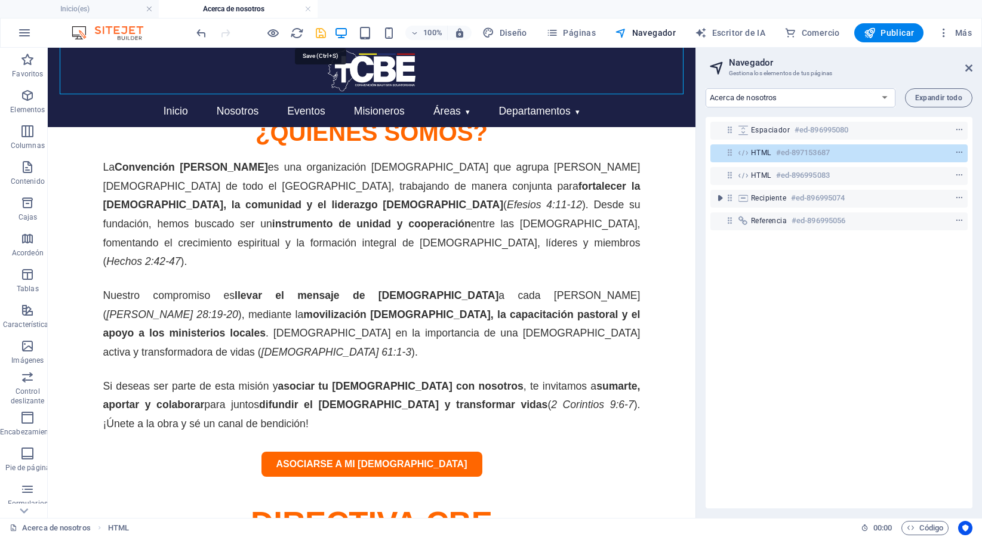
click at [319, 30] on icon "ahorrar" at bounding box center [321, 33] width 14 height 14
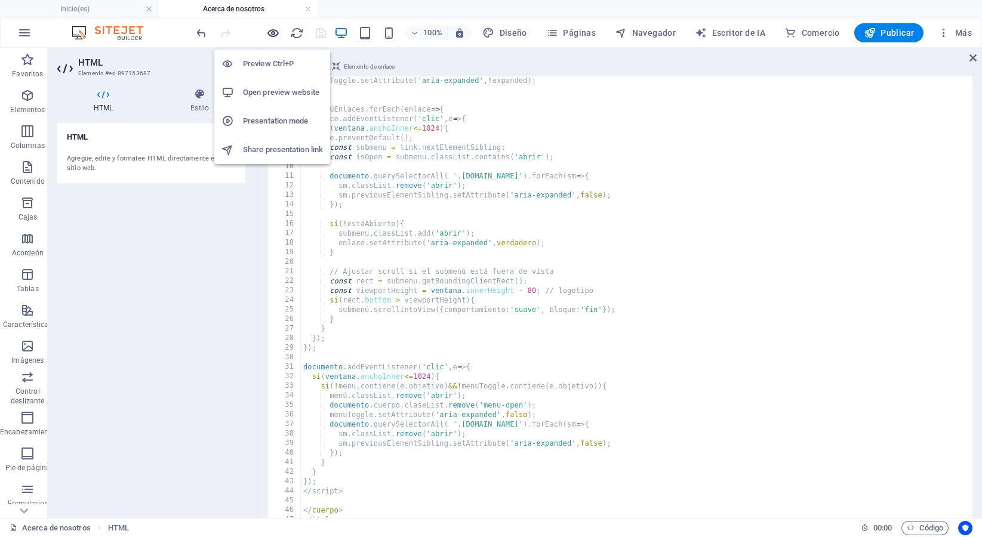
click at [275, 30] on icon "button" at bounding box center [273, 33] width 14 height 14
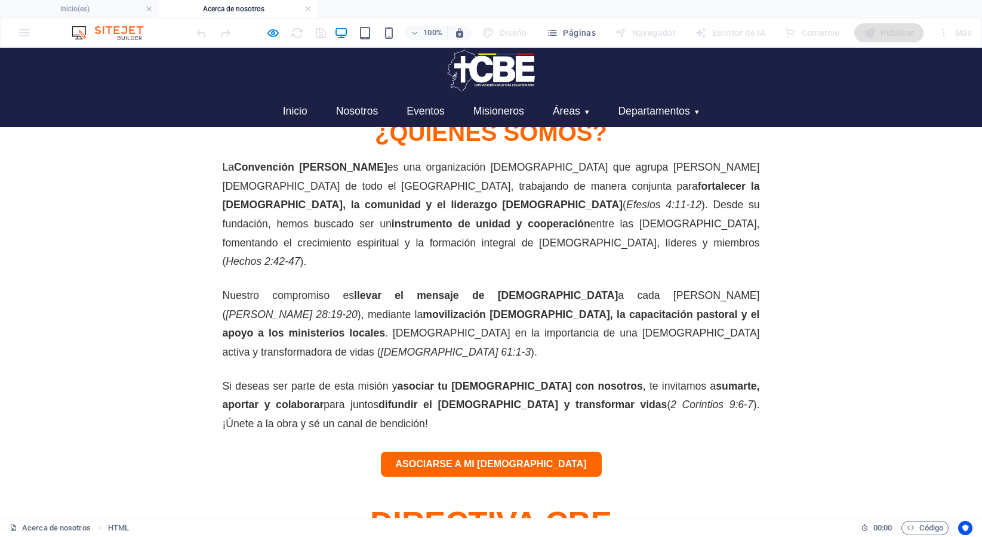
scroll to position [0, 0]
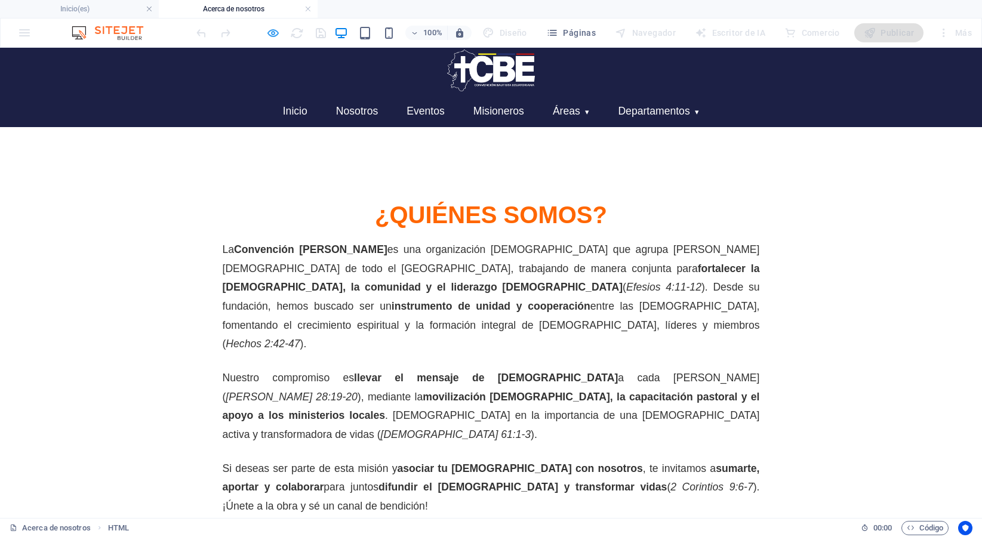
click at [273, 33] on icon "button" at bounding box center [273, 33] width 14 height 14
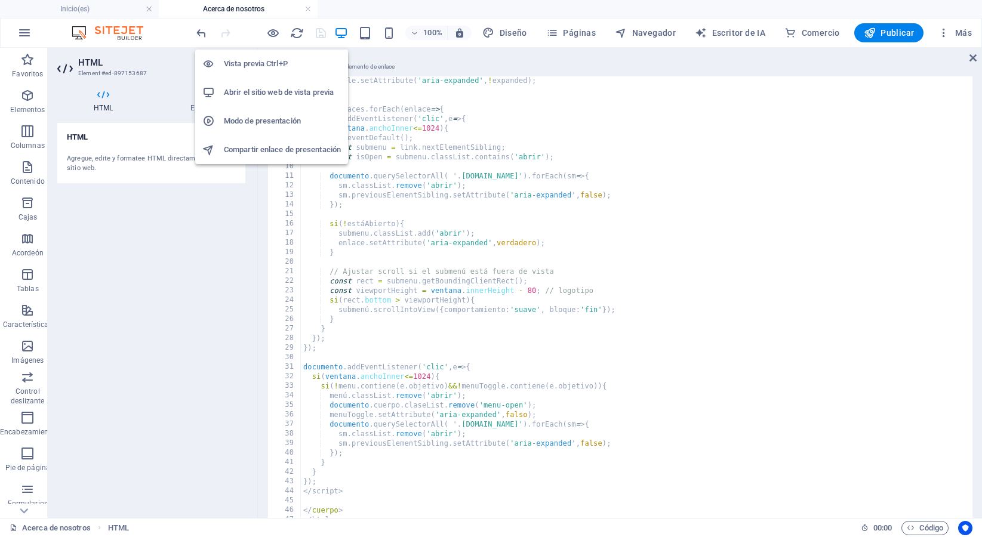
scroll to position [85, 0]
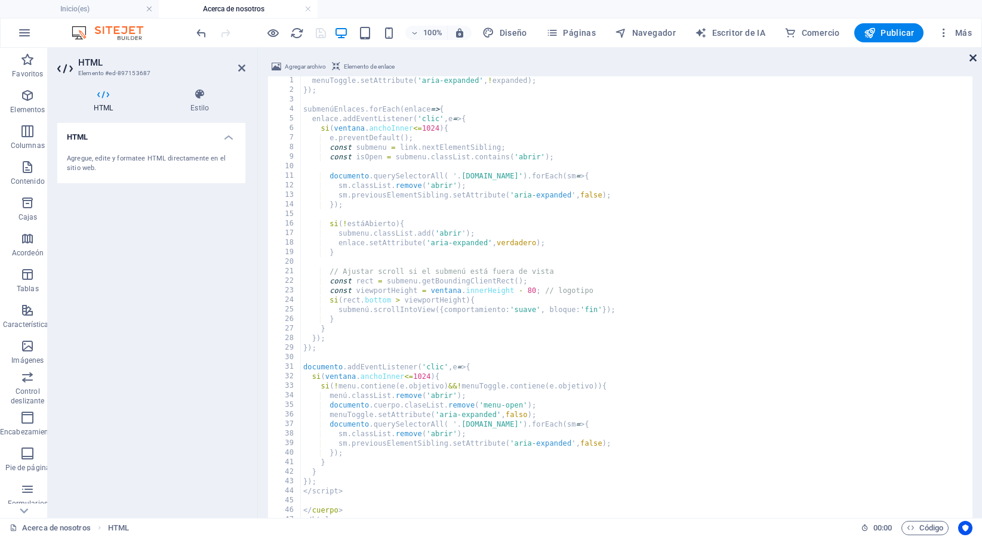
click at [975, 57] on icon at bounding box center [972, 58] width 7 height 10
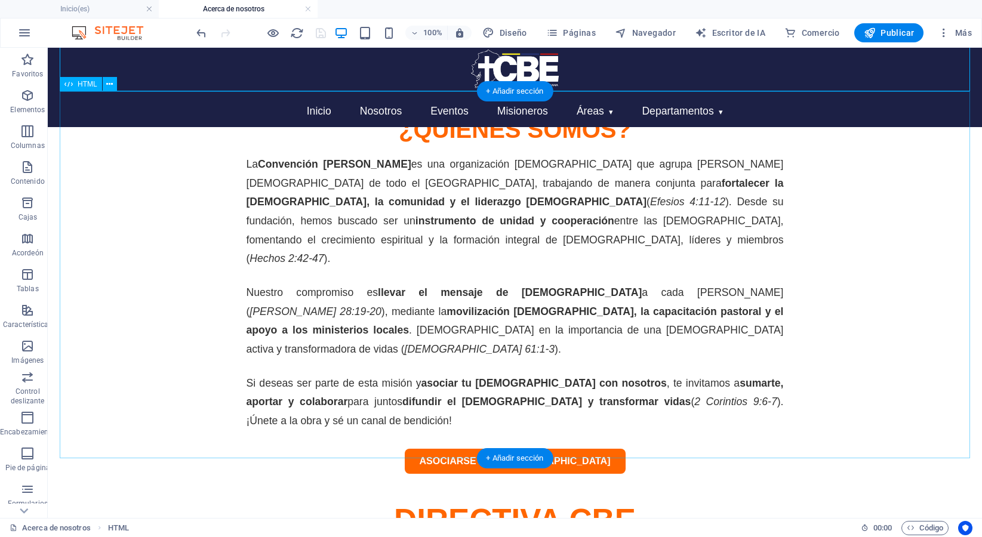
scroll to position [0, 0]
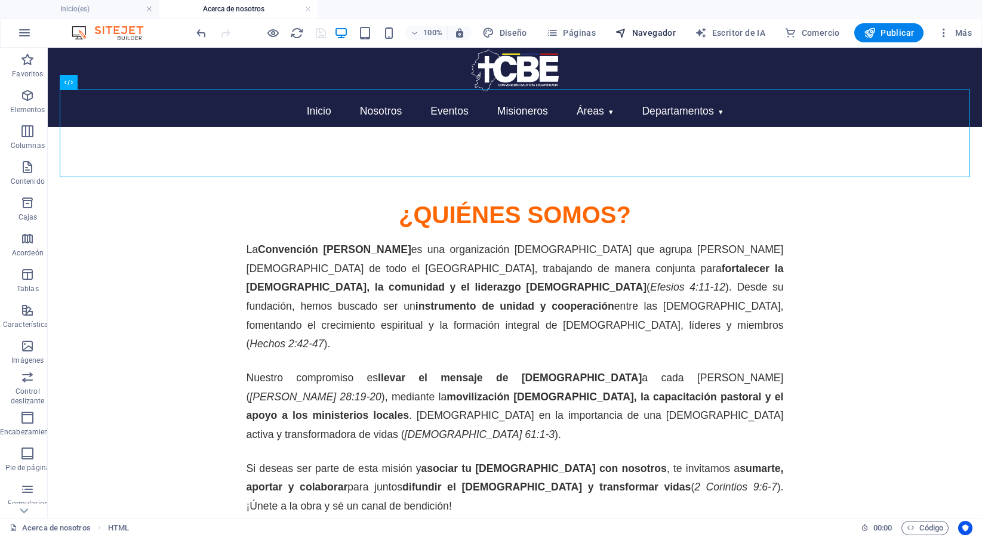
click at [626, 40] on button "Navegador" at bounding box center [645, 32] width 70 height 19
select select "16883676-es"
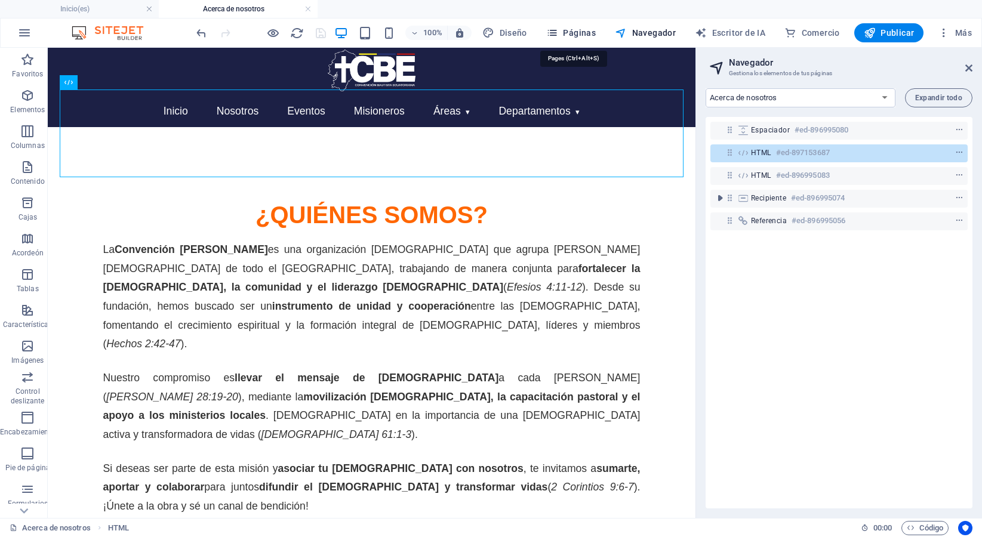
click at [571, 32] on font "Páginas" at bounding box center [579, 33] width 33 height 10
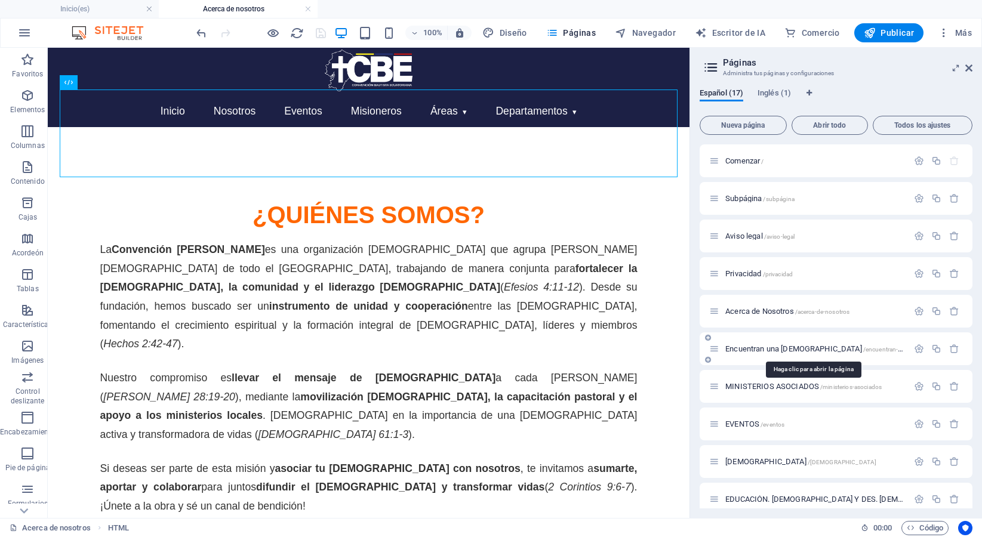
click at [755, 347] on font "Encuentran una [DEMOGRAPHIC_DATA]" at bounding box center [793, 348] width 137 height 9
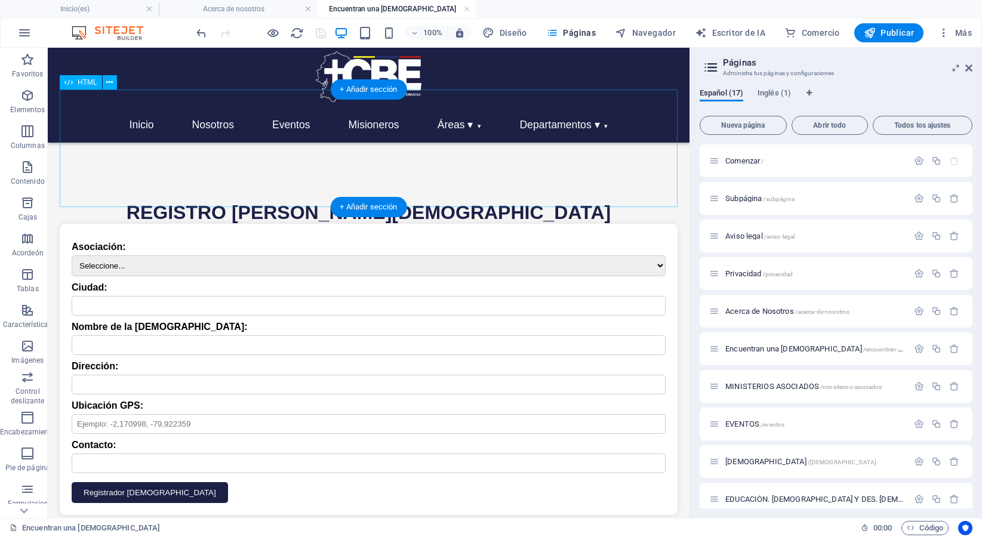
click at [470, 100] on div "Inicio Nosotros Eventos Misioneros Áreas ▾ [DEMOGRAPHIC_DATA] y Misiones Educac…" at bounding box center [369, 150] width 618 height 101
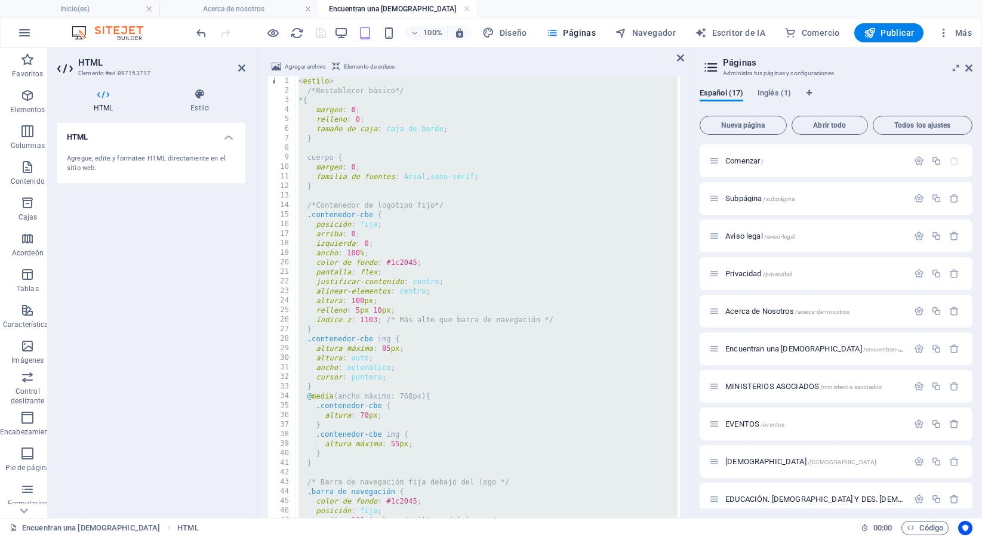
type textarea "}); </script>"
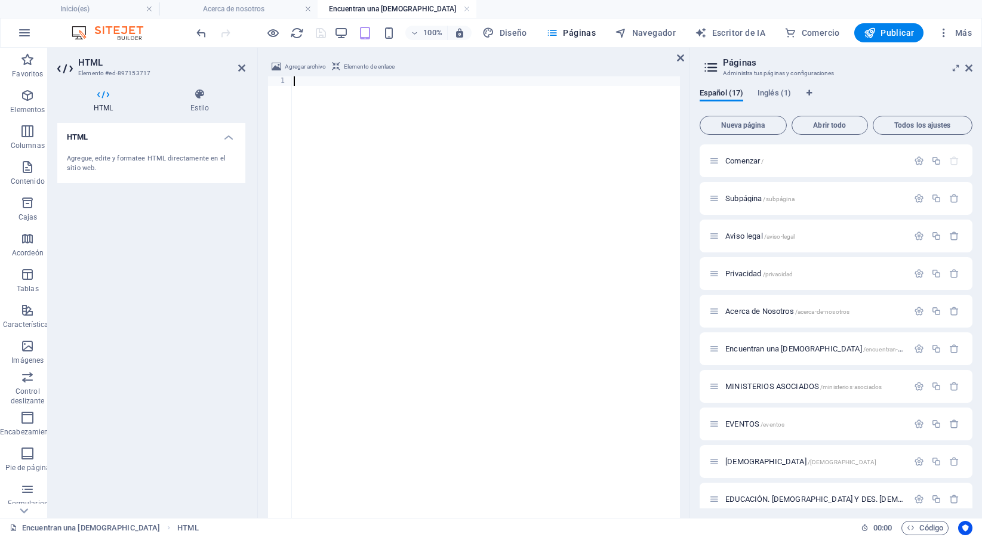
scroll to position [1796, 0]
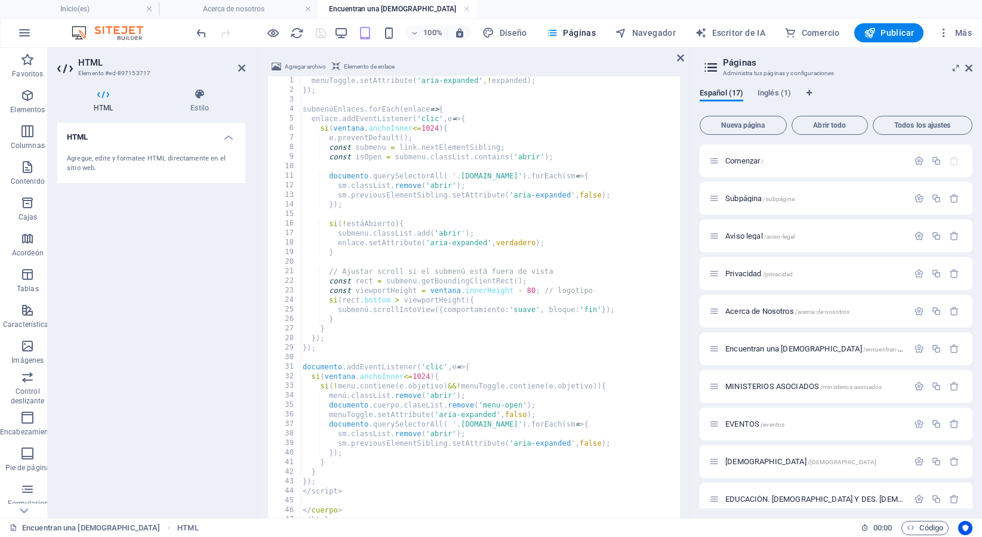
click at [321, 29] on div at bounding box center [261, 32] width 134 height 19
click at [321, 29] on icon "ahorrar" at bounding box center [321, 33] width 14 height 14
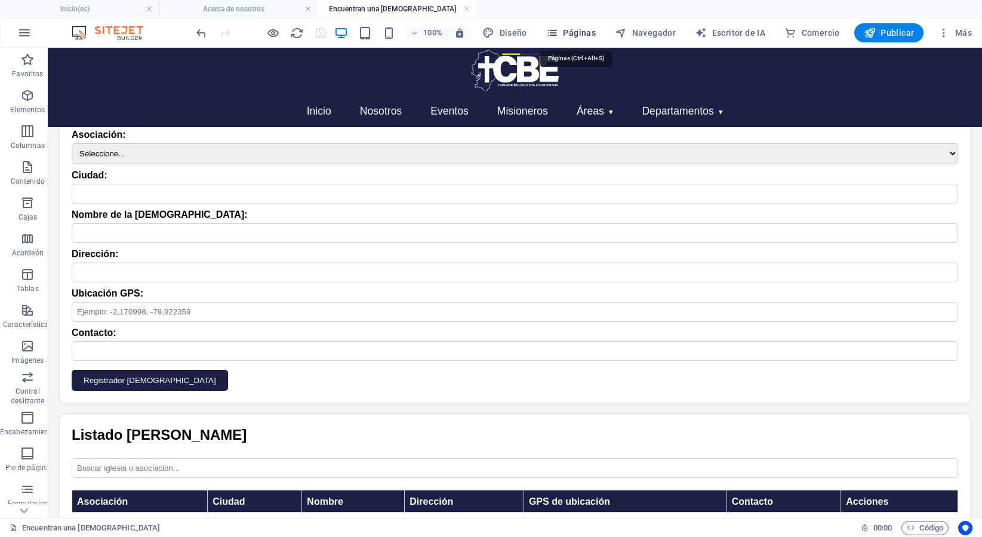
click at [580, 32] on font "Páginas" at bounding box center [579, 33] width 33 height 10
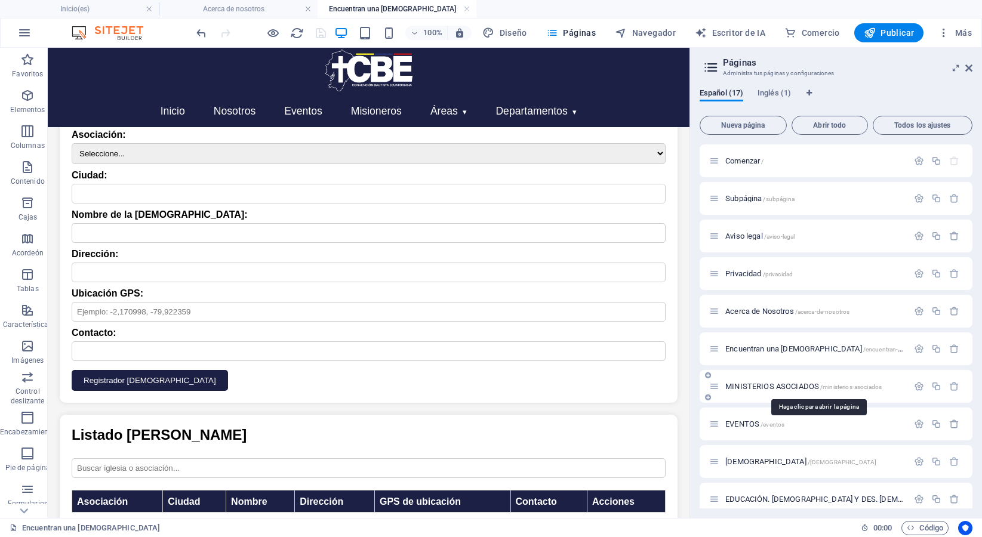
click at [768, 384] on font "MINISTERIOS ASOCIADOS" at bounding box center [772, 386] width 94 height 9
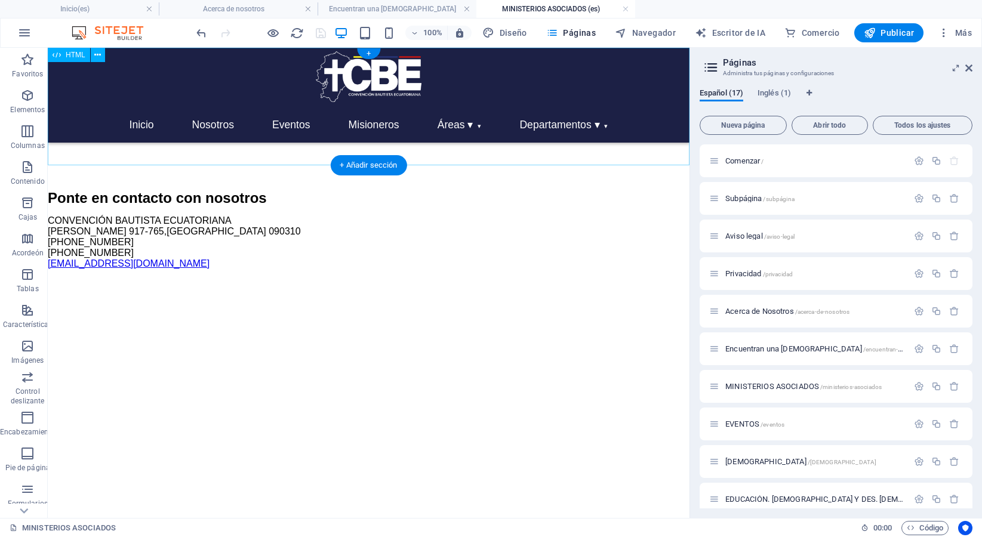
scroll to position [0, 0]
click at [293, 153] on div "Inicio Nosotros Eventos Misioneros Áreas ▾ [DEMOGRAPHIC_DATA] y Misiones Educac…" at bounding box center [369, 108] width 642 height 101
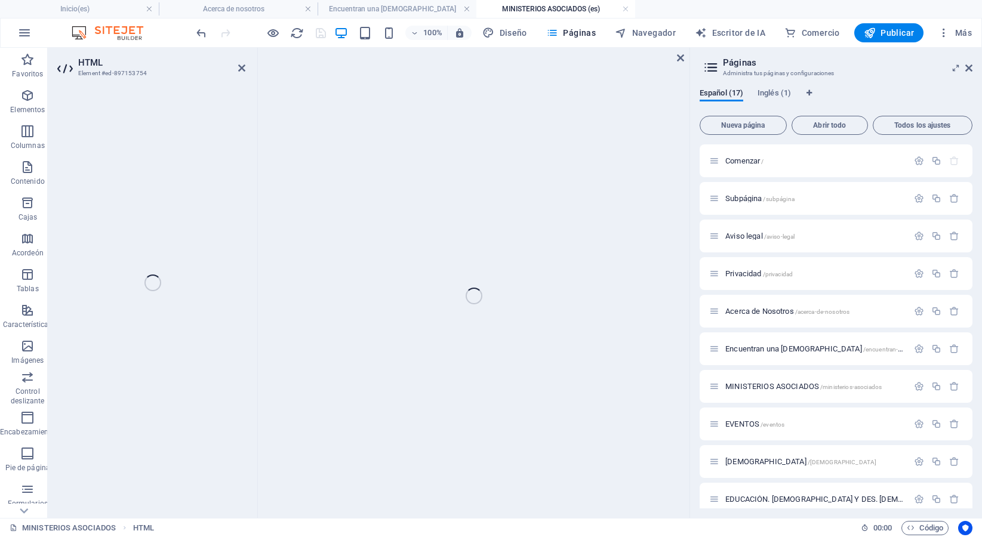
scroll to position [41, 0]
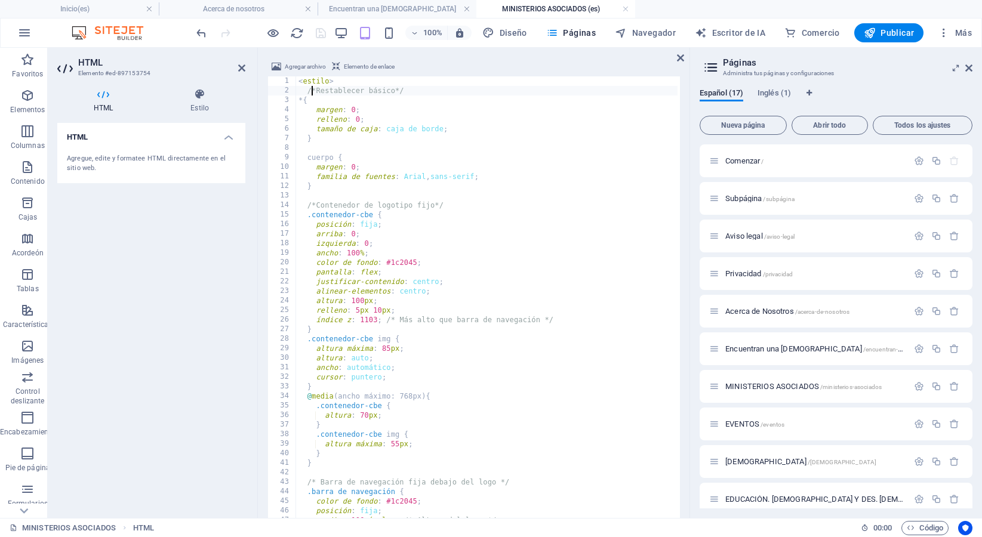
click at [312, 87] on div "< estilo > /*Restablecer básico*/ * { margen : 0 ; relleno : 0 ; tamaño de caja…" at bounding box center [854, 313] width 1117 height 475
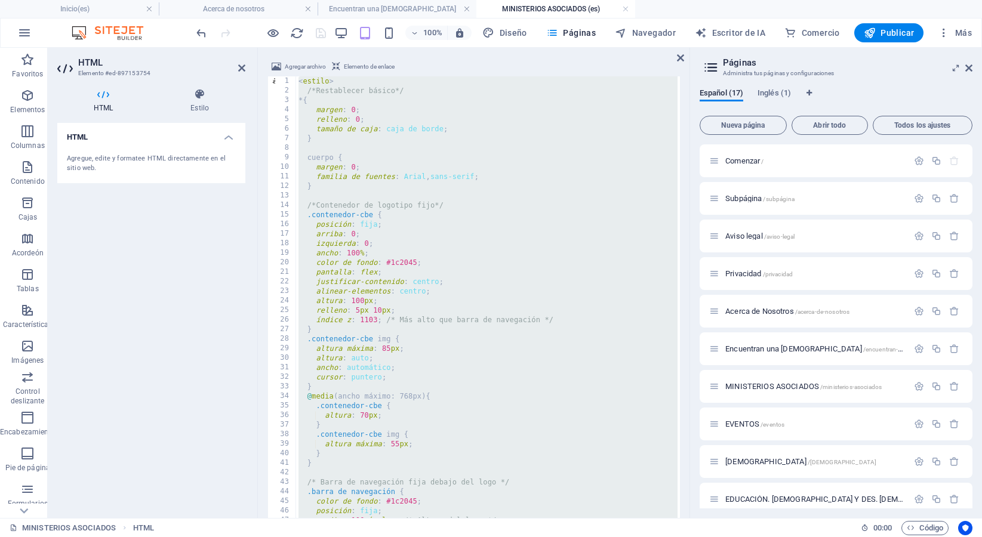
click at [312, 87] on div "< estilo > /*Restablecer básico*/ * { margen : 0 ; relleno : 0 ; tamaño de caja…" at bounding box center [854, 313] width 1117 height 475
type textarea "}); </script>"
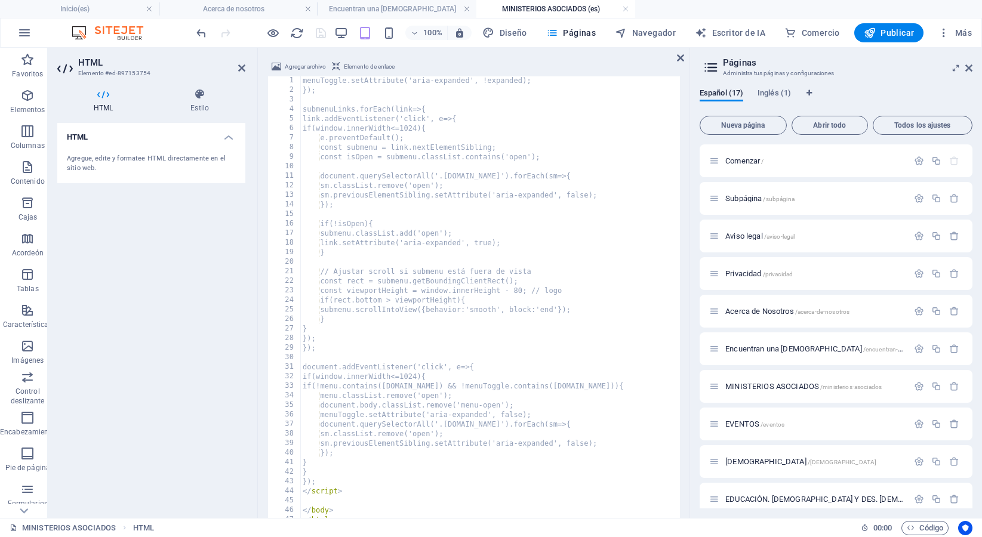
scroll to position [1796, 0]
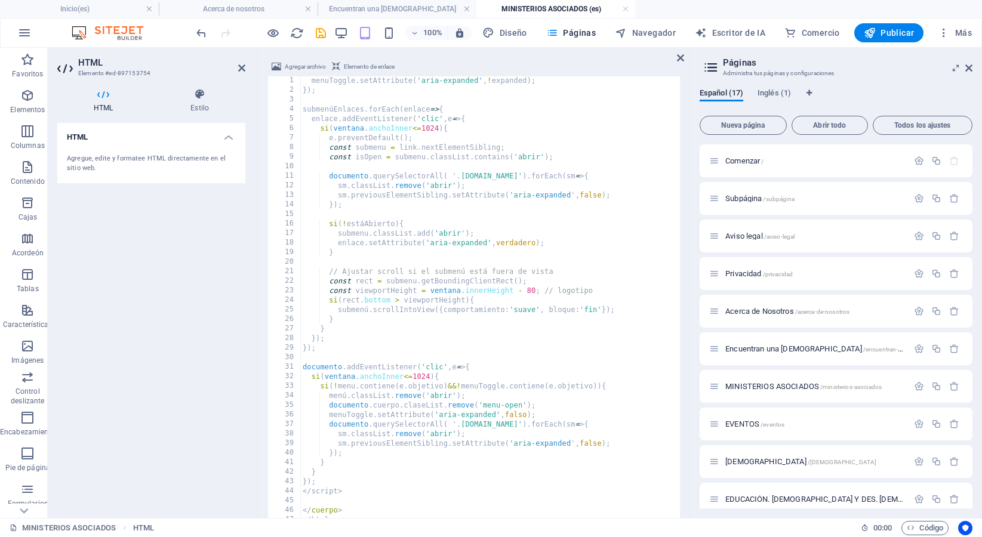
click at [322, 32] on div at bounding box center [261, 32] width 134 height 19
click at [322, 32] on icon "ahorrar" at bounding box center [321, 33] width 14 height 14
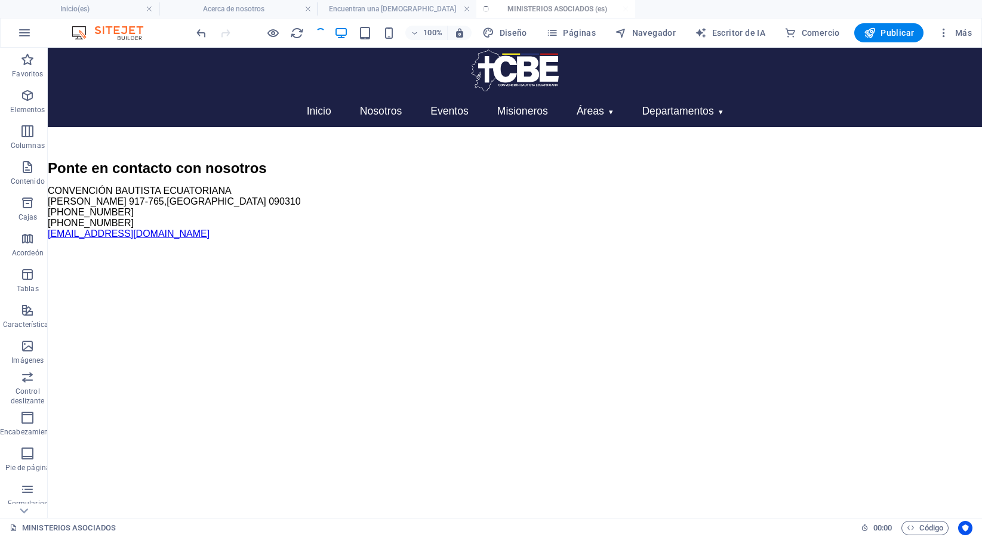
scroll to position [0, 0]
click at [623, 7] on link at bounding box center [625, 9] width 7 height 11
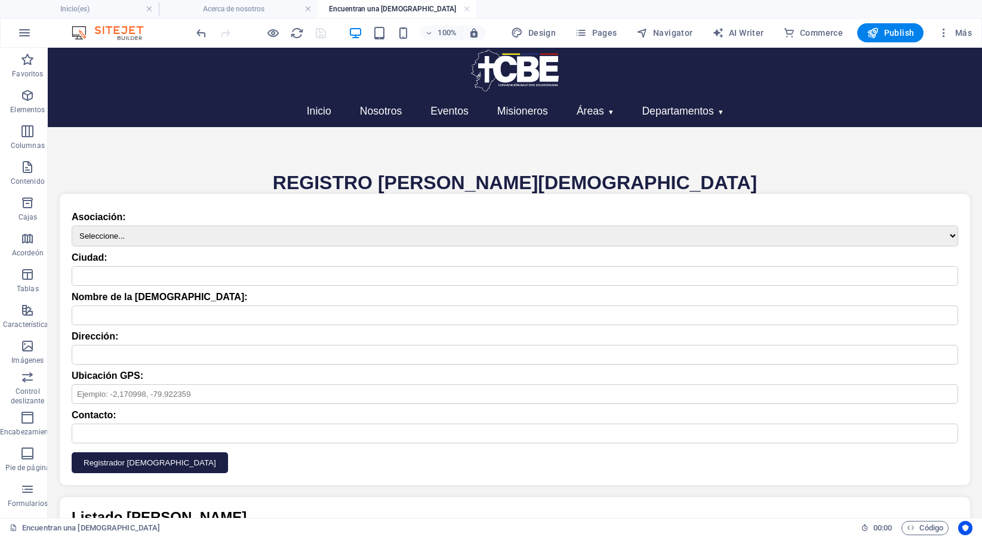
scroll to position [82, 0]
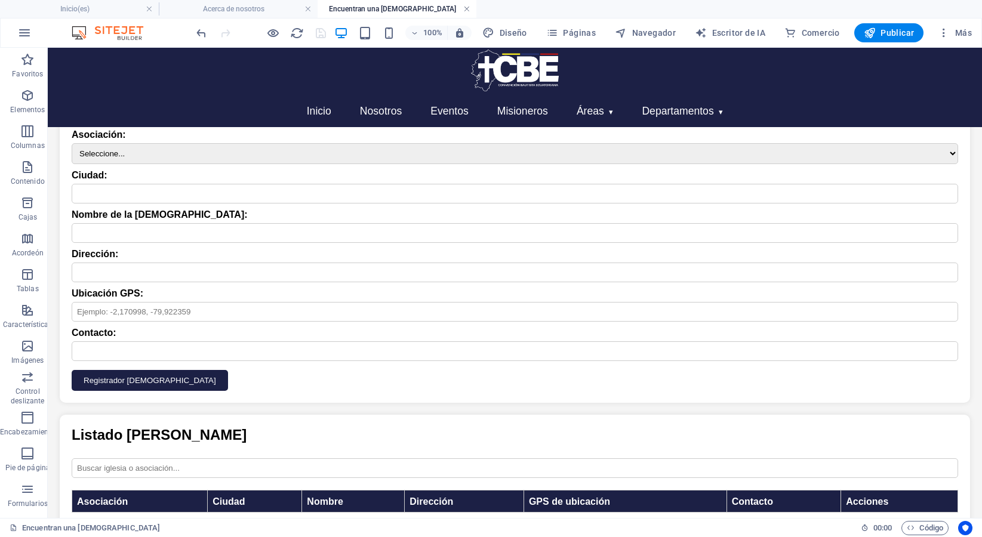
click at [467, 11] on link at bounding box center [466, 9] width 7 height 11
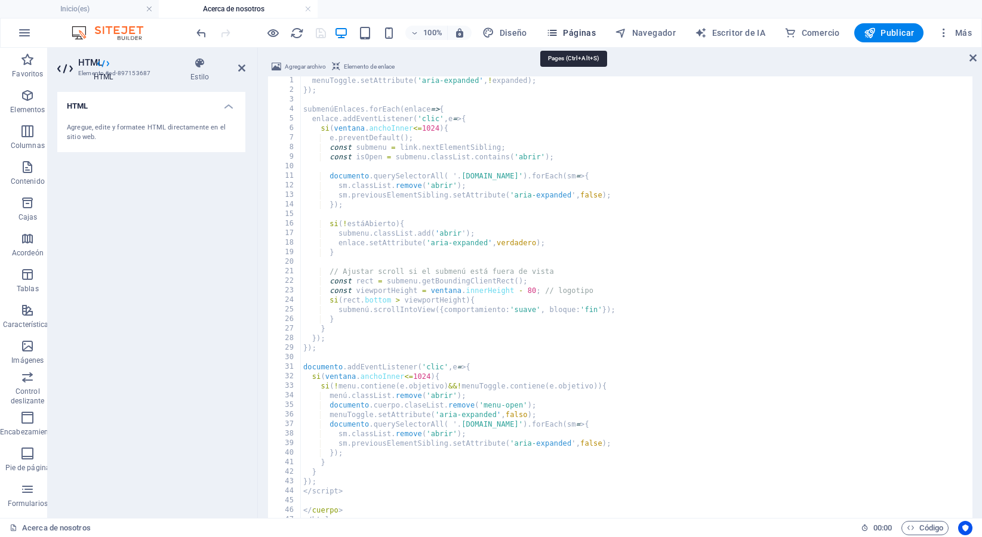
scroll to position [85, 0]
click at [577, 34] on font "Páginas" at bounding box center [579, 33] width 33 height 10
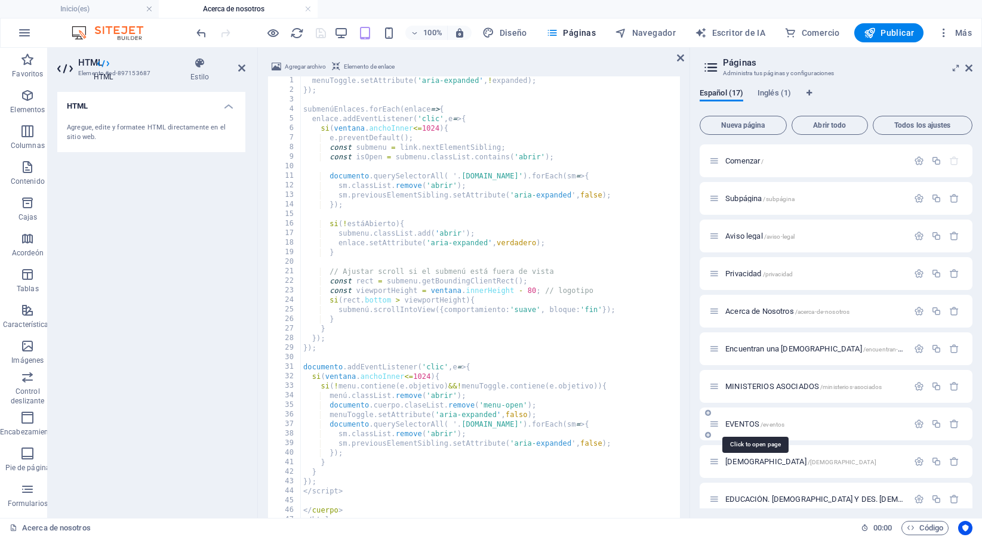
click at [741, 422] on font "EVENTOS" at bounding box center [742, 424] width 34 height 9
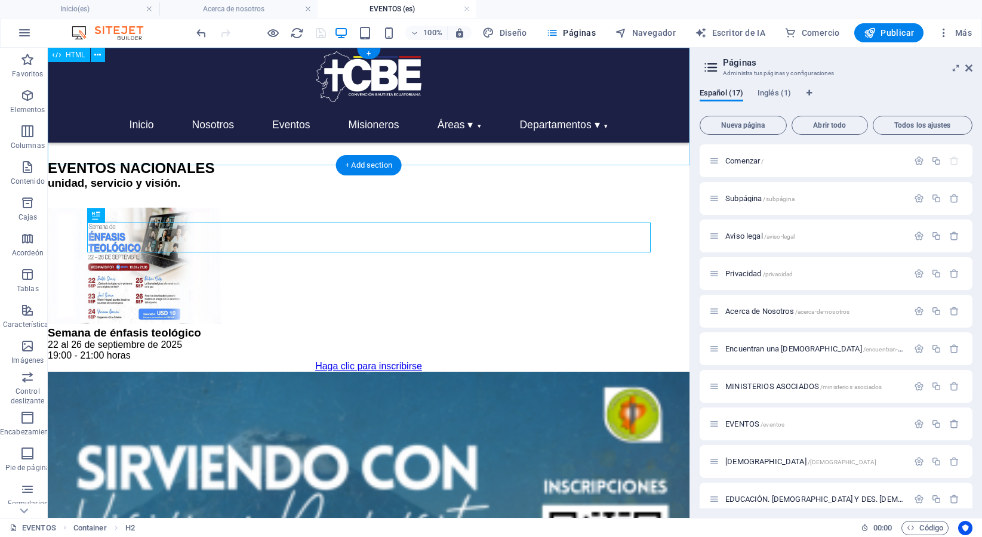
scroll to position [0, 0]
click at [421, 149] on div "Inicio Nosotros Eventos Misioneros Áreas ▾ [DEMOGRAPHIC_DATA] y Misiones Educac…" at bounding box center [369, 108] width 642 height 101
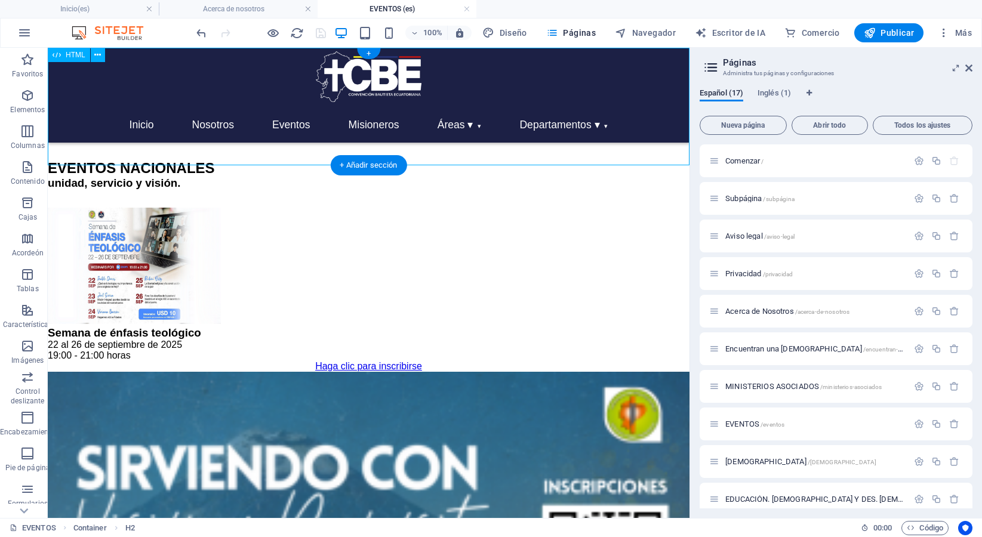
click at [421, 149] on div "Inicio Nosotros Eventos Misioneros Áreas ▾ [DEMOGRAPHIC_DATA] y Misiones Educac…" at bounding box center [369, 108] width 642 height 101
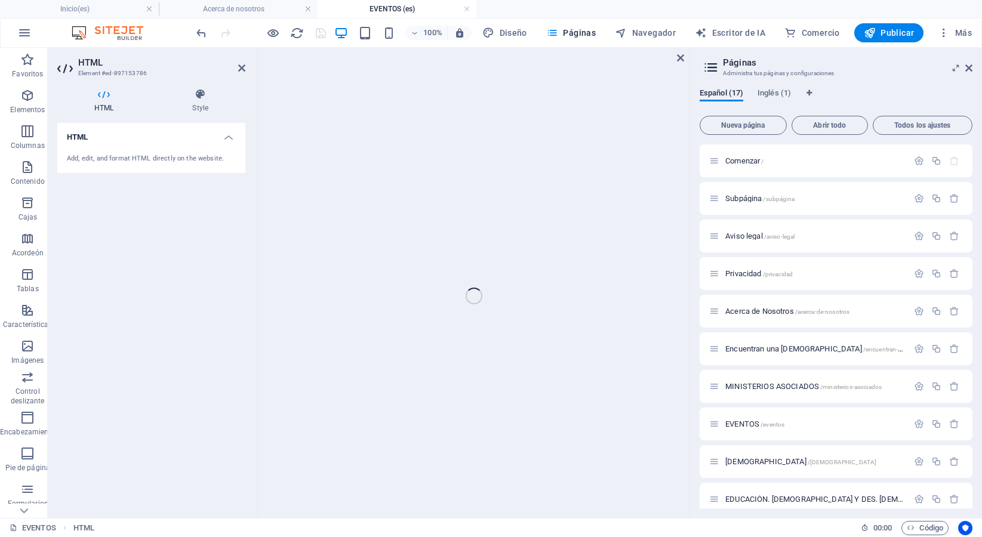
scroll to position [41, 0]
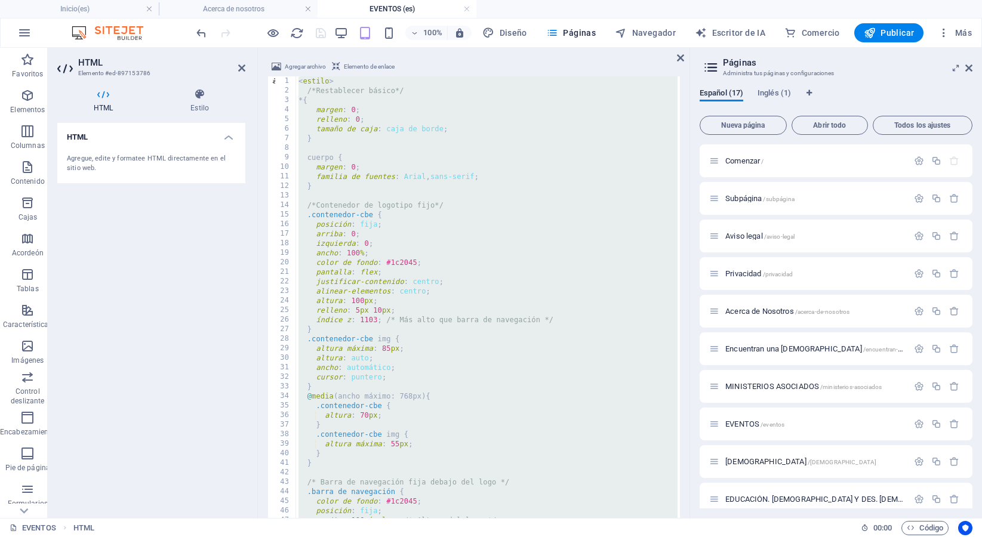
type textarea "}); </script>"
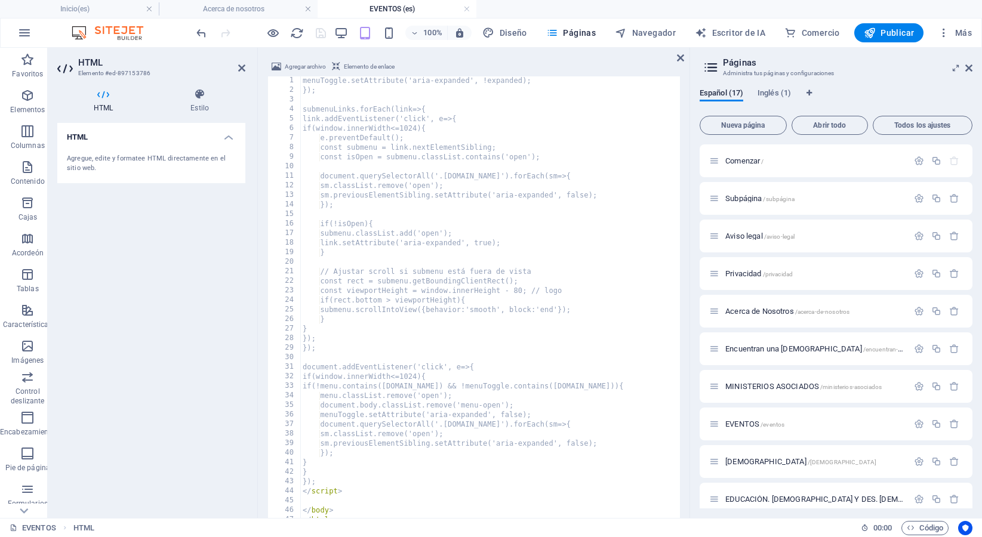
scroll to position [1796, 0]
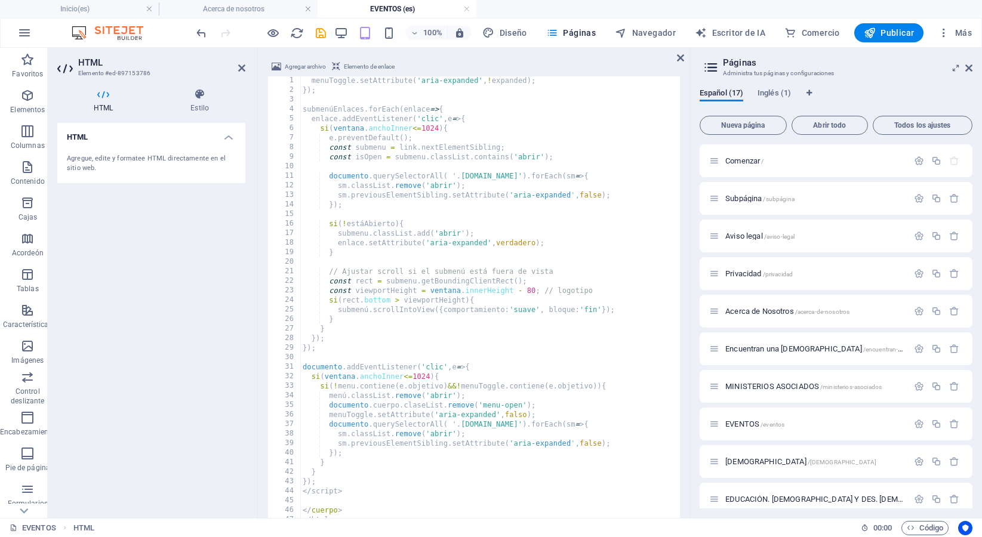
click at [315, 33] on div at bounding box center [261, 32] width 134 height 19
click at [320, 33] on icon "ahorrar" at bounding box center [321, 33] width 14 height 14
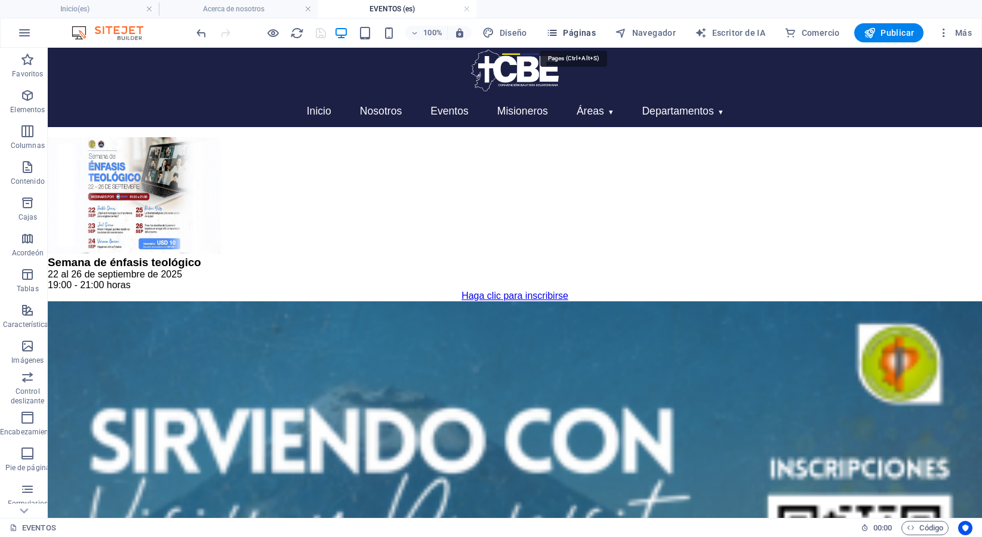
click at [581, 32] on font "Páginas" at bounding box center [579, 33] width 33 height 10
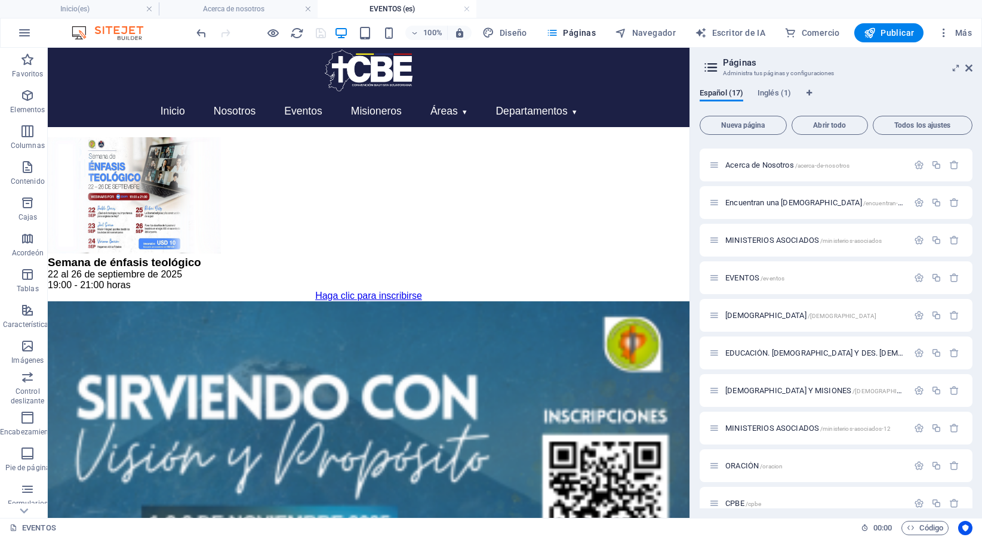
scroll to position [148, 0]
click at [745, 316] on font "[DEMOGRAPHIC_DATA]" at bounding box center [765, 313] width 81 height 9
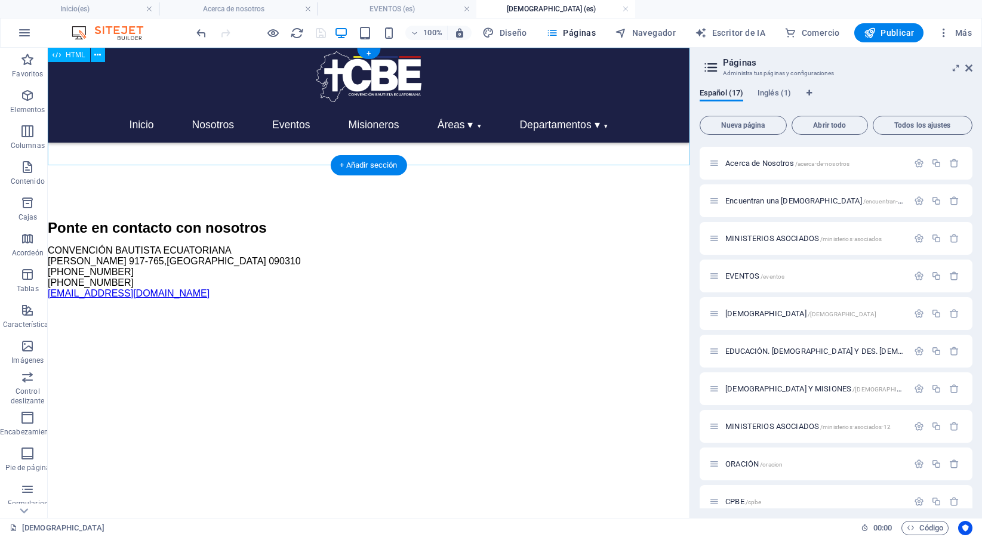
scroll to position [0, 0]
click at [311, 144] on div "Inicio Nosotros Eventos Misioneros Áreas ▾ [DEMOGRAPHIC_DATA] y Misiones Educac…" at bounding box center [369, 108] width 642 height 101
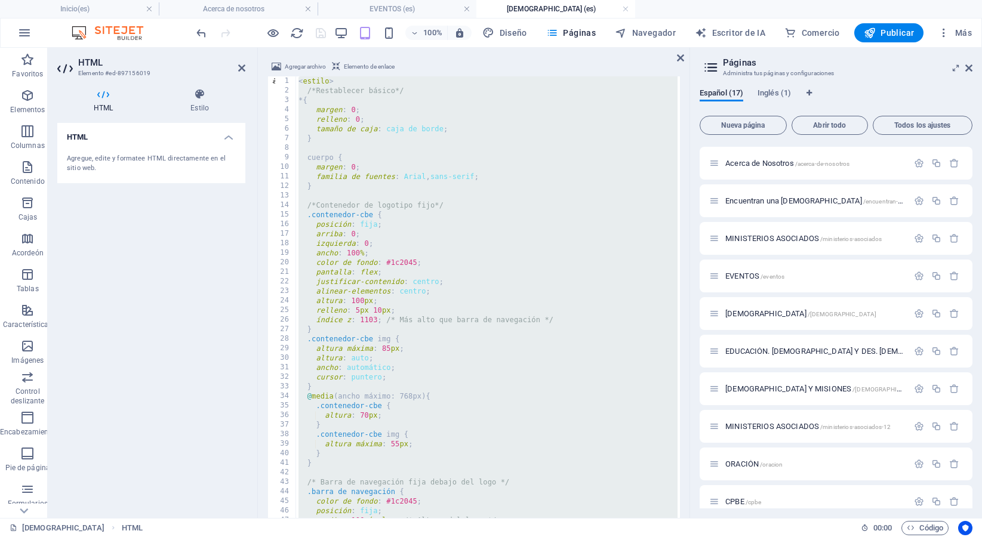
type textarea "}); </script>"
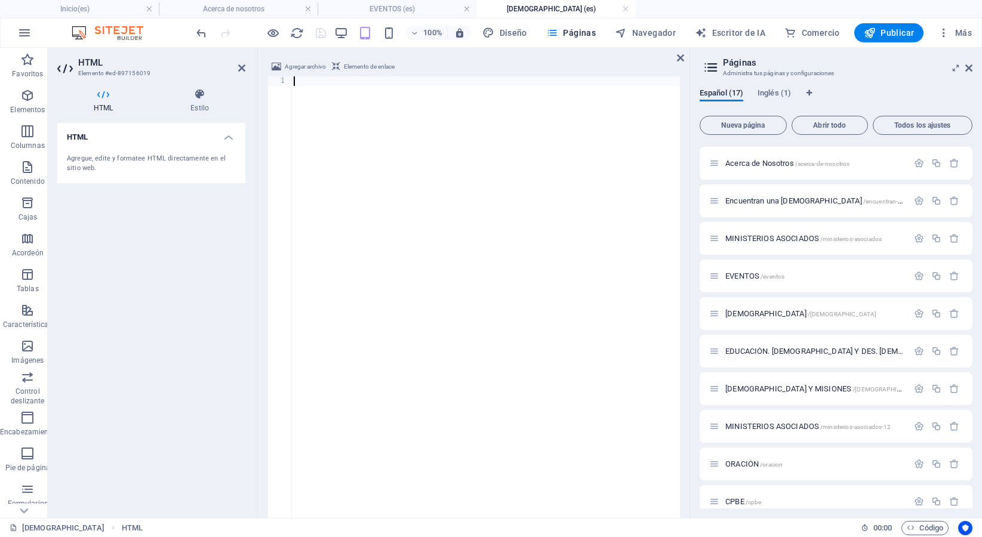
scroll to position [1796, 0]
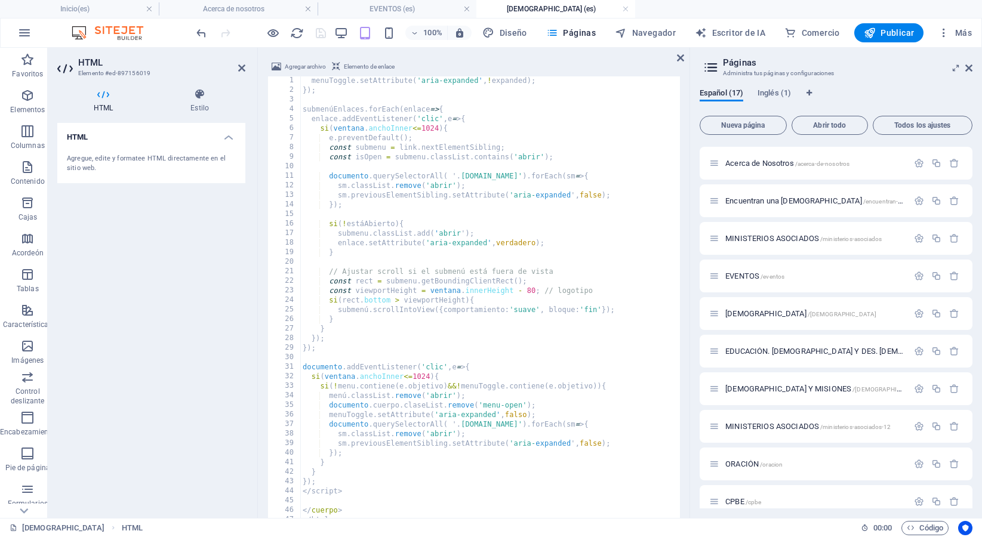
click at [316, 35] on div at bounding box center [261, 32] width 134 height 19
click at [316, 35] on icon "ahorrar" at bounding box center [321, 33] width 14 height 14
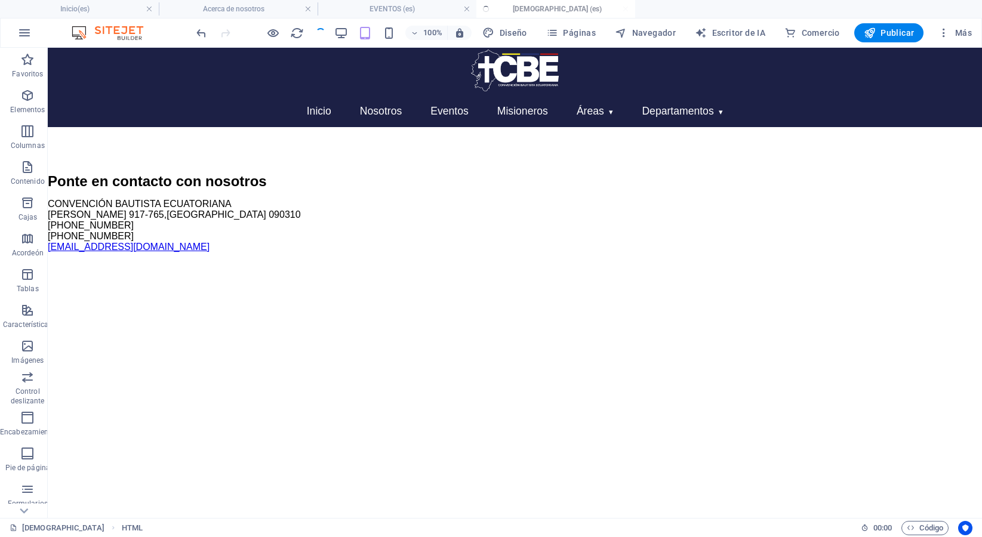
scroll to position [0, 0]
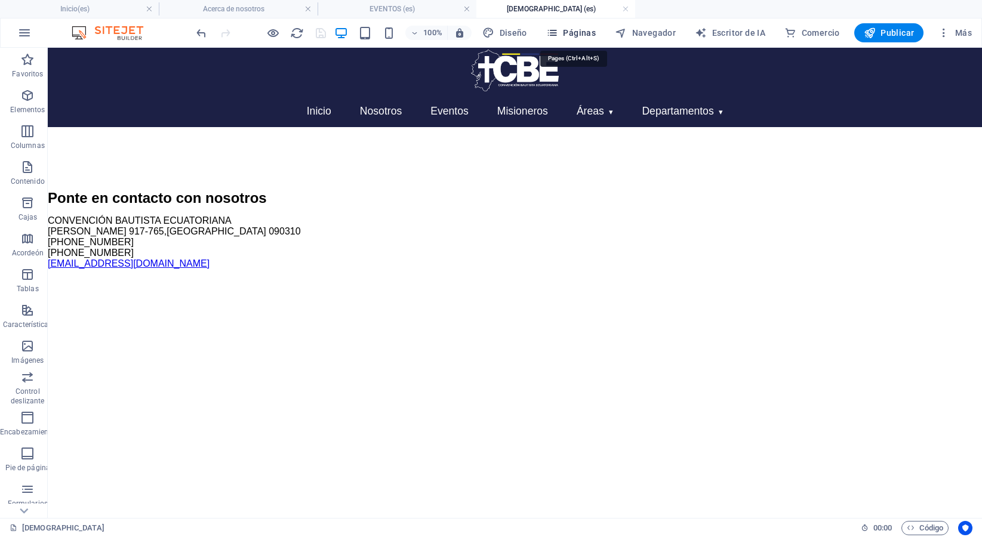
click at [587, 31] on font "Páginas" at bounding box center [579, 33] width 33 height 10
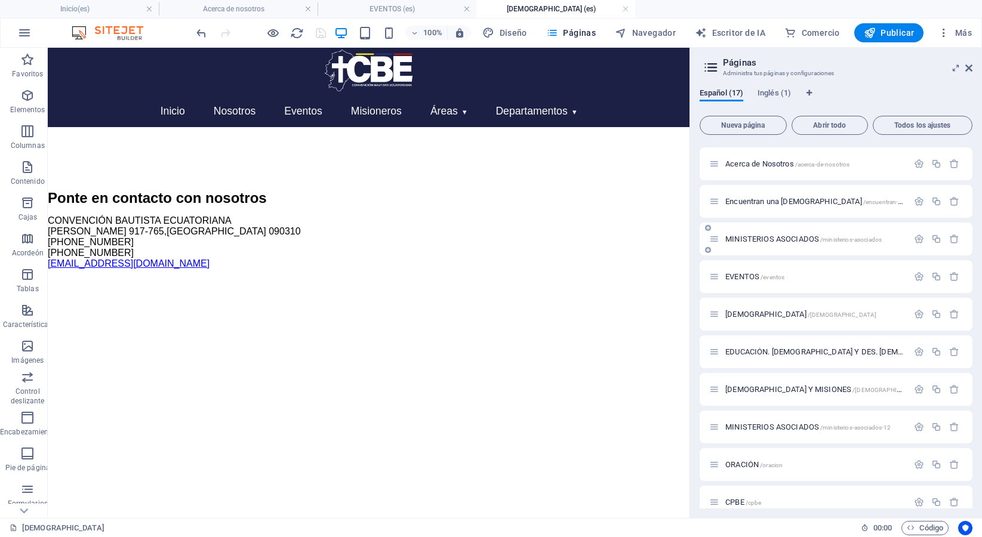
scroll to position [149, 0]
click at [754, 353] on font "EDUCACIÓN. [DEMOGRAPHIC_DATA] Y DES. [DEMOGRAPHIC_DATA]" at bounding box center [842, 350] width 235 height 9
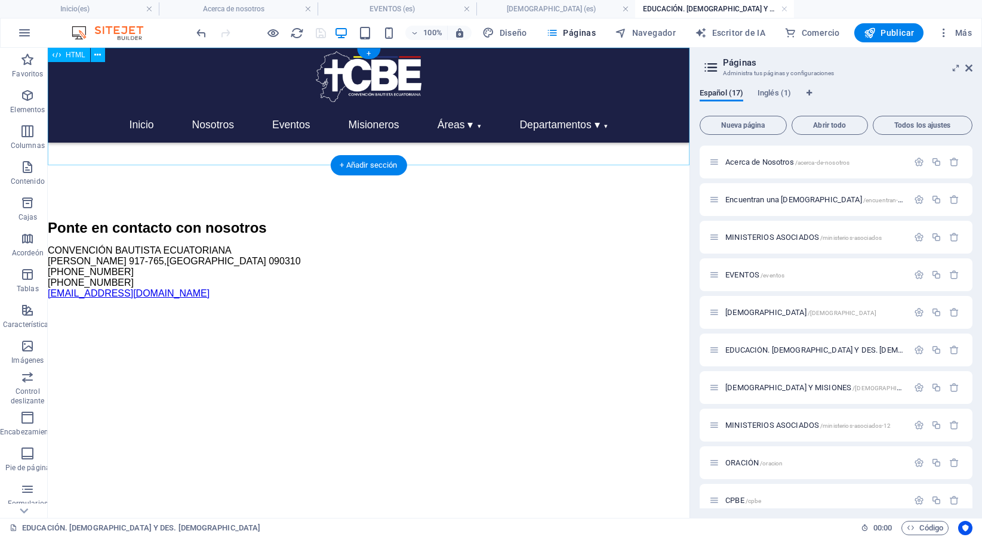
scroll to position [0, 0]
click at [275, 149] on div "Inicio Nosotros Eventos Misioneros Áreas ▾ [DEMOGRAPHIC_DATA] y Misiones Educac…" at bounding box center [369, 108] width 642 height 101
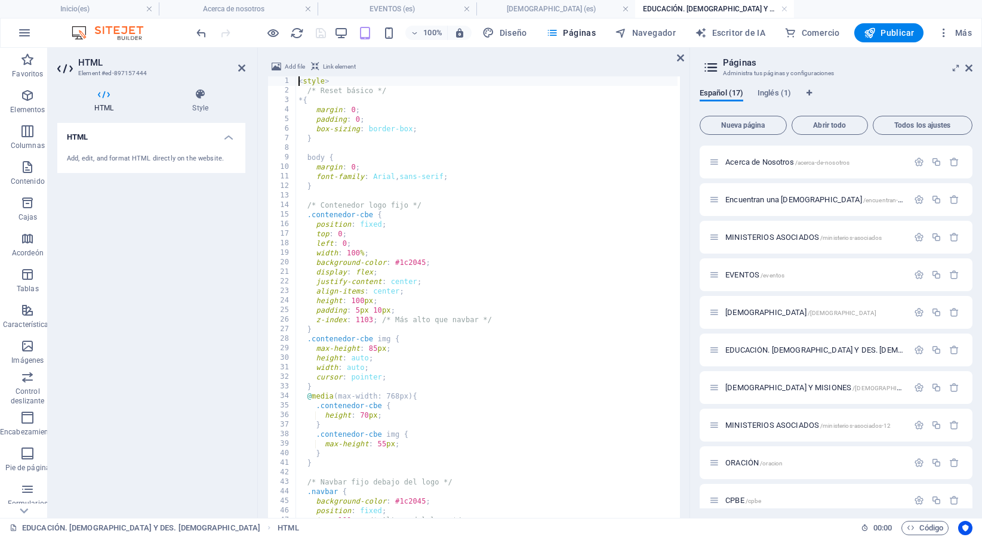
scroll to position [41, 0]
click at [317, 143] on div "< style > /* Reset básico */ * { margin : 0 ; padding : 0 ; box-sizing : border…" at bounding box center [854, 313] width 1117 height 475
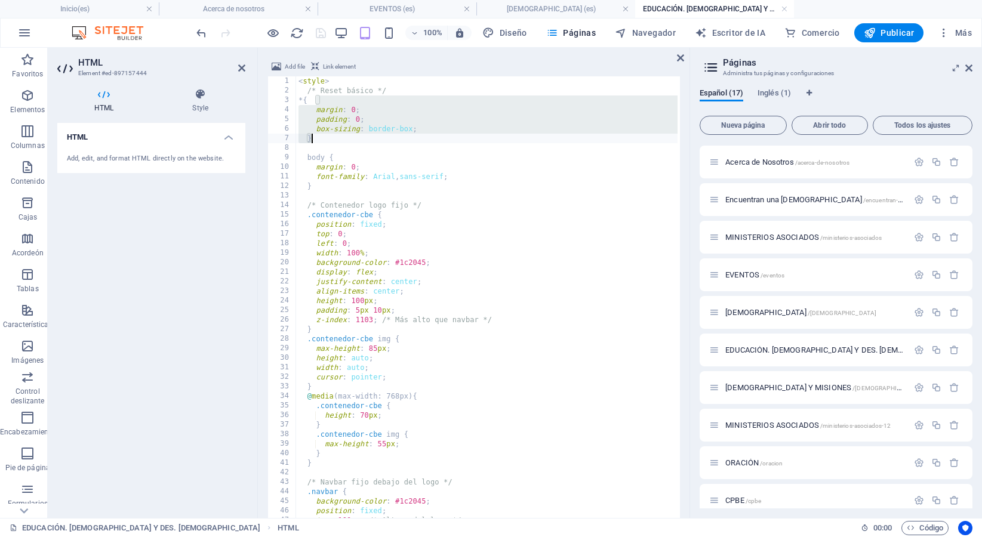
click at [317, 143] on div "< style > /* Reset básico */ * { margin : 0 ; padding : 0 ; box-sizing : border…" at bounding box center [854, 313] width 1117 height 475
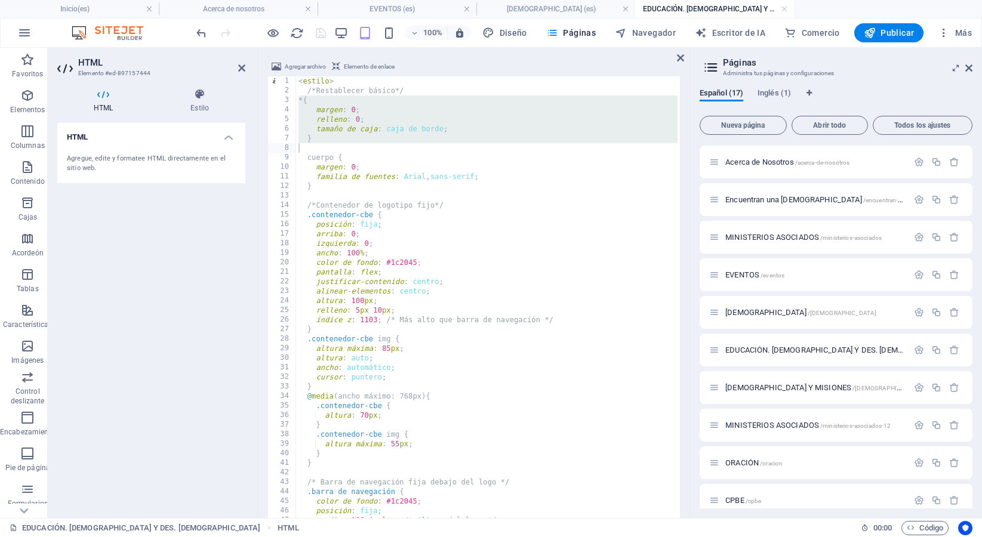
click at [317, 143] on div "< estilo > /*Restablecer básico*/ * { margen : 0 ; relleno : 0 ; tamaño de caja…" at bounding box center [854, 313] width 1117 height 475
type textarea "}"
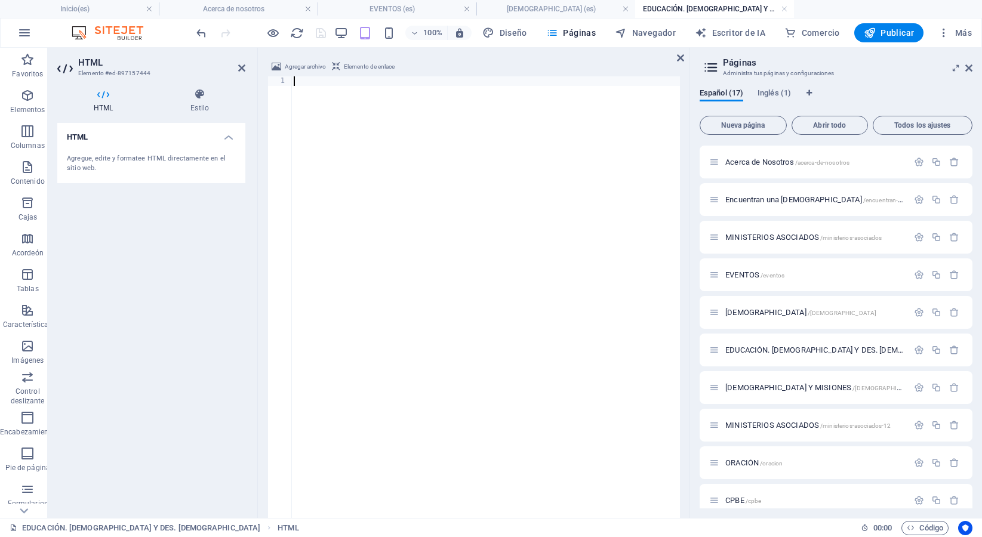
click at [317, 143] on div at bounding box center [485, 313] width 389 height 475
click at [318, 143] on div at bounding box center [485, 313] width 389 height 475
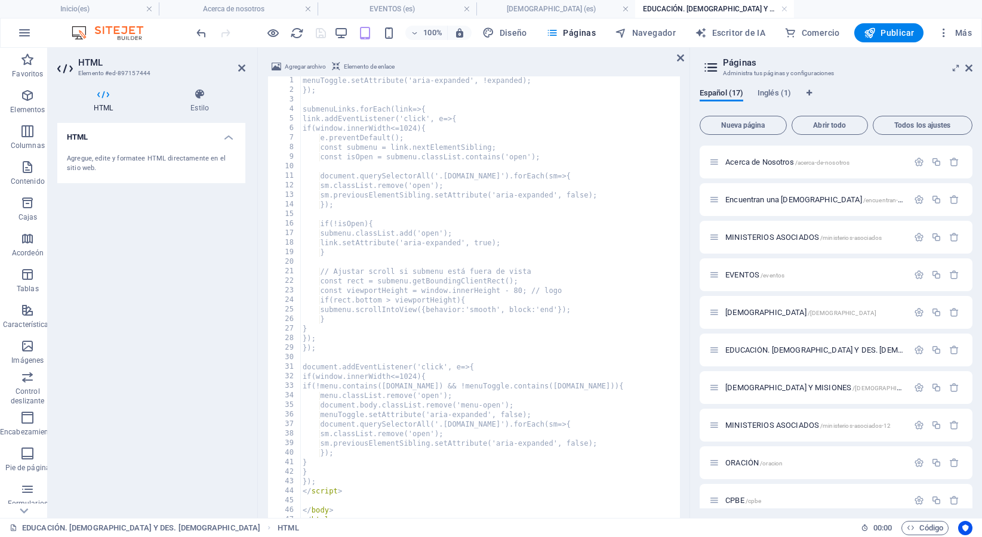
scroll to position [1796, 0]
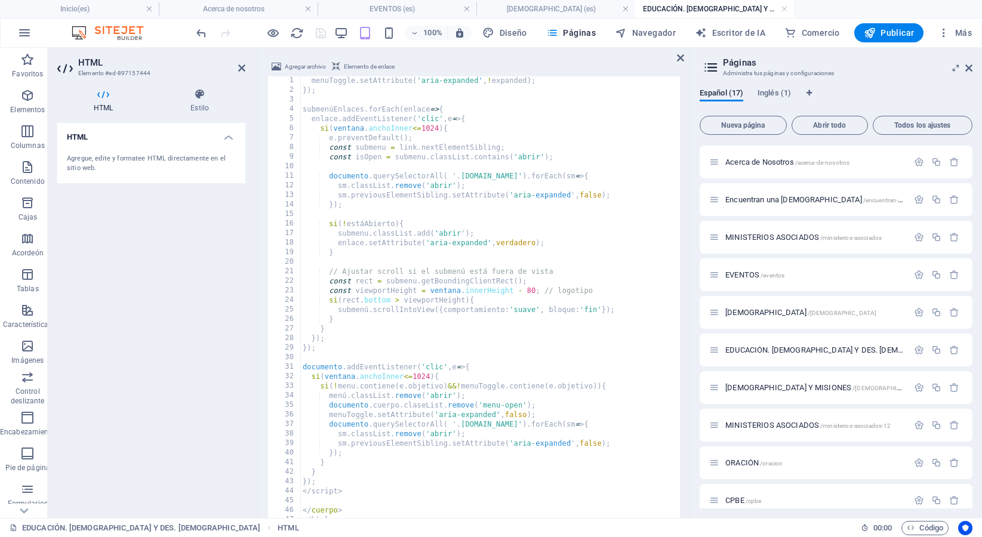
click at [318, 32] on div at bounding box center [261, 32] width 134 height 19
click at [318, 32] on icon "ahorrar" at bounding box center [321, 33] width 14 height 14
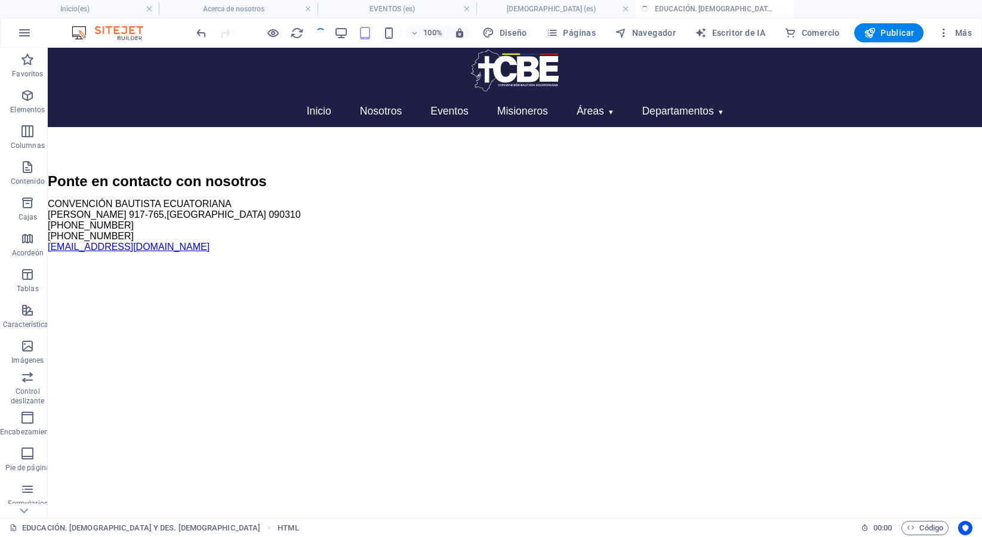
scroll to position [0, 0]
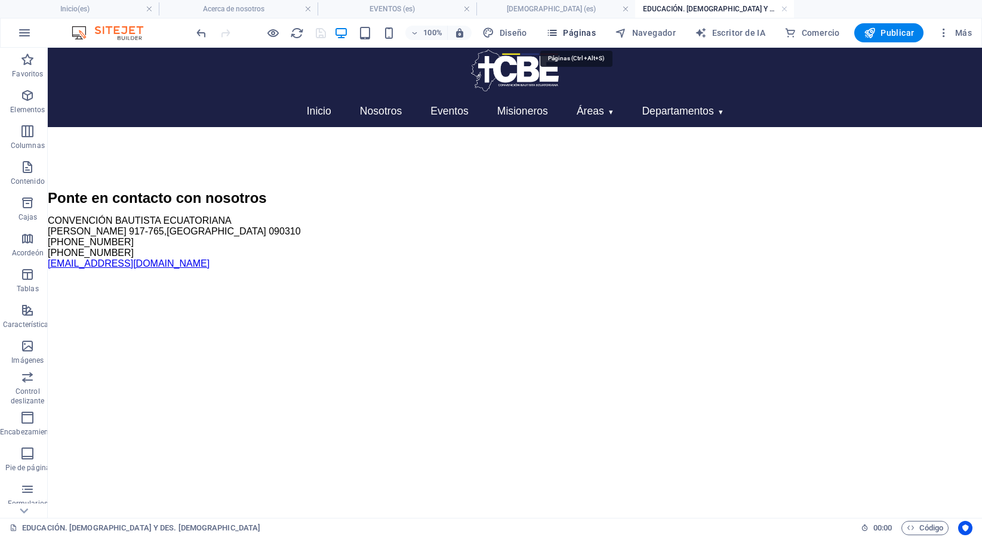
click at [587, 35] on font "Páginas" at bounding box center [579, 33] width 33 height 10
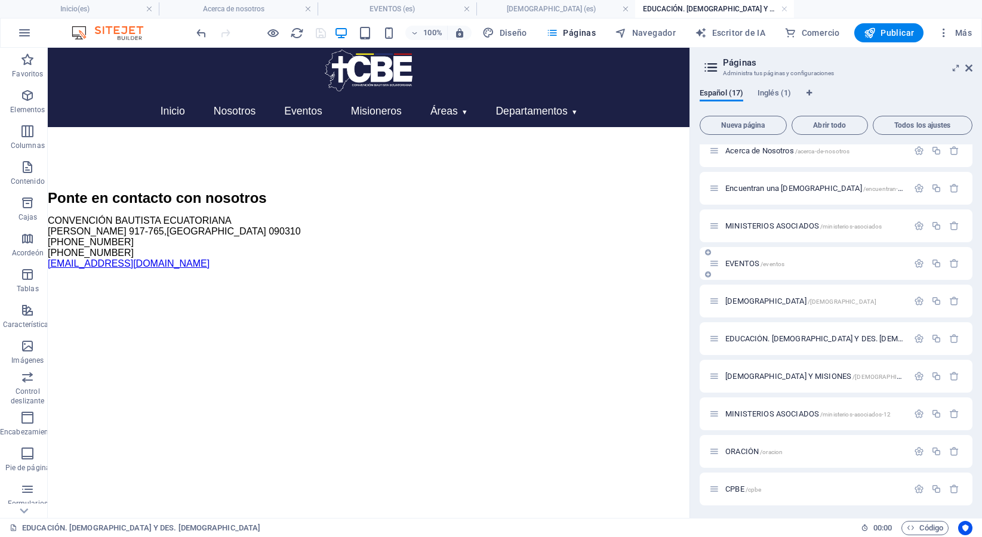
scroll to position [163, 0]
click at [755, 377] on font "[DEMOGRAPHIC_DATA] Y MISIONES" at bounding box center [788, 374] width 126 height 9
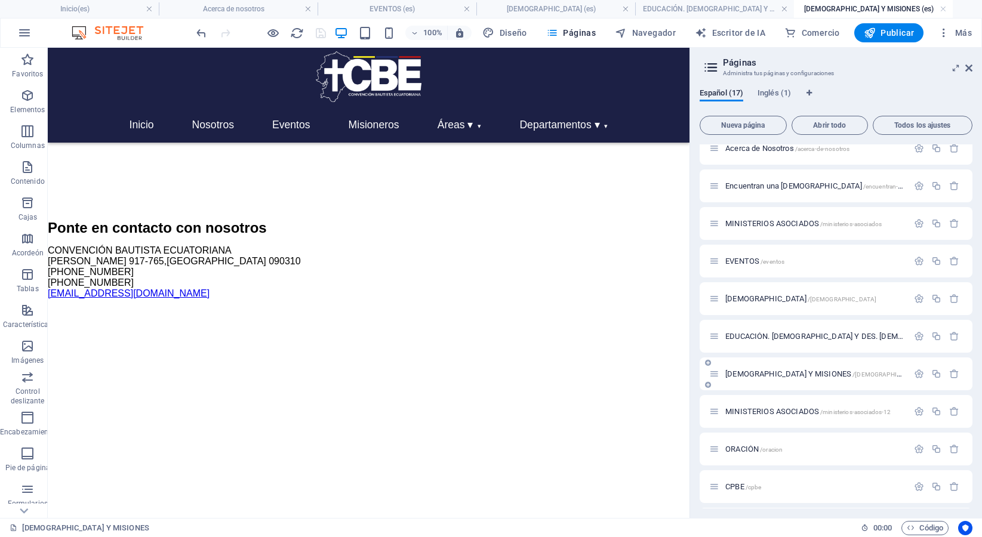
scroll to position [0, 0]
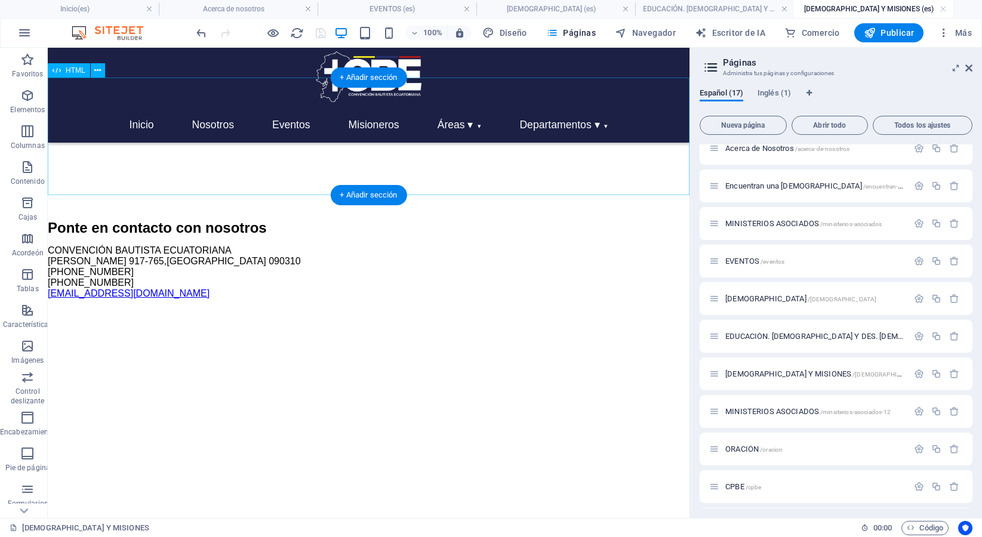
click at [332, 167] on div "Inicio Nosotros Eventos Misioneros Áreas ▾ [DEMOGRAPHIC_DATA] y Misiones Educac…" at bounding box center [369, 138] width 642 height 101
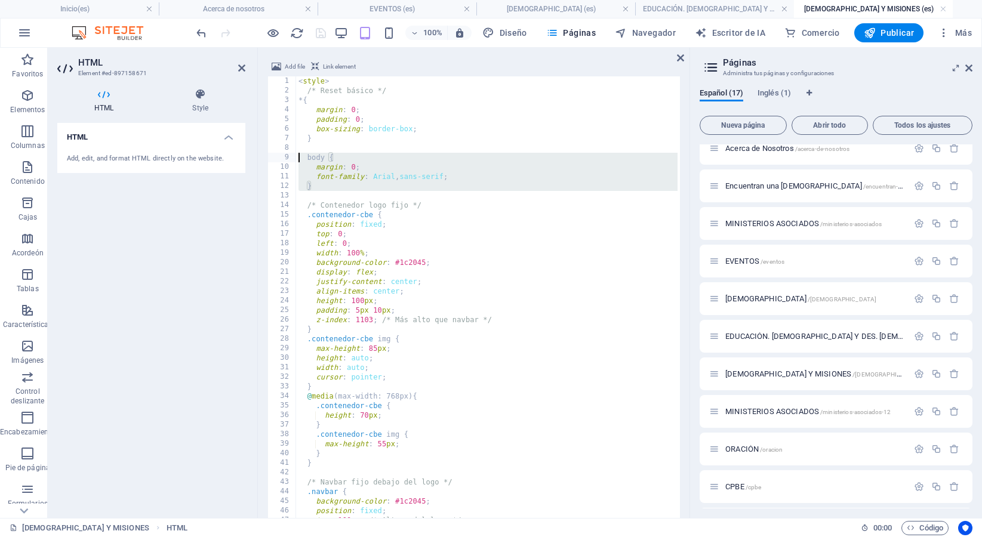
type textarea "}); </script>"
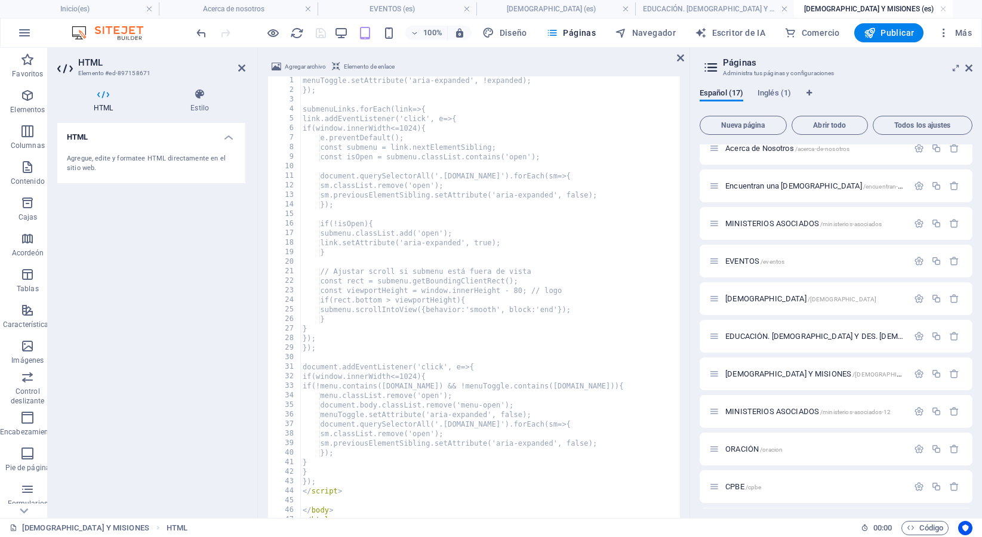
scroll to position [1796, 0]
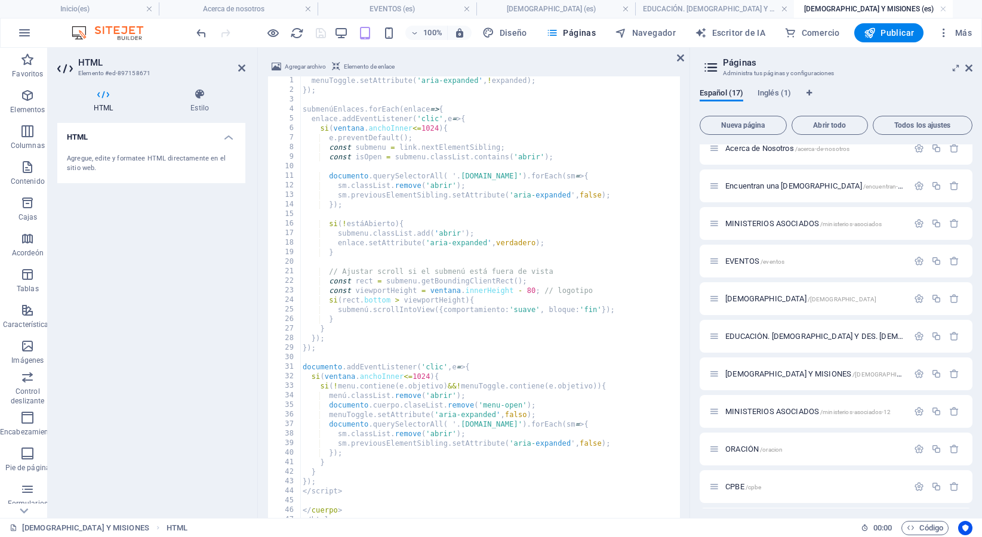
click at [319, 33] on div at bounding box center [261, 32] width 134 height 19
click at [319, 33] on icon "ahorrar" at bounding box center [321, 33] width 14 height 14
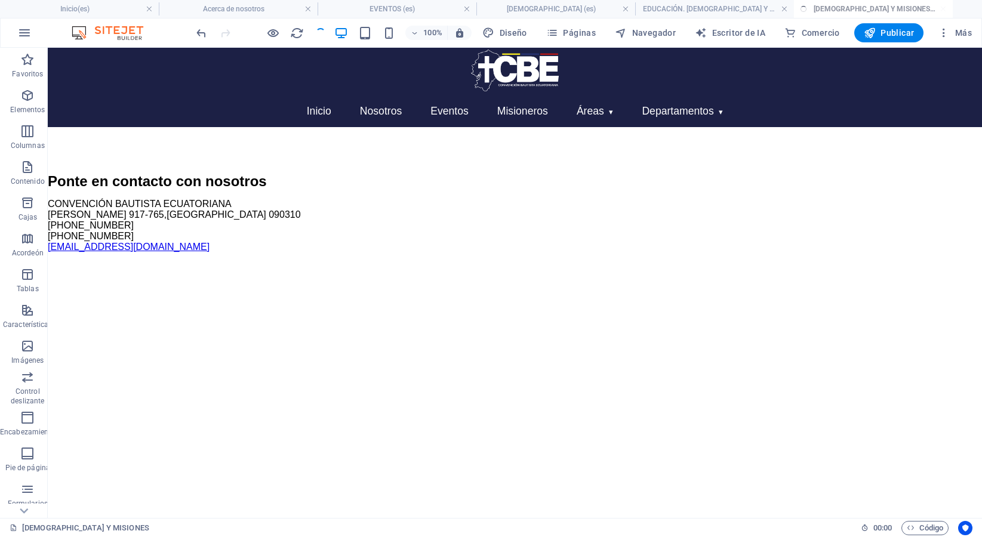
scroll to position [0, 0]
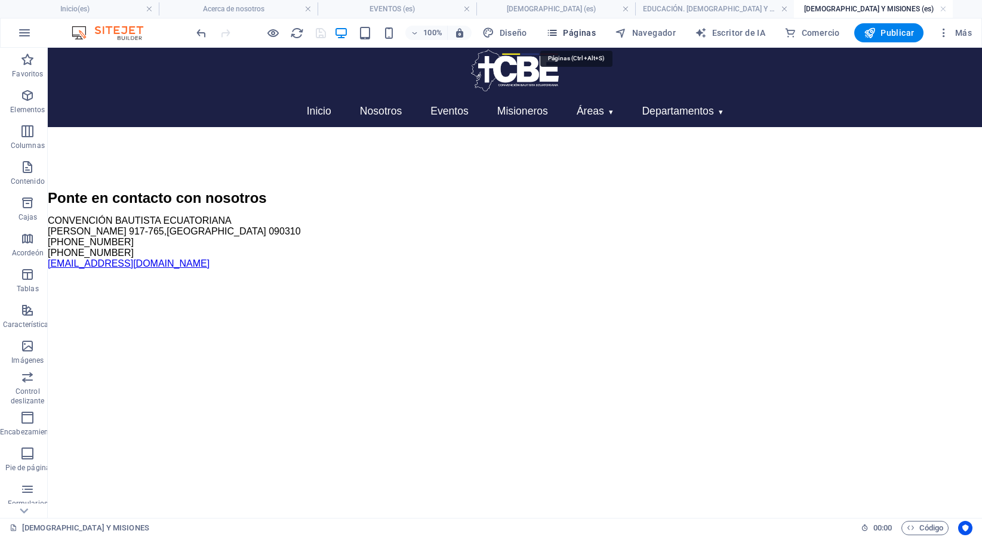
click at [575, 36] on font "Páginas" at bounding box center [579, 33] width 33 height 10
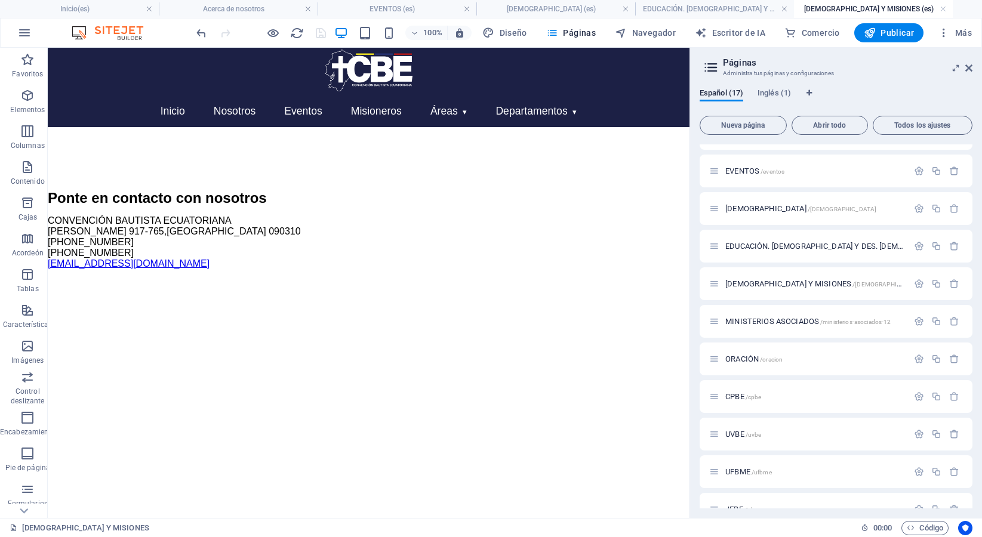
scroll to position [256, 0]
click at [767, 317] on font "MINISTERIOS ASOCIADOS" at bounding box center [772, 318] width 94 height 9
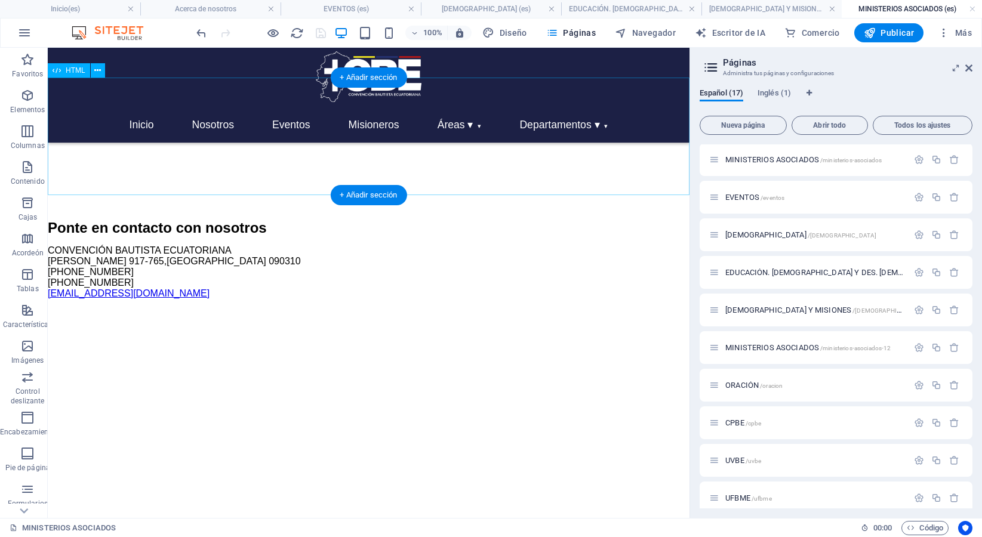
scroll to position [0, 0]
click at [372, 149] on div "Inicio Nosotros Eventos Misioneros Áreas ▾ [DEMOGRAPHIC_DATA] y Misiones Educac…" at bounding box center [369, 138] width 642 height 101
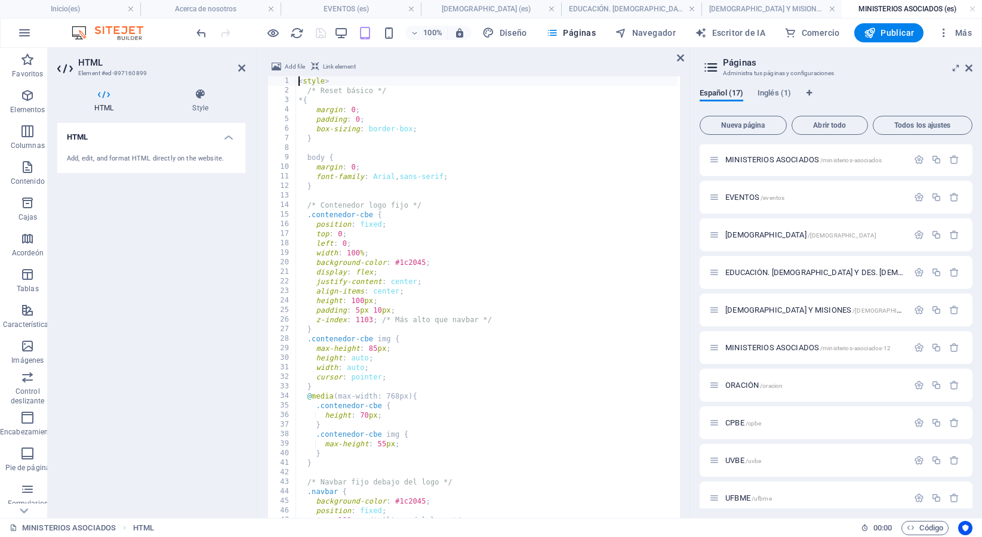
scroll to position [70, 0]
click at [395, 136] on div "< style > /* Reset básico */ * { margin : 0 ; padding : 0 ; box-sizing : border…" at bounding box center [854, 313] width 1117 height 475
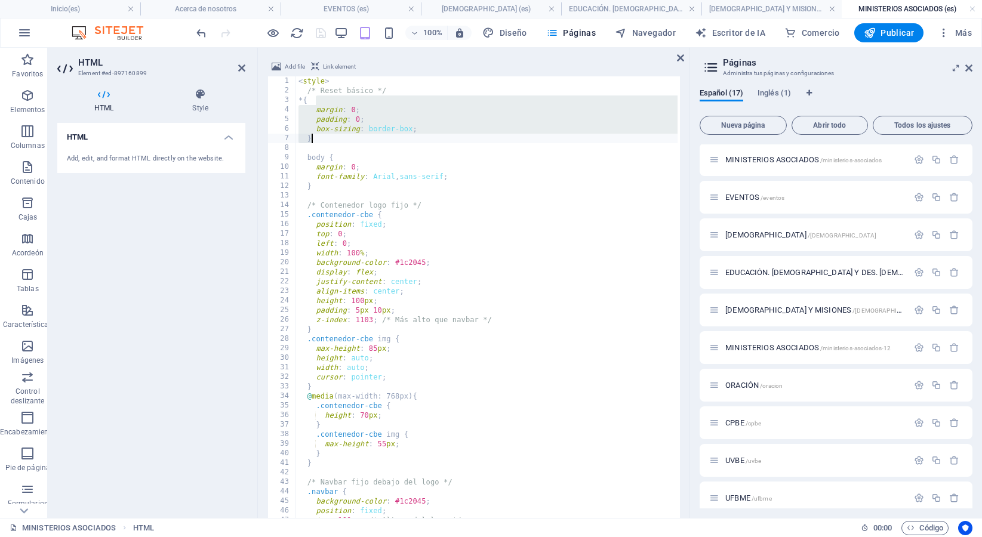
click at [395, 136] on div "< style > /* Reset básico */ * { margin : 0 ; padding : 0 ; box-sizing : border…" at bounding box center [854, 313] width 1117 height 475
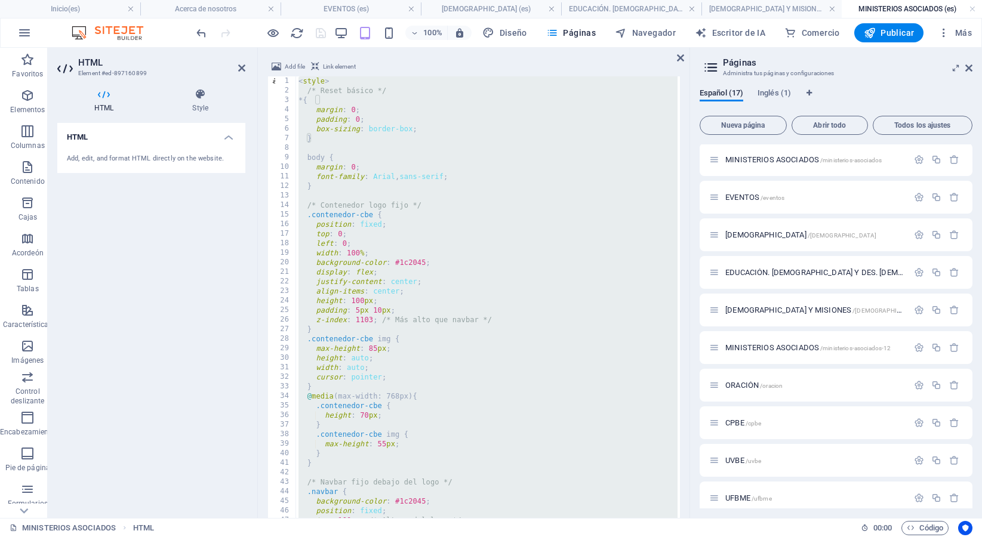
click at [395, 136] on div "< style > /* Reset básico */ * { margin : 0 ; padding : 0 ; box-sizing : border…" at bounding box center [854, 313] width 1117 height 475
type textarea "}); </script>"
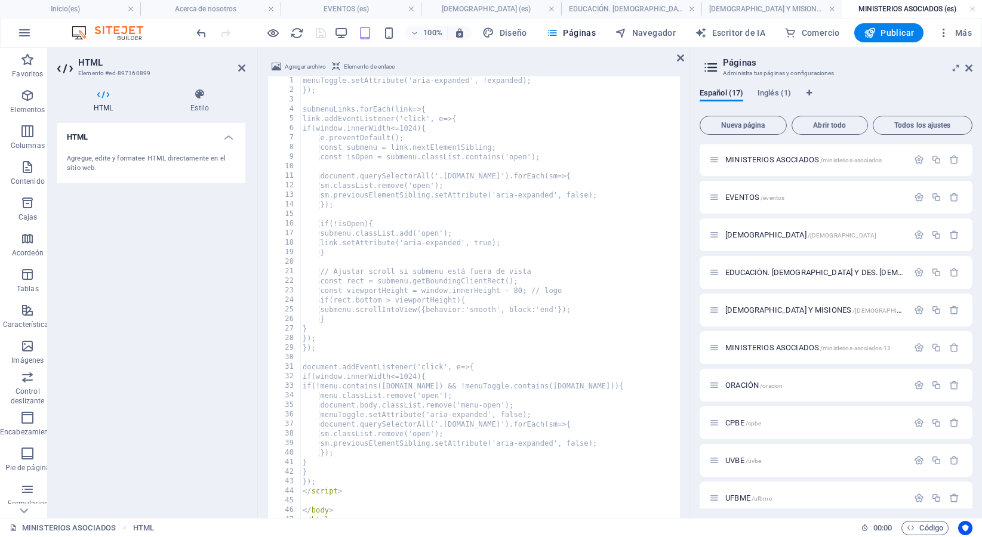
scroll to position [1796, 0]
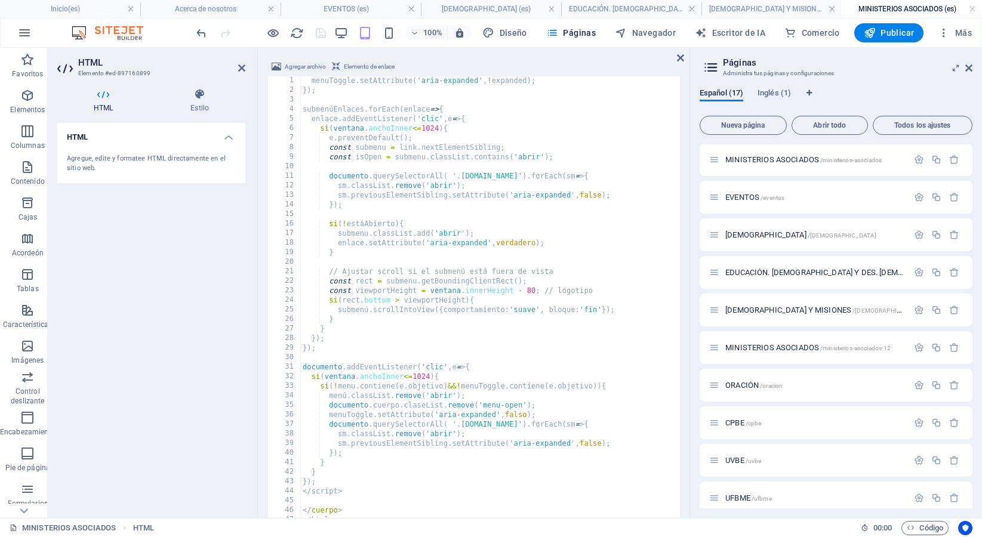
click at [321, 38] on div at bounding box center [261, 32] width 134 height 19
click at [321, 38] on icon "ahorrar" at bounding box center [321, 33] width 14 height 14
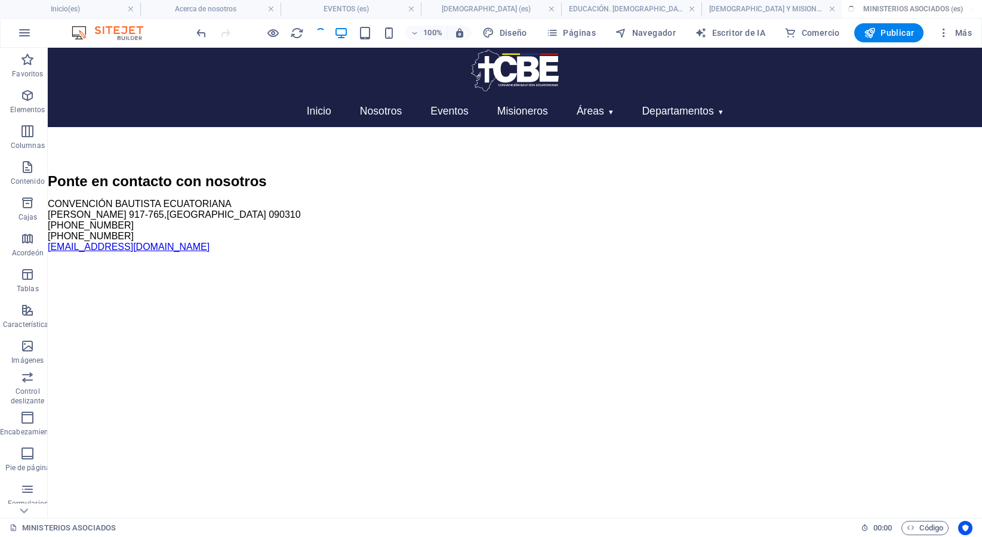
scroll to position [0, 0]
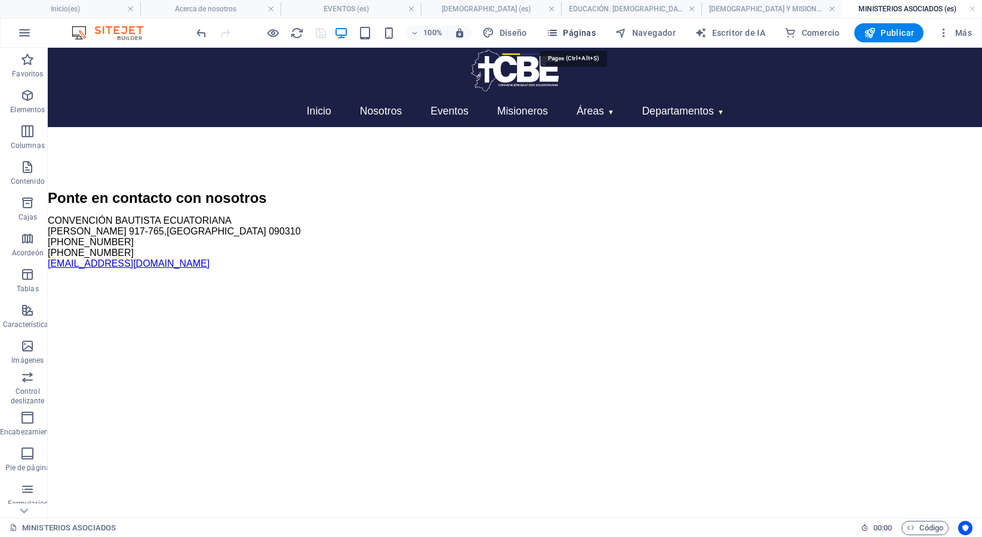
click at [581, 33] on font "Páginas" at bounding box center [579, 33] width 33 height 10
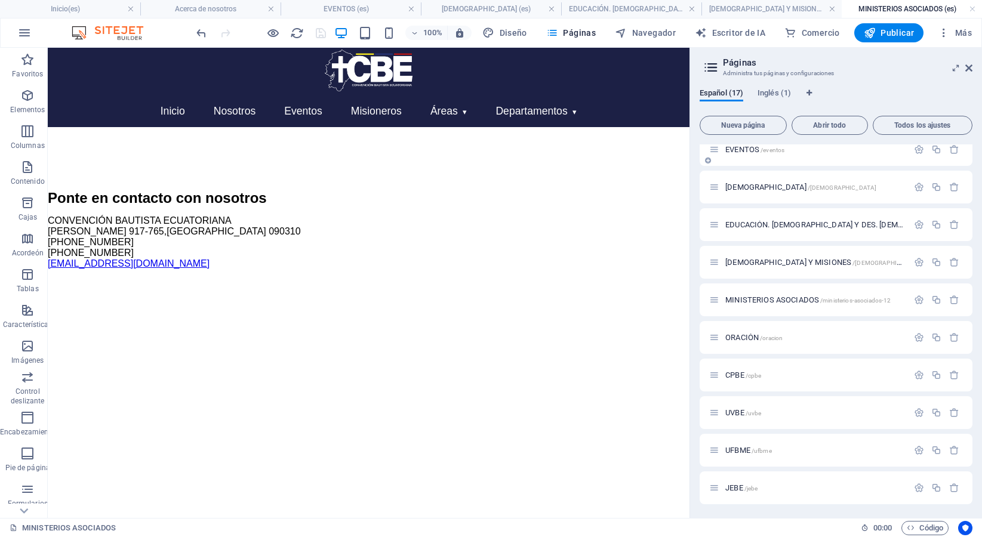
scroll to position [275, 0]
click at [752, 334] on font "ORACIÓN" at bounding box center [741, 336] width 33 height 9
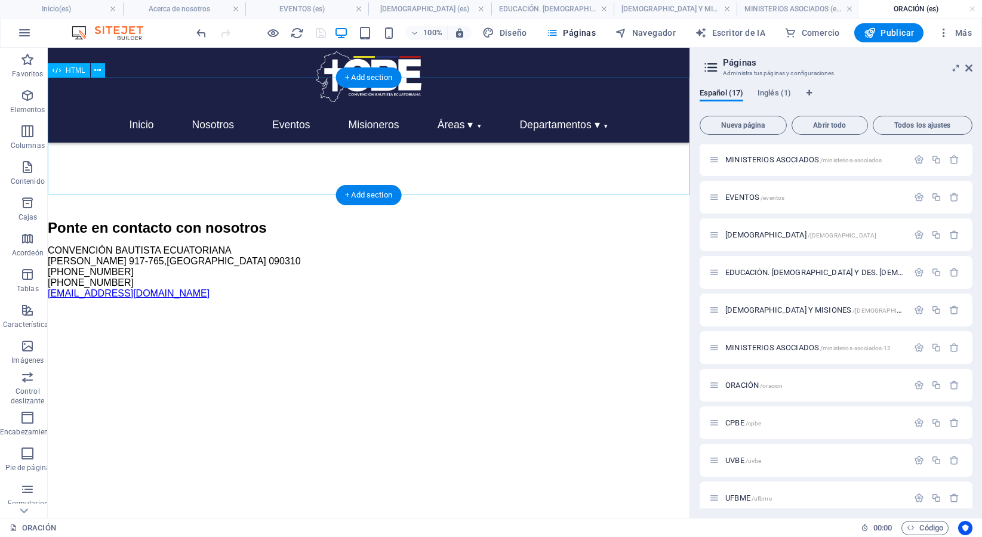
scroll to position [0, 0]
click at [442, 160] on div "Inicio Nosotros Eventos Misioneros Áreas ▾ [DEMOGRAPHIC_DATA] y Misiones Educac…" at bounding box center [369, 138] width 642 height 101
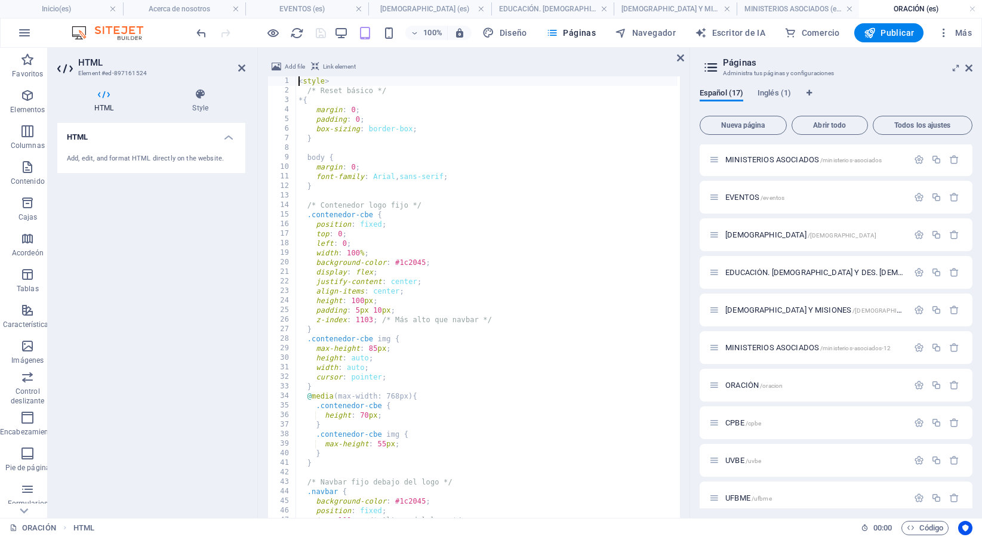
scroll to position [70, 0]
click at [447, 152] on div "< style > /* Reset básico */ * { margin : 0 ; padding : 0 ; box-sizing : border…" at bounding box center [854, 313] width 1117 height 475
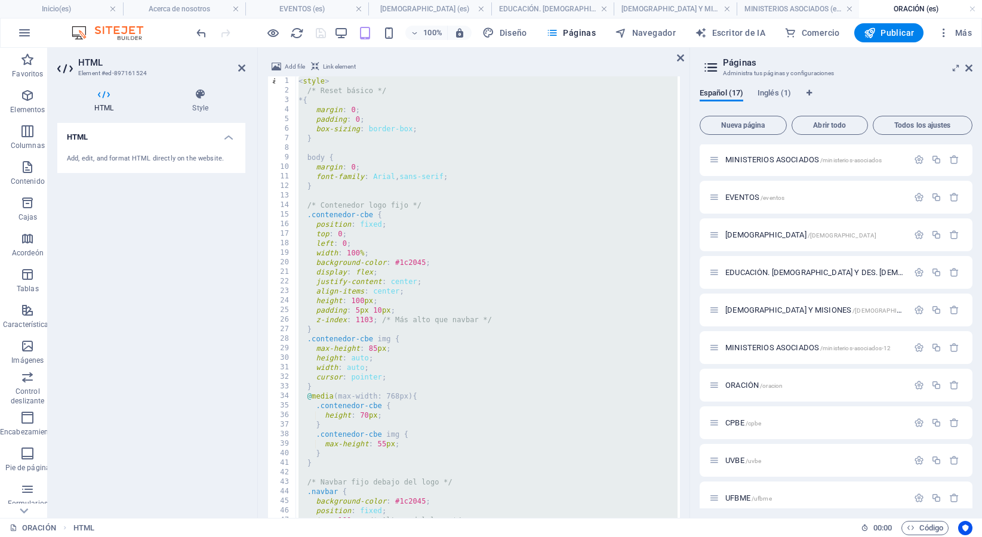
click at [447, 152] on div "< style > /* Reset básico */ * { margin : 0 ; padding : 0 ; box-sizing : border…" at bounding box center [854, 313] width 1117 height 475
type textarea "}); </script>"
click at [447, 152] on div "< style > /* Reset básico */ * { margin : 0 ; padding : 0 ; box-sizing : border…" at bounding box center [854, 313] width 1117 height 475
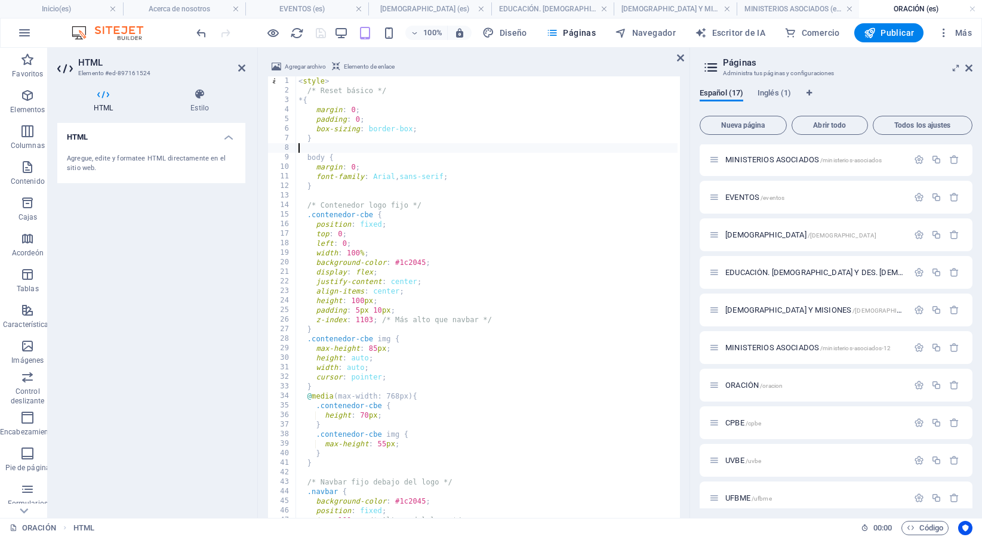
click at [447, 152] on div "< style > /* Reset básico */ * { margin : 0 ; padding : 0 ; box-sizing : border…" at bounding box center [854, 313] width 1117 height 475
type textarea "}); </script>"
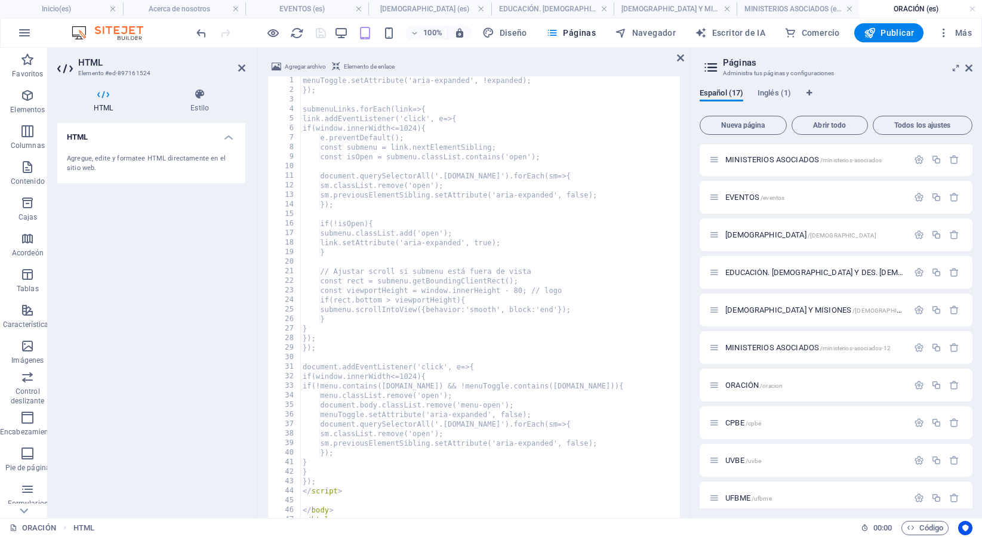
scroll to position [1796, 0]
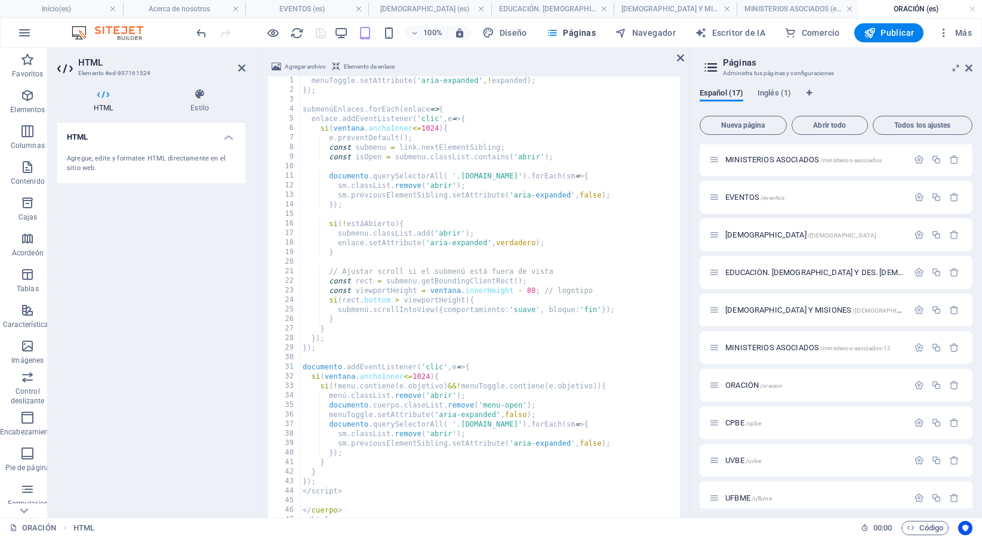
click at [319, 33] on div at bounding box center [261, 32] width 134 height 19
click at [320, 33] on icon "ahorrar" at bounding box center [321, 33] width 14 height 14
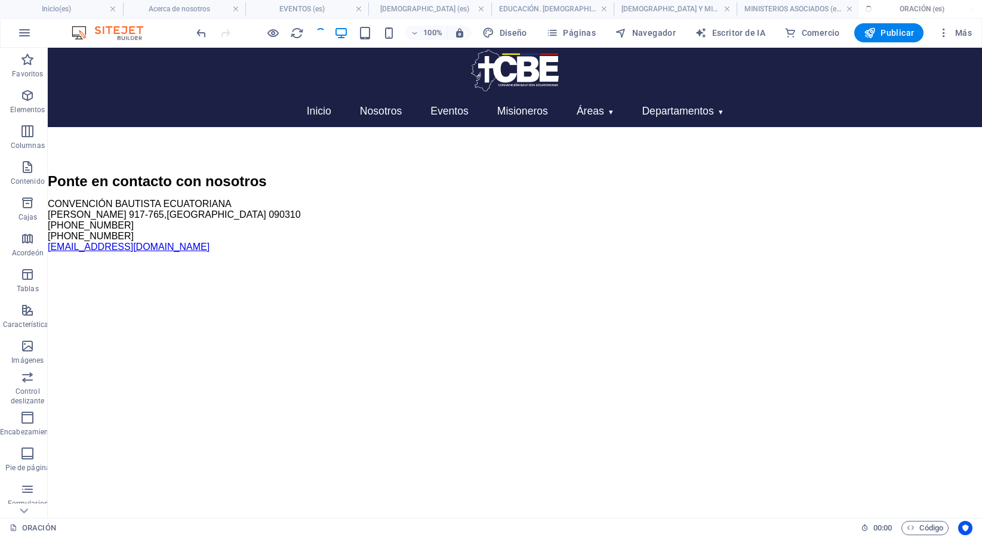
scroll to position [0, 0]
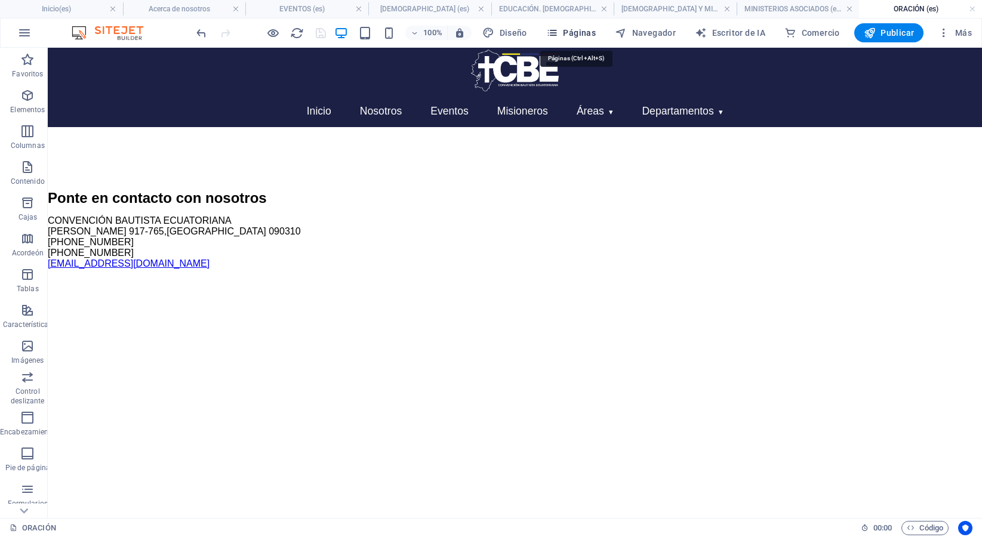
click at [590, 35] on font "Páginas" at bounding box center [579, 33] width 33 height 10
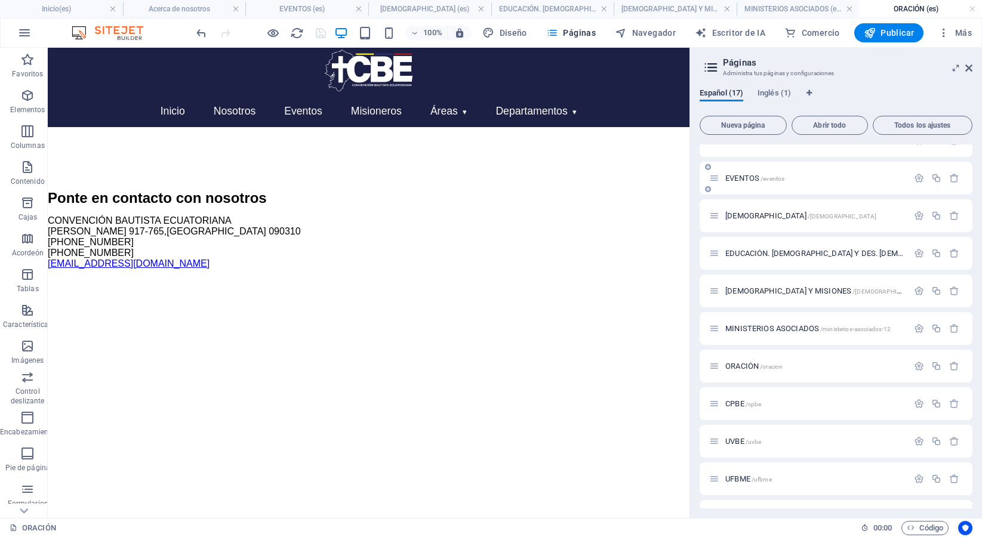
scroll to position [247, 0]
click at [734, 400] on font "CPBE" at bounding box center [734, 402] width 19 height 9
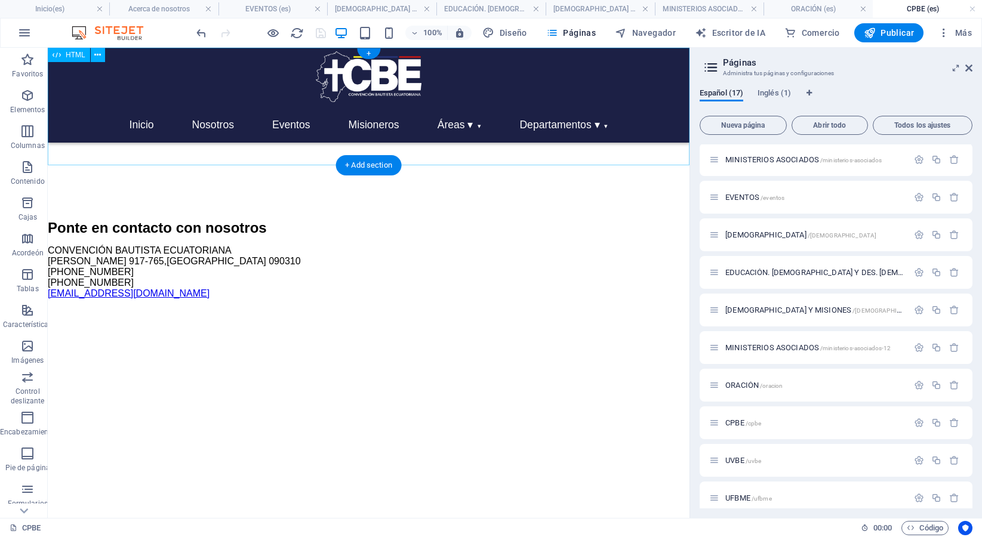
scroll to position [0, 0]
click at [414, 159] on div "Inicio Nosotros Eventos Misioneros Áreas ▾ [DEMOGRAPHIC_DATA] y Misiones Educac…" at bounding box center [369, 108] width 642 height 101
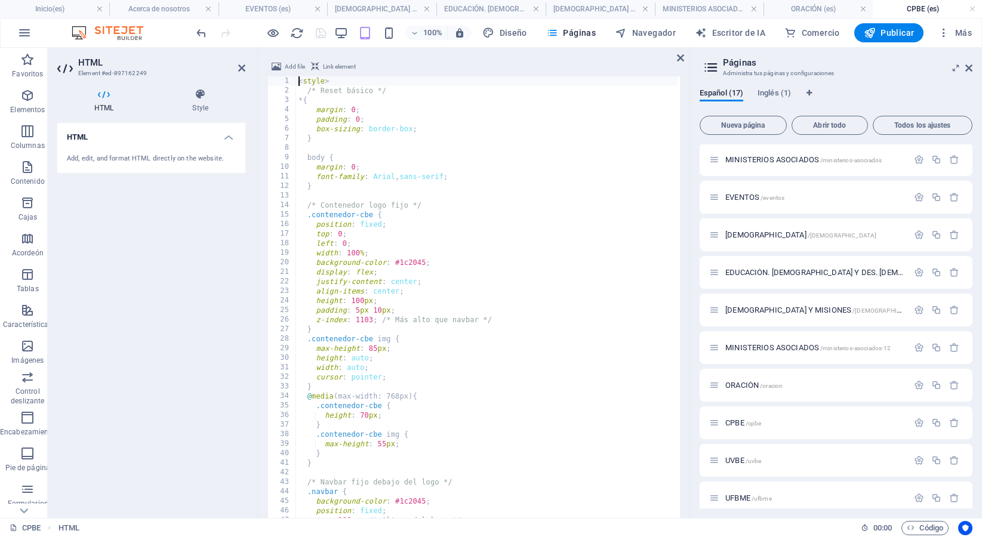
click at [444, 169] on div "< style > /* Reset básico */ * { margin : 0 ; padding : 0 ; box-sizing : border…" at bounding box center [854, 313] width 1117 height 475
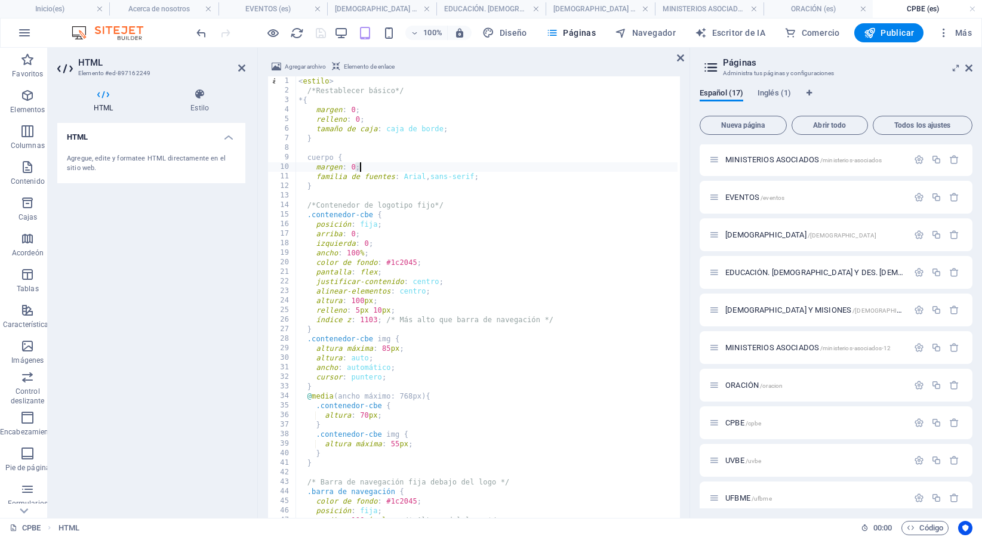
click at [444, 169] on div "< estilo > /*Restablecer básico*/ * { margen : 0 ; relleno : 0 ; tamaño de caja…" at bounding box center [854, 313] width 1117 height 475
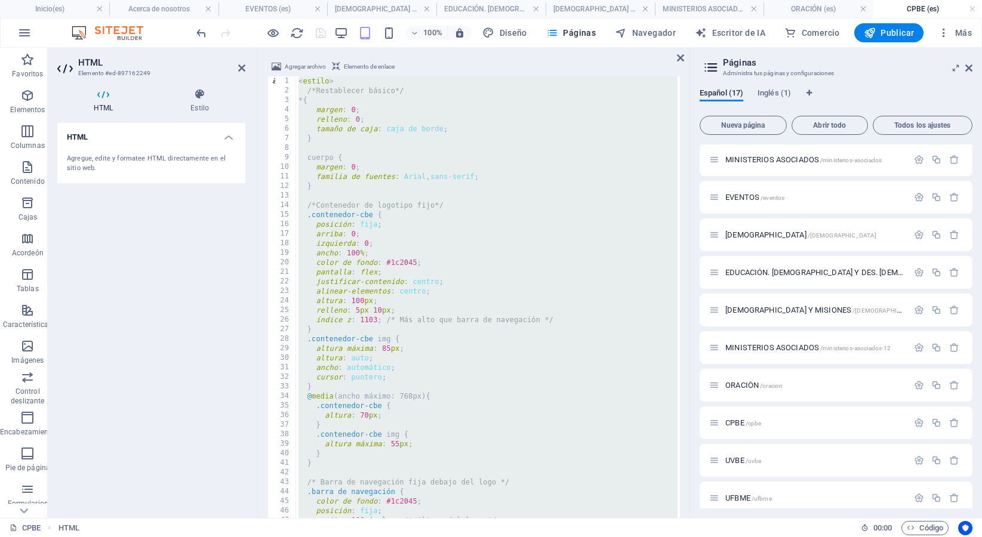
click at [444, 169] on div "< estilo > /*Restablecer básico*/ * { margen : 0 ; relleno : 0 ; tamaño de caja…" at bounding box center [854, 313] width 1117 height 475
type textarea "}); </script>"
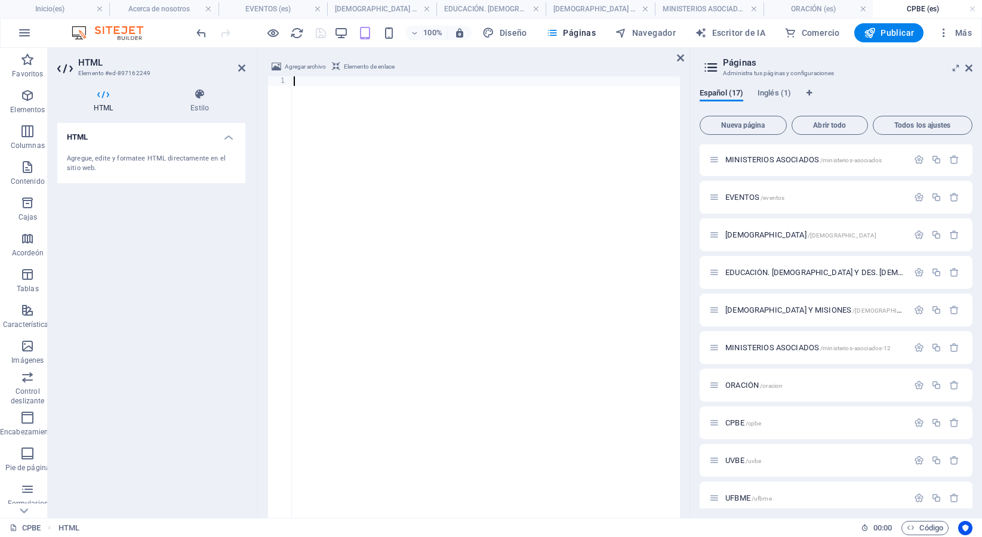
scroll to position [1796, 0]
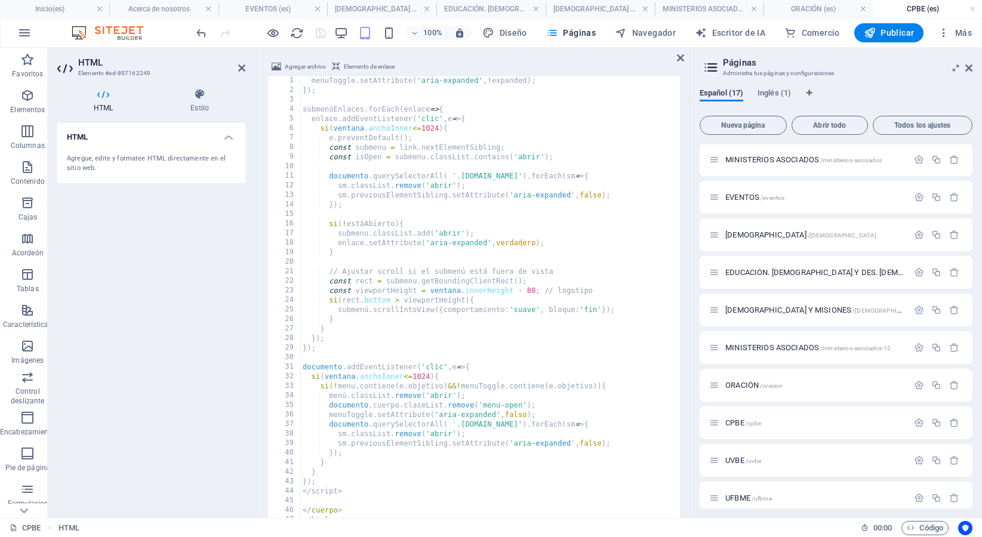
click at [321, 35] on div at bounding box center [261, 32] width 134 height 19
click at [321, 35] on icon "ahorrar" at bounding box center [321, 33] width 14 height 14
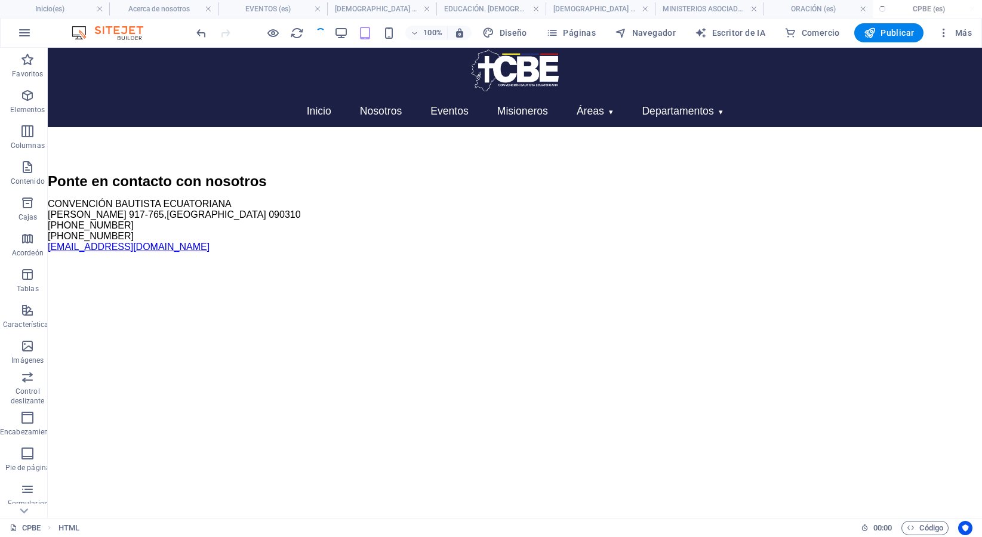
scroll to position [0, 0]
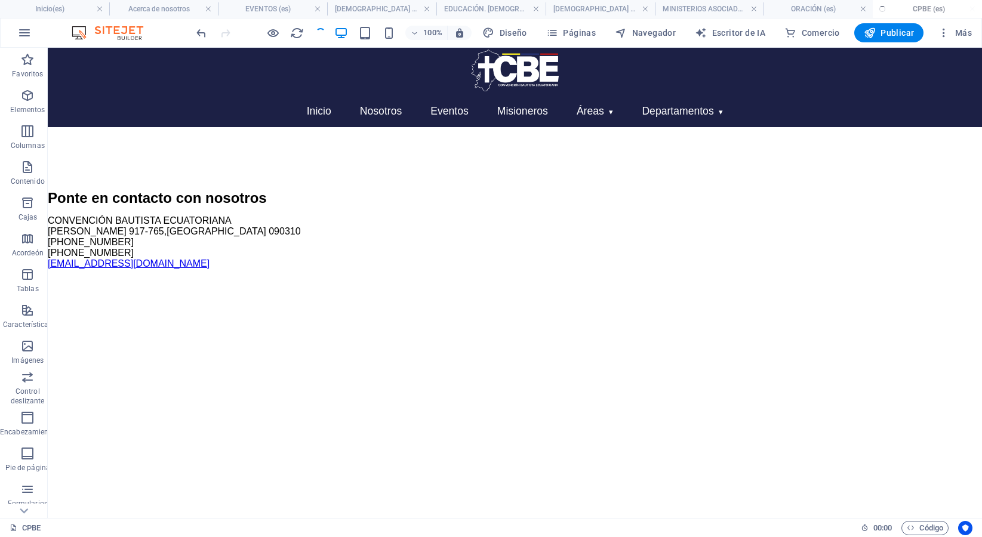
click at [321, 35] on div at bounding box center [261, 32] width 134 height 19
click at [575, 39] on button "Páginas" at bounding box center [570, 32] width 59 height 19
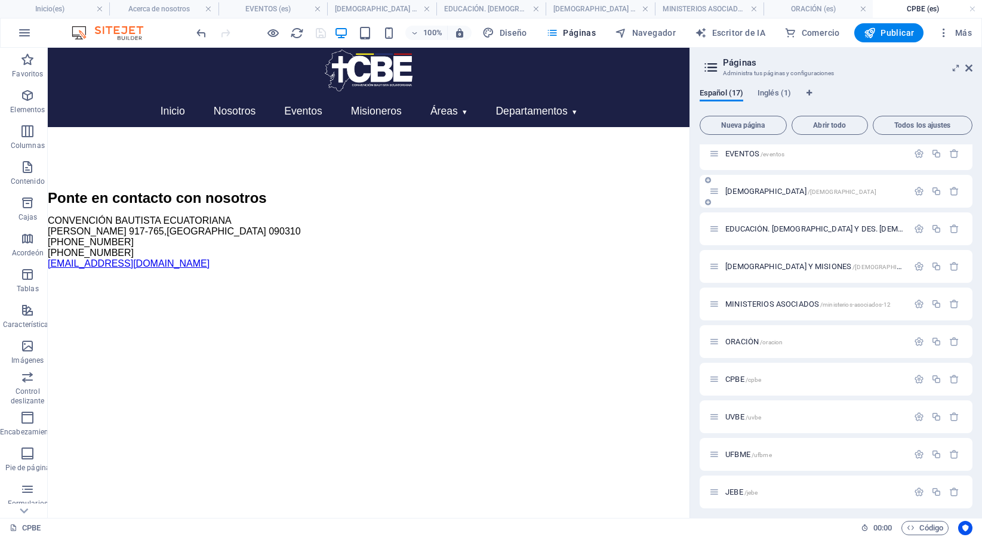
scroll to position [275, 0]
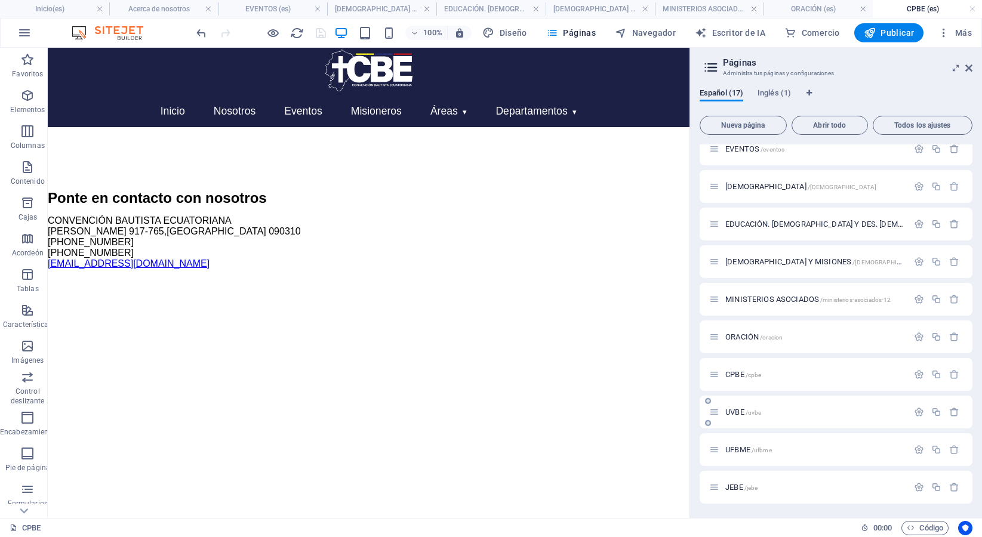
click at [732, 414] on font "UVBE" at bounding box center [734, 412] width 19 height 9
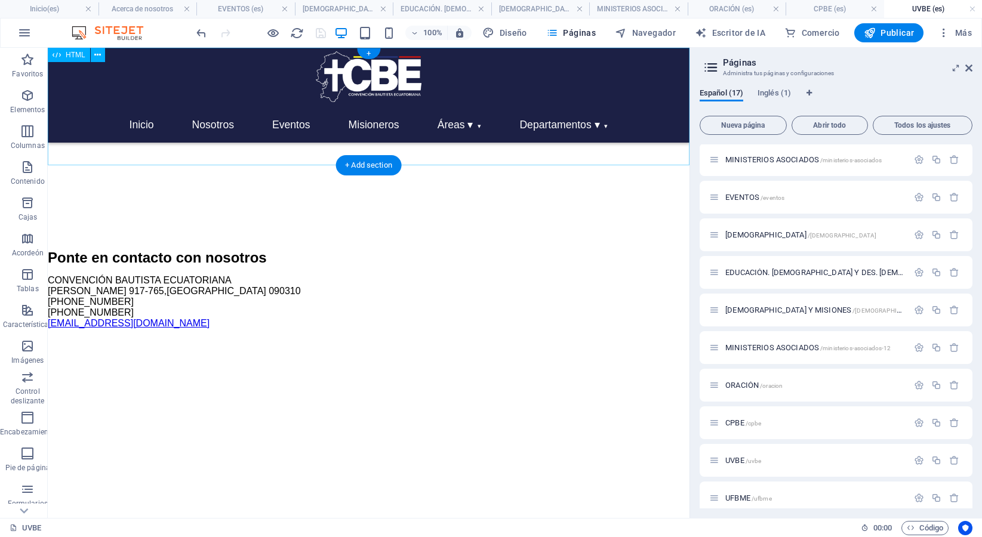
scroll to position [0, 0]
click at [261, 150] on div "Inicio Nosotros Eventos Misioneros Áreas ▾ [DEMOGRAPHIC_DATA] y Misiones Educac…" at bounding box center [369, 108] width 642 height 101
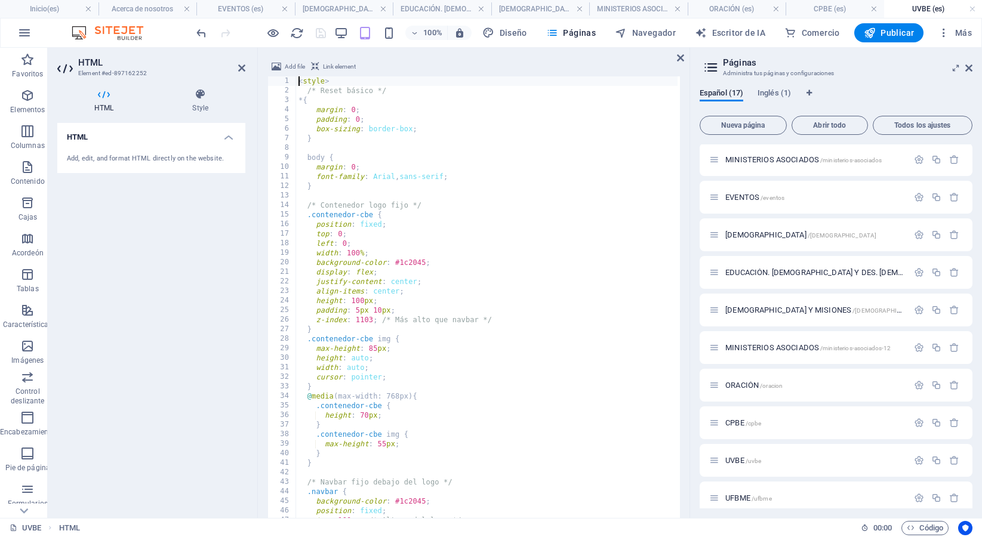
click at [342, 165] on div "< style > /* Reset básico */ * { margin : 0 ; padding : 0 ; box-sizing : border…" at bounding box center [854, 313] width 1117 height 475
type textarea "}); </script>"
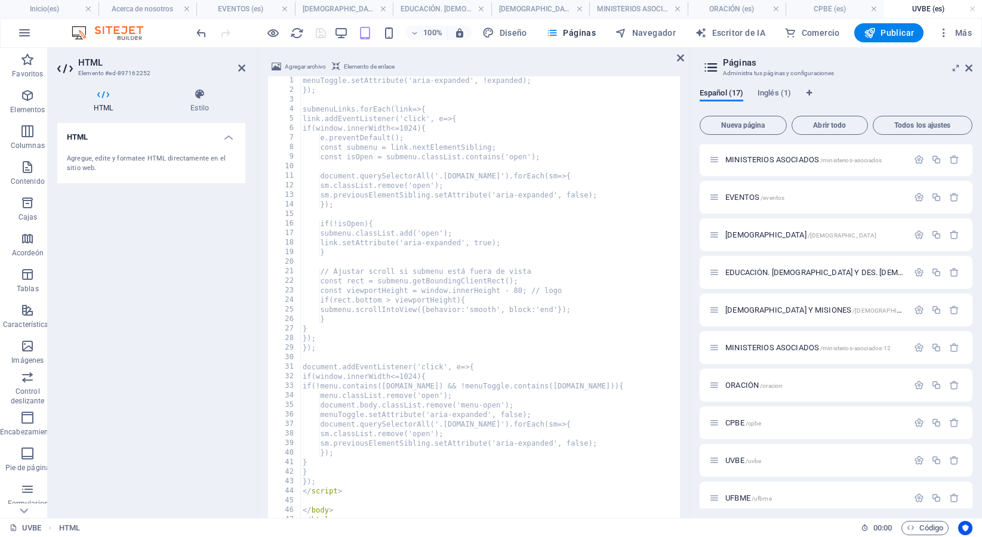
scroll to position [1796, 0]
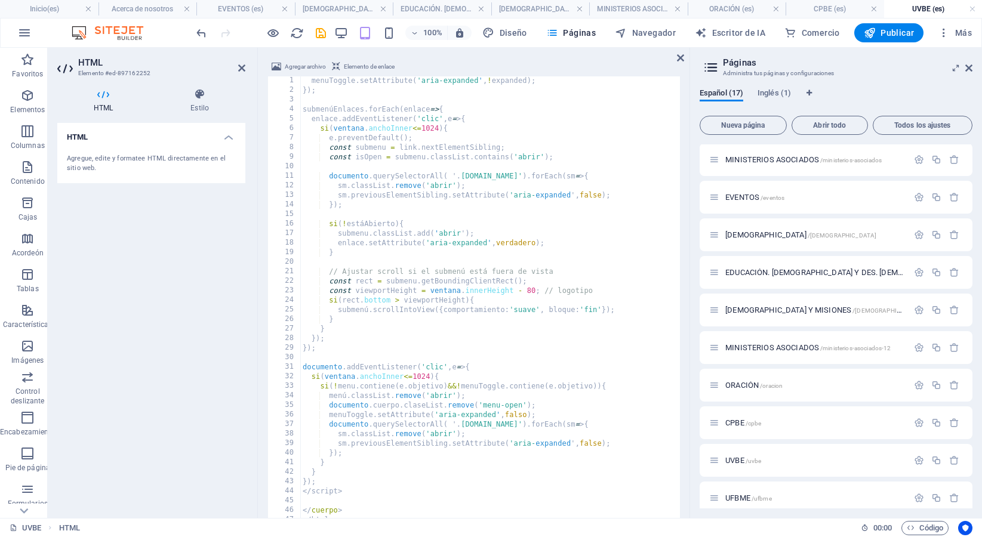
click at [319, 31] on div at bounding box center [261, 32] width 134 height 19
click at [319, 31] on icon "ahorrar" at bounding box center [321, 33] width 14 height 14
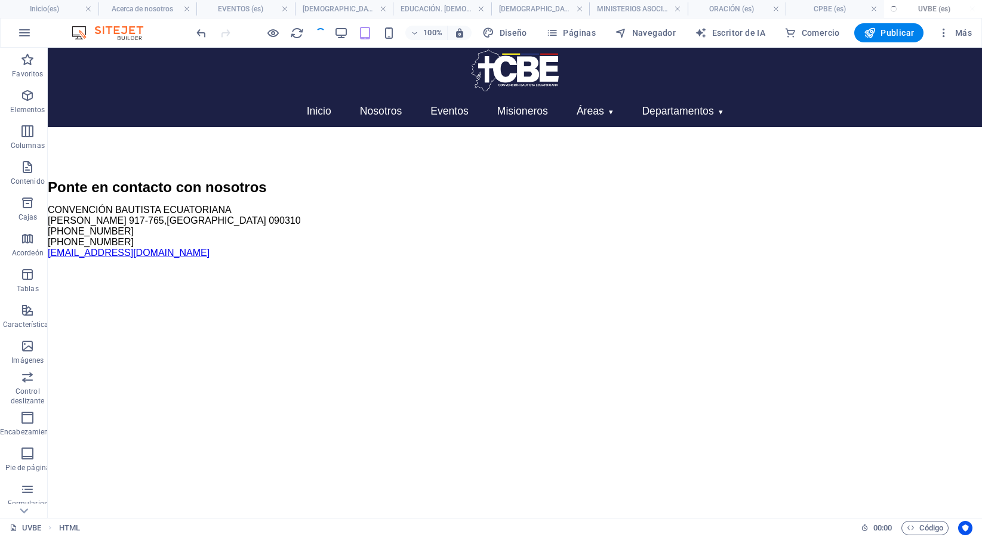
scroll to position [0, 0]
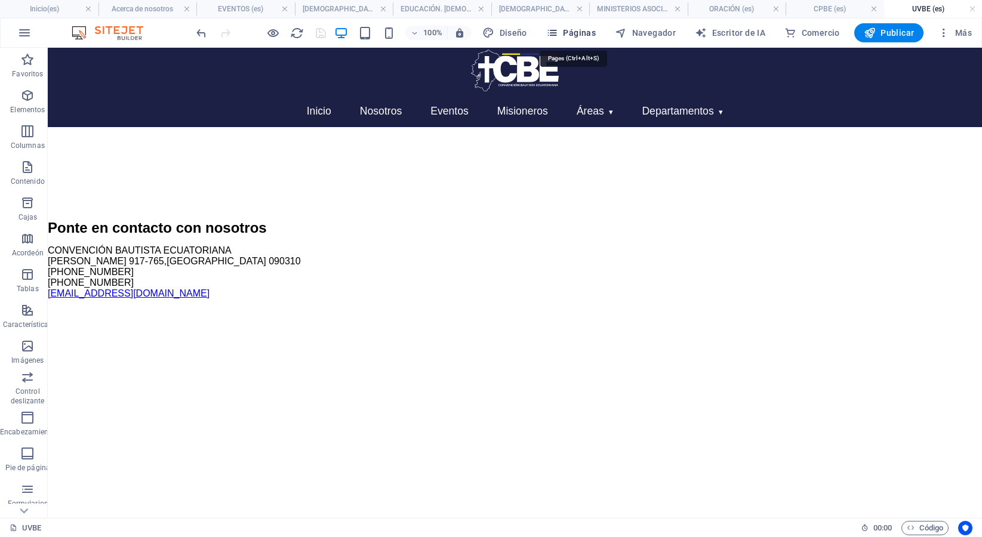
click at [562, 37] on span "Páginas" at bounding box center [571, 33] width 50 height 12
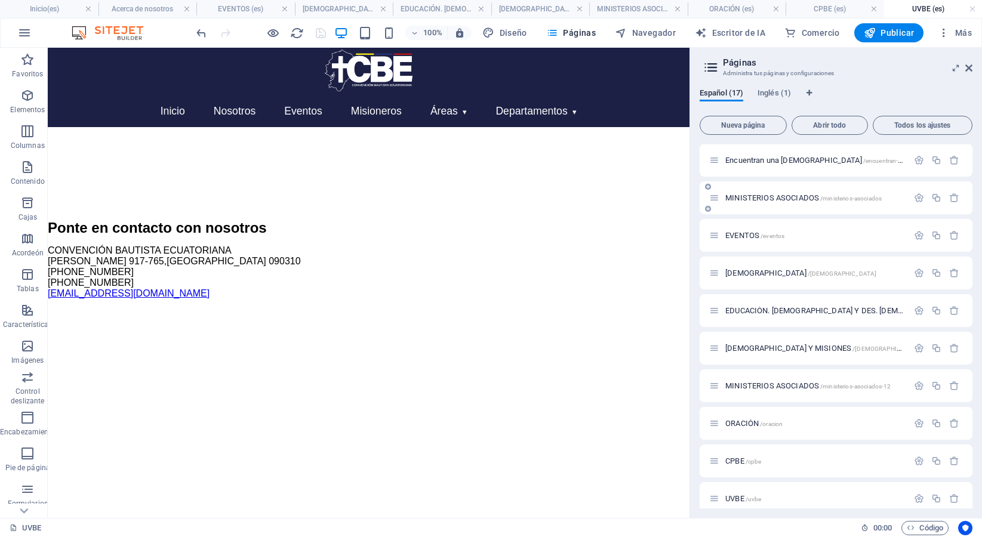
scroll to position [275, 0]
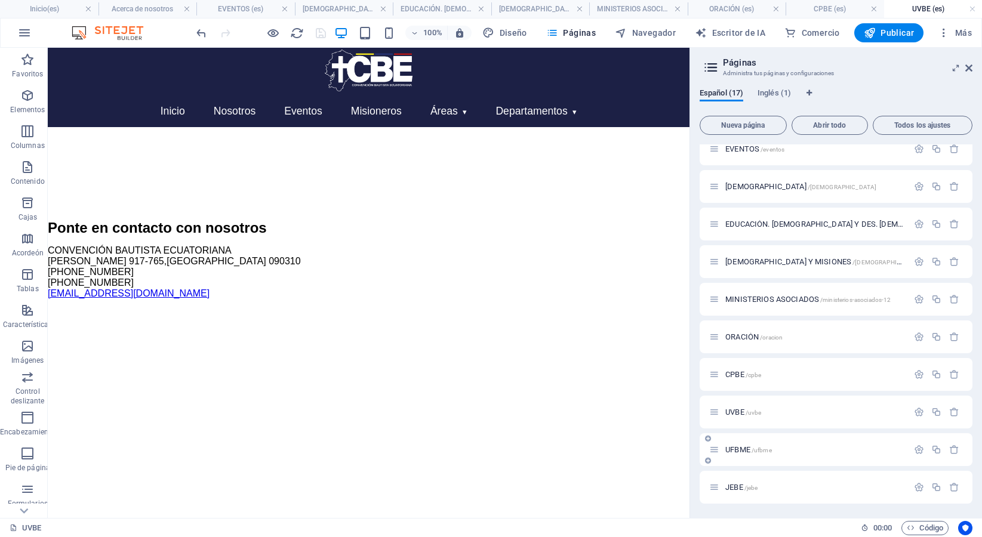
click at [740, 449] on font "UFBME" at bounding box center [737, 449] width 25 height 9
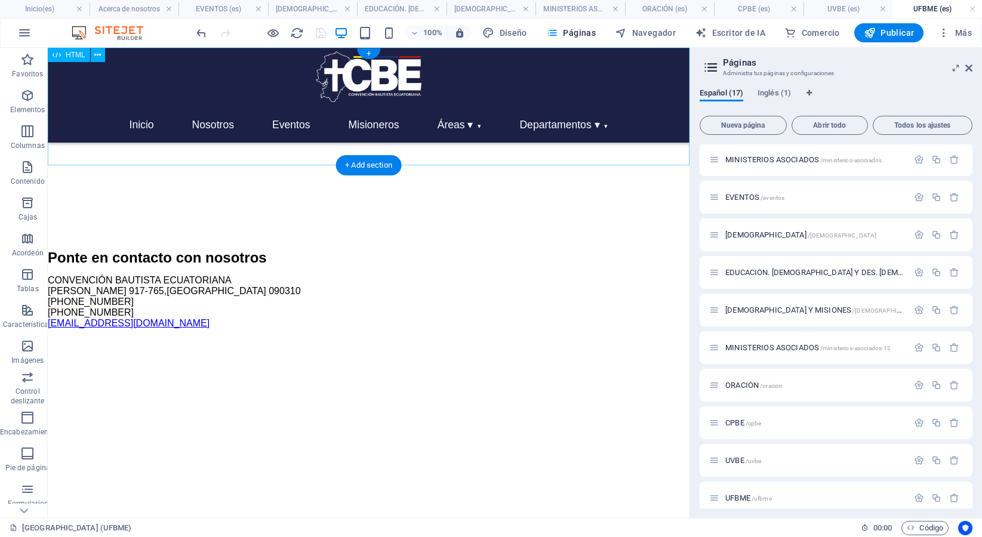
scroll to position [0, 0]
click at [303, 157] on div "Inicio Nosotros Eventos Misioneros Áreas ▾ [DEMOGRAPHIC_DATA] y Misiones Educac…" at bounding box center [369, 108] width 642 height 101
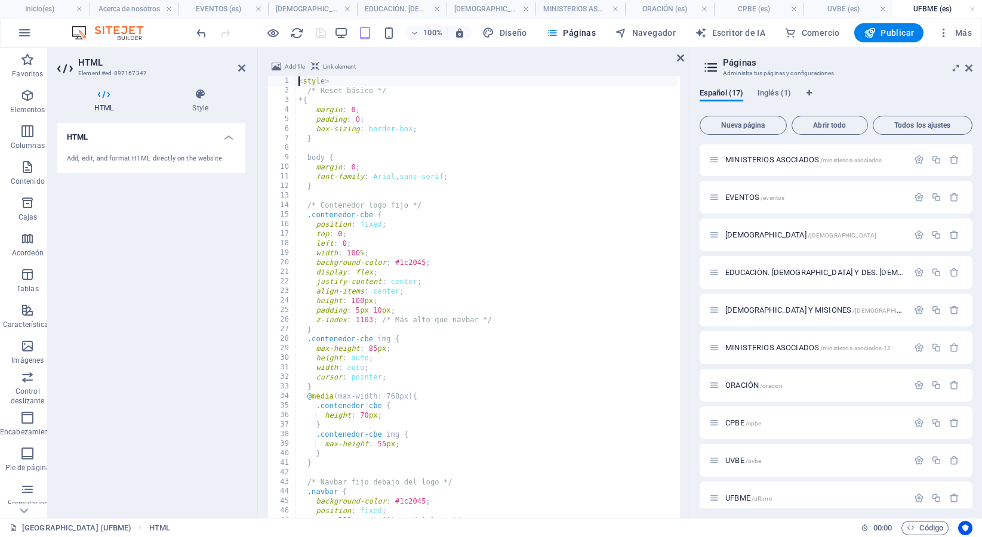
scroll to position [41, 0]
click at [320, 162] on div "< style > /* Reset básico */ * { margin : 0 ; padding : 0 ; box-sizing : border…" at bounding box center [854, 313] width 1117 height 475
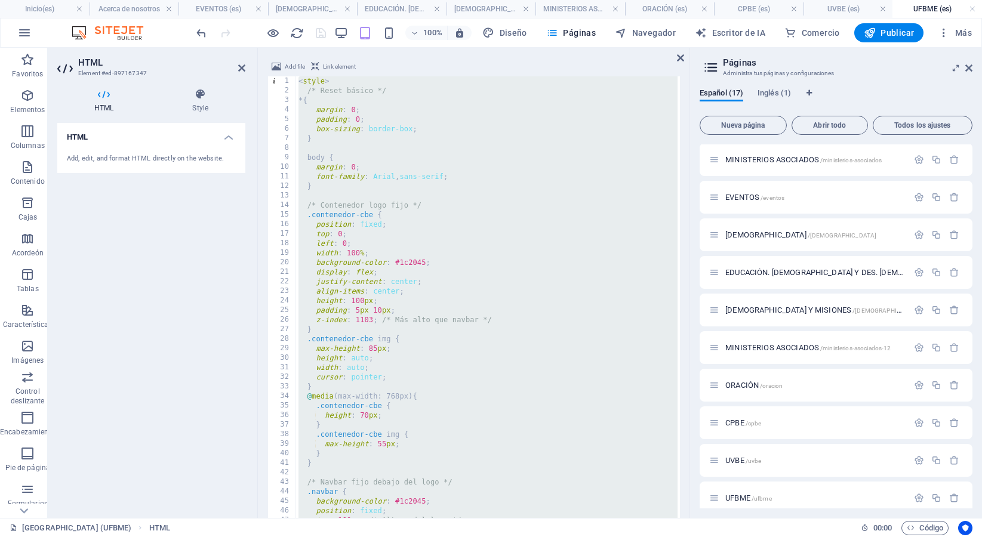
click at [320, 162] on div "< style > /* Reset básico */ * { margin : 0 ; padding : 0 ; box-sizing : border…" at bounding box center [854, 313] width 1117 height 475
type textarea "}); </script>"
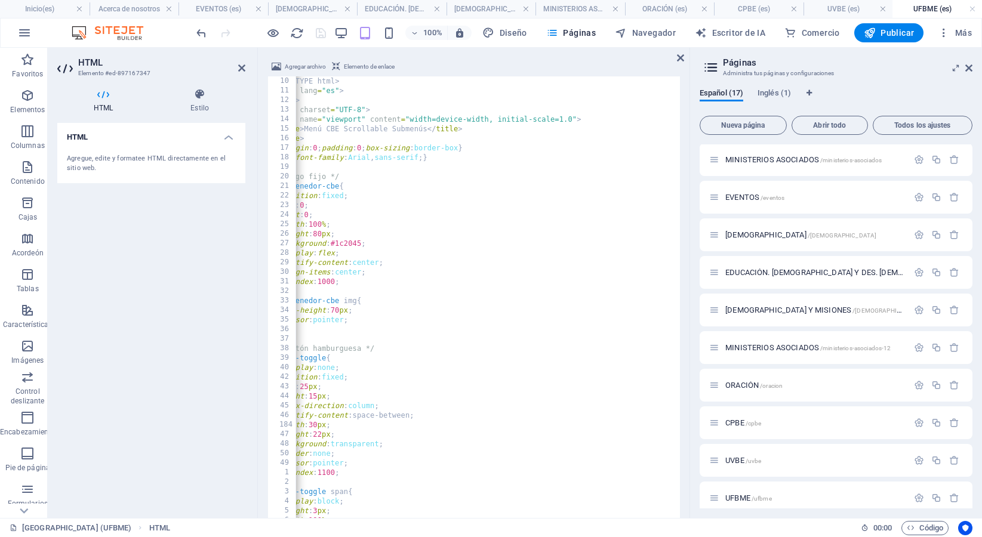
scroll to position [0, 25]
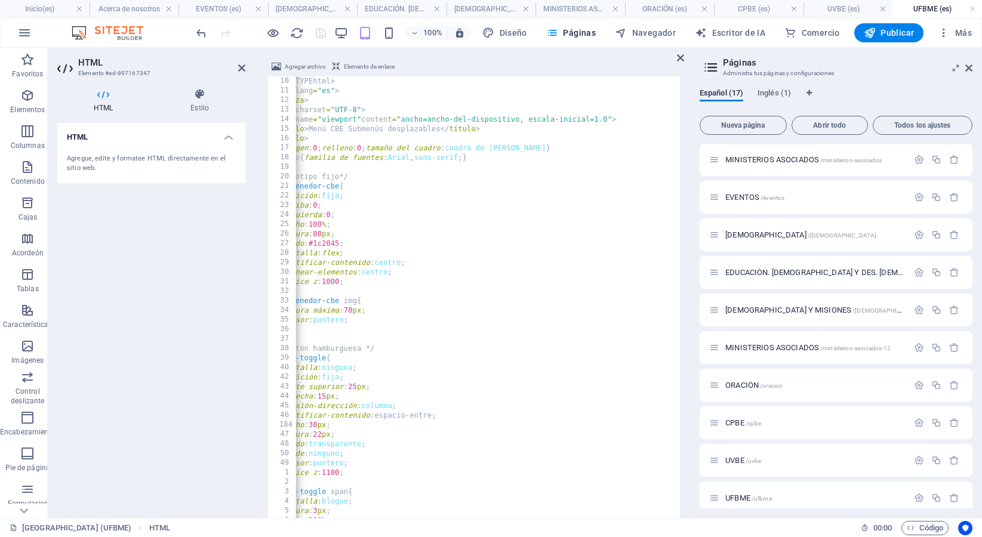
click at [318, 32] on div at bounding box center [261, 32] width 134 height 19
click at [318, 32] on icon "ahorrar" at bounding box center [321, 33] width 14 height 14
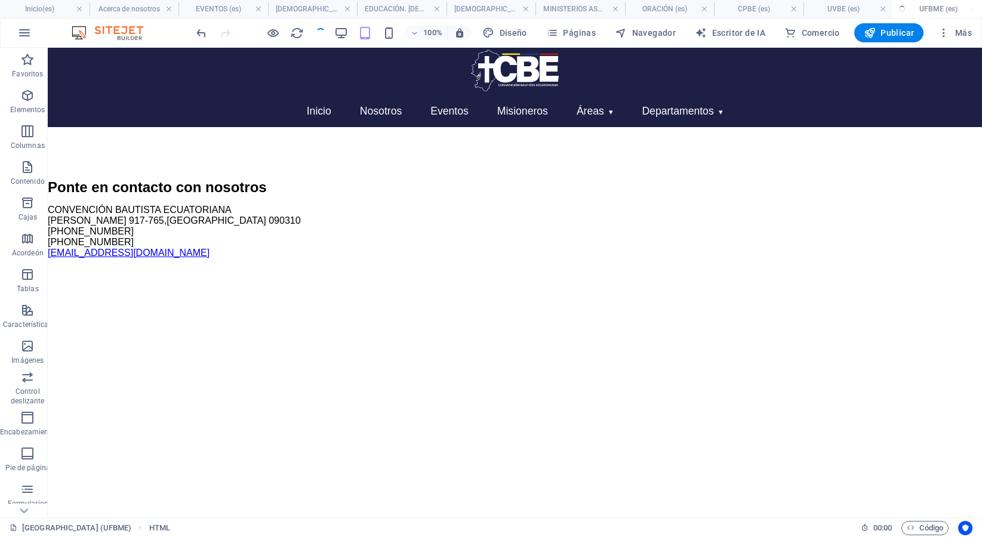
click at [318, 32] on div at bounding box center [261, 32] width 134 height 19
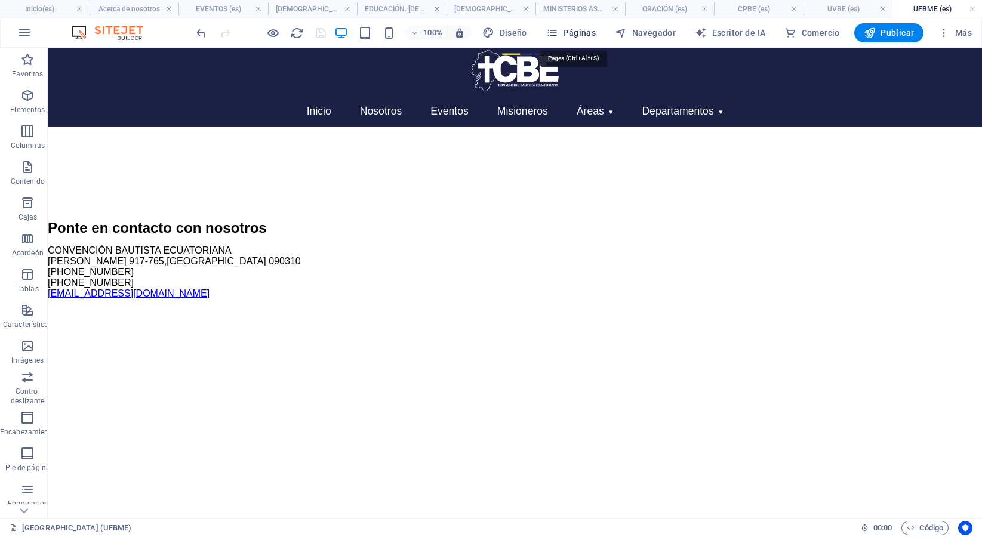
click at [574, 32] on font "Páginas" at bounding box center [579, 33] width 33 height 10
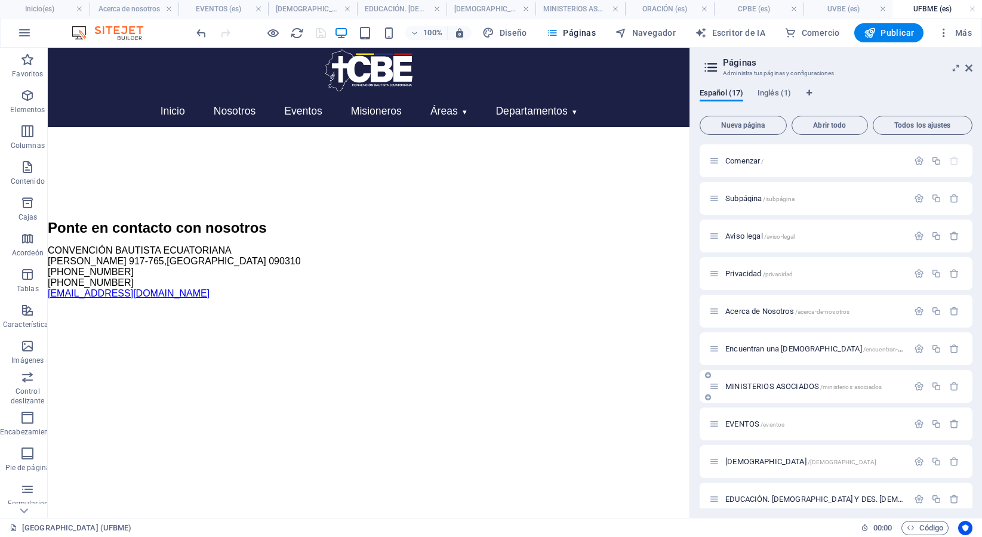
scroll to position [275, 0]
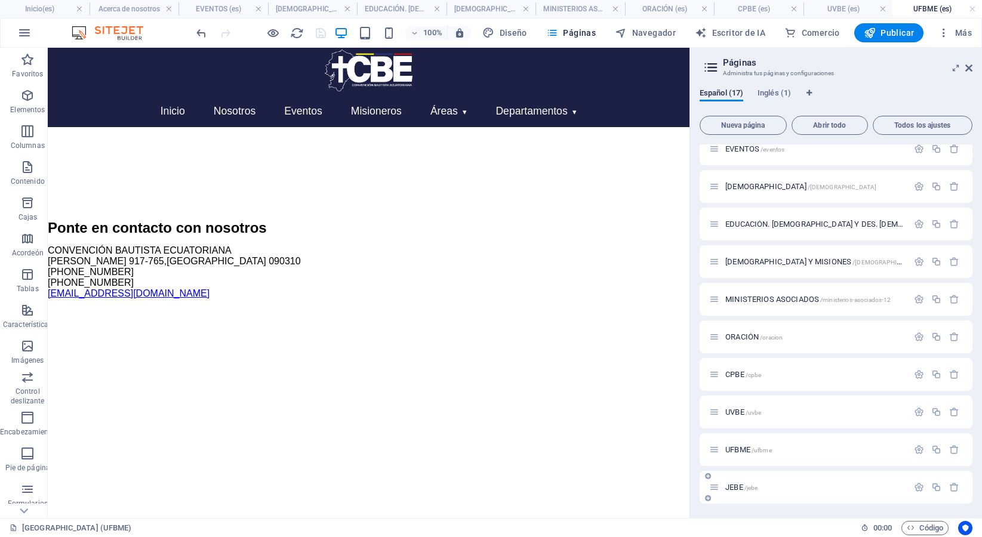
click at [739, 491] on font "JEBE" at bounding box center [734, 487] width 18 height 9
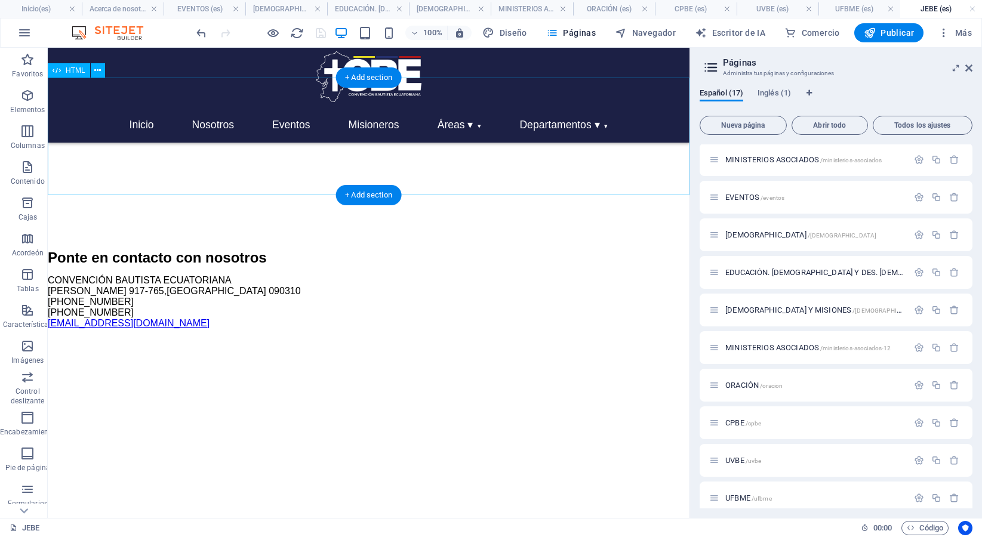
scroll to position [0, 0]
click at [427, 147] on div "Inicio Nosotros Eventos Misioneros Áreas ▾ [DEMOGRAPHIC_DATA] y Misiones Educac…" at bounding box center [369, 138] width 642 height 101
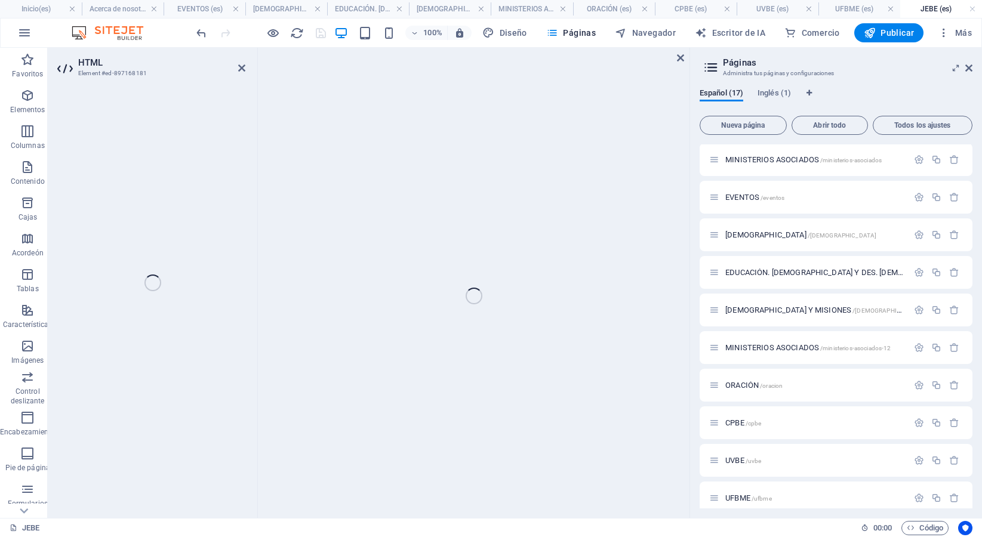
scroll to position [70, 0]
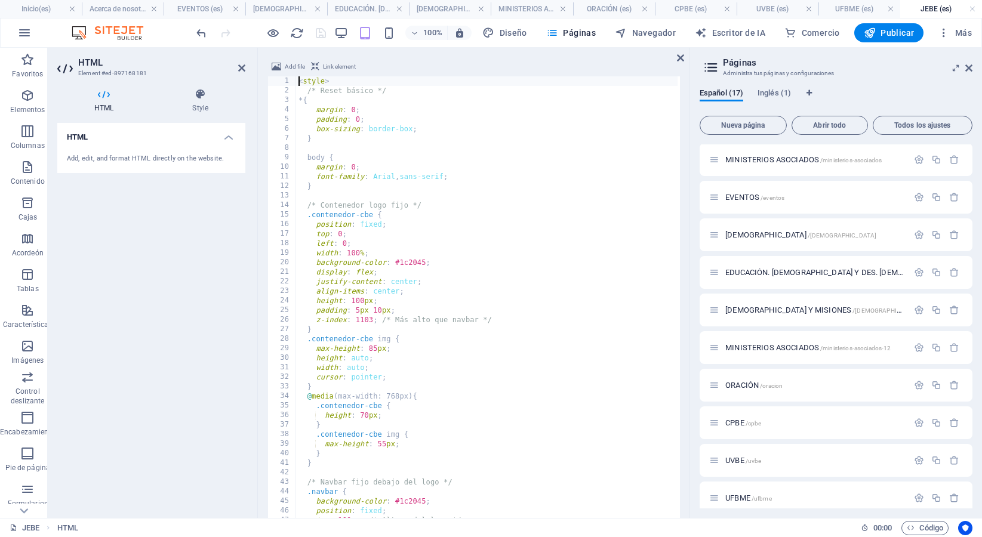
click at [361, 112] on div "< style > /* Reset básico */ * { margin : 0 ; padding : 0 ; box-sizing : border…" at bounding box center [854, 313] width 1117 height 475
type textarea "}); </script>"
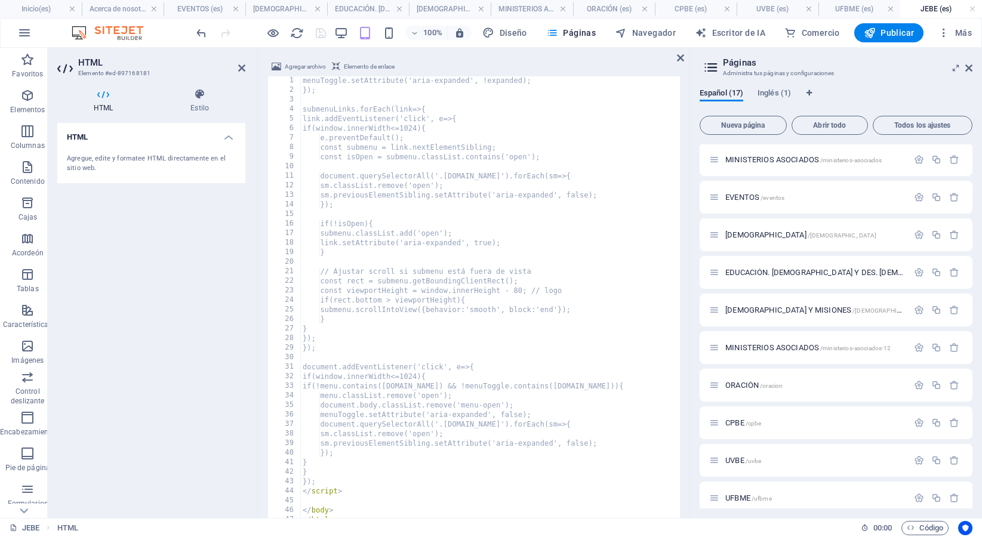
scroll to position [1796, 0]
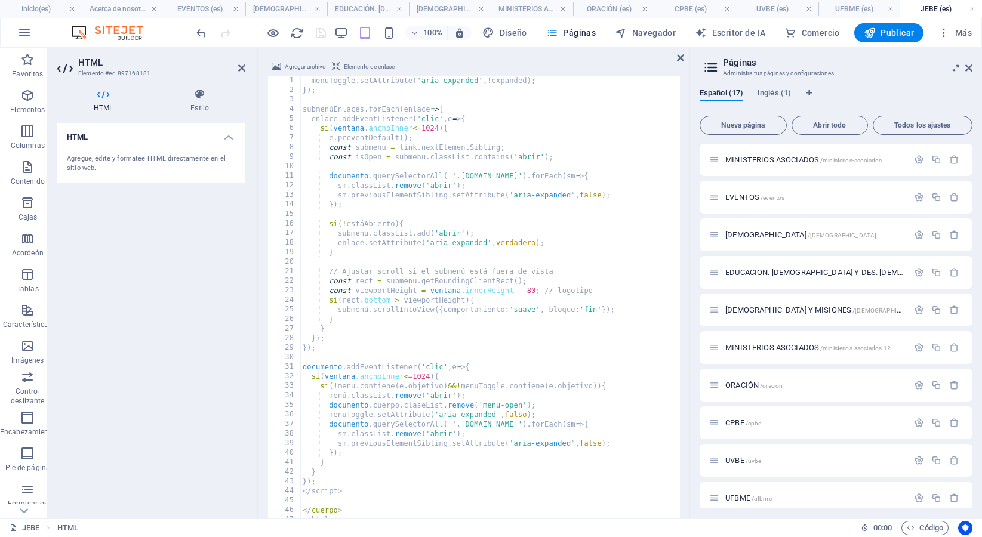
click at [321, 29] on div at bounding box center [261, 32] width 134 height 19
click at [321, 29] on icon "ahorrar" at bounding box center [321, 33] width 14 height 14
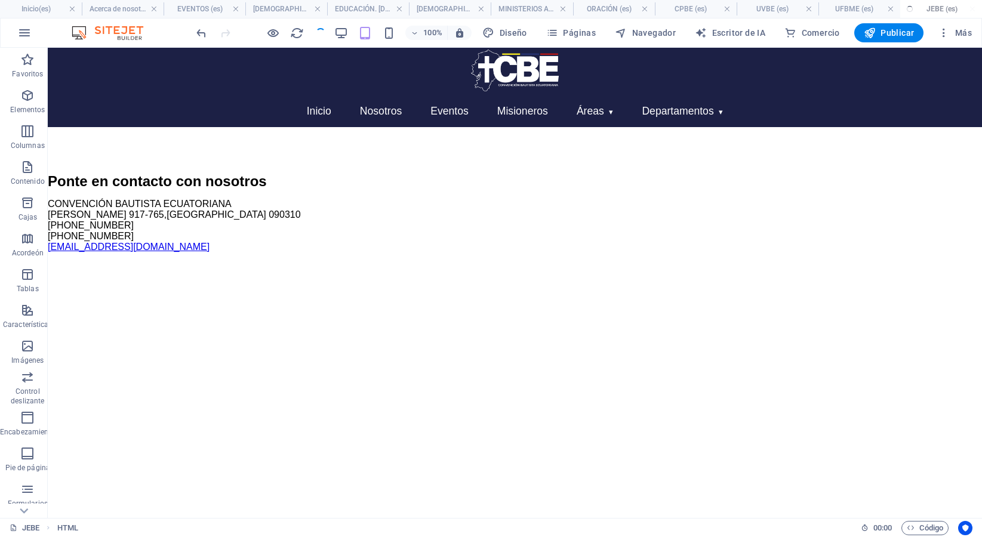
click at [321, 29] on div at bounding box center [261, 32] width 134 height 19
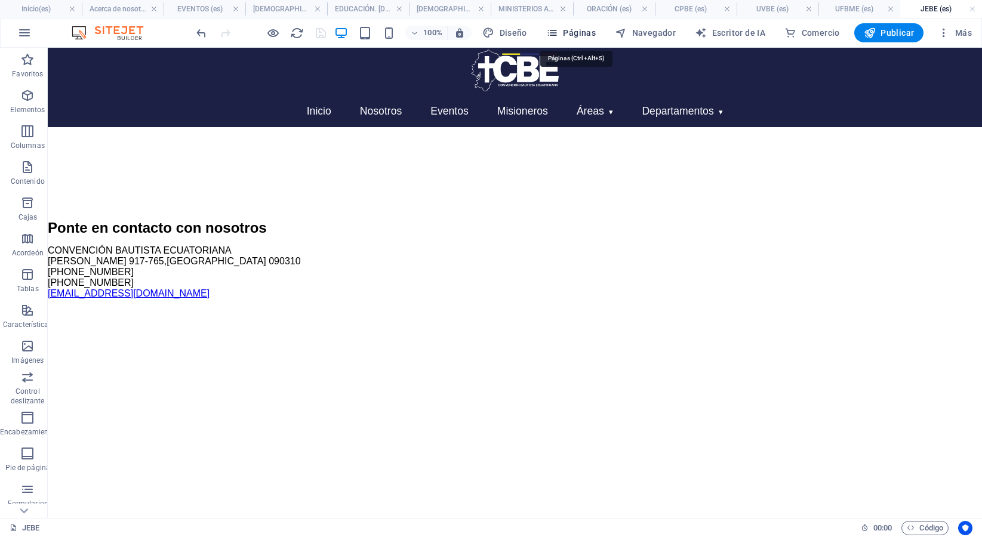
click at [587, 36] on font "Páginas" at bounding box center [579, 33] width 33 height 10
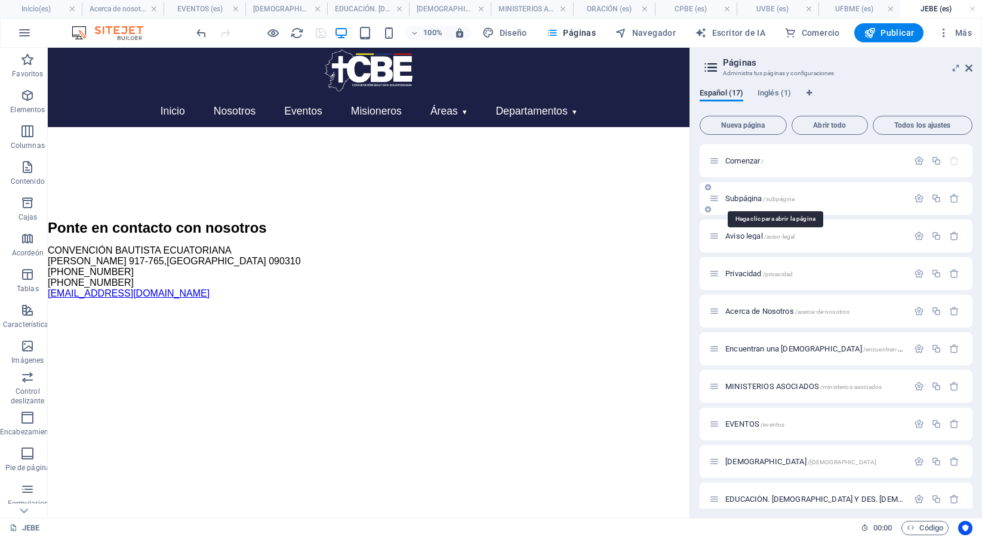
click at [738, 198] on font "Subpágina" at bounding box center [743, 198] width 36 height 9
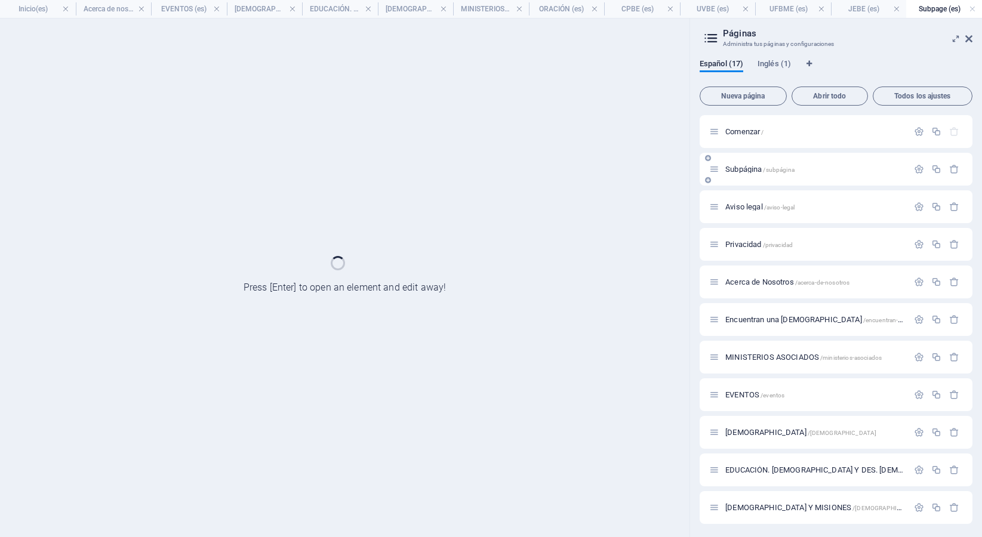
click at [738, 198] on div "Aviso legal /aviso-legal" at bounding box center [836, 206] width 273 height 33
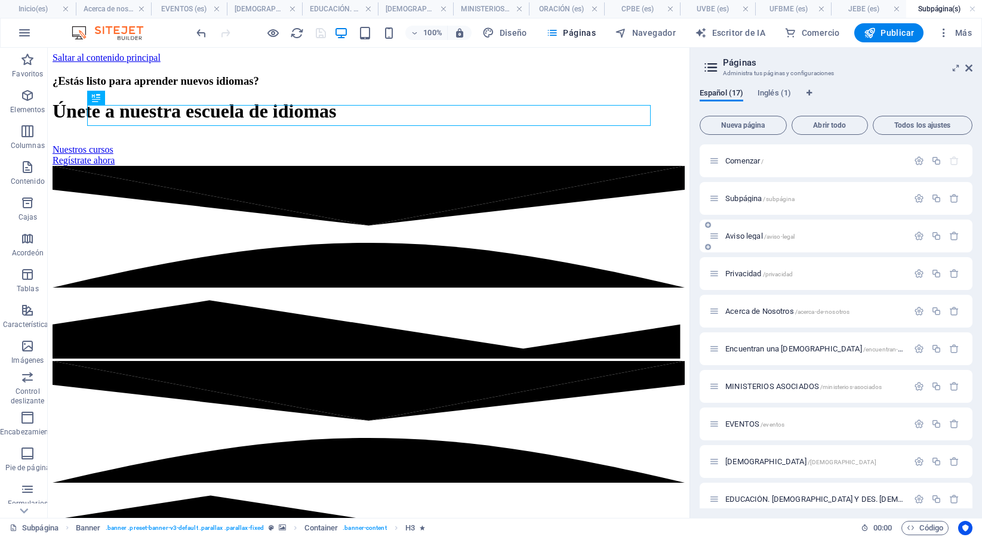
click at [741, 237] on font "Aviso legal" at bounding box center [744, 236] width 38 height 9
click at [741, 267] on div "Privacidad /privacidad" at bounding box center [808, 274] width 199 height 14
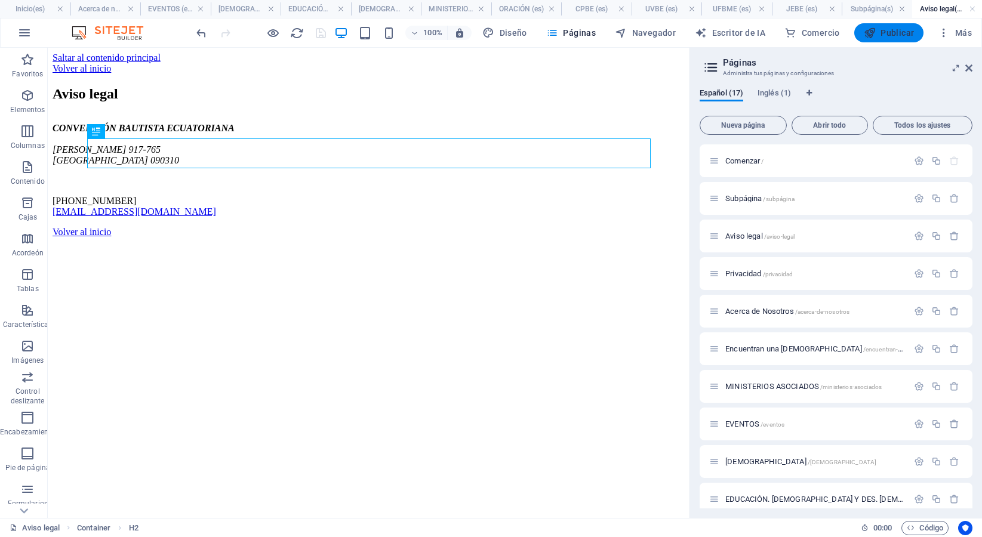
click at [882, 34] on font "Publicar" at bounding box center [896, 33] width 33 height 10
